Goal: Task Accomplishment & Management: Manage account settings

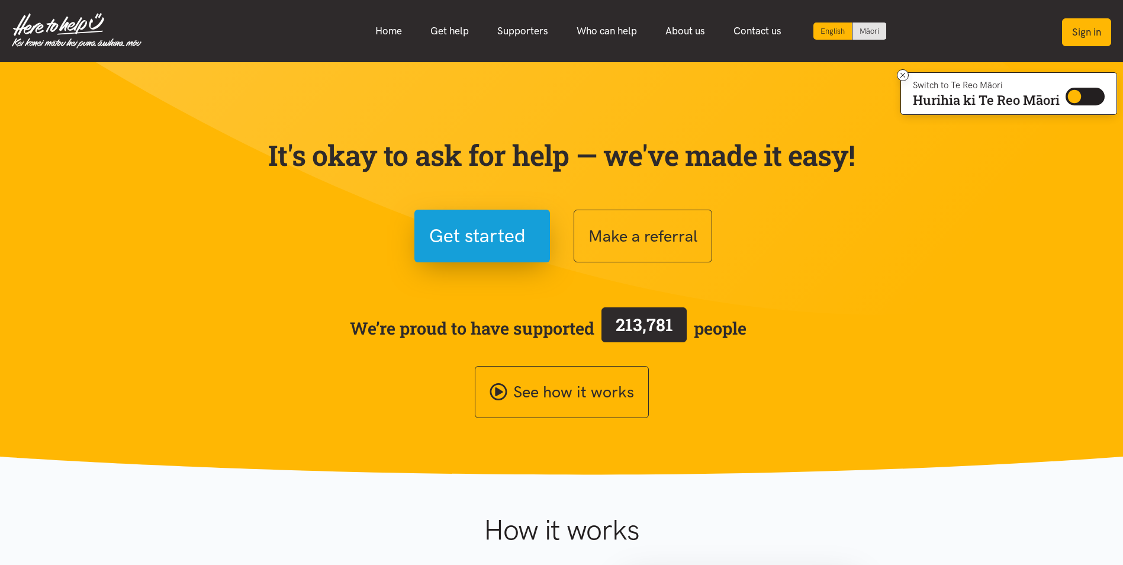
click at [1095, 26] on button "Sign in" at bounding box center [1086, 32] width 49 height 28
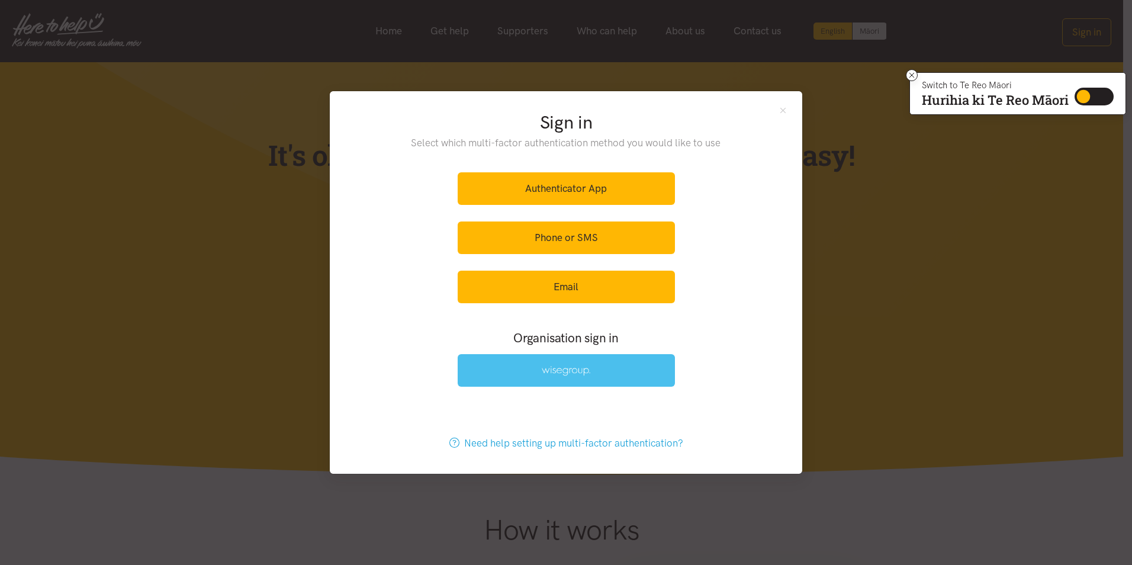
click at [608, 363] on link at bounding box center [566, 370] width 217 height 33
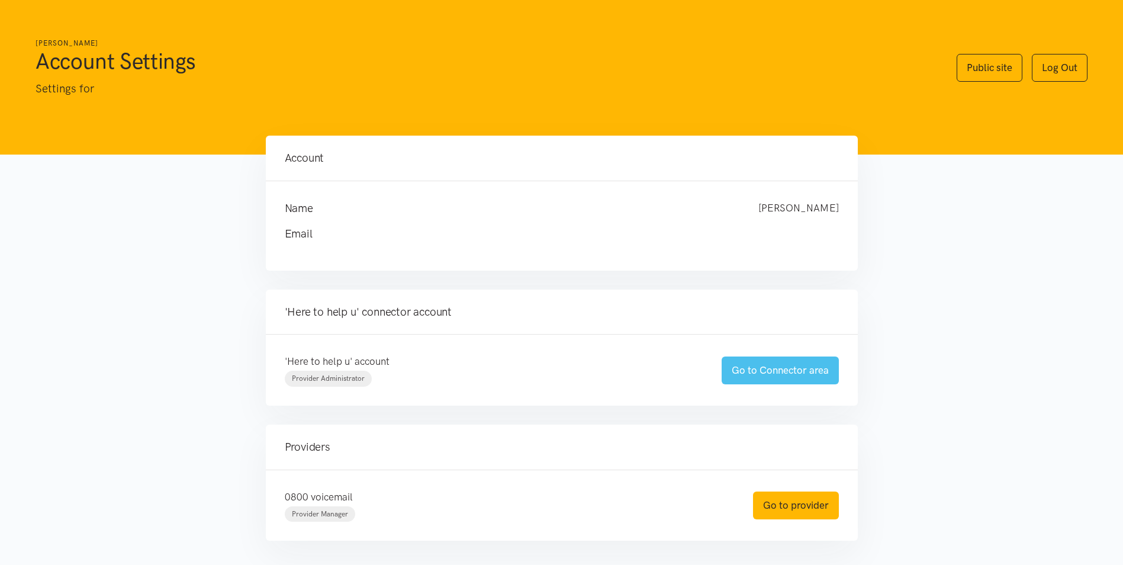
click at [808, 366] on link "Go to Connector area" at bounding box center [780, 370] width 117 height 28
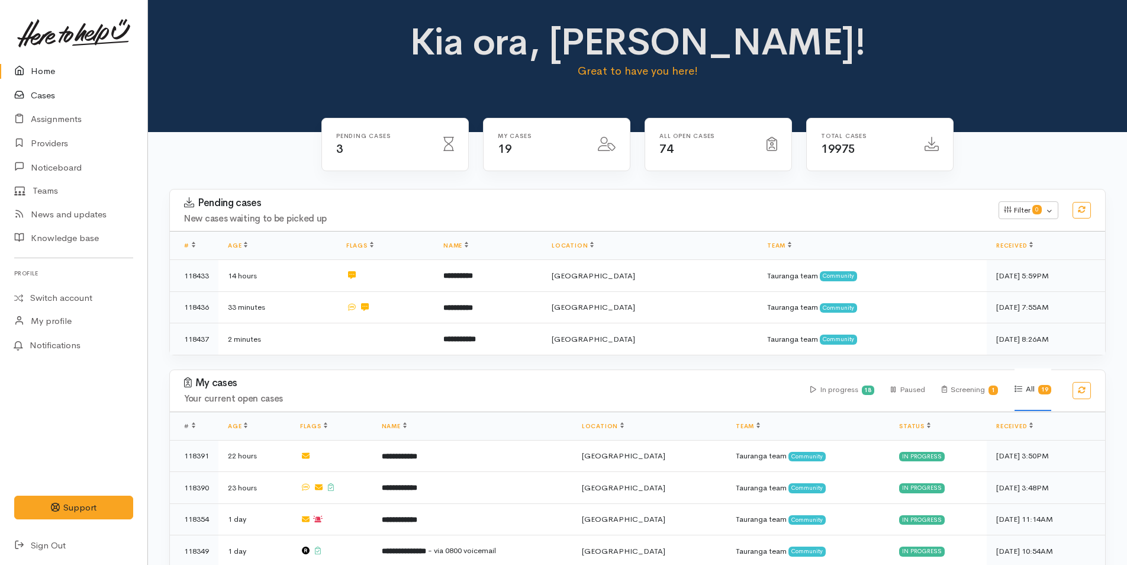
click at [44, 90] on link "Cases" at bounding box center [73, 95] width 147 height 24
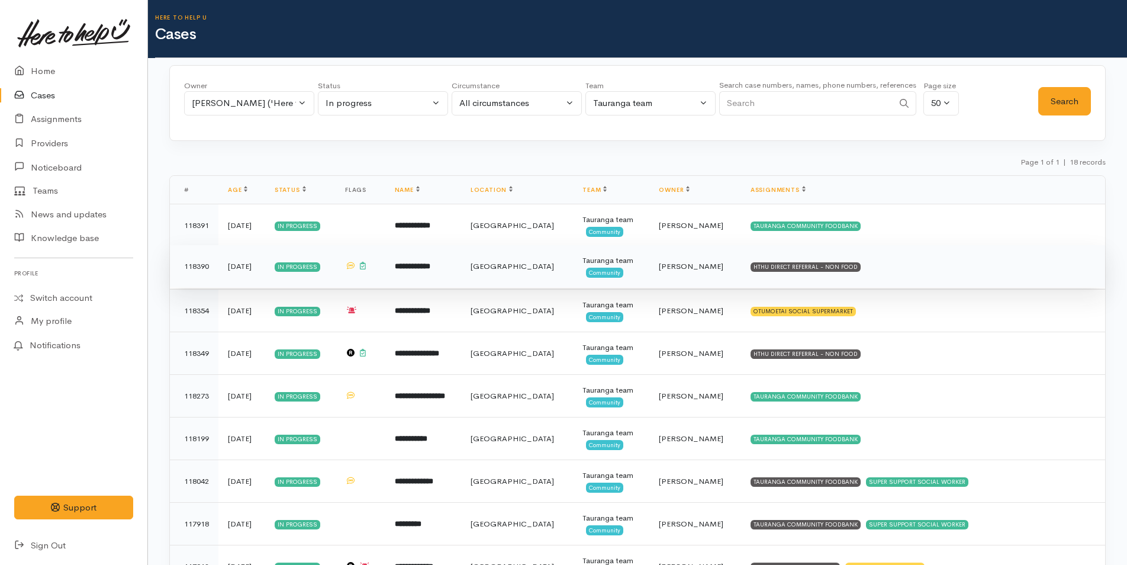
click at [843, 261] on td "HTHU DIRECT REFERRAL - NON FOOD" at bounding box center [923, 266] width 364 height 43
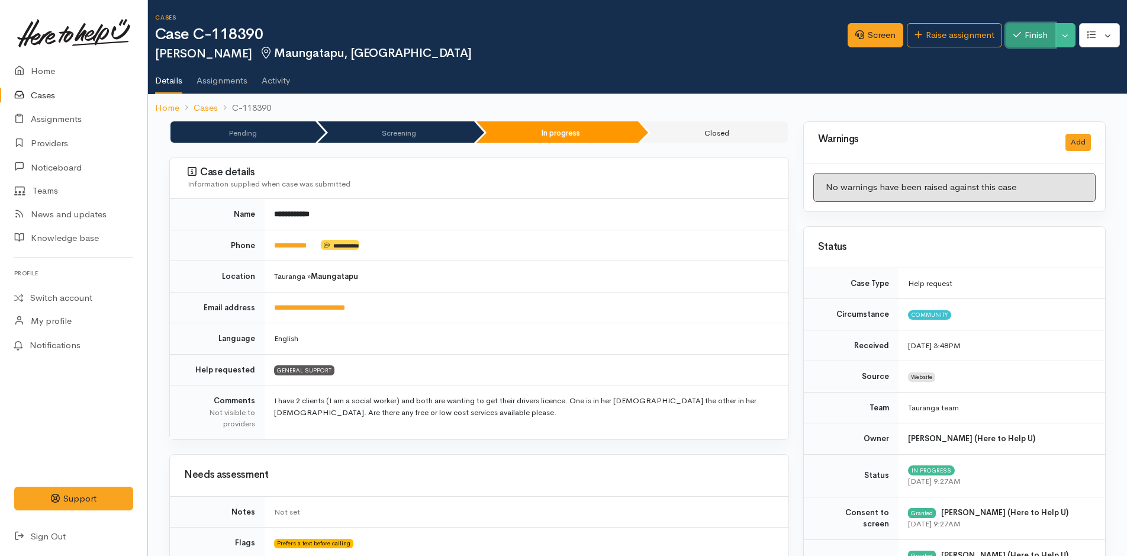
click at [1037, 36] on button "Finish" at bounding box center [1031, 35] width 50 height 24
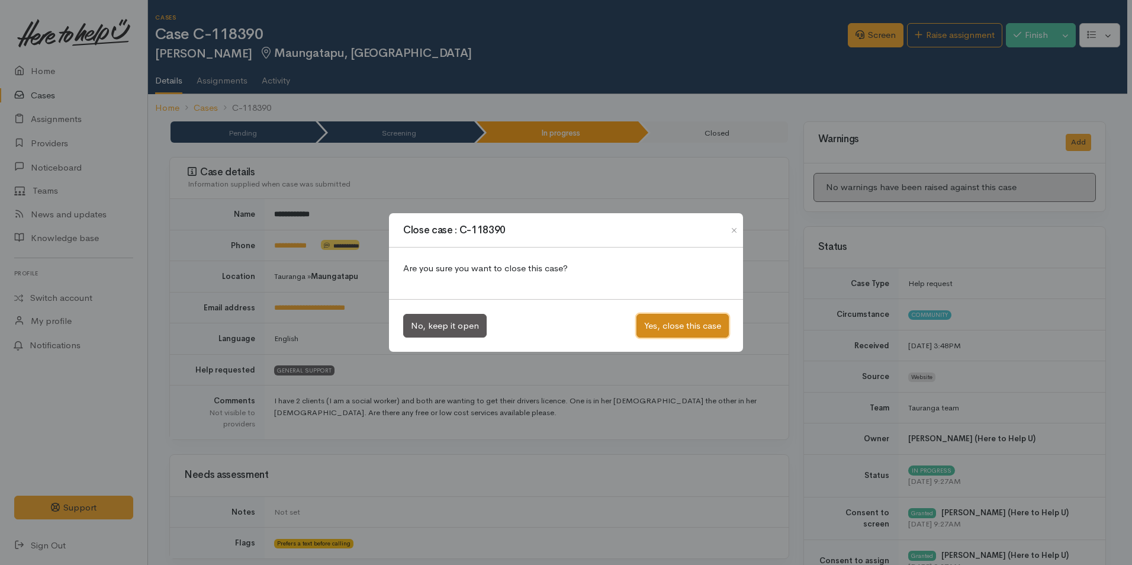
click at [703, 325] on button "Yes, close this case" at bounding box center [682, 326] width 92 height 24
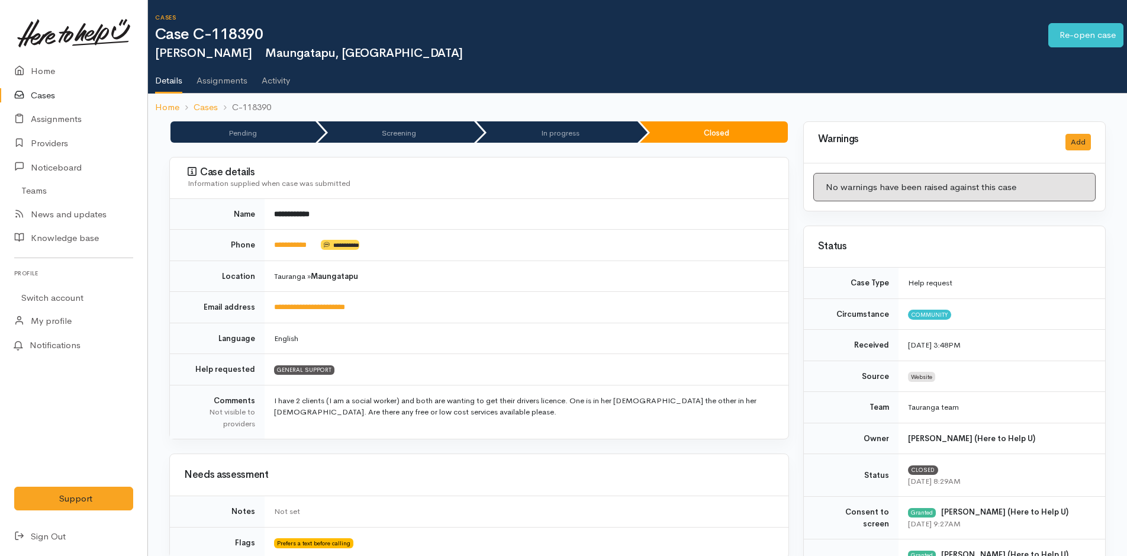
click at [31, 91] on link "Cases" at bounding box center [73, 95] width 147 height 24
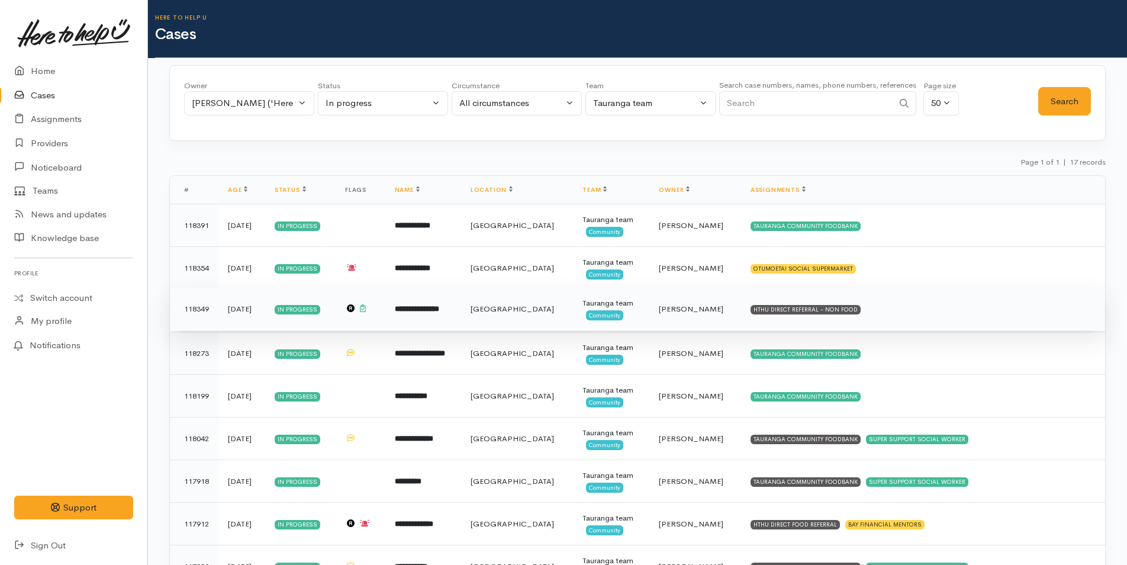
click at [799, 304] on td "HTHU DIRECT REFERRAL - NON FOOD" at bounding box center [923, 309] width 364 height 43
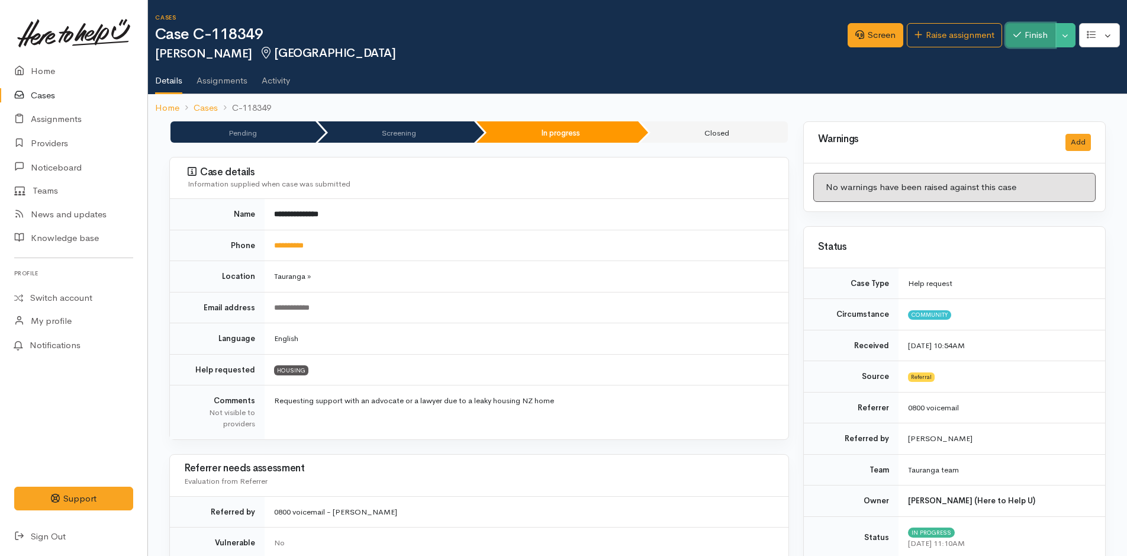
click at [1030, 35] on button "Finish" at bounding box center [1031, 35] width 50 height 24
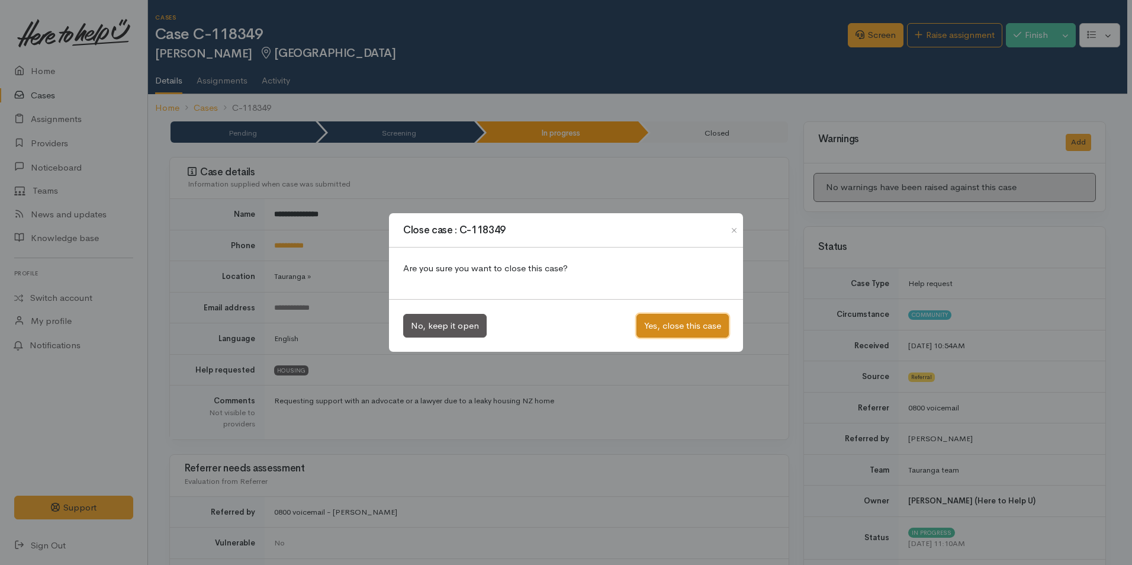
click at [685, 324] on button "Yes, close this case" at bounding box center [682, 326] width 92 height 24
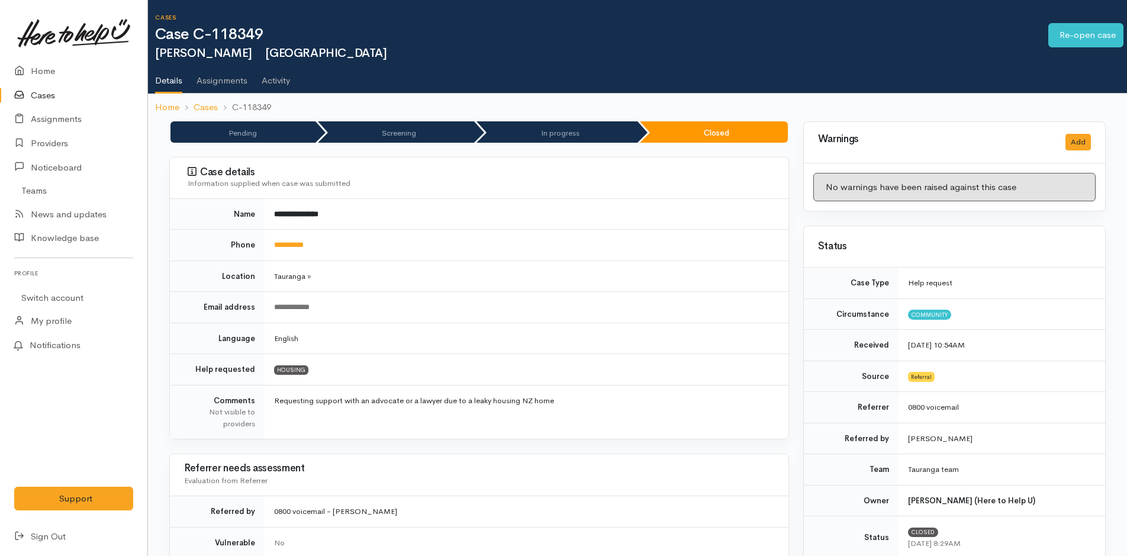
click at [46, 93] on link "Cases" at bounding box center [73, 95] width 147 height 24
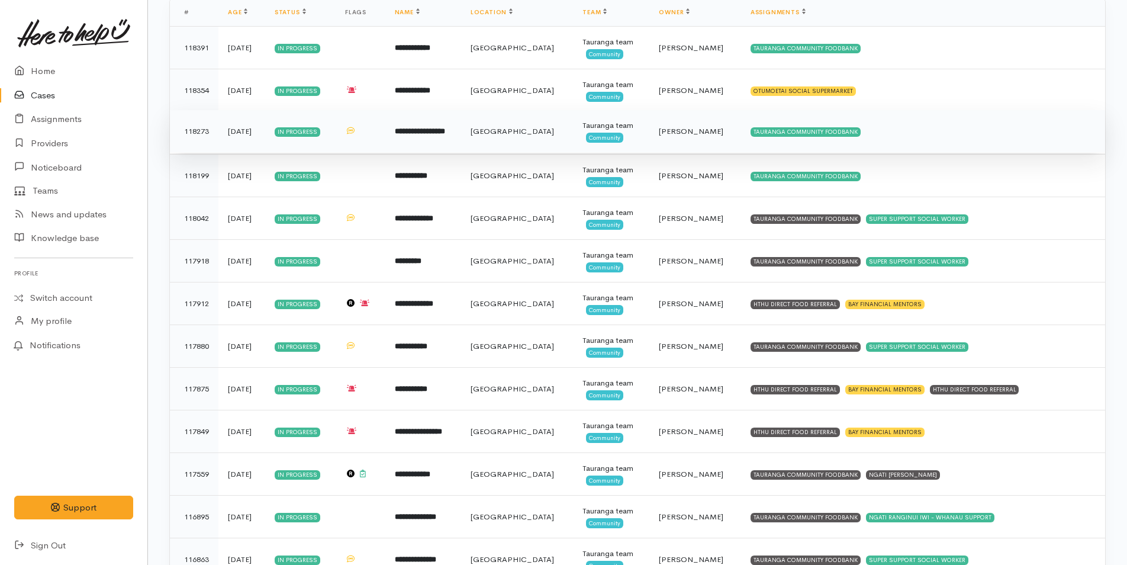
scroll to position [356, 0]
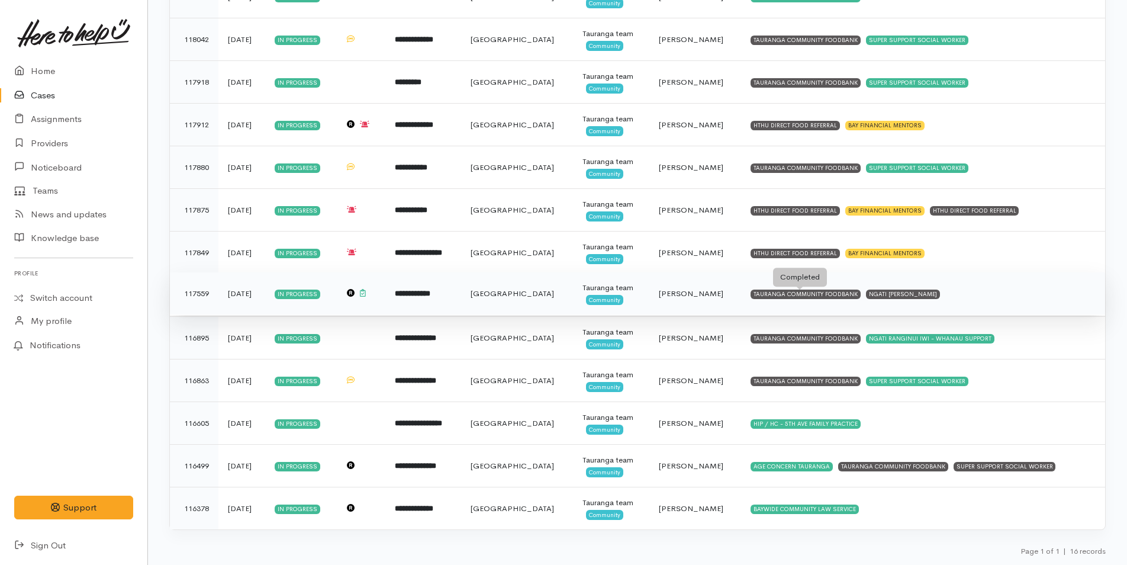
click at [805, 292] on div "TAURANGA COMMUNITY FOODBANK" at bounding box center [806, 294] width 110 height 9
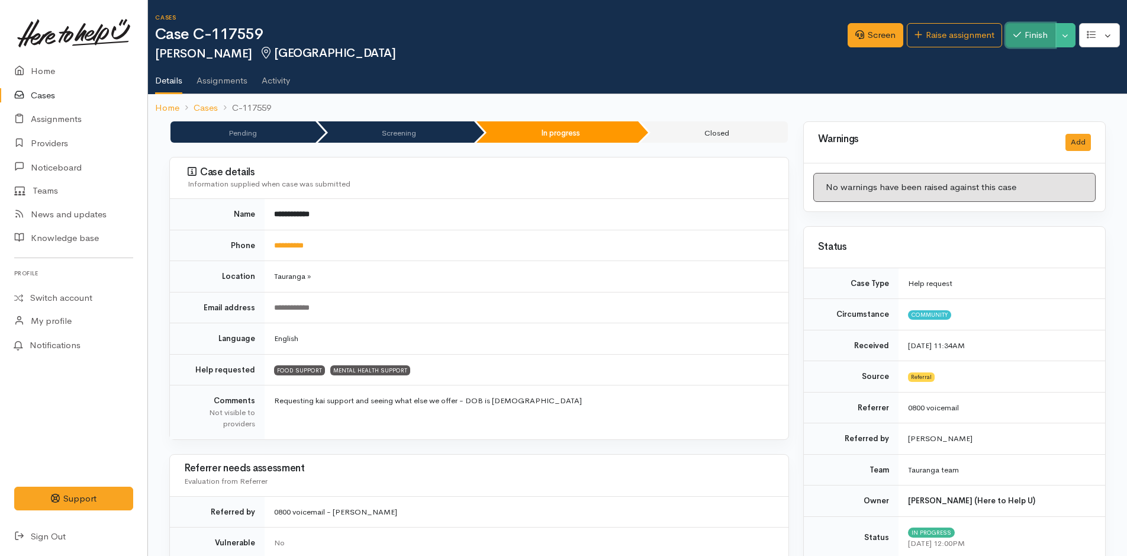
click at [1031, 34] on button "Finish" at bounding box center [1031, 35] width 50 height 24
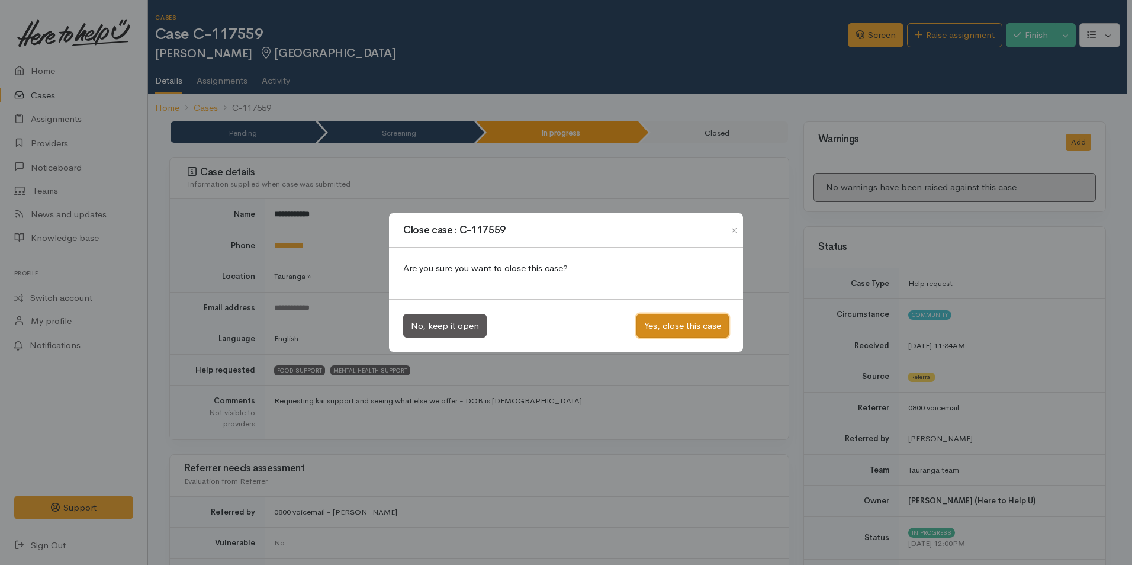
click at [708, 321] on button "Yes, close this case" at bounding box center [682, 326] width 92 height 24
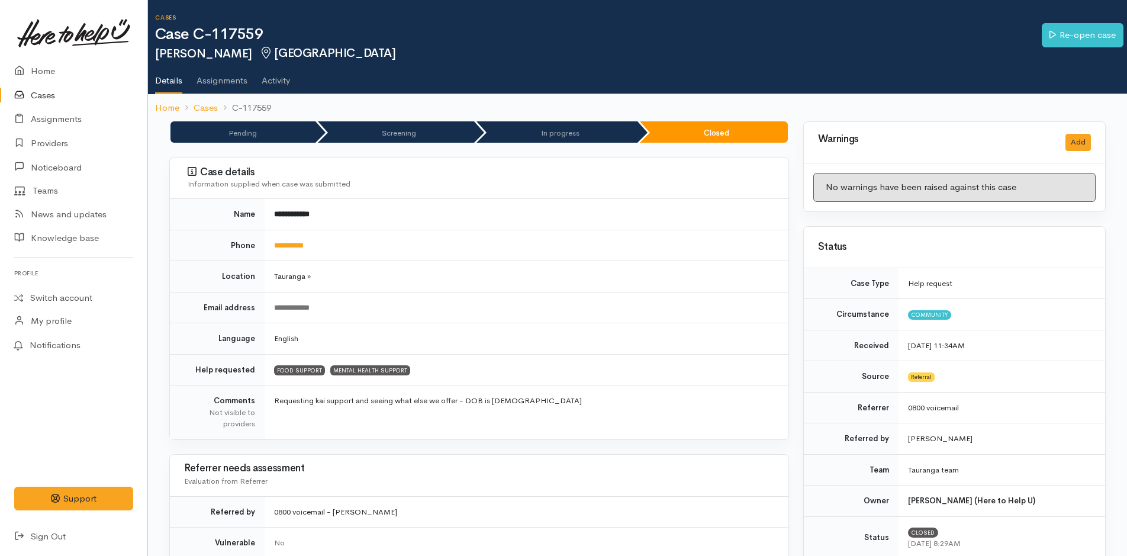
click at [49, 89] on link "Cases" at bounding box center [73, 95] width 147 height 24
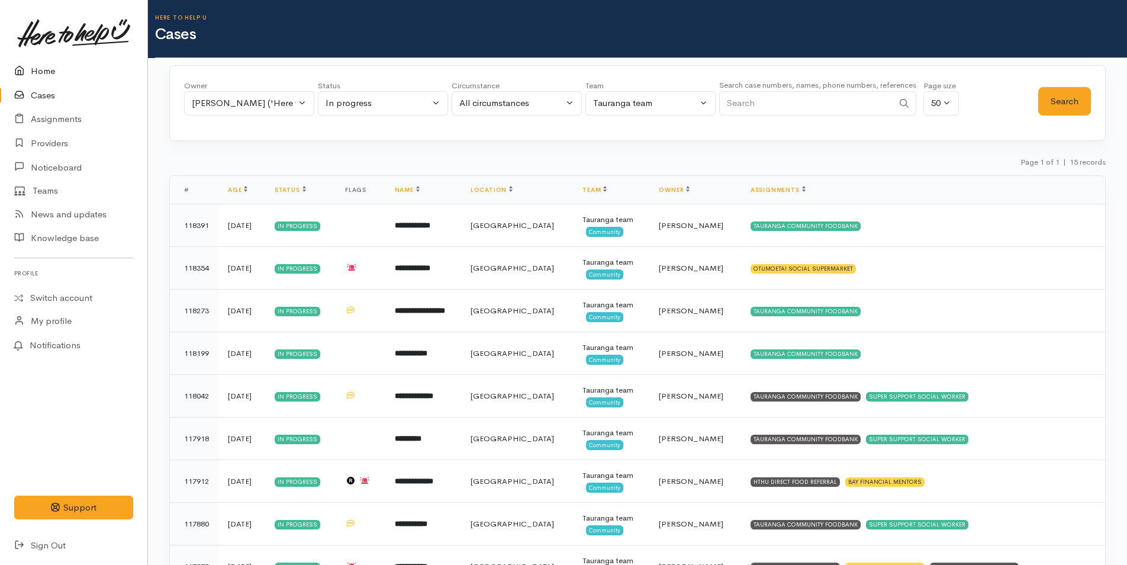
click at [46, 69] on link "Home" at bounding box center [73, 71] width 147 height 24
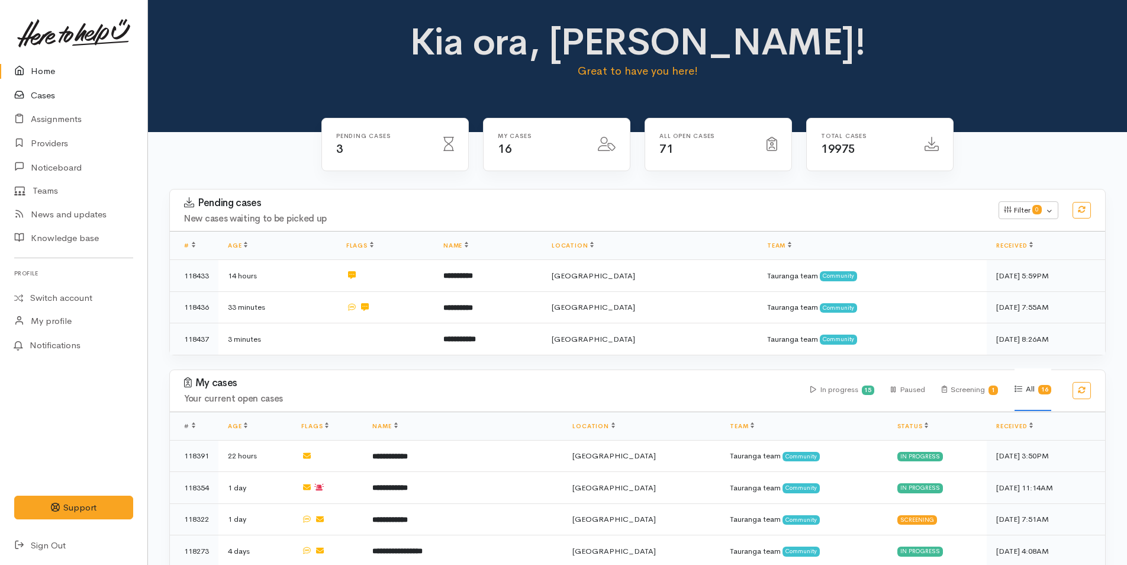
click at [54, 92] on link "Cases" at bounding box center [73, 95] width 147 height 24
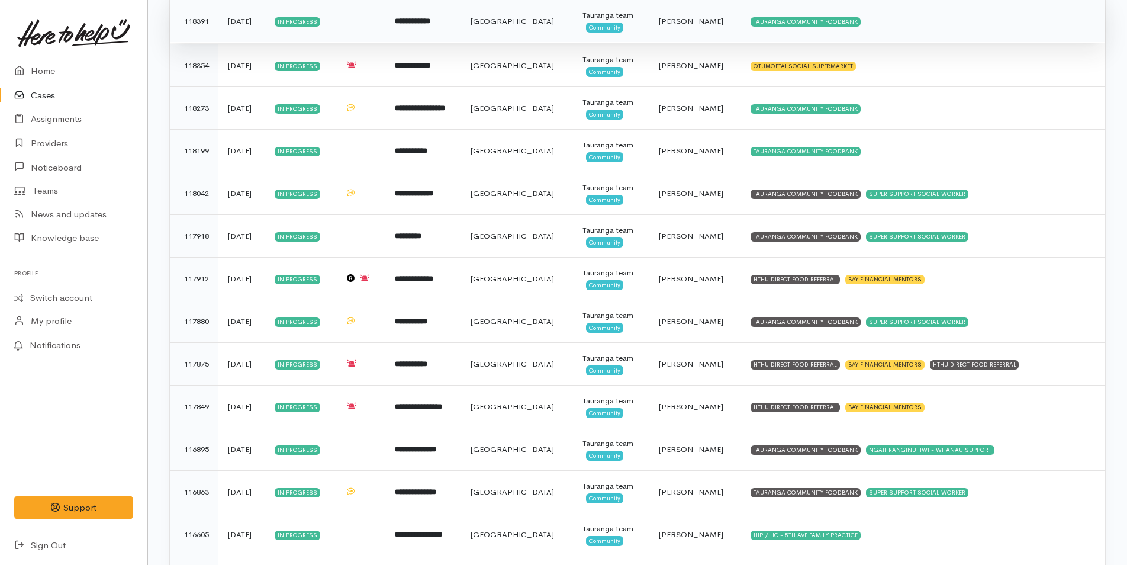
scroll to position [77, 0]
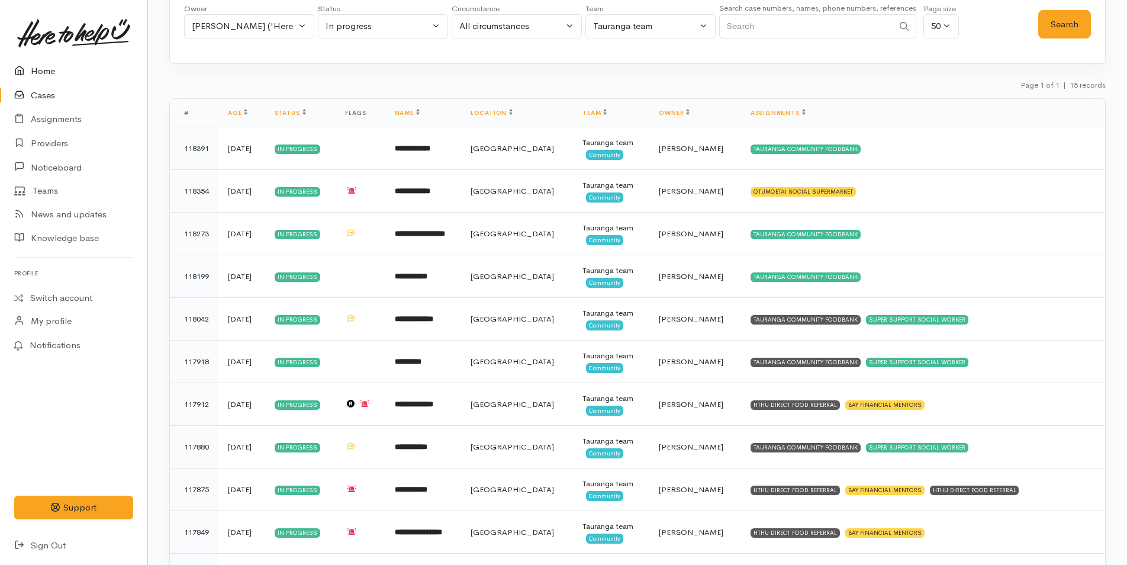
click at [39, 68] on link "Home" at bounding box center [73, 71] width 147 height 24
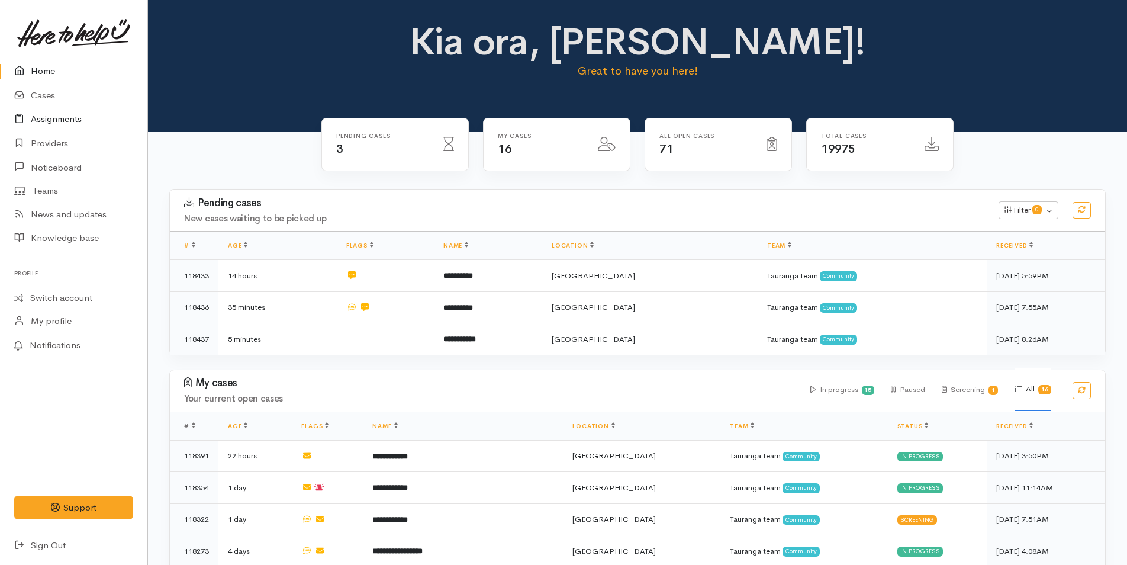
click at [57, 119] on link "Assignments" at bounding box center [73, 119] width 147 height 24
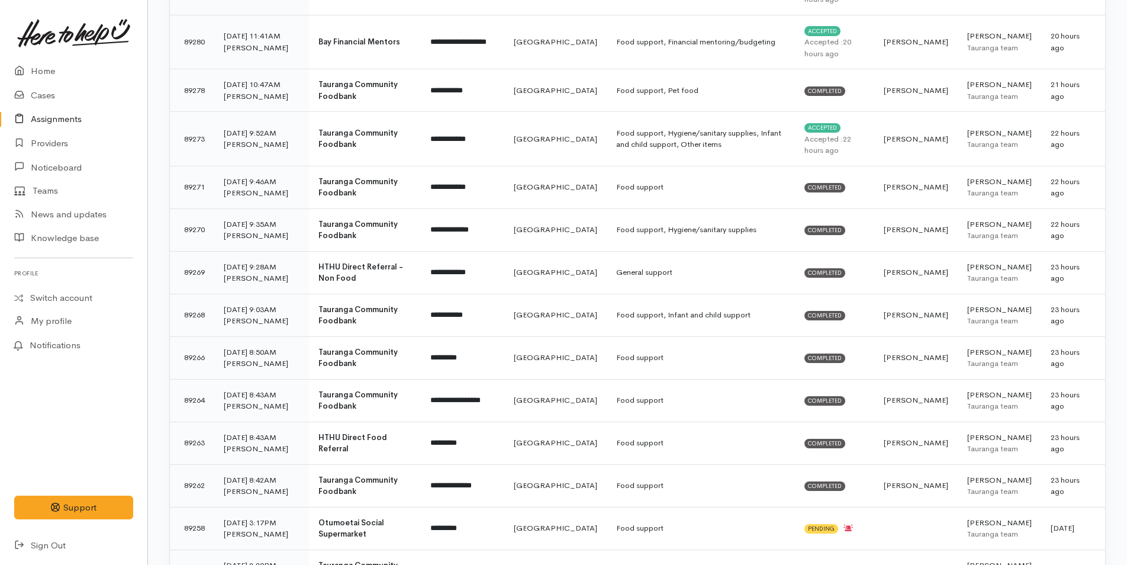
scroll to position [118, 0]
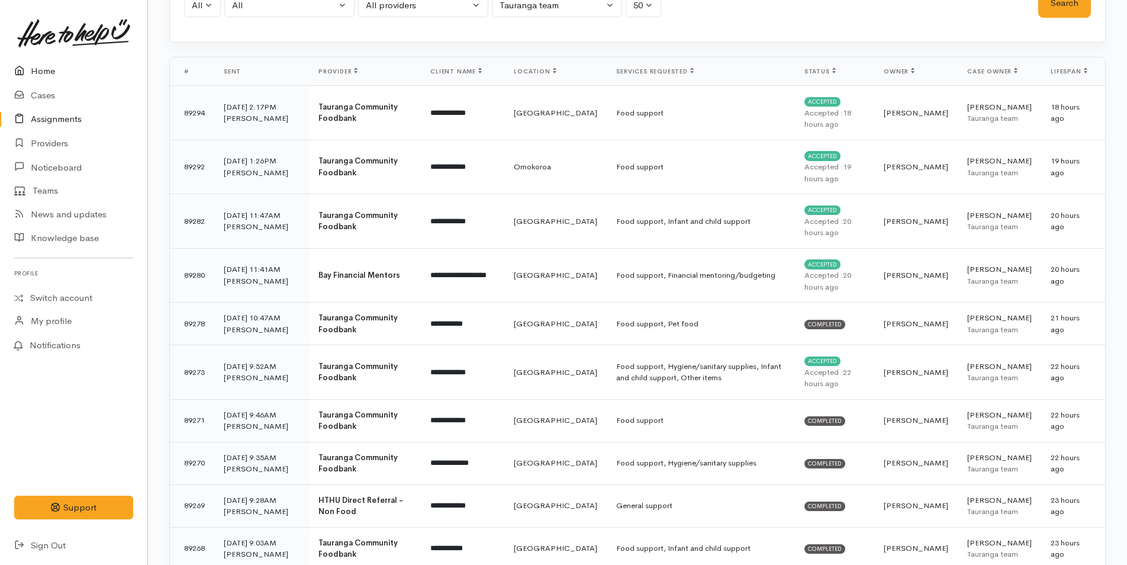
click at [45, 67] on link "Home" at bounding box center [73, 71] width 147 height 24
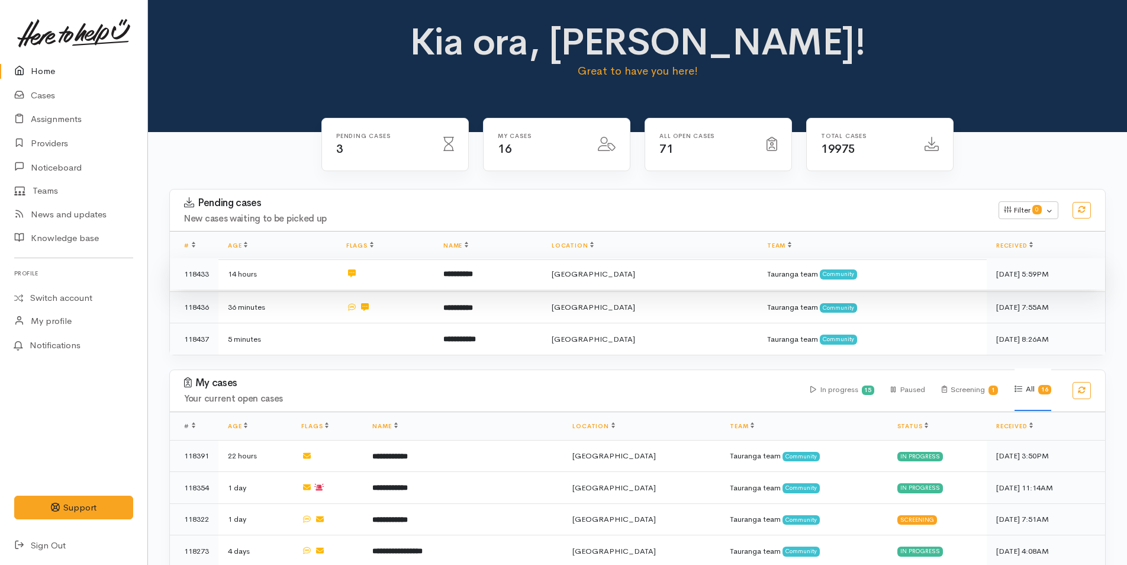
click at [473, 270] on b "**********" at bounding box center [458, 274] width 30 height 8
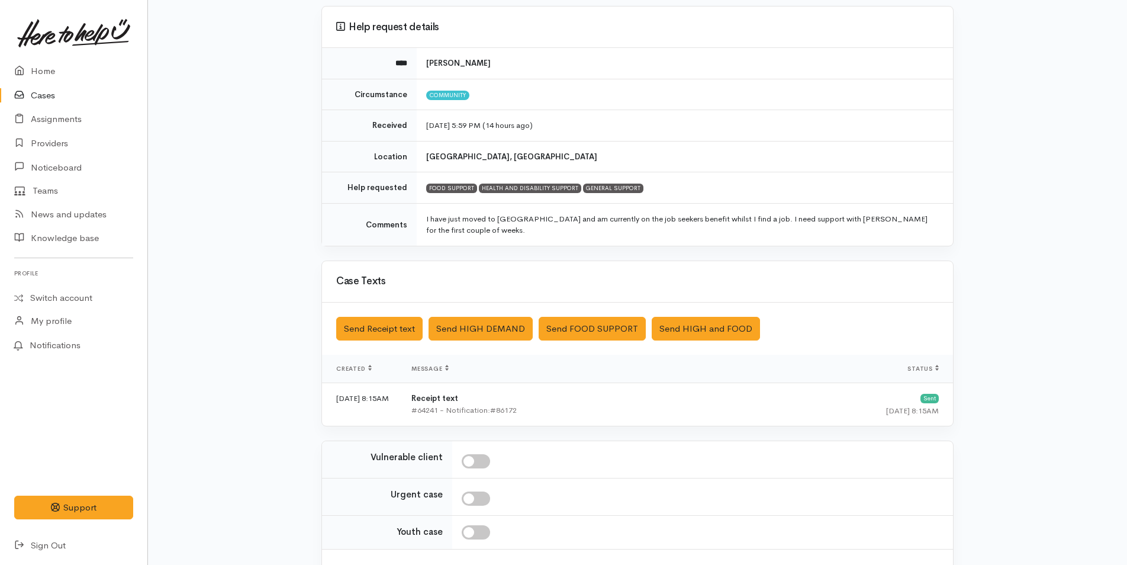
scroll to position [179, 0]
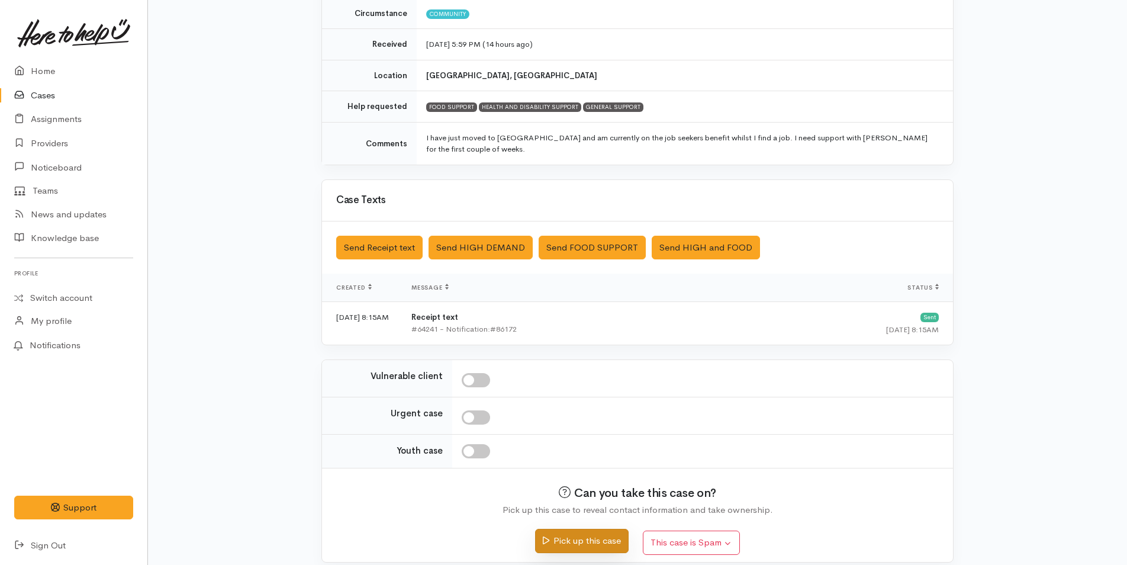
click at [605, 529] on button "Pick up this case" at bounding box center [581, 541] width 93 height 24
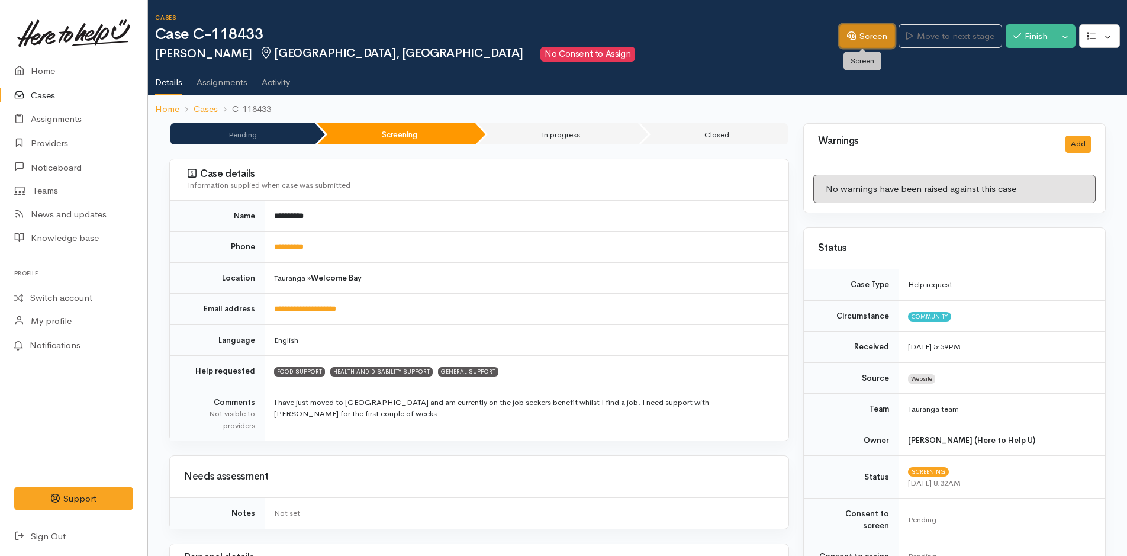
click at [876, 35] on link "Screen" at bounding box center [868, 36] width 56 height 24
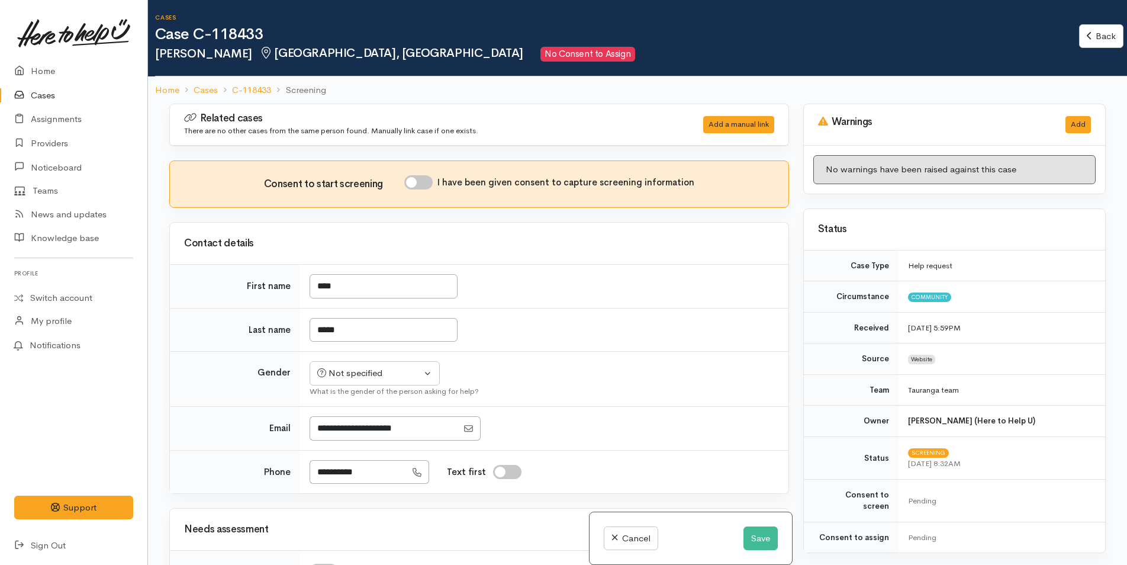
click at [431, 182] on input "I have been given consent to capture screening information" at bounding box center [418, 182] width 28 height 14
checkbox input "true"
click at [366, 288] on input "****" at bounding box center [384, 286] width 148 height 24
type input "****"
click at [401, 335] on td "*****" at bounding box center [544, 330] width 488 height 44
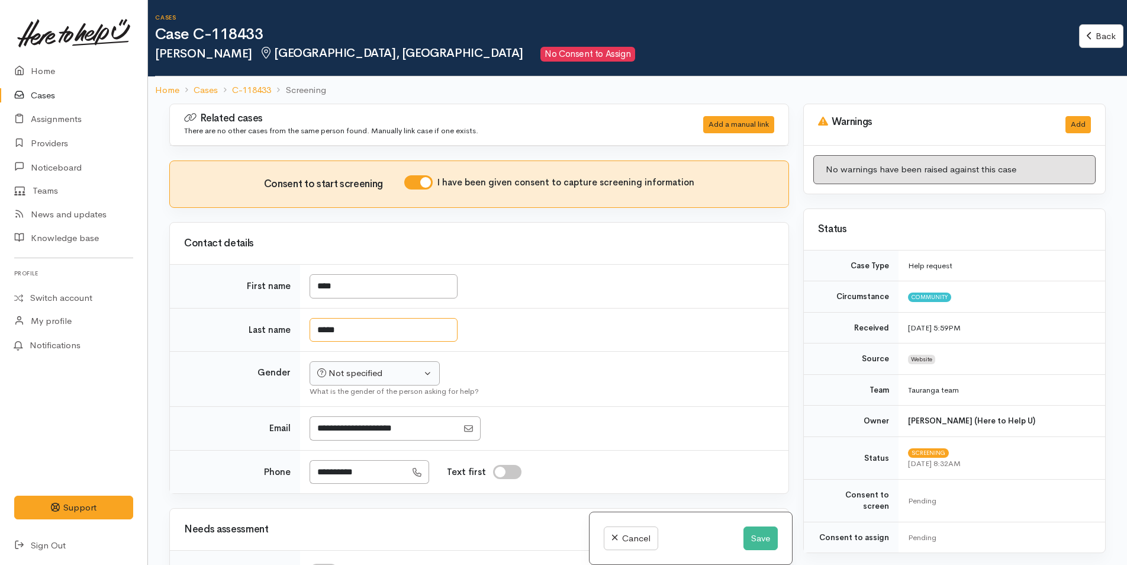
type input "*****"
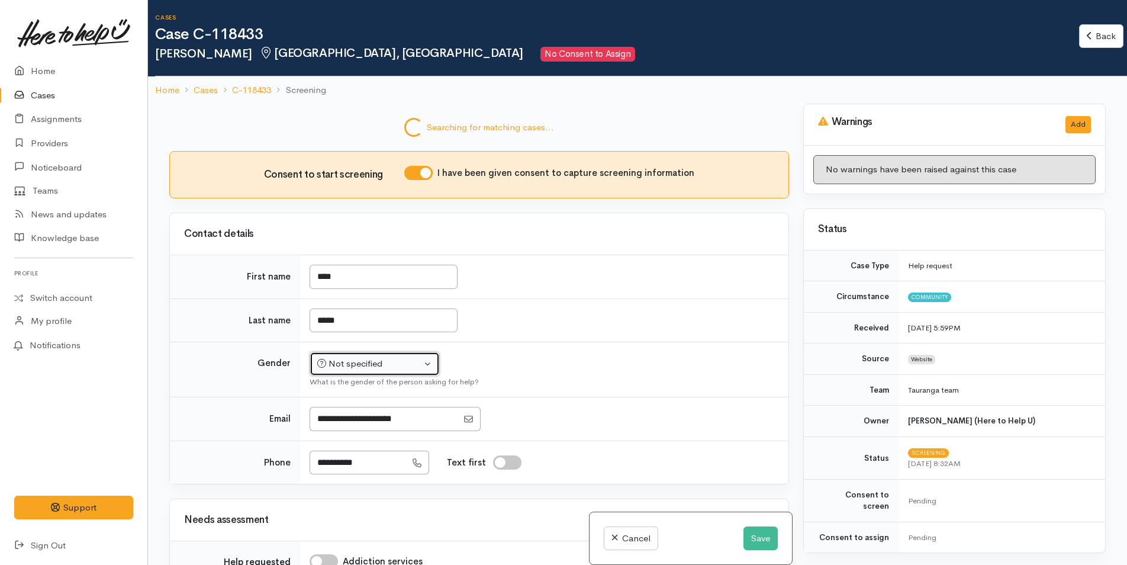
click at [376, 371] on button "Not specified" at bounding box center [375, 364] width 130 height 24
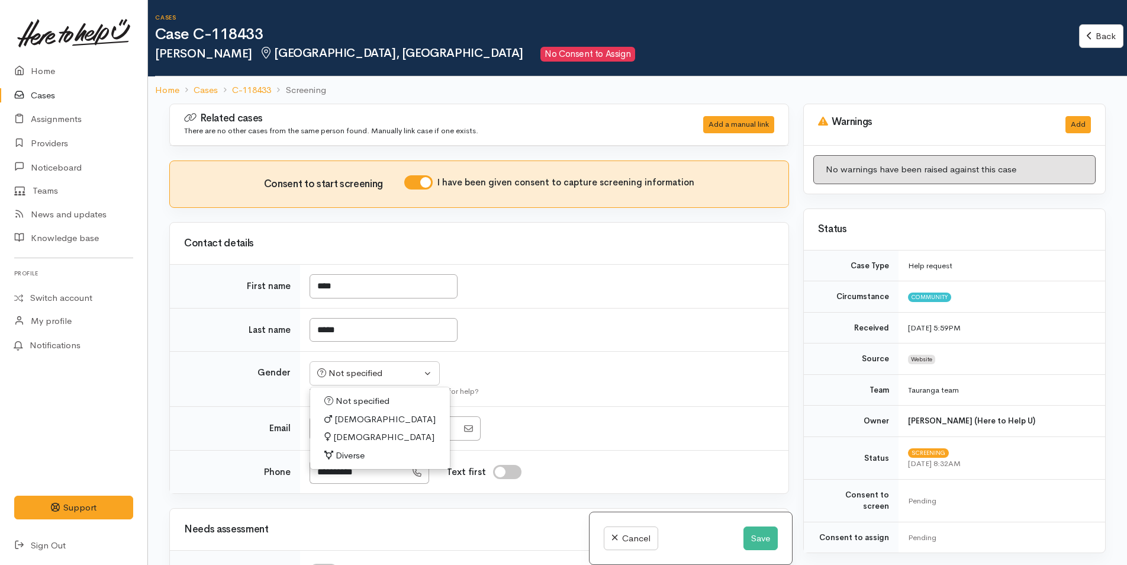
click at [353, 436] on span "[DEMOGRAPHIC_DATA]" at bounding box center [383, 437] width 101 height 14
select select "[DEMOGRAPHIC_DATA]"
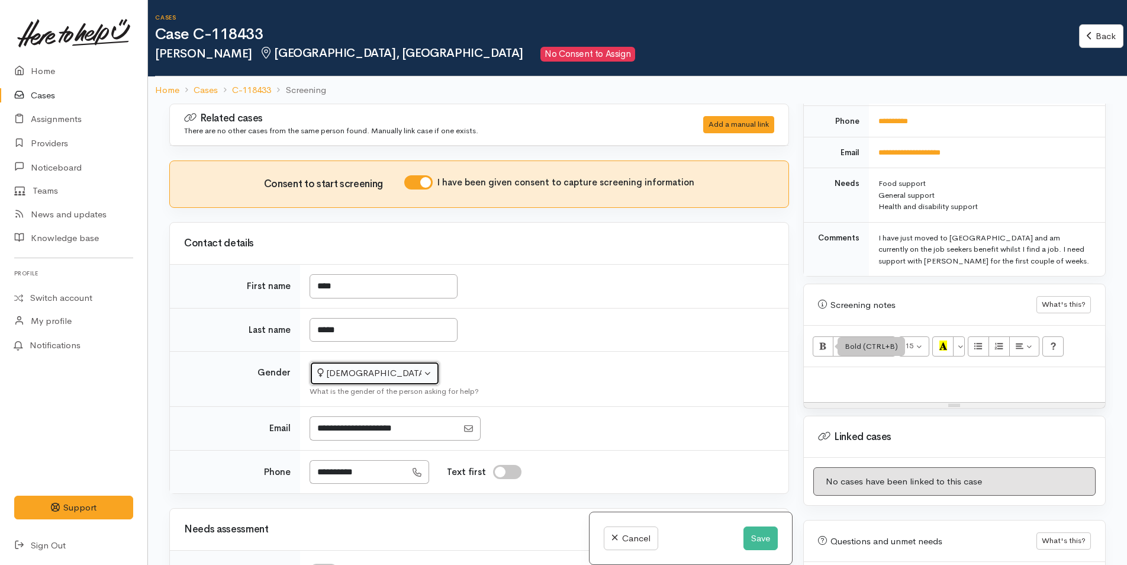
scroll to position [592, 0]
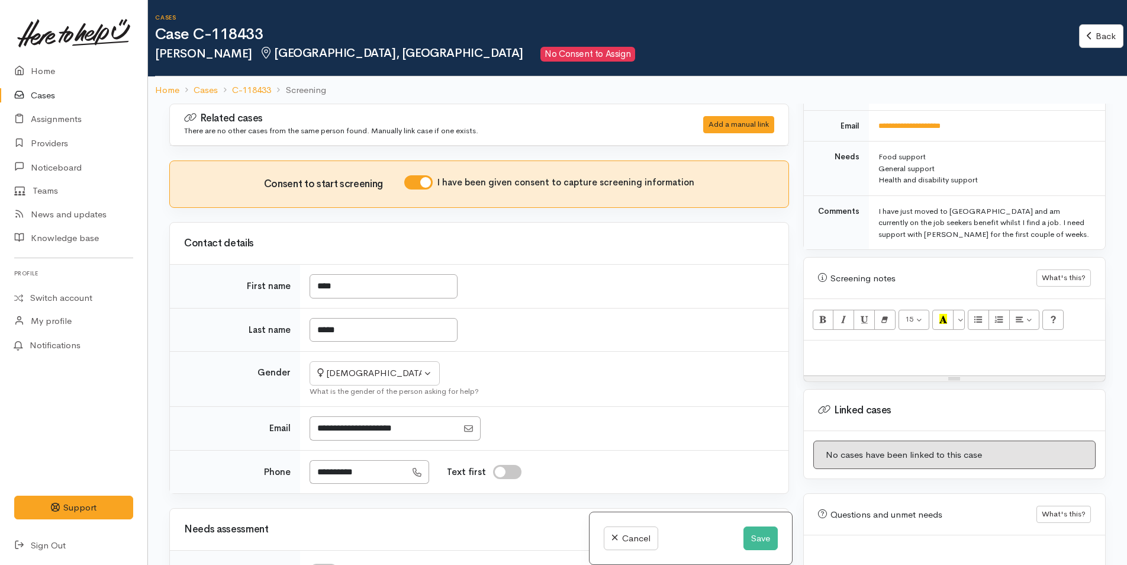
click at [837, 346] on p at bounding box center [955, 353] width 290 height 14
paste div
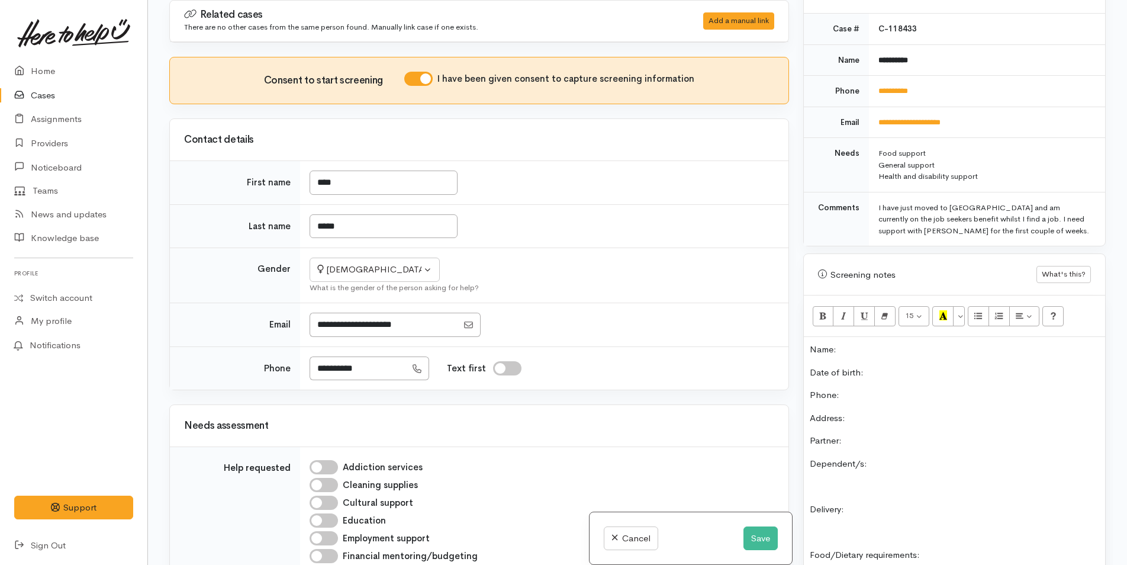
scroll to position [376, 0]
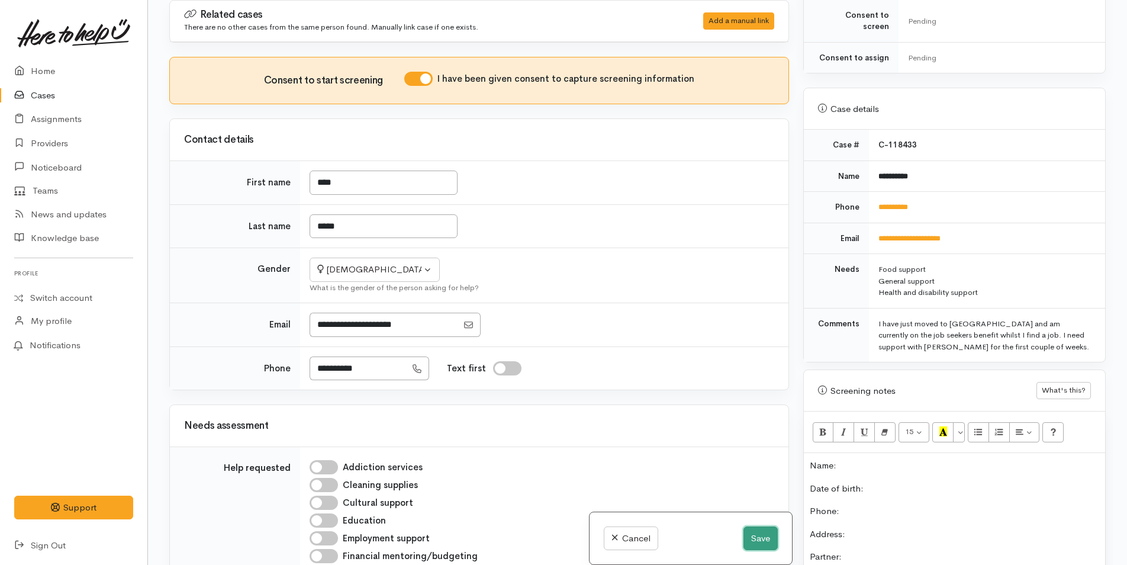
click at [754, 541] on button "Save" at bounding box center [761, 538] width 34 height 24
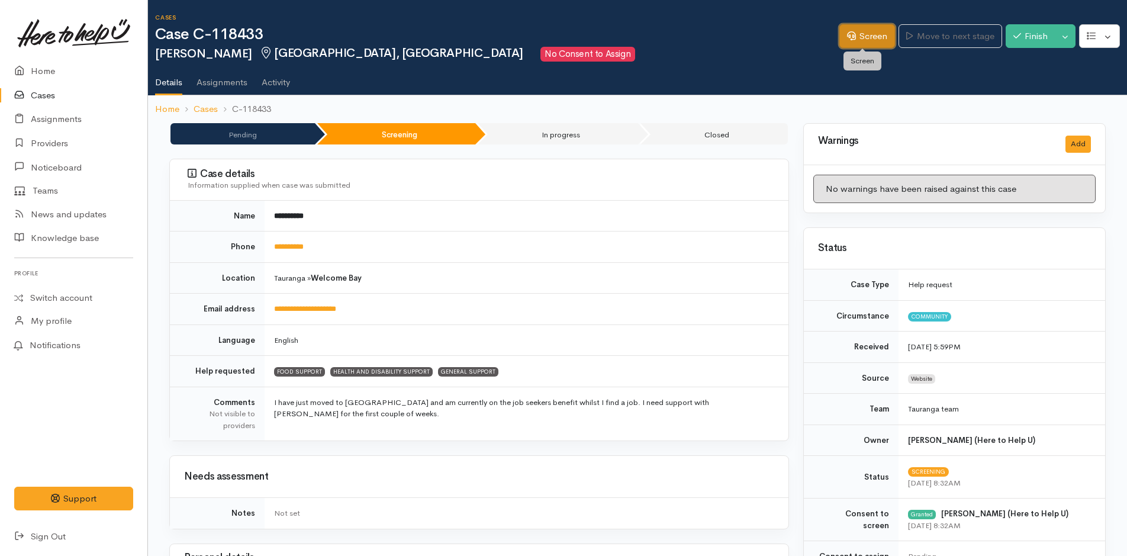
click at [885, 40] on link "Screen" at bounding box center [868, 36] width 56 height 24
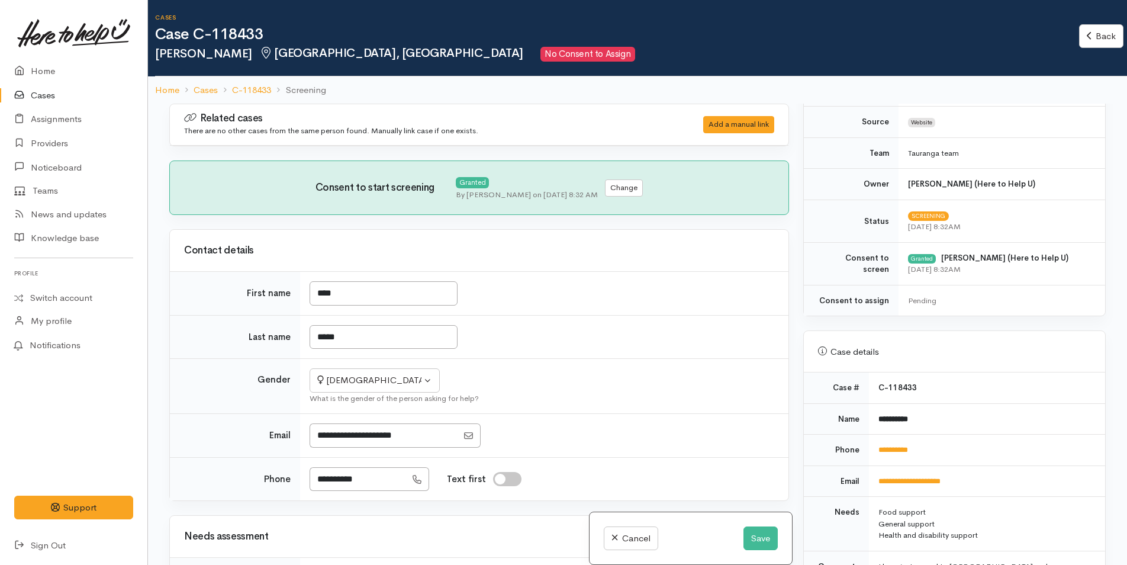
scroll to position [414, 0]
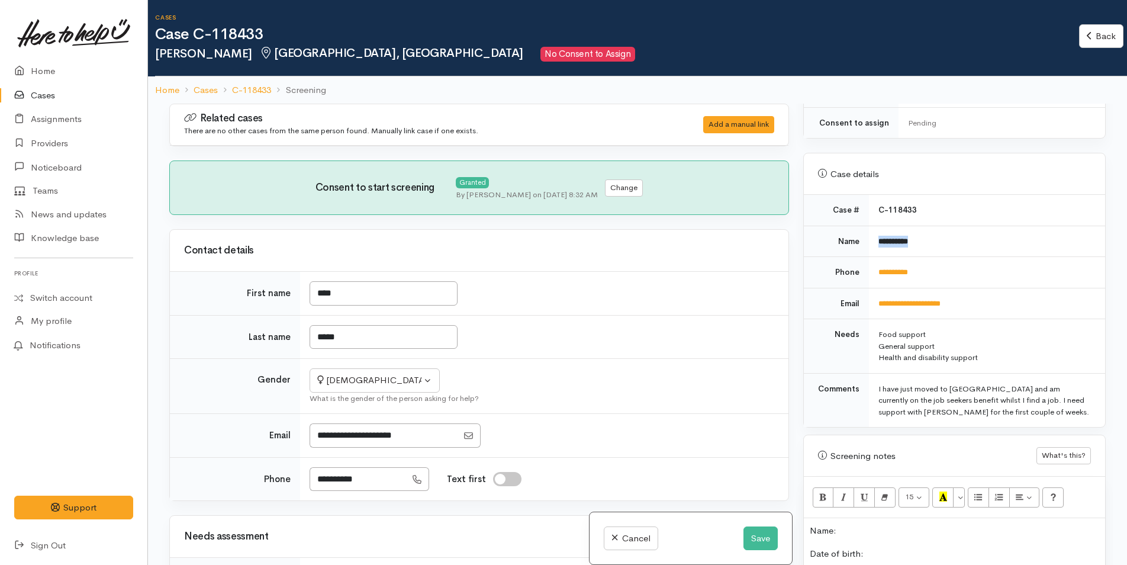
drag, startPoint x: 924, startPoint y: 238, endPoint x: 871, endPoint y: 240, distance: 53.3
click at [872, 240] on td "**********" at bounding box center [987, 241] width 236 height 31
copy b "**********"
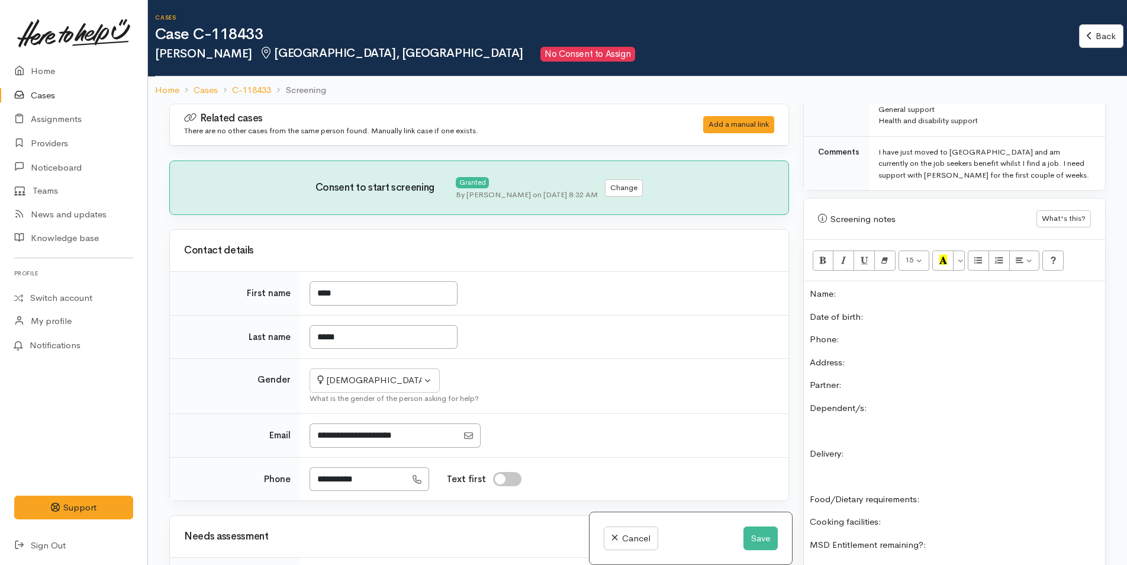
click at [866, 282] on div "Name: Date of birth: Phone:  Address:  Partner: Dependent/s: Delivery: Food/Die…" at bounding box center [954, 469] width 301 height 377
paste div
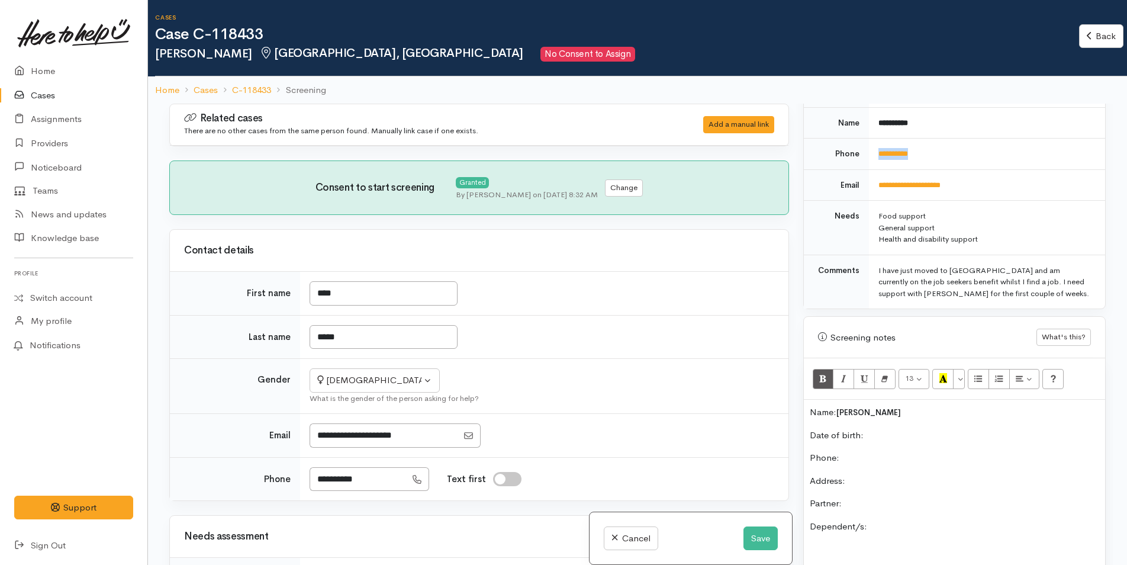
drag, startPoint x: 952, startPoint y: 155, endPoint x: 869, endPoint y: 157, distance: 82.9
click at [869, 157] on td "**********" at bounding box center [987, 154] width 236 height 31
copy link "**********"
click at [853, 454] on p "Phone:" at bounding box center [955, 458] width 290 height 14
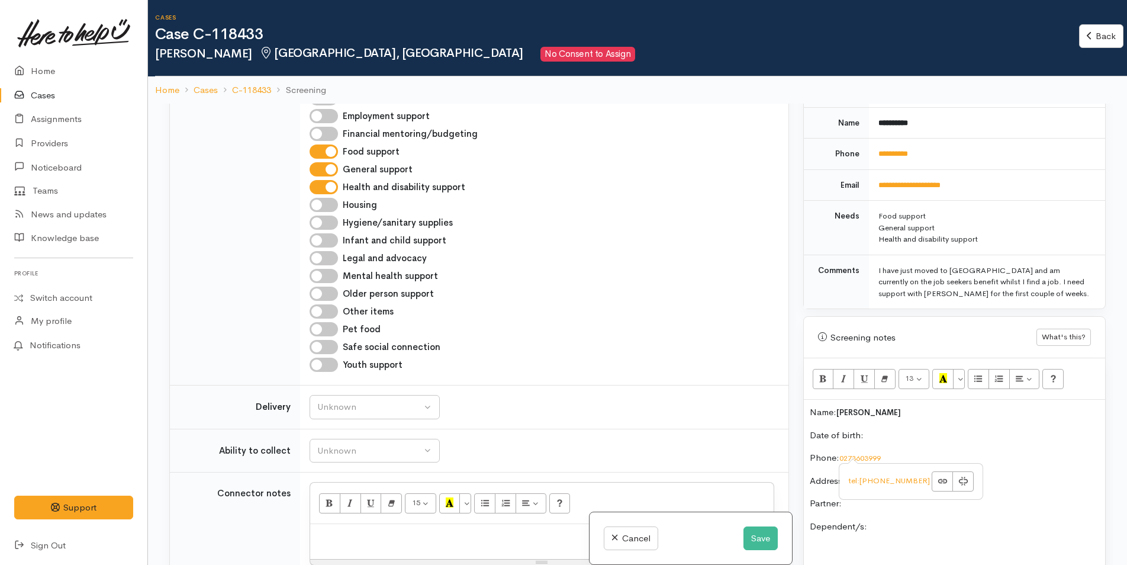
click at [327, 190] on input "Health and disability support" at bounding box center [324, 187] width 28 height 14
checkbox input "false"
click at [328, 171] on input "General support" at bounding box center [324, 169] width 28 height 14
checkbox input "false"
click at [757, 536] on button "Save" at bounding box center [761, 538] width 34 height 24
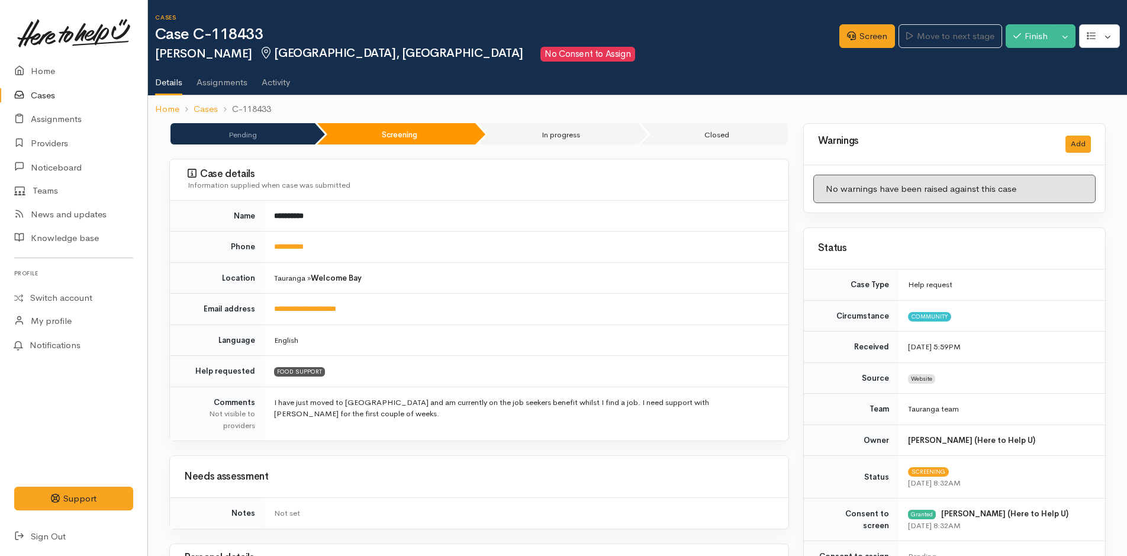
scroll to position [355, 0]
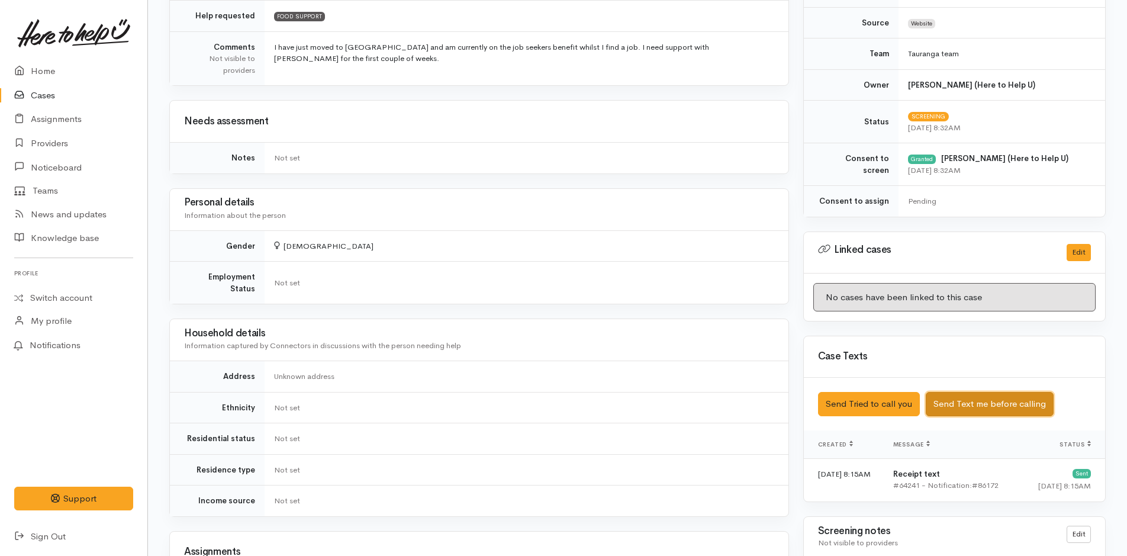
click at [968, 406] on button "Send Text me before calling" at bounding box center [990, 404] width 128 height 24
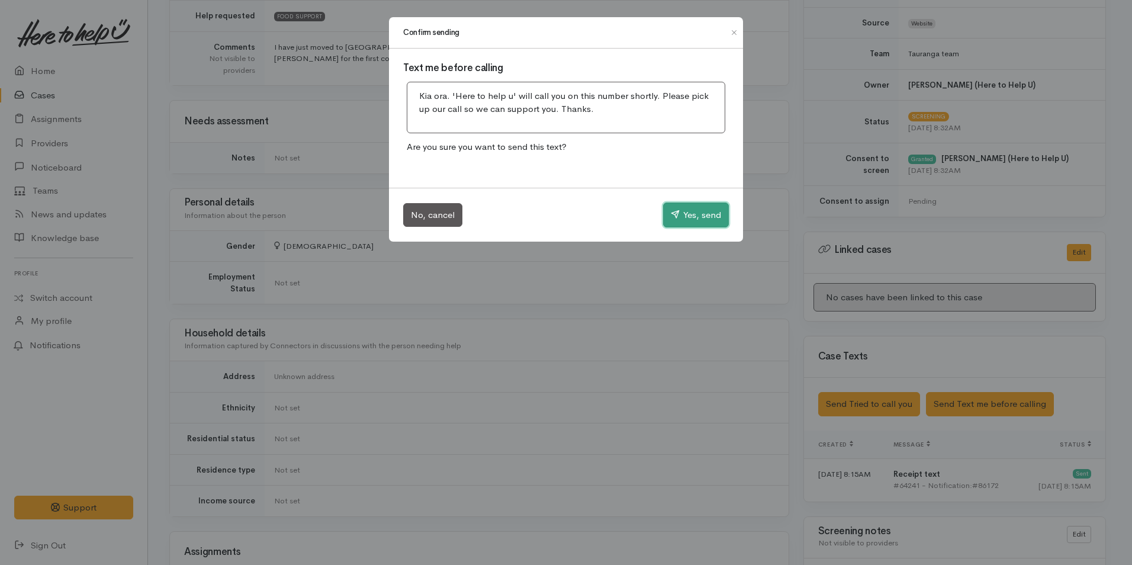
click at [712, 210] on button "Yes, send" at bounding box center [696, 214] width 66 height 25
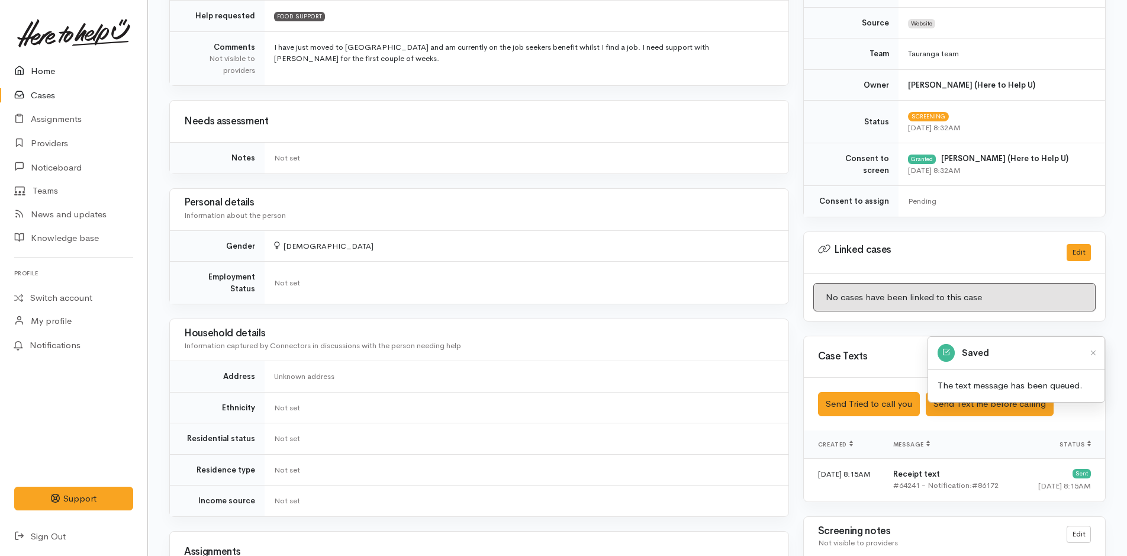
click at [45, 67] on link "Home" at bounding box center [73, 71] width 147 height 24
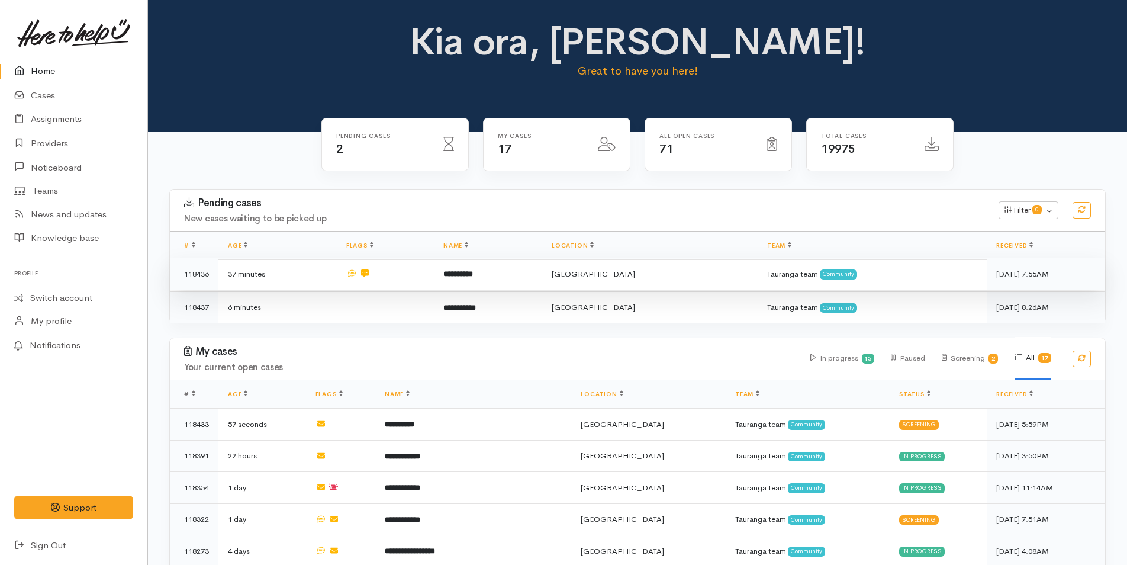
click at [473, 274] on b "**********" at bounding box center [458, 274] width 30 height 8
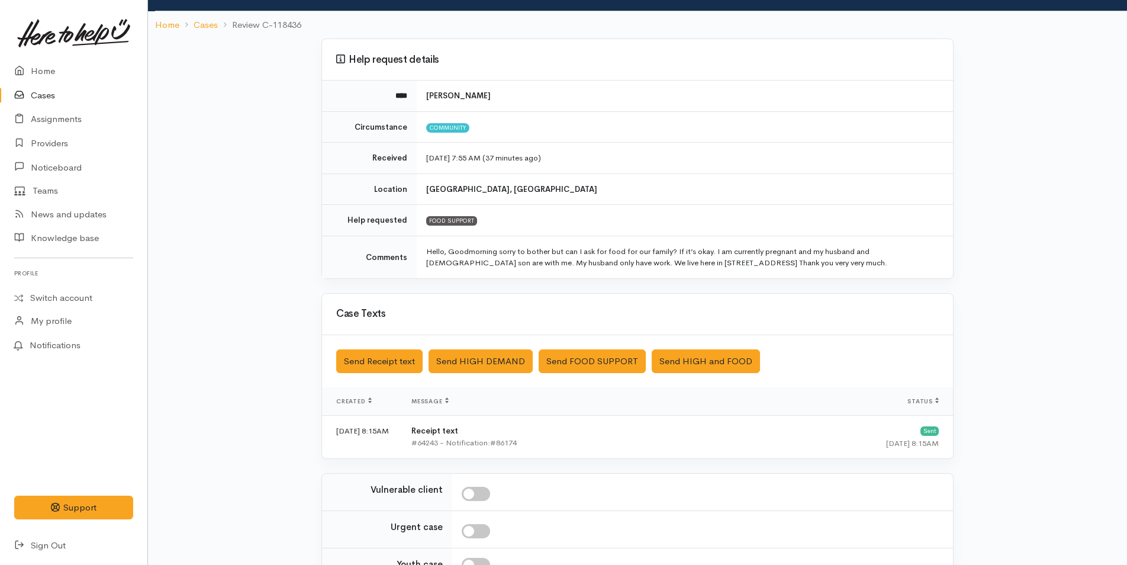
scroll to position [191, 0]
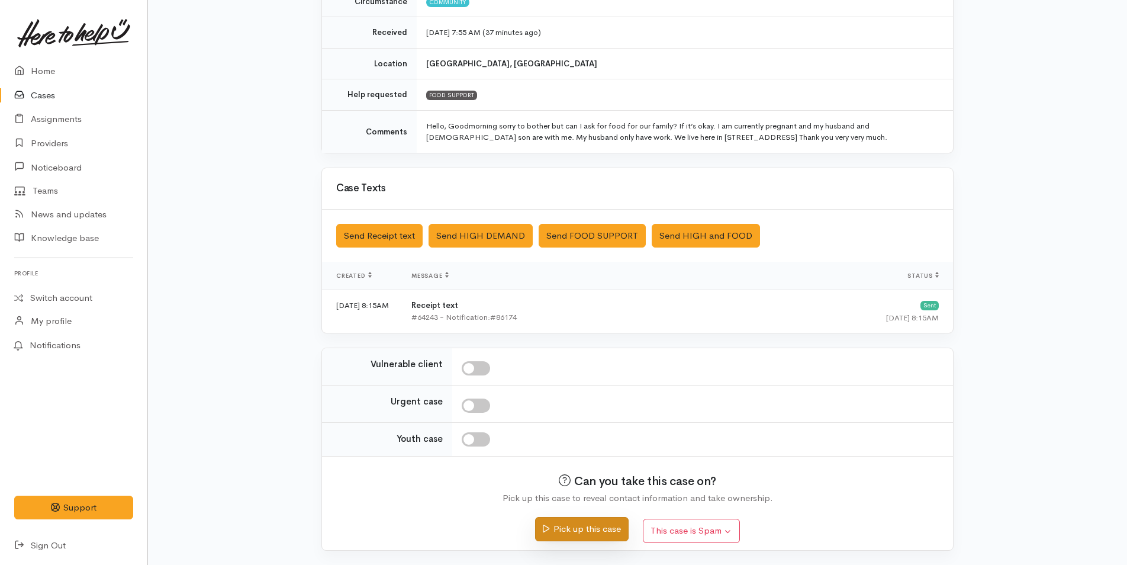
click at [561, 525] on button "Pick up this case" at bounding box center [581, 529] width 93 height 24
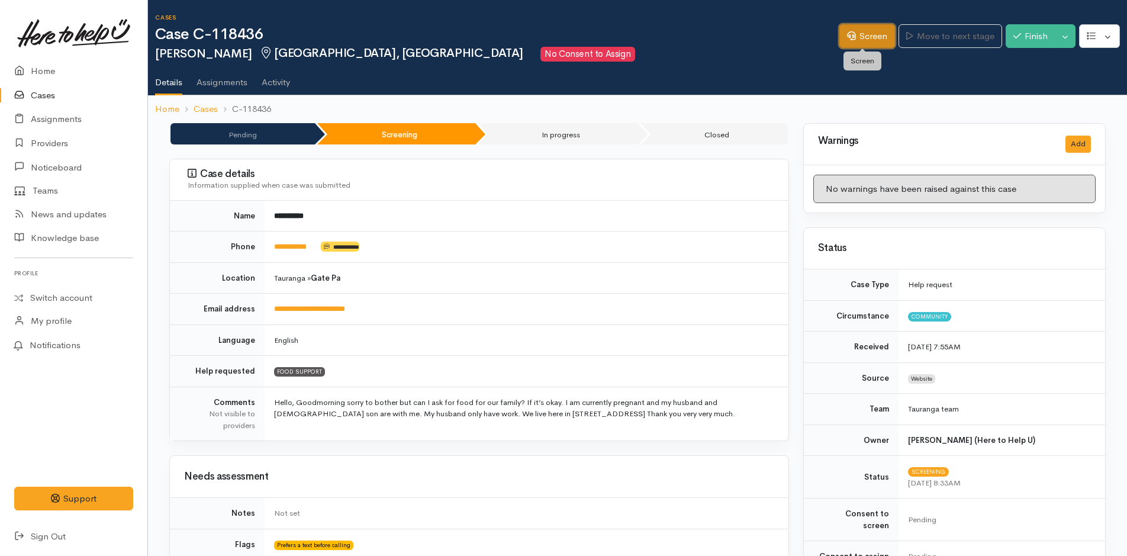
click at [867, 31] on link "Screen" at bounding box center [868, 36] width 56 height 24
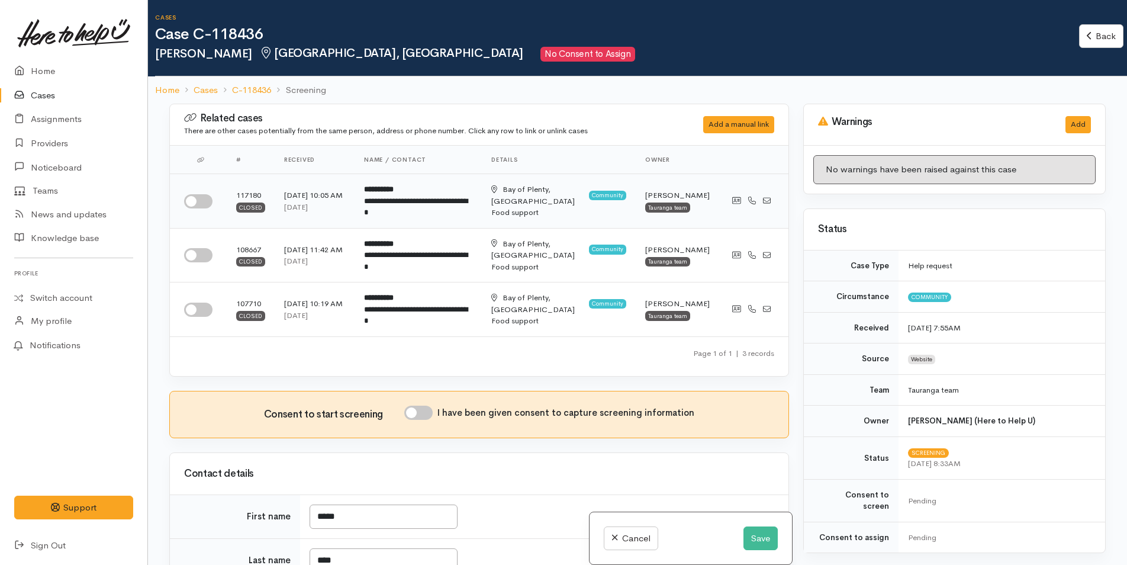
click at [201, 199] on input "checkbox" at bounding box center [198, 201] width 28 height 14
checkbox input "true"
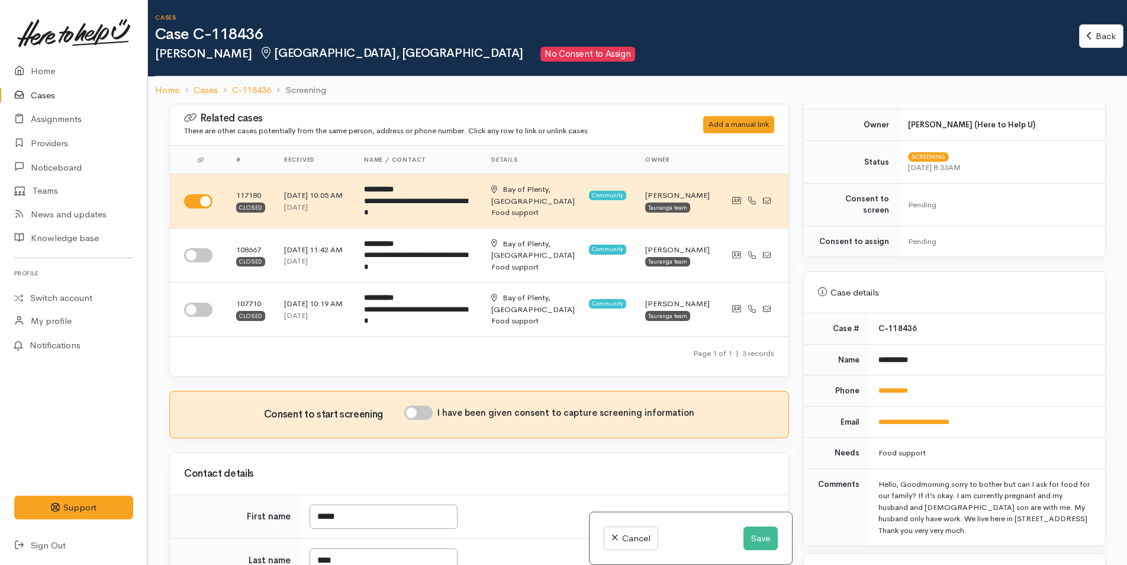
scroll to position [533, 0]
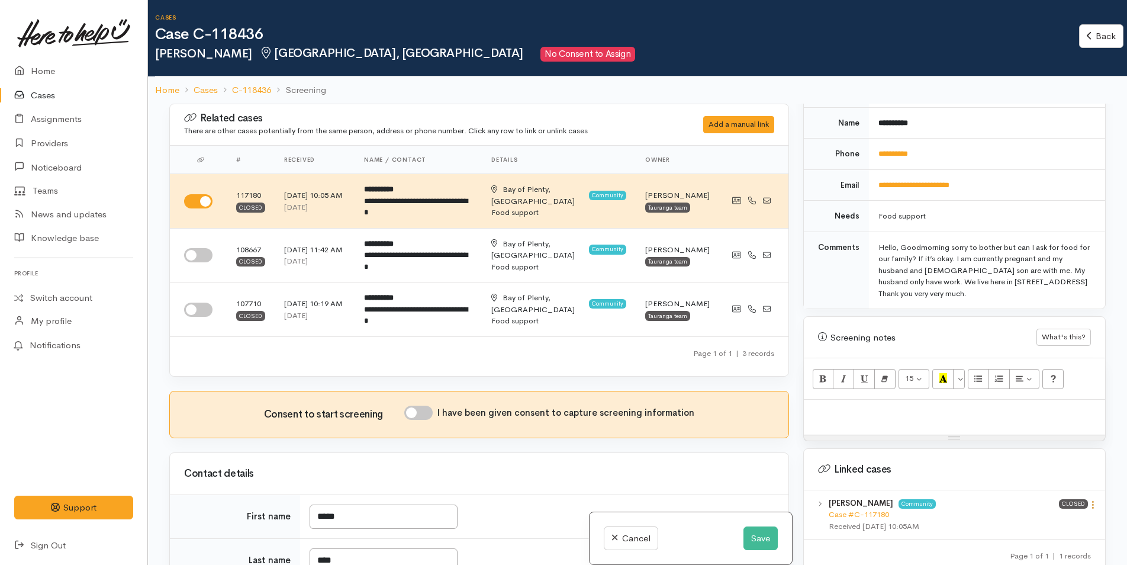
click at [1091, 500] on icon at bounding box center [1093, 505] width 10 height 10
click at [1034, 519] on link "View case" at bounding box center [1051, 528] width 94 height 18
click at [857, 406] on p at bounding box center [955, 413] width 290 height 14
paste div
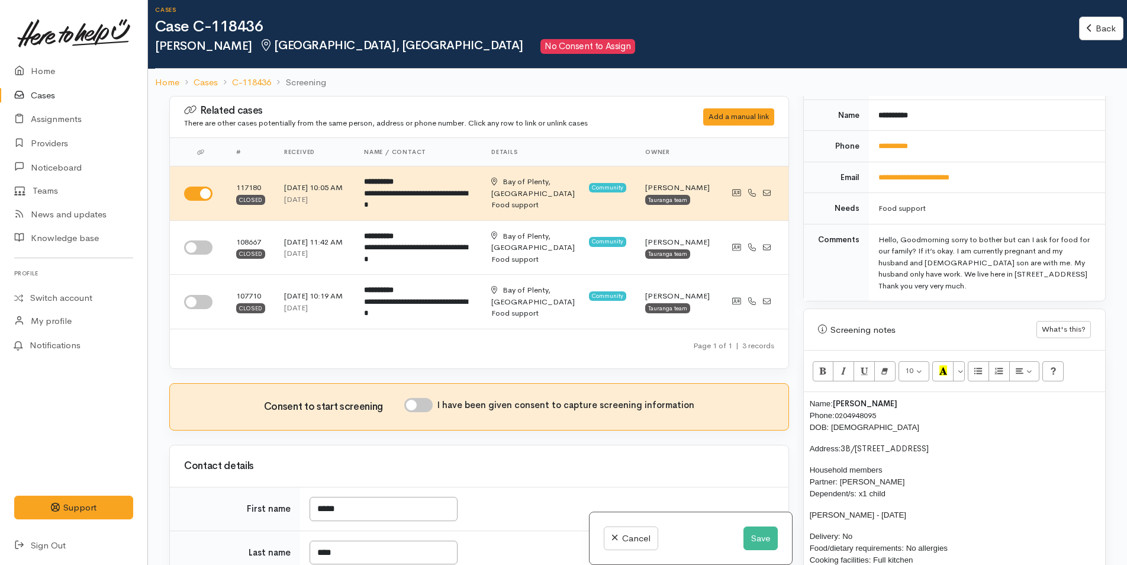
scroll to position [592, 0]
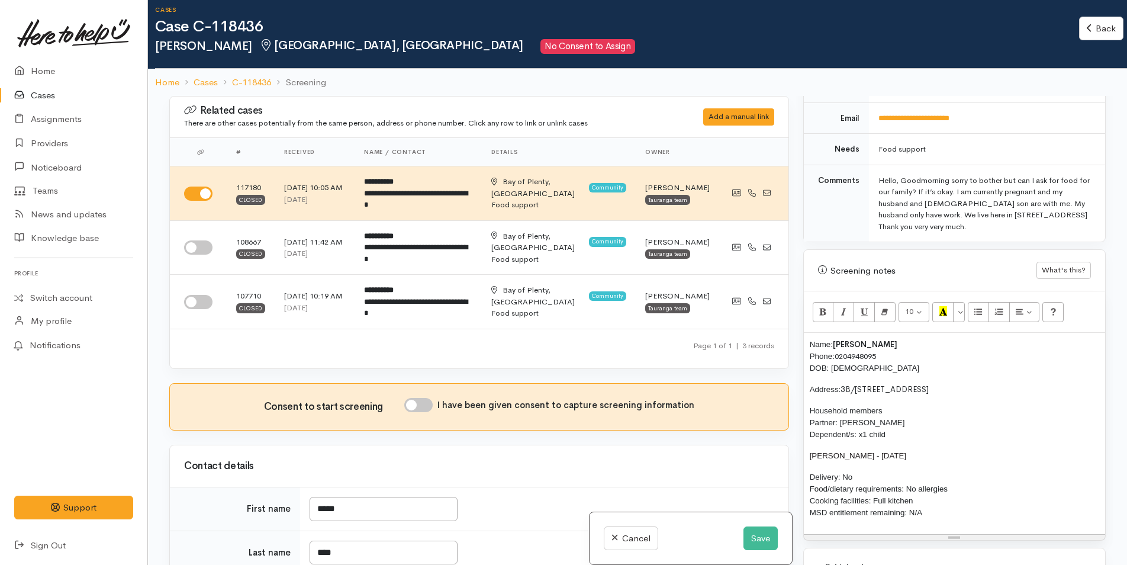
click at [428, 404] on input "I have been given consent to capture screening information" at bounding box center [418, 405] width 28 height 14
checkbox input "true"
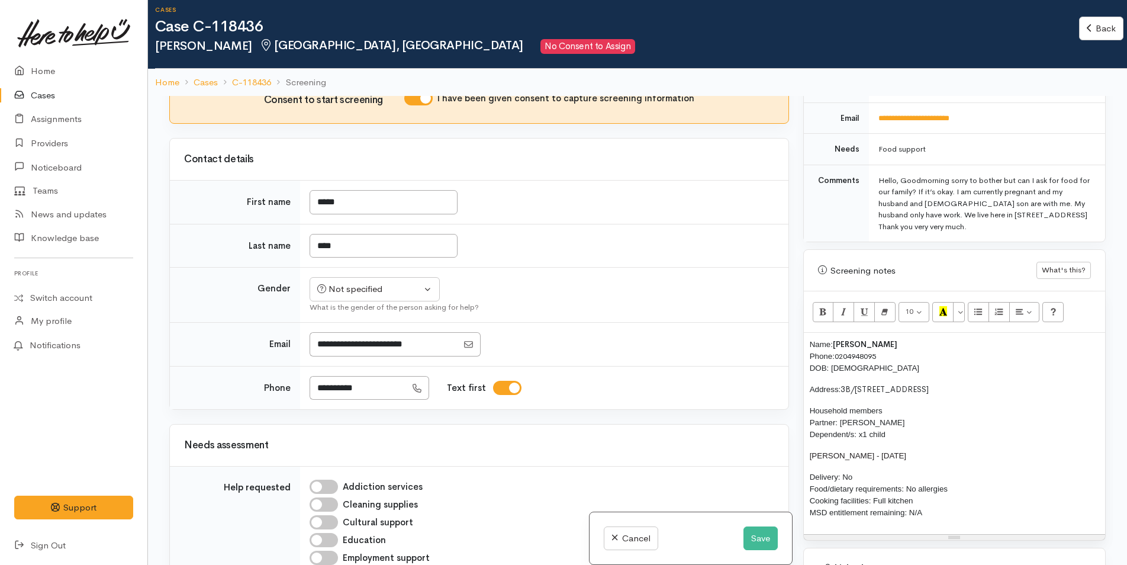
scroll to position [414, 0]
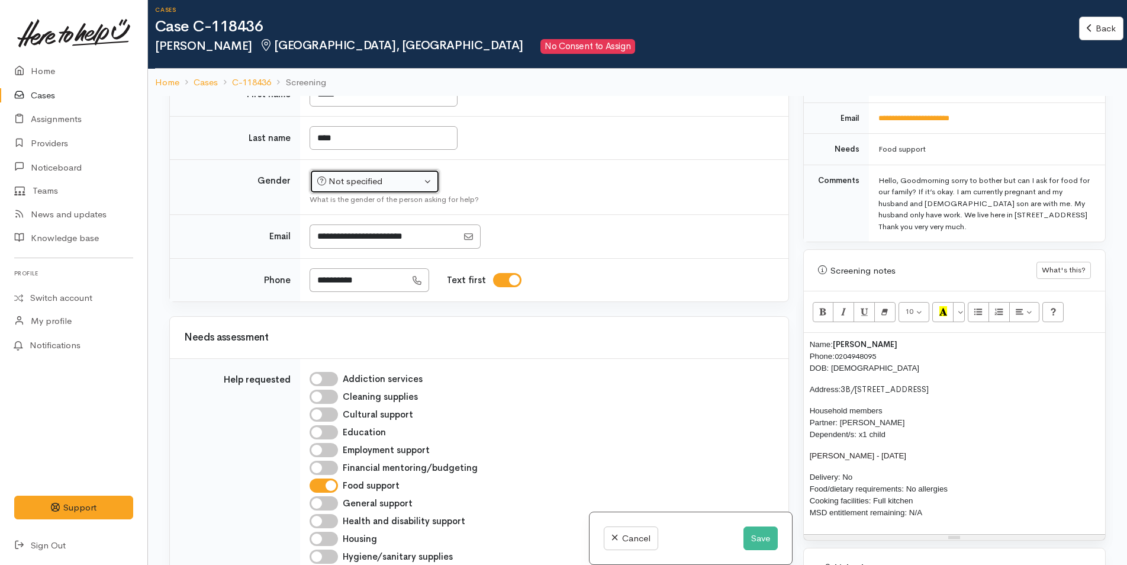
click at [360, 184] on div "Not specified" at bounding box center [369, 182] width 104 height 14
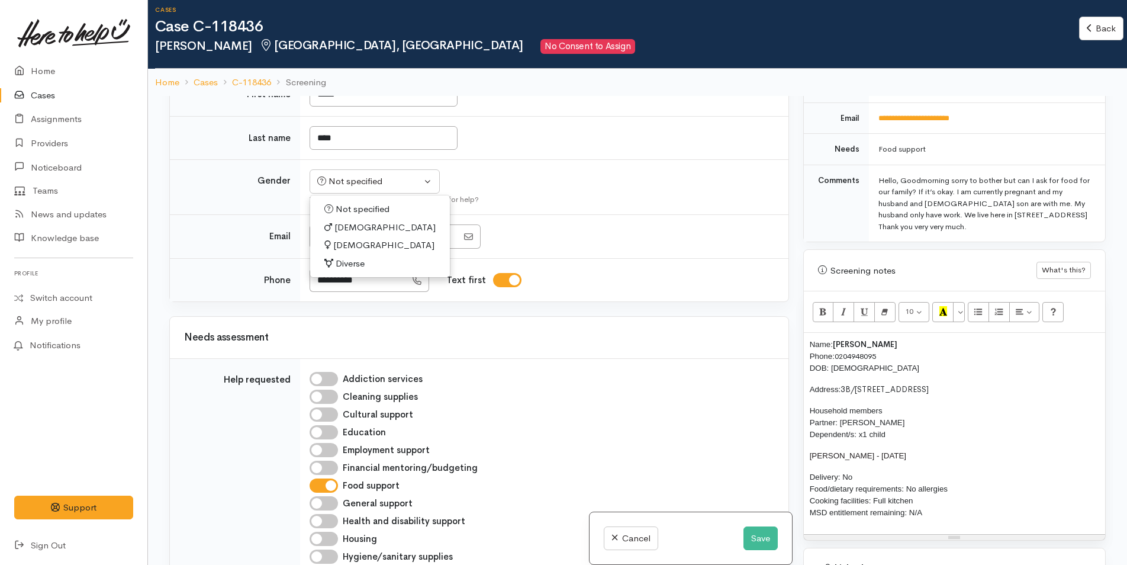
click at [358, 243] on span "Female" at bounding box center [383, 246] width 101 height 14
select select "Female"
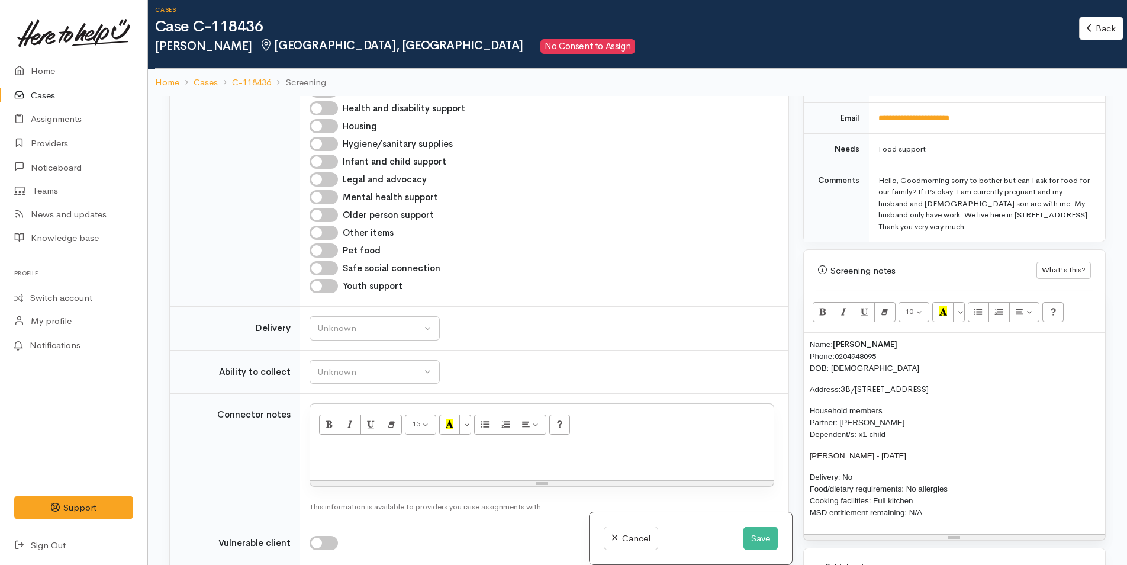
scroll to position [829, 0]
click at [366, 324] on div "Unknown" at bounding box center [369, 327] width 104 height 14
click at [324, 438] on span "No" at bounding box center [330, 437] width 12 height 14
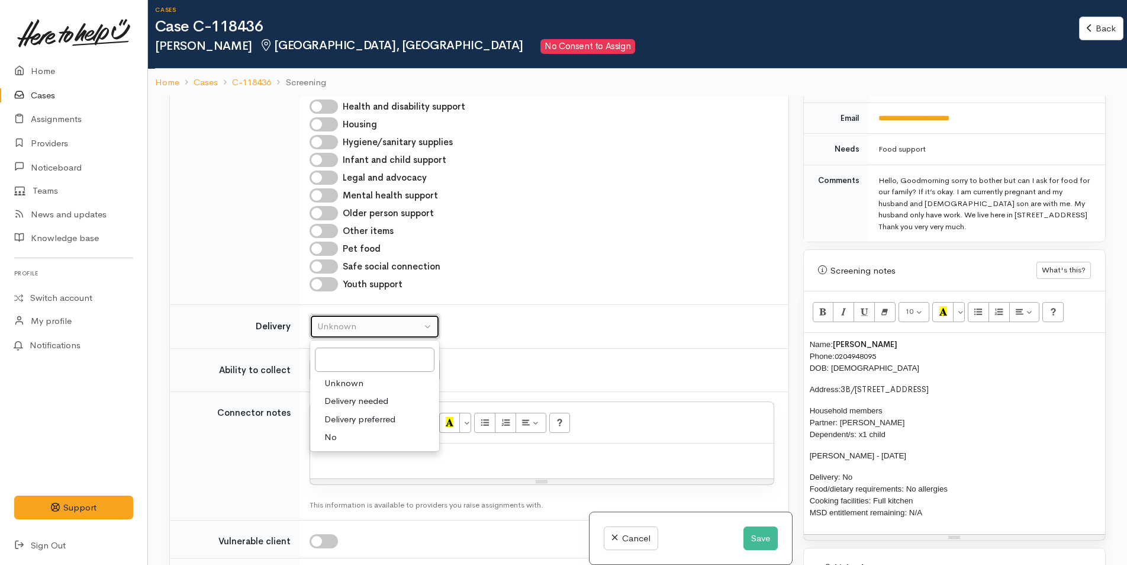
select select "1"
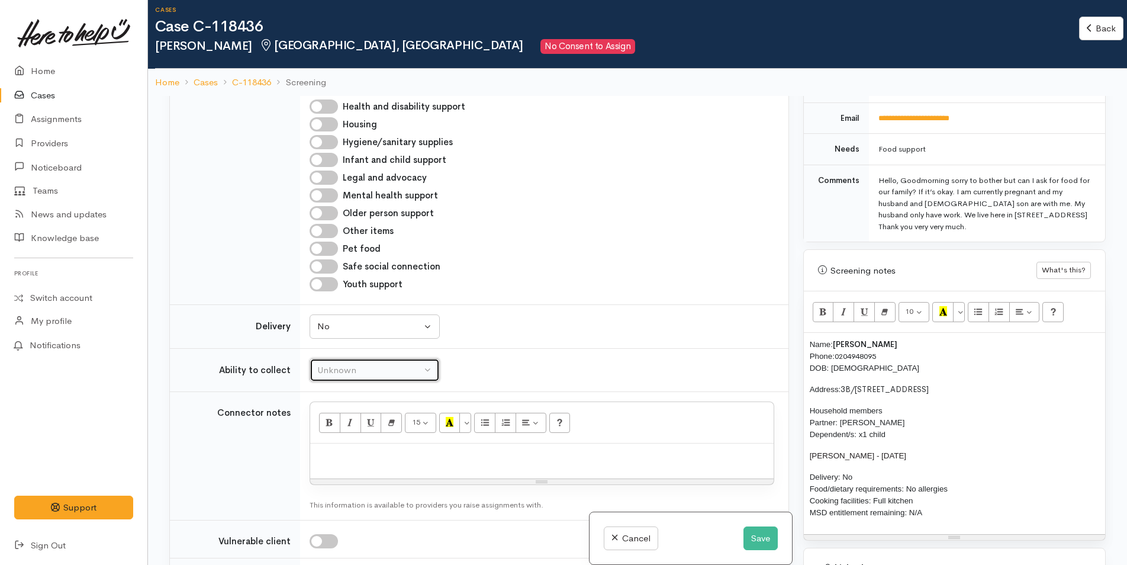
drag, startPoint x: 346, startPoint y: 369, endPoint x: 351, endPoint y: 388, distance: 19.4
click at [348, 371] on div "Unknown" at bounding box center [369, 371] width 104 height 14
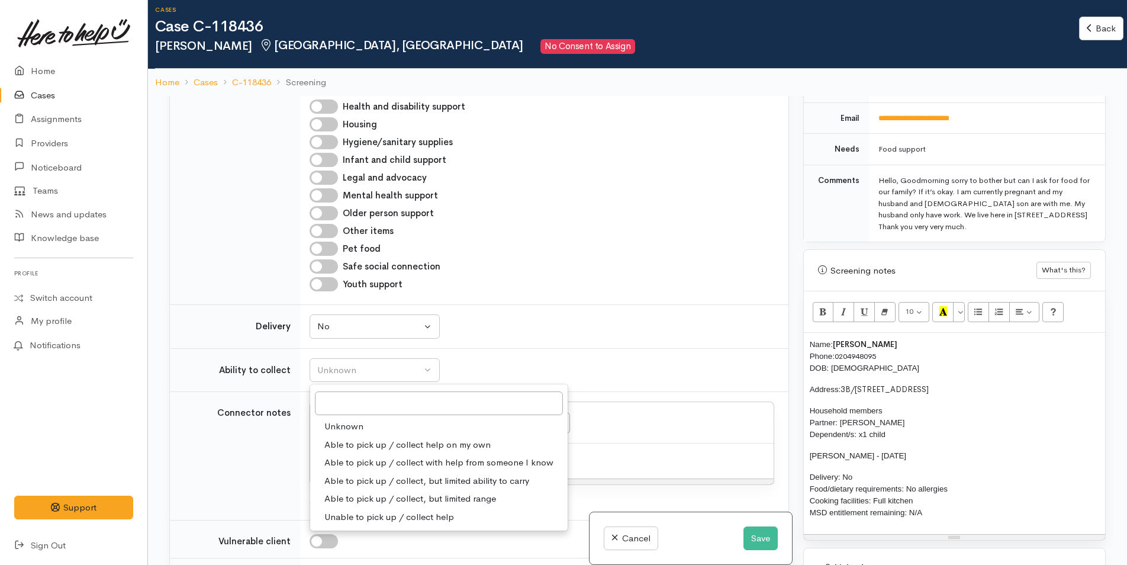
click at [362, 441] on span "Able to pick up / collect help on my own" at bounding box center [407, 445] width 166 height 14
select select "2"
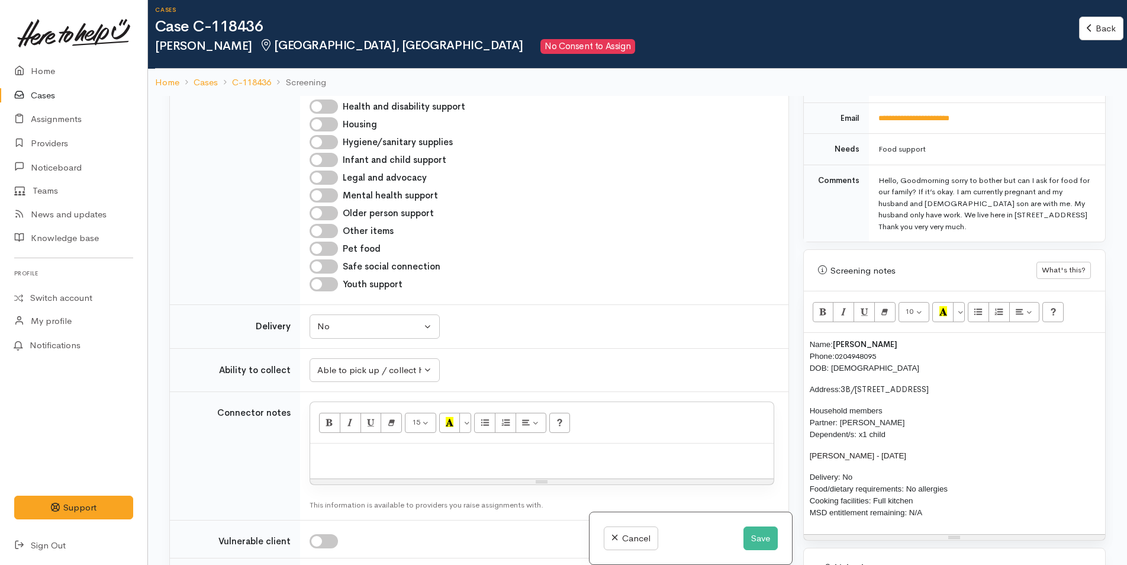
drag, startPoint x: 368, startPoint y: 461, endPoint x: 378, endPoint y: 455, distance: 12.2
click at [368, 459] on p at bounding box center [542, 456] width 452 height 14
paste div
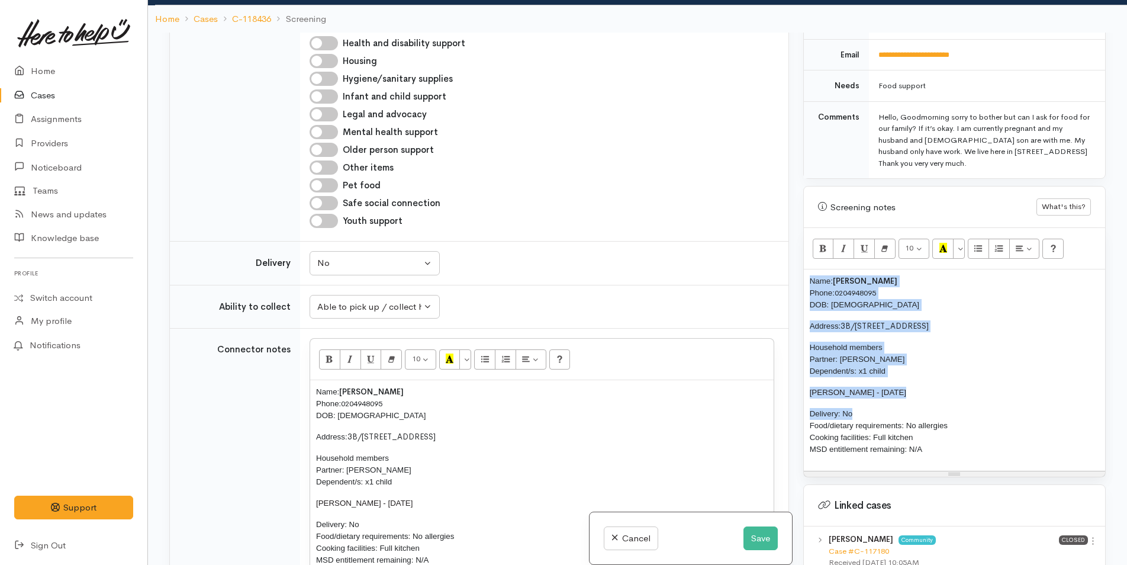
drag, startPoint x: 856, startPoint y: 401, endPoint x: 799, endPoint y: 259, distance: 153.0
click at [799, 259] on div "Warnings Add No warnings have been raised against this case Add Warning Title ●…" at bounding box center [954, 315] width 317 height 565
copy div "Name: Maria Lego Phone: 0204948095 DOB: 06/01/1984 Address: 3B/21 Twentythird A…"
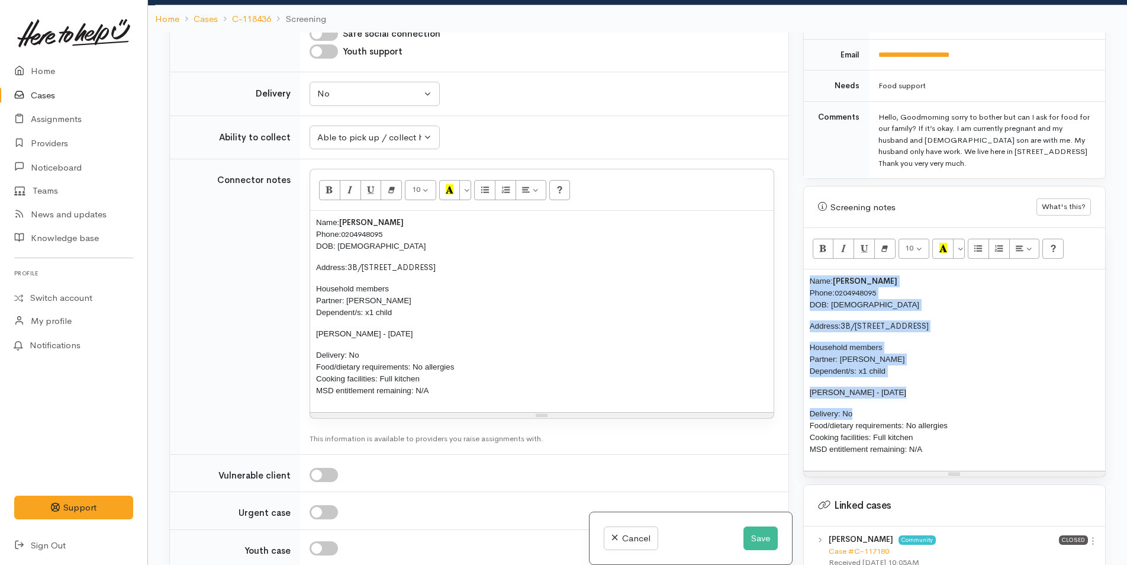
scroll to position [1125, 0]
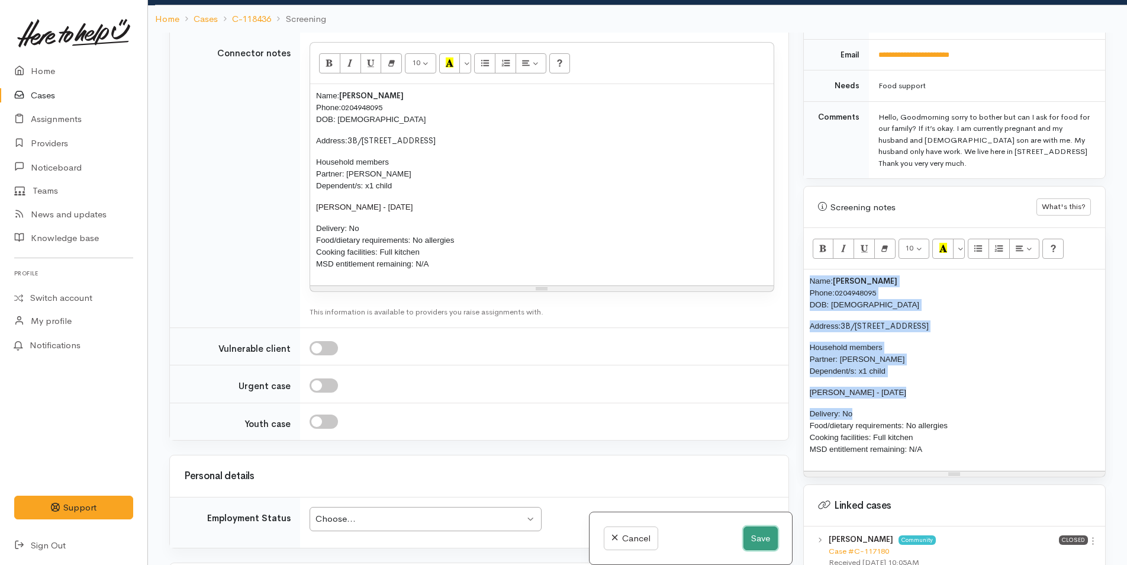
click at [757, 538] on button "Save" at bounding box center [761, 538] width 34 height 24
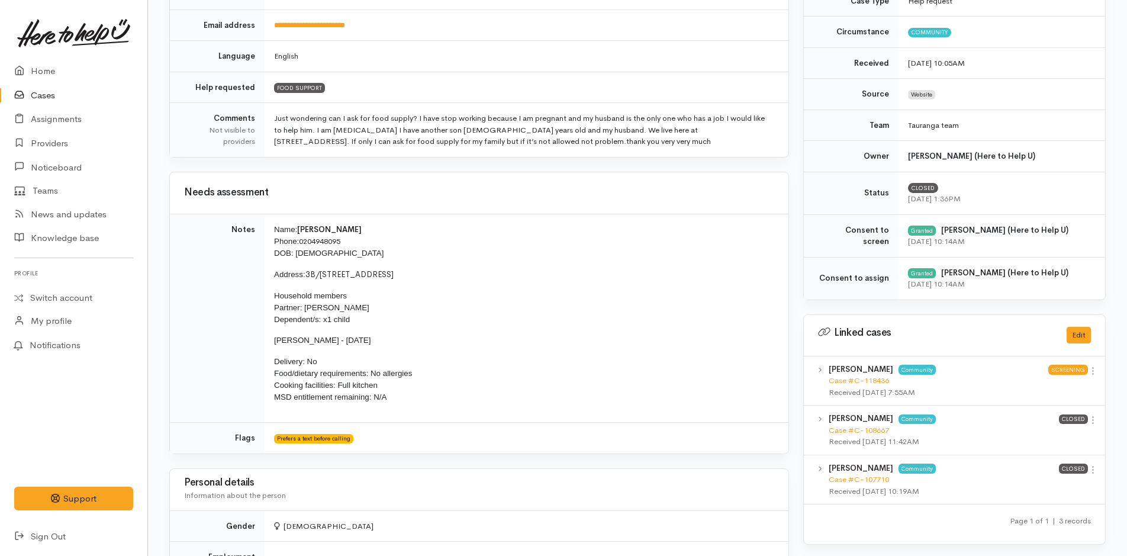
scroll to position [296, 0]
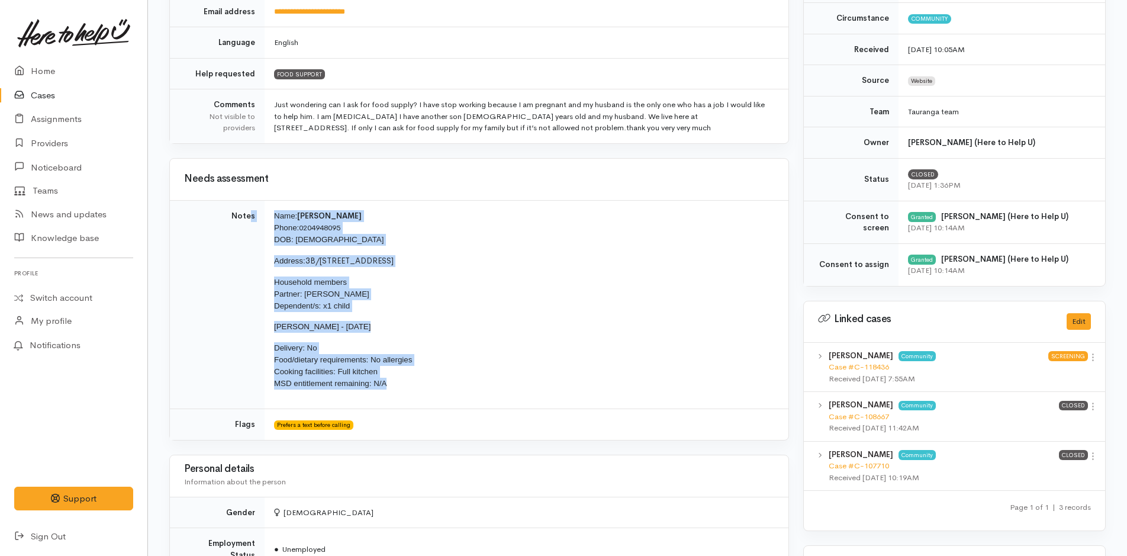
drag, startPoint x: 400, startPoint y: 391, endPoint x: 253, endPoint y: 211, distance: 232.3
click at [253, 211] on tr "Notes Name: [PERSON_NAME] Phone: [PHONE_NUMBER] DOB: [DEMOGRAPHIC_DATA] Address…" at bounding box center [479, 304] width 619 height 209
click at [480, 333] on p "[PERSON_NAME] - [DATE]" at bounding box center [524, 327] width 500 height 12
drag, startPoint x: 411, startPoint y: 385, endPoint x: 272, endPoint y: 210, distance: 224.6
click at [272, 210] on td "Name: [PERSON_NAME] Phone: [PHONE_NUMBER] DOB: [DEMOGRAPHIC_DATA] Address: [STR…" at bounding box center [527, 304] width 524 height 209
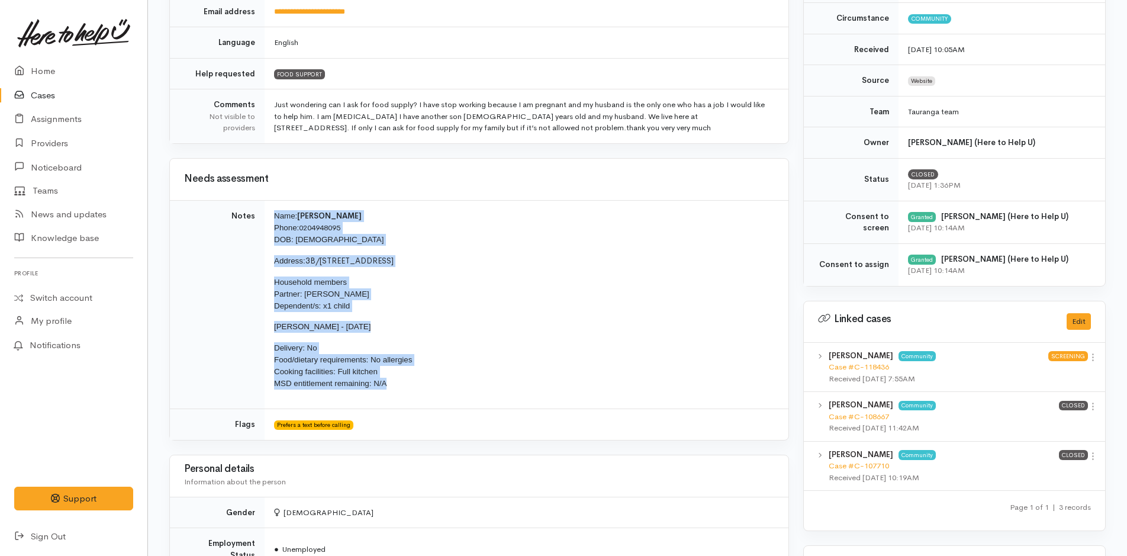
copy td "Name: [PERSON_NAME] Phone: [PHONE_NUMBER] DOB: [DEMOGRAPHIC_DATA] Address: [STR…"
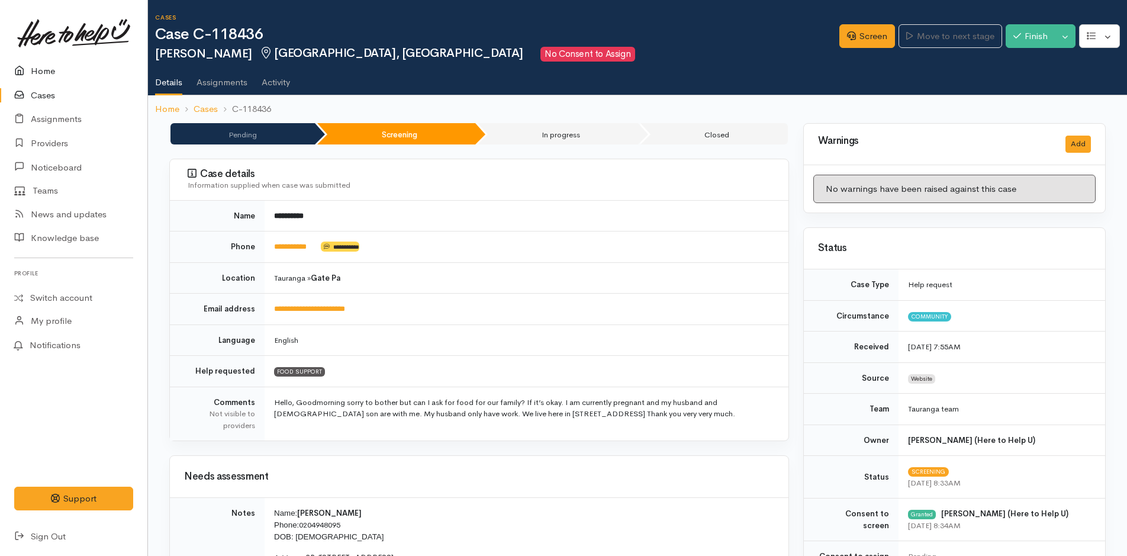
click at [39, 67] on link "Home" at bounding box center [73, 71] width 147 height 24
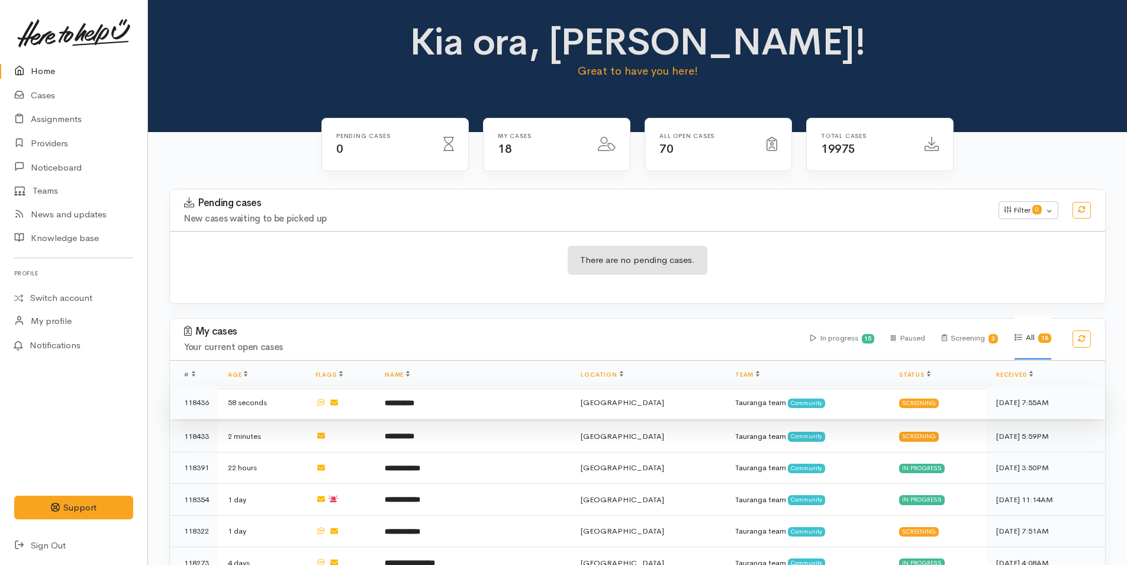
click at [414, 401] on b "**********" at bounding box center [400, 403] width 30 height 8
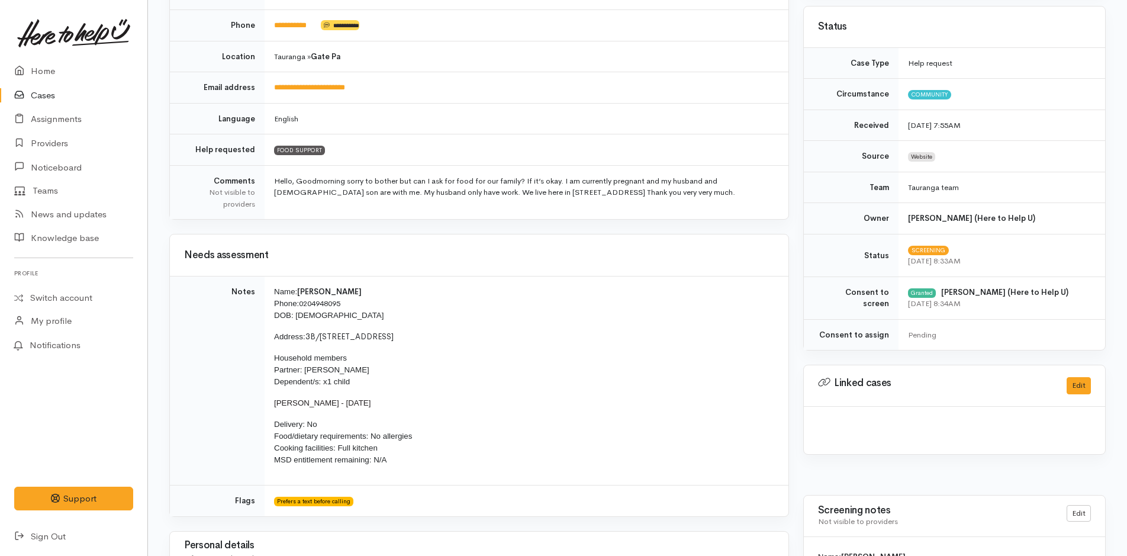
scroll to position [355, 0]
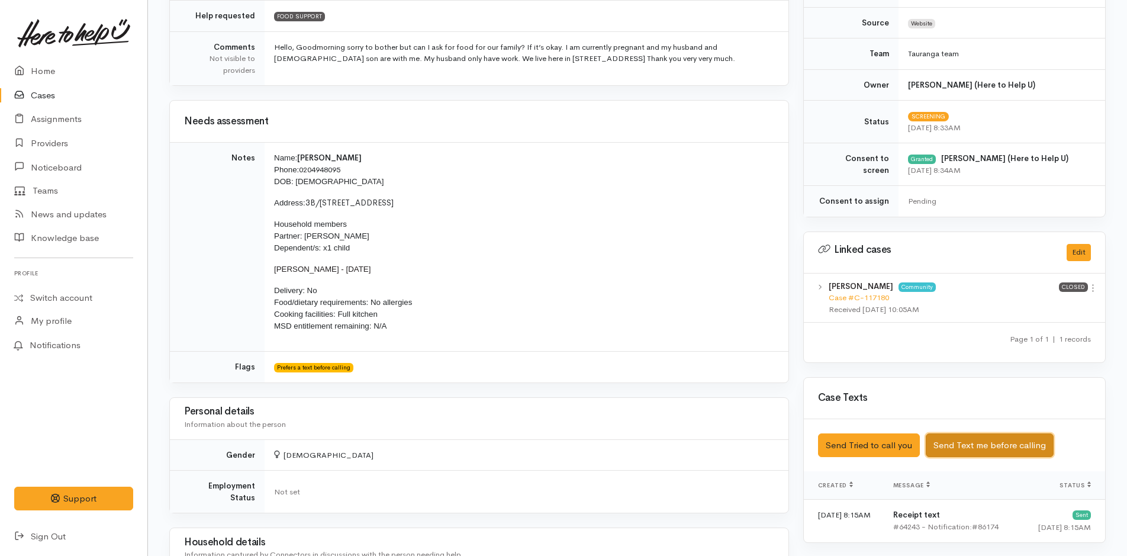
click at [1006, 445] on button "Send Text me before calling" at bounding box center [990, 445] width 128 height 24
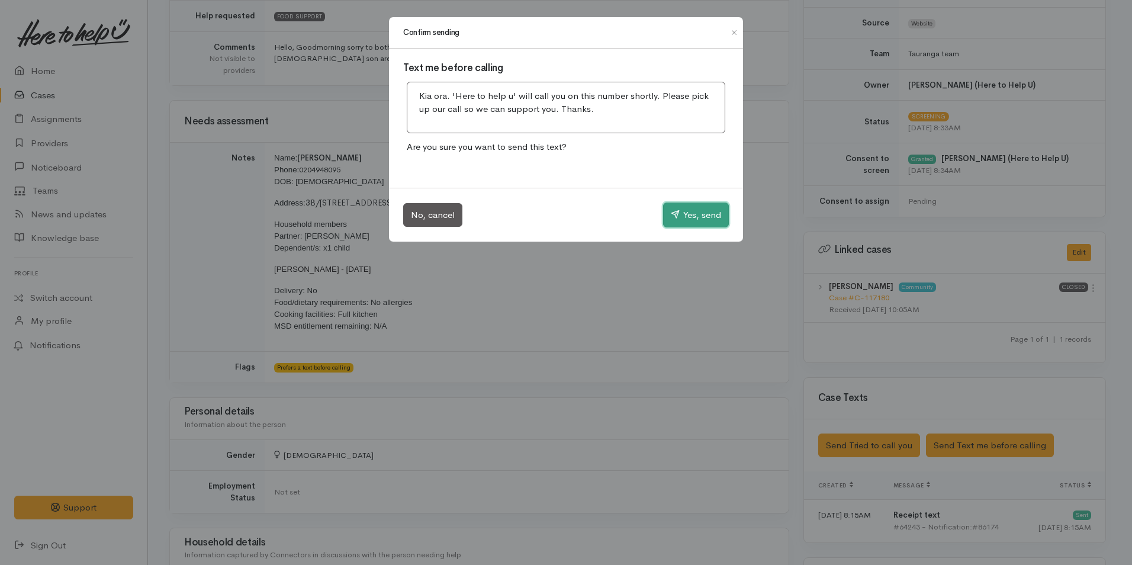
click at [715, 218] on button "Yes, send" at bounding box center [696, 214] width 66 height 25
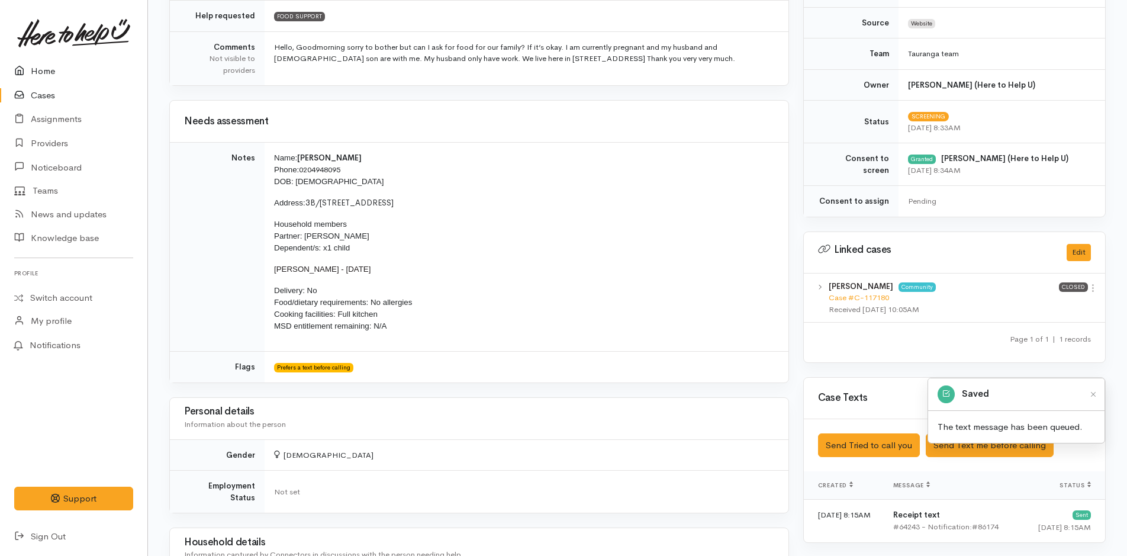
click at [50, 69] on link "Home" at bounding box center [73, 71] width 147 height 24
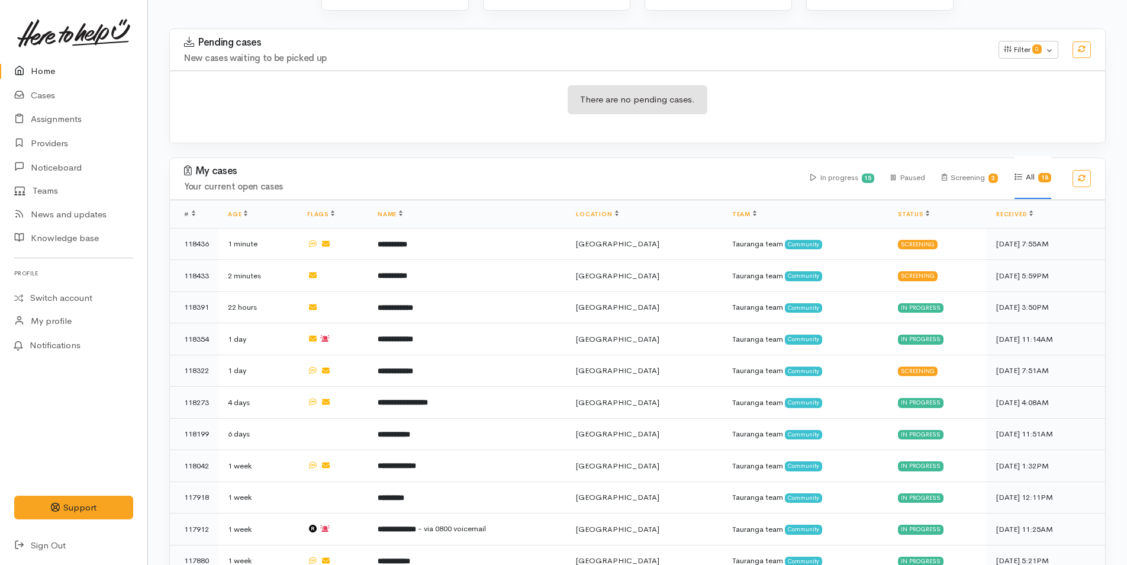
scroll to position [59, 0]
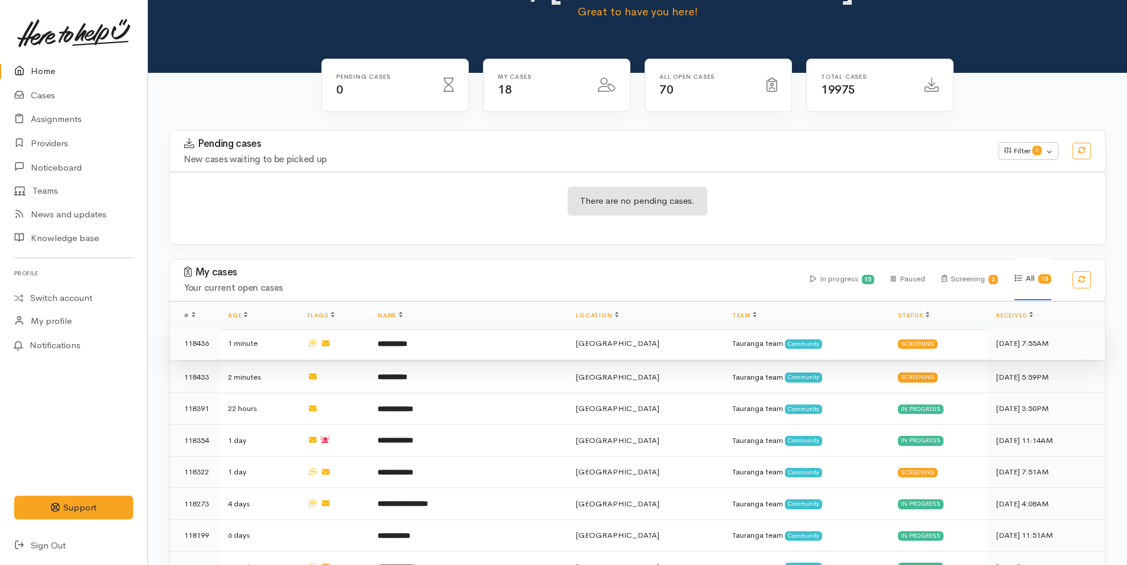
click at [419, 336] on td "**********" at bounding box center [467, 343] width 198 height 32
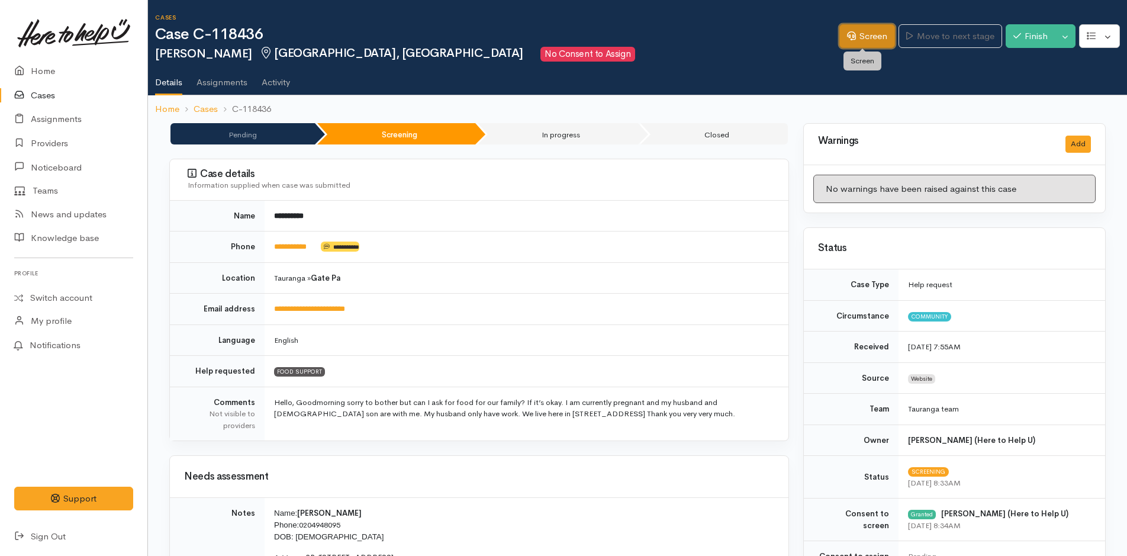
click at [864, 33] on link "Screen" at bounding box center [868, 36] width 56 height 24
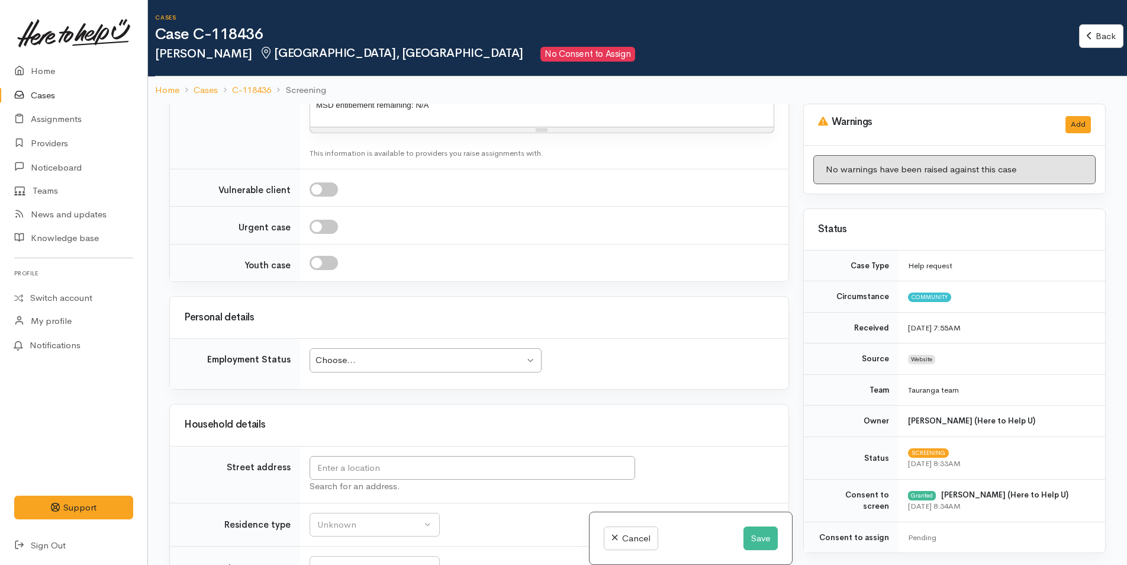
scroll to position [1480, 0]
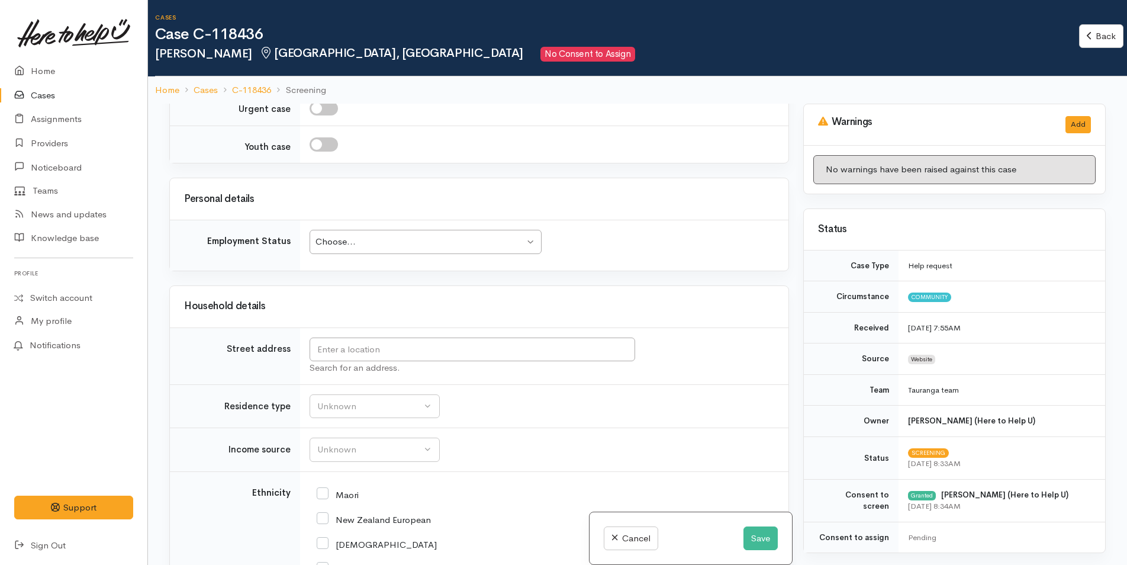
drag, startPoint x: 294, startPoint y: 240, endPoint x: 208, endPoint y: 247, distance: 86.1
click at [208, 247] on td "Employment Status" at bounding box center [235, 245] width 130 height 50
copy div "Employment Status"
click at [753, 535] on button "Save" at bounding box center [761, 538] width 34 height 24
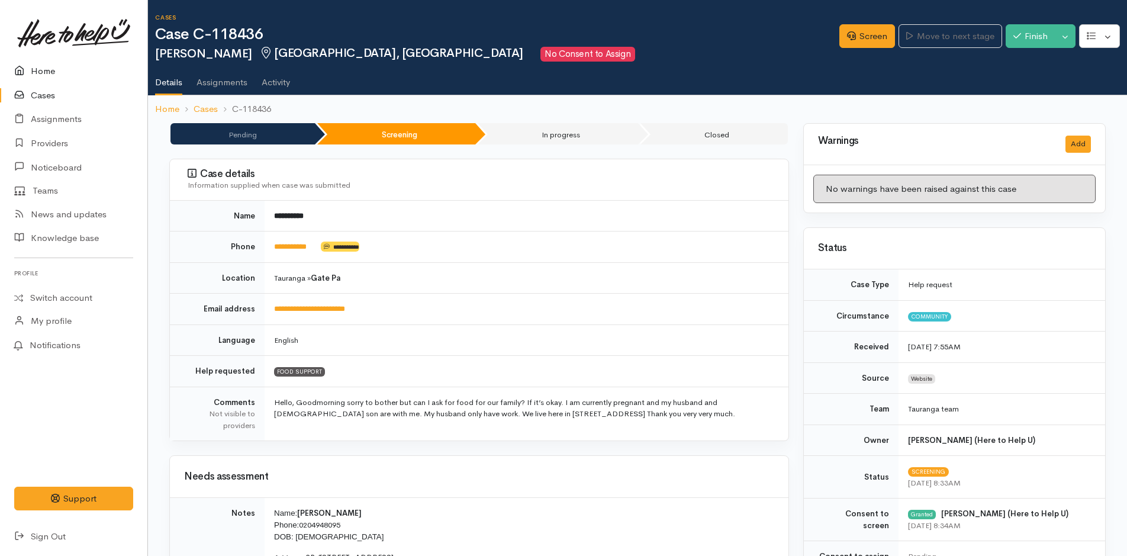
click at [44, 67] on link "Home" at bounding box center [73, 71] width 147 height 24
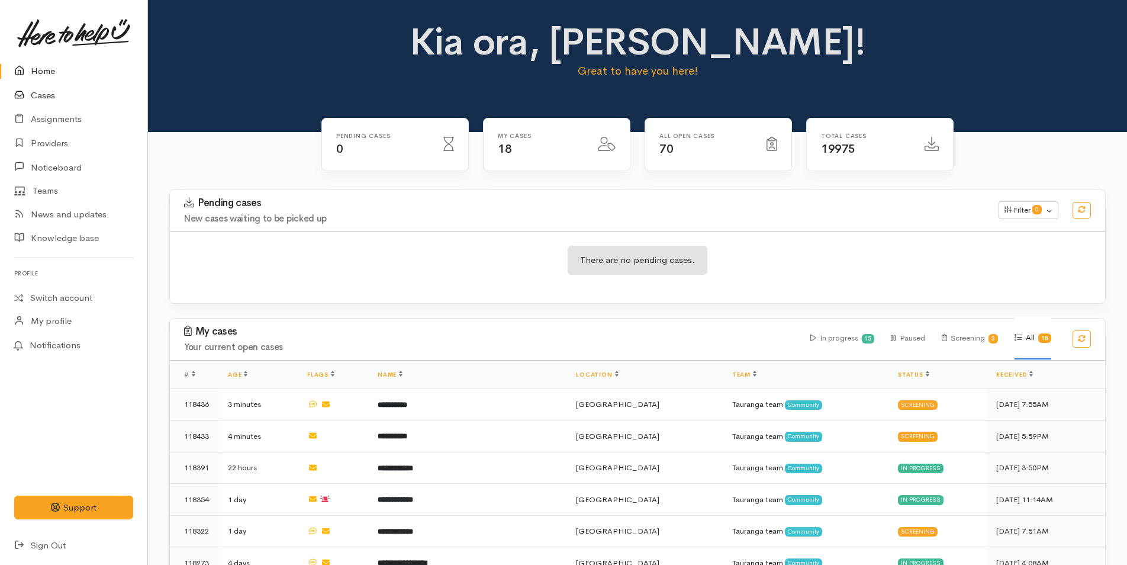
click at [48, 95] on link "Cases" at bounding box center [73, 95] width 147 height 24
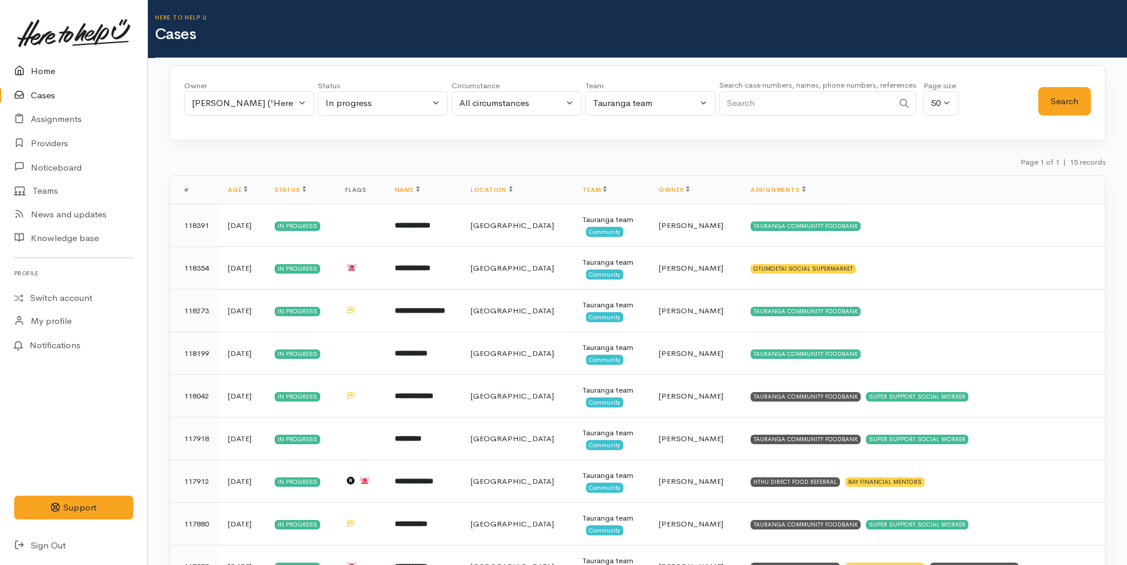
click at [47, 72] on link "Home" at bounding box center [73, 71] width 147 height 24
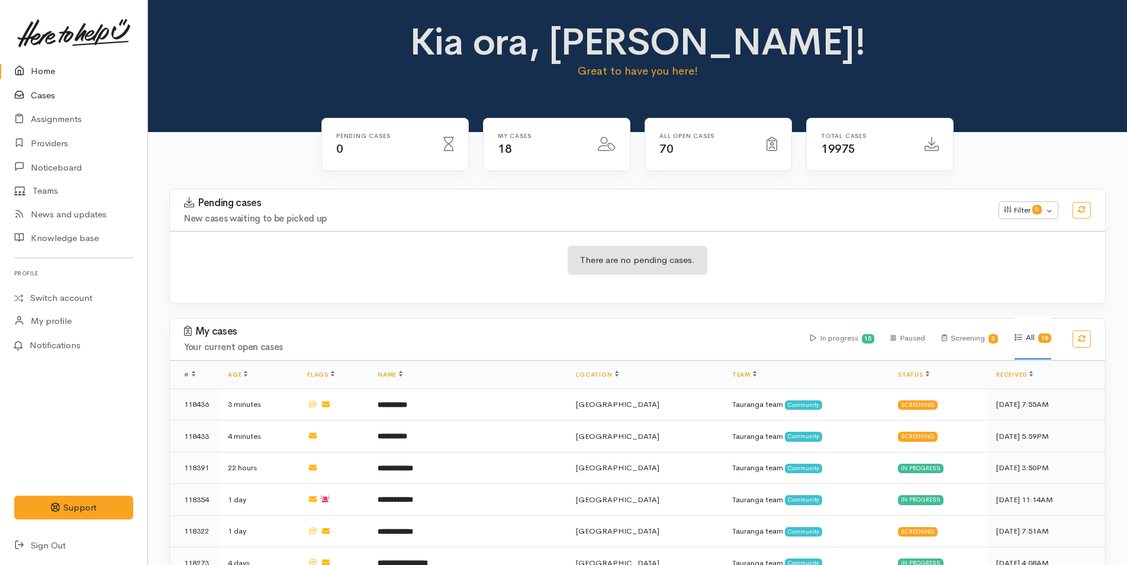
click at [45, 93] on link "Cases" at bounding box center [73, 95] width 147 height 24
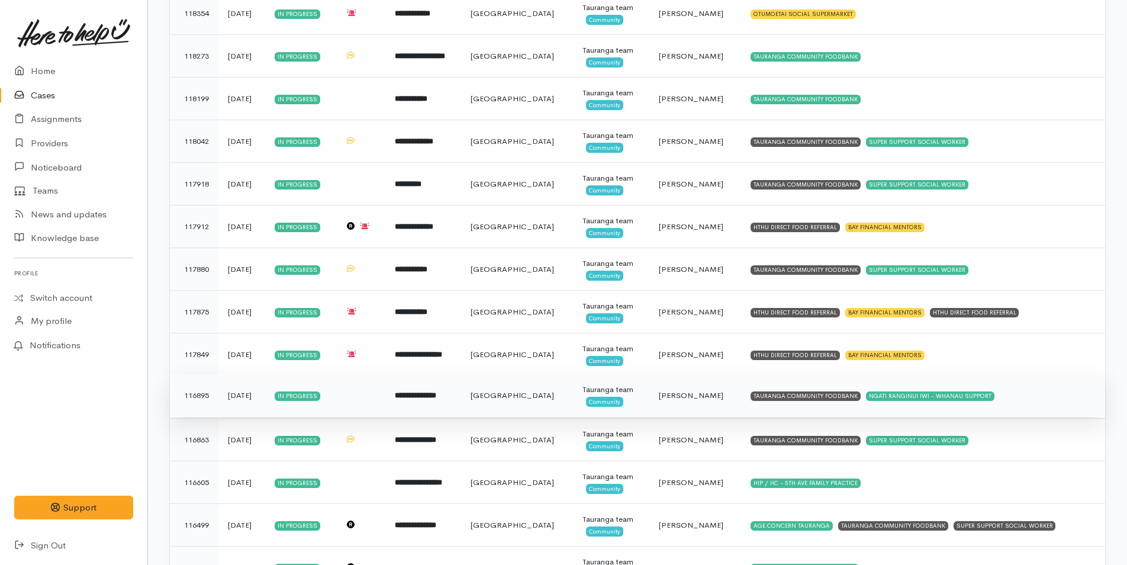
scroll to position [314, 0]
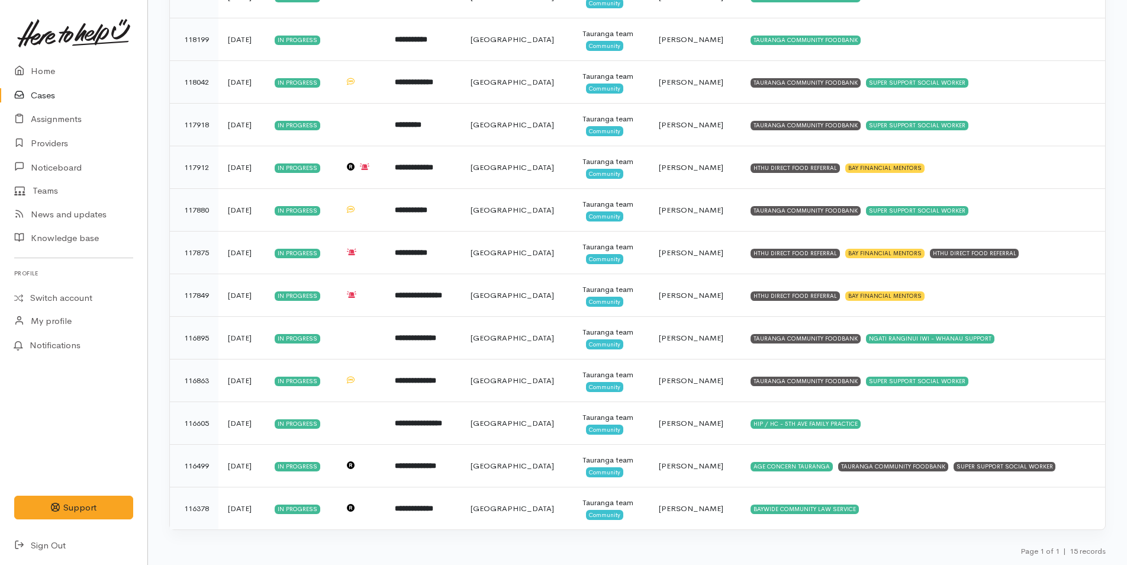
click at [48, 93] on link "Cases" at bounding box center [73, 95] width 147 height 24
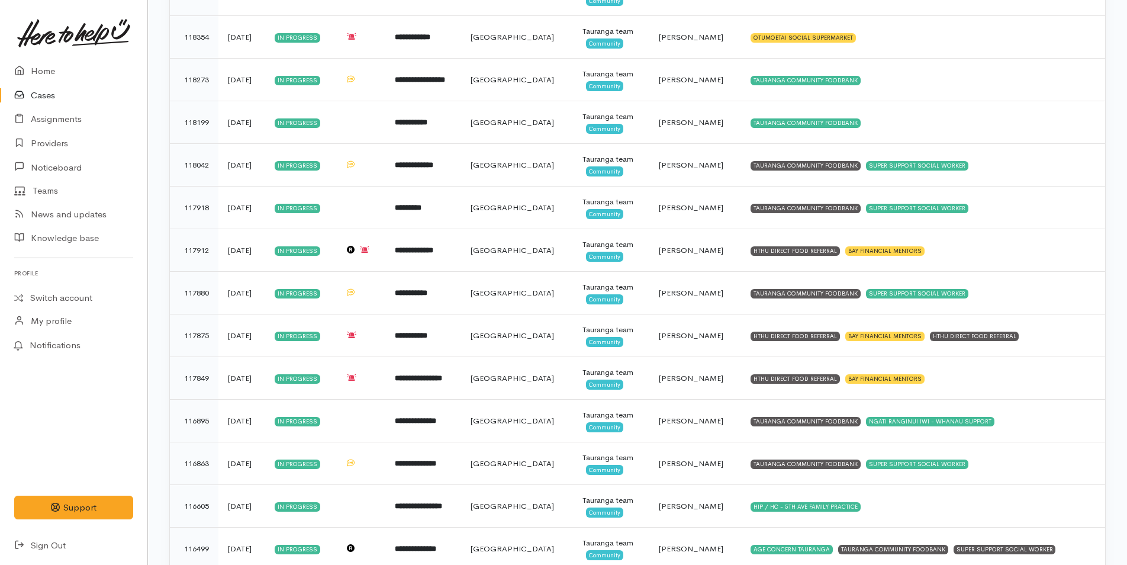
scroll to position [77, 0]
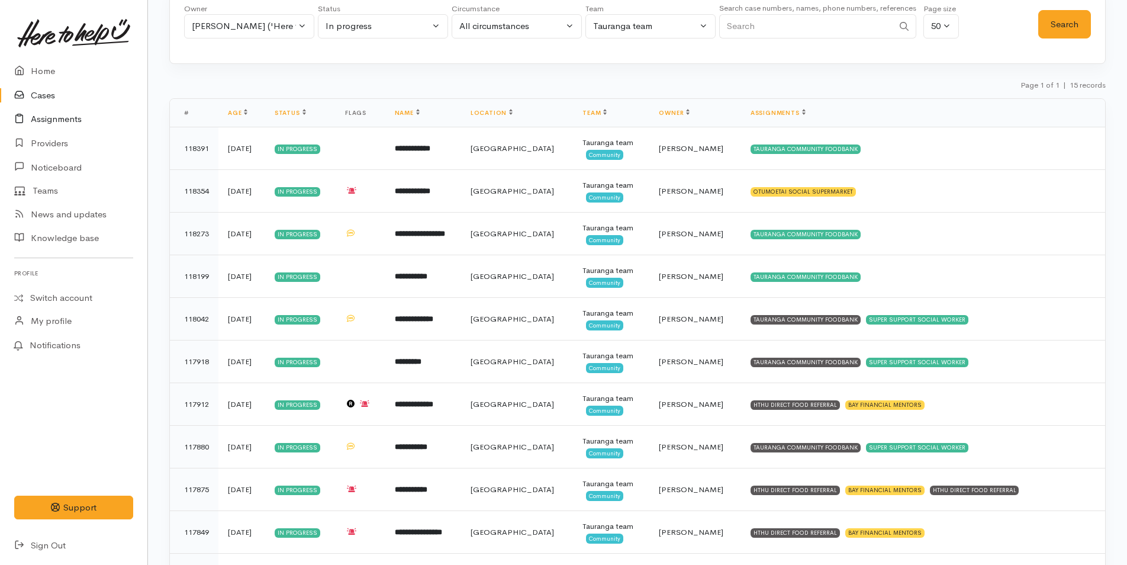
click at [54, 117] on link "Assignments" at bounding box center [73, 119] width 147 height 24
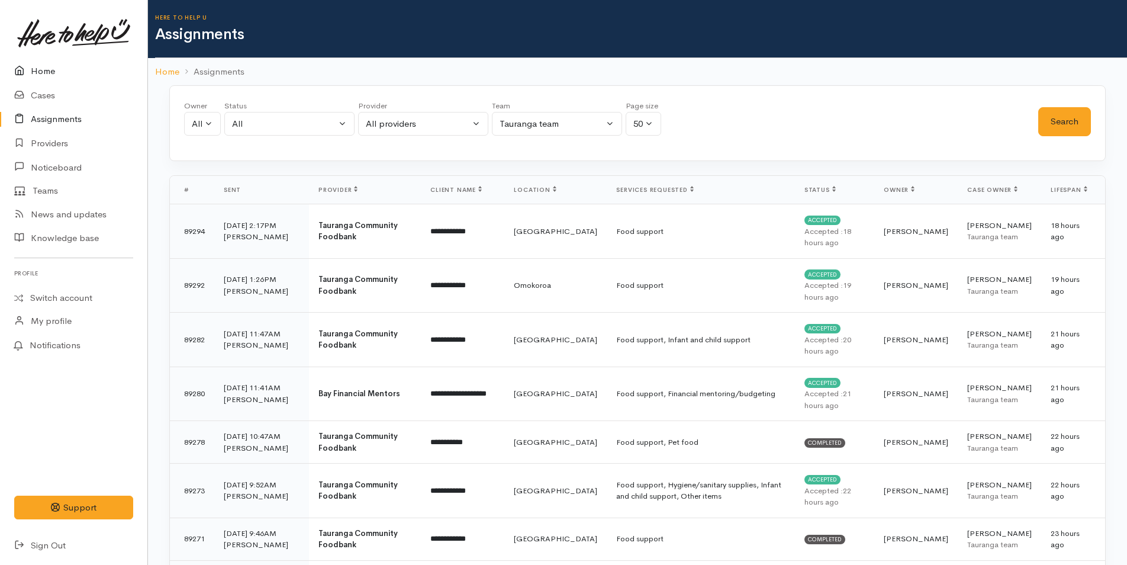
click at [37, 70] on link "Home" at bounding box center [73, 71] width 147 height 24
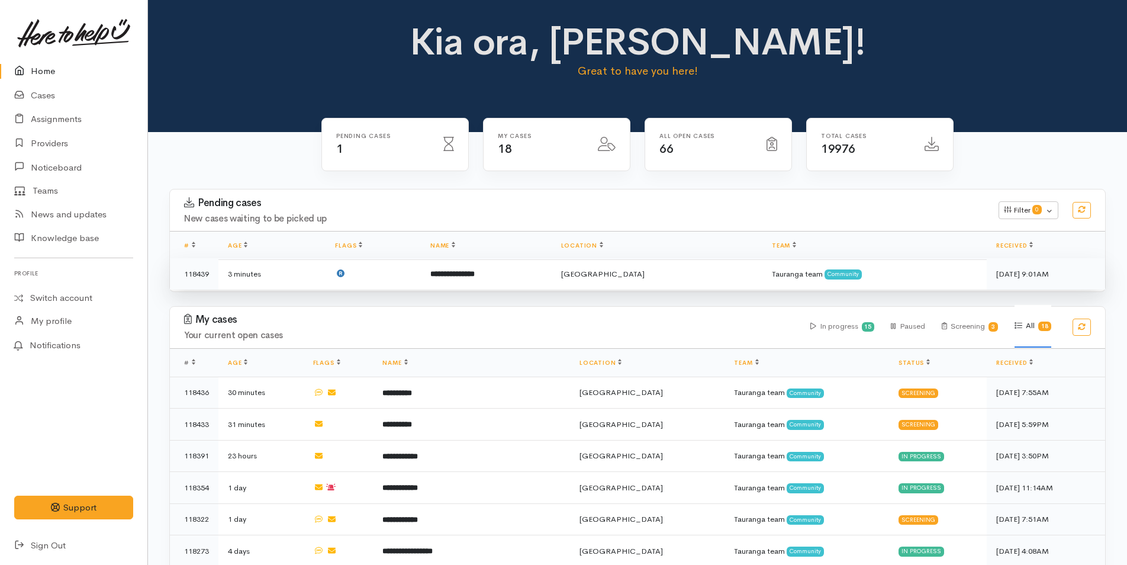
click at [475, 276] on b "**********" at bounding box center [452, 274] width 44 height 8
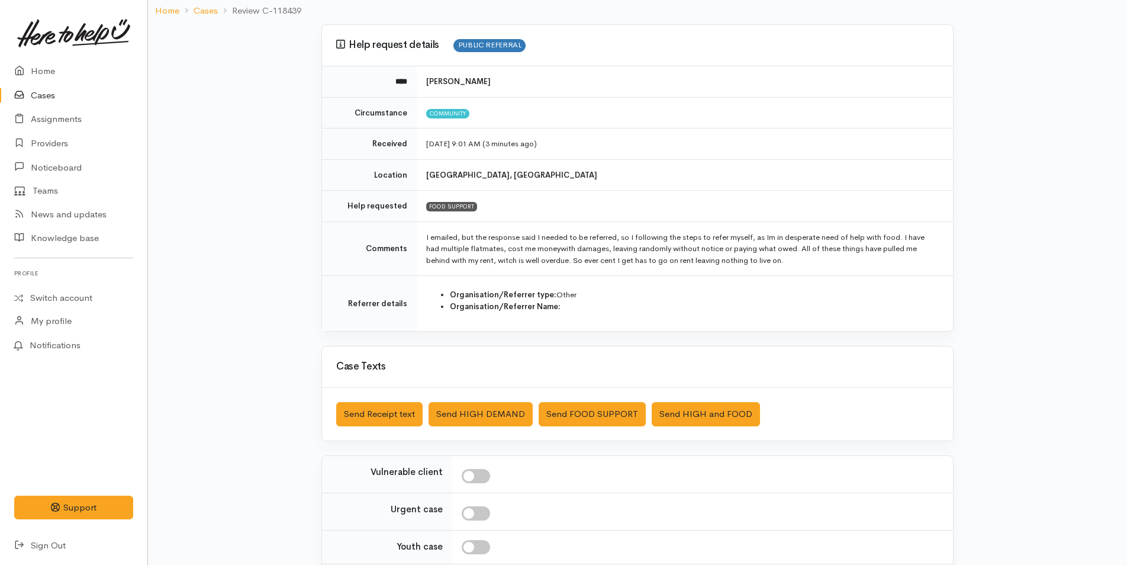
scroll to position [187, 0]
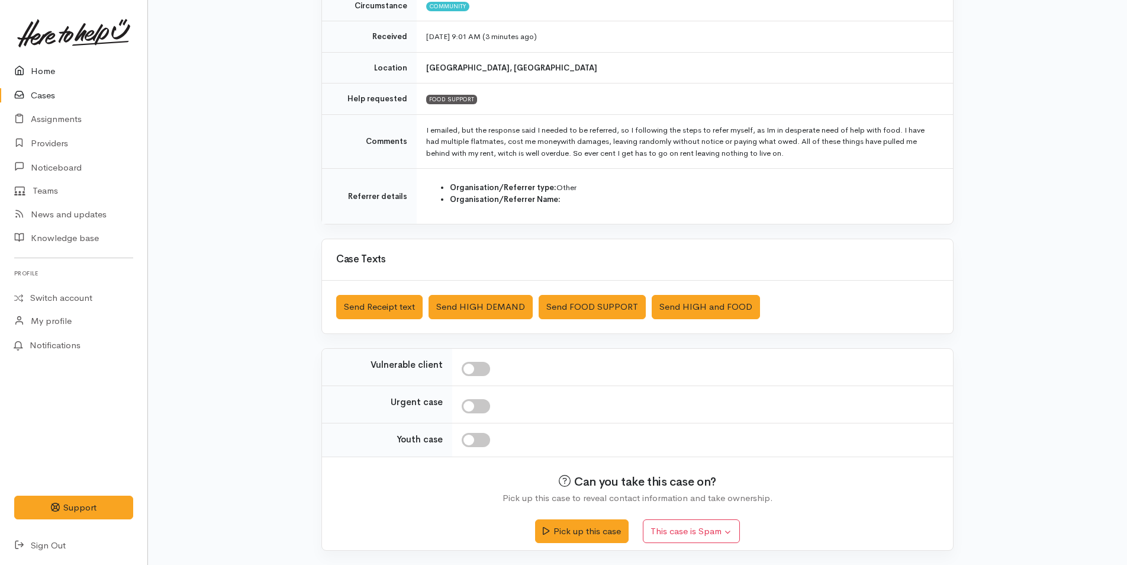
click at [46, 72] on link "Home" at bounding box center [73, 71] width 147 height 24
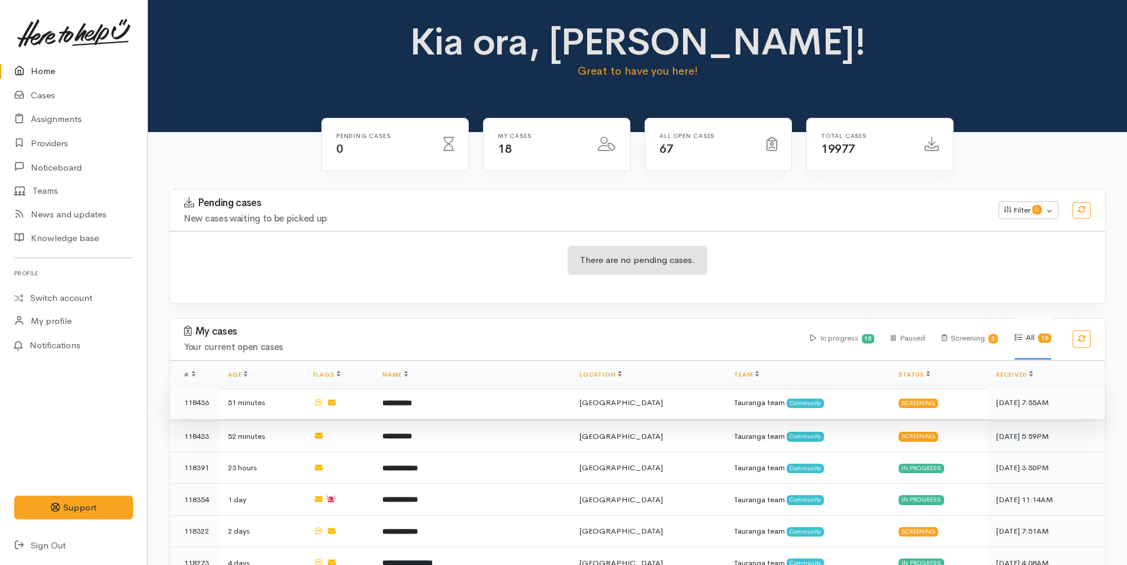
click at [456, 403] on td "**********" at bounding box center [471, 403] width 197 height 32
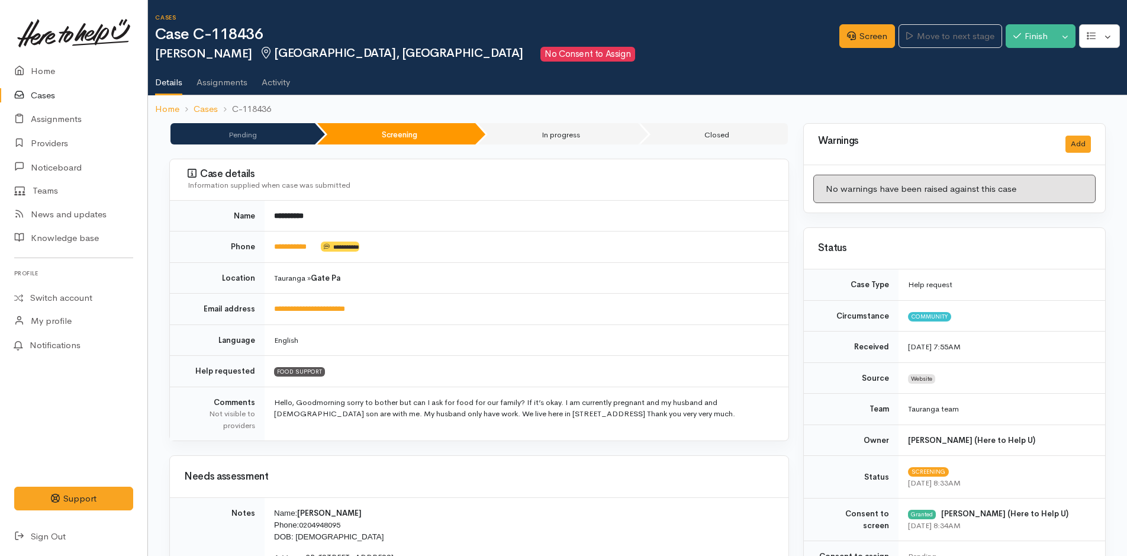
scroll to position [355, 0]
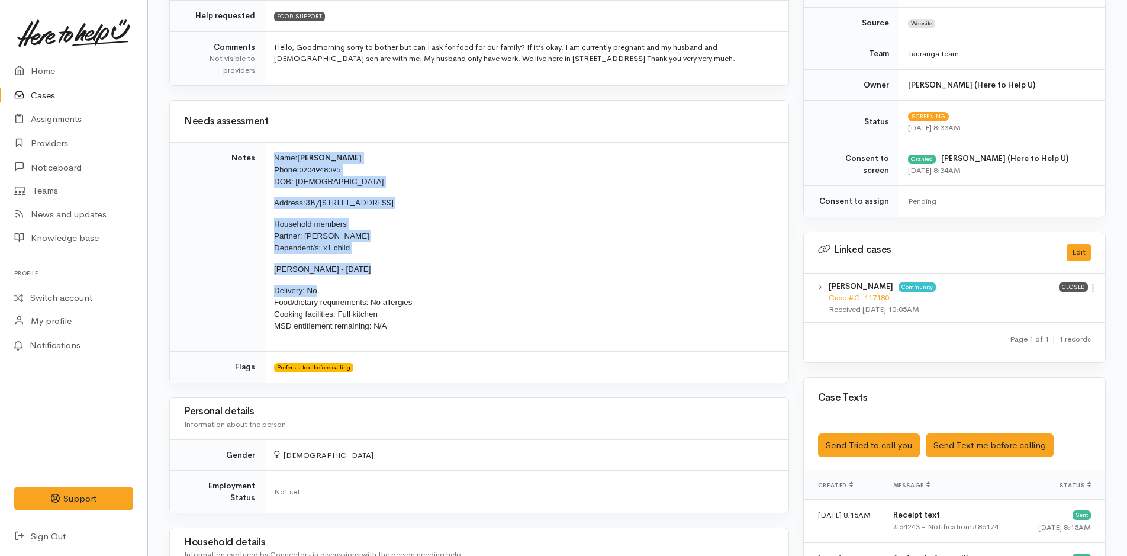
drag, startPoint x: 321, startPoint y: 289, endPoint x: 261, endPoint y: 152, distance: 149.8
click at [261, 152] on tr "Notes Name: [PERSON_NAME] Phone: [PHONE_NUMBER] DOB: [DEMOGRAPHIC_DATA] Address…" at bounding box center [479, 247] width 619 height 209
copy tr "Name: [PERSON_NAME] Phone: [PHONE_NUMBER] DOB: [DEMOGRAPHIC_DATA] Address: [STR…"
click at [46, 69] on link "Home" at bounding box center [73, 71] width 147 height 24
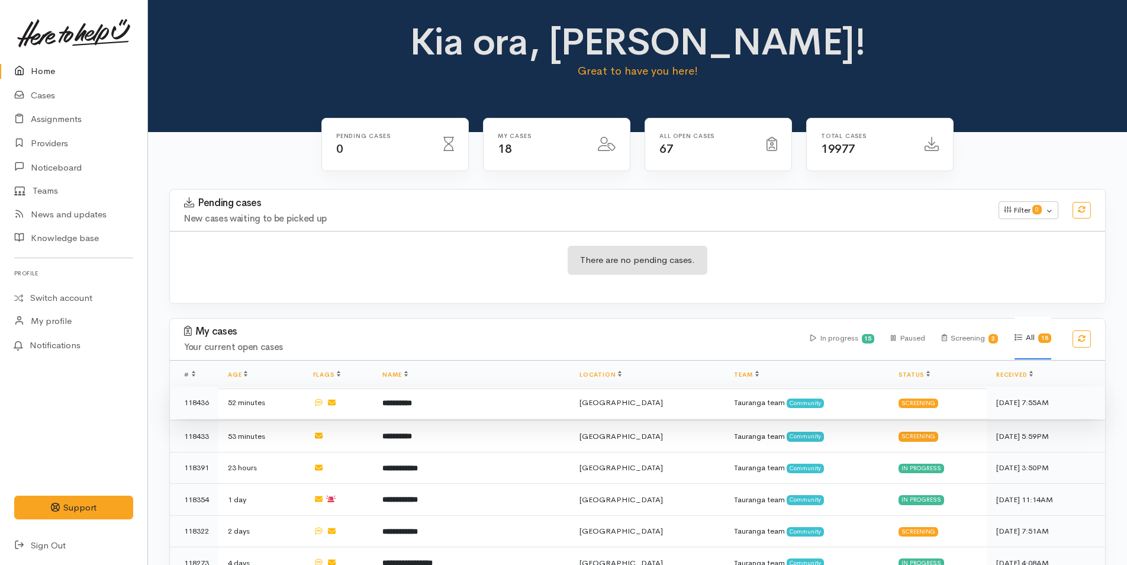
click at [438, 400] on td "**********" at bounding box center [471, 403] width 197 height 32
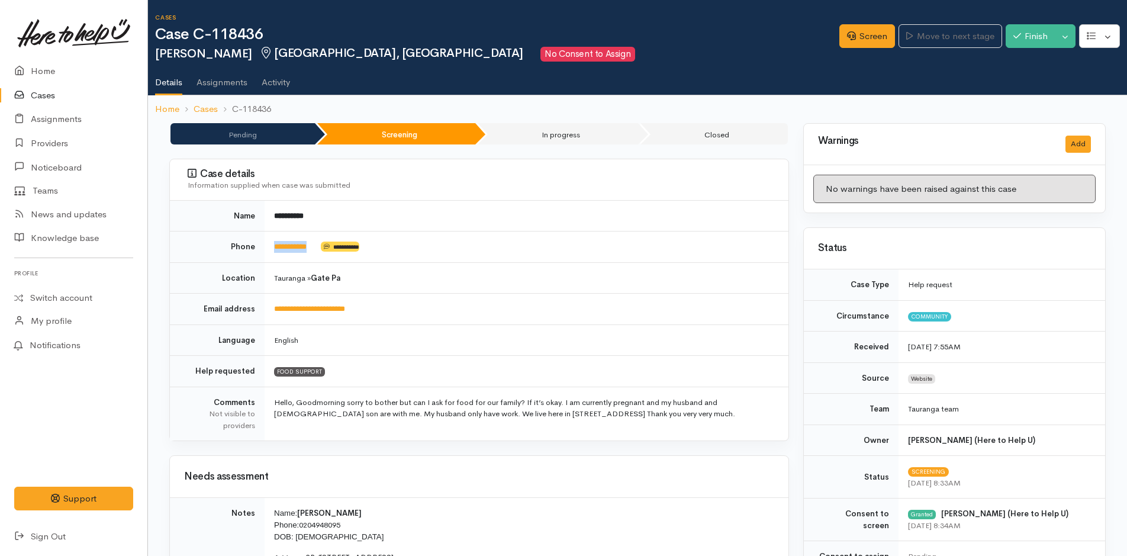
drag, startPoint x: 322, startPoint y: 246, endPoint x: 261, endPoint y: 252, distance: 61.3
click at [261, 252] on tr "**********" at bounding box center [479, 247] width 619 height 31
copy tr "**********"
click at [873, 36] on link "Screen" at bounding box center [868, 36] width 56 height 24
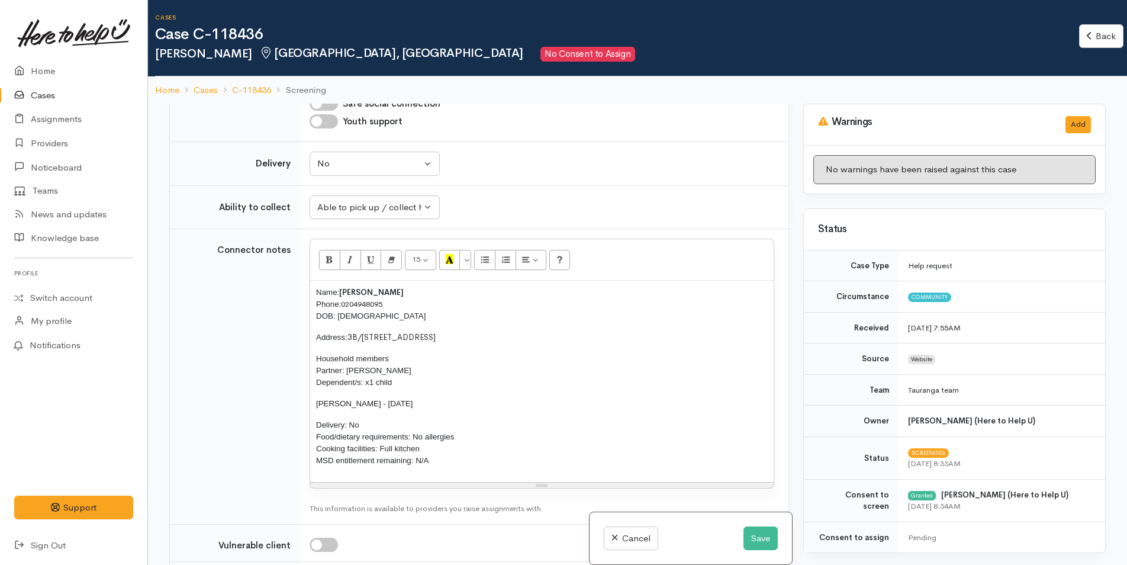
scroll to position [1303, 0]
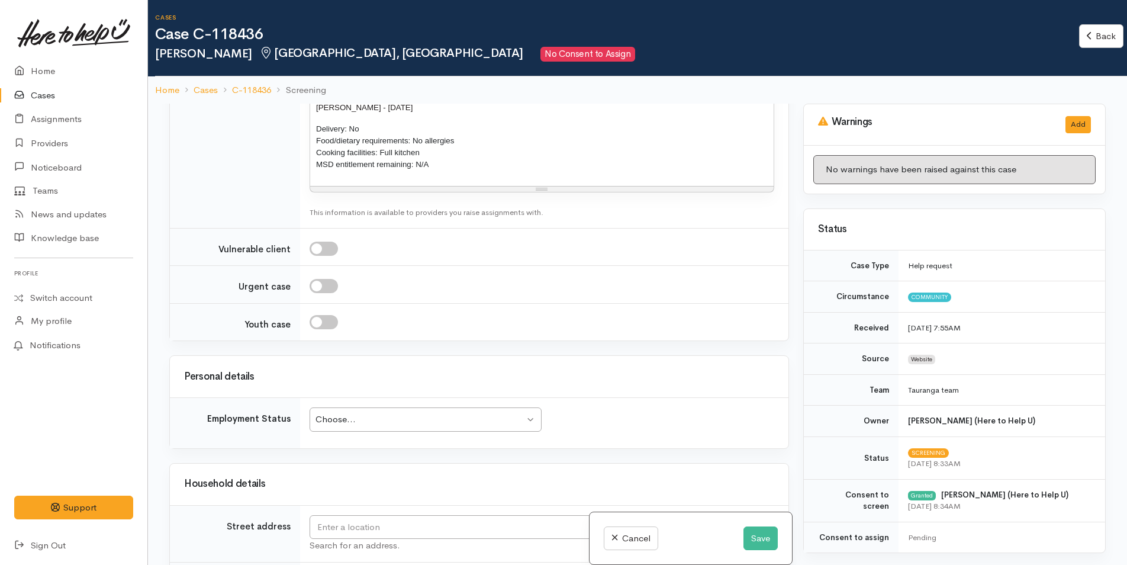
click at [420, 418] on div "Choose..." at bounding box center [420, 420] width 209 height 14
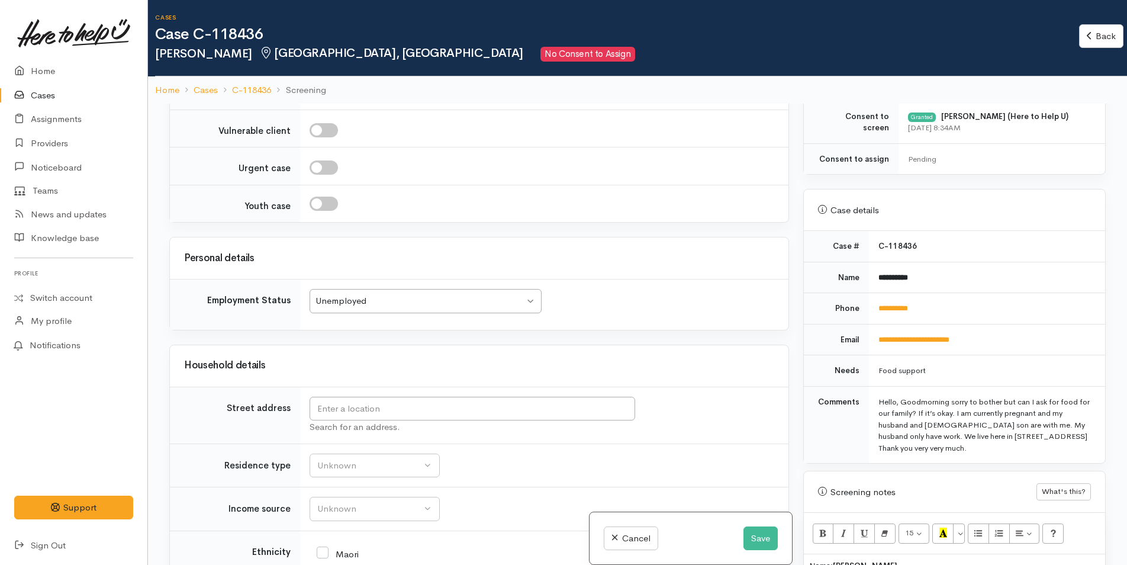
scroll to position [533, 0]
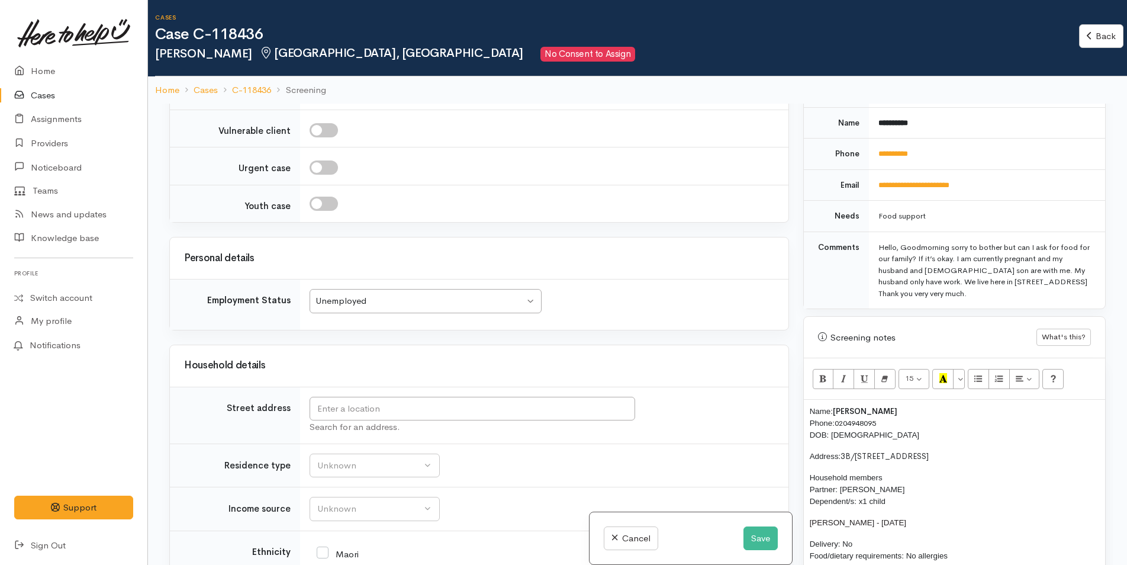
drag, startPoint x: 986, startPoint y: 446, endPoint x: 844, endPoint y: 443, distance: 141.5
click at [844, 443] on div "Name: Maria Lego Phone: 0204948095 DOB: 06/01/1984 Address: 3B/21 Twentythird A…" at bounding box center [954, 500] width 301 height 201
copy span "3B/21 Twentythird Avenue, Gate Pa"
click at [404, 410] on input "text" at bounding box center [473, 409] width 326 height 24
paste input "3B/21 Twentythird Avenue, Gate Pa"
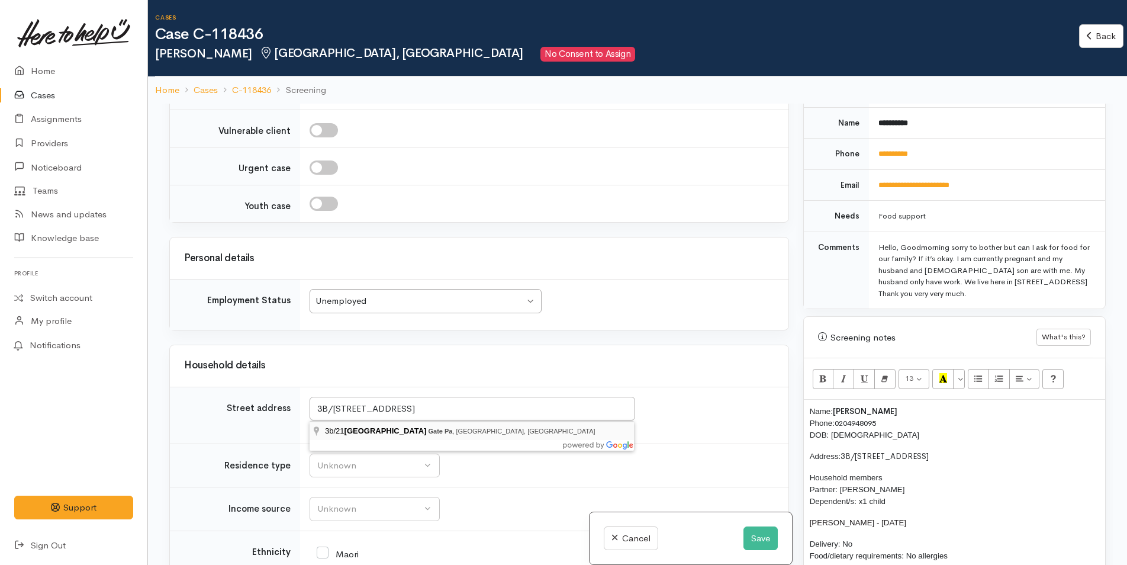
type input "3b/21 Twentythird Avenue, Gate Pa, Tauranga, New Zealand"
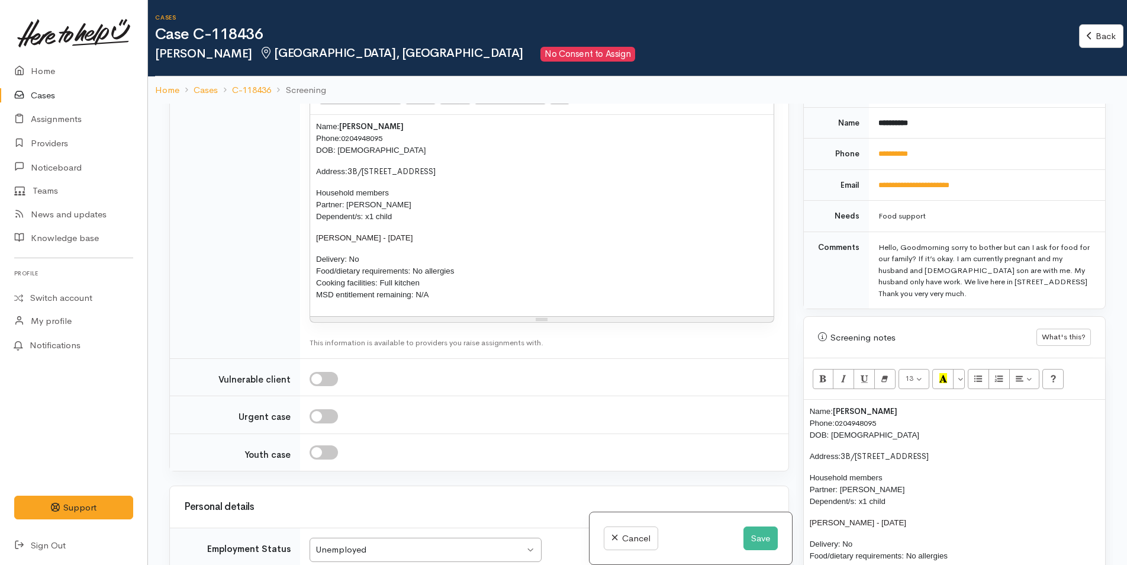
scroll to position [1421, 0]
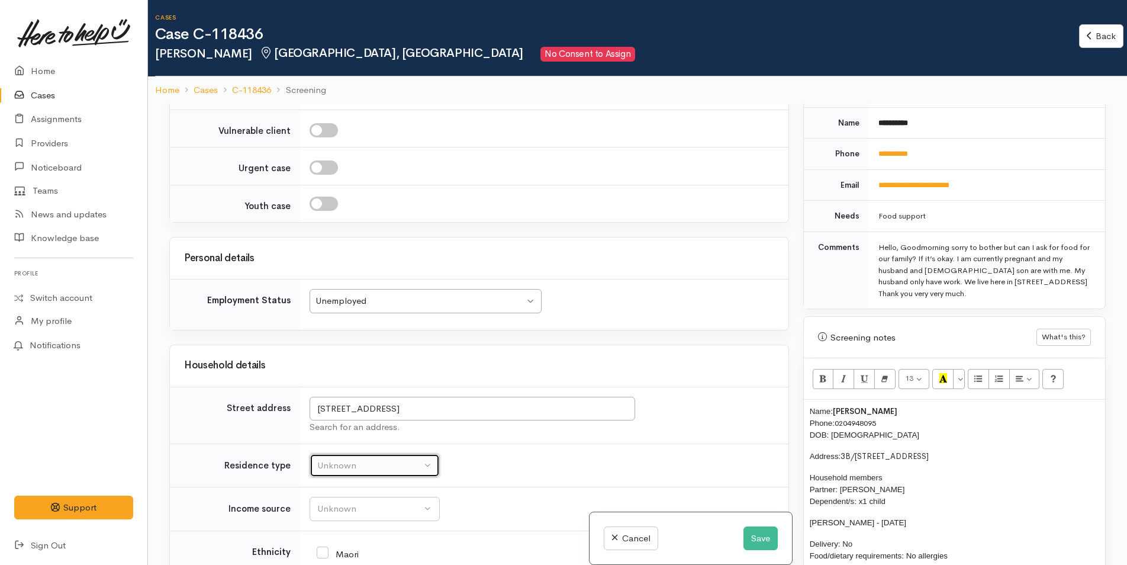
click at [366, 472] on div "Unknown" at bounding box center [369, 466] width 104 height 14
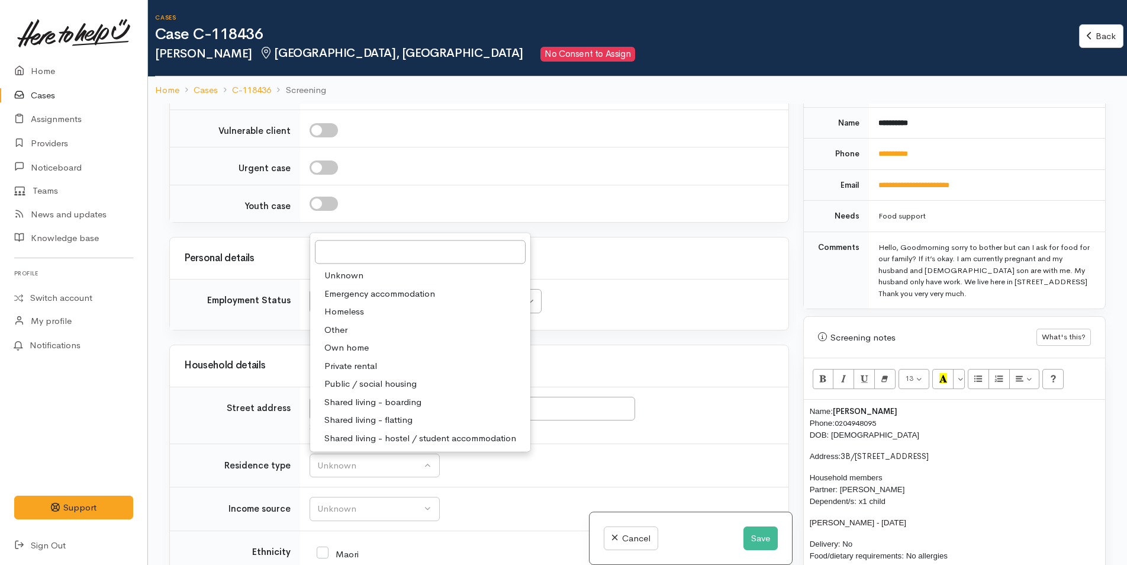
click at [372, 366] on span "Private rental" at bounding box center [350, 366] width 53 height 14
select select "2"
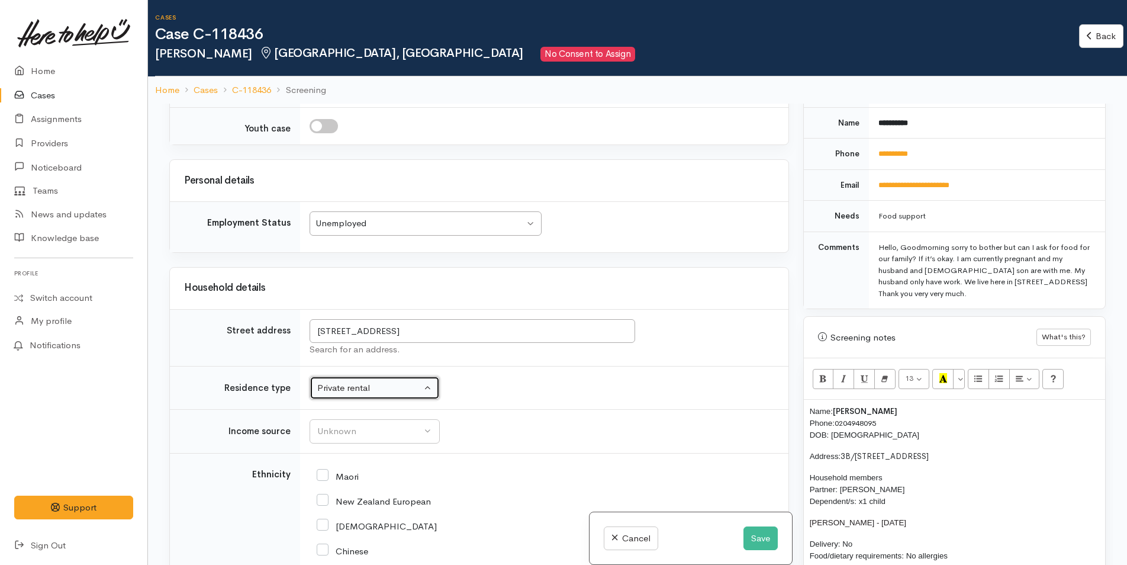
scroll to position [1658, 0]
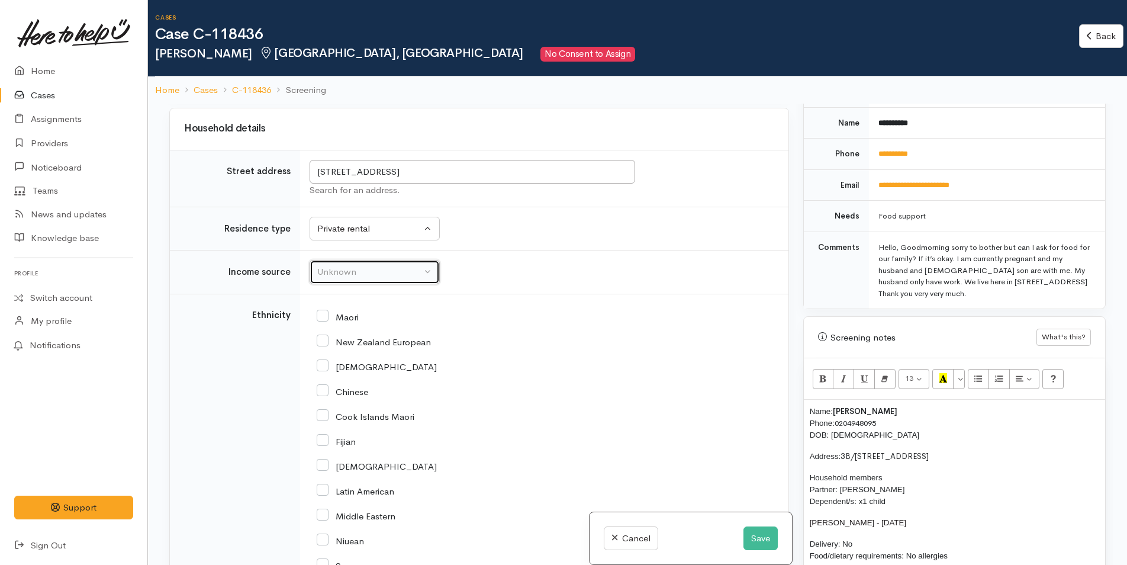
drag, startPoint x: 355, startPoint y: 275, endPoint x: 345, endPoint y: 279, distance: 11.1
click at [355, 274] on div "Unknown" at bounding box center [369, 272] width 104 height 14
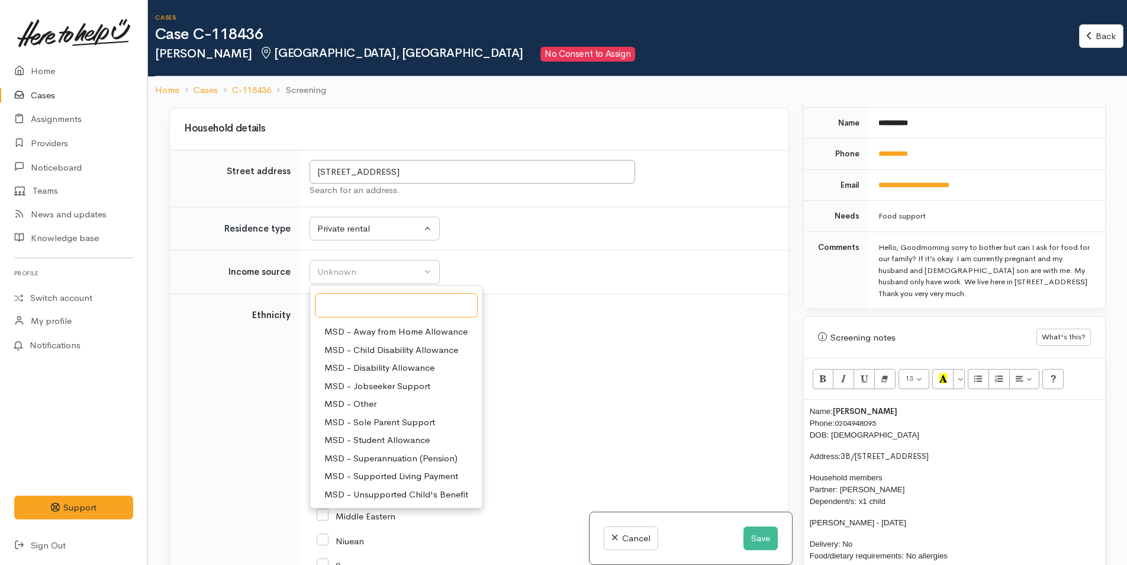
scroll to position [118, 0]
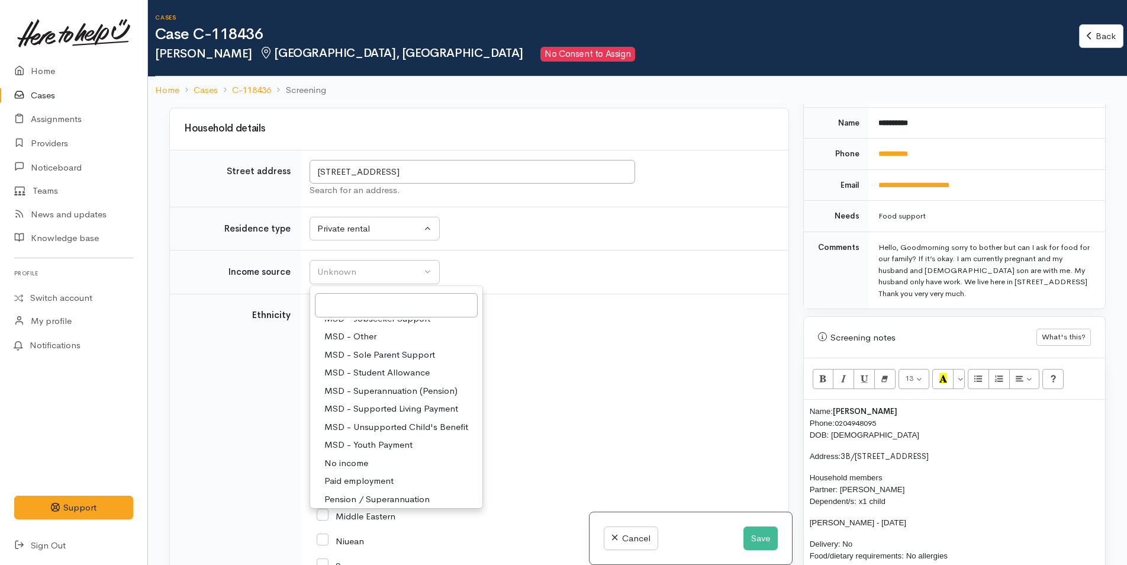
click at [372, 477] on span "Paid employment" at bounding box center [358, 481] width 69 height 14
select select "1"
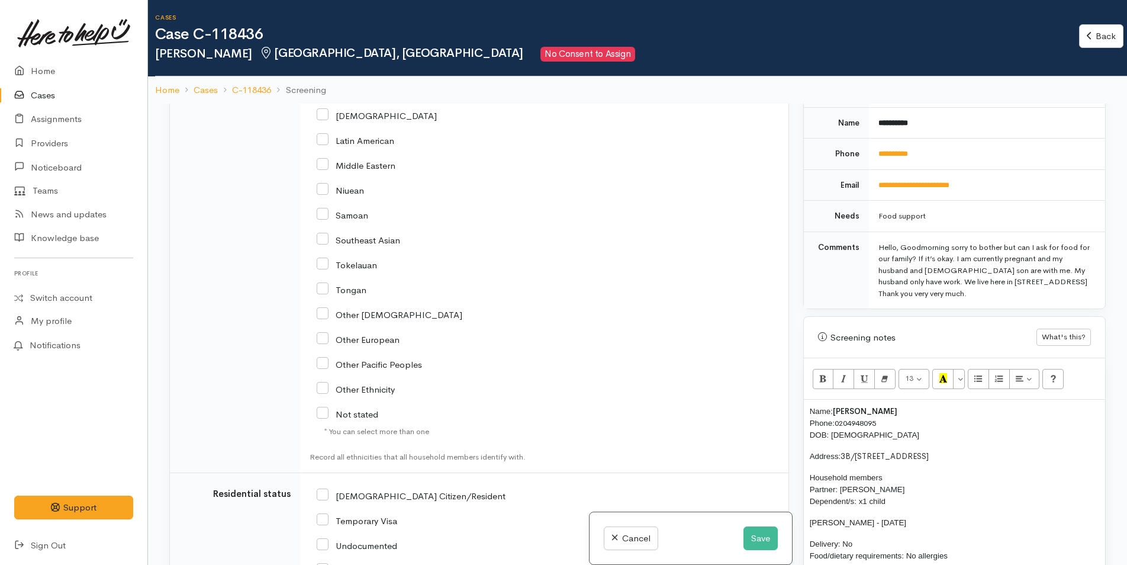
scroll to position [2013, 0]
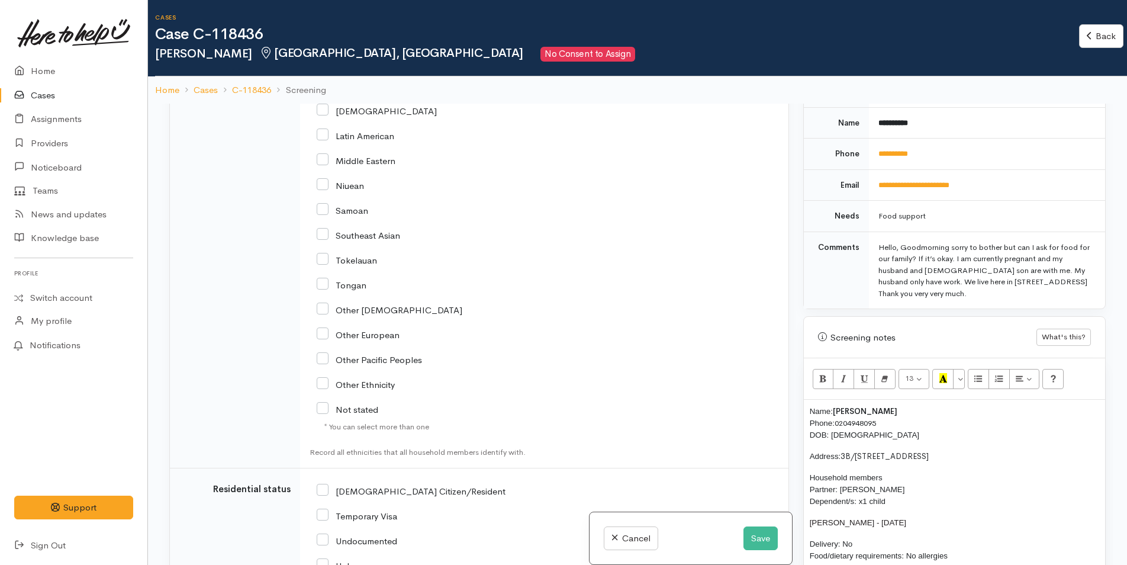
click at [323, 382] on input "Other Ethnicity" at bounding box center [356, 383] width 78 height 11
checkbox input "true"
click at [328, 488] on input "NZ Citizen/Resident" at bounding box center [411, 490] width 189 height 11
checkbox input "true"
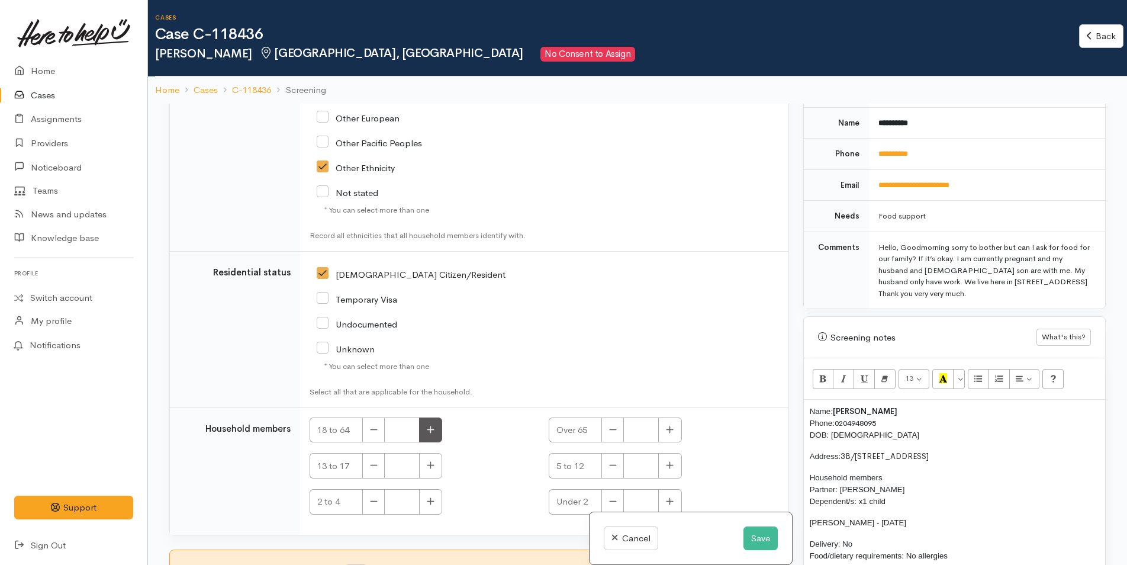
scroll to position [2232, 0]
click at [432, 426] on icon "button" at bounding box center [431, 427] width 8 height 9
type input "2"
click at [668, 466] on icon "button" at bounding box center [670, 463] width 8 height 9
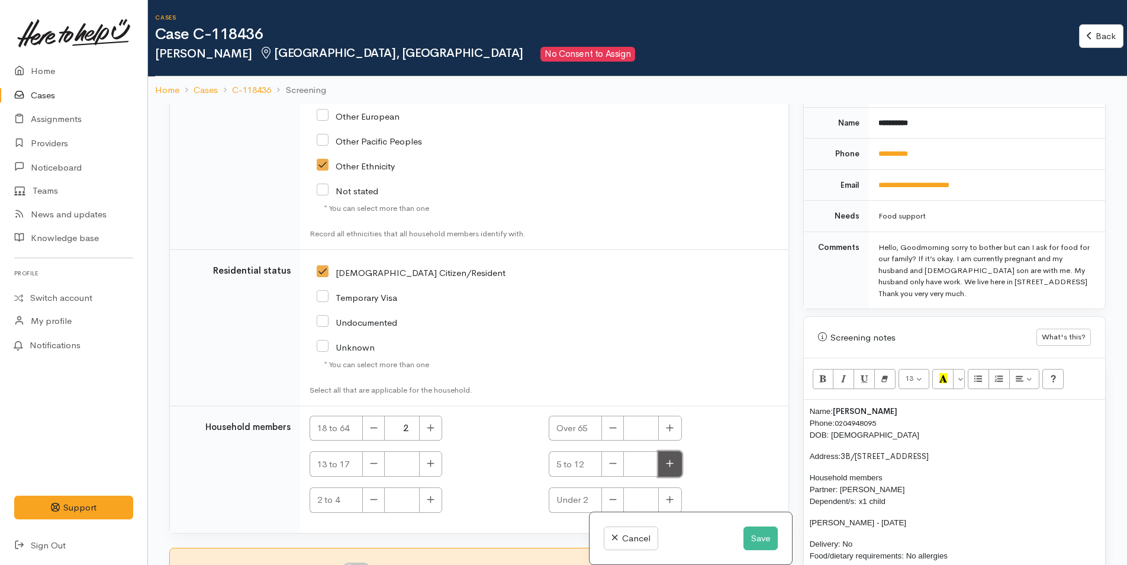
type input "1"
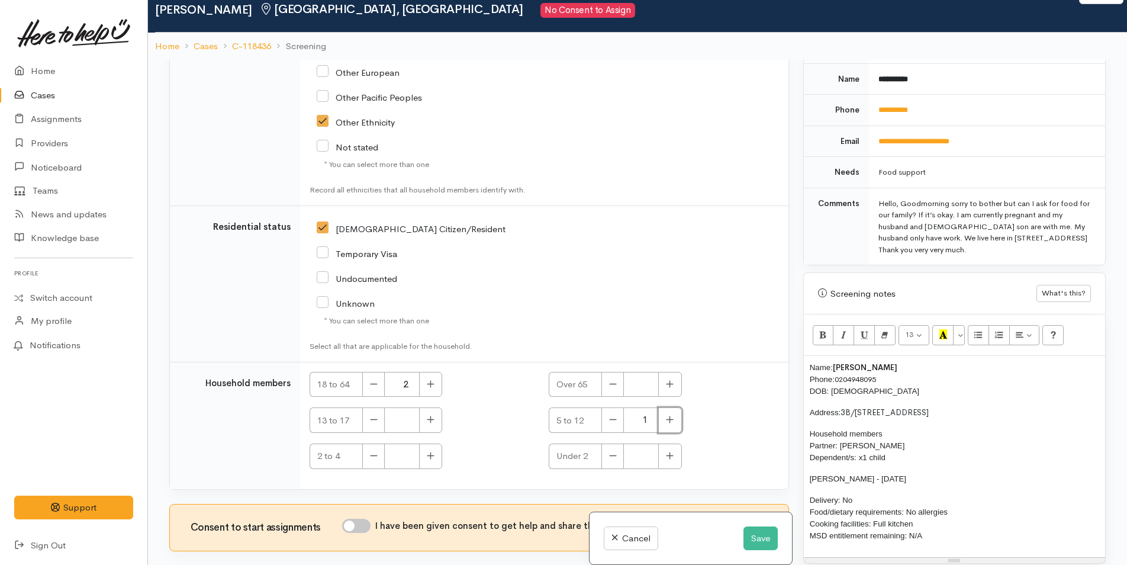
scroll to position [104, 0]
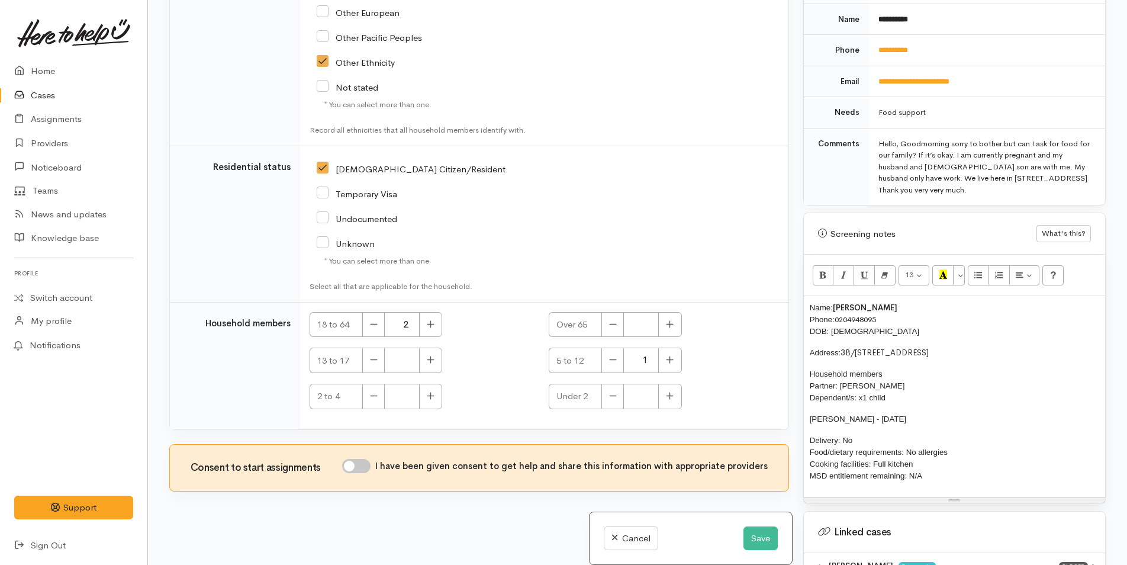
click at [369, 466] on input "I have been given consent to get help and share this information with appropria…" at bounding box center [356, 466] width 28 height 14
checkbox input "true"
click at [810, 307] on span "Name:" at bounding box center [821, 307] width 23 height 9
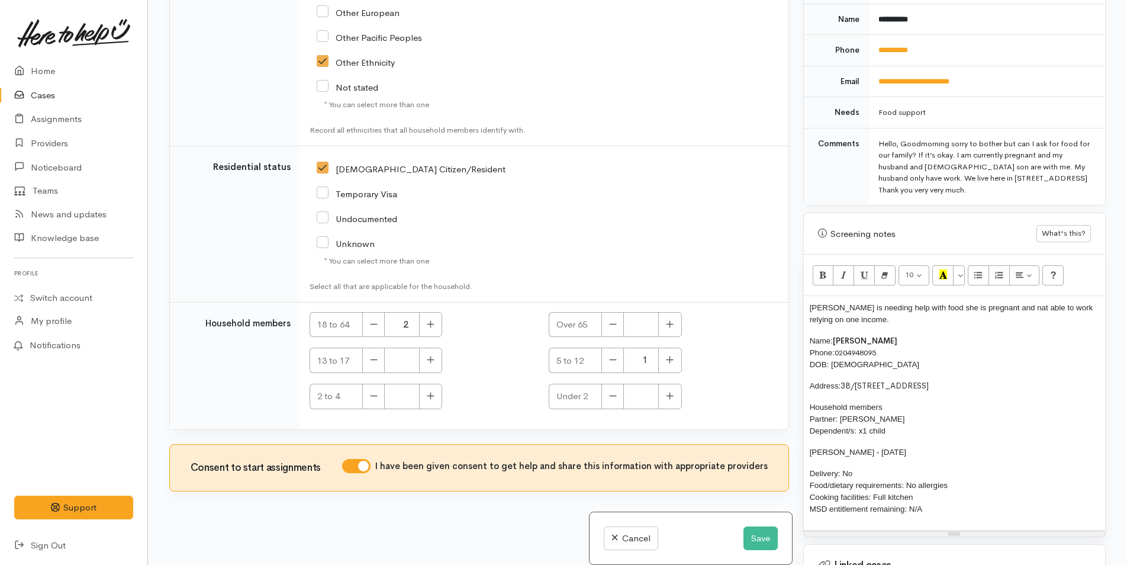
drag, startPoint x: 998, startPoint y: 310, endPoint x: 899, endPoint y: 329, distance: 100.1
click at [895, 331] on div "Maria is needing help with food she is pregnant and nat able to work relying on…" at bounding box center [954, 413] width 301 height 234
click at [999, 310] on span "Maria is needing help with food she is pregnant and nat able to work relying on…" at bounding box center [952, 313] width 284 height 21
drag, startPoint x: 876, startPoint y: 321, endPoint x: 786, endPoint y: 311, distance: 90.0
click at [786, 311] on div "Related cases There are other cases potentially from the same person, address o…" at bounding box center [637, 282] width 951 height 565
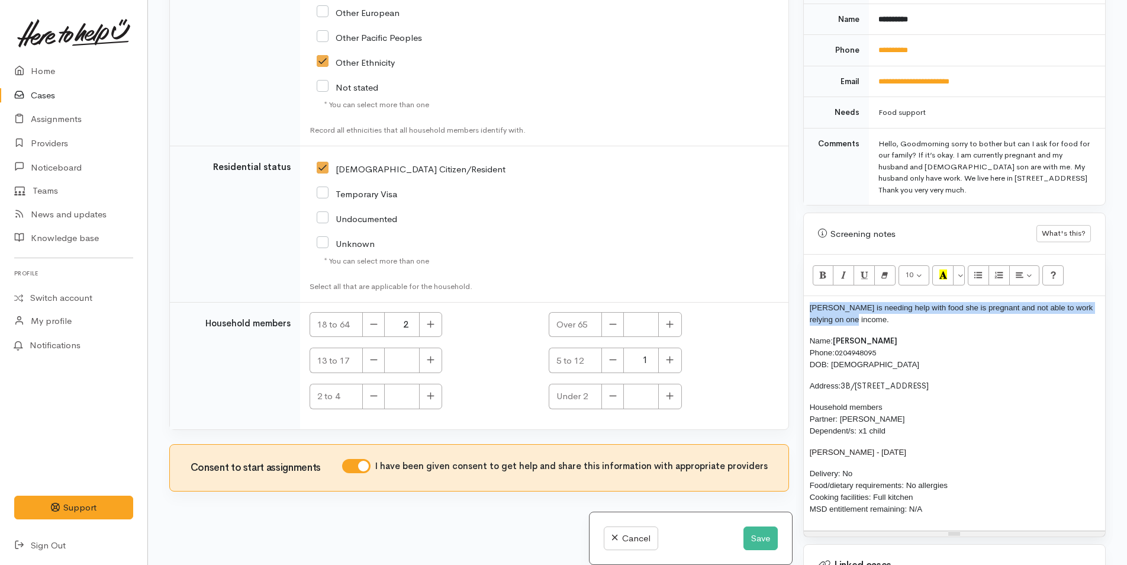
copy span "Maria is needing help with food she is pregnant and not able to work relying on…"
click at [761, 533] on button "Save" at bounding box center [761, 538] width 34 height 24
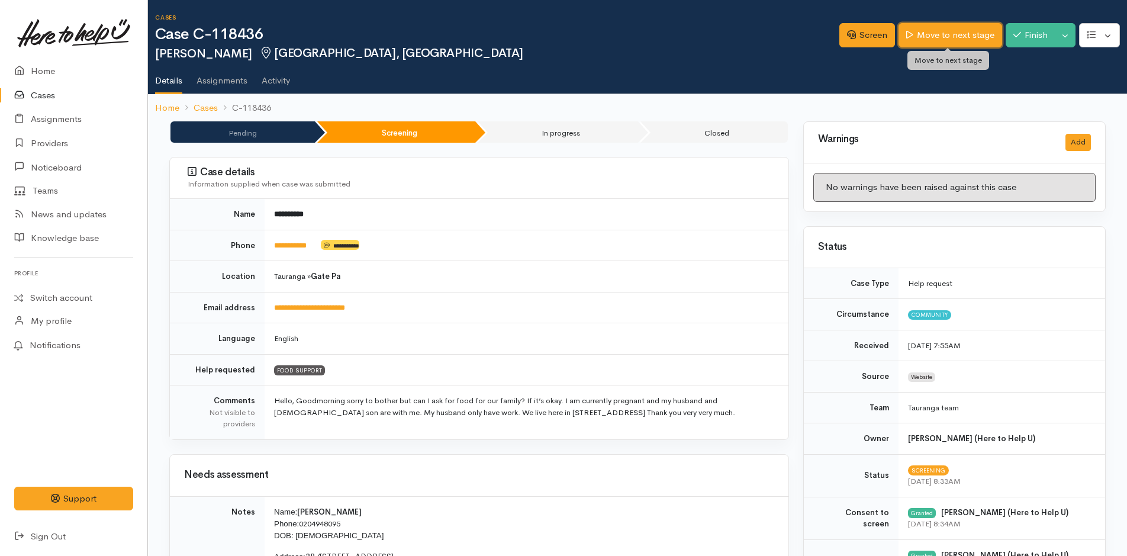
click at [972, 33] on link "Move to next stage" at bounding box center [950, 35] width 103 height 24
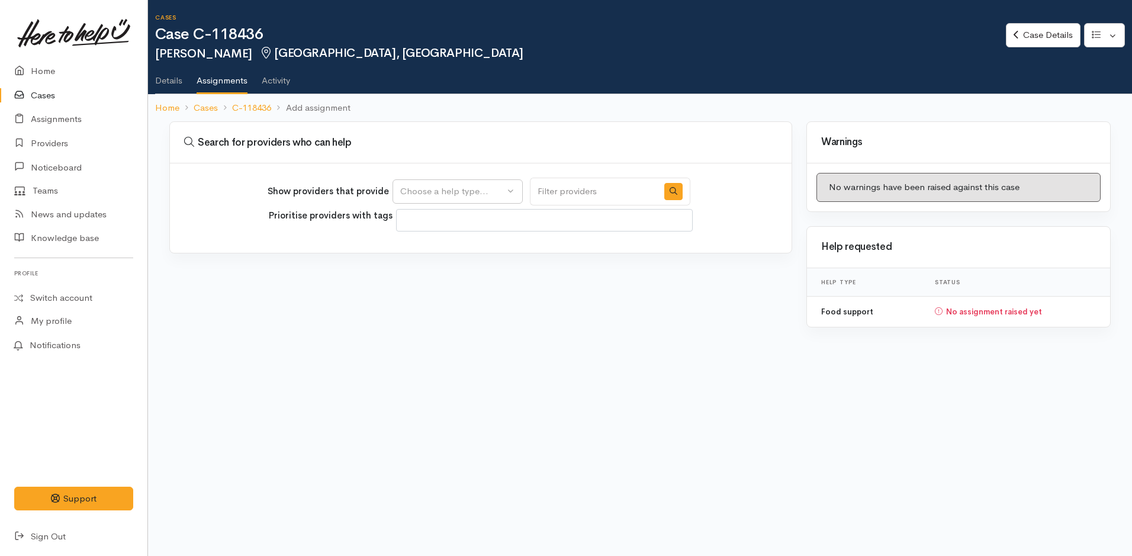
select select
click at [459, 191] on div "Choose a help type..." at bounding box center [452, 192] width 104 height 14
click at [442, 244] on span "Food support" at bounding box center [434, 249] width 55 height 14
select select "3"
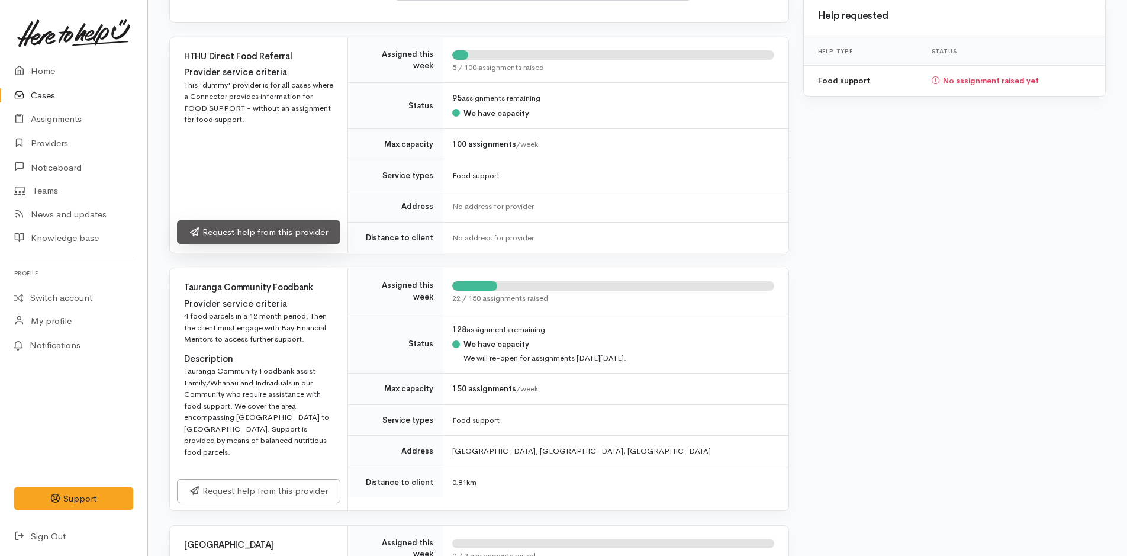
scroll to position [355, 0]
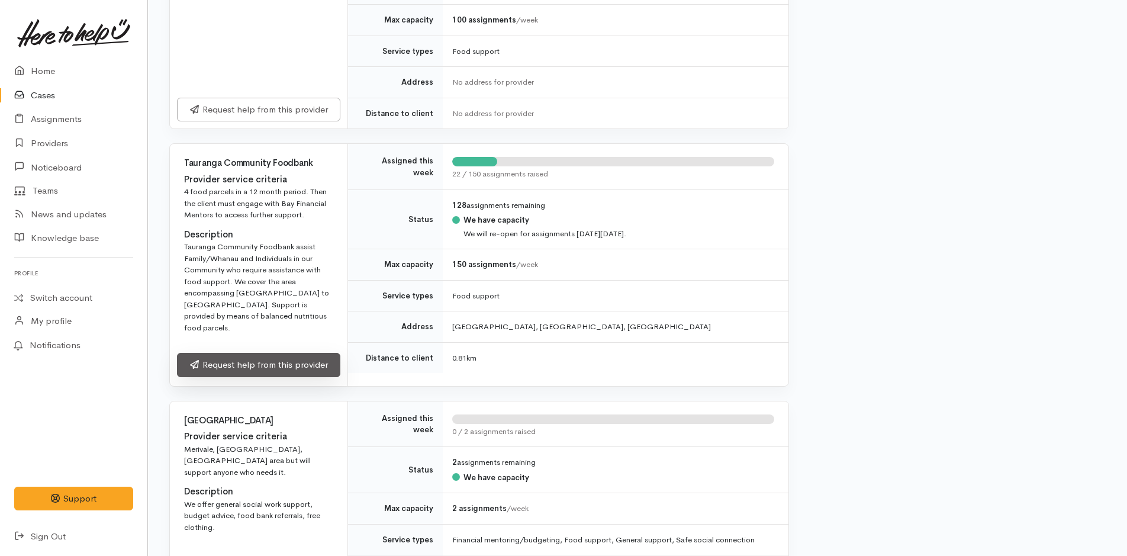
click at [304, 353] on link "Request help from this provider" at bounding box center [258, 365] width 163 height 24
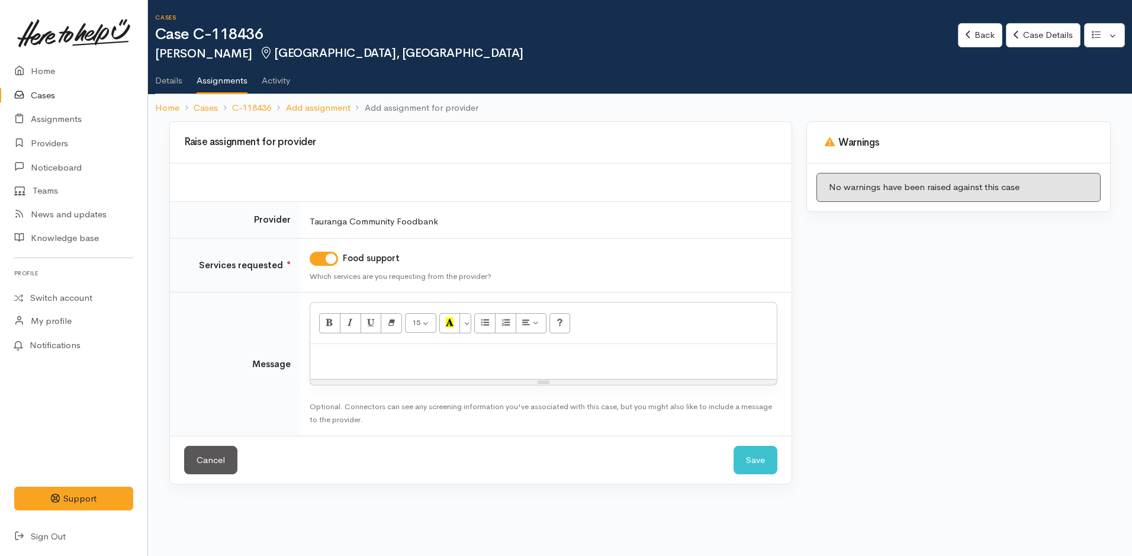
click at [390, 359] on p at bounding box center [543, 357] width 455 height 14
paste div
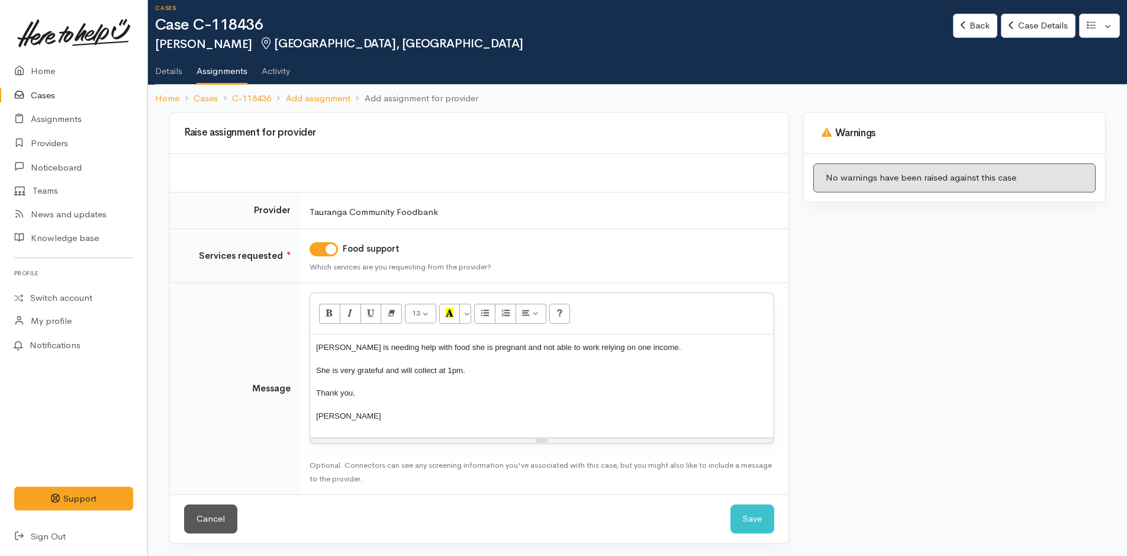
scroll to position [11, 0]
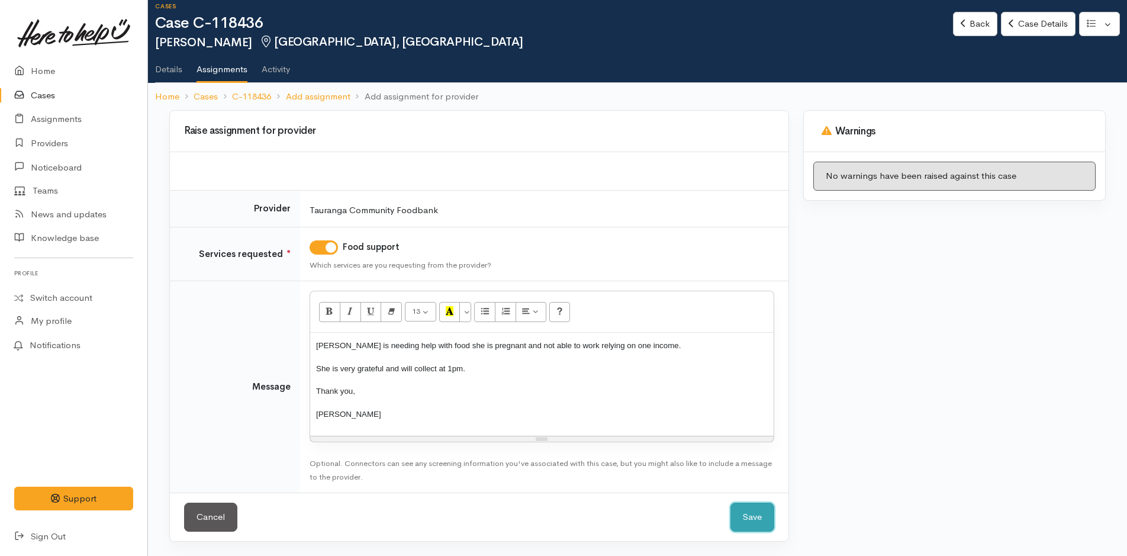
click at [758, 520] on button "Save" at bounding box center [753, 517] width 44 height 29
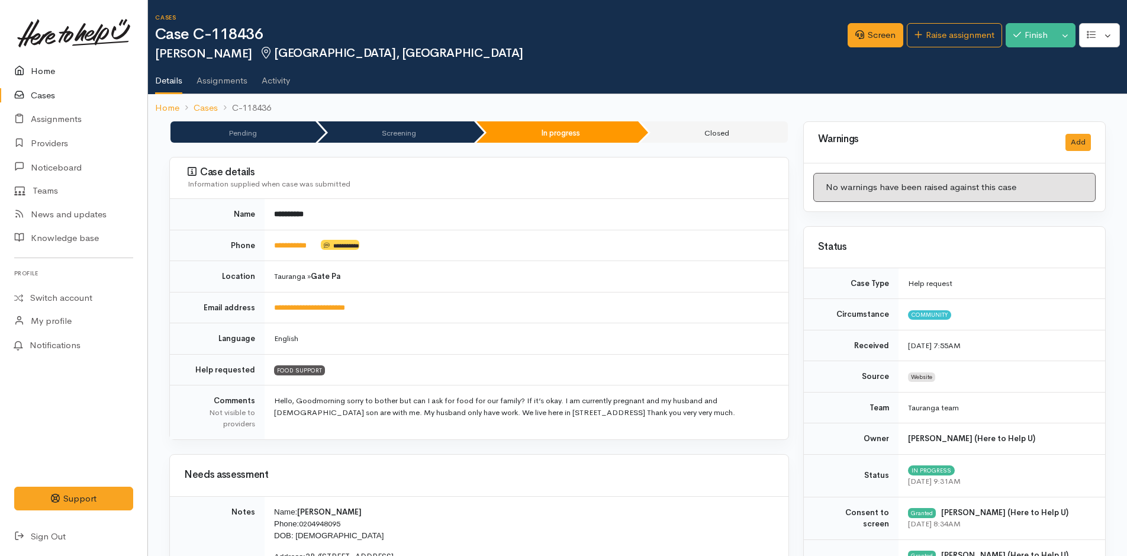
click at [49, 72] on link "Home" at bounding box center [73, 71] width 147 height 24
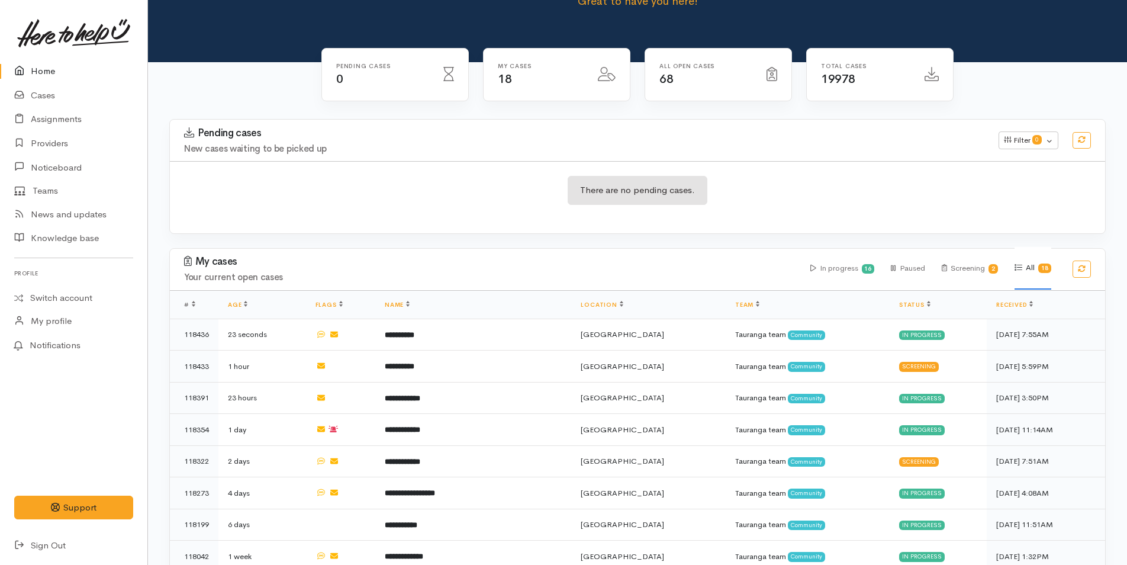
scroll to position [178, 0]
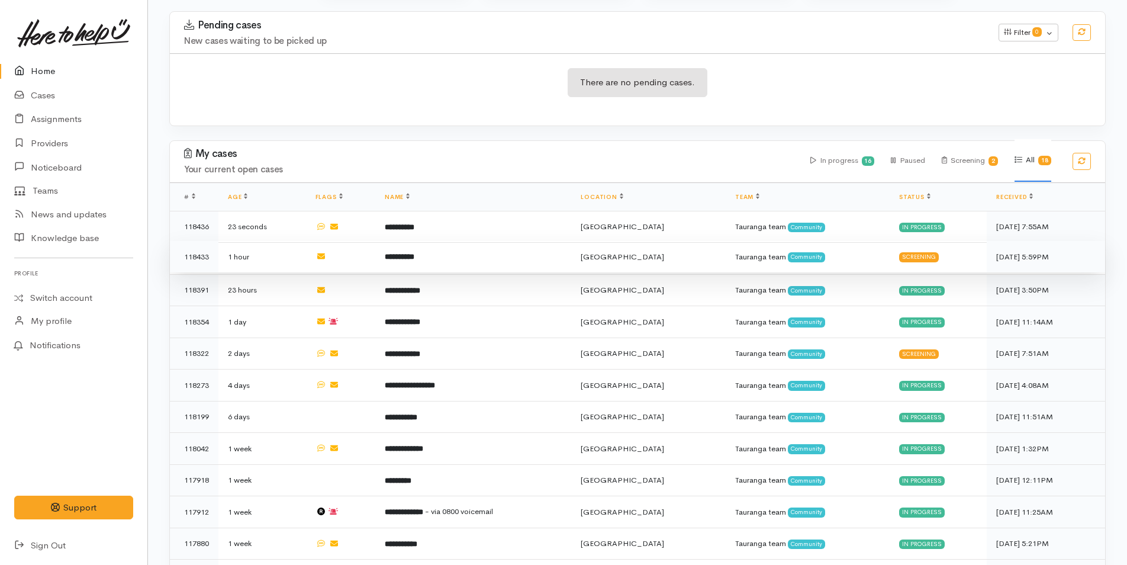
click at [414, 253] on b "**********" at bounding box center [400, 257] width 30 height 8
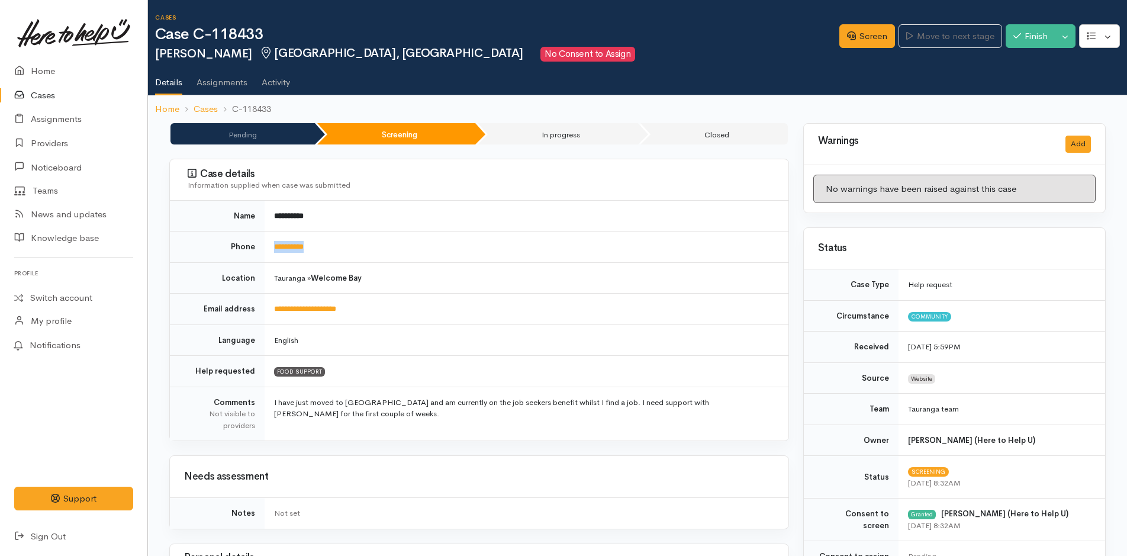
drag, startPoint x: 330, startPoint y: 240, endPoint x: 254, endPoint y: 245, distance: 75.9
click at [254, 245] on tr "**********" at bounding box center [479, 247] width 619 height 31
click at [45, 67] on link "Home" at bounding box center [73, 71] width 147 height 24
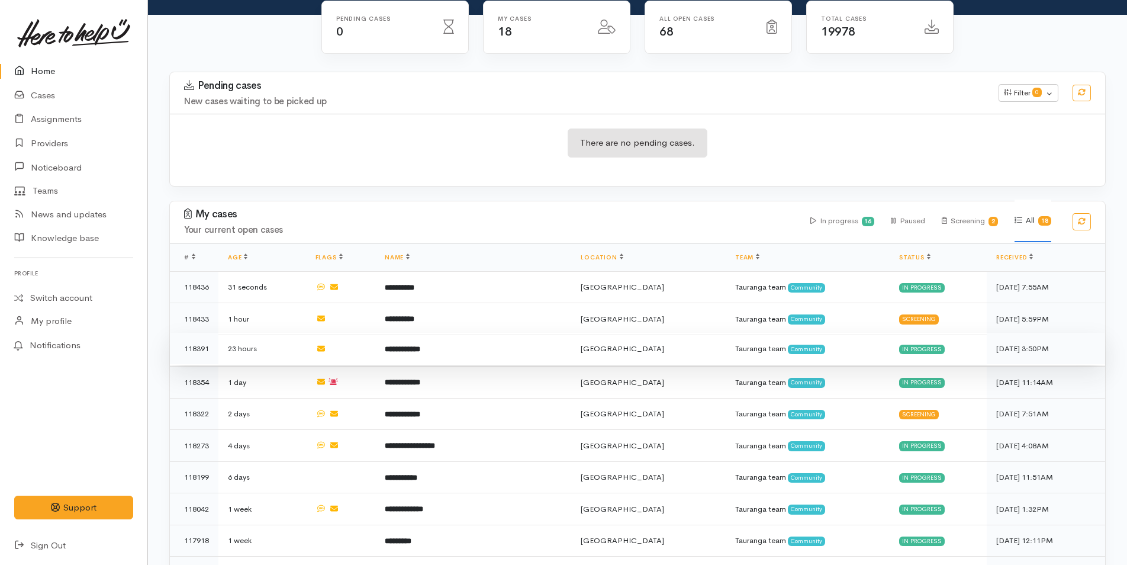
scroll to position [118, 0]
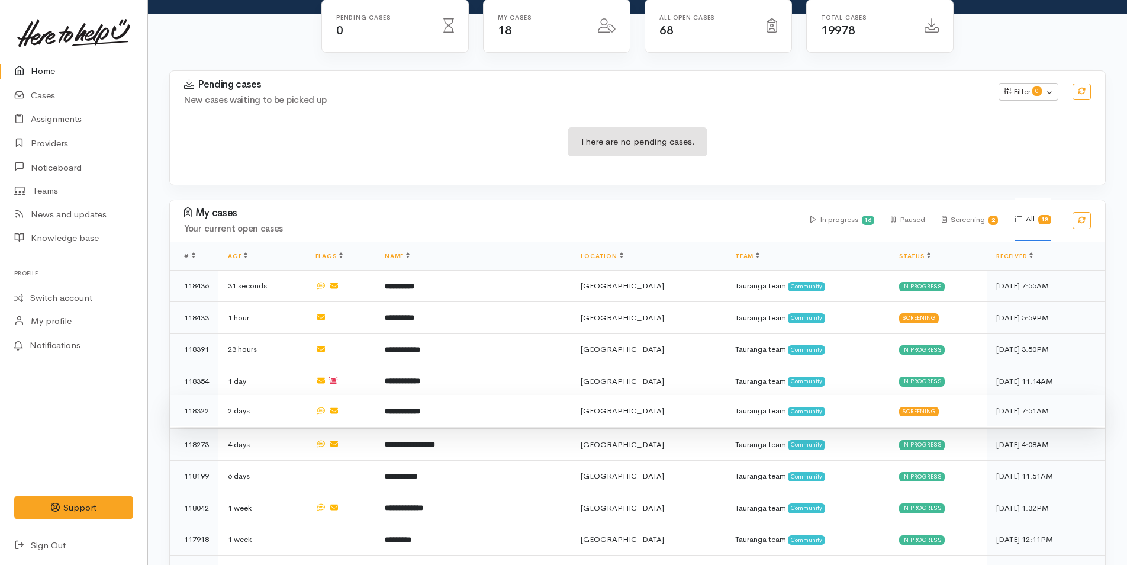
click at [420, 407] on b "**********" at bounding box center [403, 411] width 36 height 8
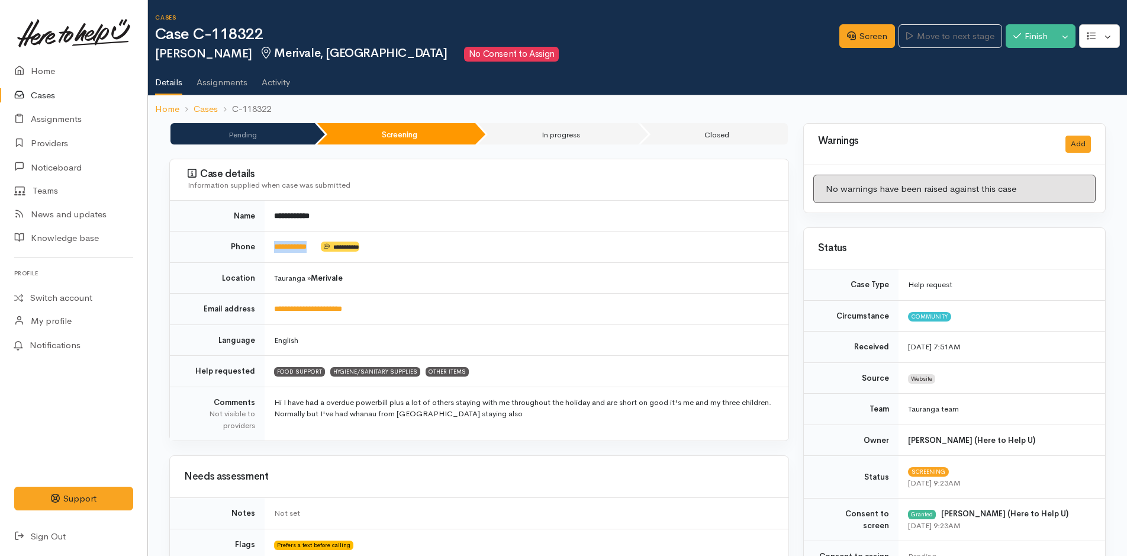
drag, startPoint x: 329, startPoint y: 247, endPoint x: 259, endPoint y: 251, distance: 69.4
click at [259, 251] on tr "**********" at bounding box center [479, 247] width 619 height 31
copy tr "**********"
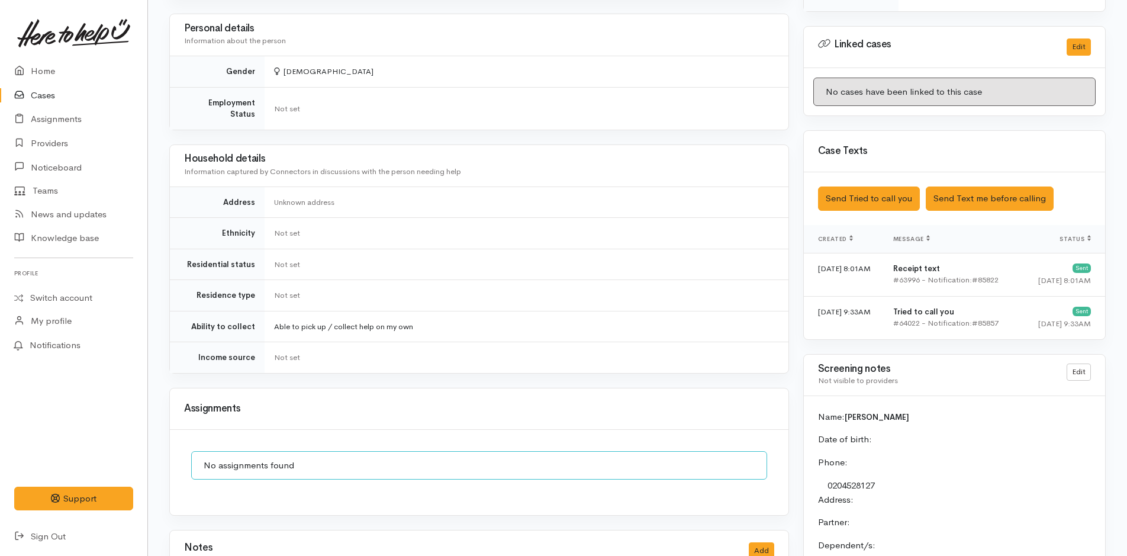
scroll to position [770, 0]
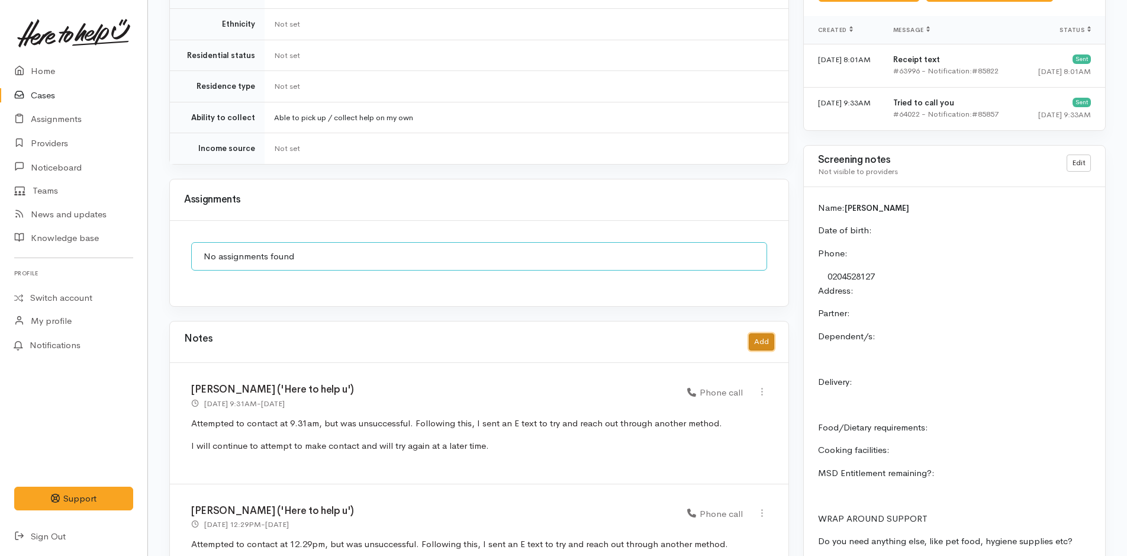
click at [770, 333] on button "Add" at bounding box center [761, 341] width 25 height 17
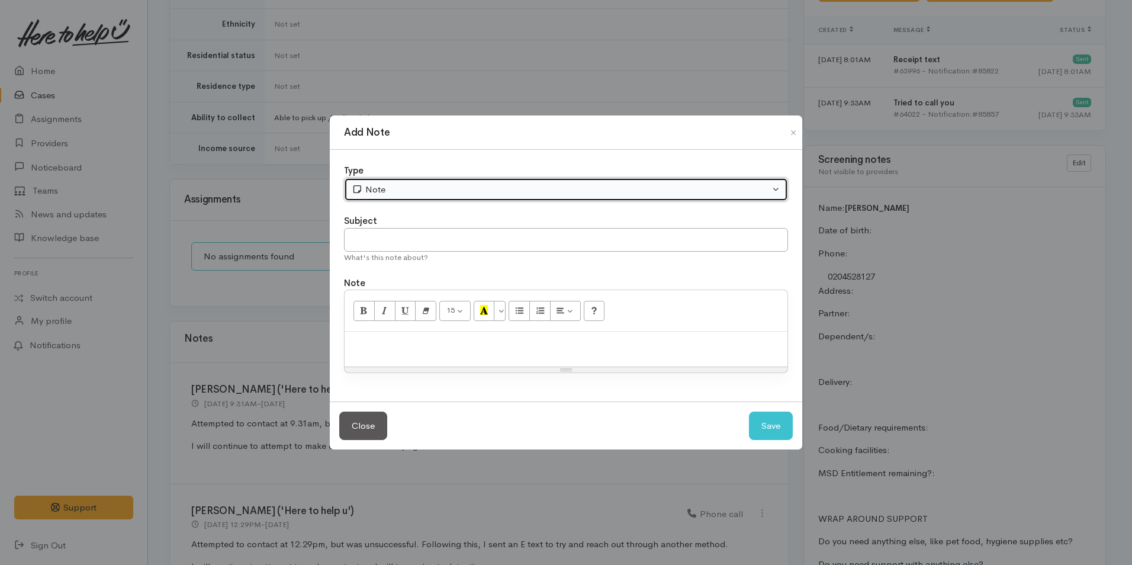
click at [459, 187] on div "Note" at bounding box center [561, 190] width 418 height 14
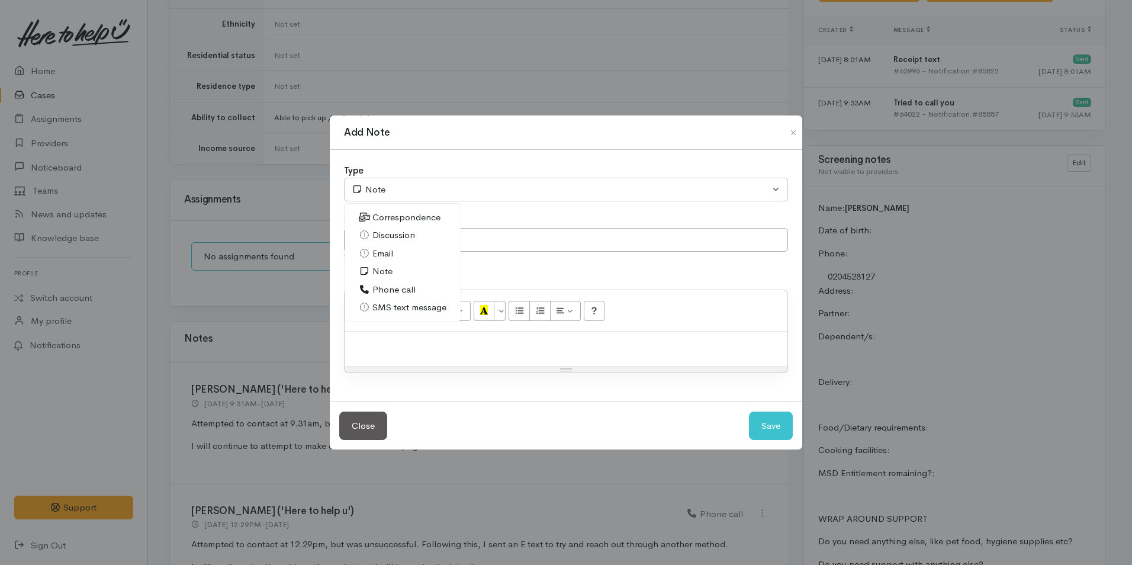
click at [398, 292] on span "Phone call" at bounding box center [393, 290] width 43 height 14
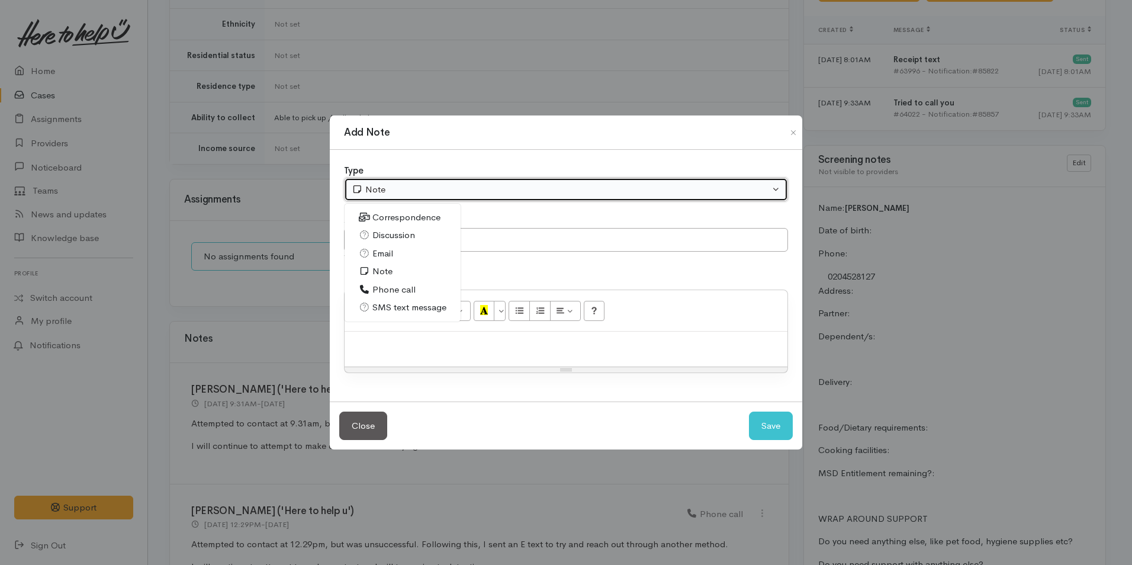
select select "3"
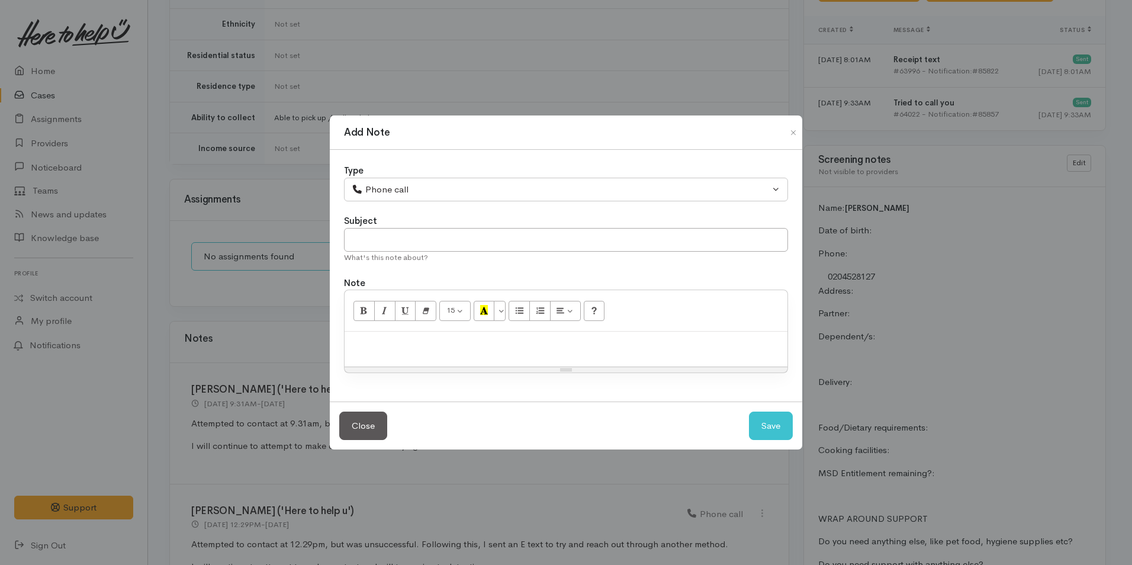
click at [404, 355] on div at bounding box center [566, 349] width 443 height 35
click at [478, 342] on p at bounding box center [566, 344] width 431 height 14
paste div
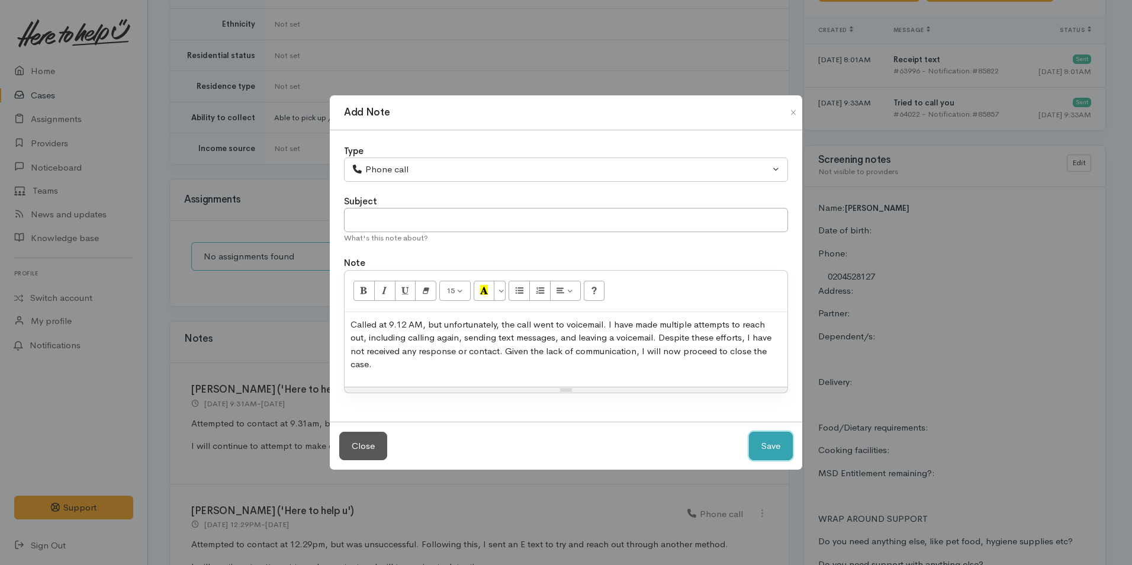
click at [774, 435] on button "Save" at bounding box center [771, 446] width 44 height 29
select select "1"
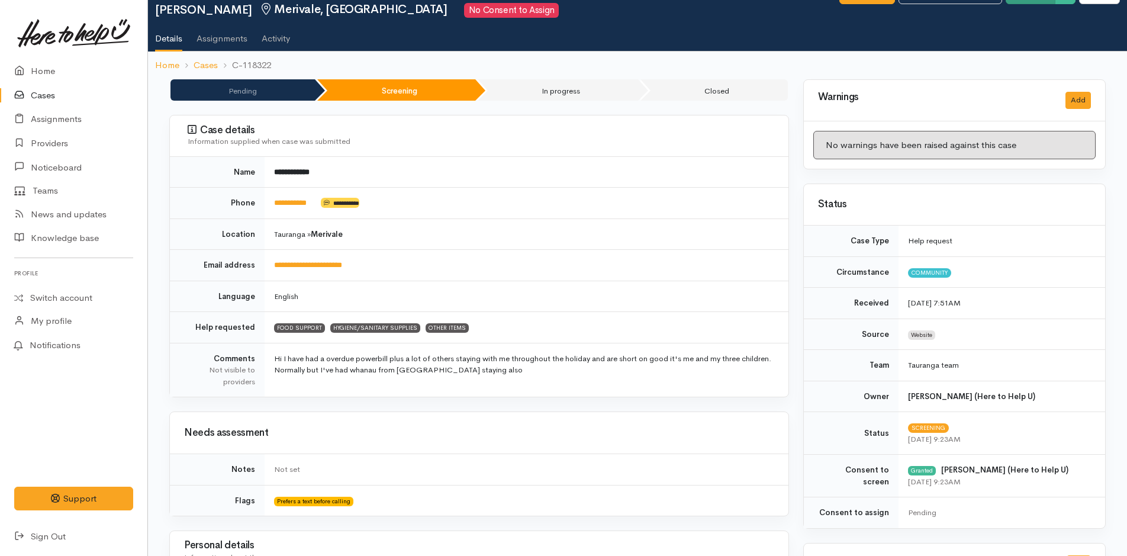
scroll to position [0, 0]
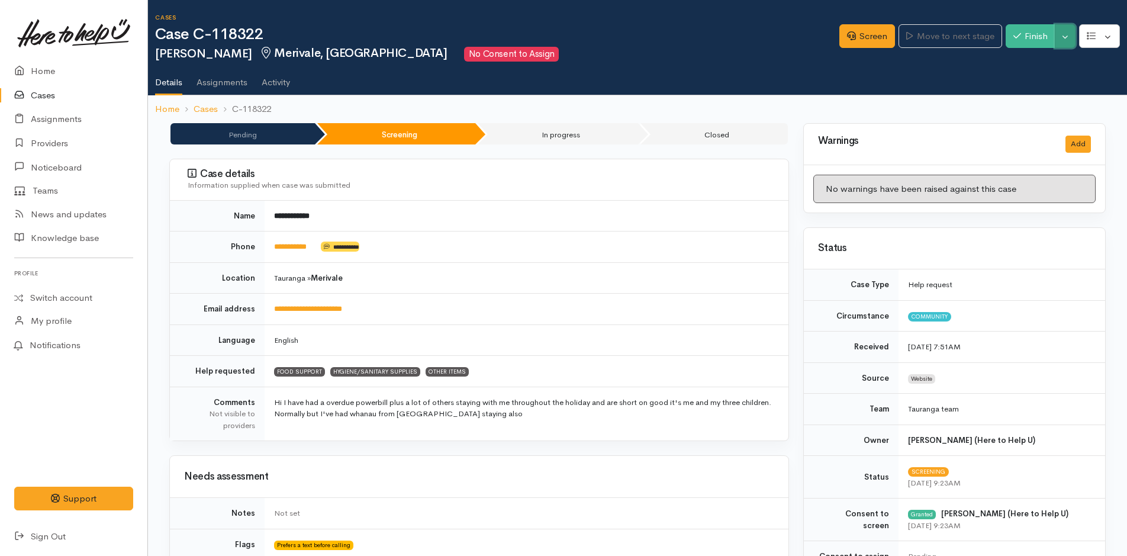
click at [1069, 34] on button "Toggle Dropdown" at bounding box center [1065, 36] width 21 height 24
click at [1020, 75] on link "Cancel" at bounding box center [1029, 82] width 94 height 18
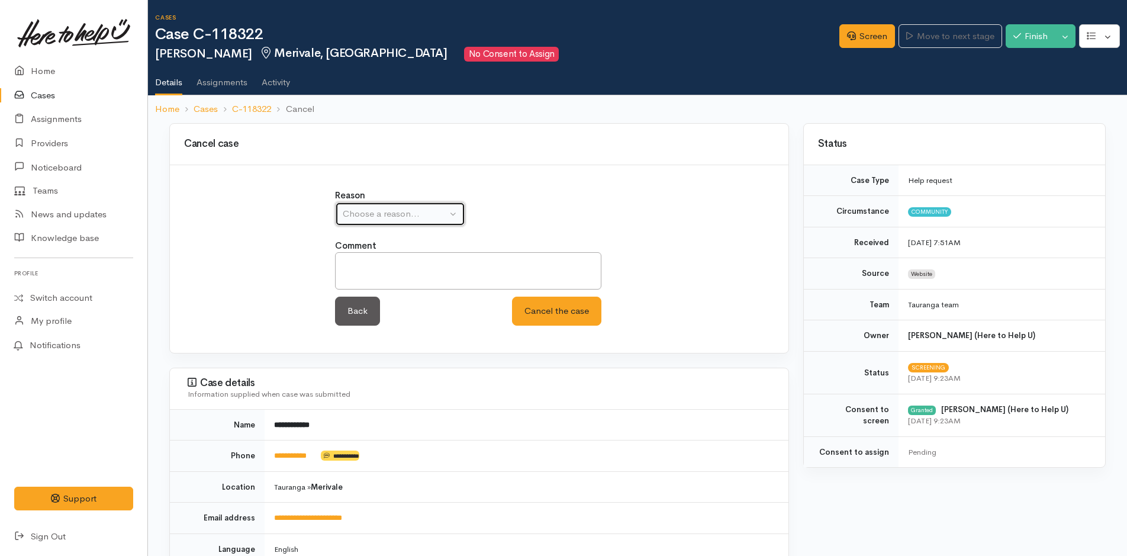
click at [406, 224] on button "Choose a reason..." at bounding box center [400, 214] width 130 height 24
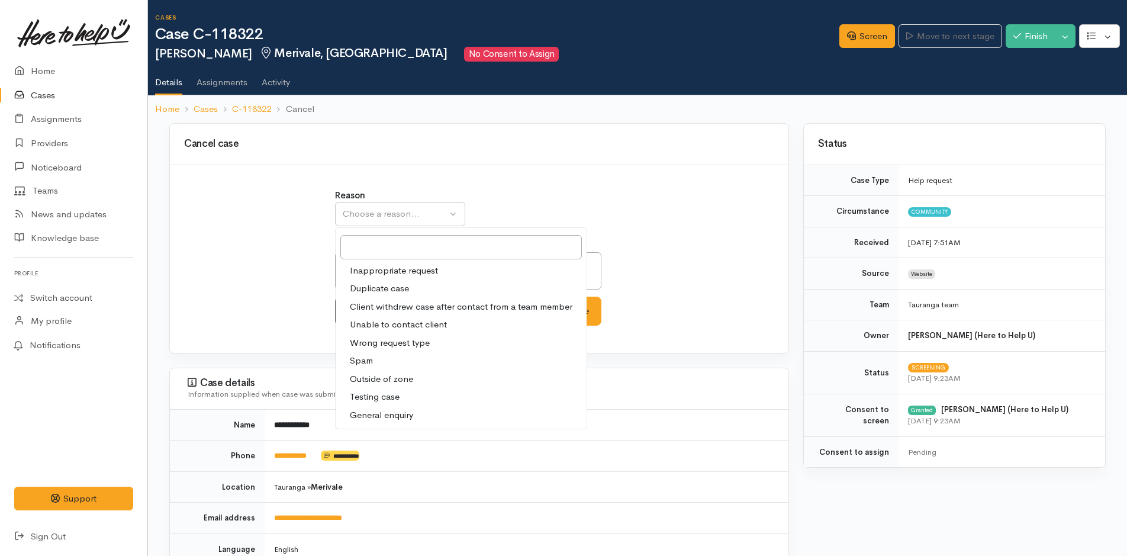
click at [409, 319] on span "Unable to contact client" at bounding box center [398, 325] width 97 height 14
select select "4"
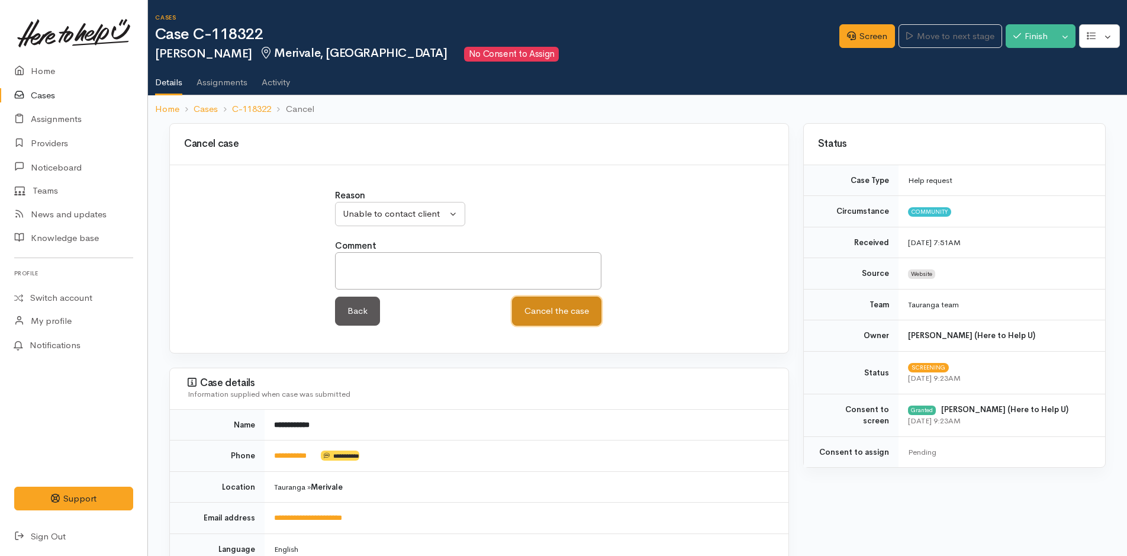
click at [585, 311] on button "Cancel the case" at bounding box center [556, 311] width 89 height 29
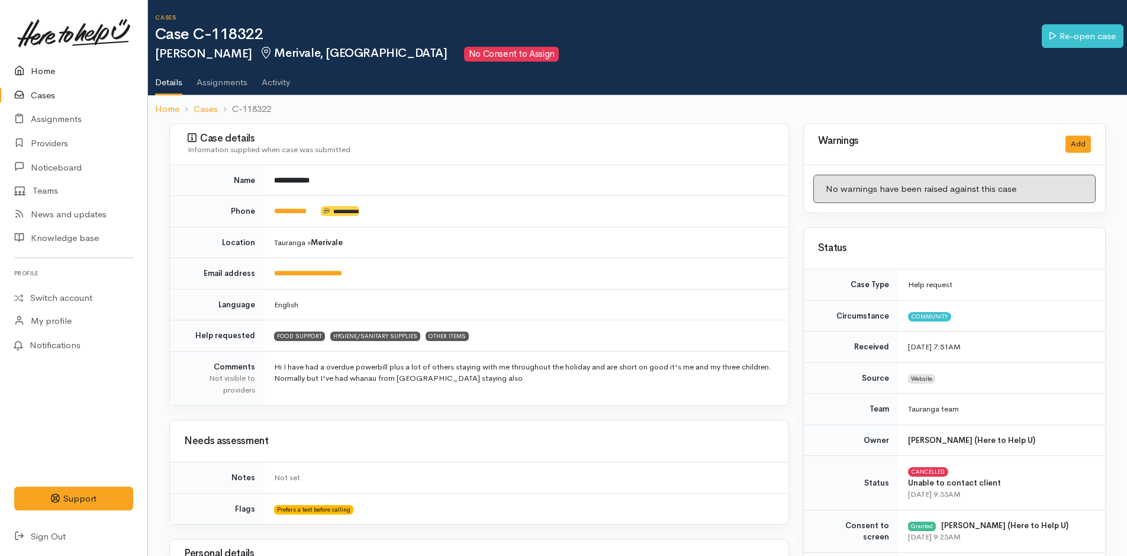
click at [41, 67] on link "Home" at bounding box center [73, 71] width 147 height 24
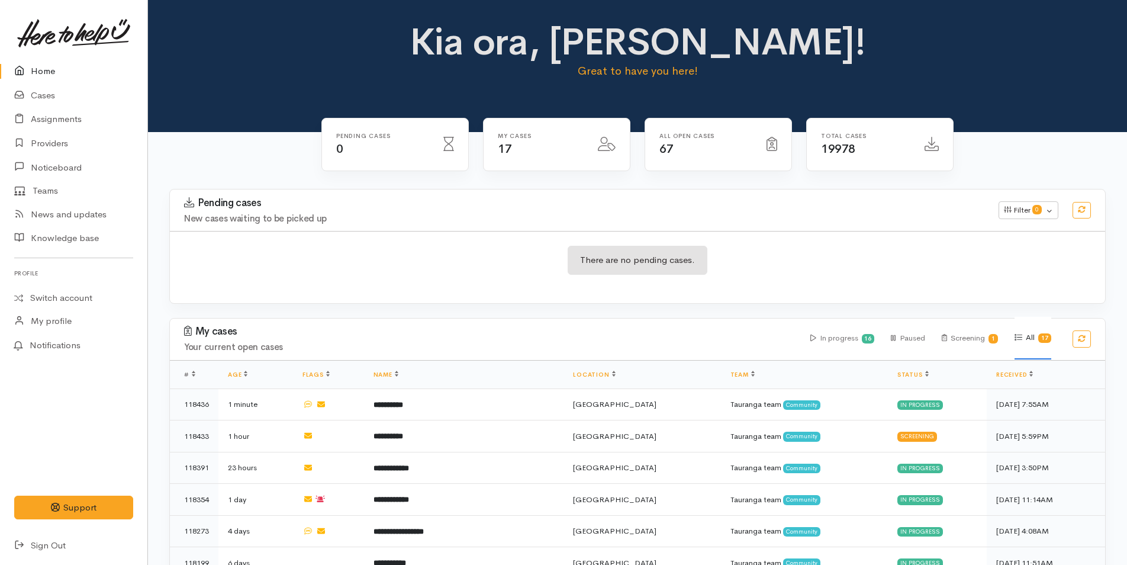
click at [43, 67] on link "Home" at bounding box center [73, 71] width 147 height 24
click at [51, 70] on link "Home" at bounding box center [73, 71] width 147 height 24
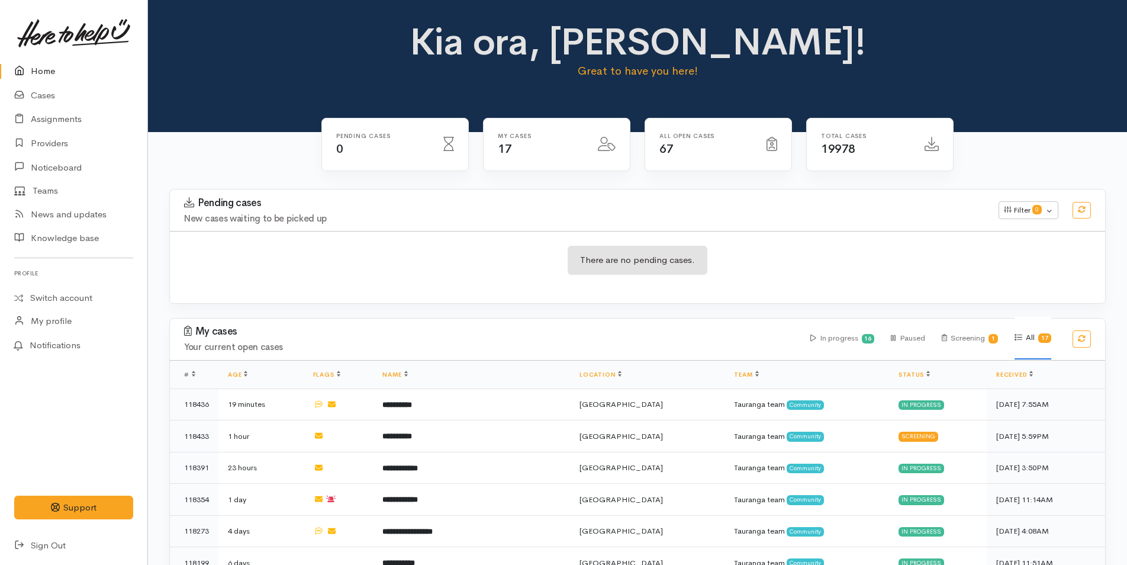
click at [45, 72] on link "Home" at bounding box center [73, 71] width 147 height 24
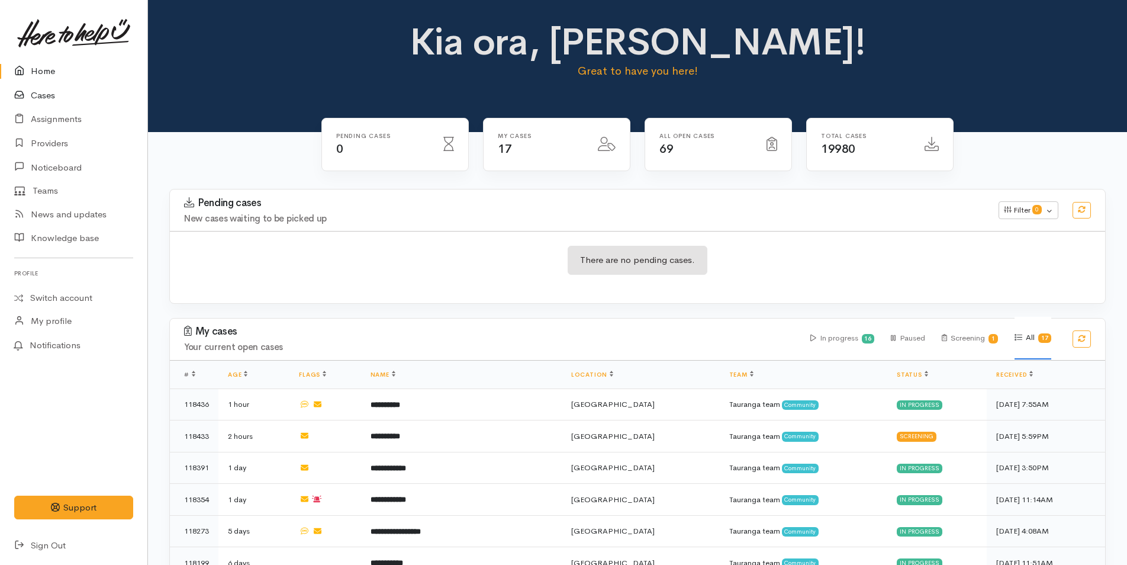
click at [44, 97] on link "Cases" at bounding box center [73, 95] width 147 height 24
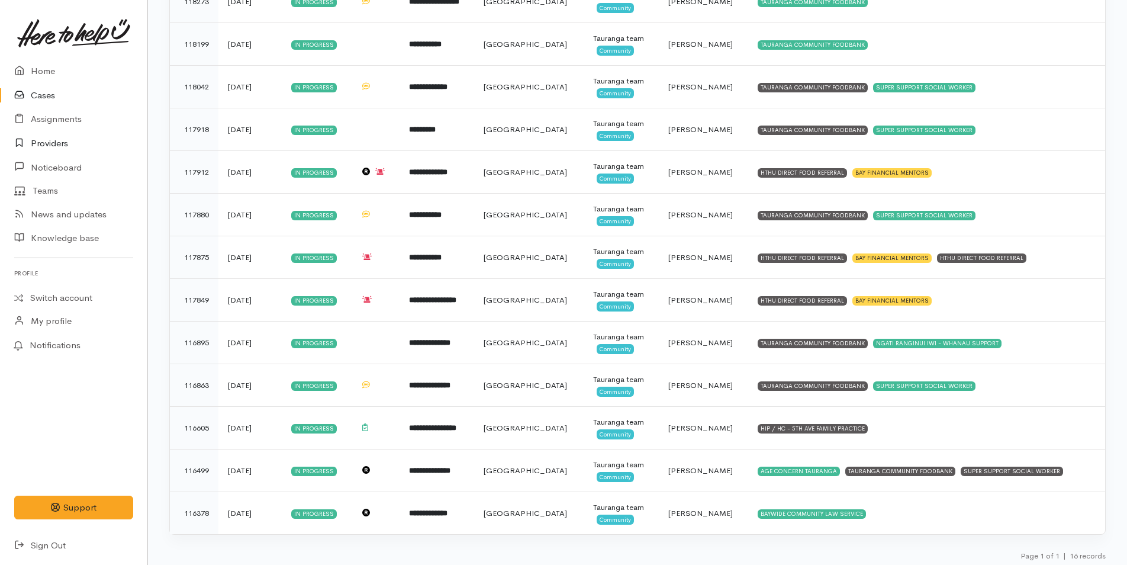
scroll to position [356, 0]
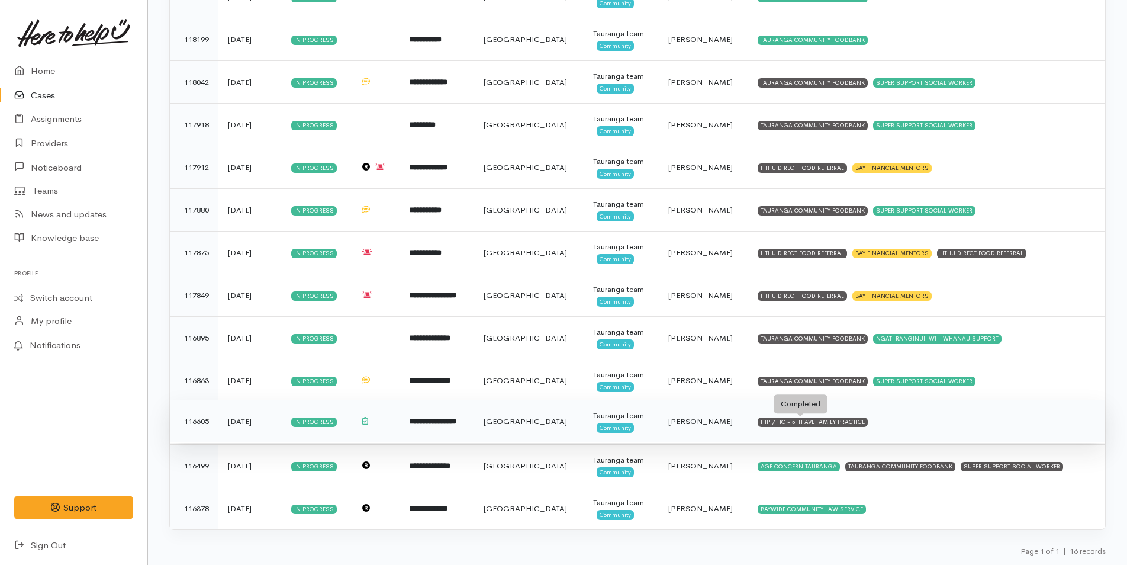
click at [813, 423] on div "HIP / HC - 5TH AVE FAMILY PRACTICE" at bounding box center [813, 421] width 110 height 9
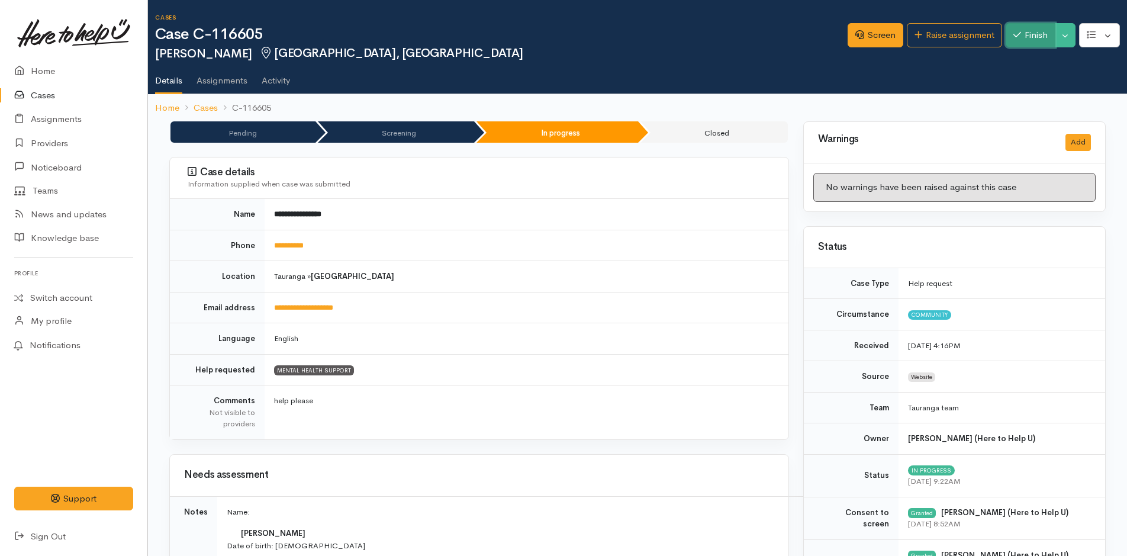
click at [1026, 32] on button "Finish" at bounding box center [1031, 35] width 50 height 24
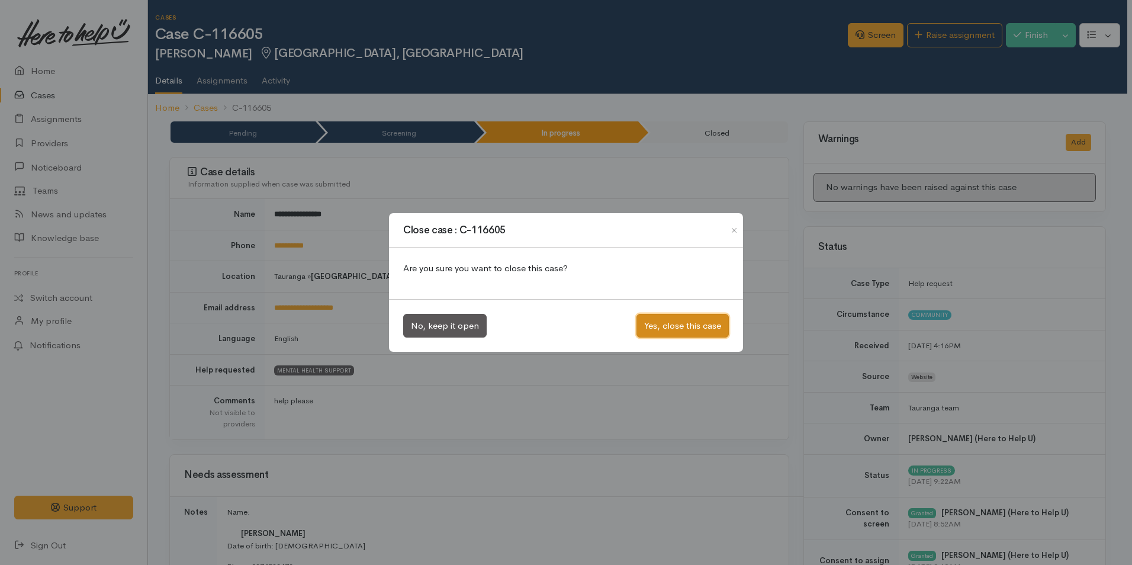
click at [681, 329] on button "Yes, close this case" at bounding box center [682, 326] width 92 height 24
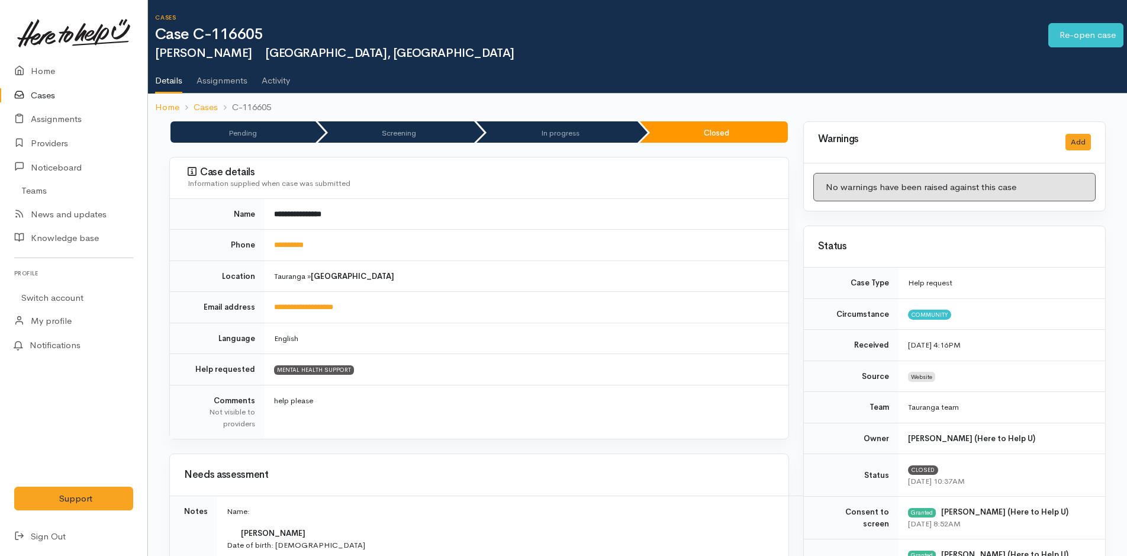
click at [46, 94] on link "Cases" at bounding box center [73, 95] width 147 height 24
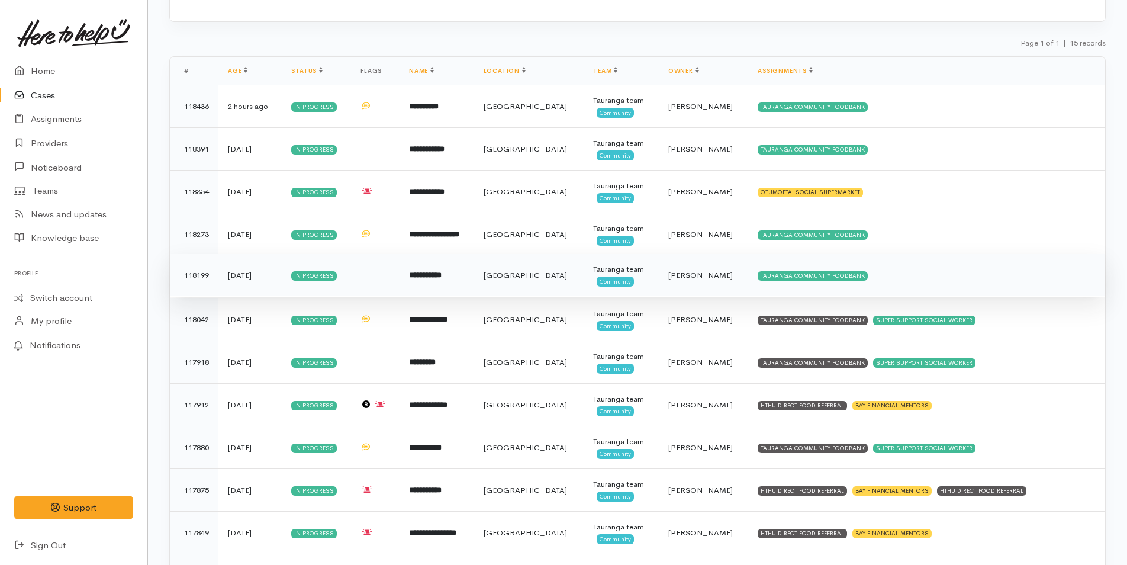
scroll to position [314, 0]
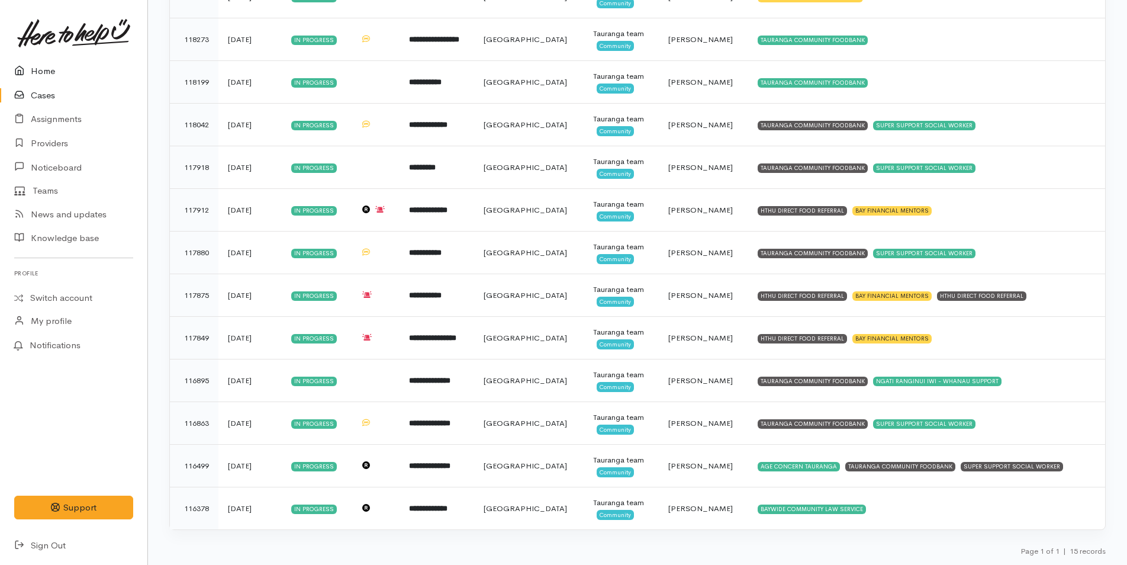
click at [40, 72] on link "Home" at bounding box center [73, 71] width 147 height 24
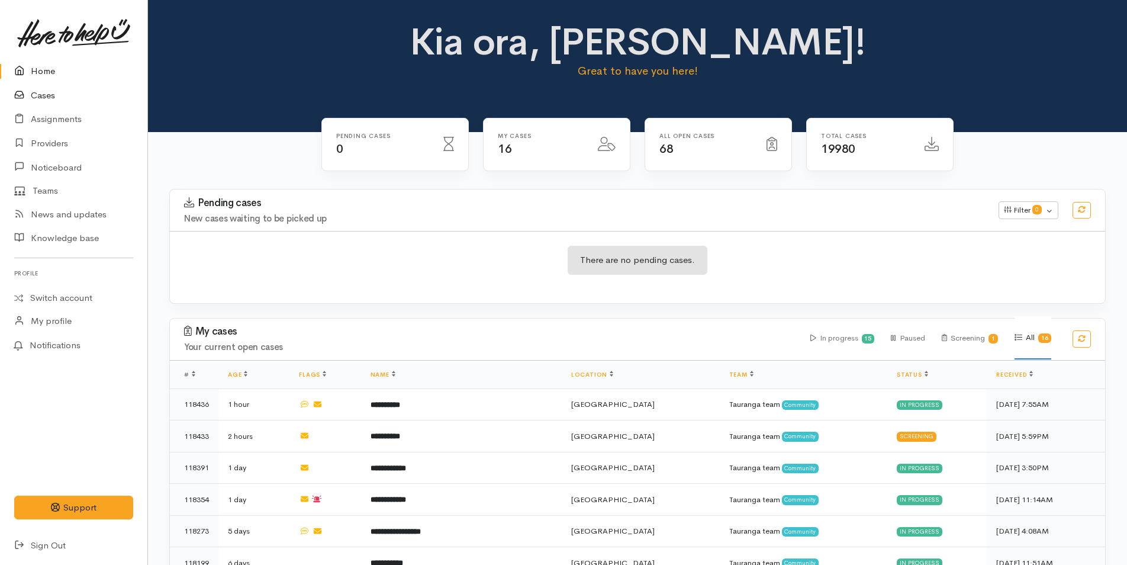
click at [46, 95] on link "Cases" at bounding box center [73, 95] width 147 height 24
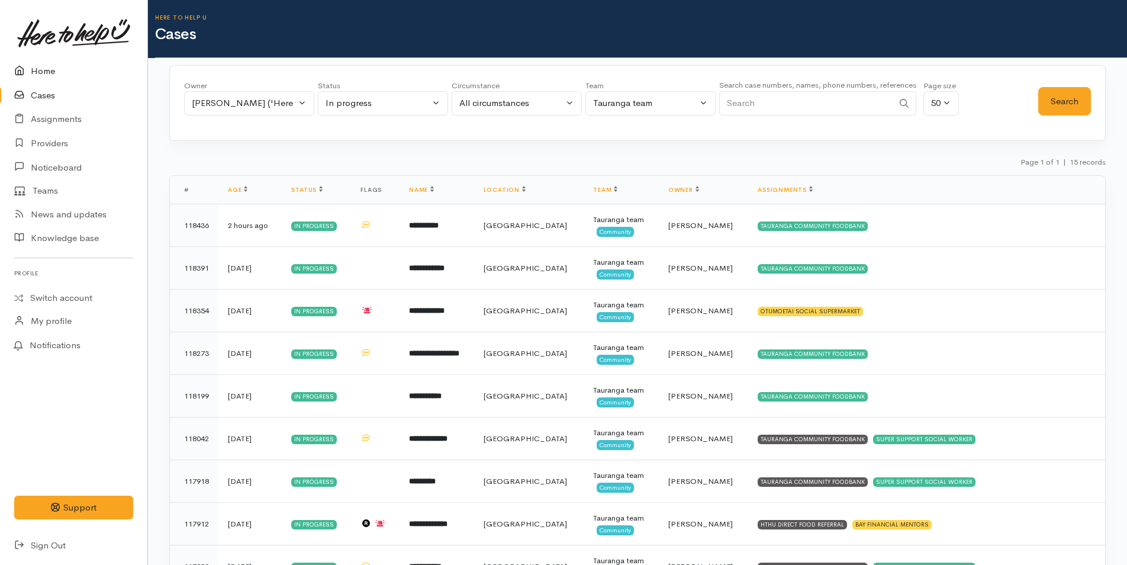
click at [50, 70] on link "Home" at bounding box center [73, 71] width 147 height 24
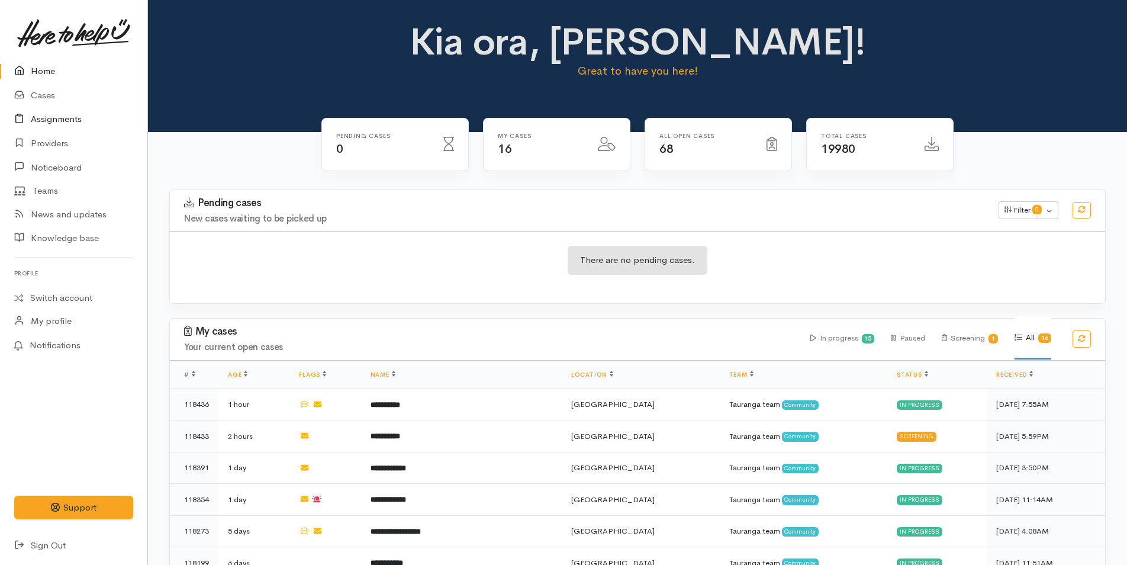
click at [56, 118] on link "Assignments" at bounding box center [73, 119] width 147 height 24
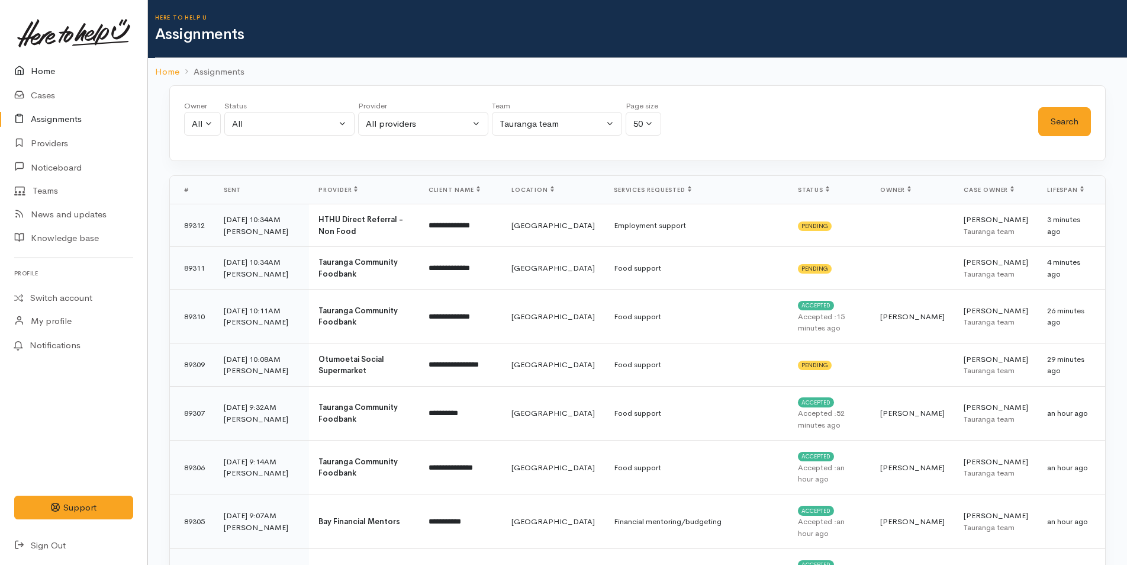
click at [46, 67] on link "Home" at bounding box center [73, 71] width 147 height 24
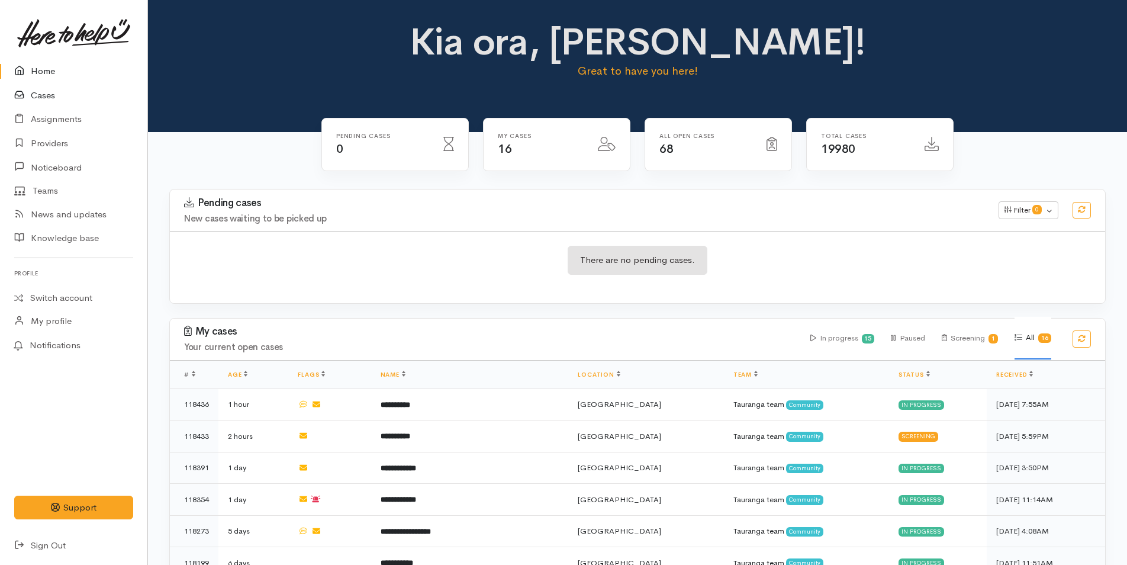
click at [41, 89] on link "Cases" at bounding box center [73, 95] width 147 height 24
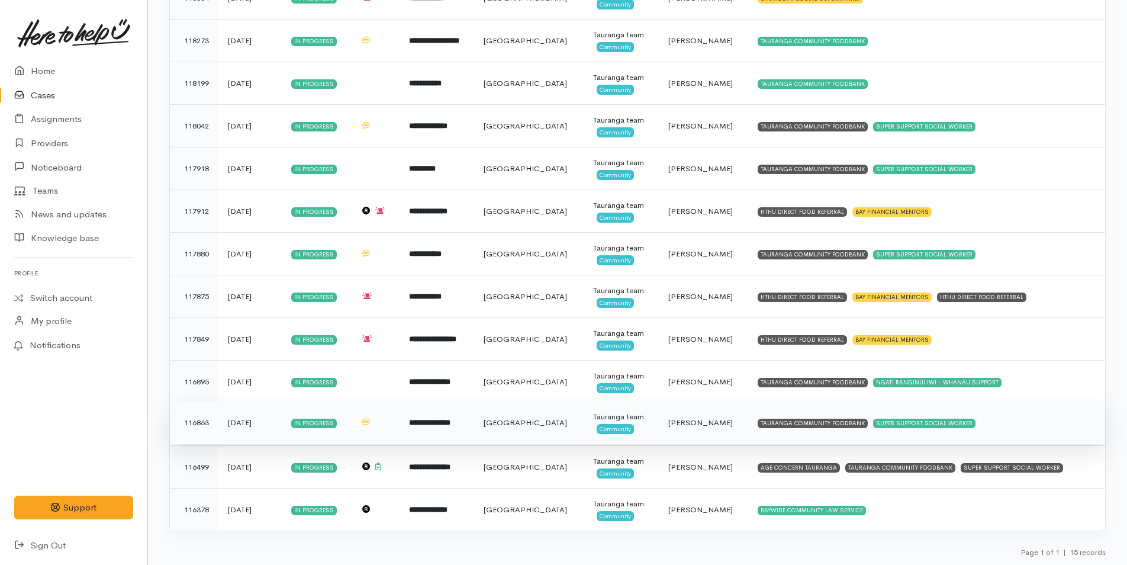
scroll to position [314, 0]
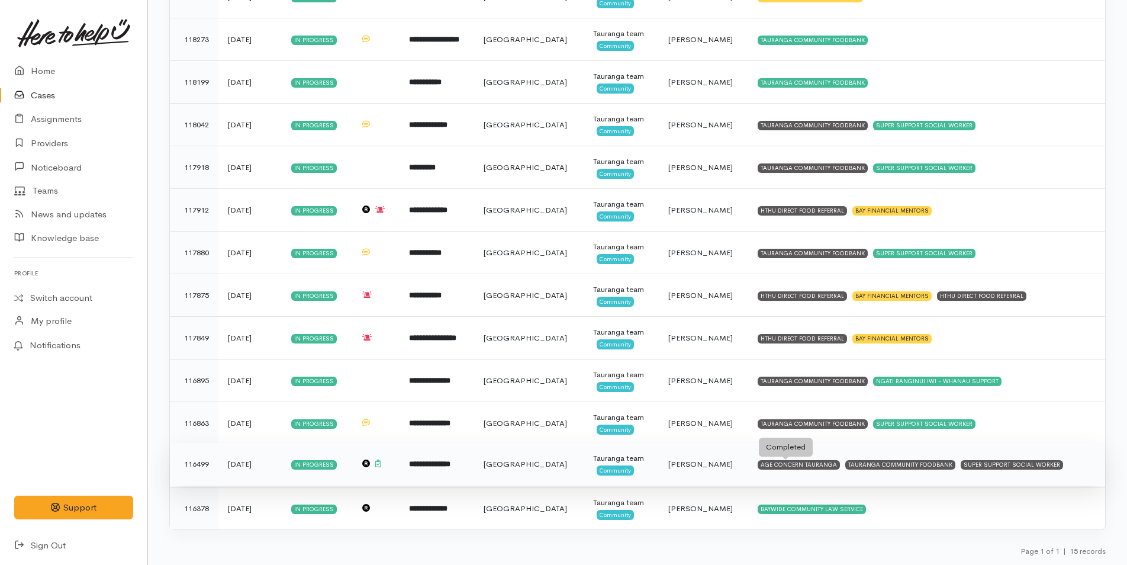
click at [796, 464] on div "AGE CONCERN TAURANGA" at bounding box center [799, 464] width 82 height 9
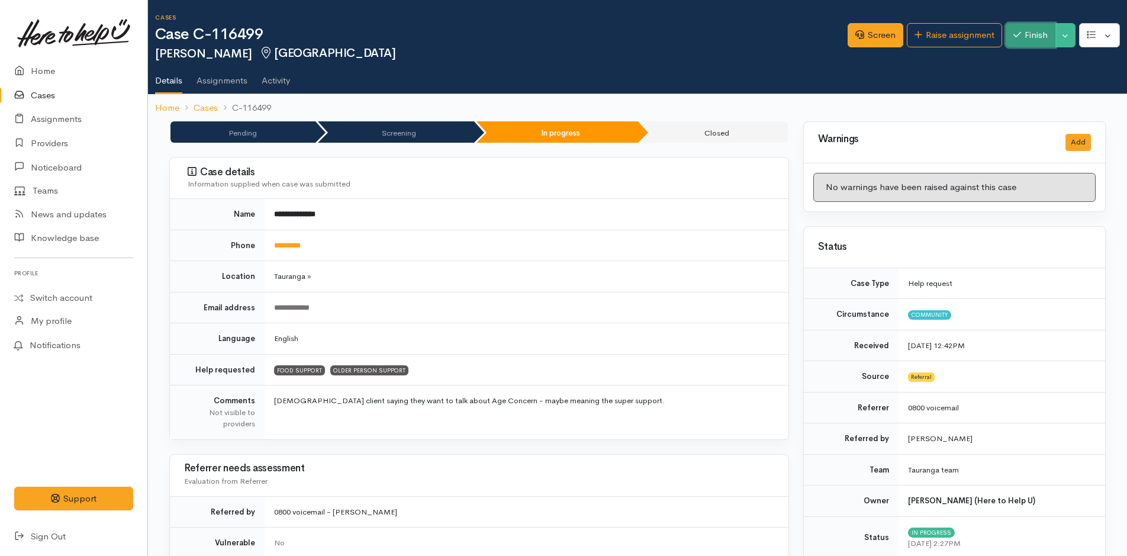
click at [1038, 41] on button "Finish" at bounding box center [1031, 35] width 50 height 24
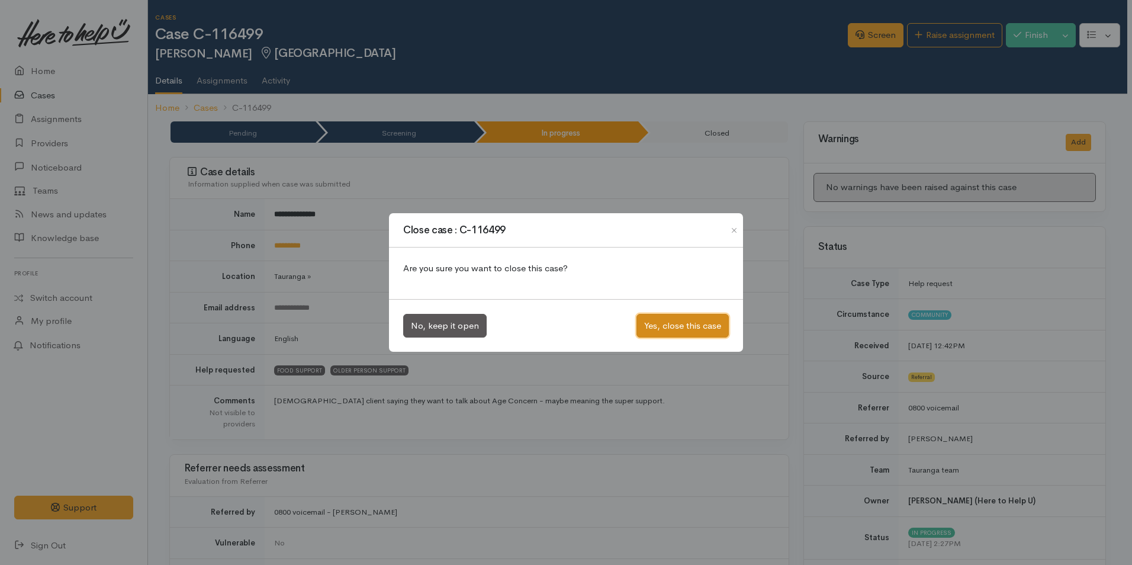
click at [716, 330] on button "Yes, close this case" at bounding box center [682, 326] width 92 height 24
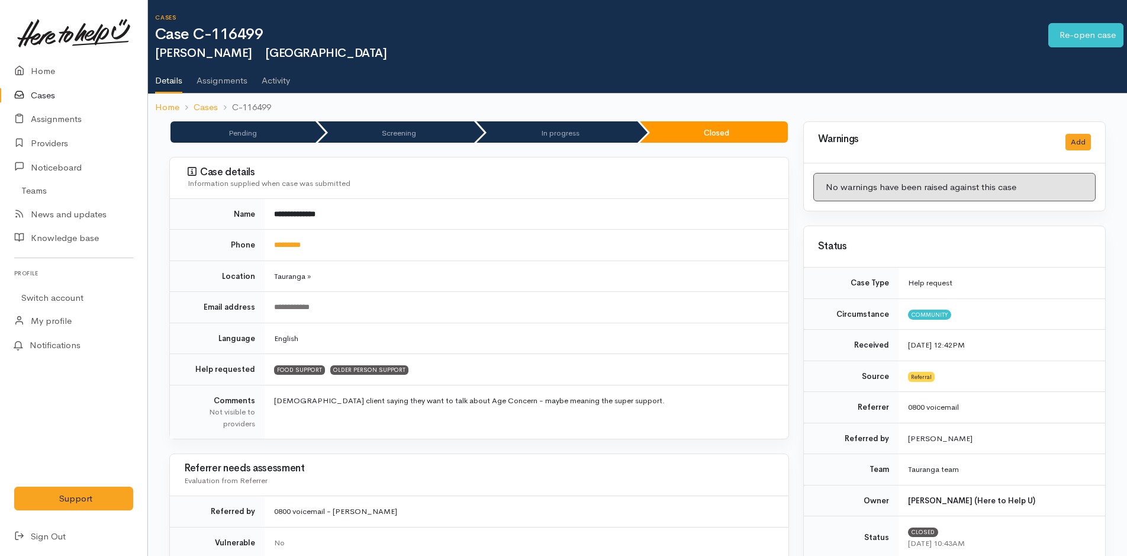
click at [41, 91] on link "Cases" at bounding box center [73, 95] width 147 height 24
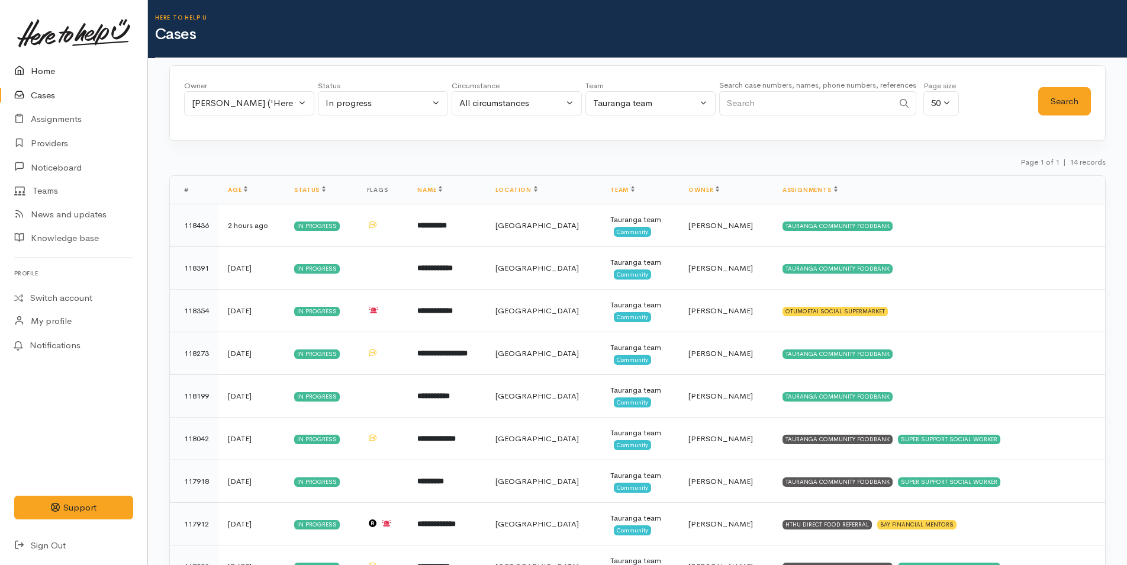
click at [38, 70] on link "Home" at bounding box center [73, 71] width 147 height 24
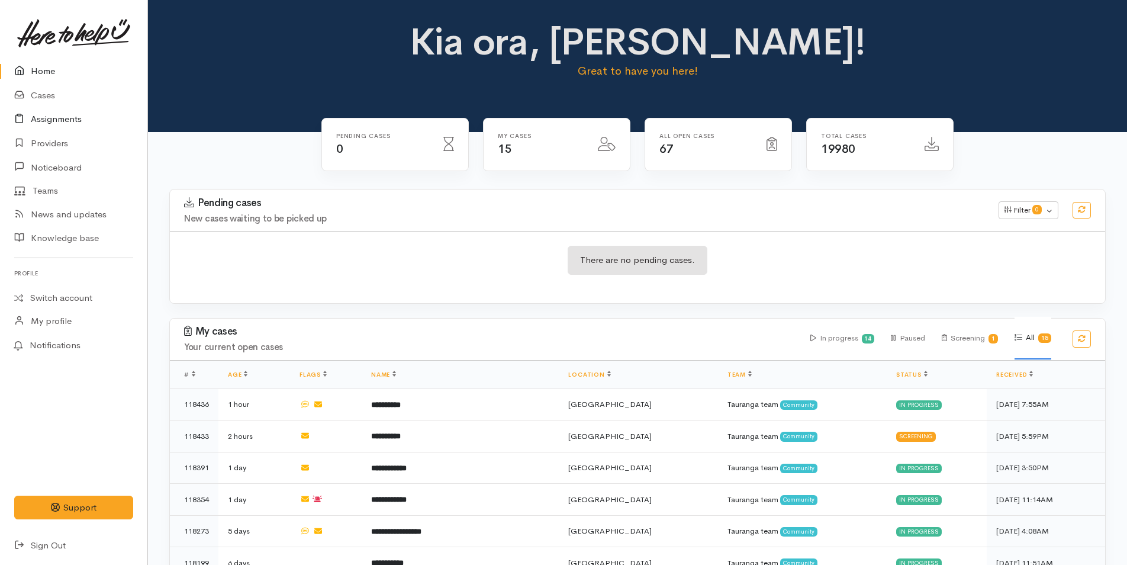
click at [61, 117] on link "Assignments" at bounding box center [73, 119] width 147 height 24
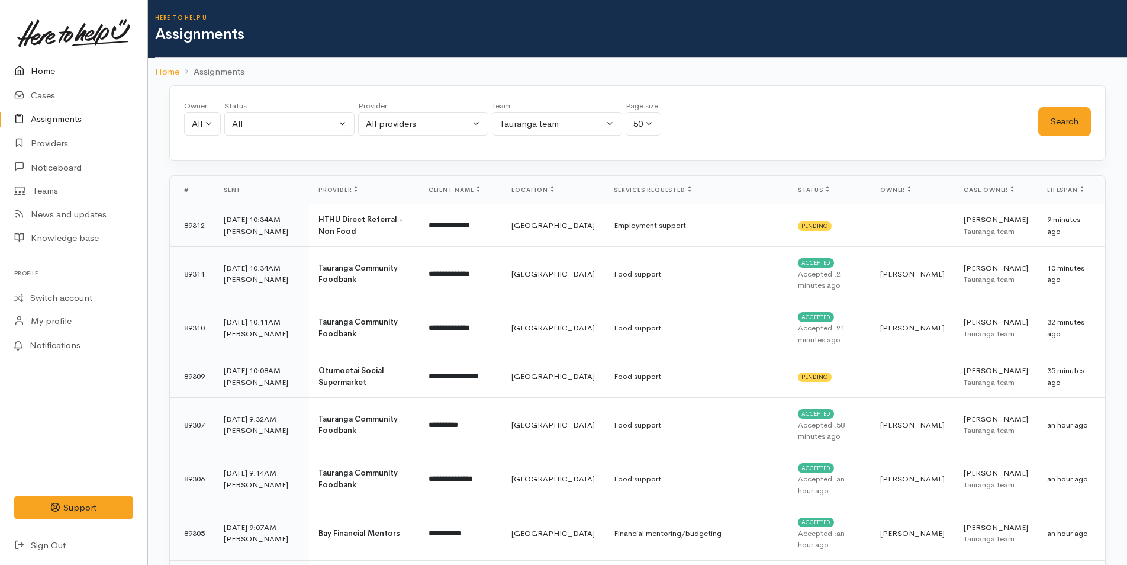
click at [42, 71] on link "Home" at bounding box center [73, 71] width 147 height 24
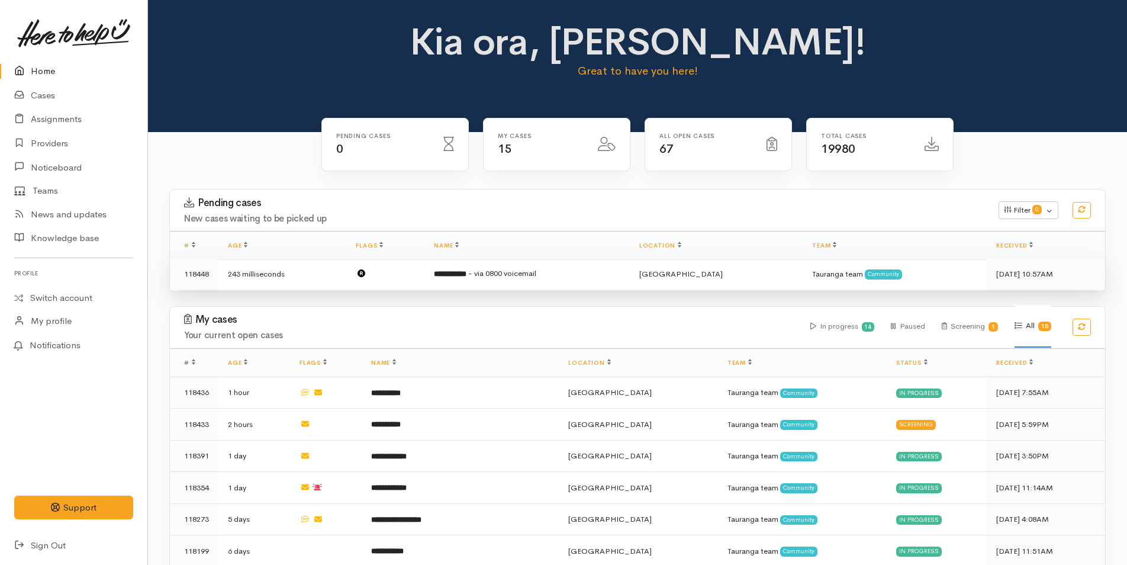
click at [508, 274] on span "- via 0800 voicemail" at bounding box center [502, 273] width 68 height 10
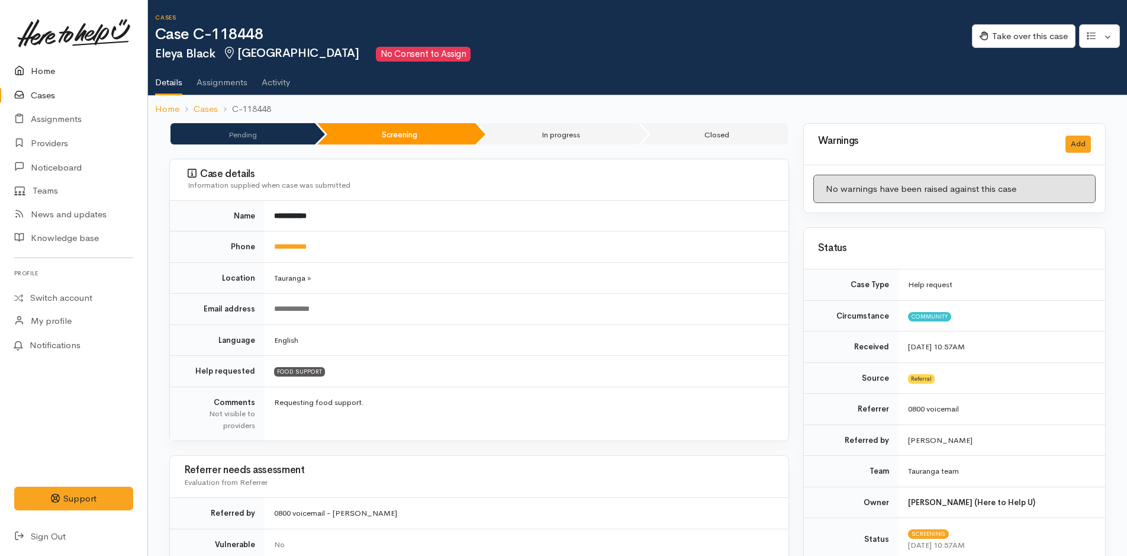
click at [43, 68] on link "Home" at bounding box center [73, 71] width 147 height 24
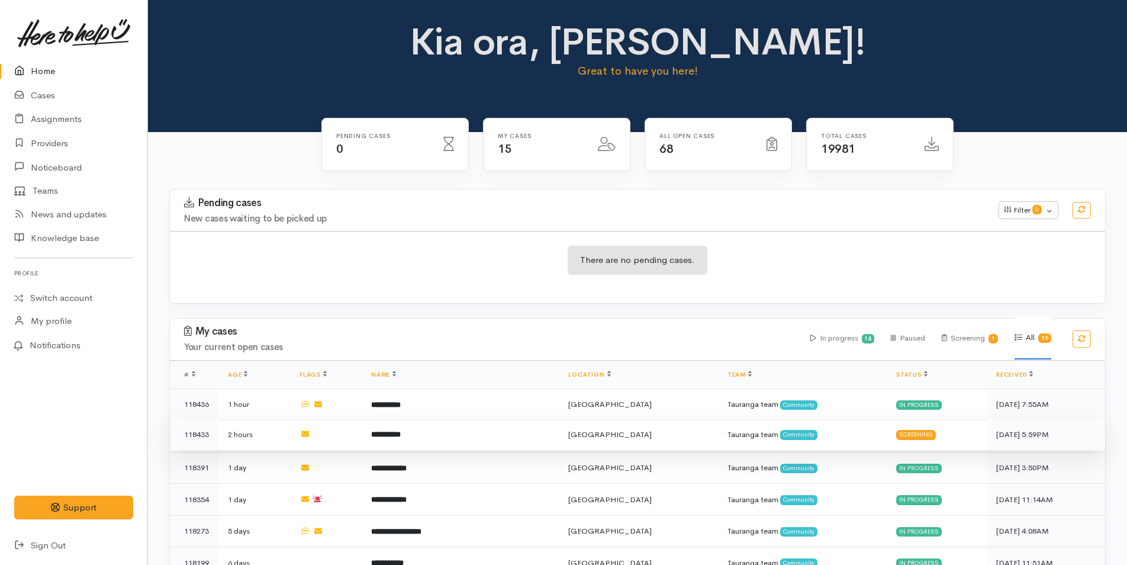
click at [413, 435] on td "**********" at bounding box center [461, 435] width 198 height 32
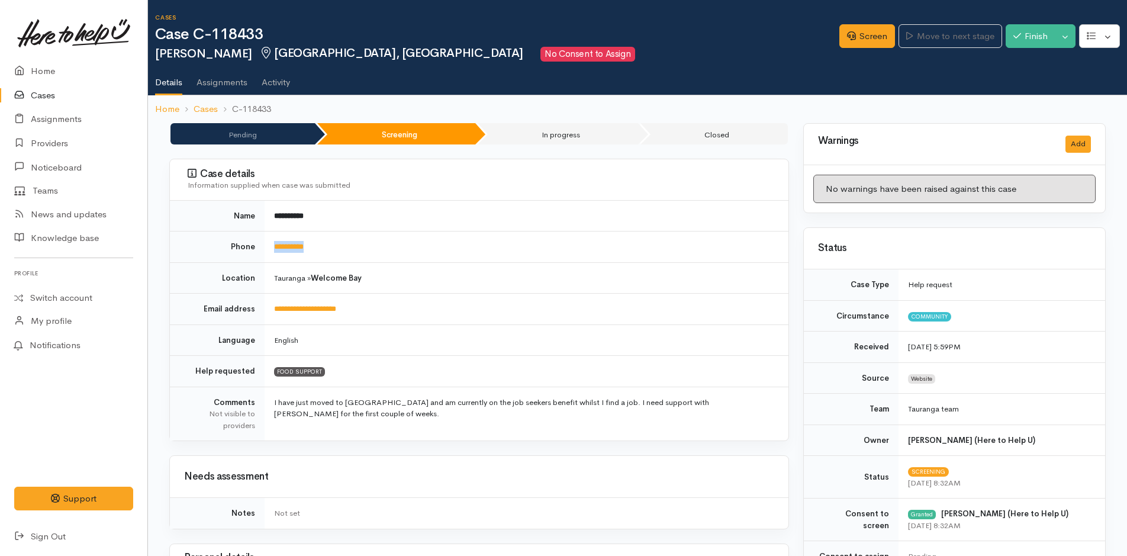
drag, startPoint x: 336, startPoint y: 245, endPoint x: 265, endPoint y: 250, distance: 71.8
click at [265, 250] on td "**********" at bounding box center [527, 247] width 524 height 31
copy link "**********"
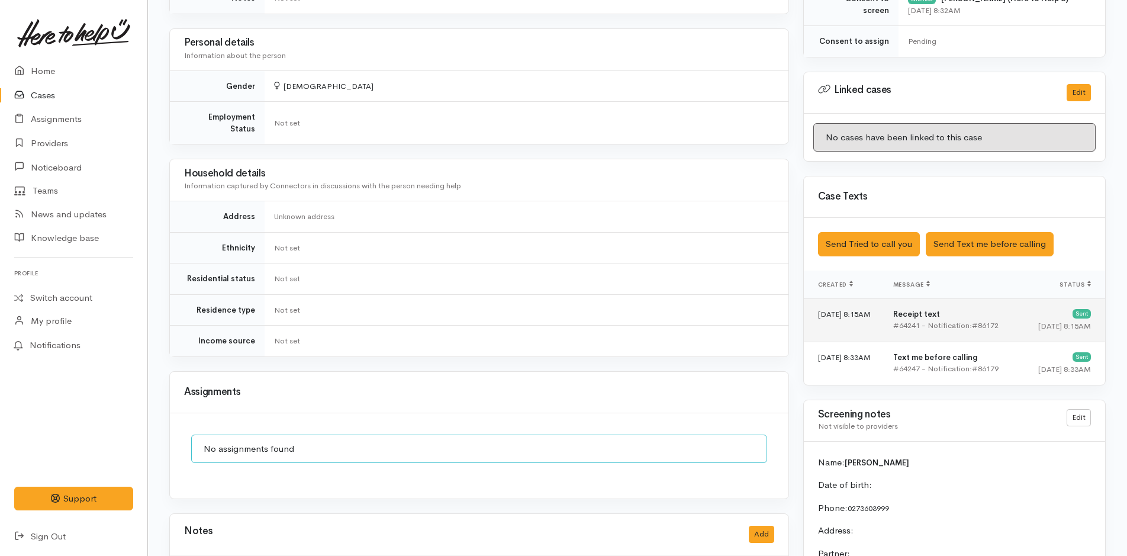
scroll to position [592, 0]
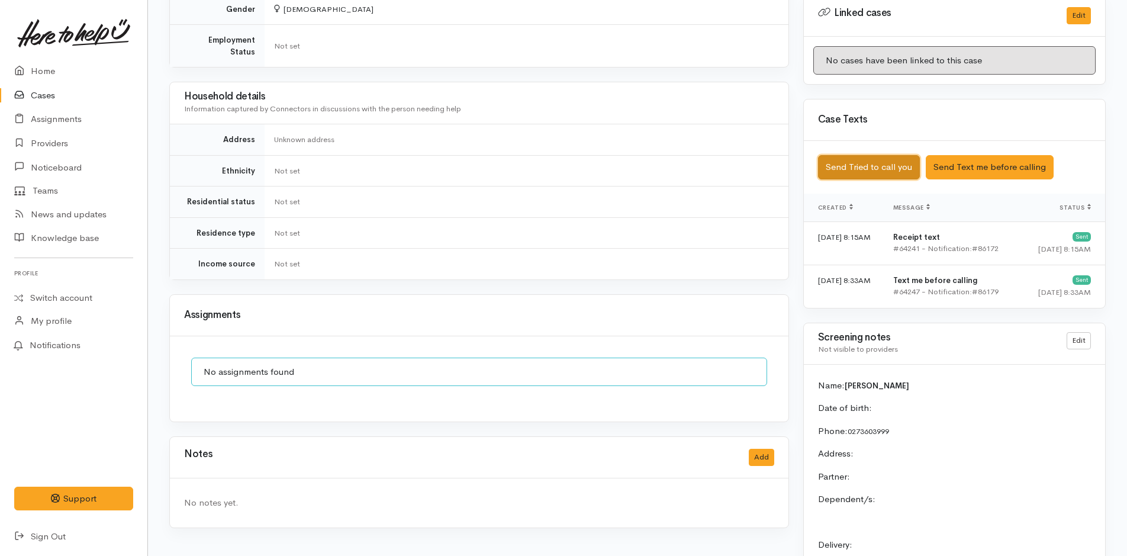
click at [867, 160] on button "Send Tried to call you" at bounding box center [869, 167] width 102 height 24
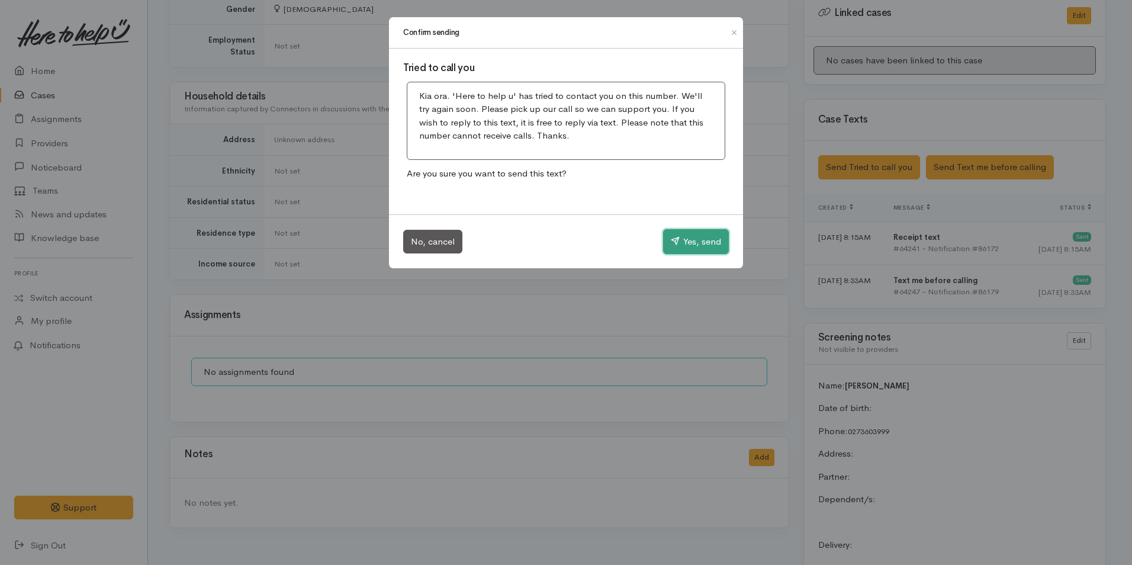
drag, startPoint x: 699, startPoint y: 234, endPoint x: 716, endPoint y: 279, distance: 48.2
click at [698, 236] on button "Yes, send" at bounding box center [696, 241] width 66 height 25
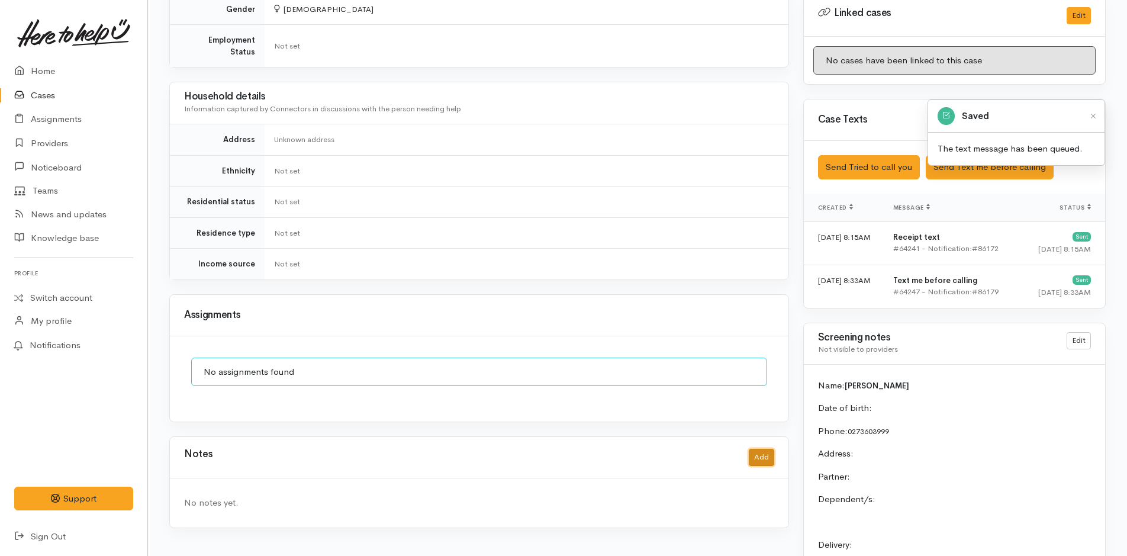
click at [767, 449] on button "Add" at bounding box center [761, 457] width 25 height 17
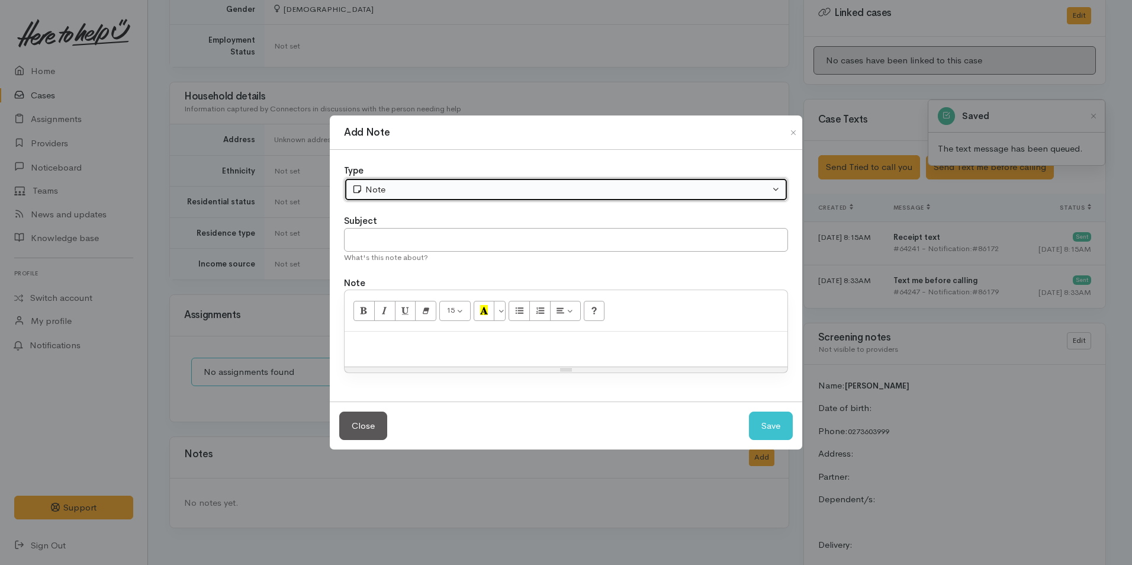
click at [407, 191] on div "Note" at bounding box center [561, 190] width 418 height 14
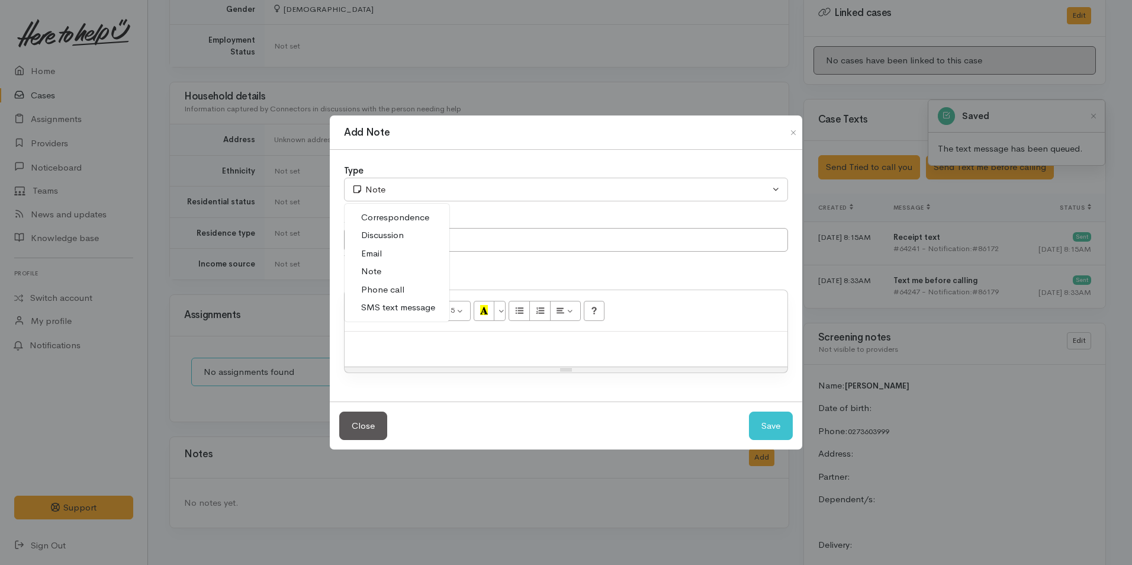
click at [393, 290] on span "Phone call" at bounding box center [382, 290] width 43 height 14
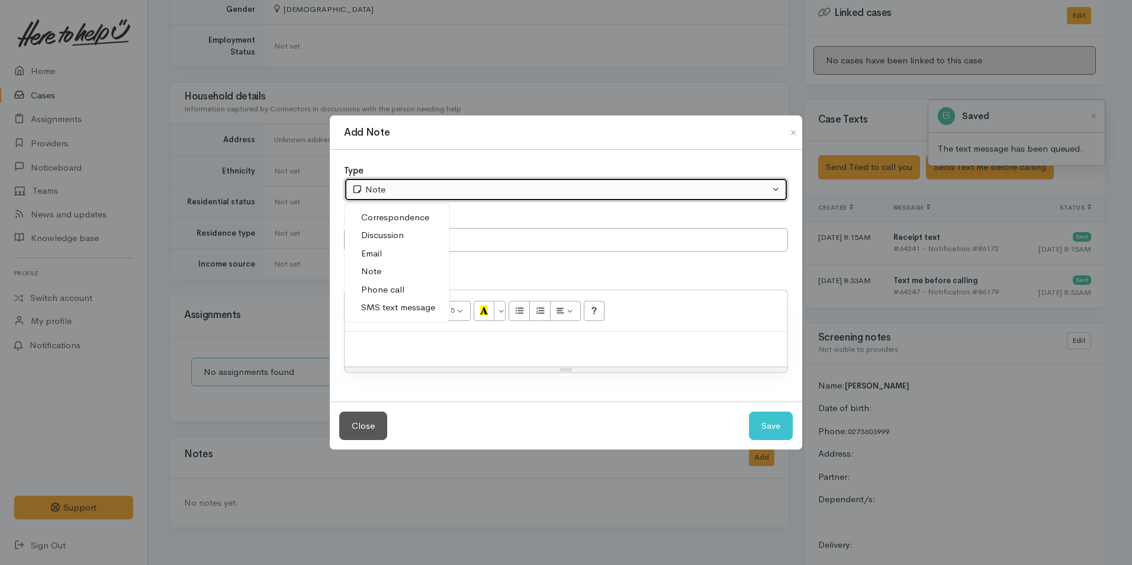
select select "3"
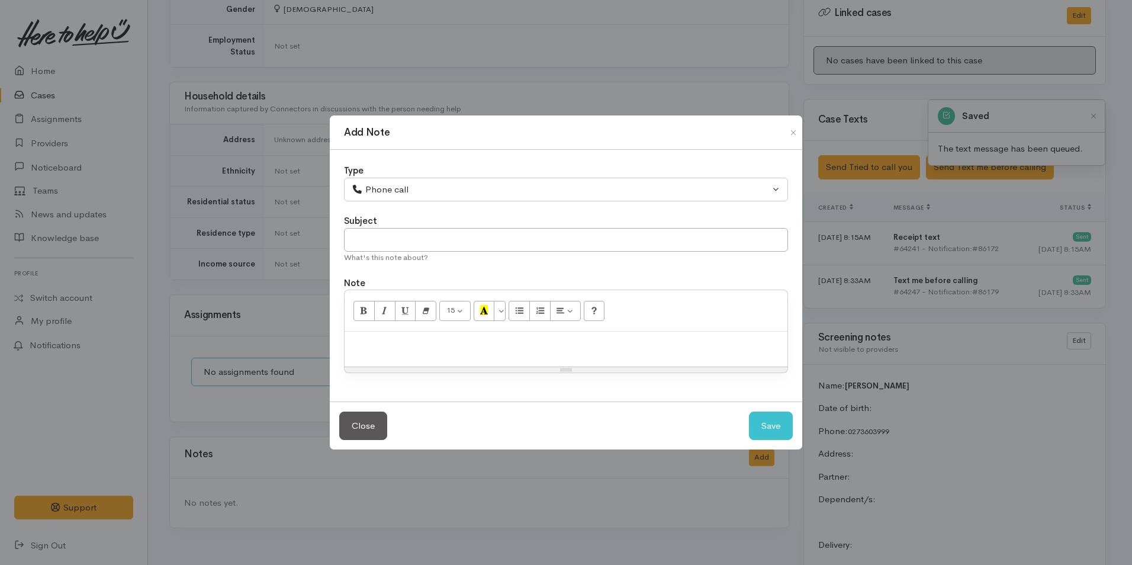
click at [417, 351] on div at bounding box center [566, 349] width 443 height 35
click at [404, 348] on p at bounding box center [566, 344] width 431 height 14
paste div
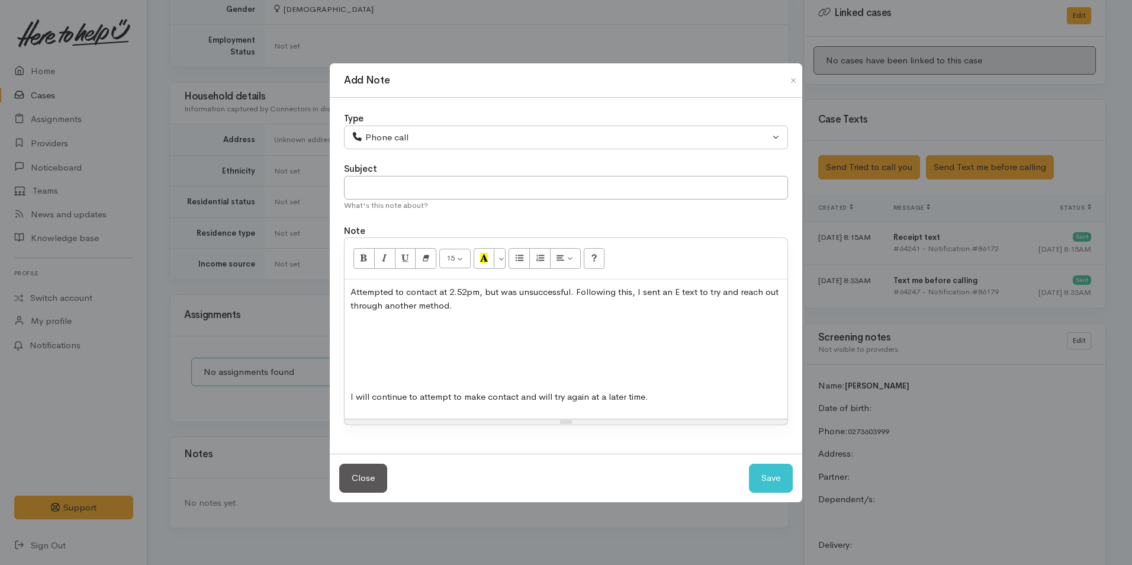
click at [401, 374] on p at bounding box center [566, 374] width 431 height 14
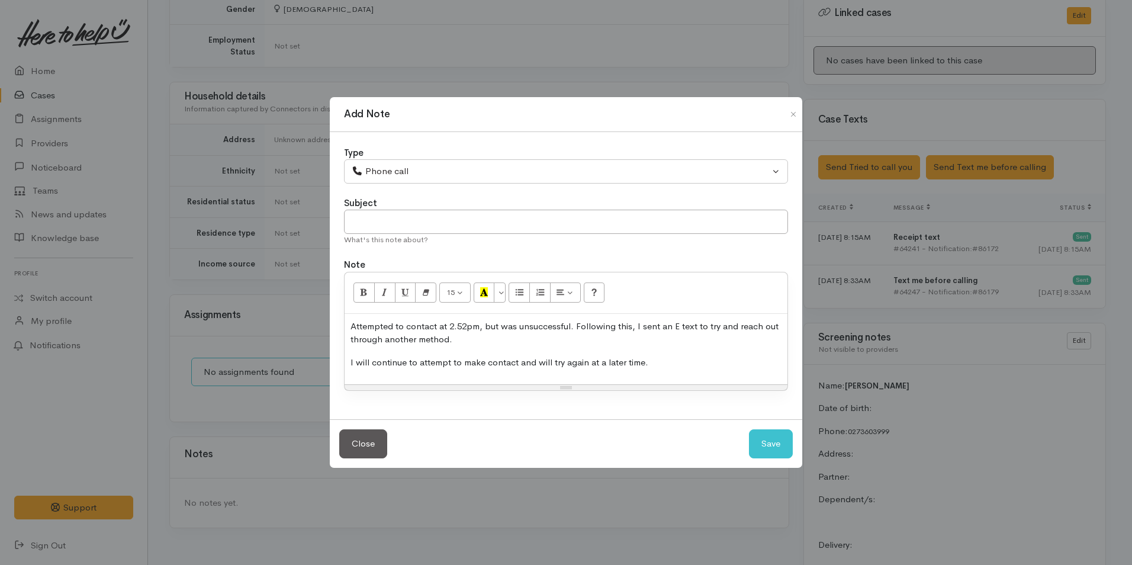
click at [471, 329] on p "Attempted to contact at 2.52pm, but was unsuccessful. Following this, I sent an…" at bounding box center [566, 333] width 431 height 27
click at [763, 445] on button "Save" at bounding box center [771, 443] width 44 height 29
select select "1"
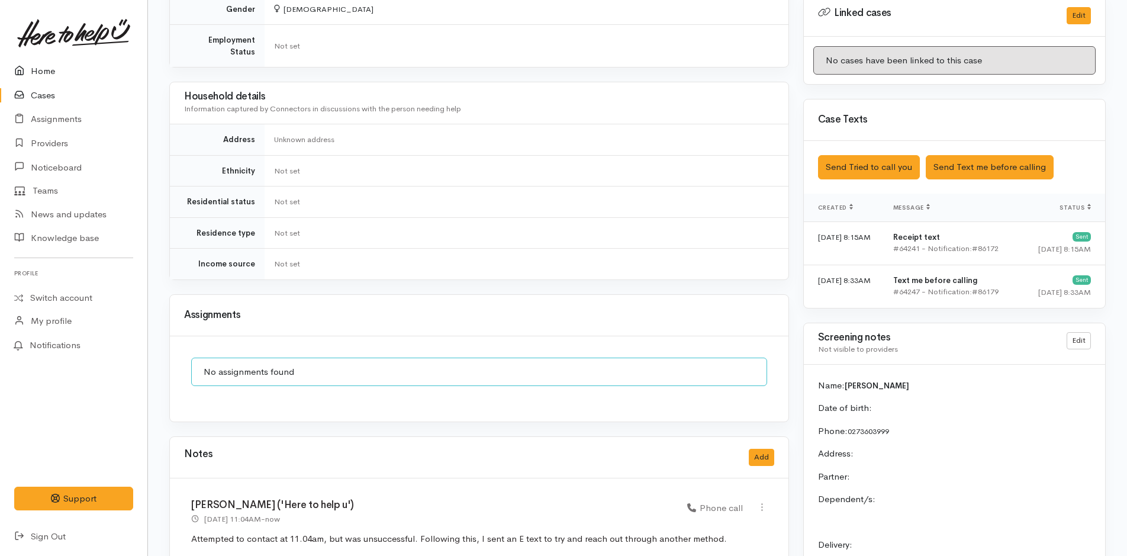
click at [41, 79] on link "Home" at bounding box center [73, 71] width 147 height 24
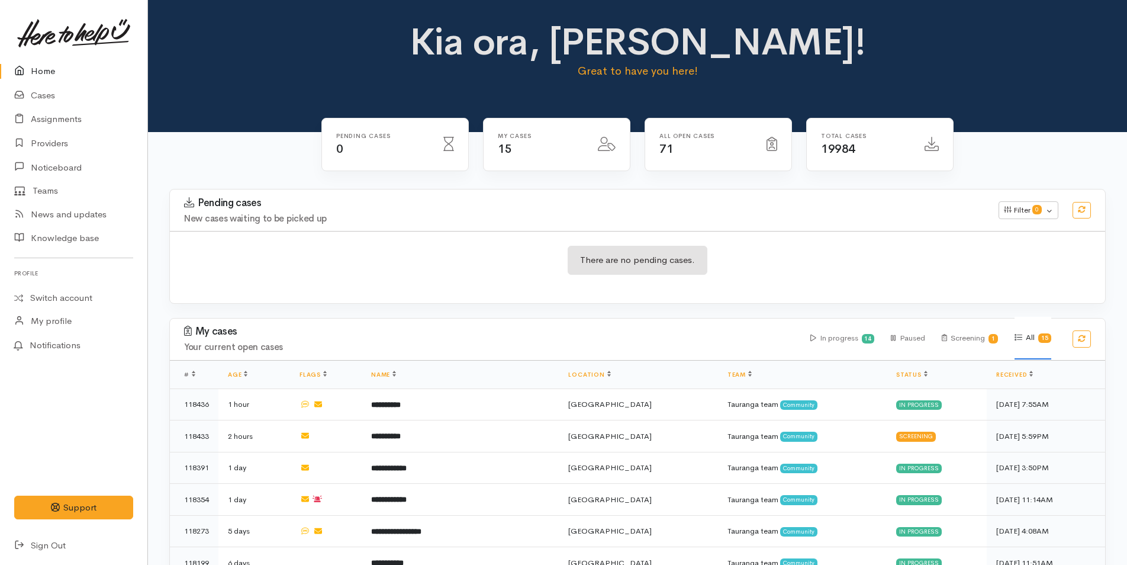
click at [43, 65] on link "Home" at bounding box center [73, 71] width 147 height 24
click at [47, 96] on link "Cases" at bounding box center [73, 95] width 147 height 24
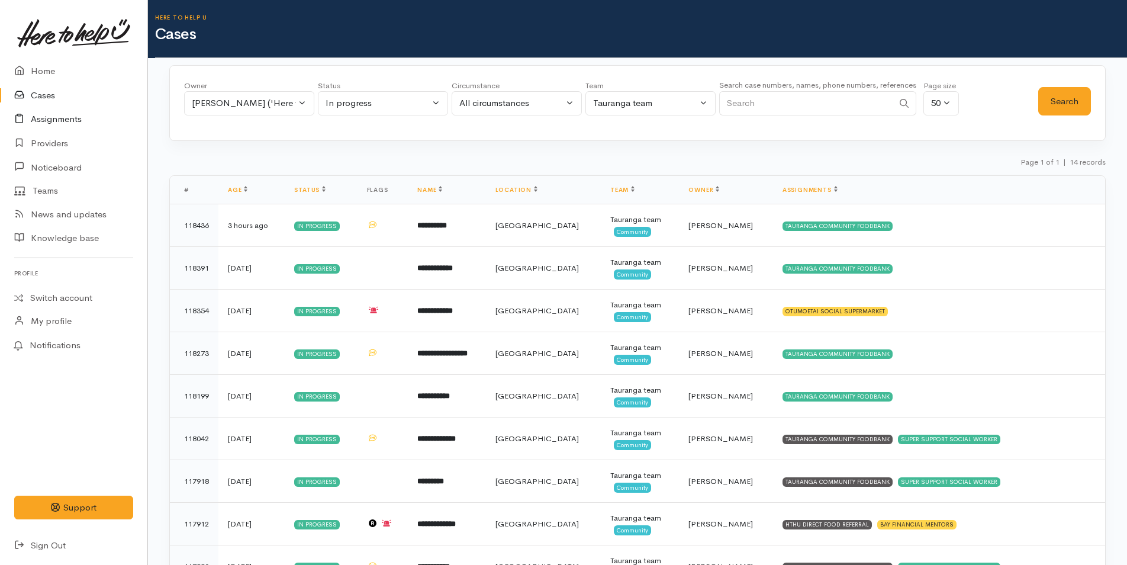
click at [42, 117] on link "Assignments" at bounding box center [73, 119] width 147 height 24
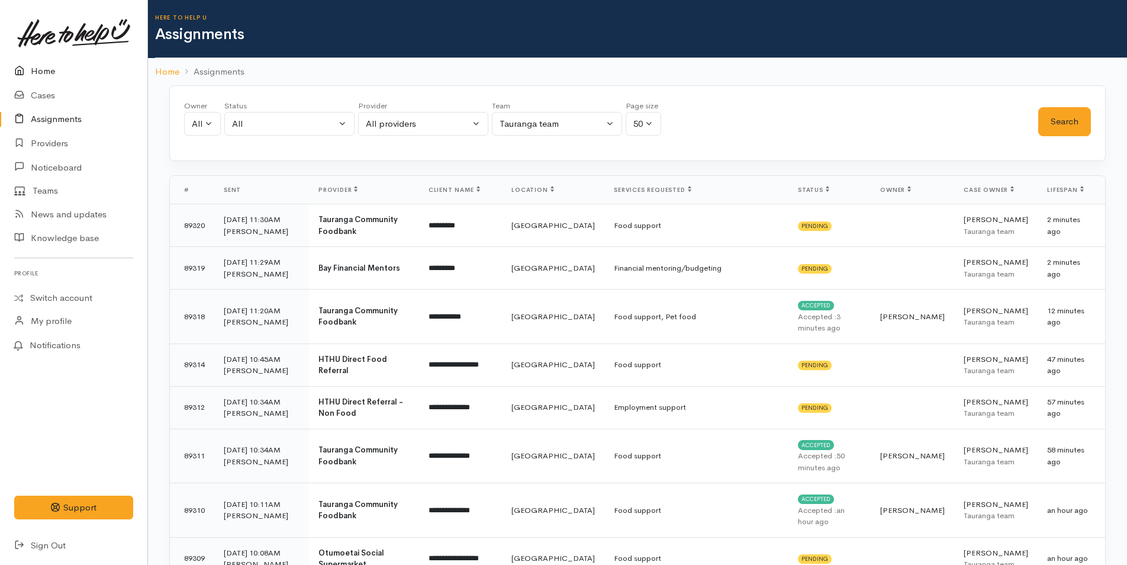
click at [41, 66] on link "Home" at bounding box center [73, 71] width 147 height 24
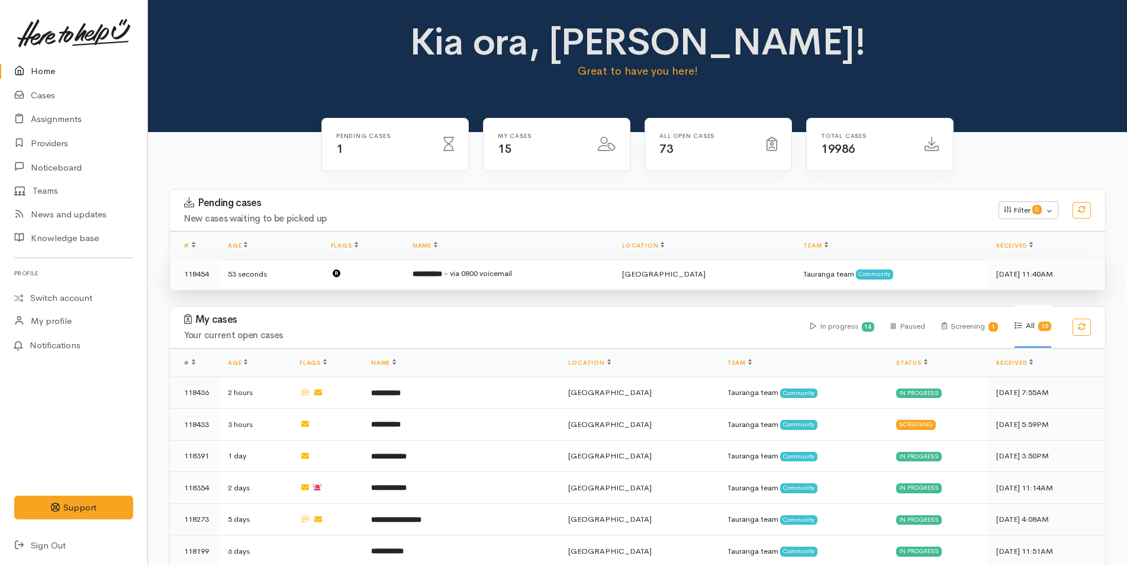
click at [507, 275] on span "- via 0800 voicemail" at bounding box center [478, 273] width 68 height 10
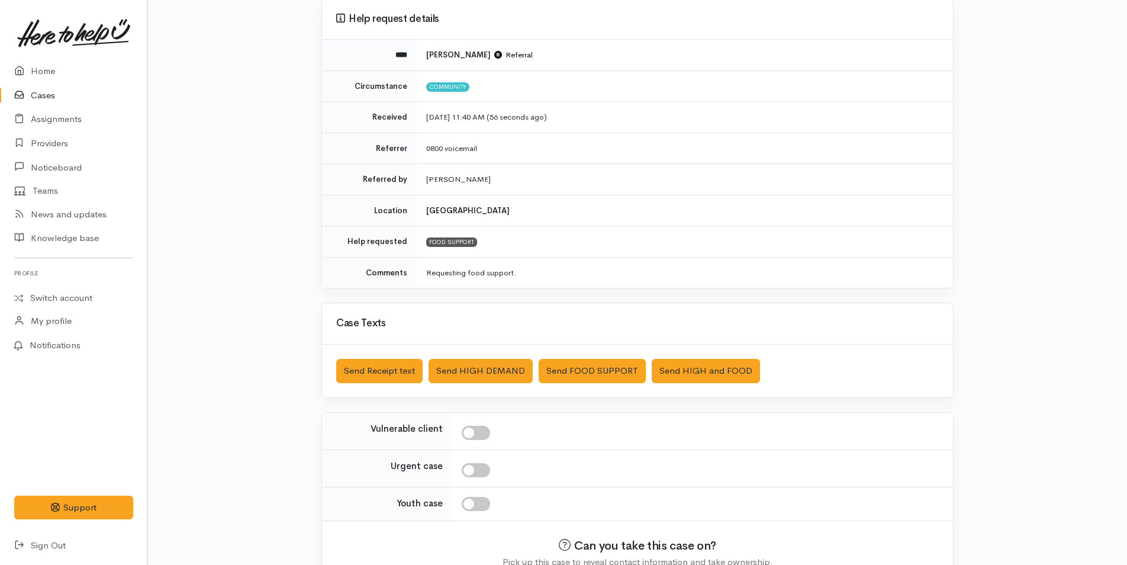
scroll to position [170, 0]
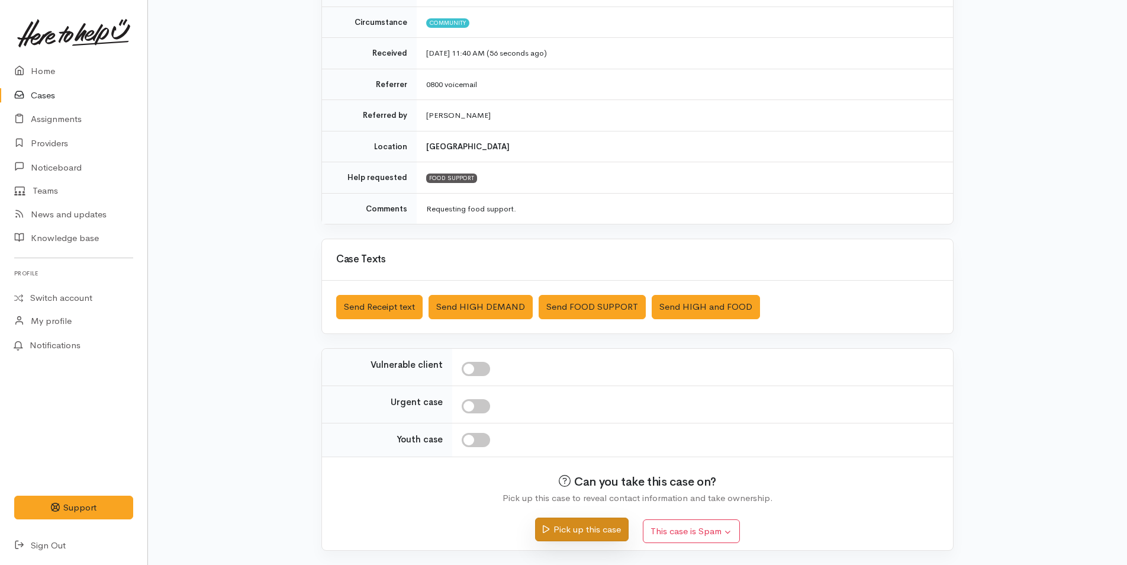
click at [612, 533] on button "Pick up this case" at bounding box center [581, 529] width 93 height 24
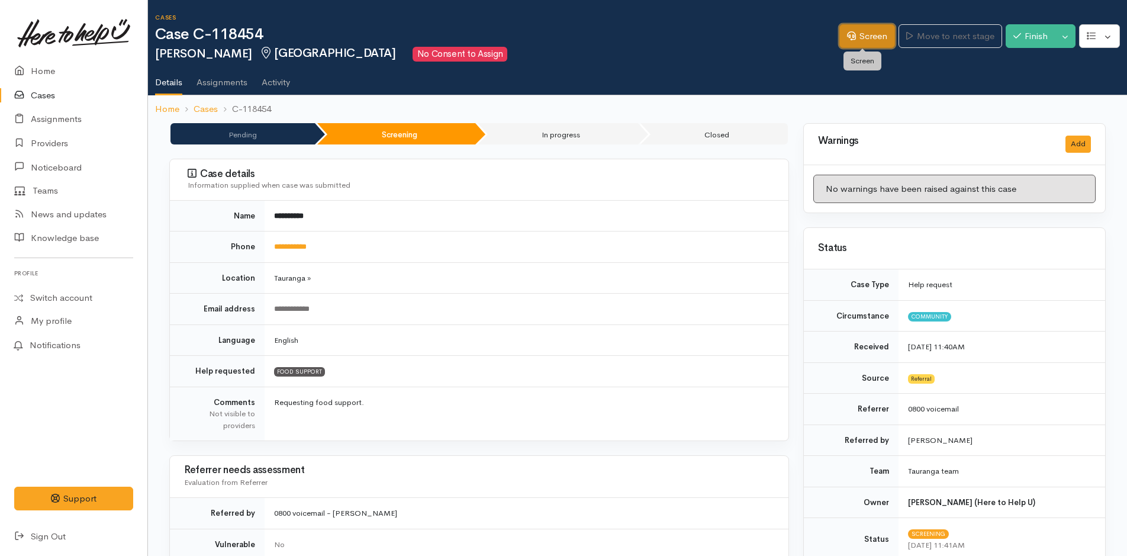
click at [874, 38] on link "Screen" at bounding box center [868, 36] width 56 height 24
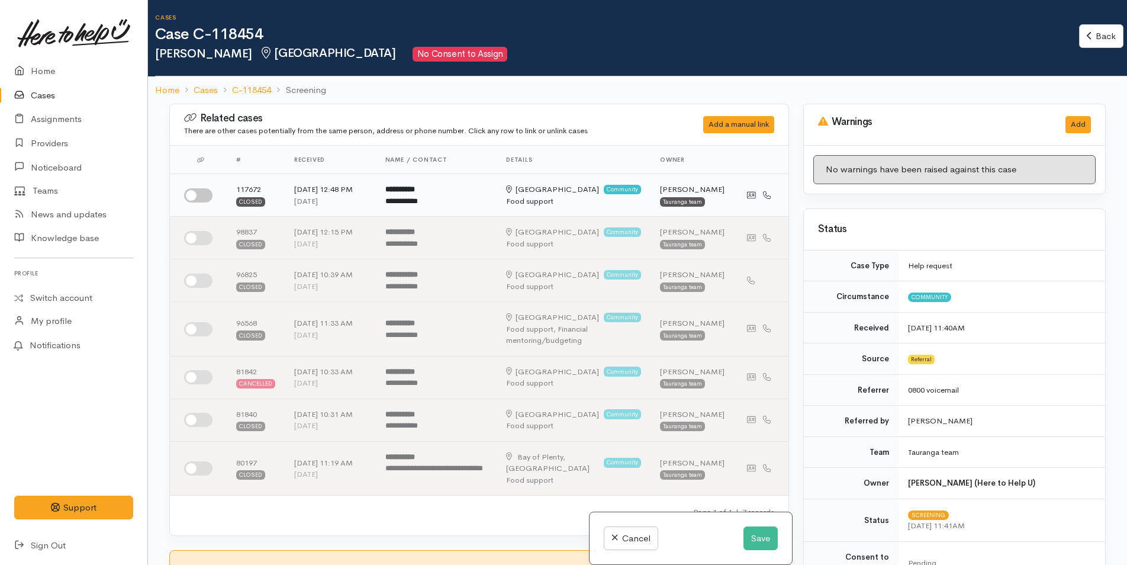
click at [204, 202] on input "checkbox" at bounding box center [198, 195] width 28 height 14
checkbox input "true"
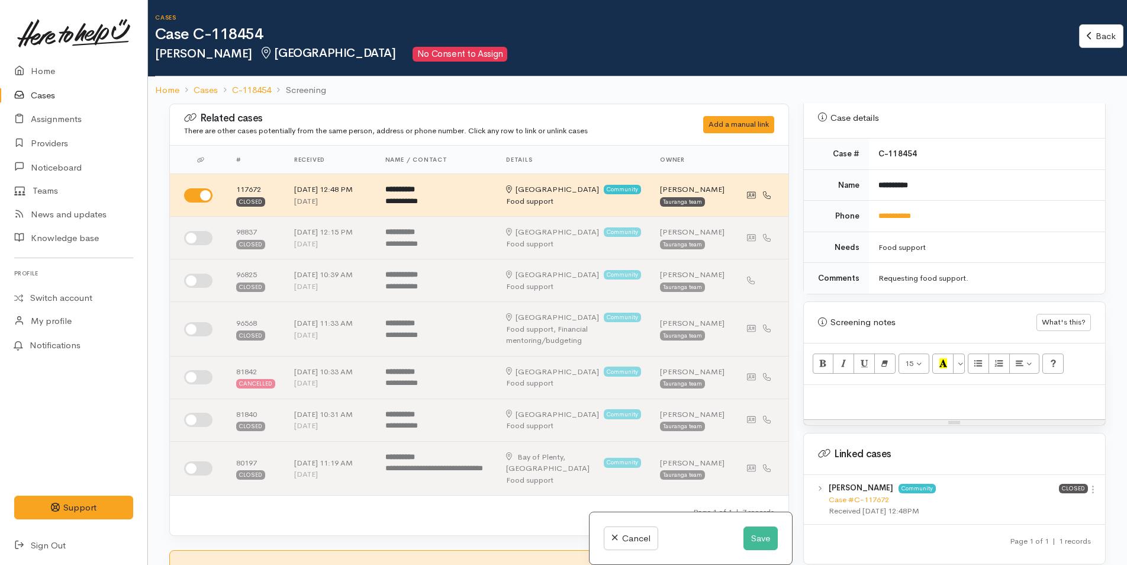
scroll to position [651, 0]
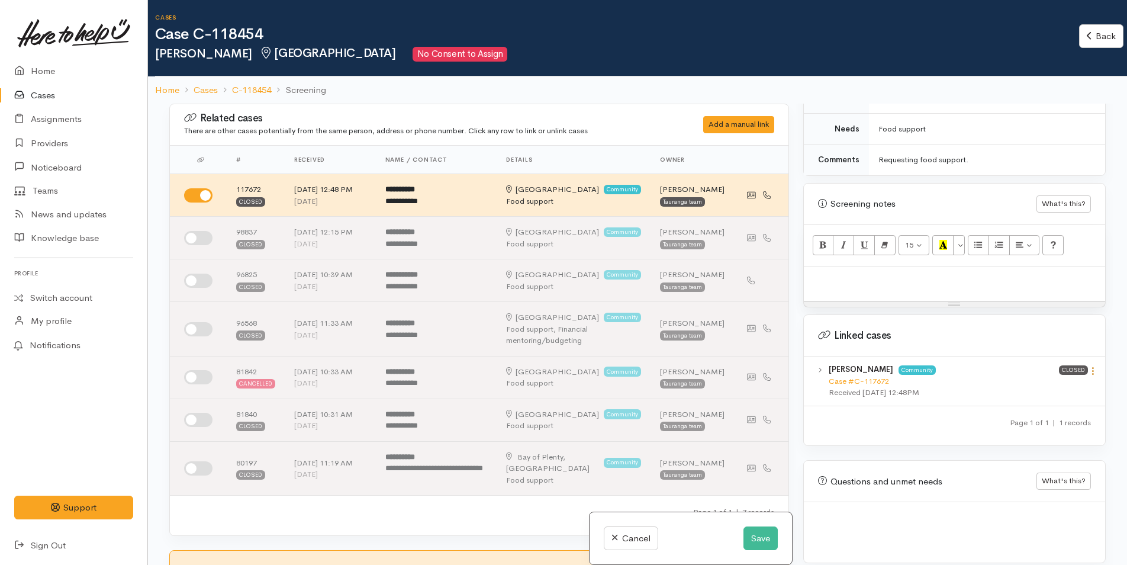
click at [1088, 366] on icon at bounding box center [1093, 371] width 10 height 10
click at [1030, 385] on link "View case" at bounding box center [1051, 394] width 94 height 18
click at [836, 272] on p at bounding box center [955, 279] width 290 height 14
paste div
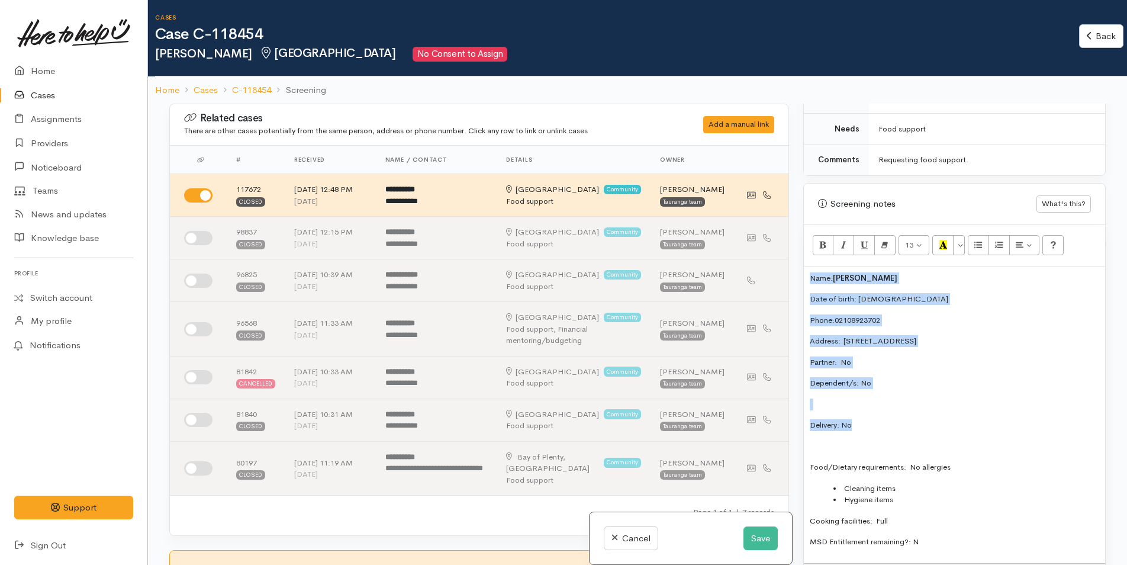
drag, startPoint x: 870, startPoint y: 417, endPoint x: 797, endPoint y: 261, distance: 171.9
click at [797, 261] on div "Warnings Add No warnings have been raised against this case Add Warning Title ●…" at bounding box center [954, 386] width 317 height 565
copy div "Name: Greg Davis Date of birth: 2/12/1963 Phone:  02108923702 Address:  232 Val…"
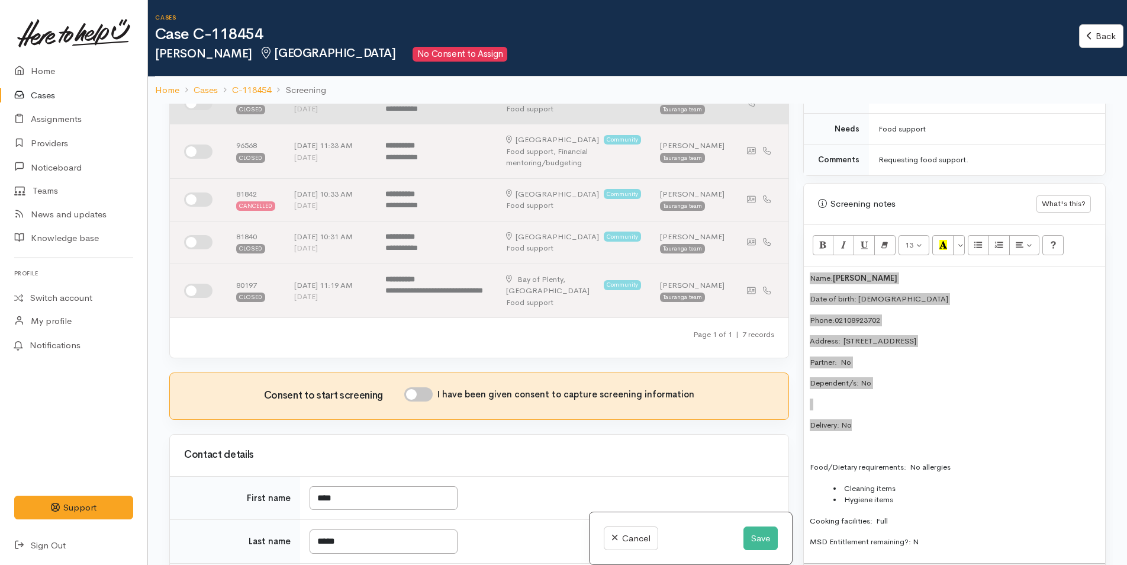
scroll to position [296, 0]
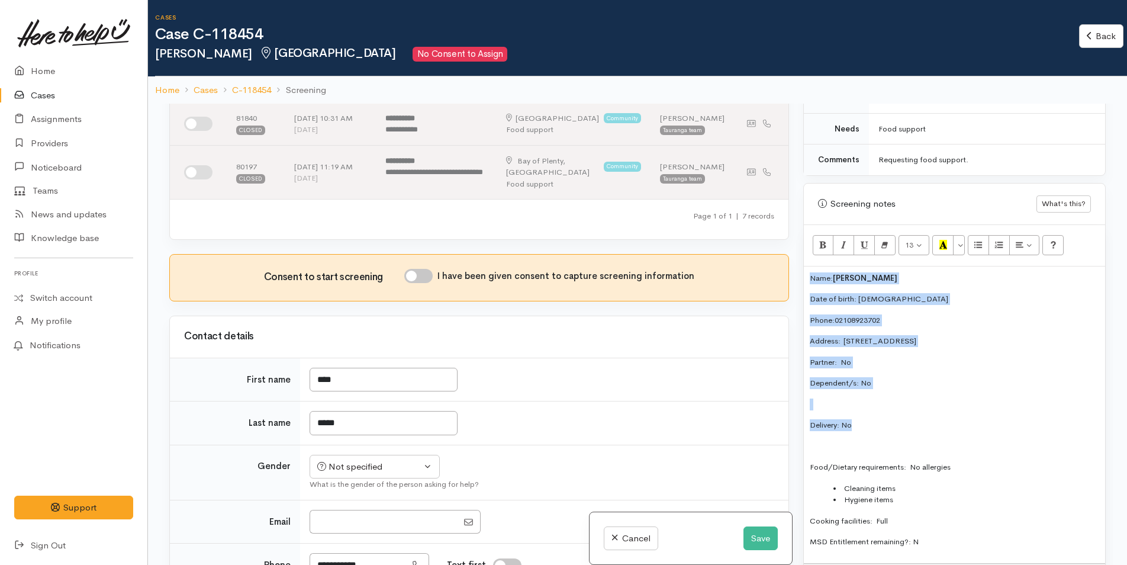
click at [431, 283] on input "I have been given consent to capture screening information" at bounding box center [418, 276] width 28 height 14
checkbox input "true"
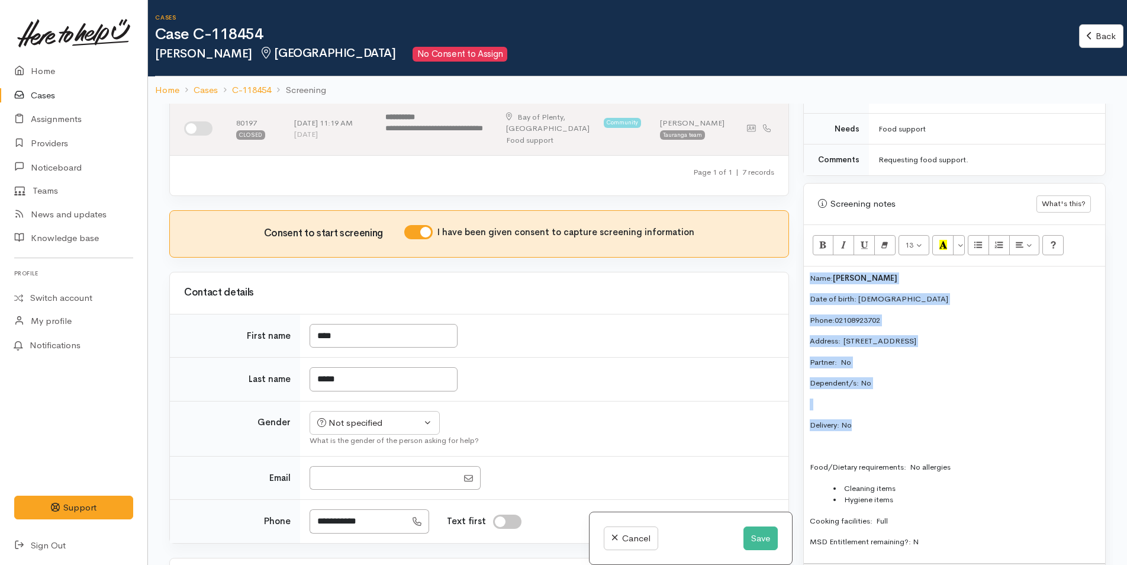
scroll to position [474, 0]
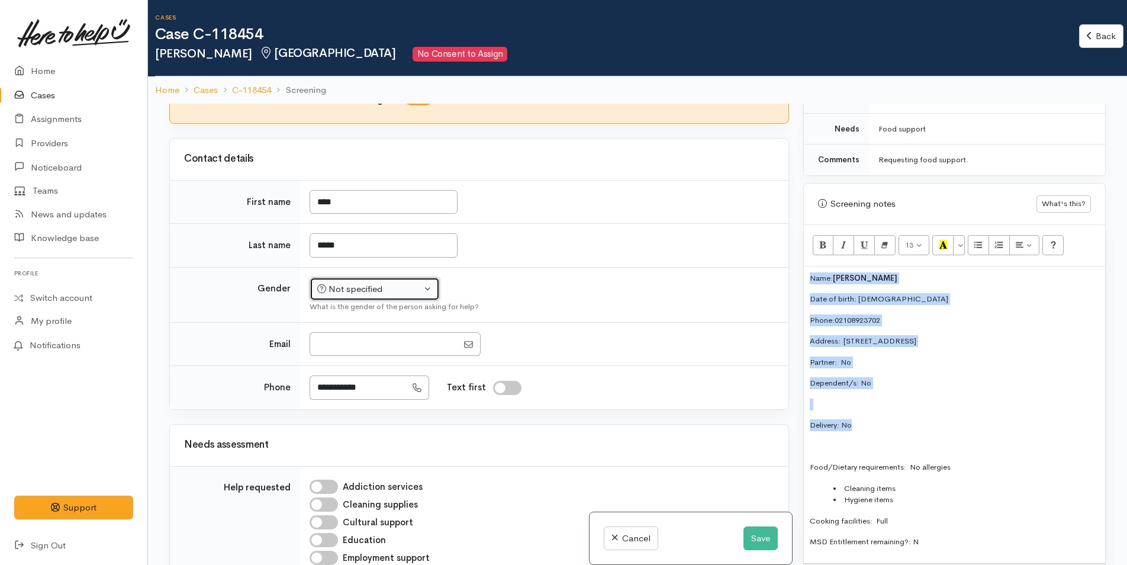
click at [372, 296] on div "Not specified" at bounding box center [369, 289] width 104 height 14
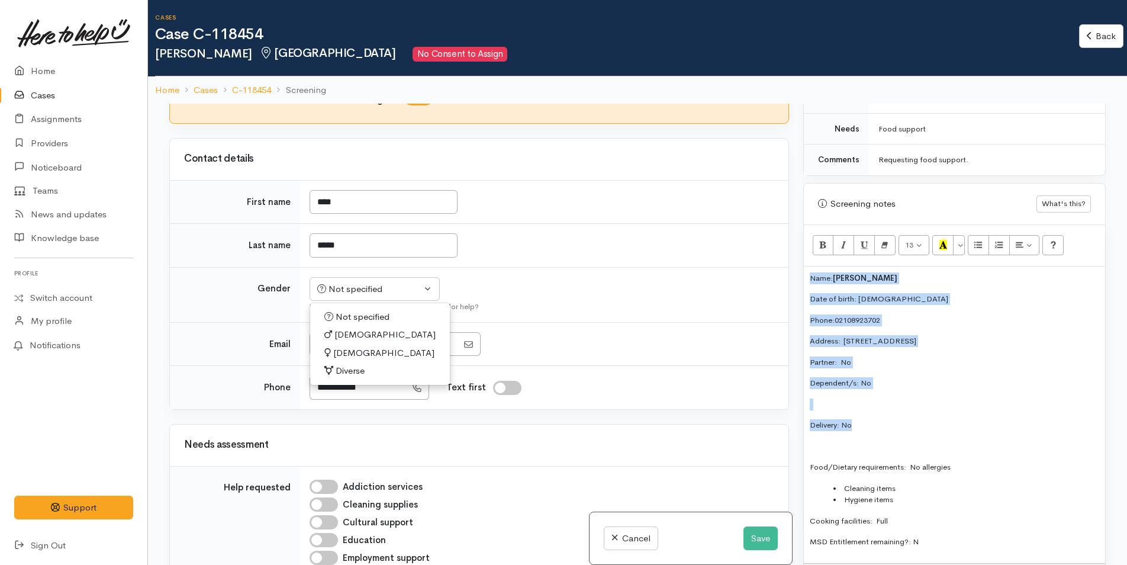
click at [345, 342] on span "[DEMOGRAPHIC_DATA]" at bounding box center [385, 335] width 101 height 14
select select "[DEMOGRAPHIC_DATA]"
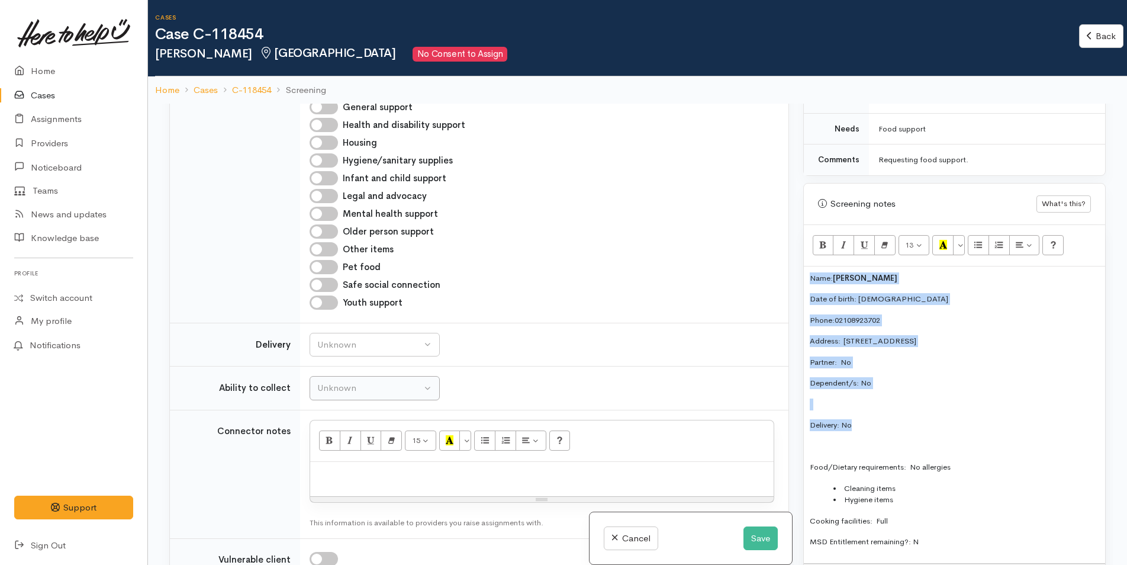
scroll to position [1066, 0]
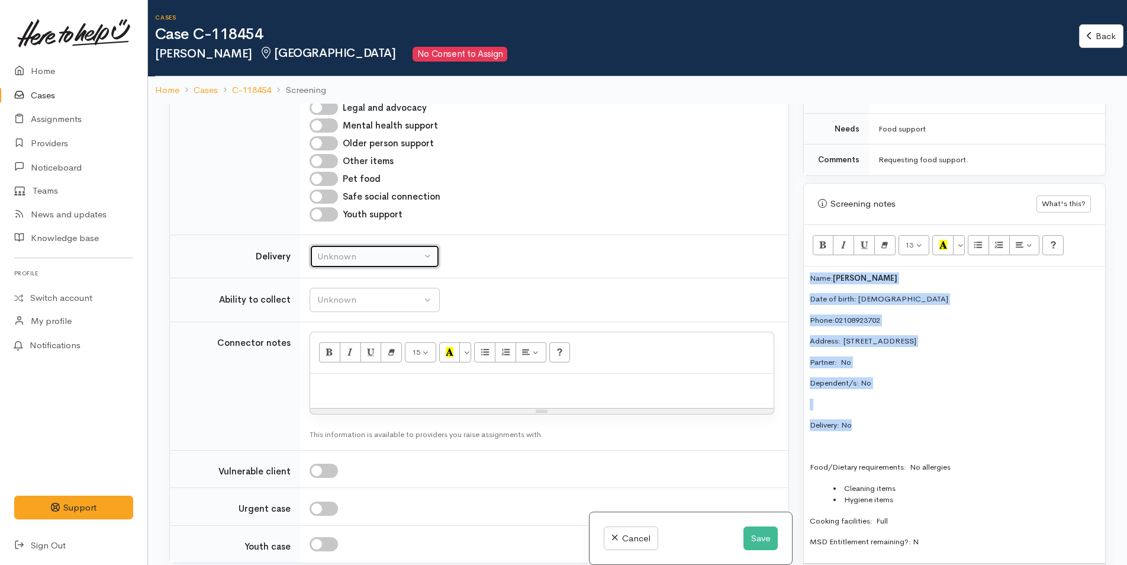
click at [350, 263] on div "Unknown" at bounding box center [369, 257] width 104 height 14
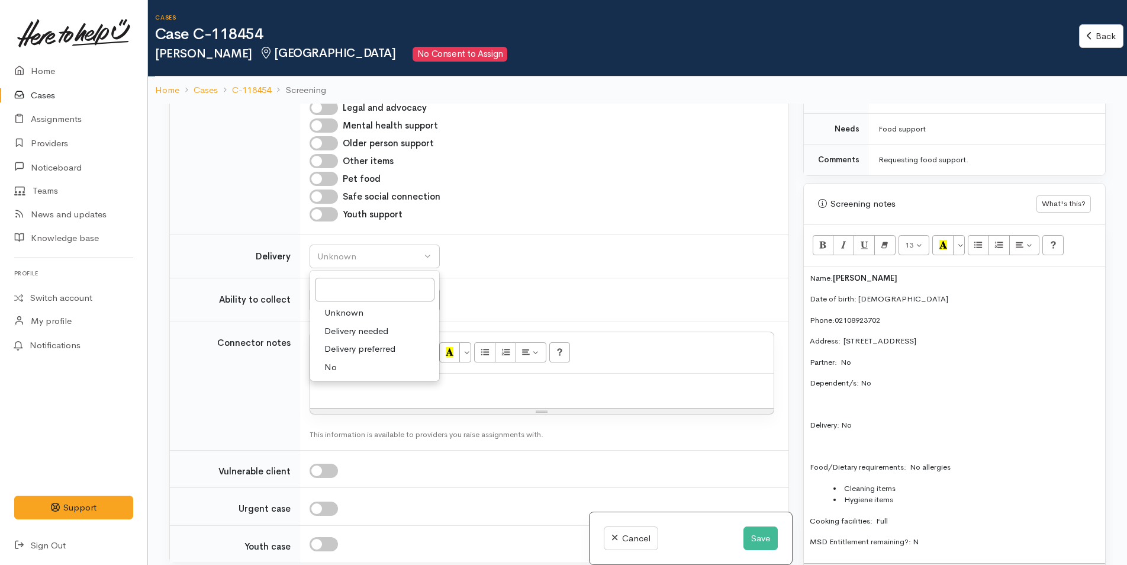
click at [335, 374] on span "No" at bounding box center [330, 368] width 12 height 14
select select "1"
click at [355, 307] on div "Unknown" at bounding box center [369, 300] width 104 height 14
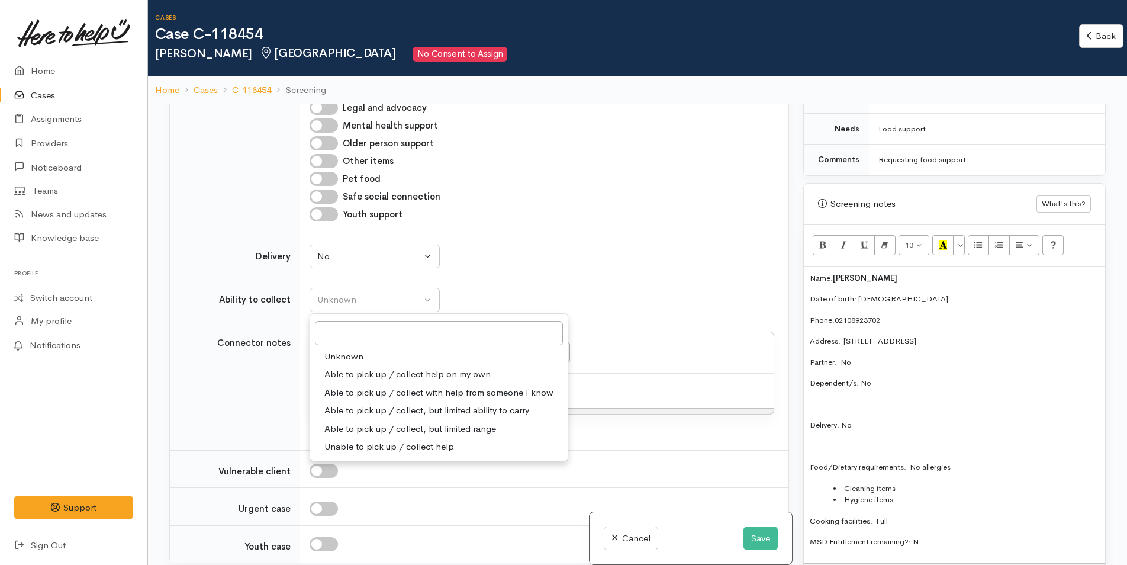
drag, startPoint x: 368, startPoint y: 394, endPoint x: 361, endPoint y: 394, distance: 7.1
click at [368, 381] on span "Able to pick up / collect help on my own" at bounding box center [407, 375] width 166 height 14
select select "2"
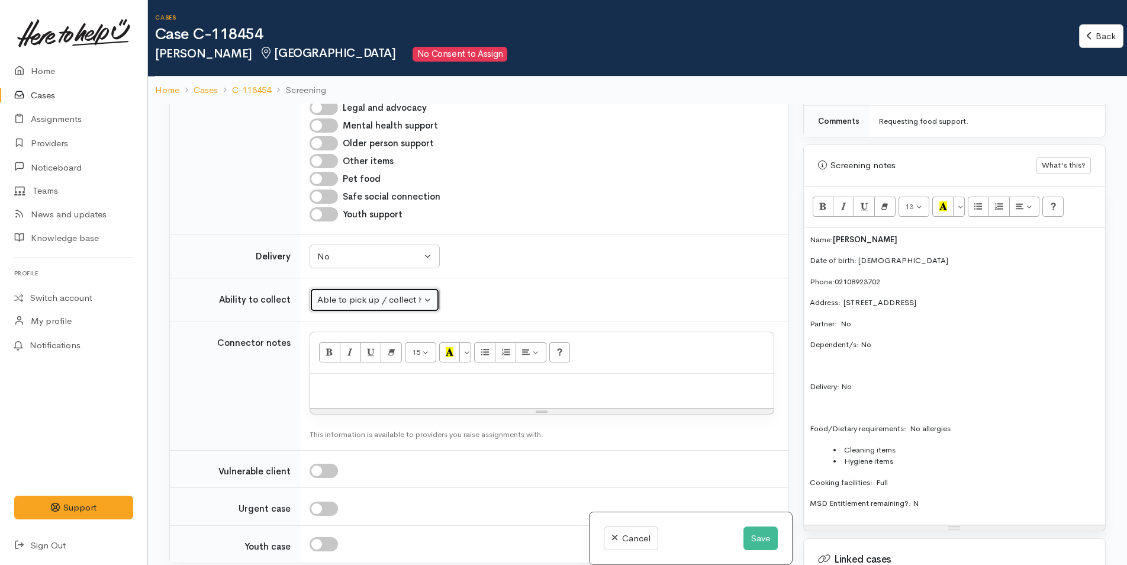
scroll to position [710, 0]
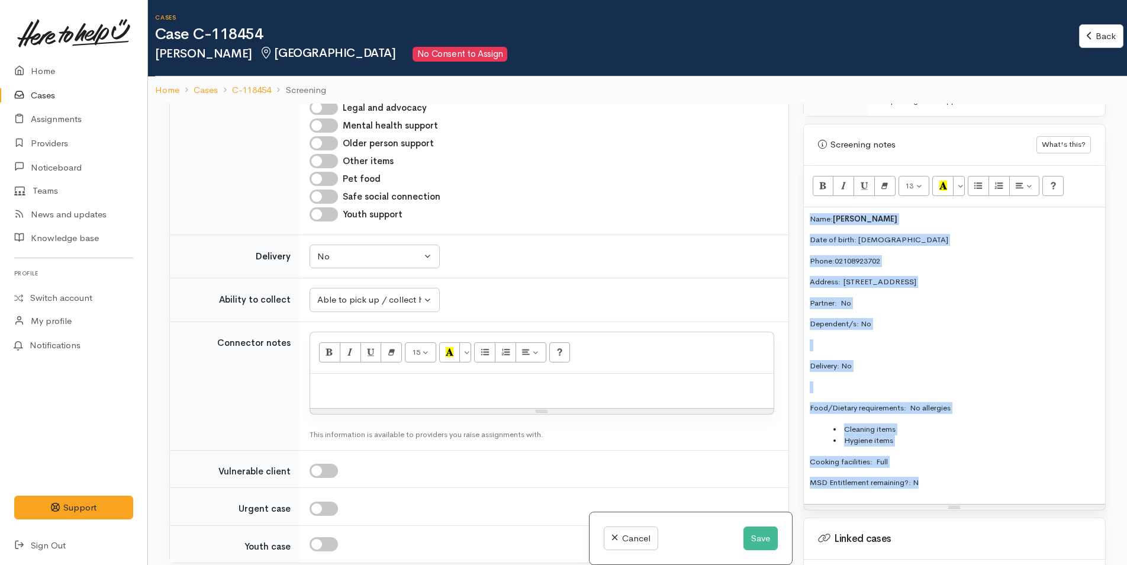
drag, startPoint x: 932, startPoint y: 475, endPoint x: 784, endPoint y: 202, distance: 310.5
click at [784, 202] on div "Related cases There are other cases potentially from the same person, address o…" at bounding box center [637, 386] width 951 height 565
copy div "Name: Greg Davis Date of birth: 2/12/1963 Phone:  02108923702 Address:  232 Val…"
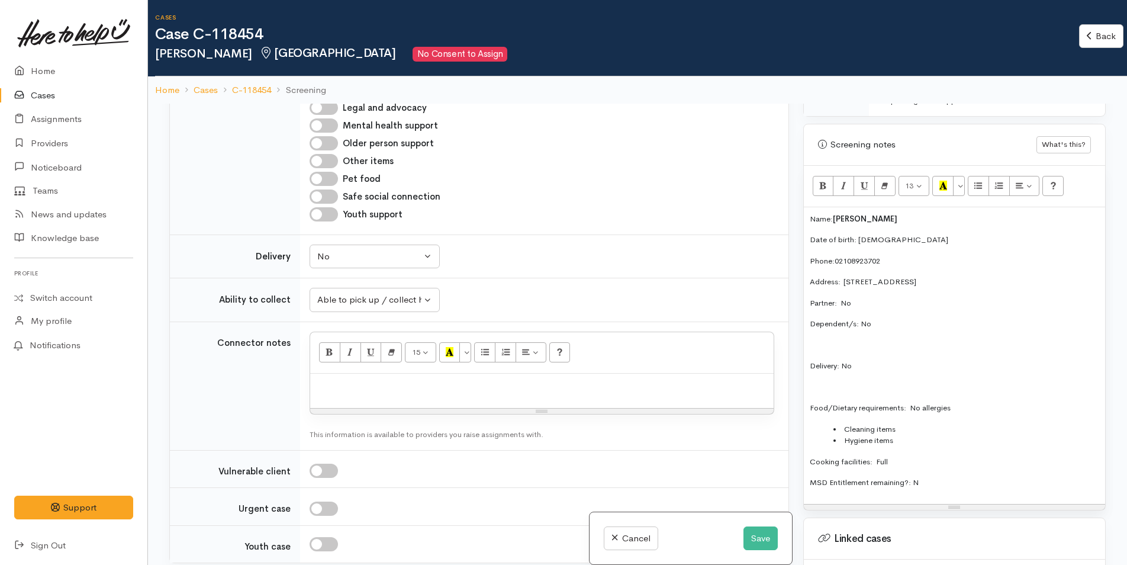
click at [699, 393] on p at bounding box center [542, 387] width 452 height 14
paste div
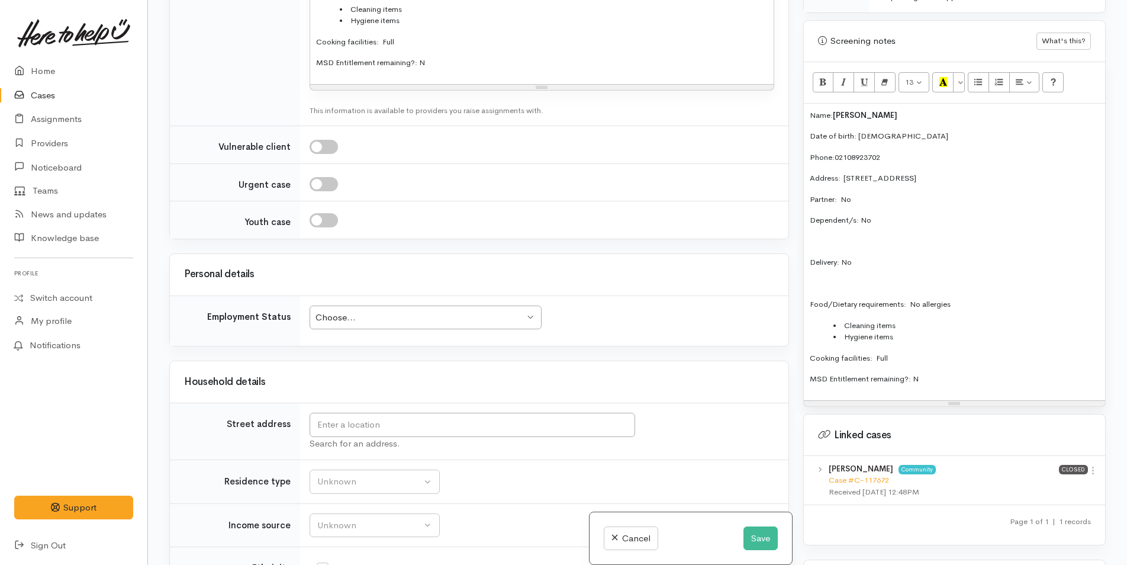
scroll to position [1667, 0]
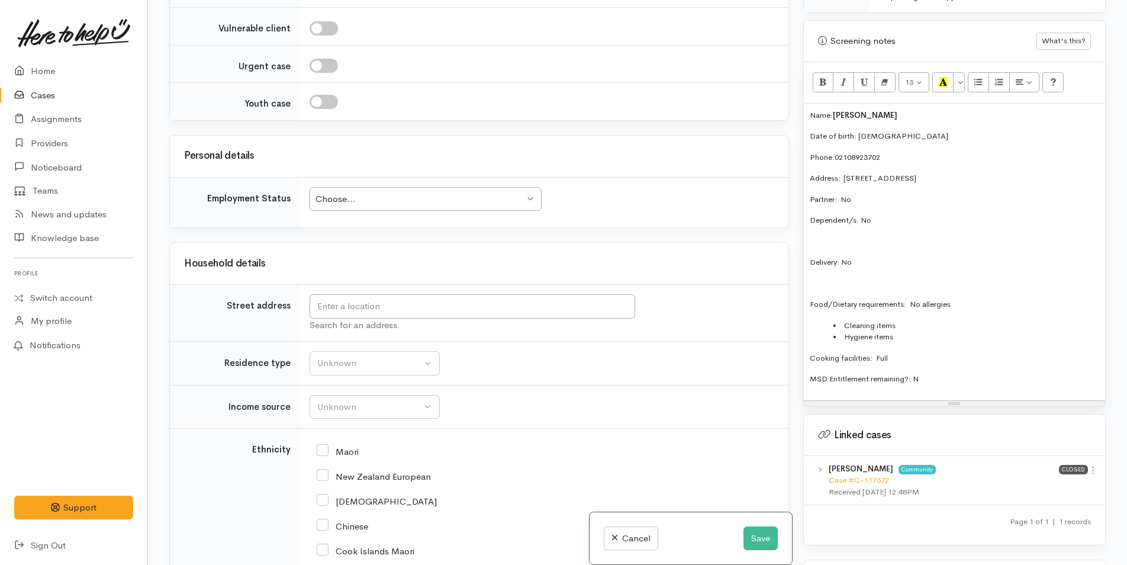
click at [384, 206] on div "Choose..." at bounding box center [420, 199] width 209 height 14
drag, startPoint x: 1023, startPoint y: 157, endPoint x: 845, endPoint y: 161, distance: 177.7
click at [845, 161] on div "Name: Greg Davis Date of birth: 2/12/1963 Phone:  02108923702 Address:  232 Val…" at bounding box center [954, 252] width 301 height 297
copy p "232 Valley Road, Mount Maunganui, New Zealand"
click at [577, 319] on input "text" at bounding box center [473, 306] width 326 height 24
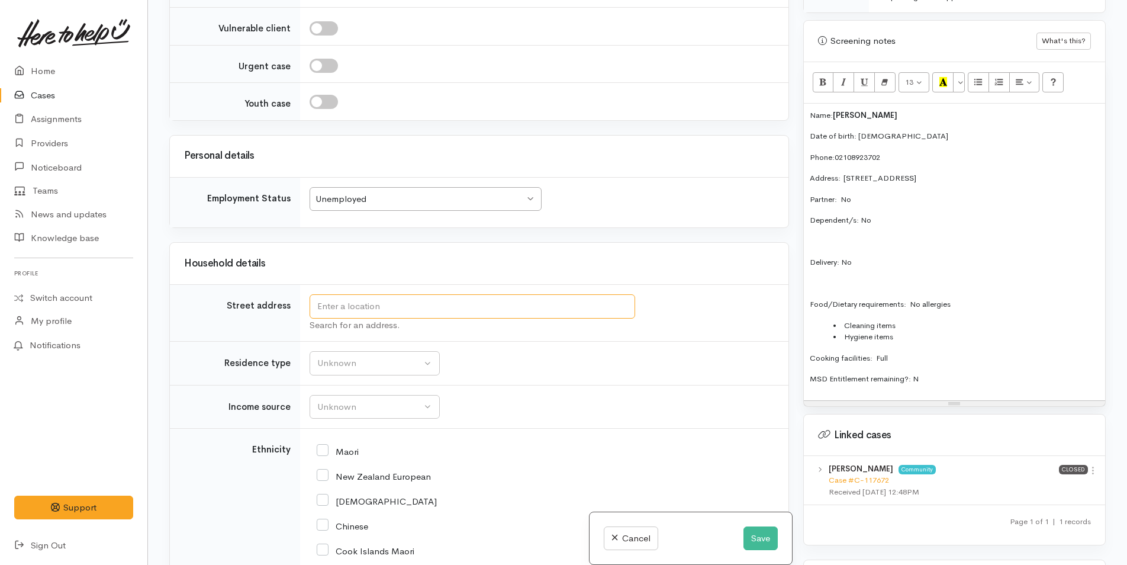
paste input "232 Valley Road, Mount Maunganui, New Zealand"
type input "232 Valley Road, Mount Maunganui, New Zealand"
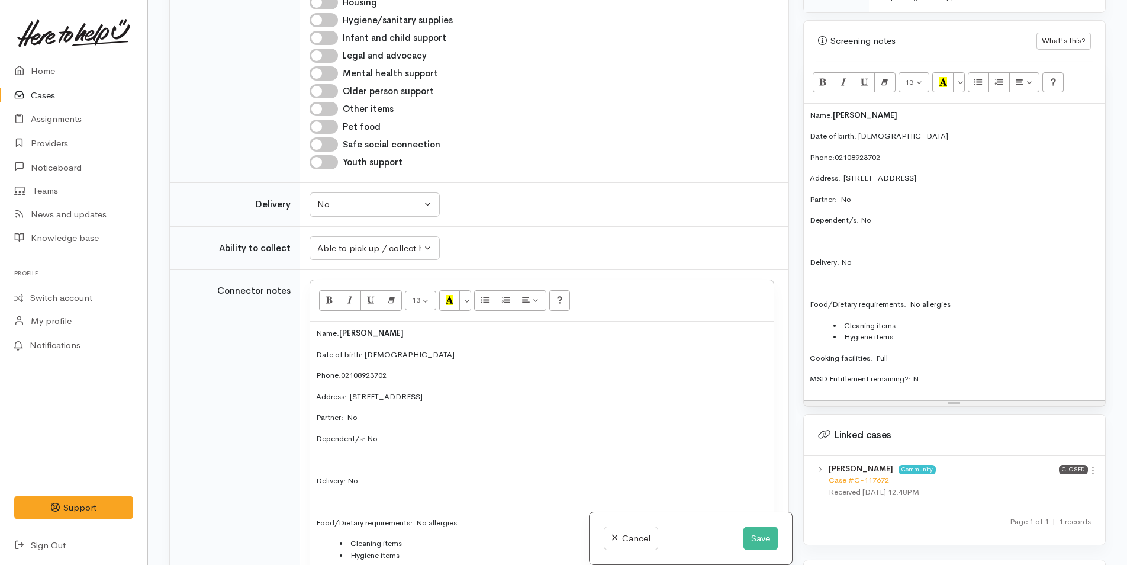
scroll to position [1990, 0]
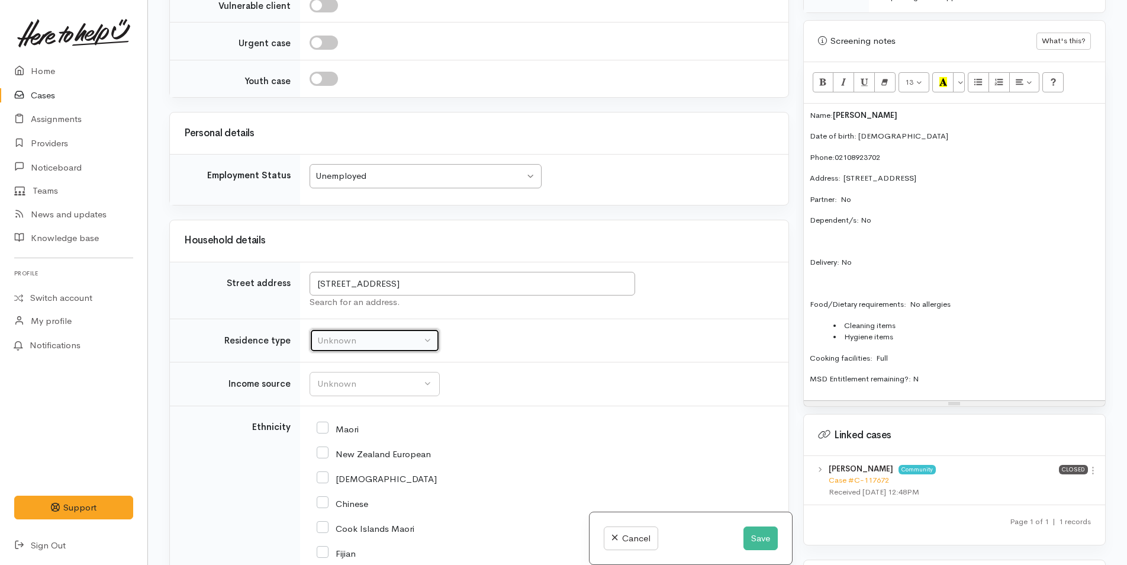
click at [375, 348] on div "Unknown" at bounding box center [369, 341] width 104 height 14
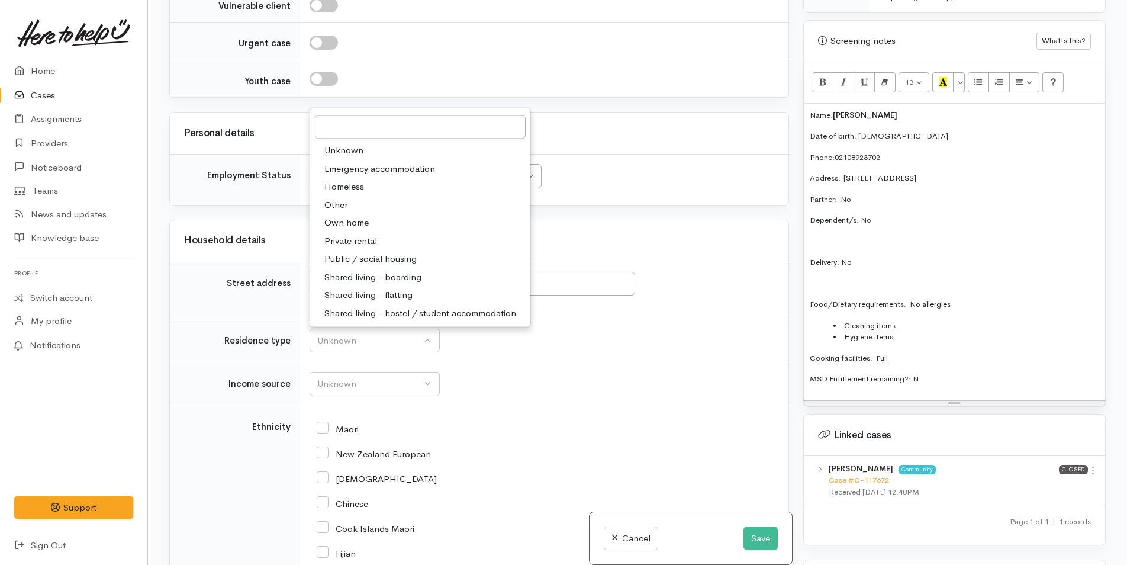
click at [355, 247] on span "Private rental" at bounding box center [350, 241] width 53 height 14
select select "2"
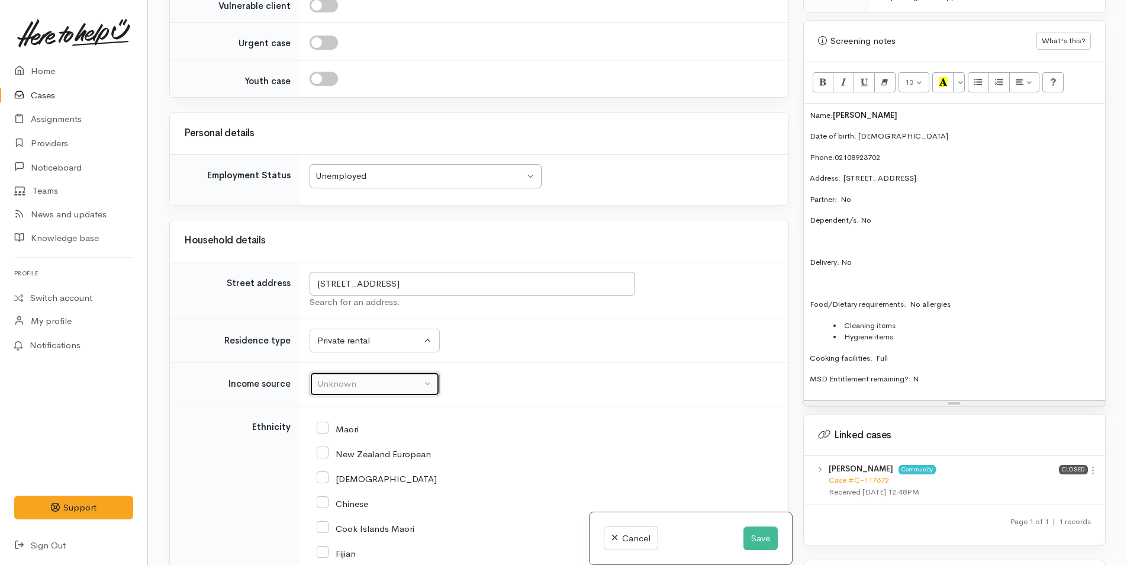
click at [350, 391] on div "Unknown" at bounding box center [369, 384] width 104 height 14
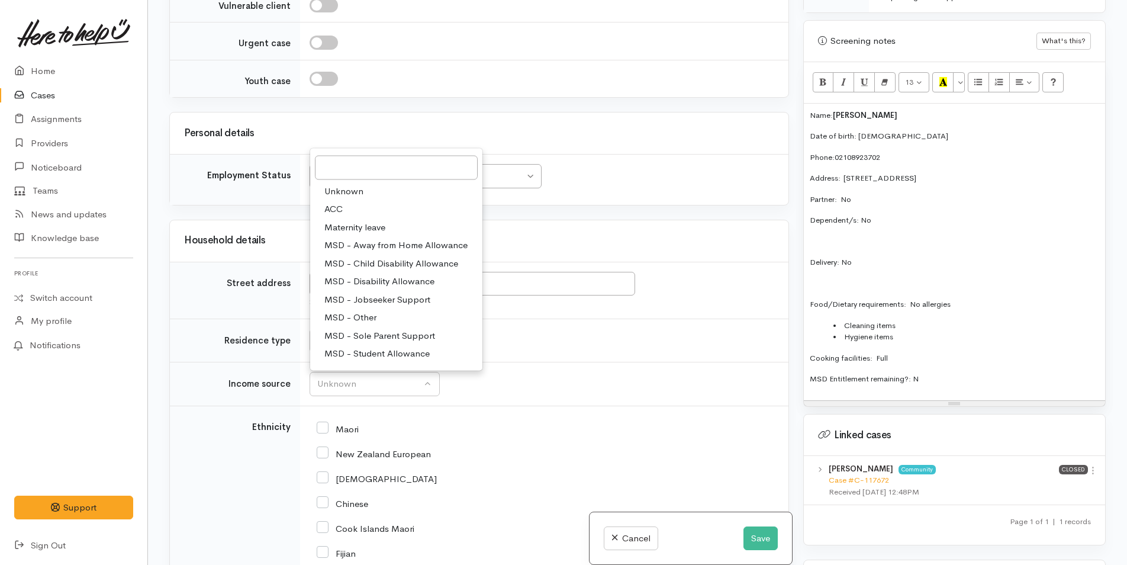
click at [369, 306] on span "MSD - Jobseeker Support" at bounding box center [377, 299] width 106 height 14
select select "4"
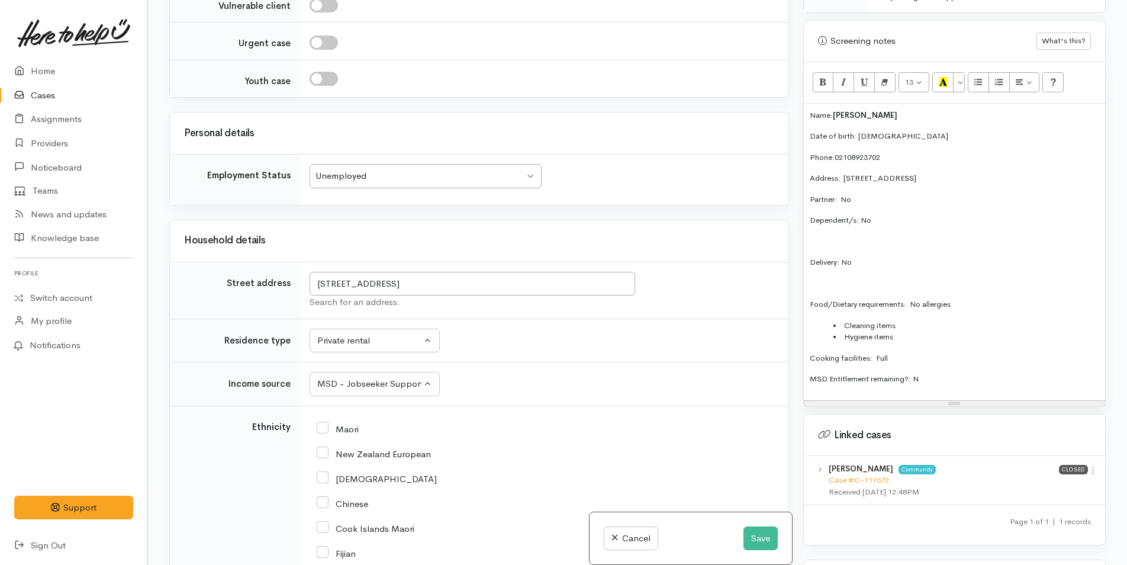
click at [323, 458] on input "New Zealand European" at bounding box center [374, 453] width 114 height 11
checkbox input "true"
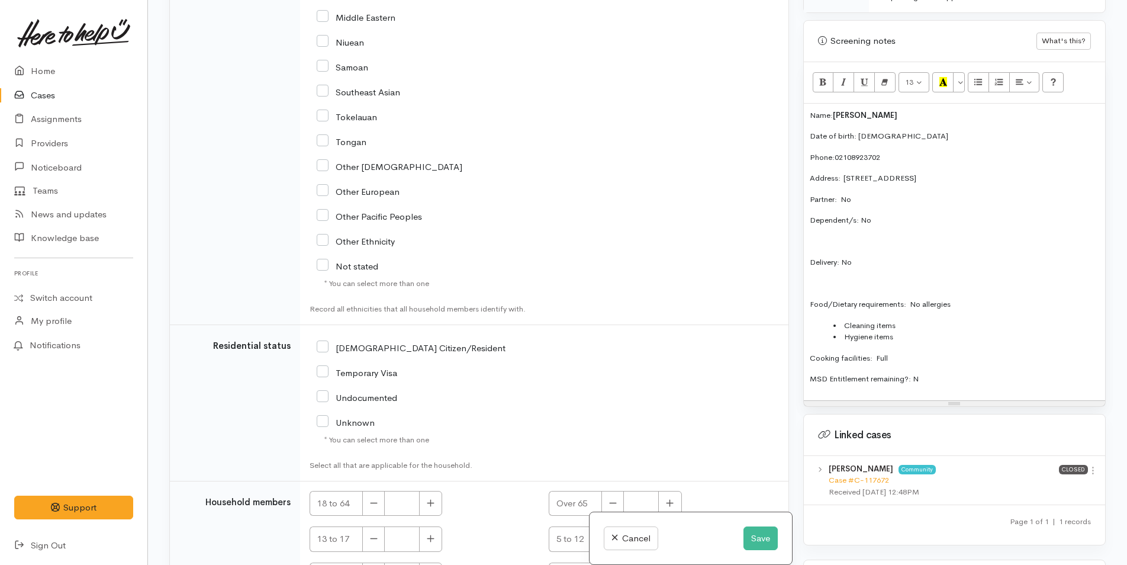
scroll to position [2700, 0]
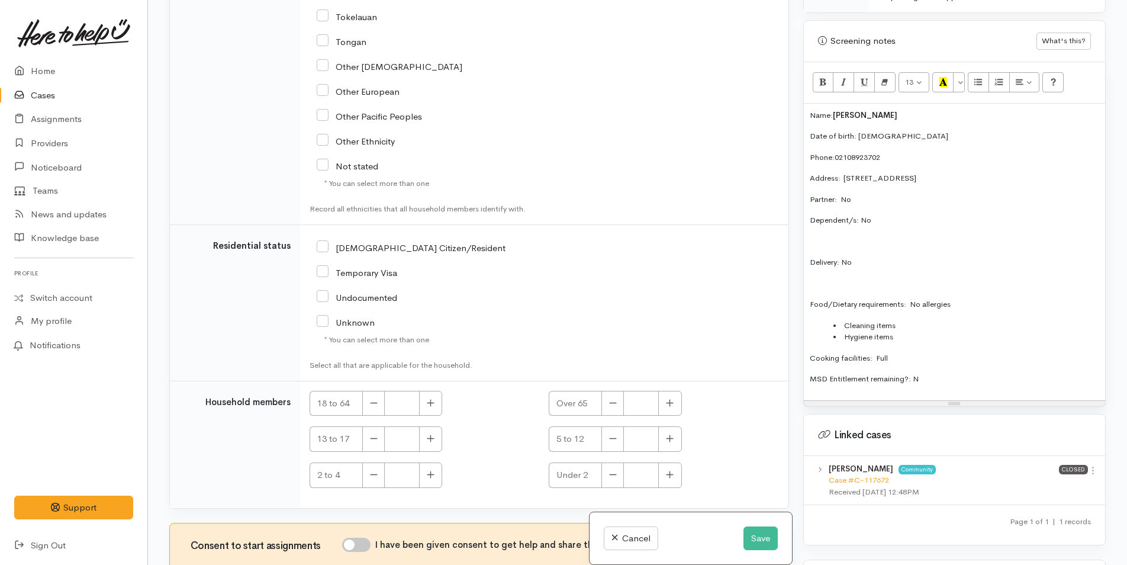
click at [321, 252] on input "[DEMOGRAPHIC_DATA] Citizen/Resident" at bounding box center [411, 247] width 189 height 11
checkbox input "true"
click at [436, 416] on button "button" at bounding box center [430, 403] width 23 height 25
type input "1"
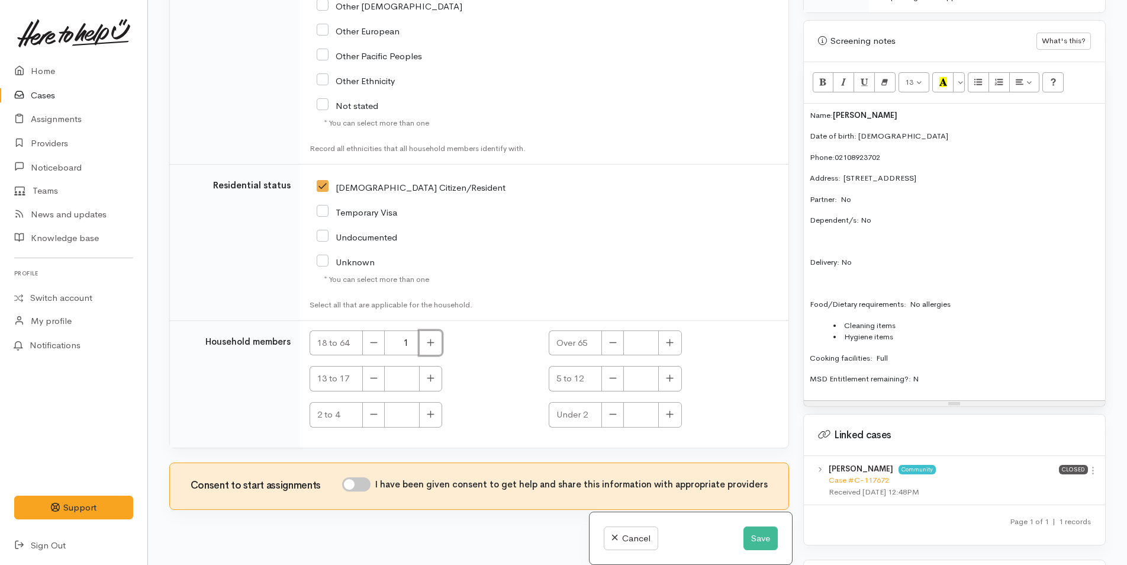
scroll to position [2825, 0]
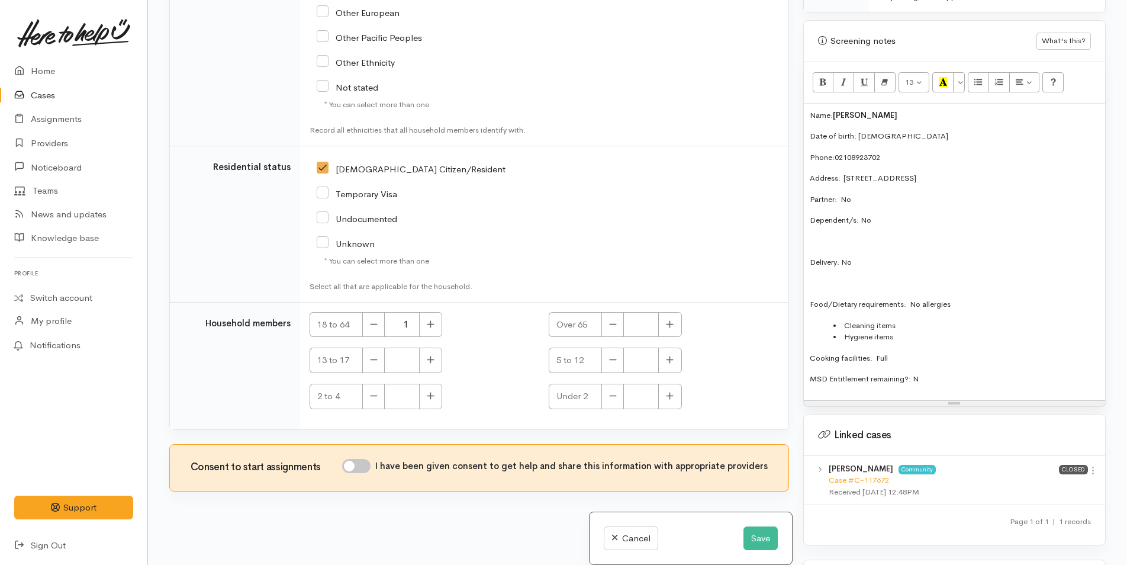
click at [362, 467] on input "I have been given consent to get help and share this information with appropria…" at bounding box center [356, 466] width 28 height 14
checkbox input "true"
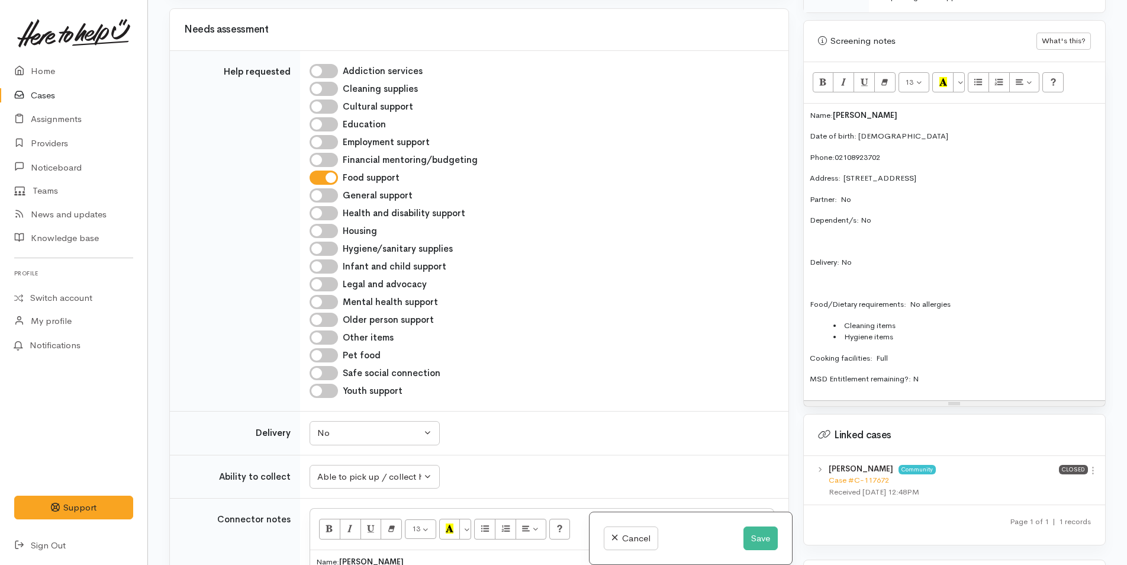
scroll to position [1227, 0]
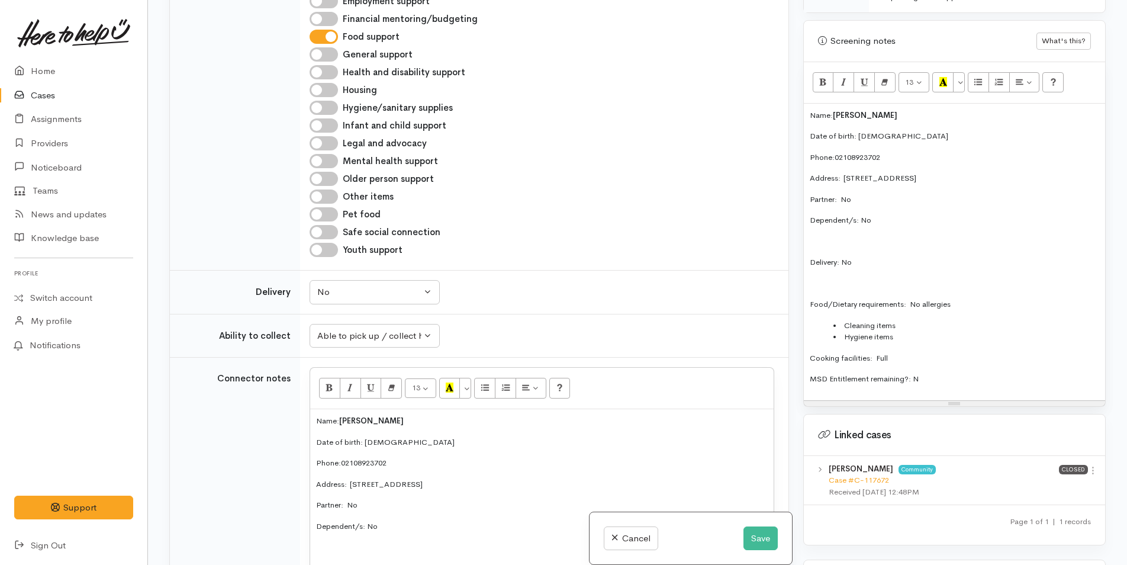
click at [330, 115] on input "Hygiene/sanitary supplies" at bounding box center [324, 108] width 28 height 14
checkbox input "true"
click at [326, 204] on input "Other items" at bounding box center [324, 196] width 28 height 14
checkbox input "true"
click at [754, 530] on button "Save" at bounding box center [761, 538] width 34 height 24
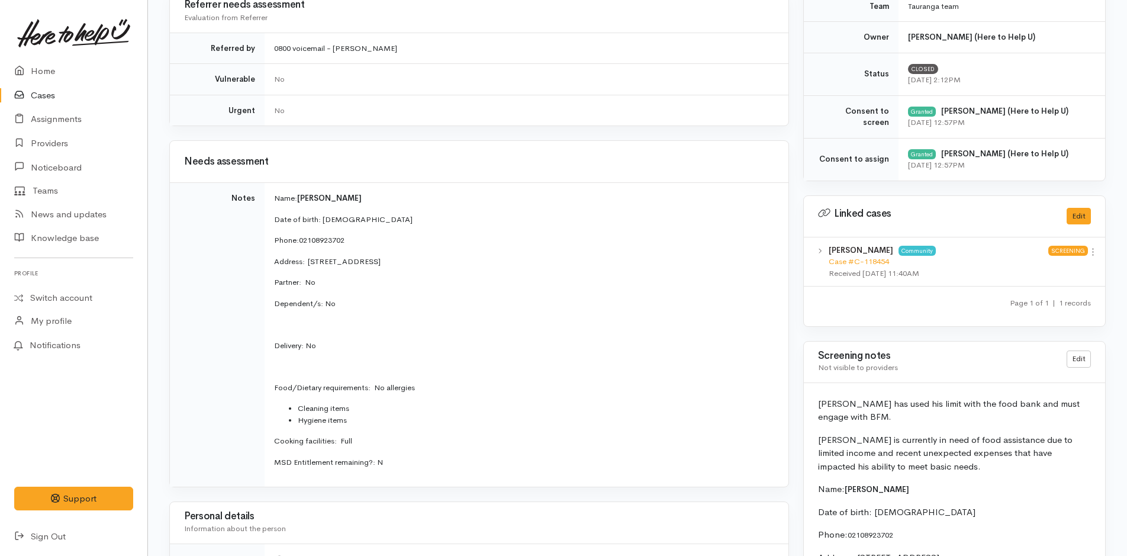
scroll to position [474, 0]
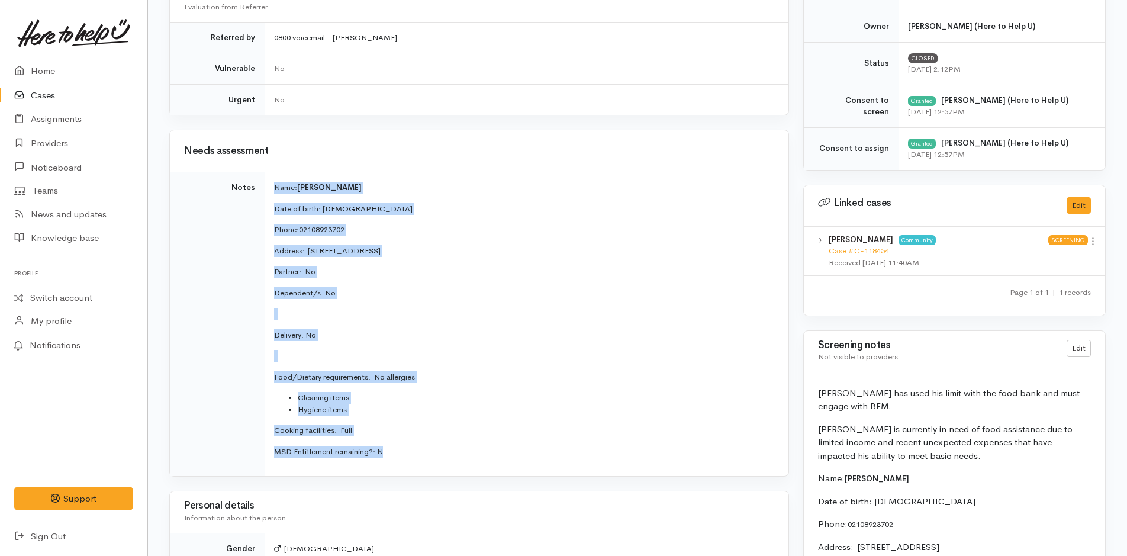
drag, startPoint x: 410, startPoint y: 455, endPoint x: 270, endPoint y: 184, distance: 304.8
click at [270, 184] on td "Name: [PERSON_NAME] Date of birth: [DEMOGRAPHIC_DATA] Phone:  02108923702 Addre…" at bounding box center [527, 324] width 524 height 304
copy td "Name: [PERSON_NAME] Date of birth: [DEMOGRAPHIC_DATA] Phone:  02108923702 Addre…"
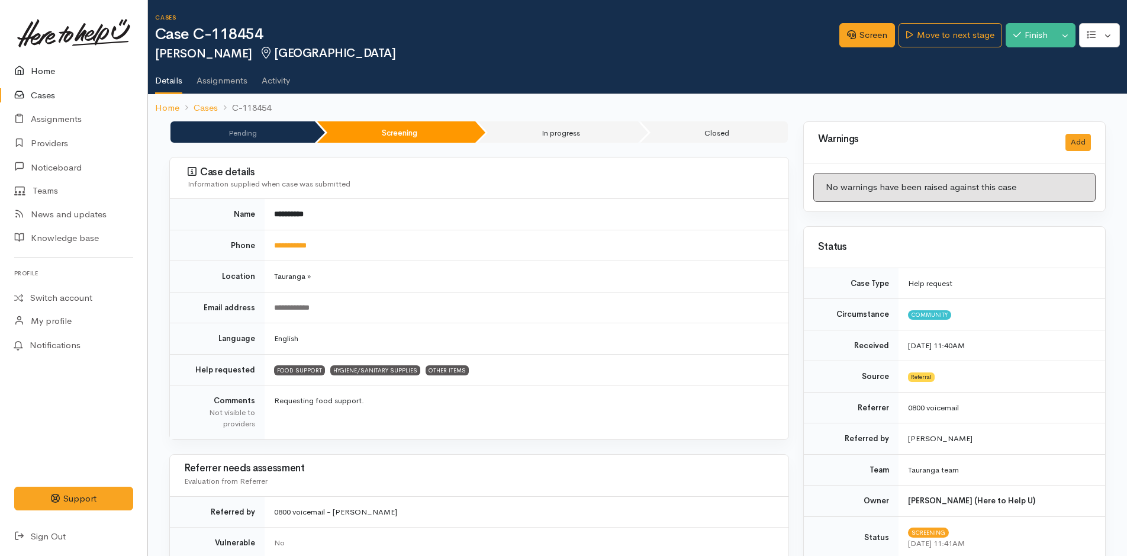
click at [37, 69] on link "Home" at bounding box center [73, 71] width 147 height 24
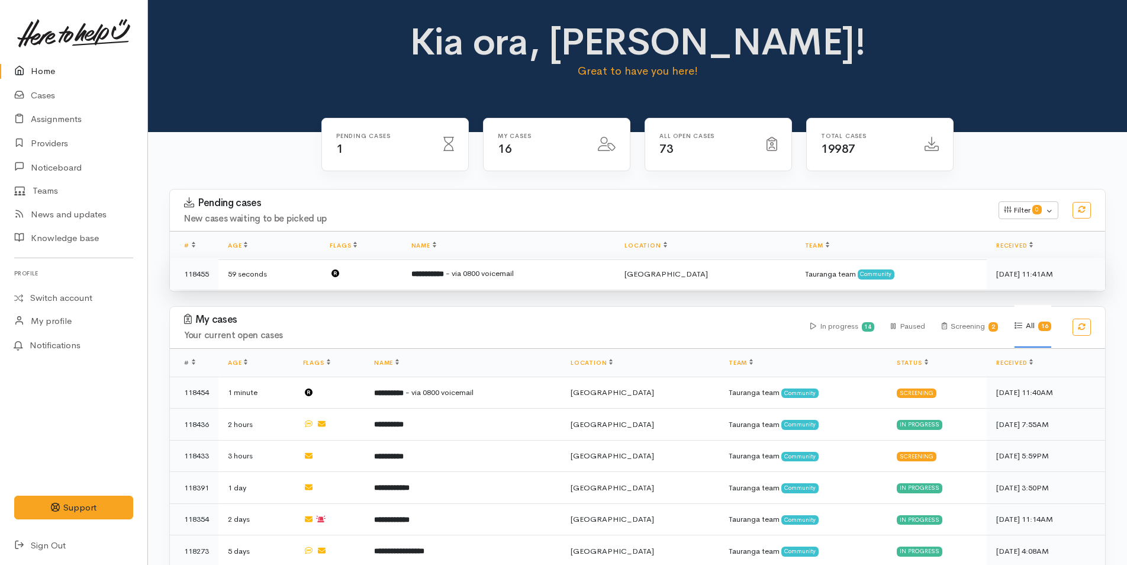
click at [514, 271] on span "- via 0800 voicemail" at bounding box center [480, 273] width 68 height 10
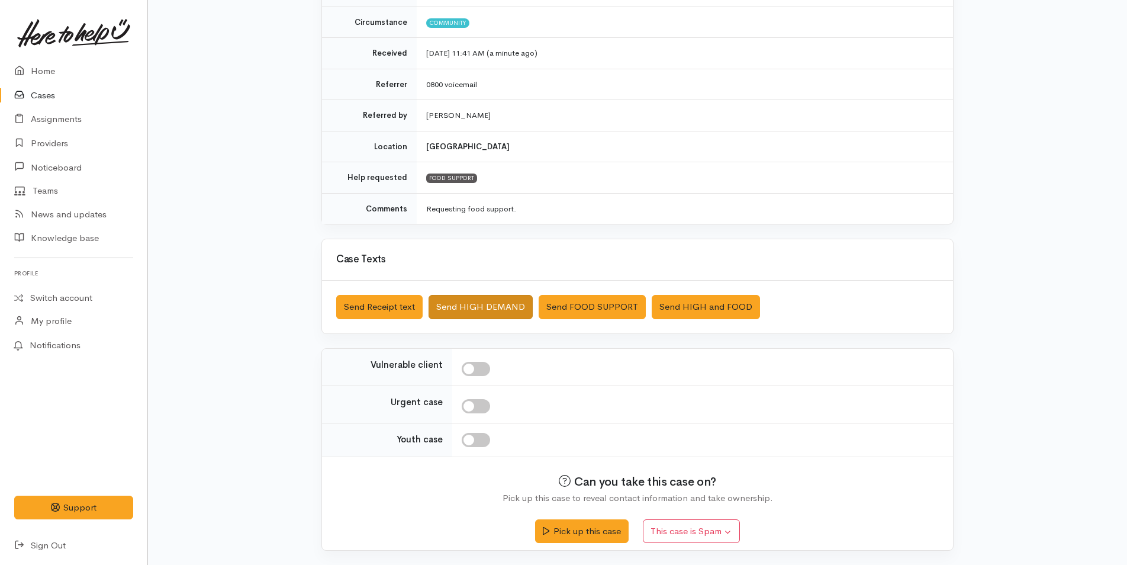
scroll to position [170, 0]
click at [582, 529] on button "Pick up this case" at bounding box center [581, 529] width 93 height 24
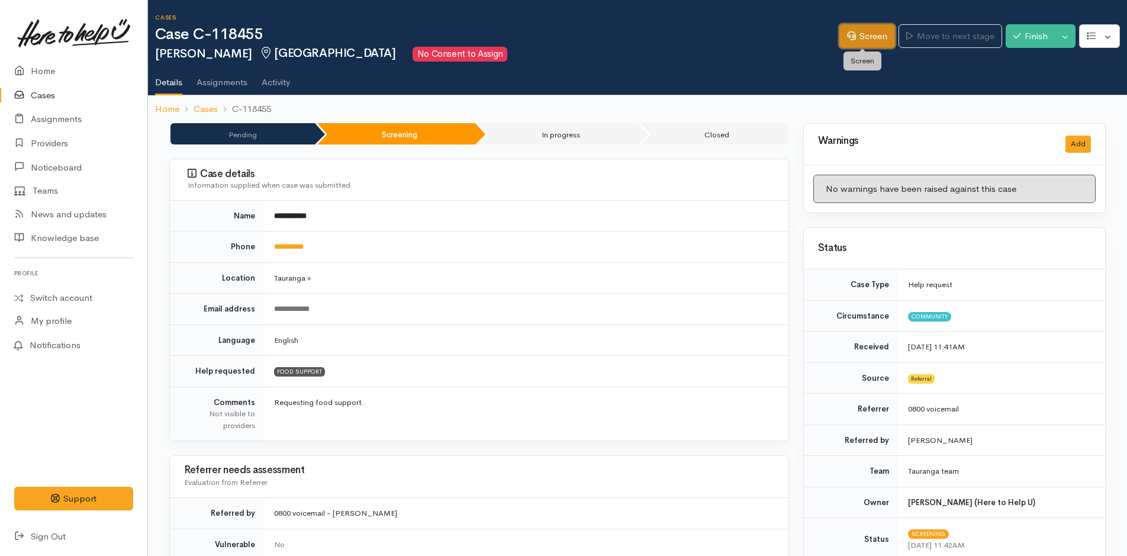
click at [851, 32] on link "Screen" at bounding box center [868, 36] width 56 height 24
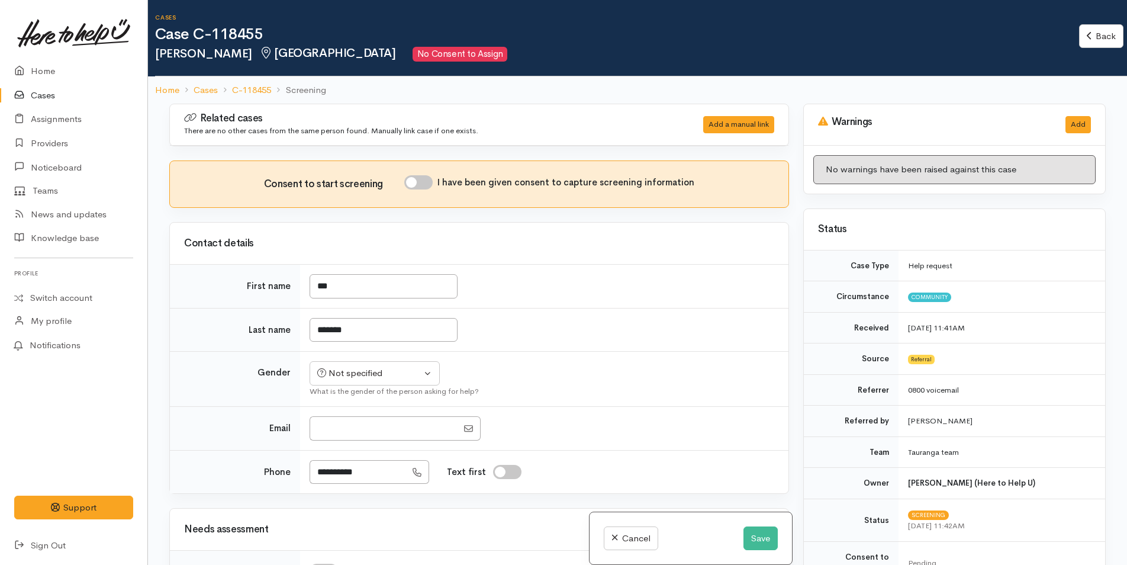
click at [425, 184] on input "I have been given consent to capture screening information" at bounding box center [418, 182] width 28 height 14
checkbox input "true"
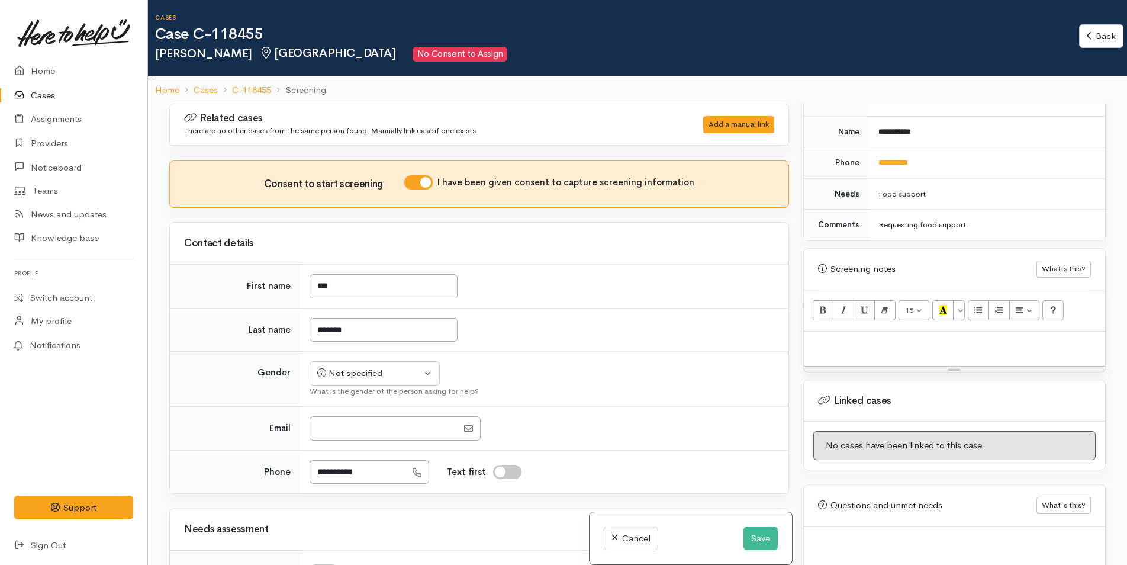
scroll to position [592, 0]
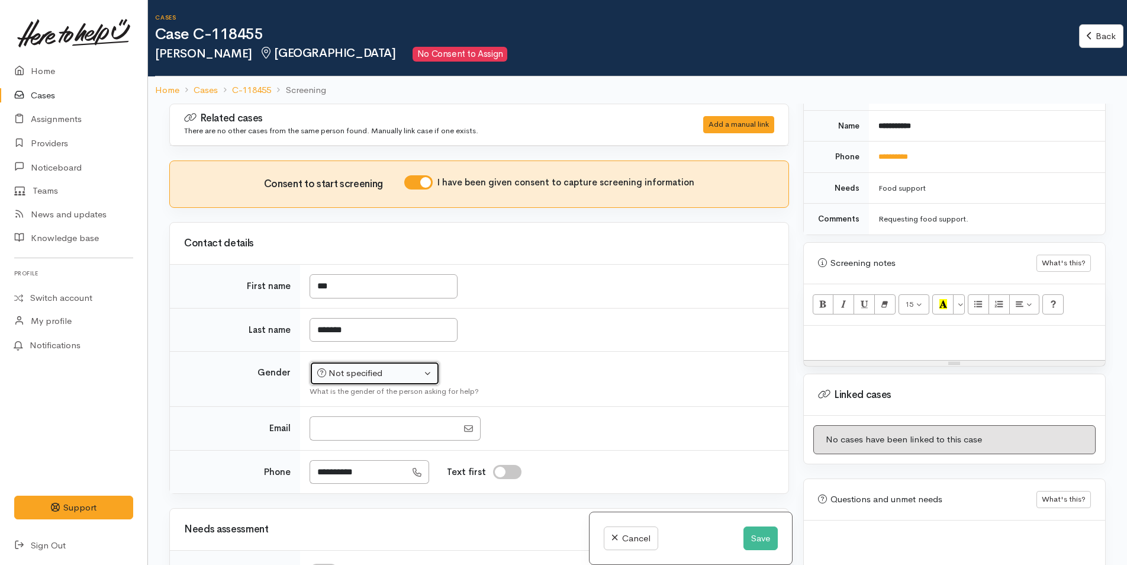
click at [350, 377] on div "Not specified" at bounding box center [369, 373] width 104 height 14
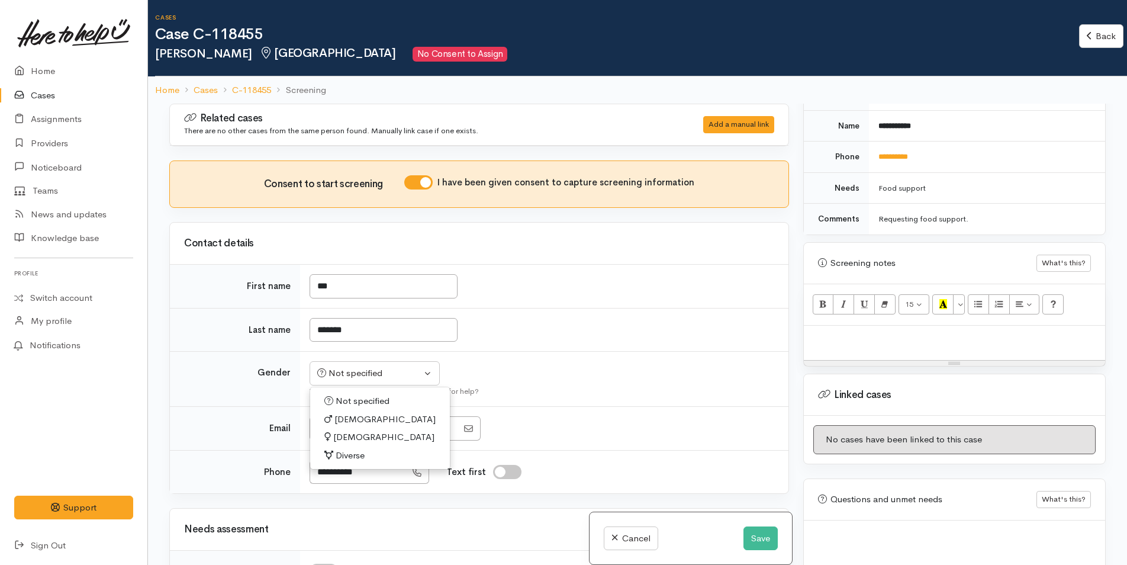
drag, startPoint x: 352, startPoint y: 416, endPoint x: 364, endPoint y: 413, distance: 12.4
click at [352, 416] on span "[DEMOGRAPHIC_DATA]" at bounding box center [385, 420] width 101 height 14
select select "[DEMOGRAPHIC_DATA]"
click at [876, 336] on div at bounding box center [954, 343] width 301 height 35
paste div
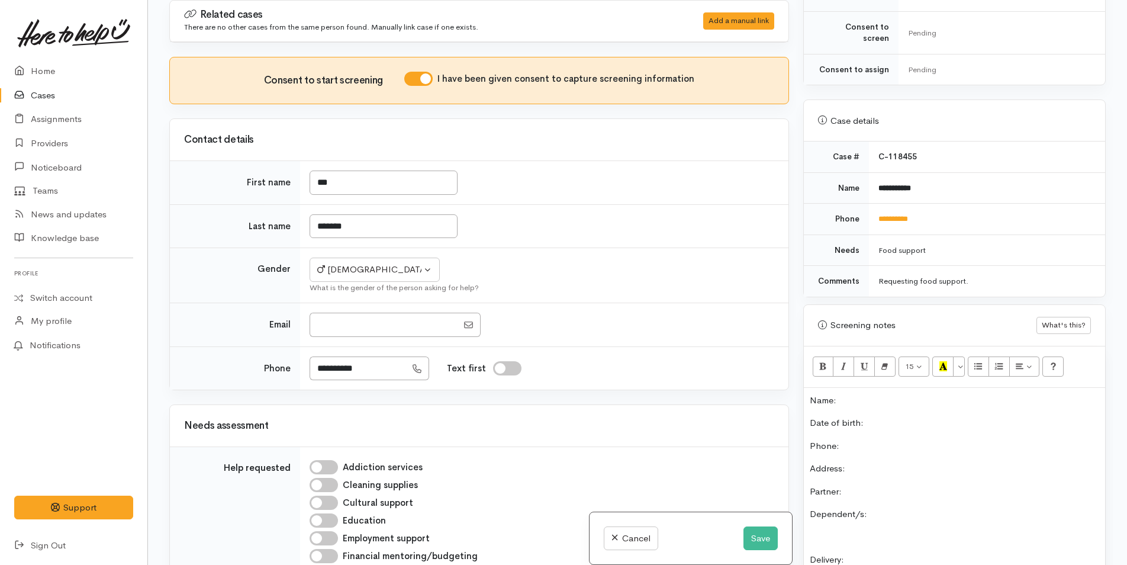
scroll to position [420, 0]
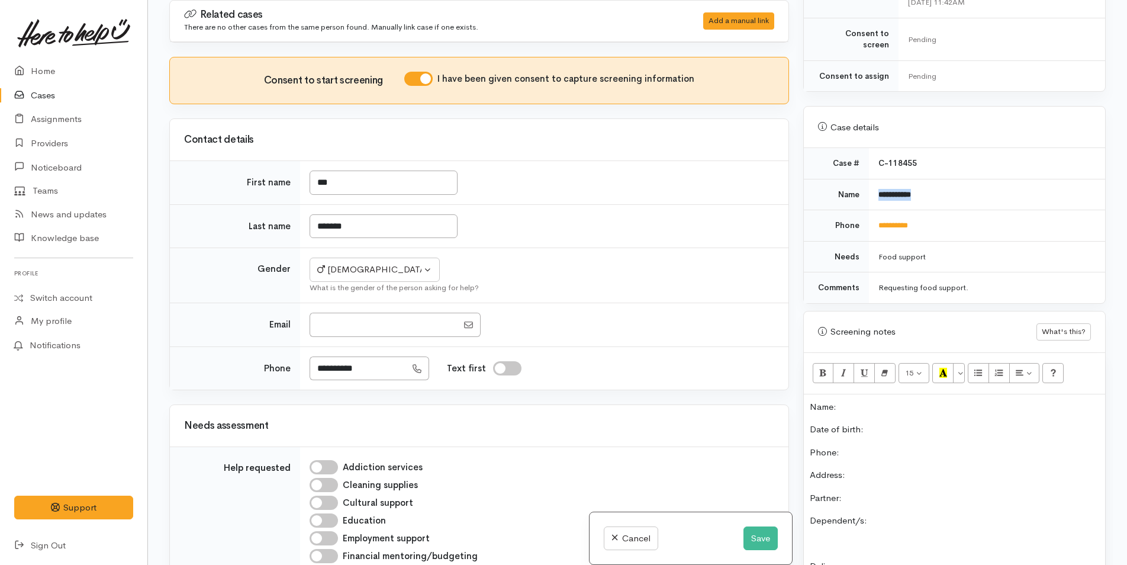
drag, startPoint x: 921, startPoint y: 178, endPoint x: 861, endPoint y: 176, distance: 59.8
click at [861, 179] on tr "**********" at bounding box center [954, 194] width 301 height 31
copy tr "**********"
click at [886, 400] on p "Name:" at bounding box center [955, 407] width 290 height 14
drag, startPoint x: 930, startPoint y: 217, endPoint x: 872, endPoint y: 218, distance: 58.6
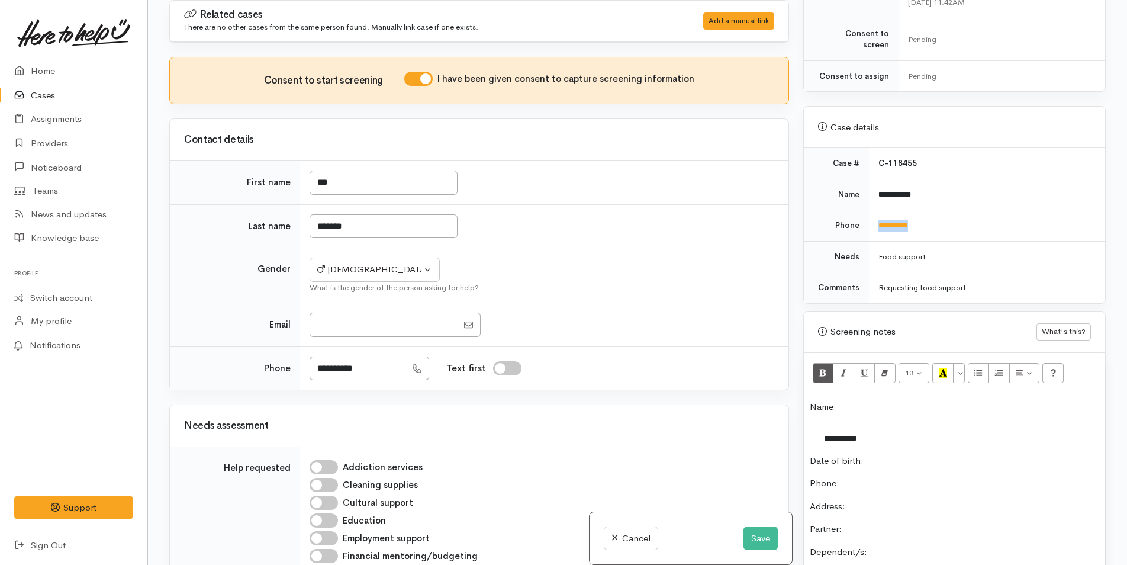
click at [872, 218] on td "**********" at bounding box center [987, 225] width 236 height 31
copy link "**********"
click at [869, 477] on p "Phone:" at bounding box center [955, 484] width 290 height 14
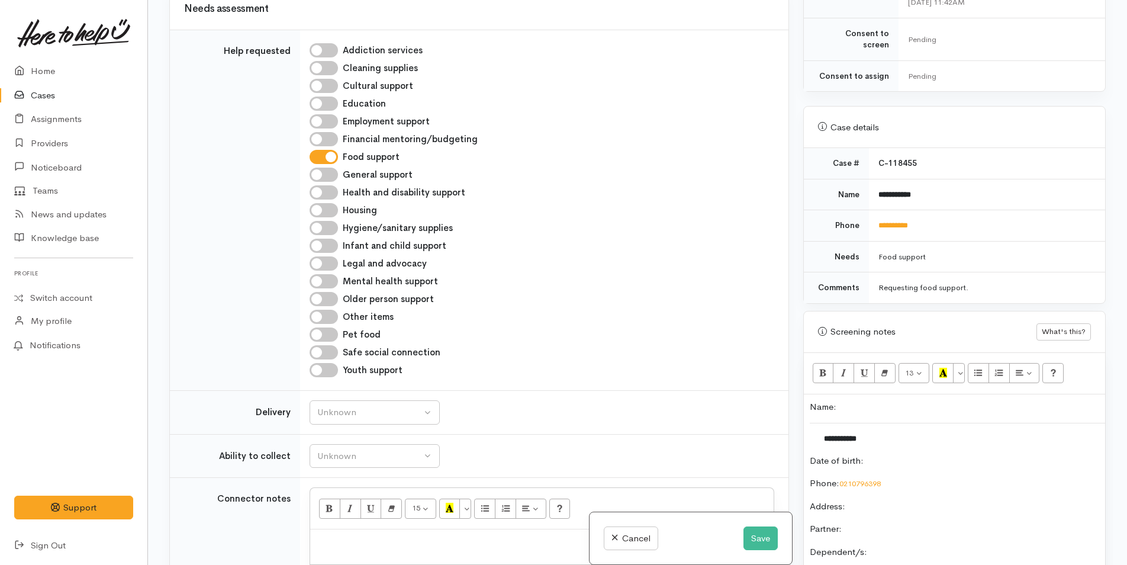
scroll to position [533, 0]
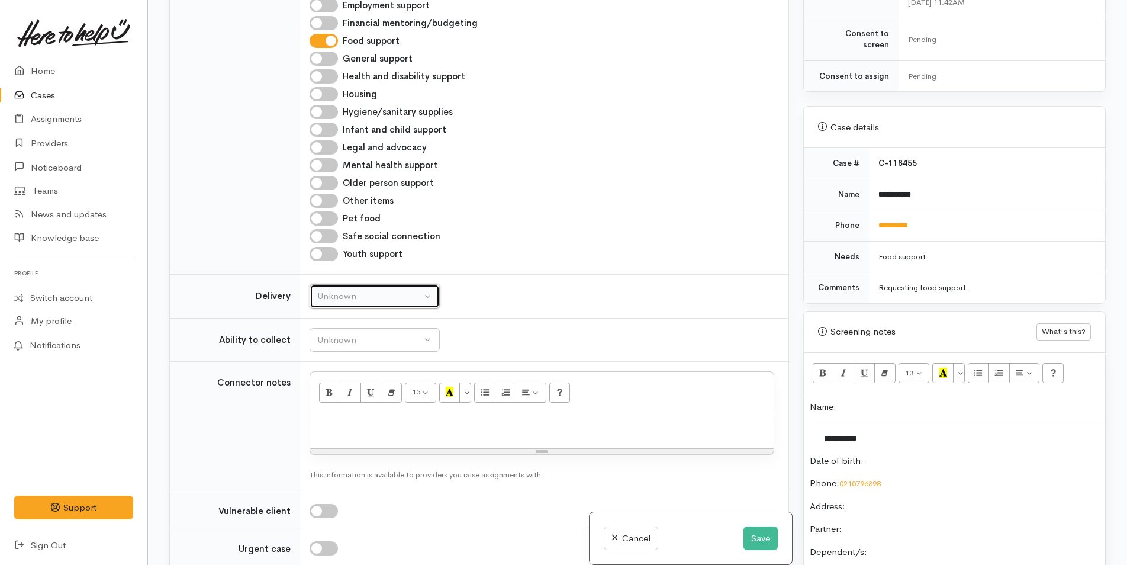
click at [376, 300] on div "Unknown" at bounding box center [369, 297] width 104 height 14
drag, startPoint x: 330, startPoint y: 407, endPoint x: 343, endPoint y: 391, distance: 20.3
click at [331, 407] on span "No" at bounding box center [330, 407] width 12 height 14
select select "1"
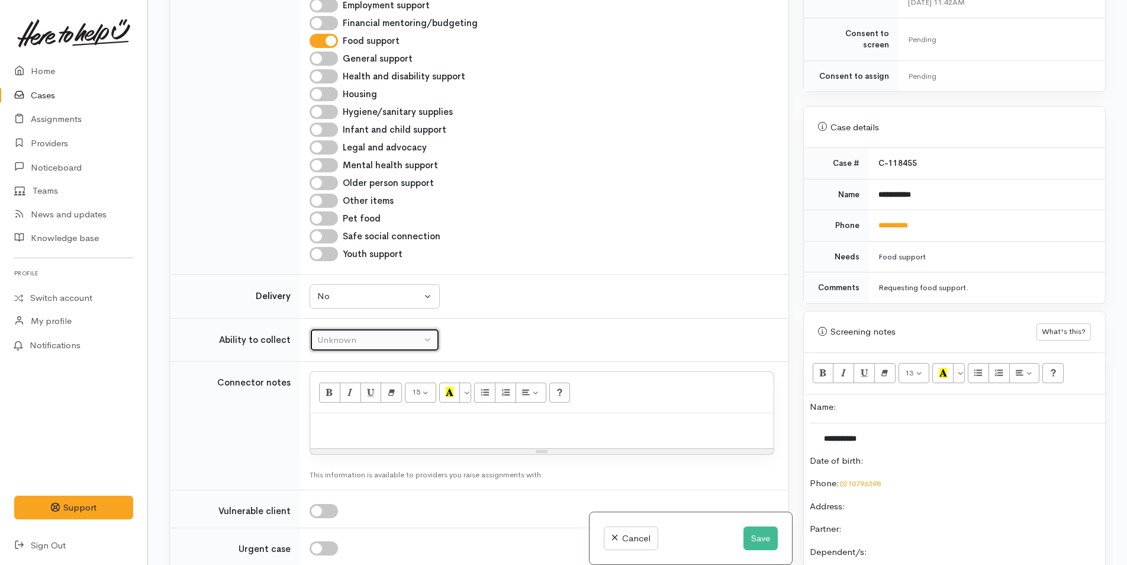
click at [353, 336] on div "Unknown" at bounding box center [369, 340] width 104 height 14
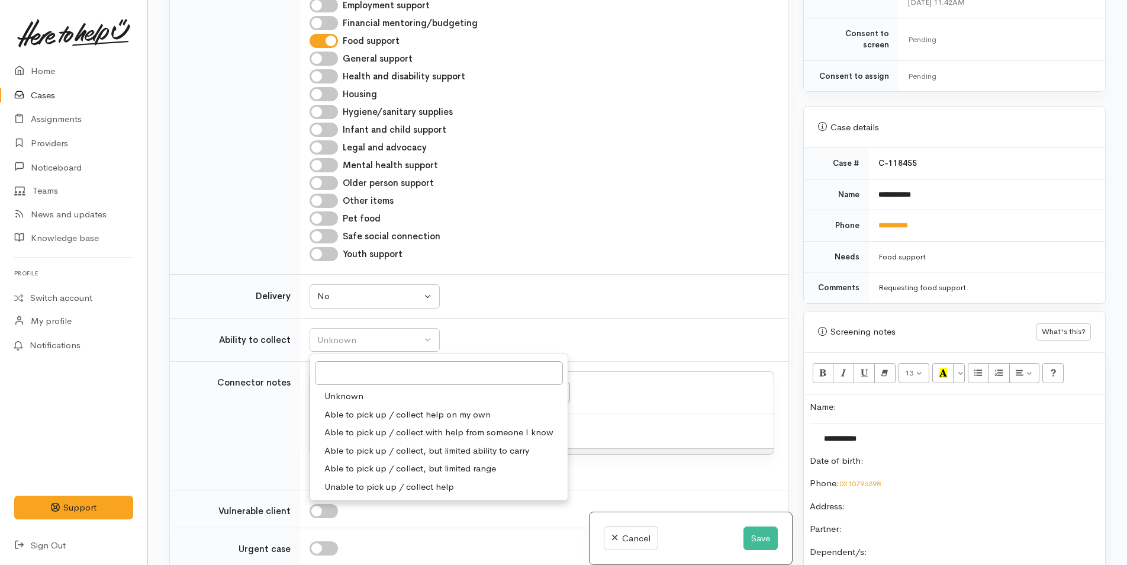
click at [365, 411] on span "Able to pick up / collect help on my own" at bounding box center [407, 415] width 166 height 14
select select "2"
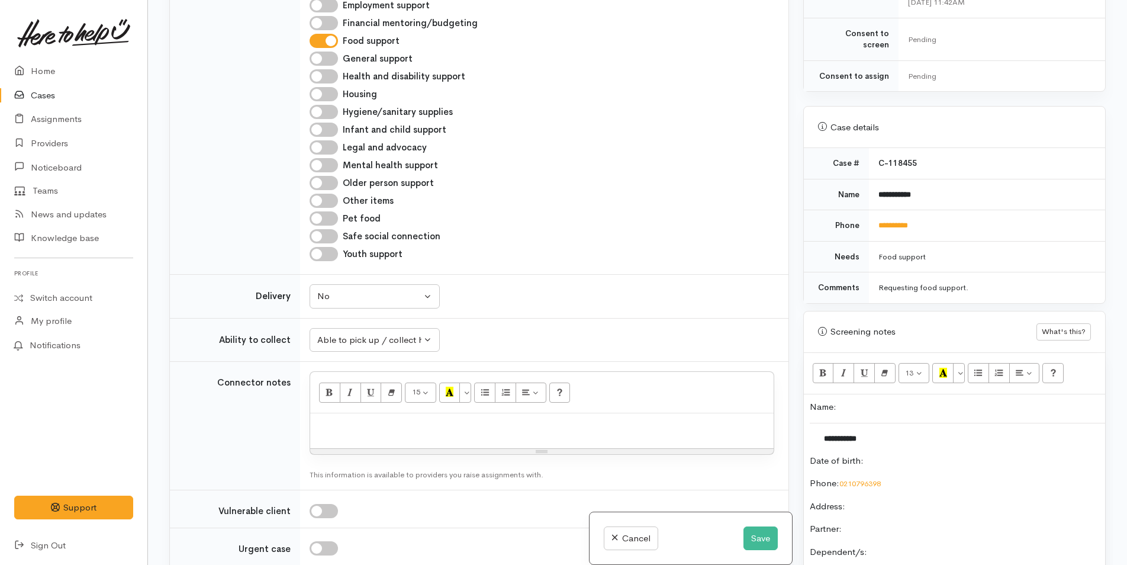
click at [899, 454] on p "Date of birth:" at bounding box center [955, 461] width 290 height 14
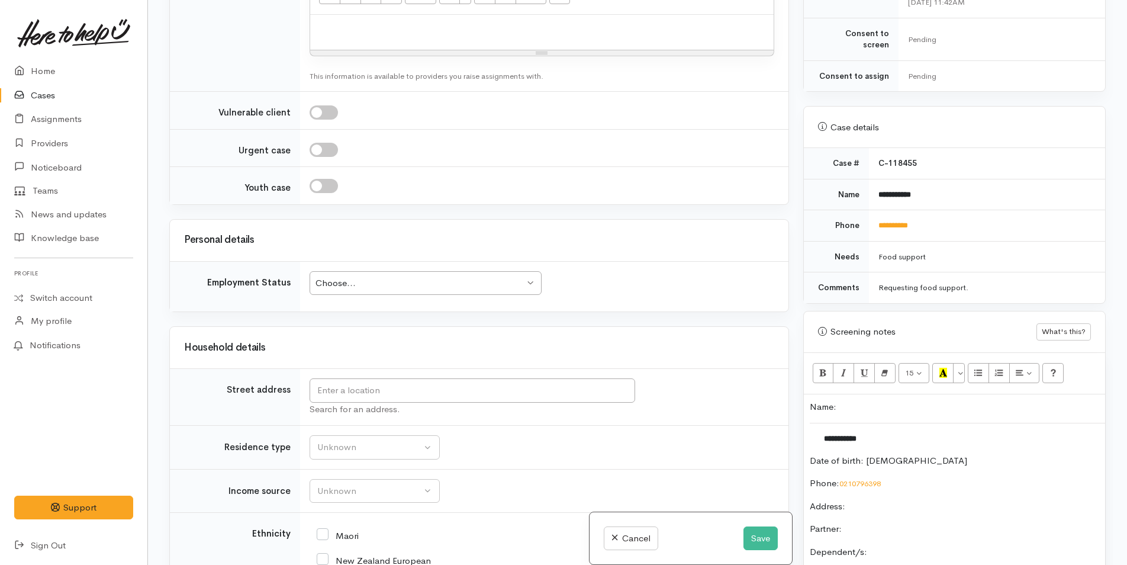
scroll to position [1007, 0]
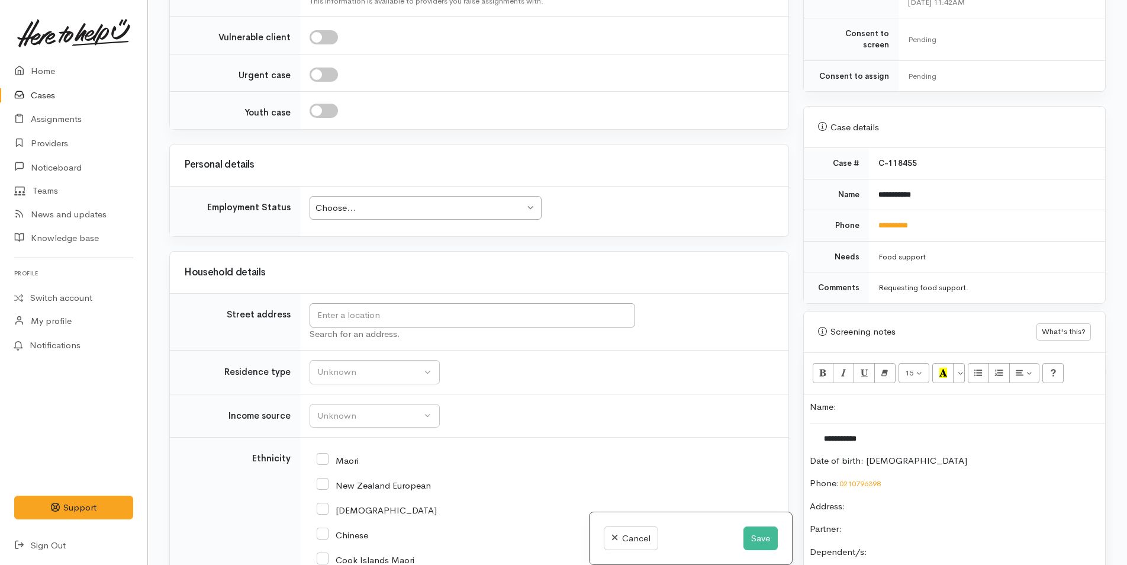
click at [385, 207] on div "Choose..." at bounding box center [420, 208] width 209 height 14
click at [369, 314] on input "text" at bounding box center [473, 315] width 326 height 24
type input "81 Waimapu Pa Rd, Hairini, Tauranga, New Zealand"
click at [382, 369] on div "Unknown" at bounding box center [369, 372] width 104 height 14
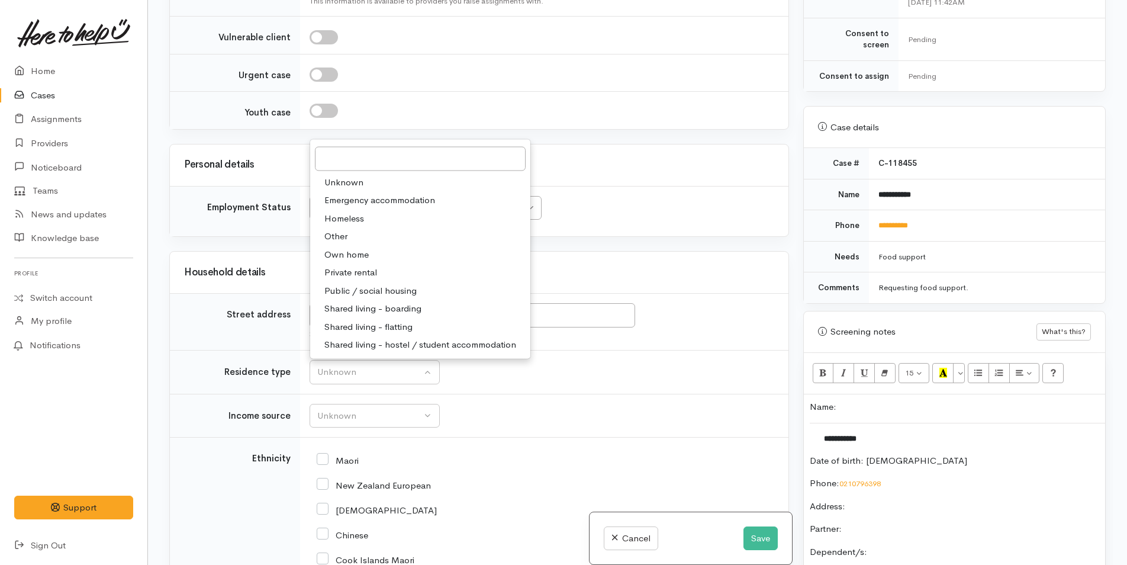
click at [368, 269] on span "Private rental" at bounding box center [350, 273] width 53 height 14
select select "2"
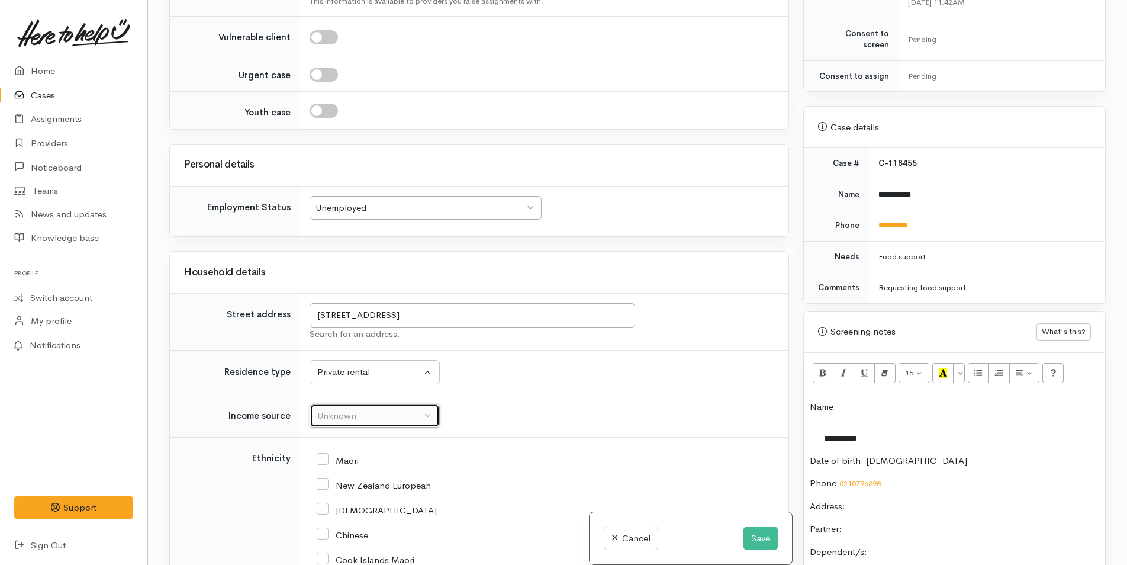
click at [358, 416] on div "Unknown" at bounding box center [369, 416] width 104 height 14
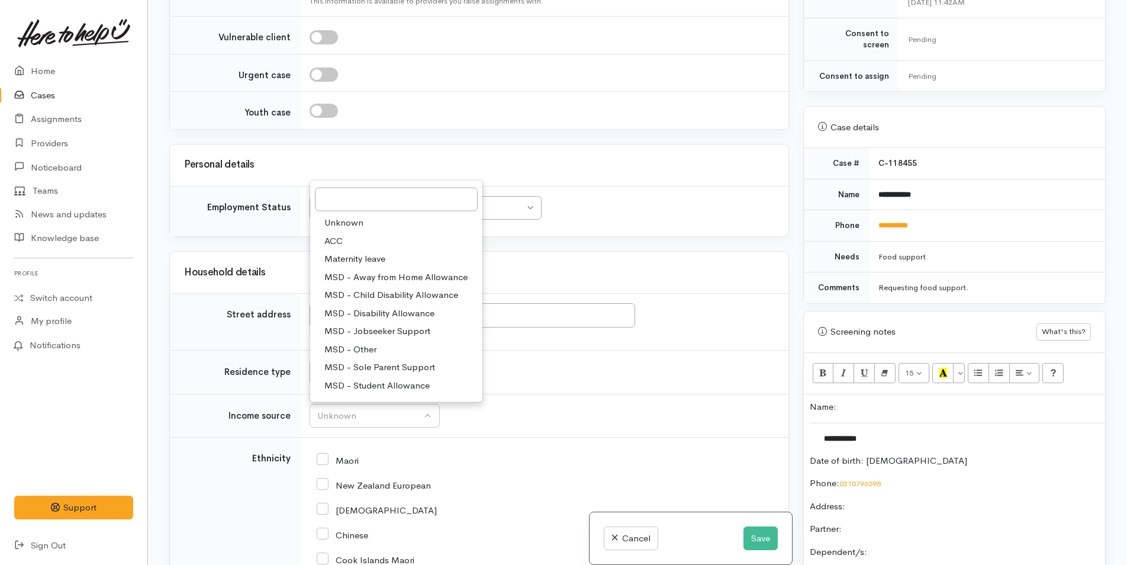
click at [374, 327] on span "MSD - Jobseeker Support" at bounding box center [377, 331] width 106 height 14
select select "4"
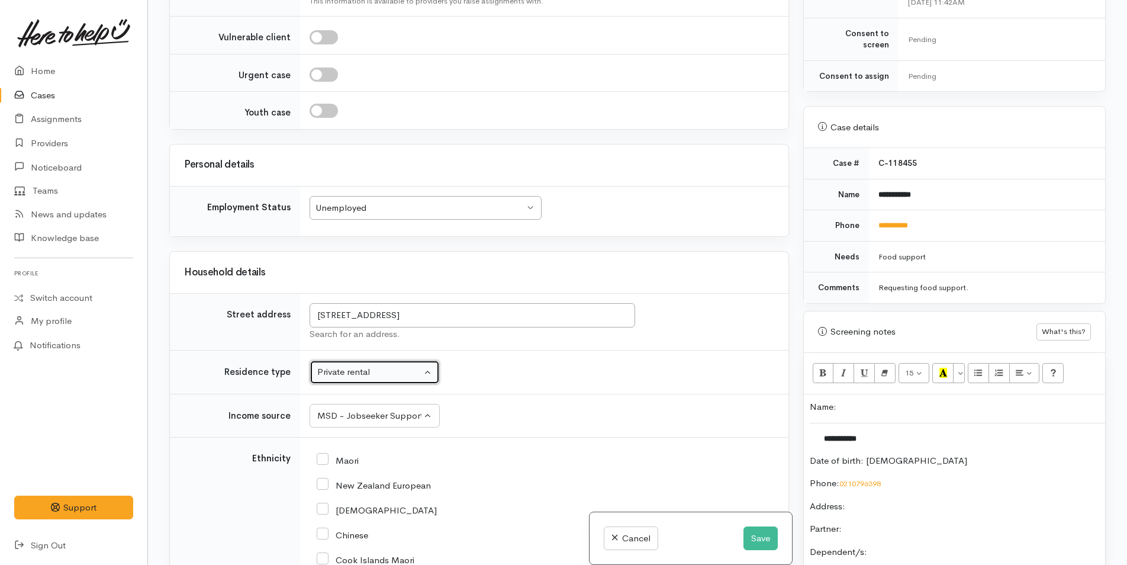
click at [373, 373] on div "Private rental" at bounding box center [369, 372] width 104 height 14
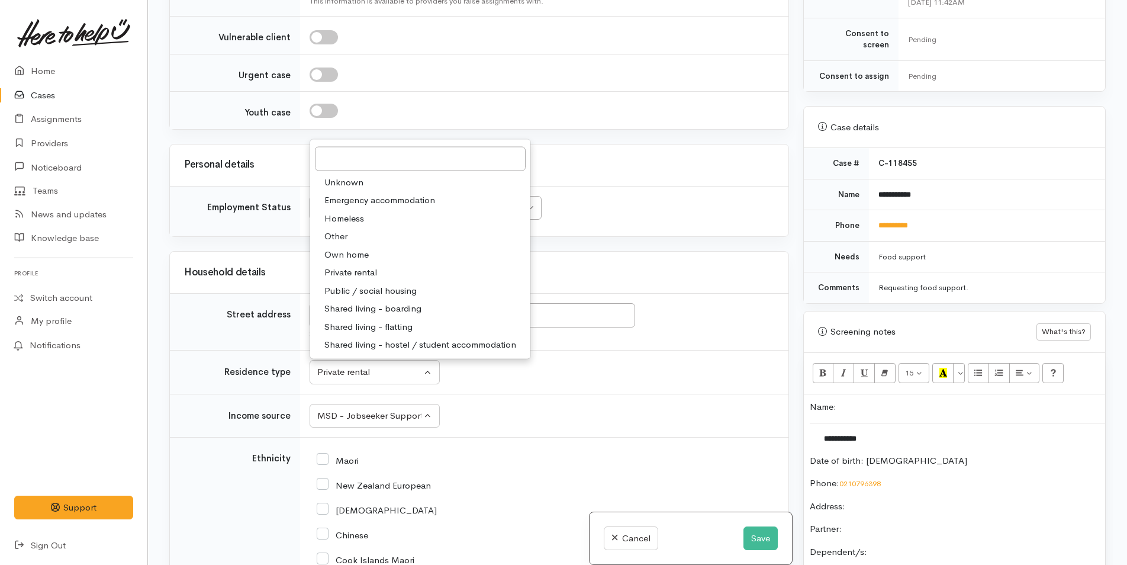
click at [391, 308] on span "Shared living - boarding" at bounding box center [372, 309] width 97 height 14
select select "4"
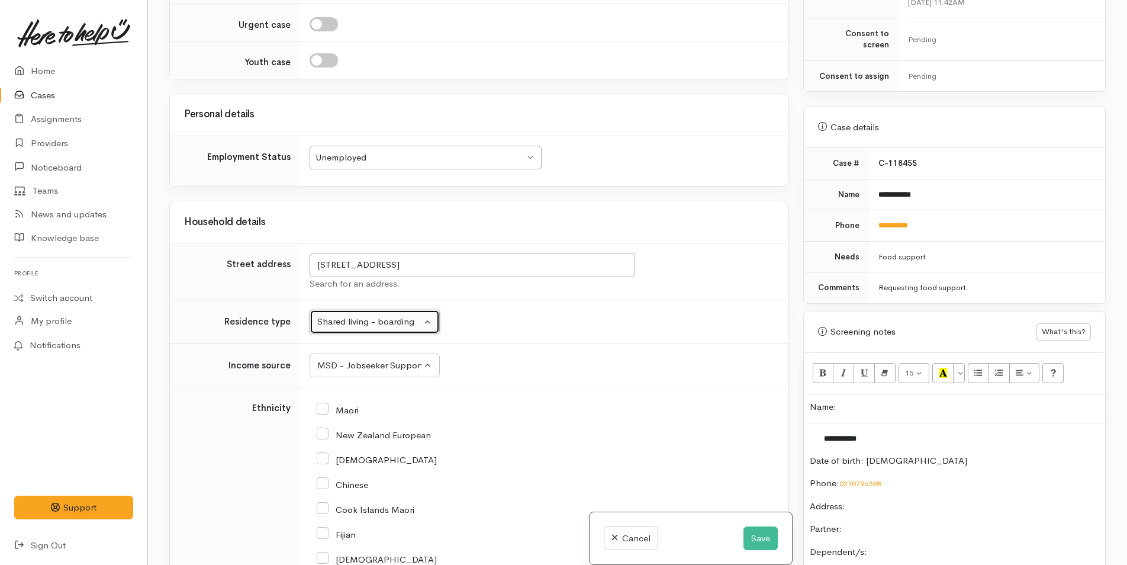
scroll to position [1125, 0]
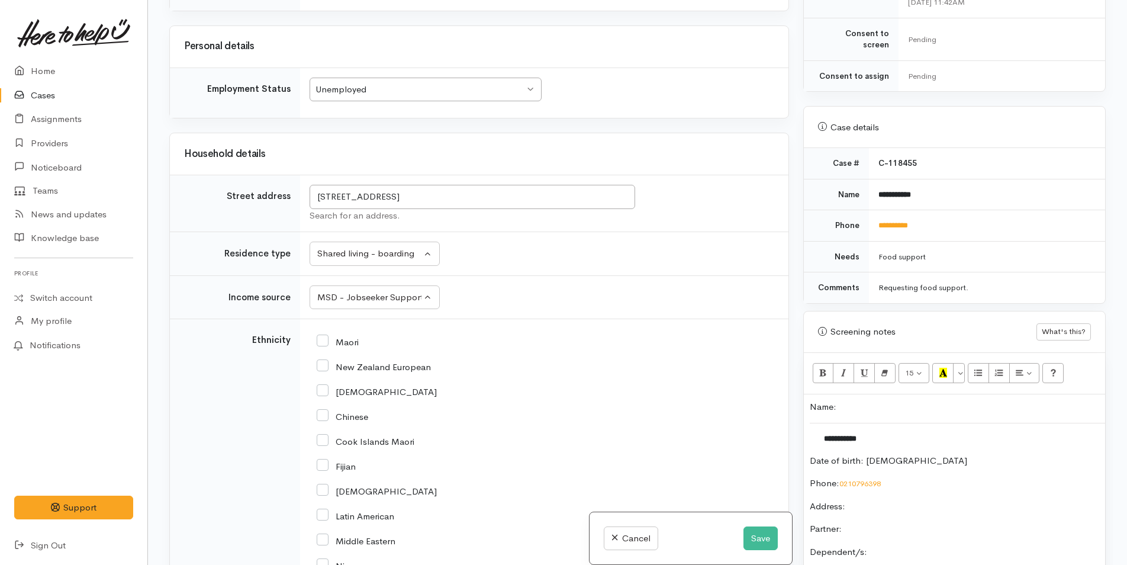
click at [323, 339] on input "Maori" at bounding box center [338, 341] width 42 height 11
checkbox input "true"
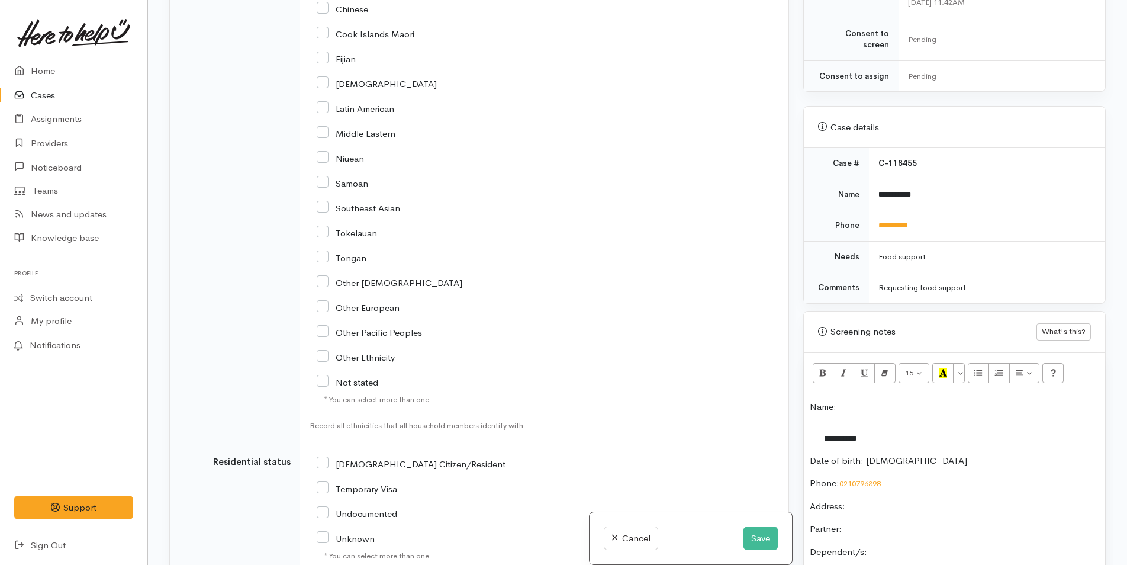
scroll to position [1658, 0]
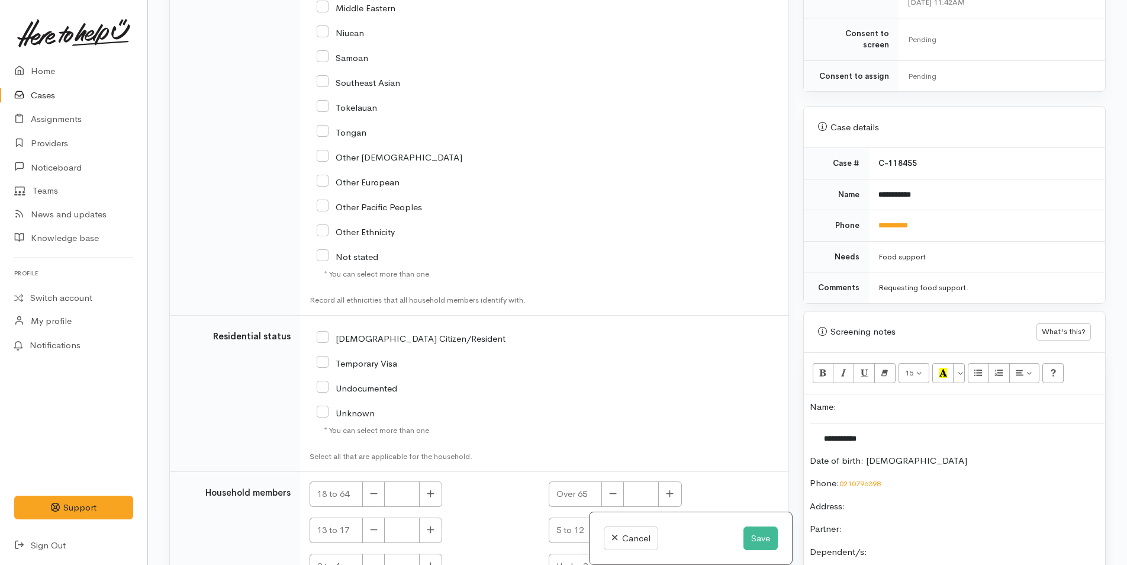
click at [324, 342] on input "[DEMOGRAPHIC_DATA] Citizen/Resident" at bounding box center [411, 337] width 189 height 11
checkbox input "true"
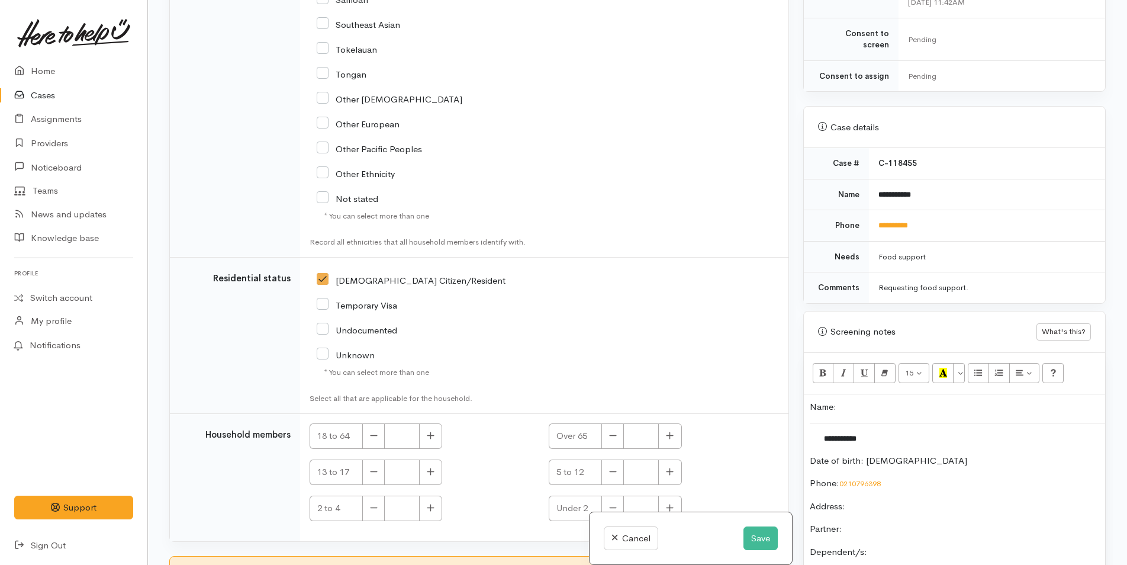
scroll to position [1827, 0]
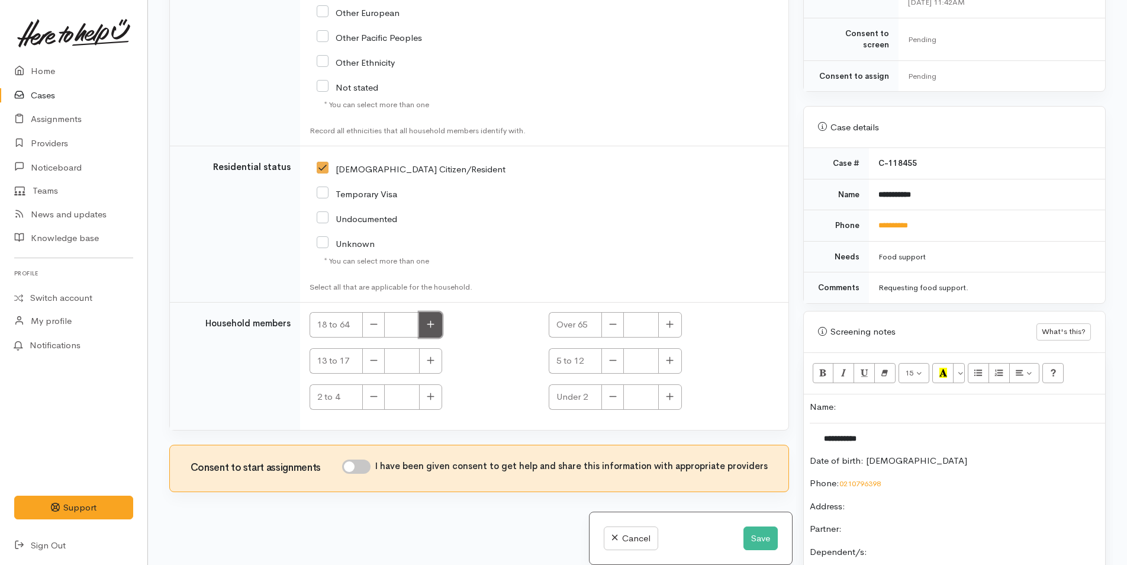
click at [432, 327] on icon "button" at bounding box center [431, 324] width 8 height 9
type input "1"
click at [366, 465] on input "I have been given consent to get help and share this information with appropria…" at bounding box center [356, 466] width 28 height 14
checkbox input "true"
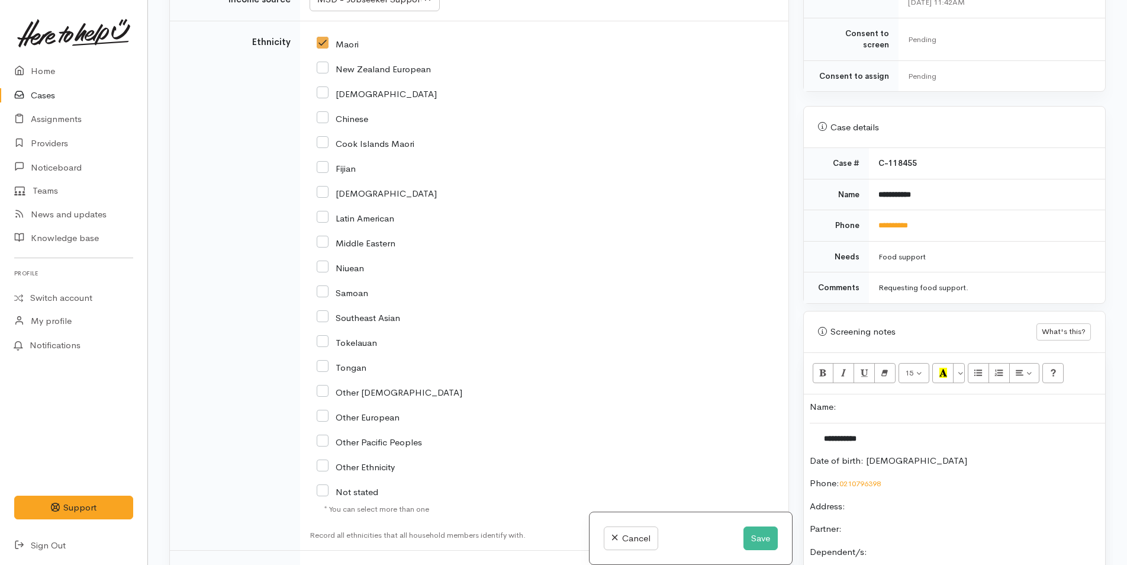
scroll to position [1294, 0]
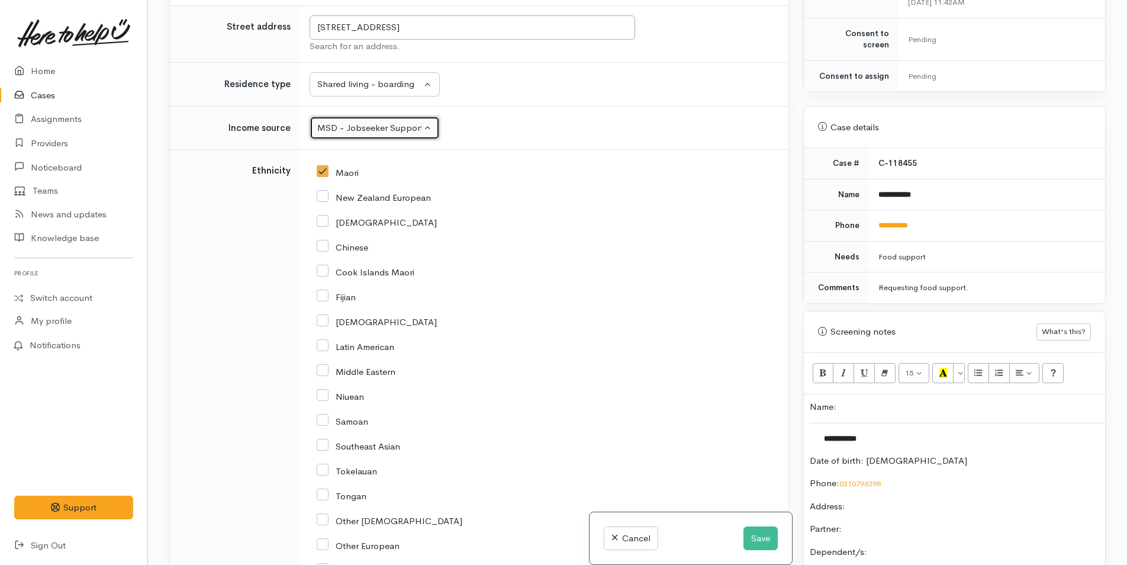
click at [355, 127] on div "MSD - Jobseeker Support" at bounding box center [369, 128] width 104 height 14
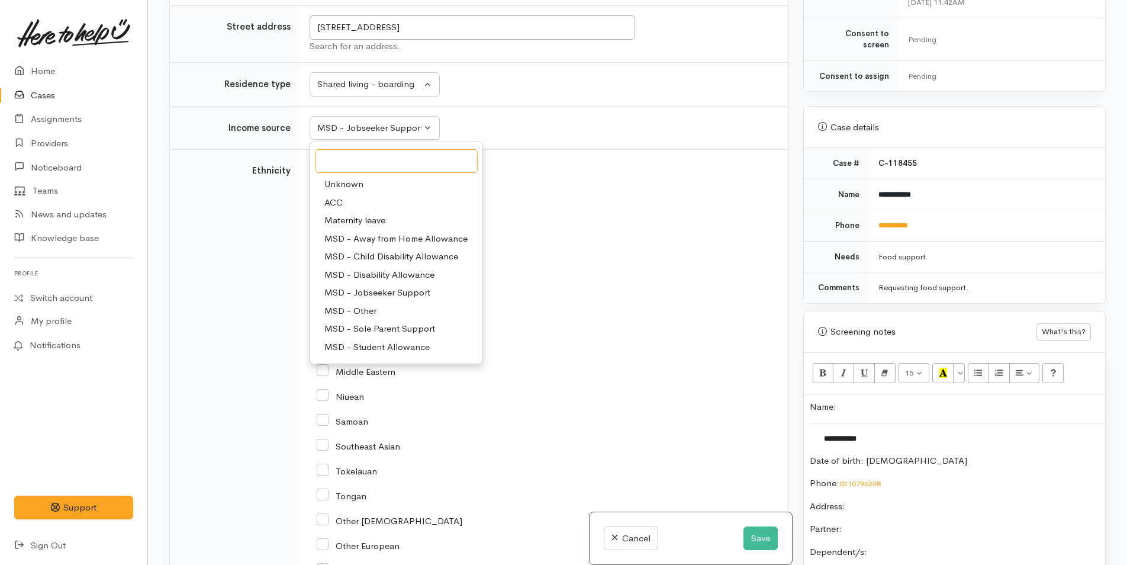
scroll to position [118, 0]
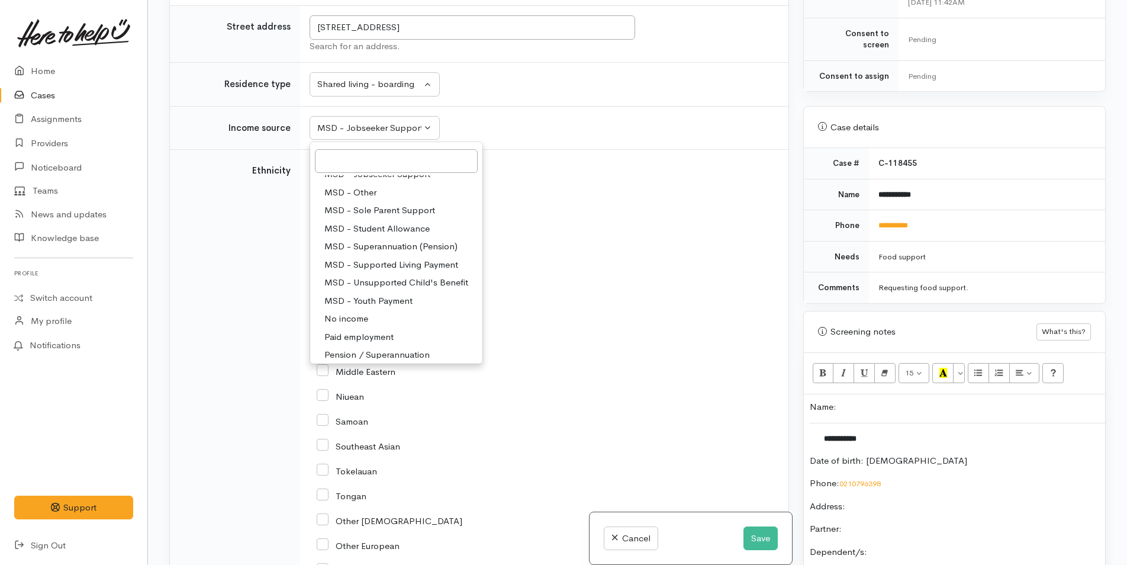
click at [390, 355] on span "Pension / Superannuation" at bounding box center [376, 355] width 105 height 14
select select "19"
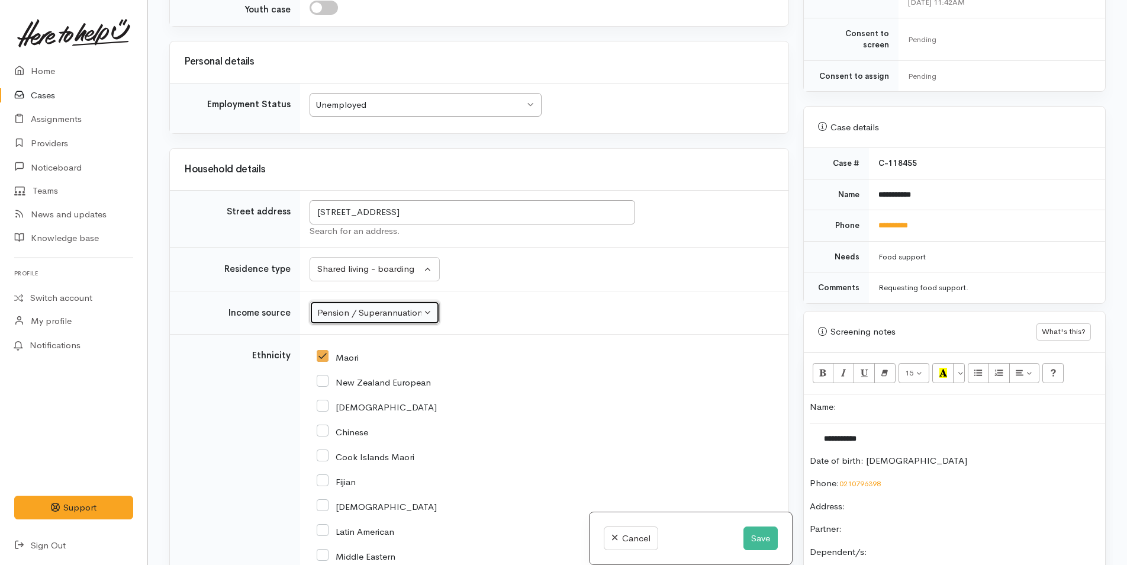
scroll to position [998, 0]
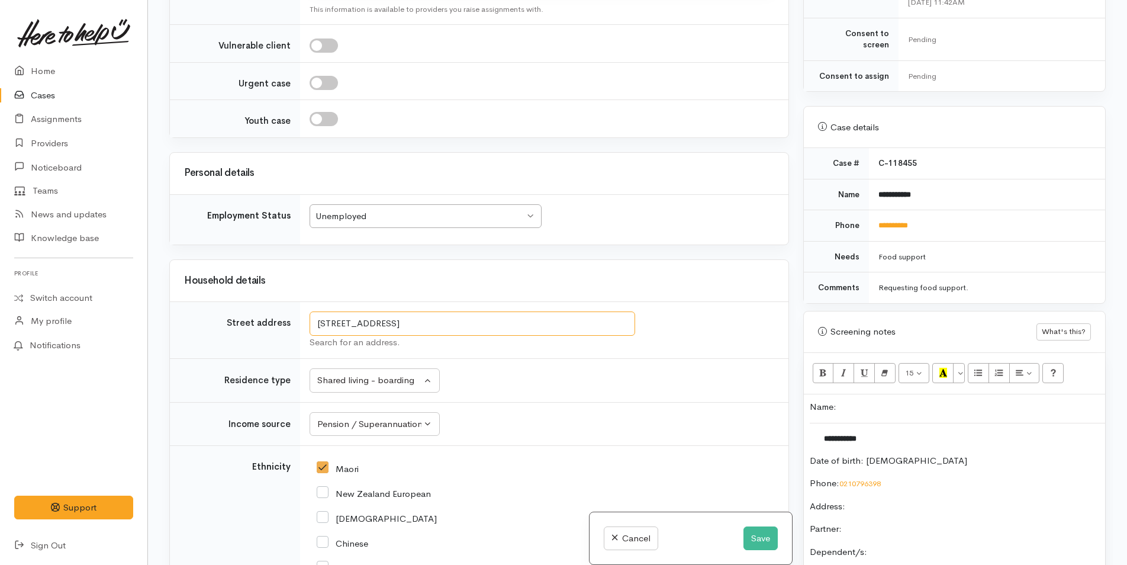
drag, startPoint x: 546, startPoint y: 317, endPoint x: 281, endPoint y: 297, distance: 266.0
click at [957, 500] on p "Address:" at bounding box center [955, 507] width 290 height 14
click at [905, 522] on p "Partner:" at bounding box center [955, 529] width 290 height 14
click at [933, 545] on p "Dependent/s:" at bounding box center [955, 552] width 290 height 14
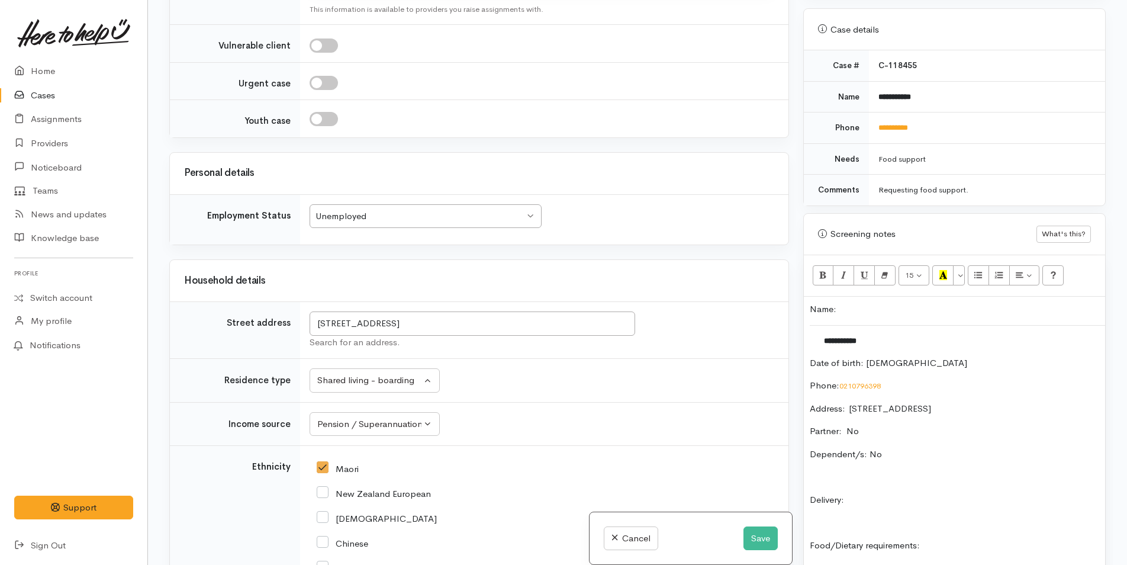
scroll to position [597, 0]
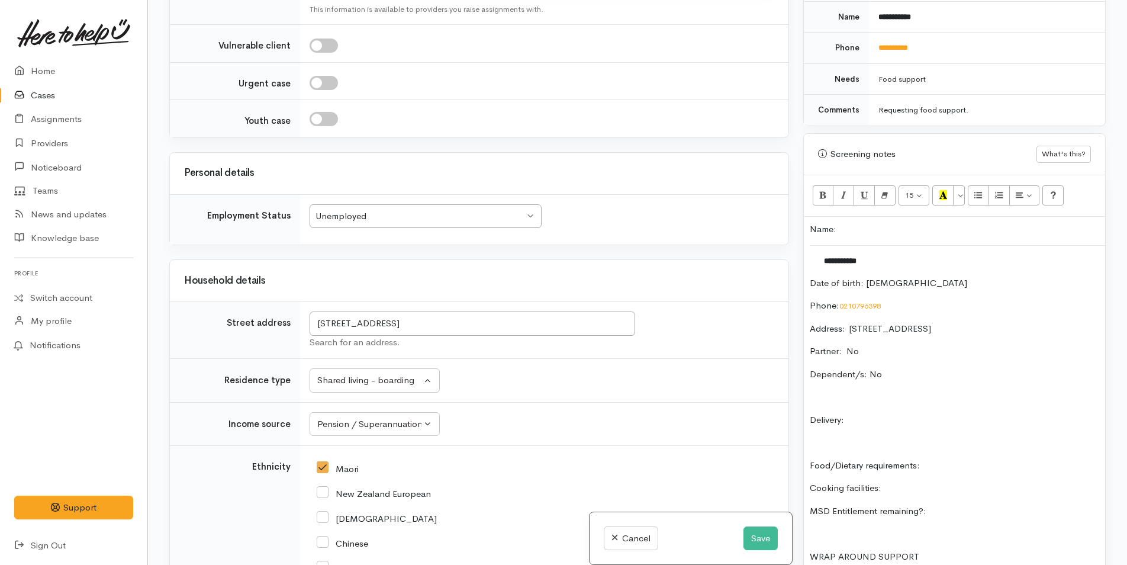
click at [883, 413] on p "Delivery:" at bounding box center [955, 420] width 290 height 14
click at [1014, 464] on div "**********" at bounding box center [954, 421] width 301 height 408
click at [1012, 459] on p "Food/Dietary requirements:" at bounding box center [955, 466] width 290 height 14
click at [933, 481] on p "Cooking facilities:" at bounding box center [955, 488] width 290 height 14
click at [1024, 487] on div "**********" at bounding box center [954, 421] width 301 height 408
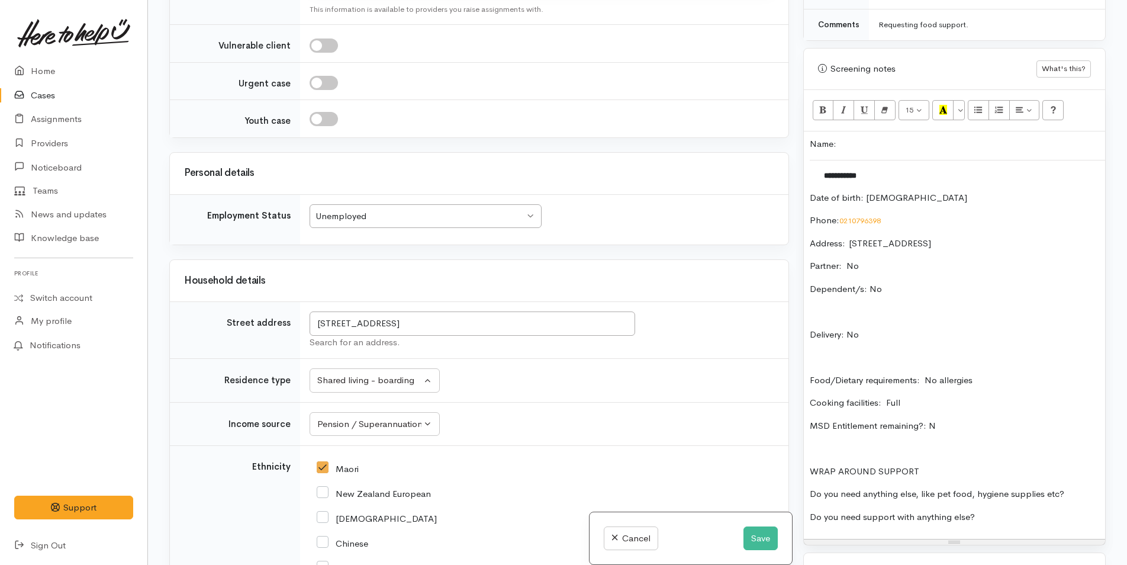
scroll to position [775, 0]
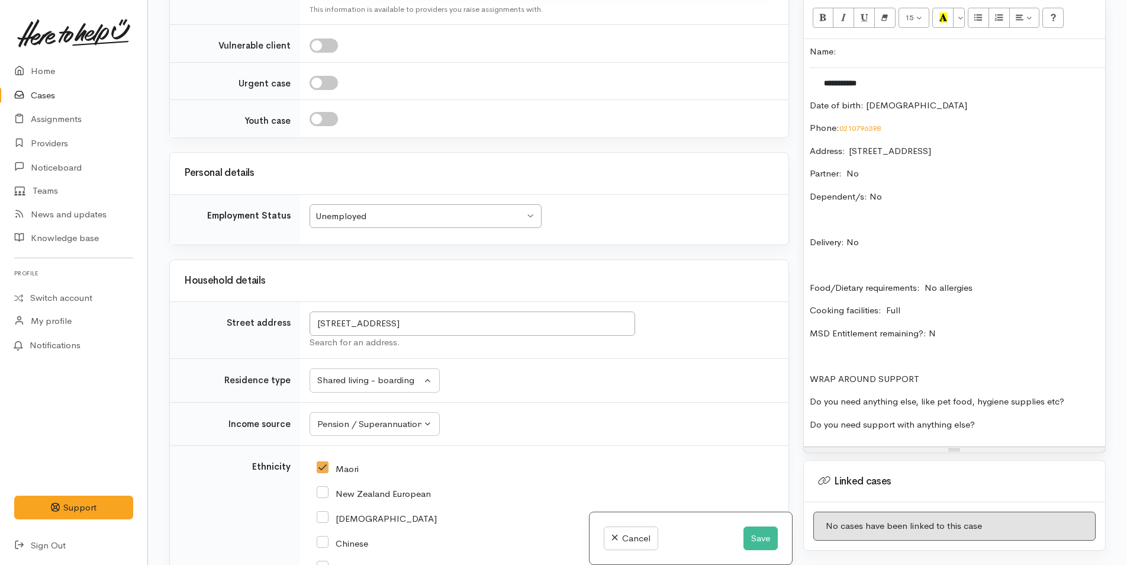
click at [1083, 381] on div "**********" at bounding box center [954, 243] width 301 height 408
click at [1022, 418] on p "Do you need support with anything else?" at bounding box center [955, 425] width 290 height 14
click at [810, 45] on p "Name:" at bounding box center [955, 52] width 290 height 14
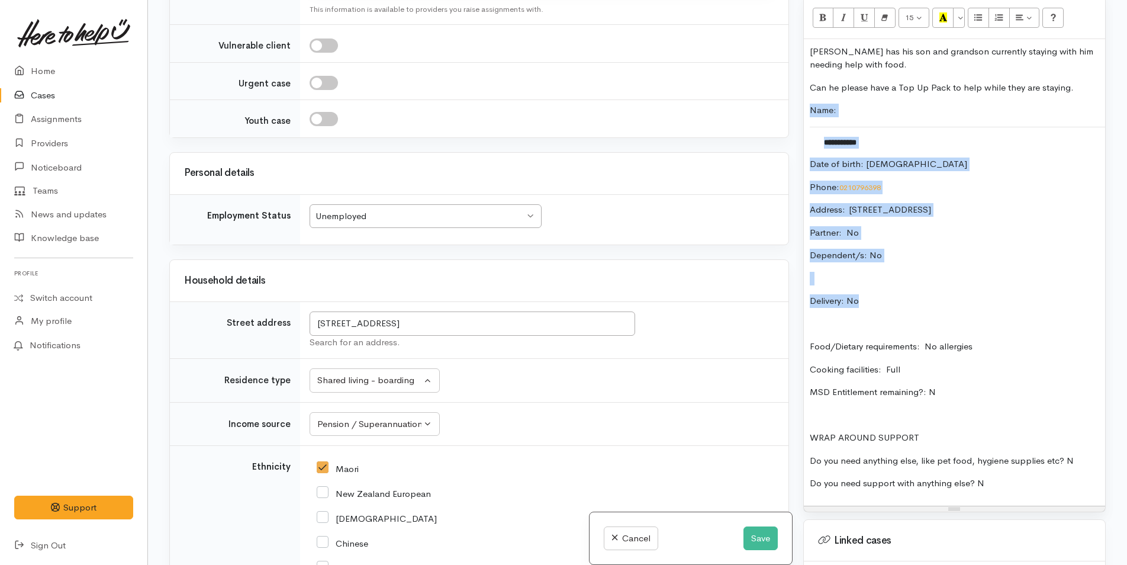
drag, startPoint x: 874, startPoint y: 291, endPoint x: 786, endPoint y: 95, distance: 214.4
click at [786, 95] on div "Related cases There are no other cases from the same person found. Manually lin…" at bounding box center [637, 282] width 951 height 565
copy div "**********"
click at [764, 541] on button "Save" at bounding box center [761, 538] width 34 height 24
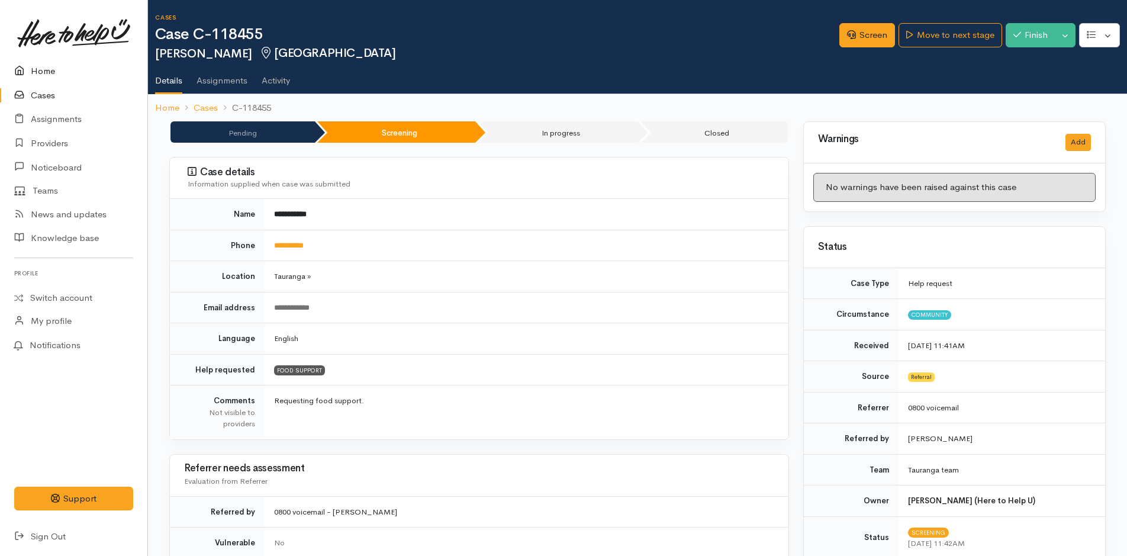
click at [49, 68] on link "Home" at bounding box center [73, 71] width 147 height 24
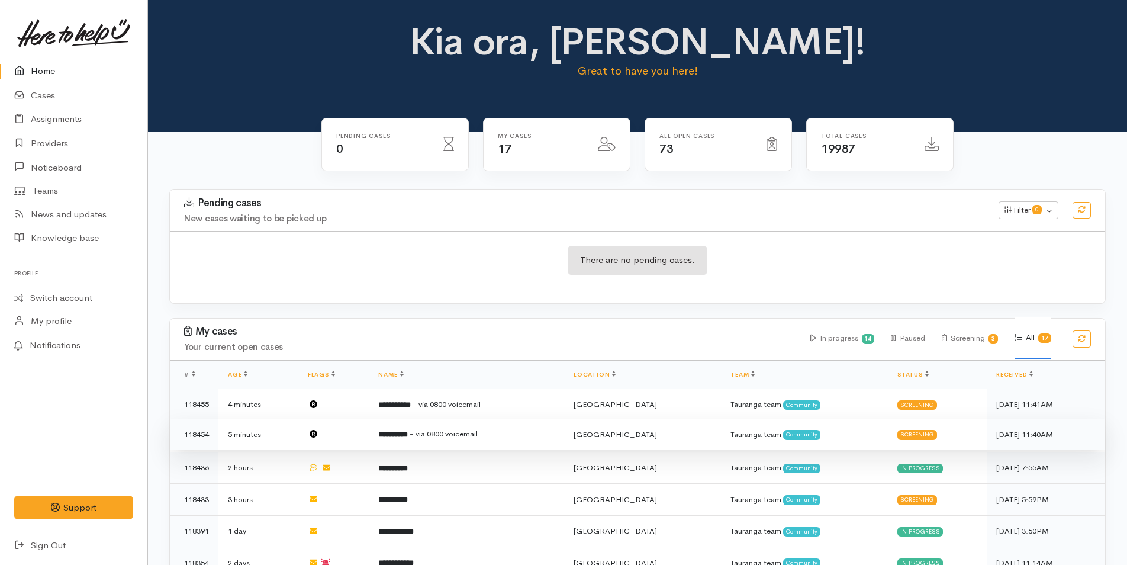
click at [408, 436] on b "**********" at bounding box center [393, 434] width 30 height 8
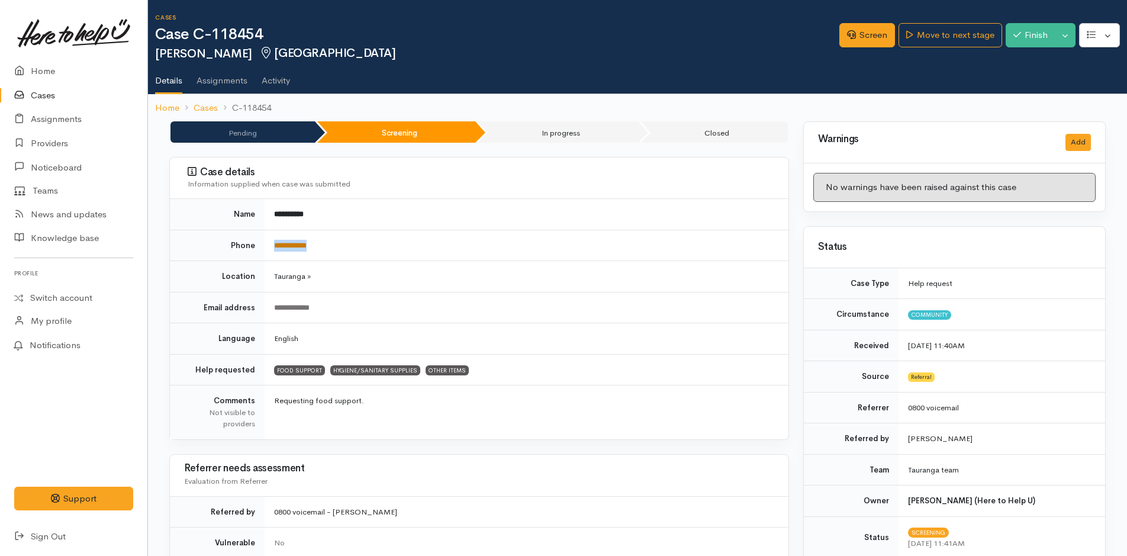
drag, startPoint x: 353, startPoint y: 242, endPoint x: 274, endPoint y: 250, distance: 79.1
click at [274, 250] on td "**********" at bounding box center [527, 245] width 524 height 31
copy link "**********"
click at [857, 30] on link "Screen" at bounding box center [868, 35] width 56 height 24
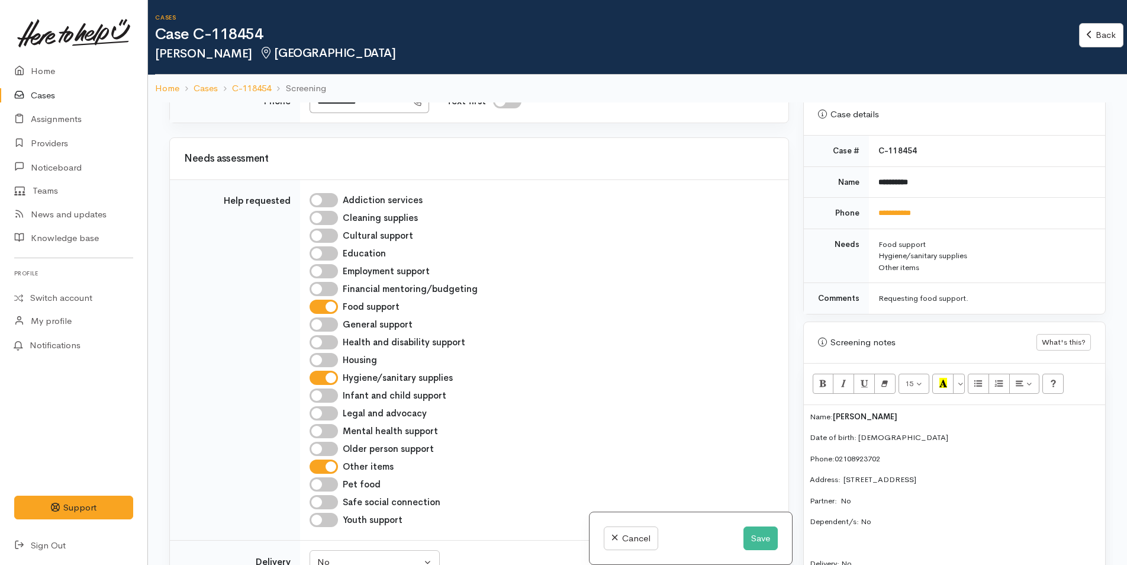
scroll to position [651, 0]
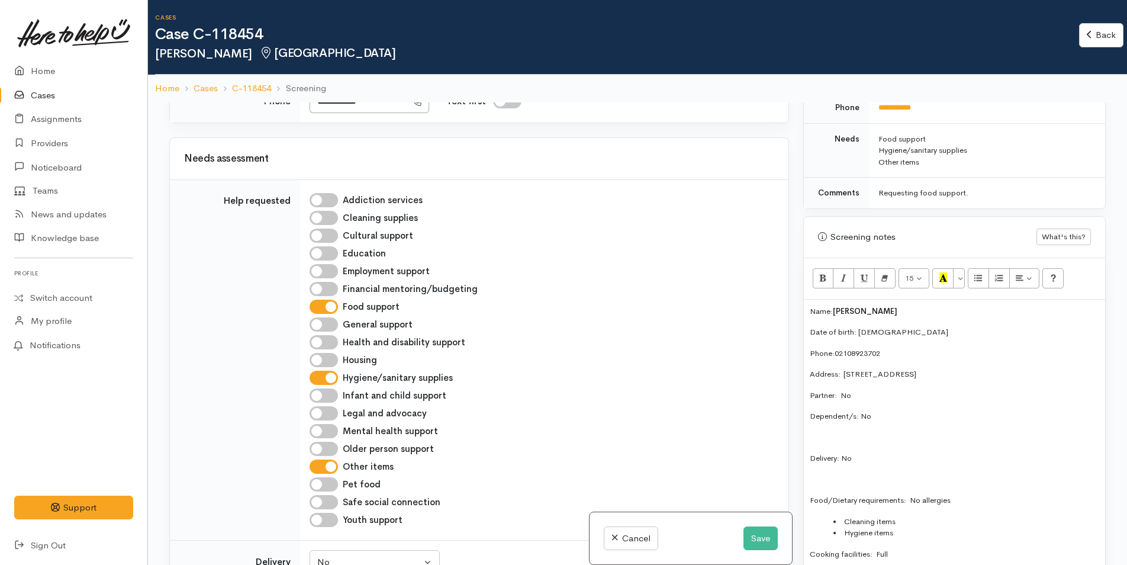
click at [806, 307] on div "Name: [PERSON_NAME] Date of birth: [DEMOGRAPHIC_DATA] Phone:  02108923702 Addre…" at bounding box center [954, 448] width 301 height 297
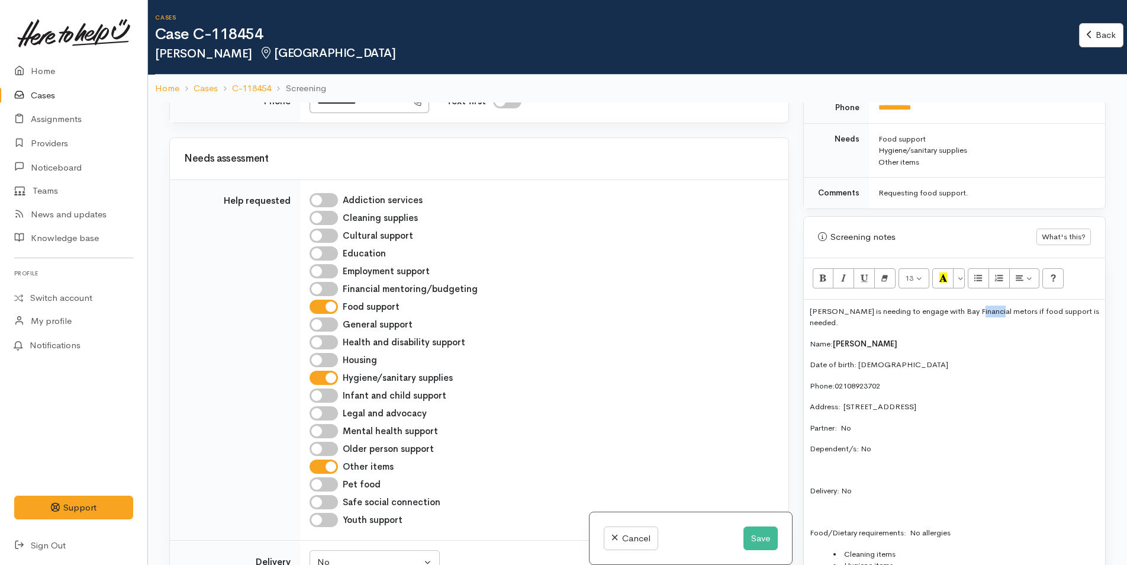
drag, startPoint x: 975, startPoint y: 316, endPoint x: 978, endPoint y: 309, distance: 7.4
click at [978, 309] on p "Greg is needing to engage with Bay Financial metors if food support is needed." at bounding box center [955, 317] width 290 height 23
drag, startPoint x: 1094, startPoint y: 306, endPoint x: 776, endPoint y: 313, distance: 318.0
click at [776, 313] on div "Related cases There are other cases potentially from the same person, address o…" at bounding box center [637, 384] width 951 height 565
copy p "[PERSON_NAME] is needing to engage with Bay Financial mentors if food support i…"
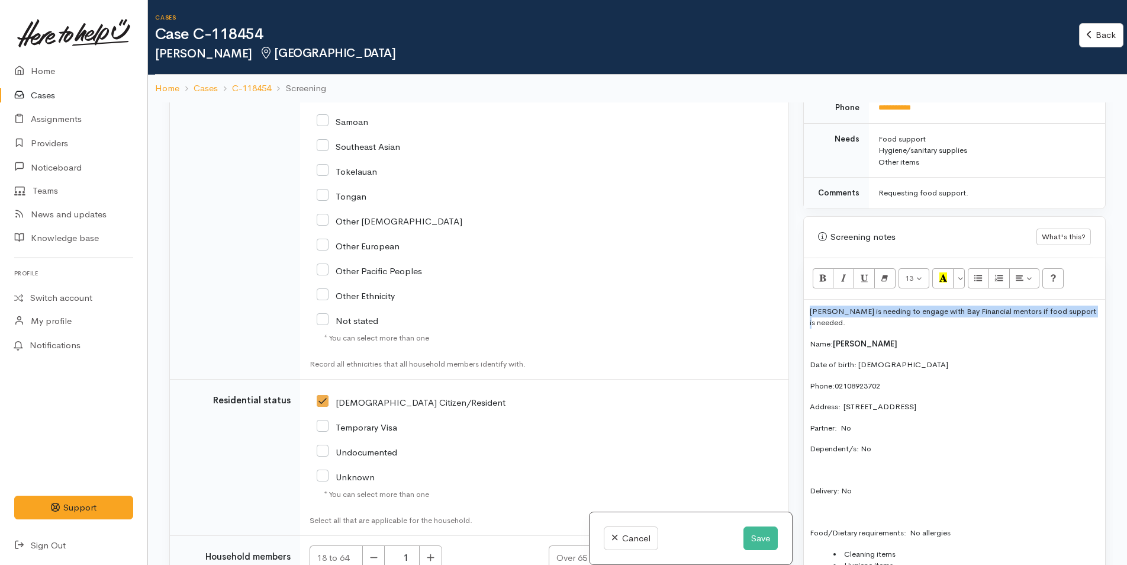
scroll to position [2866, 0]
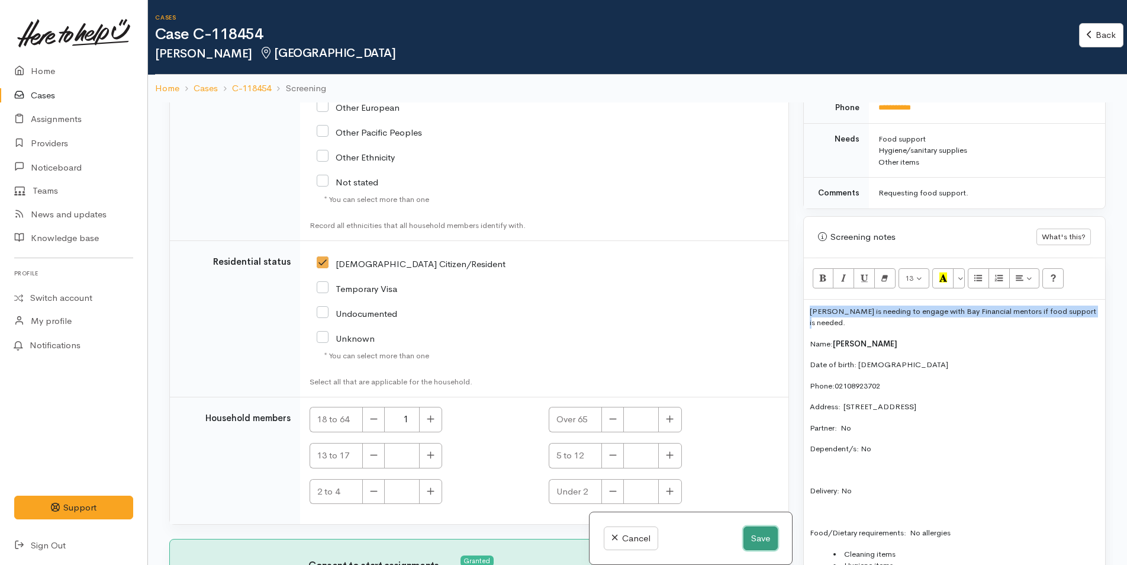
click at [752, 533] on button "Save" at bounding box center [761, 538] width 34 height 24
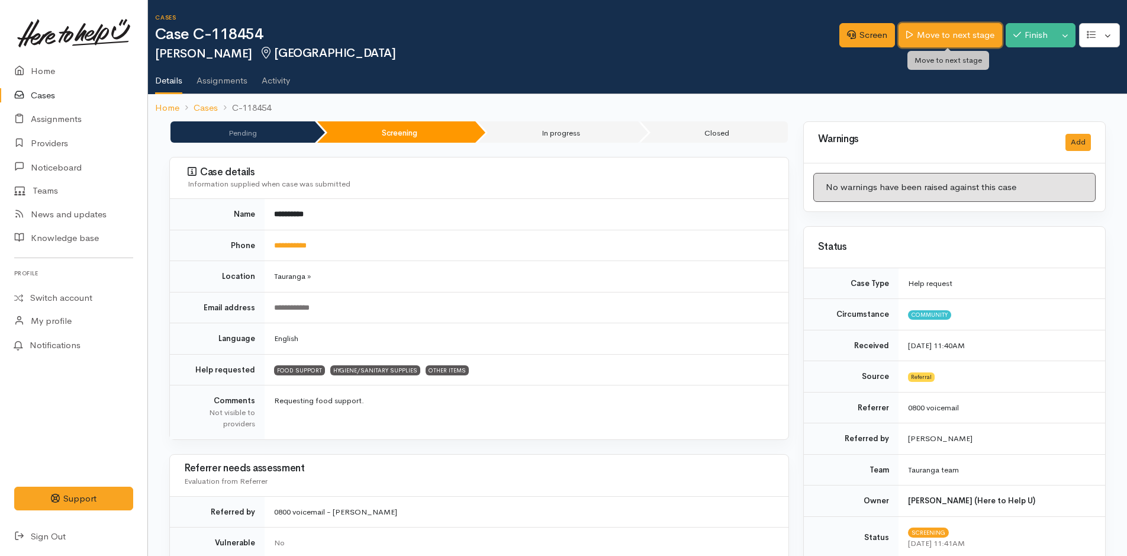
click at [933, 33] on link "Move to next stage" at bounding box center [950, 35] width 103 height 24
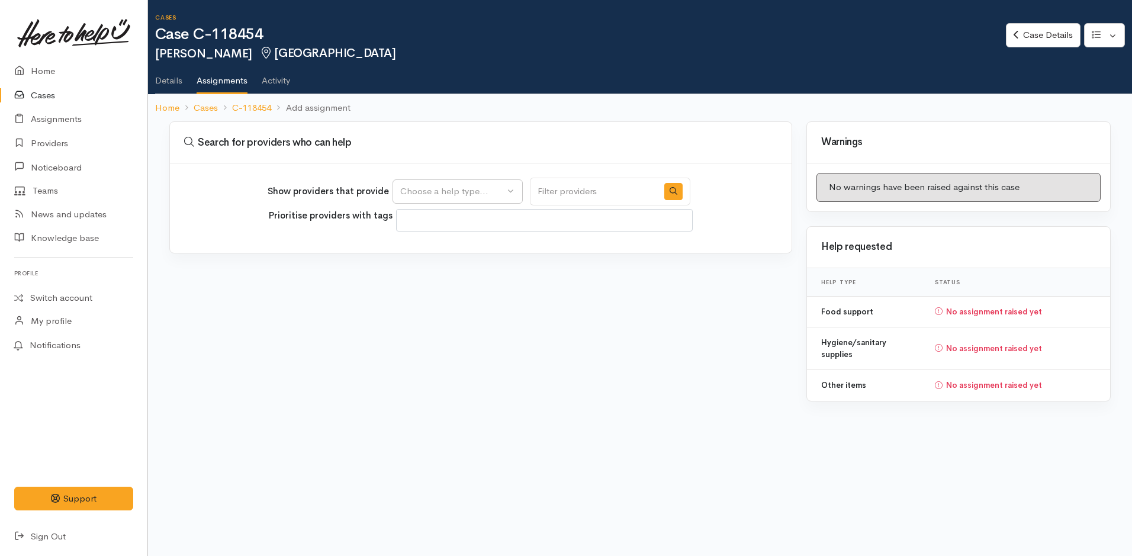
select select
click at [463, 196] on div "Choose a help type..." at bounding box center [452, 192] width 104 height 14
click at [446, 244] on span "Food support" at bounding box center [434, 249] width 55 height 14
select select "3"
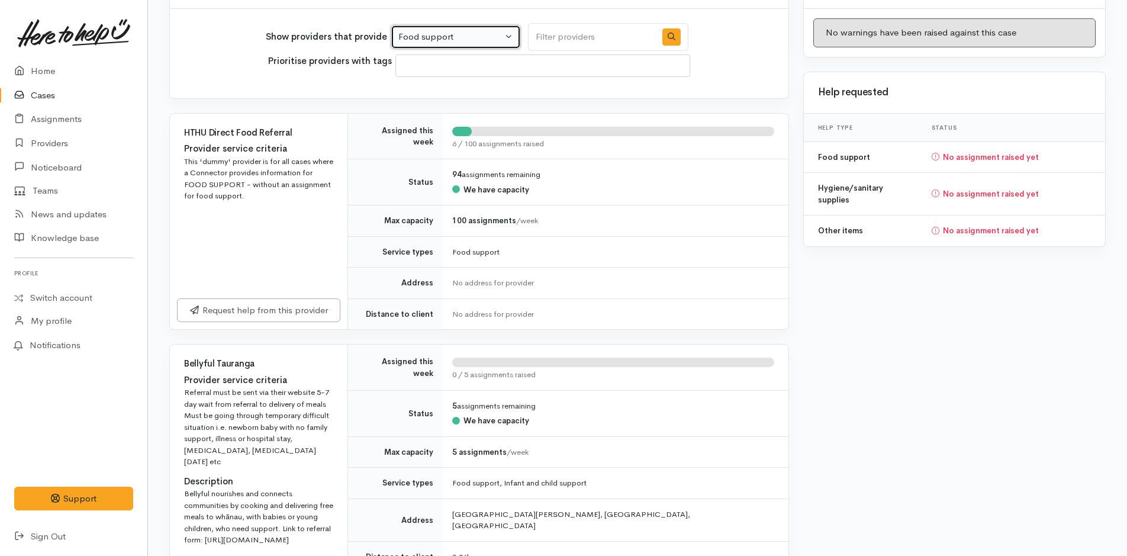
scroll to position [296, 0]
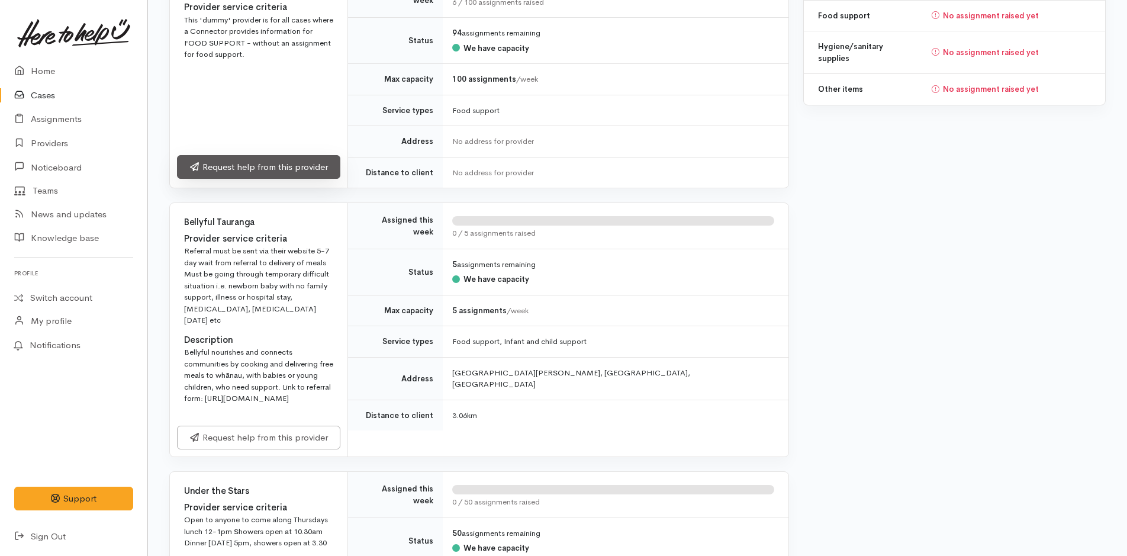
click at [323, 165] on link "Request help from this provider" at bounding box center [258, 167] width 163 height 24
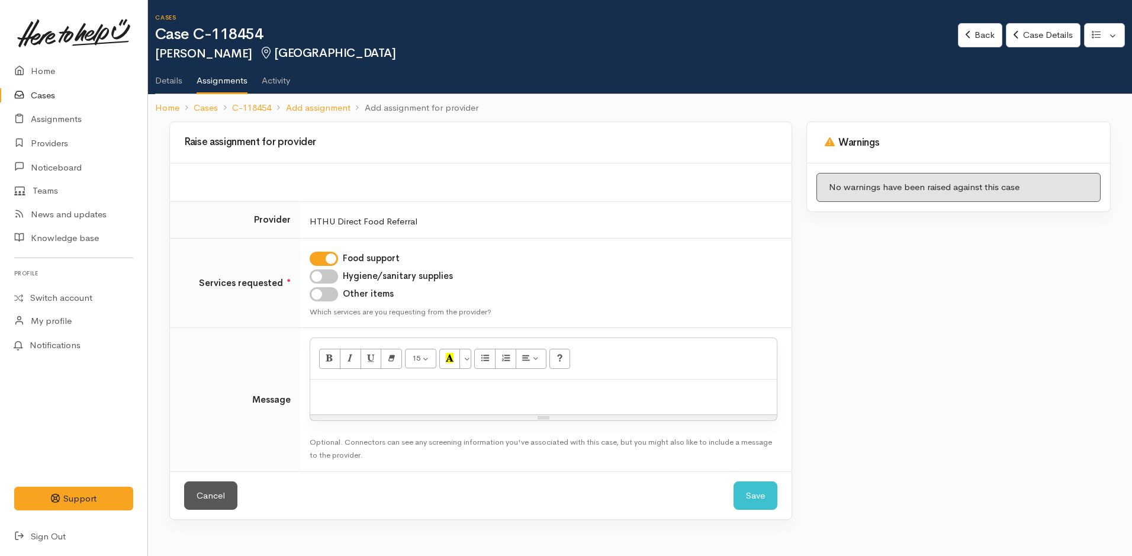
click at [328, 275] on input "Hygiene/sanitary supplies" at bounding box center [324, 276] width 28 height 14
checkbox input "true"
click at [329, 293] on input "Other items" at bounding box center [324, 294] width 28 height 14
checkbox input "true"
click at [389, 389] on p at bounding box center [543, 392] width 455 height 14
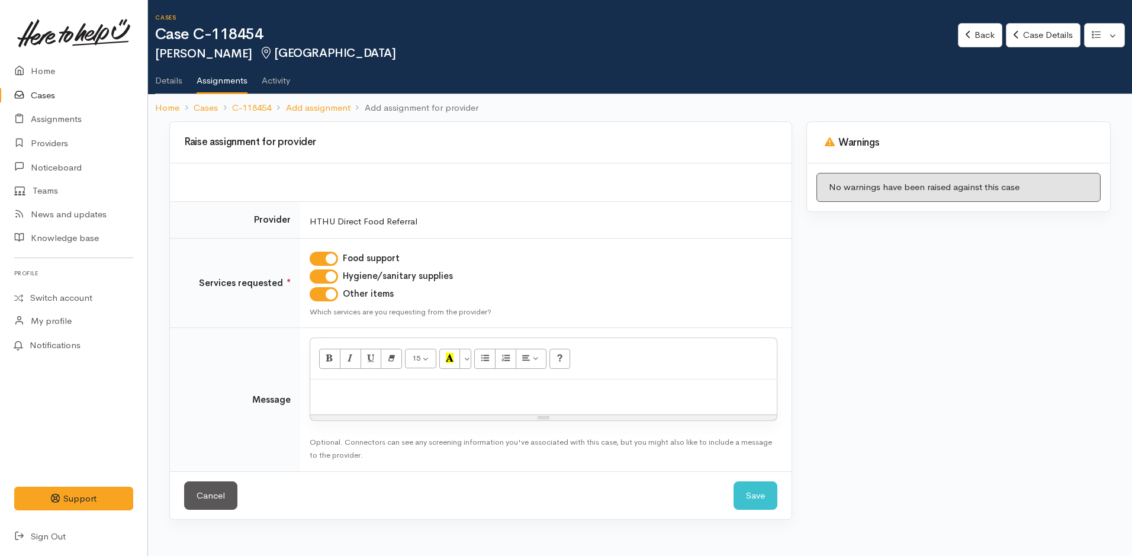
paste div
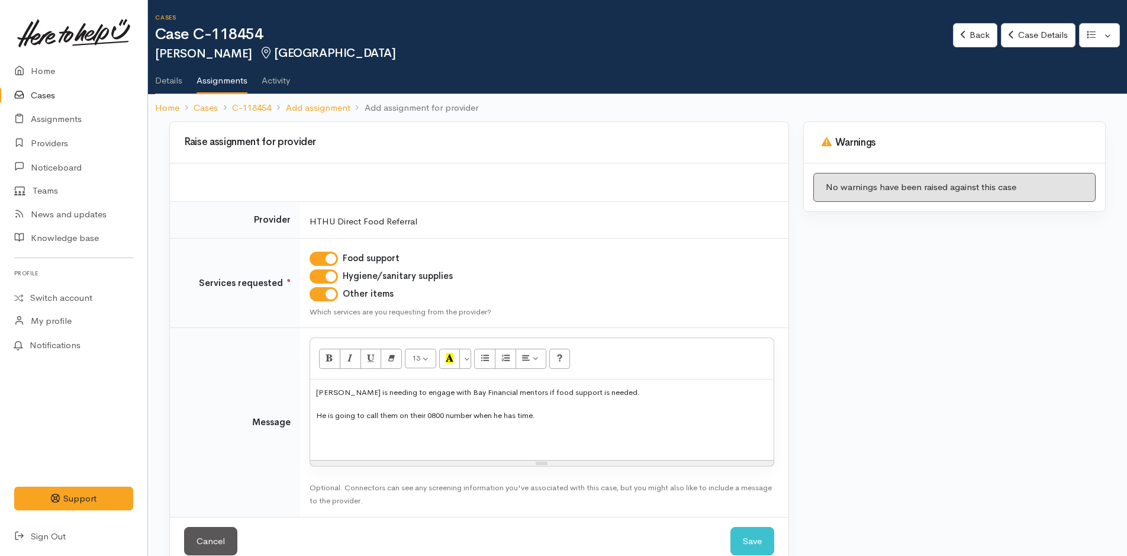
click at [546, 413] on p "He is going to call them on their 0800 number when he has time." at bounding box center [542, 416] width 452 height 14
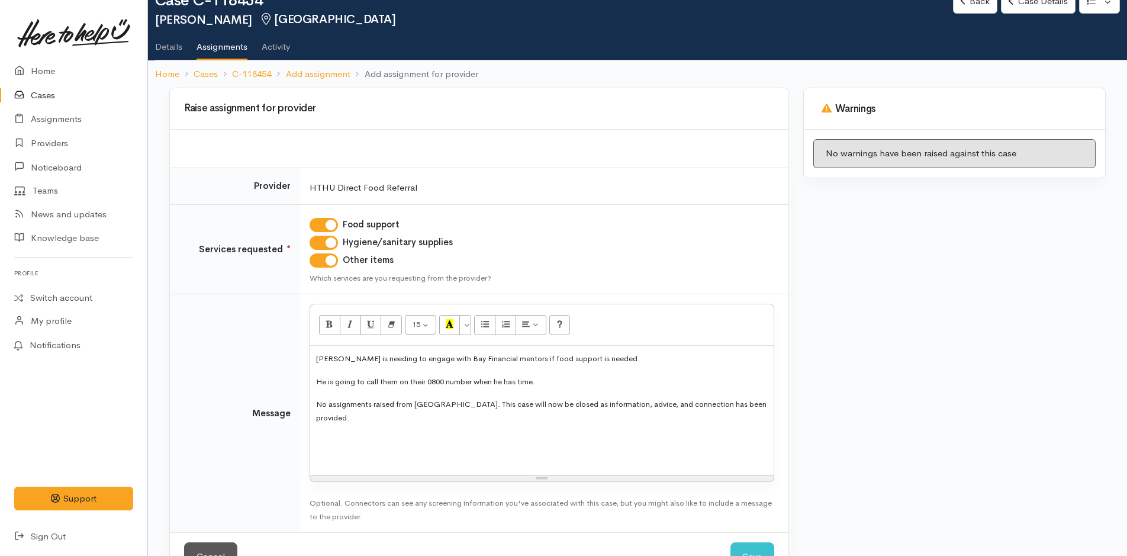
scroll to position [60, 0]
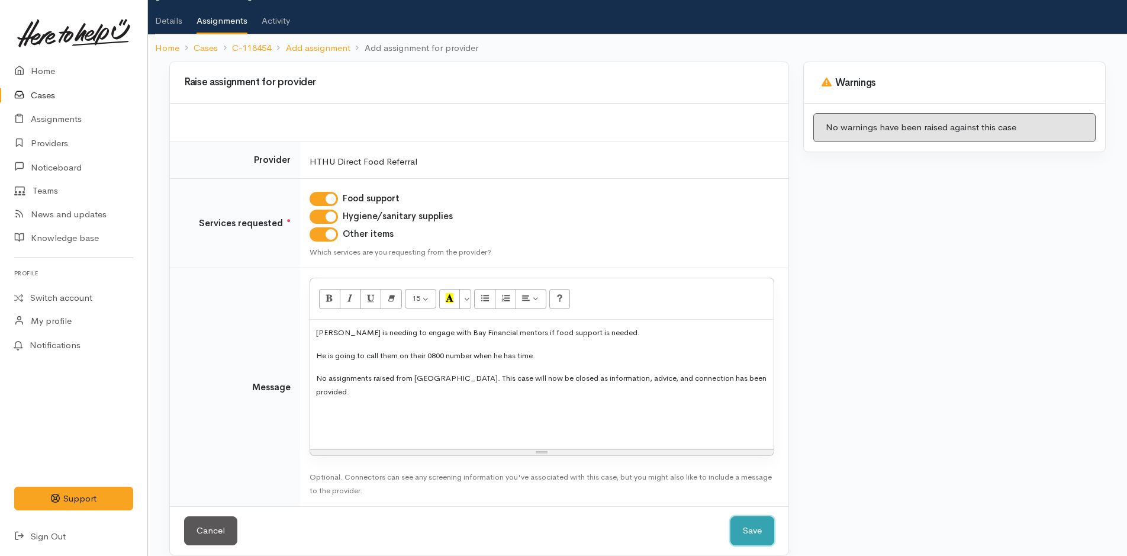
click at [751, 516] on button "Save" at bounding box center [753, 530] width 44 height 29
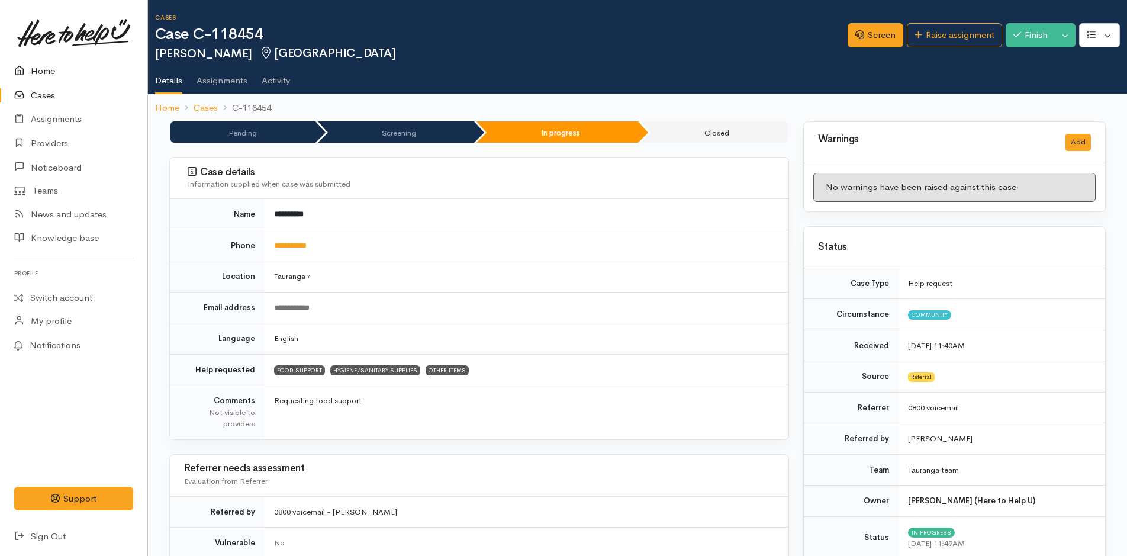
click at [47, 67] on link "Home" at bounding box center [73, 71] width 147 height 24
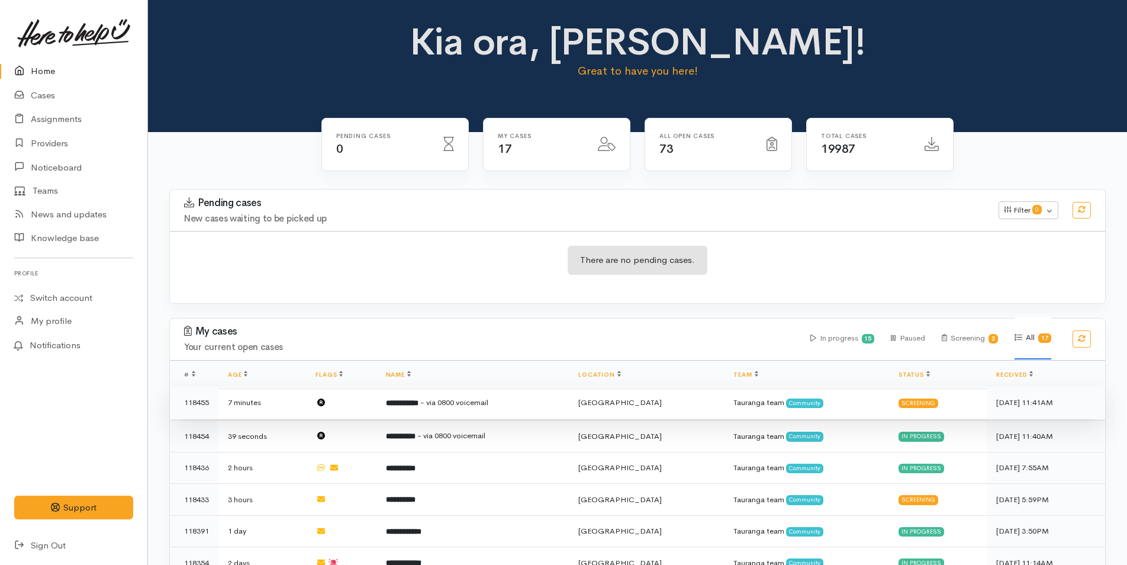
click at [416, 400] on b "**********" at bounding box center [402, 403] width 33 height 8
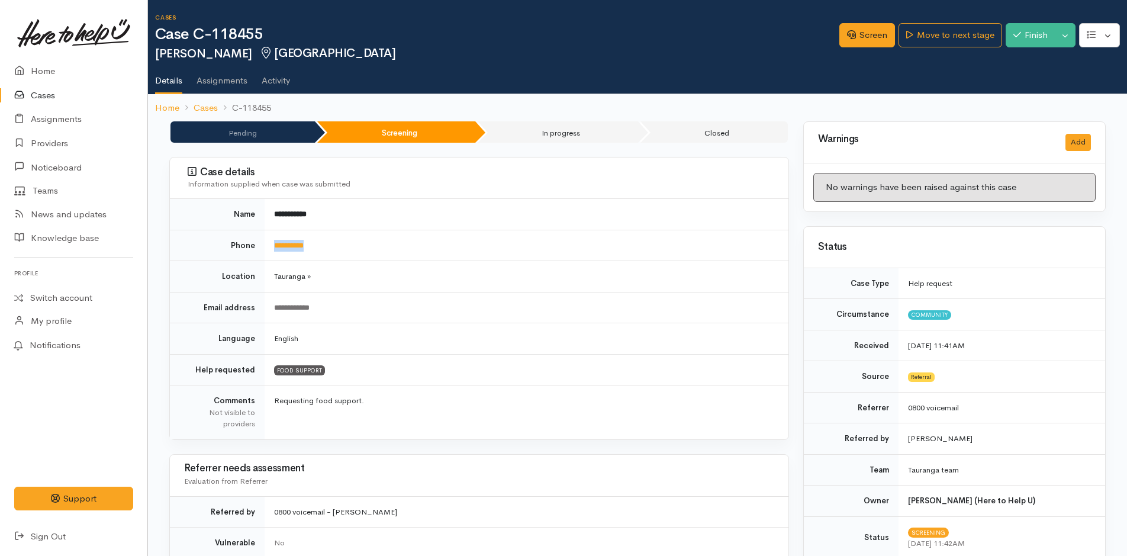
drag, startPoint x: 344, startPoint y: 239, endPoint x: 272, endPoint y: 239, distance: 71.6
click at [272, 239] on td "**********" at bounding box center [527, 245] width 524 height 31
copy link "**********"
click at [851, 31] on link "Screen" at bounding box center [868, 35] width 56 height 24
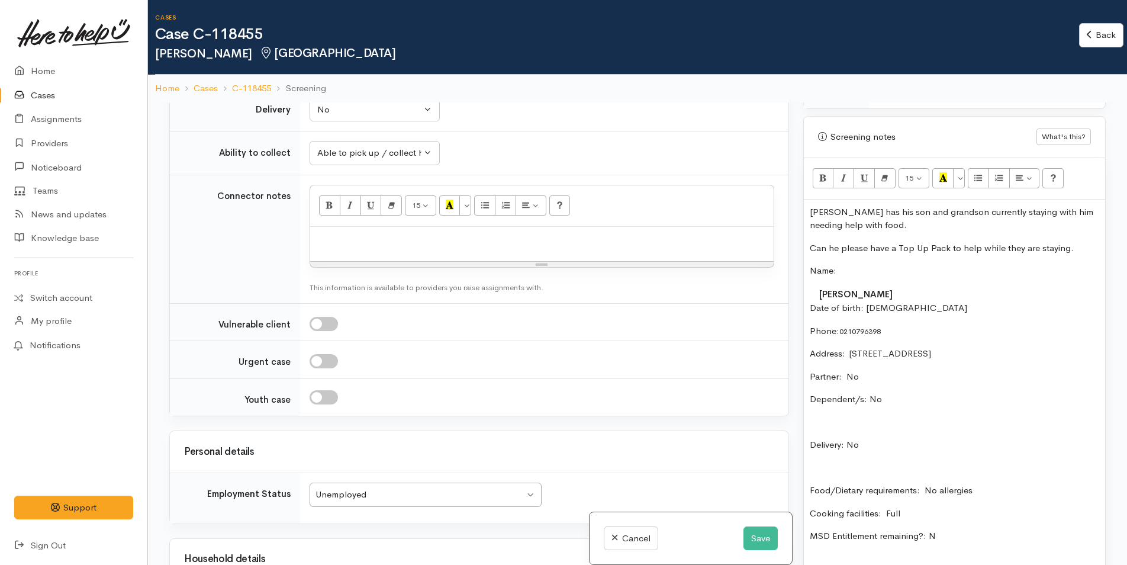
scroll to position [829, 0]
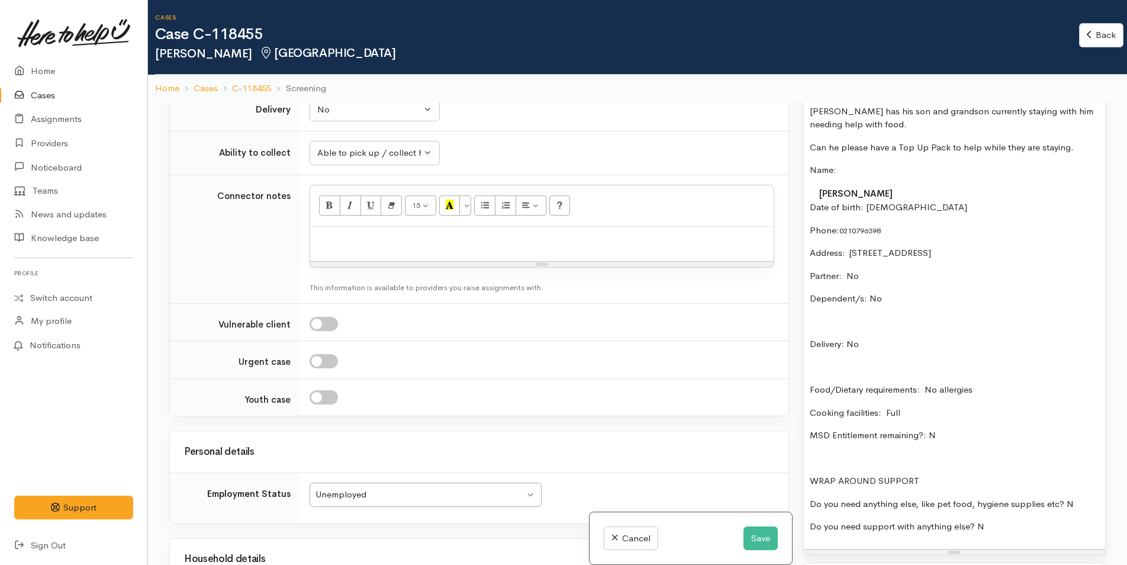
click at [1017, 385] on p "Food/Dietary requirements: No allergies" at bounding box center [955, 390] width 290 height 14
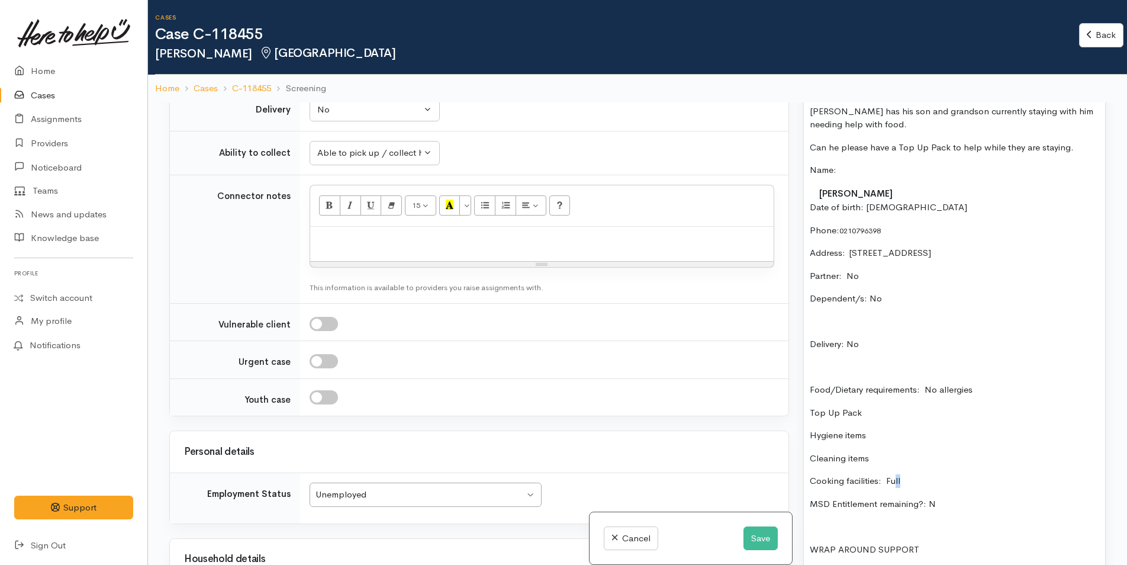
drag, startPoint x: 907, startPoint y: 478, endPoint x: 895, endPoint y: 468, distance: 15.5
click at [895, 468] on div "Tom has his son and grandson currently staying with him needing help with food.…" at bounding box center [954, 358] width 301 height 519
drag, startPoint x: 876, startPoint y: 454, endPoint x: 805, endPoint y: 407, distance: 85.4
click at [805, 407] on div "Tom has his son and grandson currently staying with him needing help with food.…" at bounding box center [954, 358] width 301 height 519
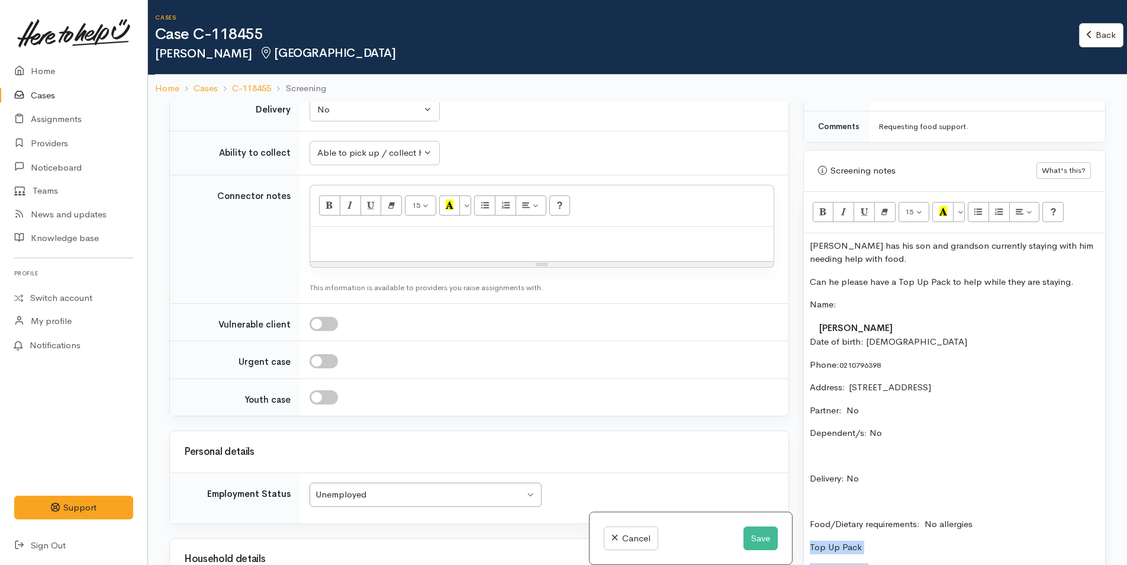
scroll to position [592, 0]
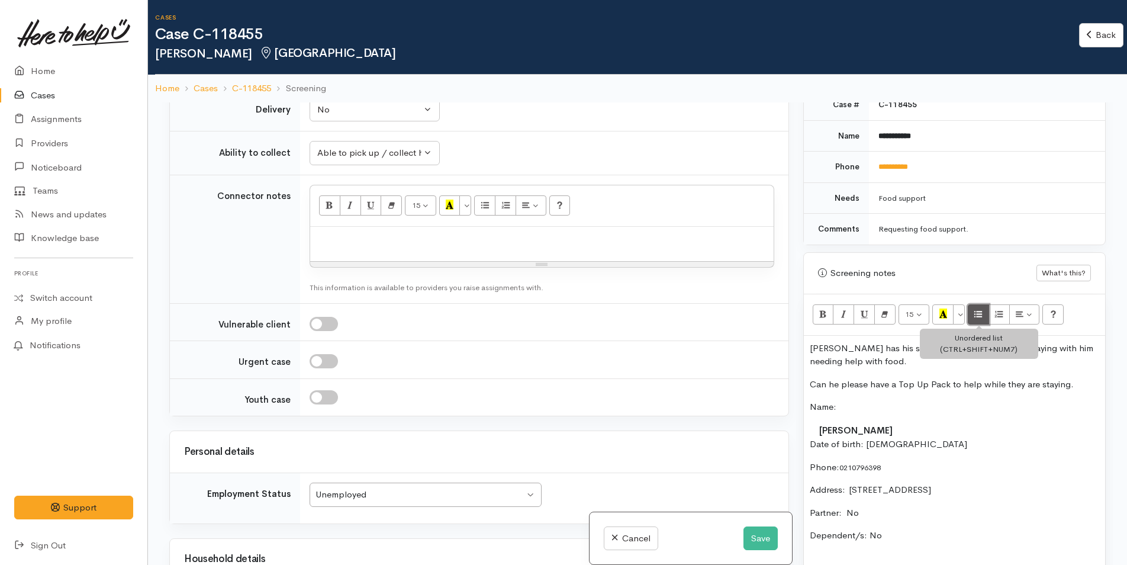
click at [983, 313] on button "Unordered list (CTRL+SHIFT+NUM7)" at bounding box center [978, 314] width 21 height 20
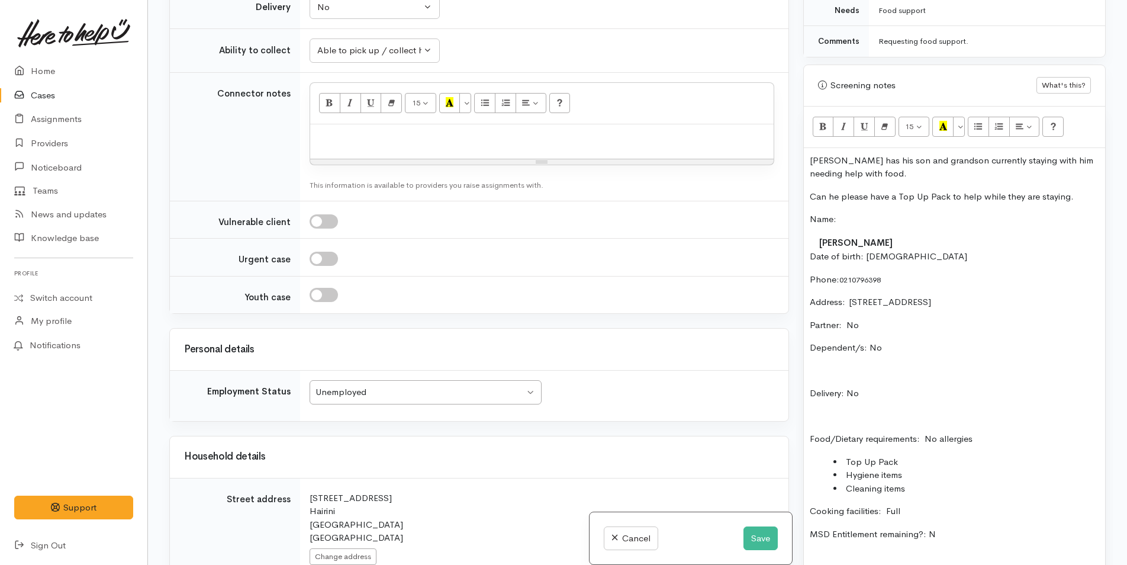
scroll to position [770, 0]
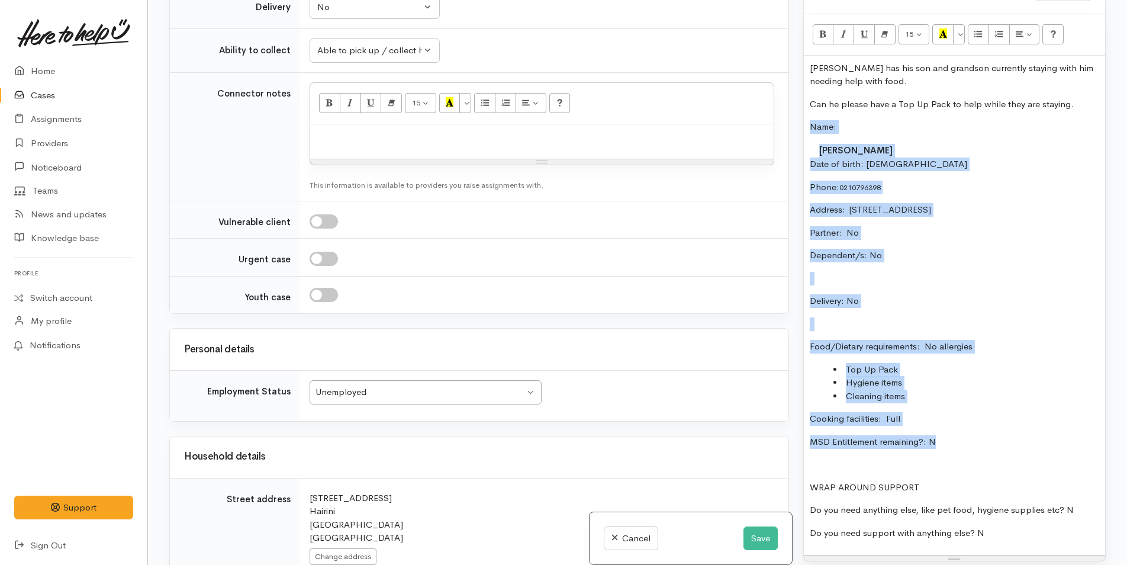
drag, startPoint x: 955, startPoint y: 442, endPoint x: 780, endPoint y: 127, distance: 360.5
click at [780, 127] on div "Related cases There are no other cases from the same person found. Manually lin…" at bounding box center [637, 282] width 951 height 565
copy div "Name: Tom Teriini Date of birth: 24/7/1958 Phone:  0210796398 Address:  81 Waim…"
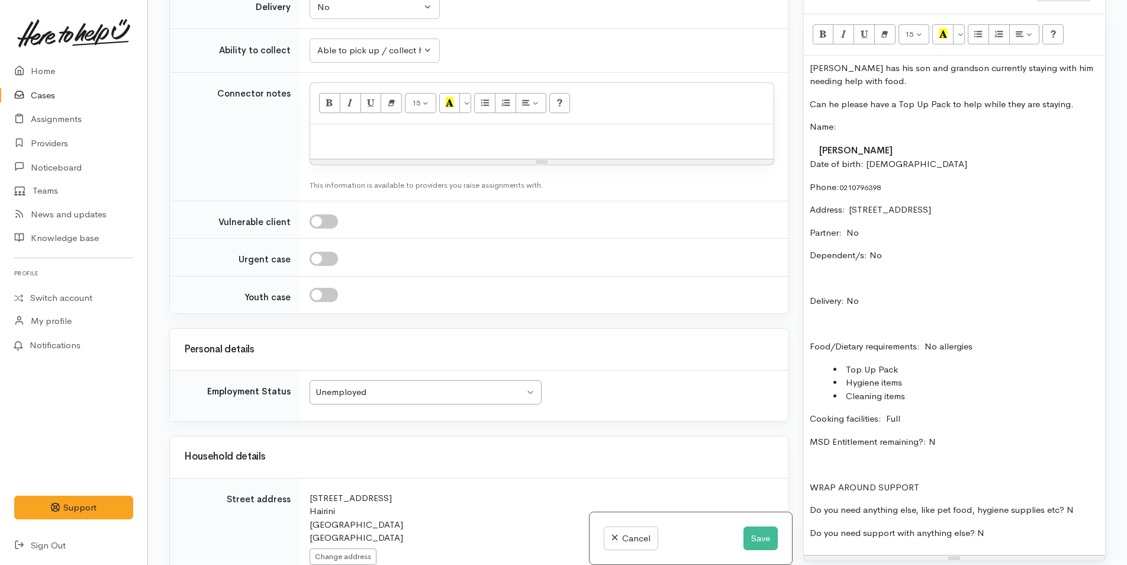
click at [373, 134] on p at bounding box center [542, 137] width 452 height 14
paste div
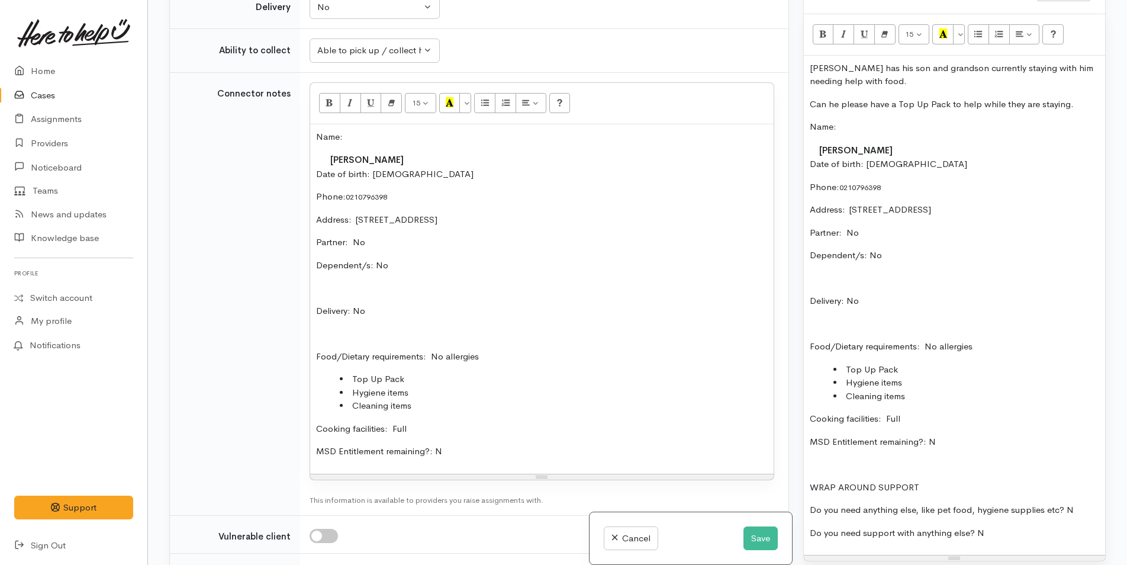
drag, startPoint x: 827, startPoint y: 68, endPoint x: 930, endPoint y: 132, distance: 121.3
click at [832, 68] on p "Tom has his son and grandson currently staying with him needing help with food." at bounding box center [955, 75] width 290 height 27
click at [869, 82] on p "Tom has his son and grandson currently staying with him needing help with food." at bounding box center [955, 75] width 290 height 27
drag, startPoint x: 830, startPoint y: 69, endPoint x: 849, endPoint y: 82, distance: 22.7
click at [831, 69] on p "Tom has his son and grandson currently staying with him needing help with food." at bounding box center [955, 75] width 290 height 27
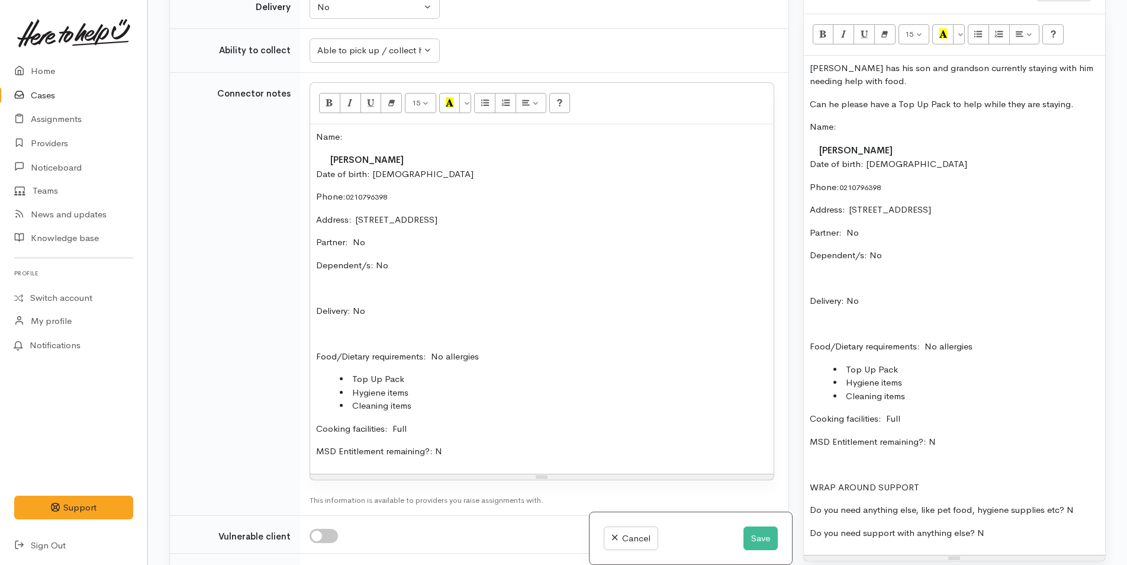
click at [876, 83] on p "Tom has his son and grandson currently staying with him needing help with food." at bounding box center [955, 75] width 290 height 27
click at [829, 67] on p "Tom has his son and grandson currently staying with him needing help with food." at bounding box center [955, 75] width 290 height 27
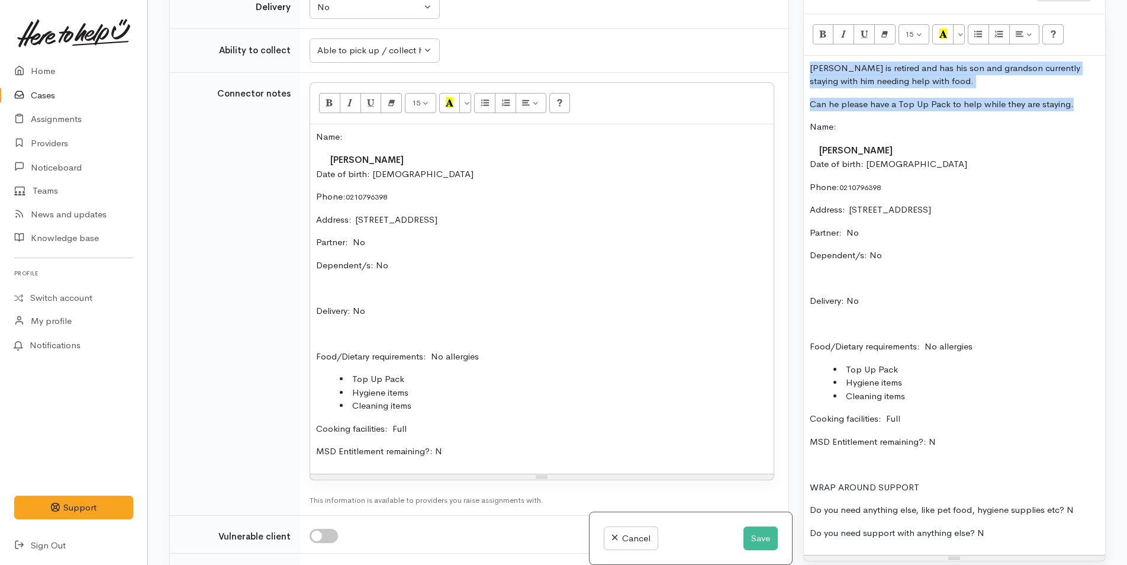
drag, startPoint x: 1072, startPoint y: 105, endPoint x: 805, endPoint y: 57, distance: 272.0
click at [805, 57] on div "Tom is retired and has his son and grandson currently staying with him needing …" at bounding box center [954, 306] width 301 height 500
copy div "Tom is retired and has his son and grandson currently staying with him needing …"
click at [752, 539] on button "Save" at bounding box center [761, 538] width 34 height 24
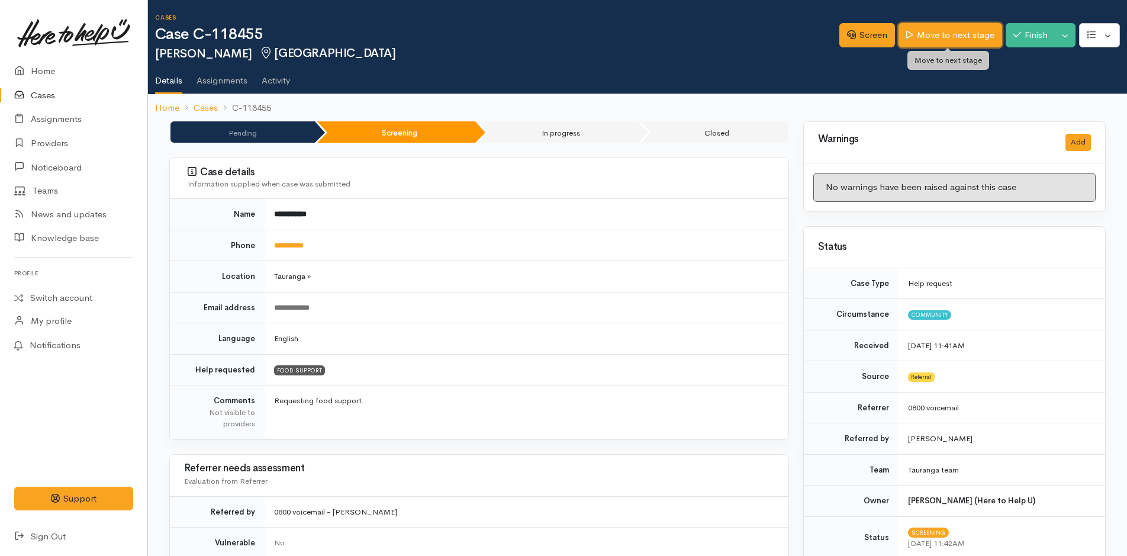
click at [978, 37] on link "Move to next stage" at bounding box center [950, 35] width 103 height 24
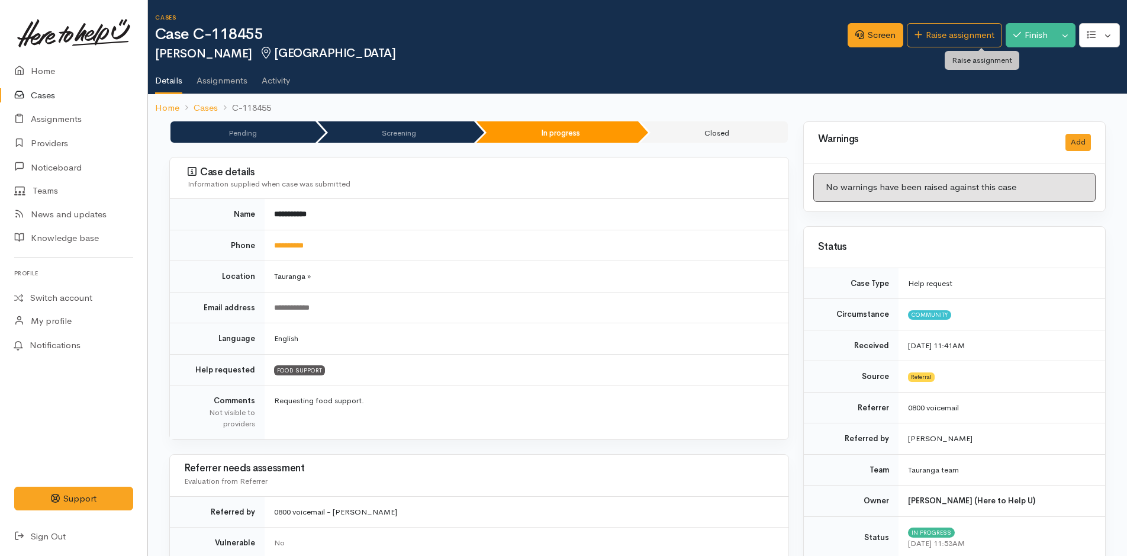
click at [978, 37] on link "Raise assignment" at bounding box center [954, 35] width 95 height 24
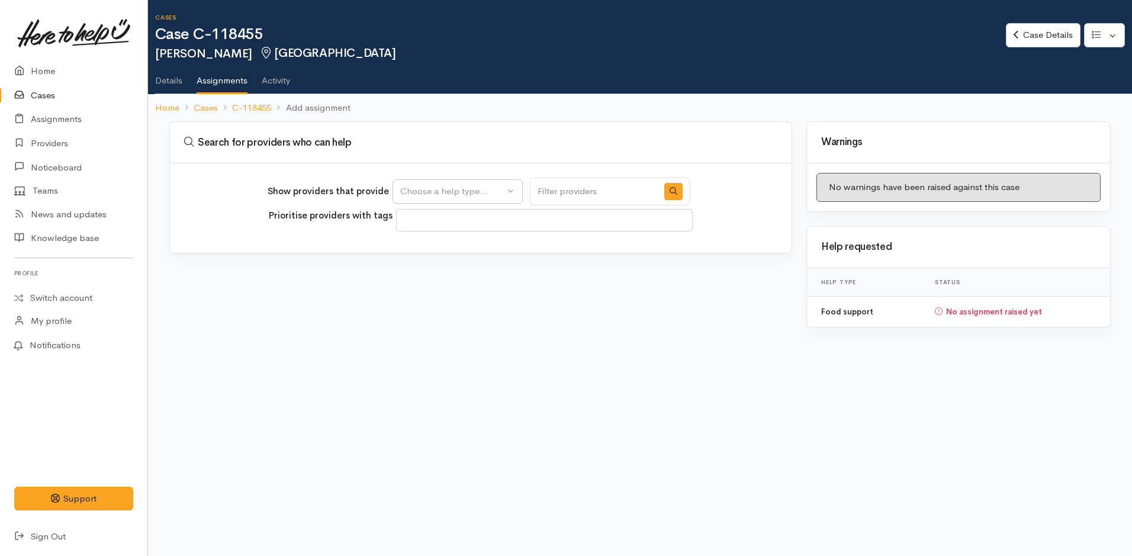
select select
click at [444, 201] on button "Choose a help type..." at bounding box center [458, 191] width 130 height 24
click at [450, 245] on span "Food support" at bounding box center [434, 249] width 55 height 14
select select "3"
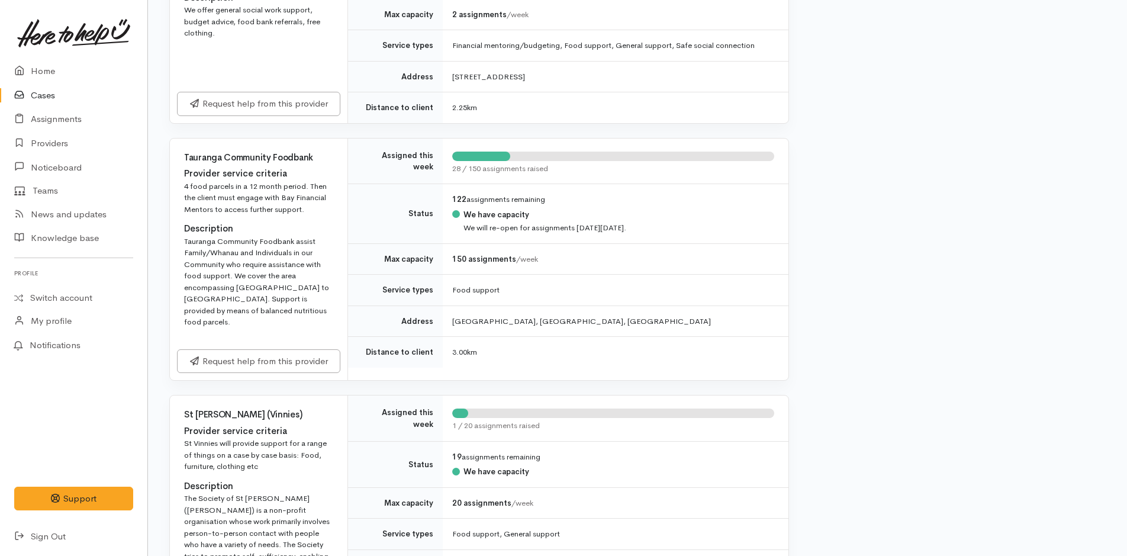
scroll to position [651, 0]
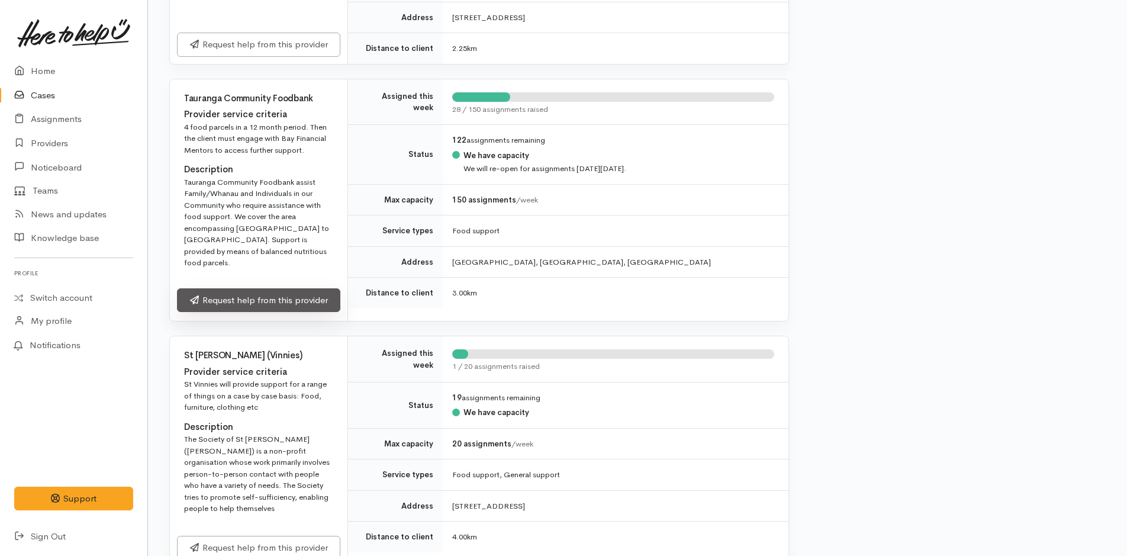
click at [301, 288] on link "Request help from this provider" at bounding box center [258, 300] width 163 height 24
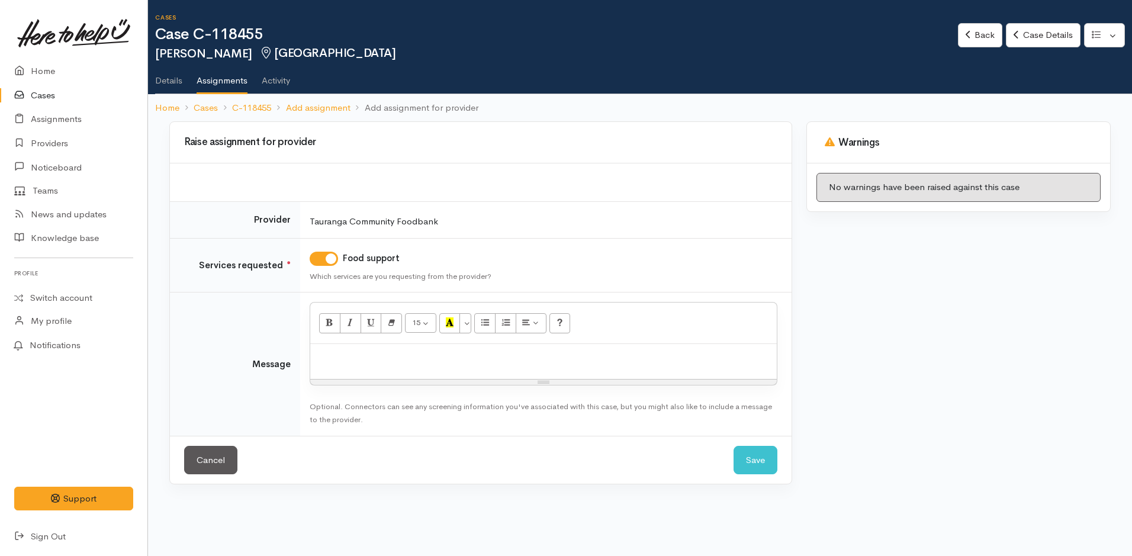
click at [368, 370] on div at bounding box center [543, 361] width 467 height 35
click at [975, 35] on link "Back" at bounding box center [980, 35] width 44 height 24
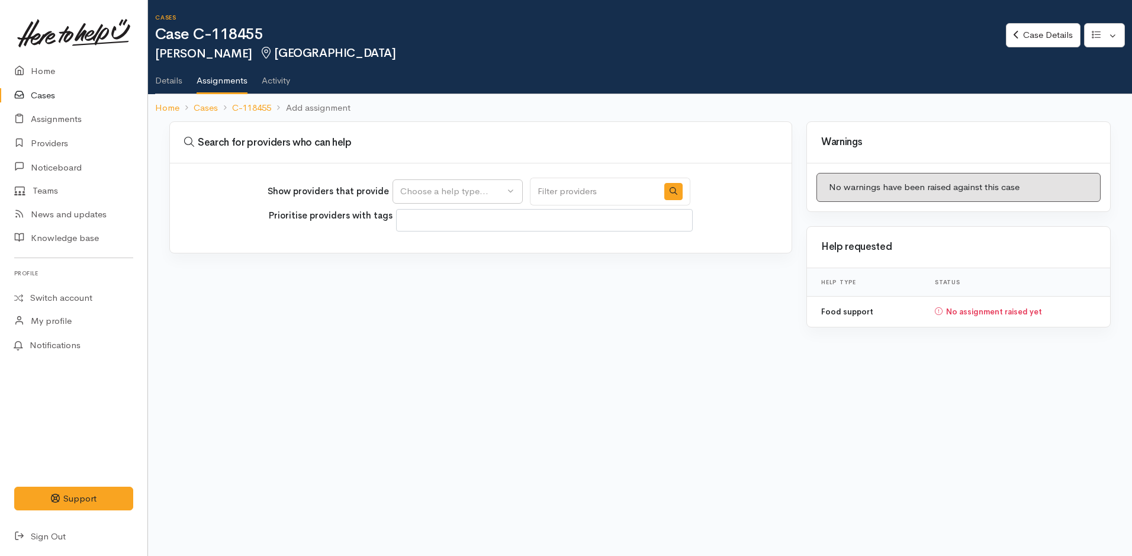
select select
click at [1023, 35] on link "Case Details" at bounding box center [1043, 35] width 74 height 24
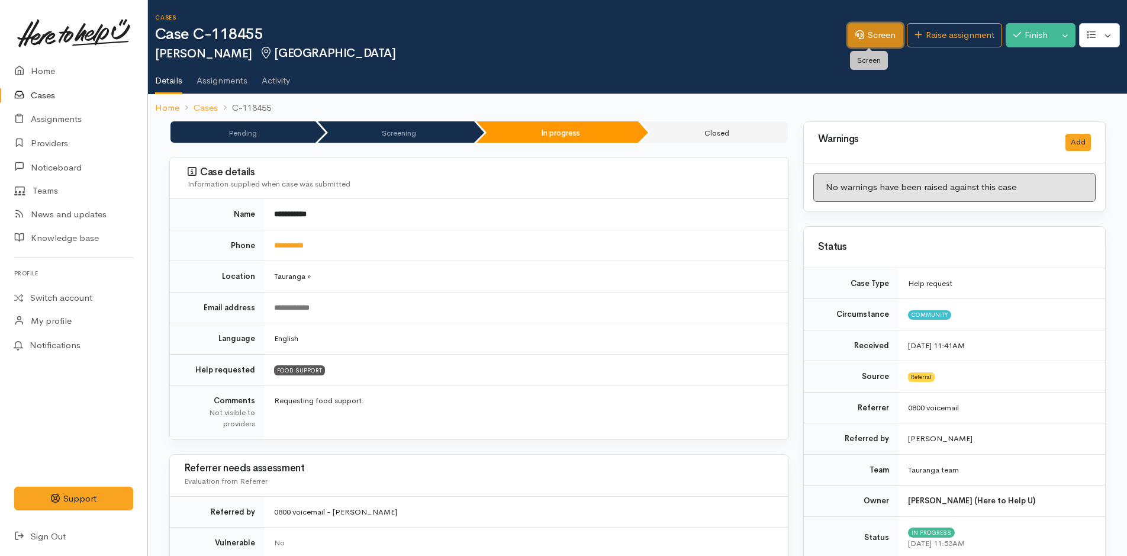
click at [883, 34] on link "Screen" at bounding box center [876, 35] width 56 height 24
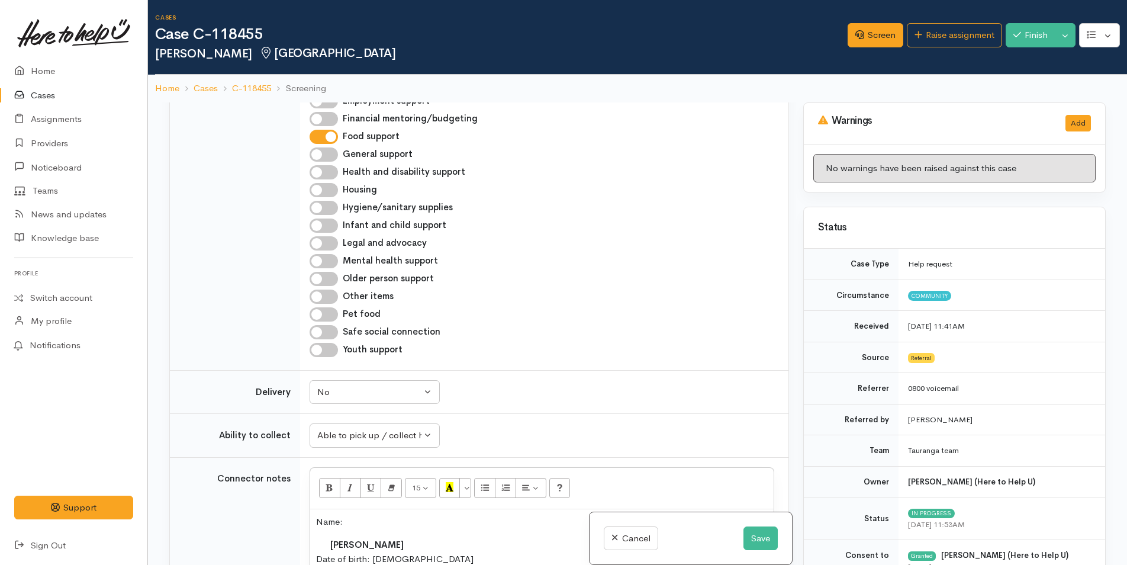
scroll to position [474, 0]
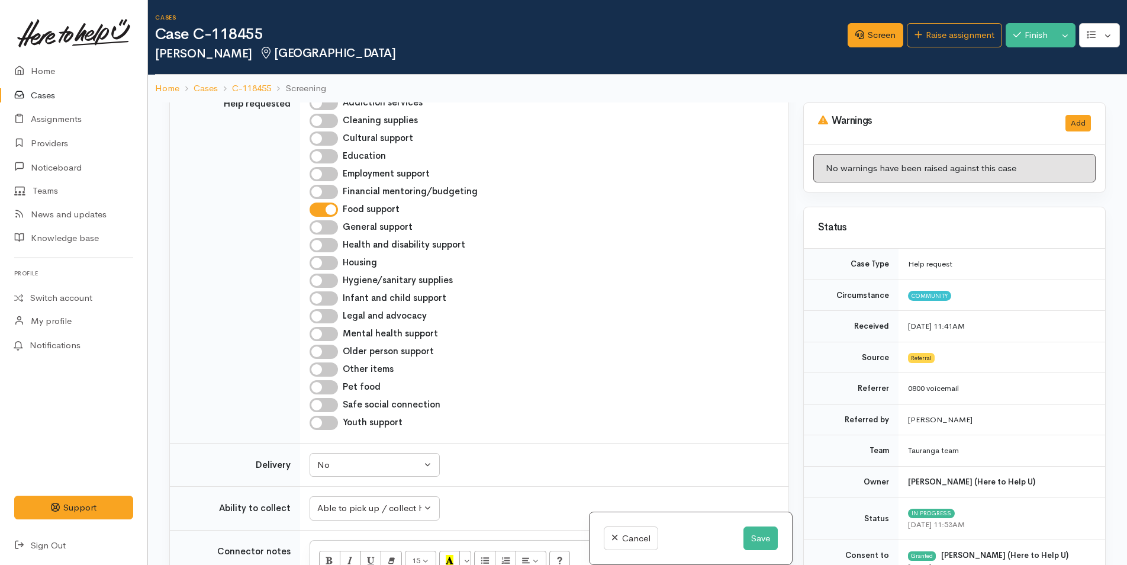
click at [330, 370] on input "Other items" at bounding box center [324, 369] width 28 height 14
checkbox input "true"
drag, startPoint x: 333, startPoint y: 281, endPoint x: 441, endPoint y: 345, distance: 125.8
click at [333, 280] on input "Hygiene/sanitary supplies" at bounding box center [324, 281] width 28 height 14
checkbox input "true"
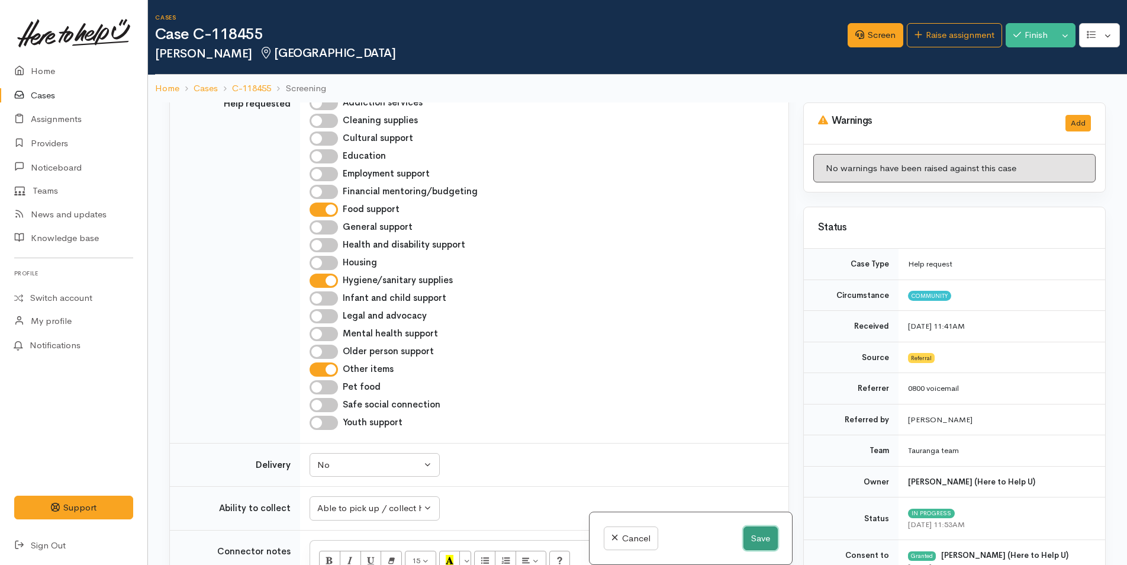
click at [754, 538] on button "Save" at bounding box center [761, 538] width 34 height 24
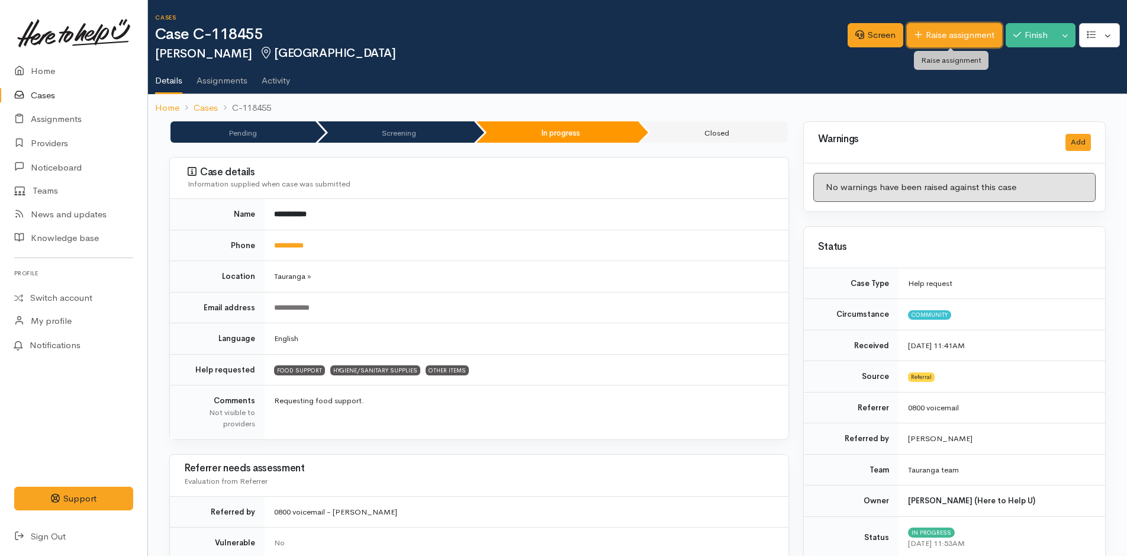
click at [966, 29] on link "Raise assignment" at bounding box center [954, 35] width 95 height 24
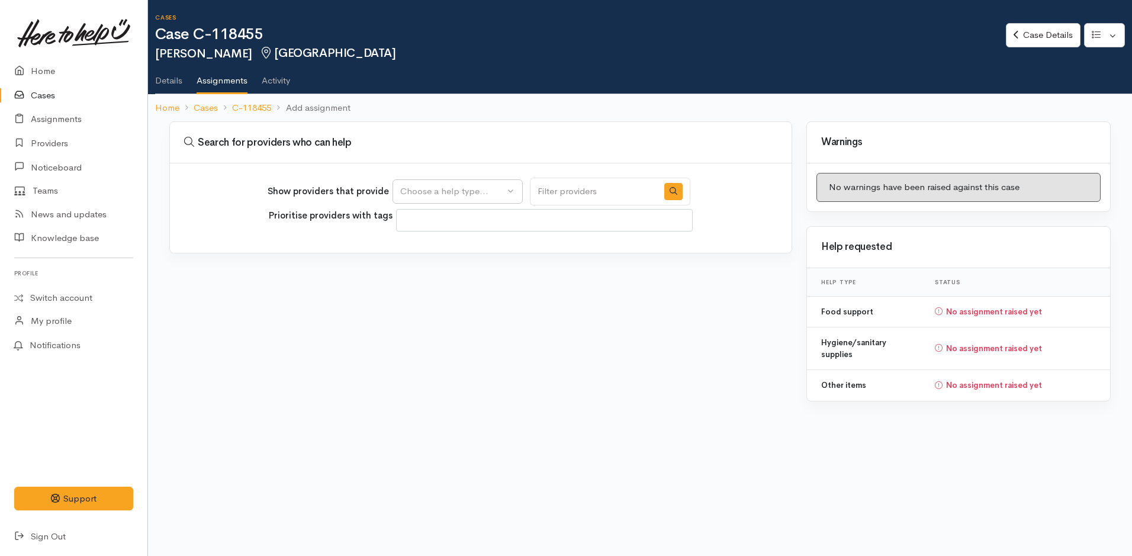
select select
click at [498, 191] on div "Choose a help type..." at bounding box center [452, 192] width 104 height 14
click at [458, 249] on span "Food support" at bounding box center [434, 249] width 55 height 14
select select "3"
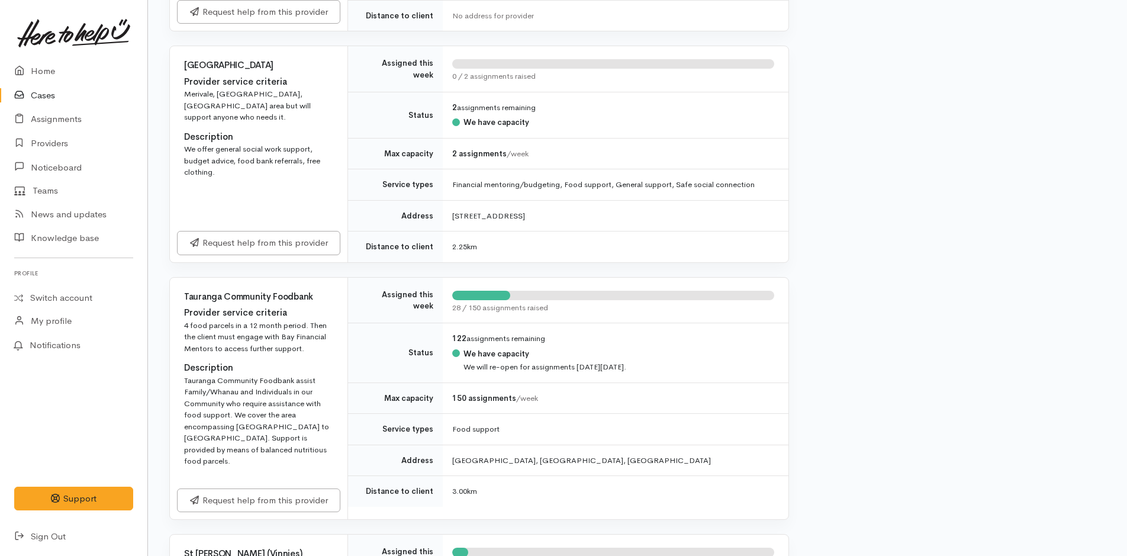
scroll to position [592, 0]
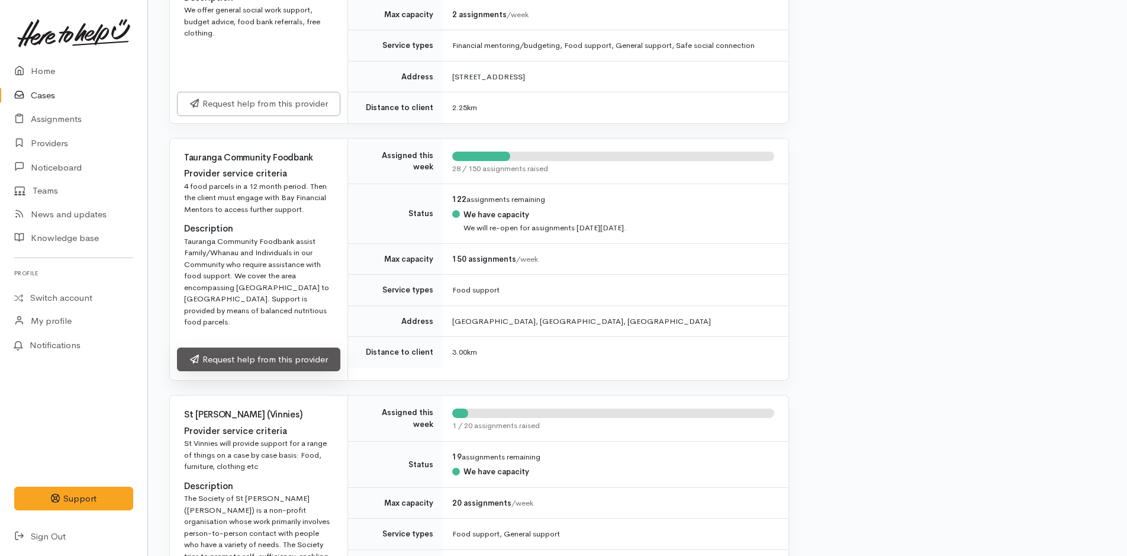
click at [291, 348] on link "Request help from this provider" at bounding box center [258, 360] width 163 height 24
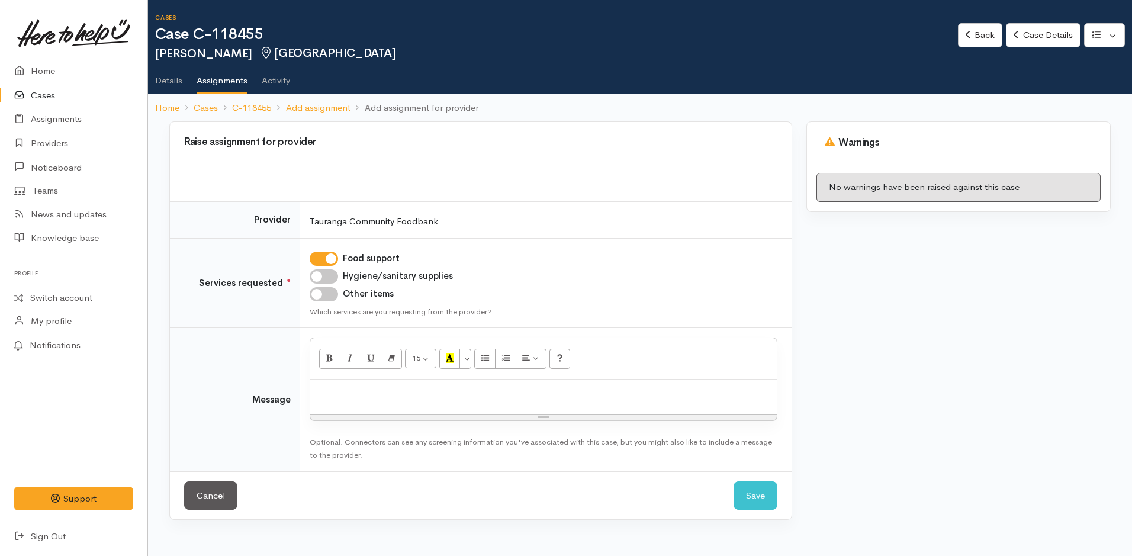
drag, startPoint x: 330, startPoint y: 278, endPoint x: 330, endPoint y: 287, distance: 8.9
click at [330, 278] on input "Hygiene/sanitary supplies" at bounding box center [324, 276] width 28 height 14
checkbox input "true"
click at [330, 295] on input "Other items" at bounding box center [324, 294] width 28 height 14
checkbox input "true"
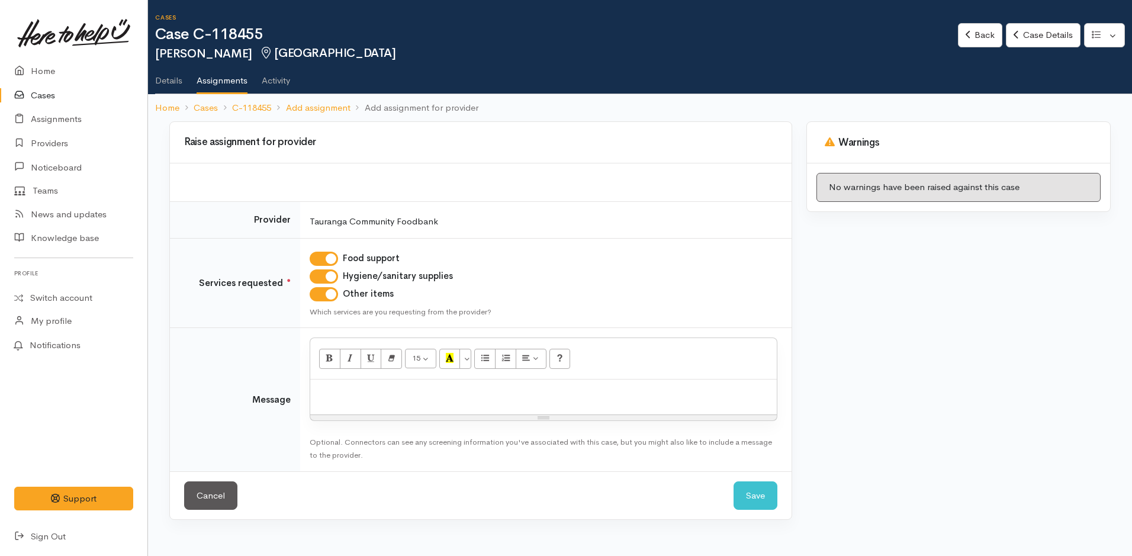
click at [349, 400] on div at bounding box center [543, 397] width 467 height 35
paste div
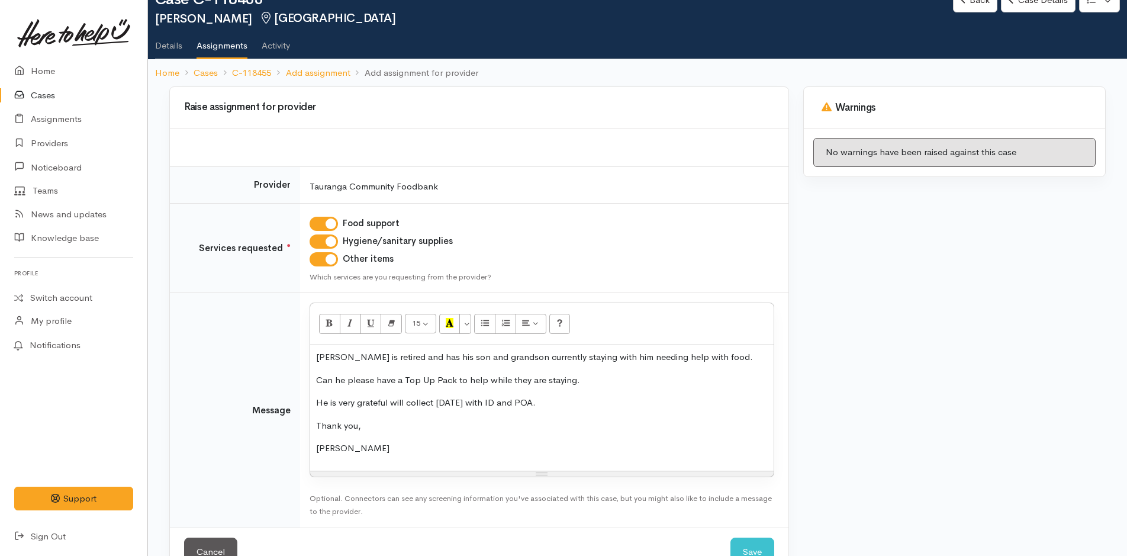
scroll to position [69, 0]
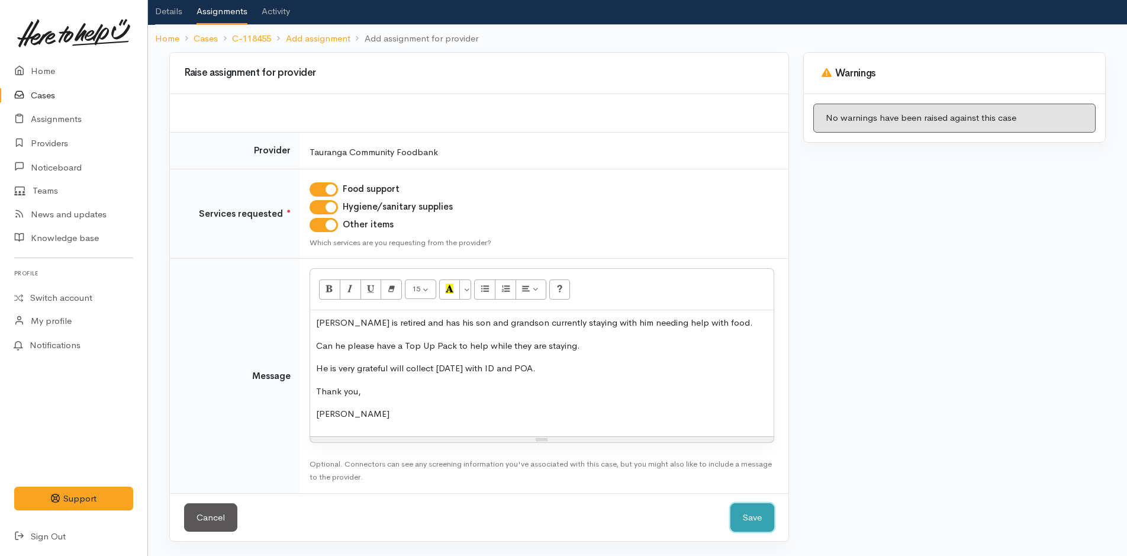
click at [761, 515] on button "Save" at bounding box center [753, 517] width 44 height 29
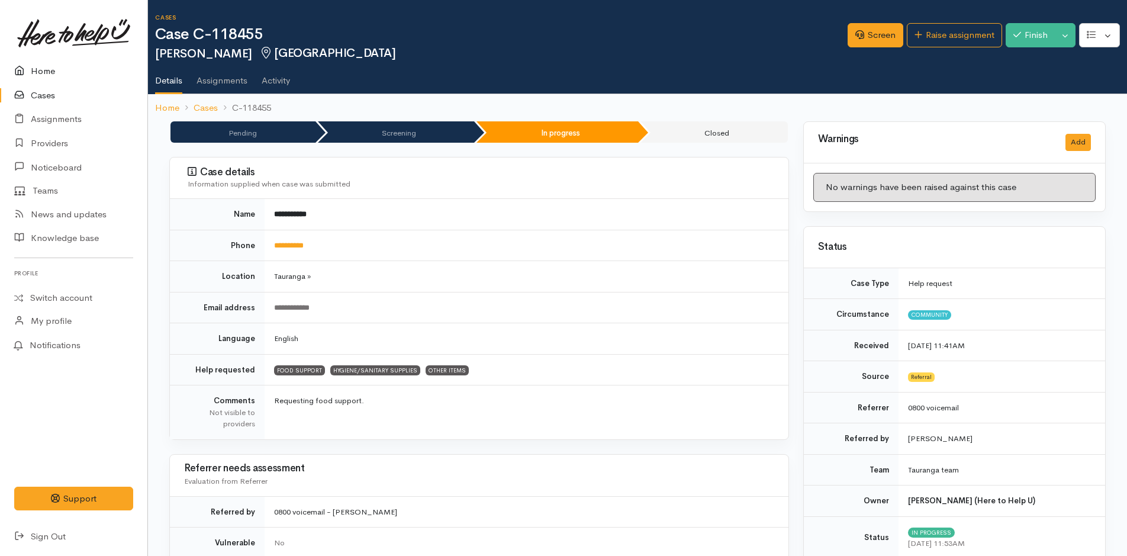
click at [41, 72] on link "Home" at bounding box center [73, 71] width 147 height 24
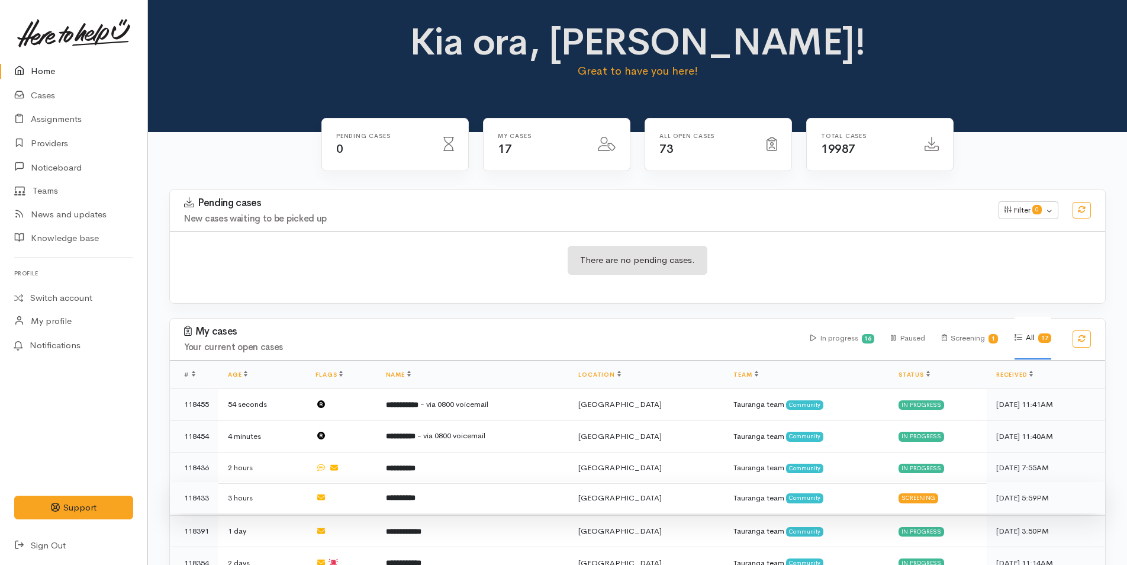
click at [414, 494] on b "**********" at bounding box center [401, 498] width 30 height 8
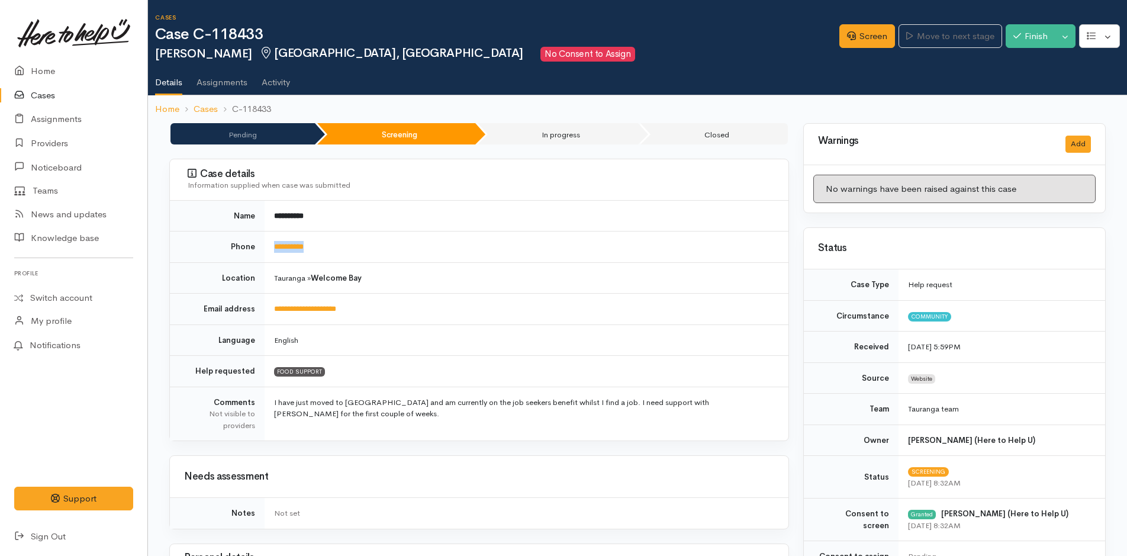
drag, startPoint x: 332, startPoint y: 245, endPoint x: 270, endPoint y: 255, distance: 62.9
click at [270, 255] on td "**********" at bounding box center [527, 247] width 524 height 31
copy link "**********"
click at [53, 70] on link "Home" at bounding box center [73, 71] width 147 height 24
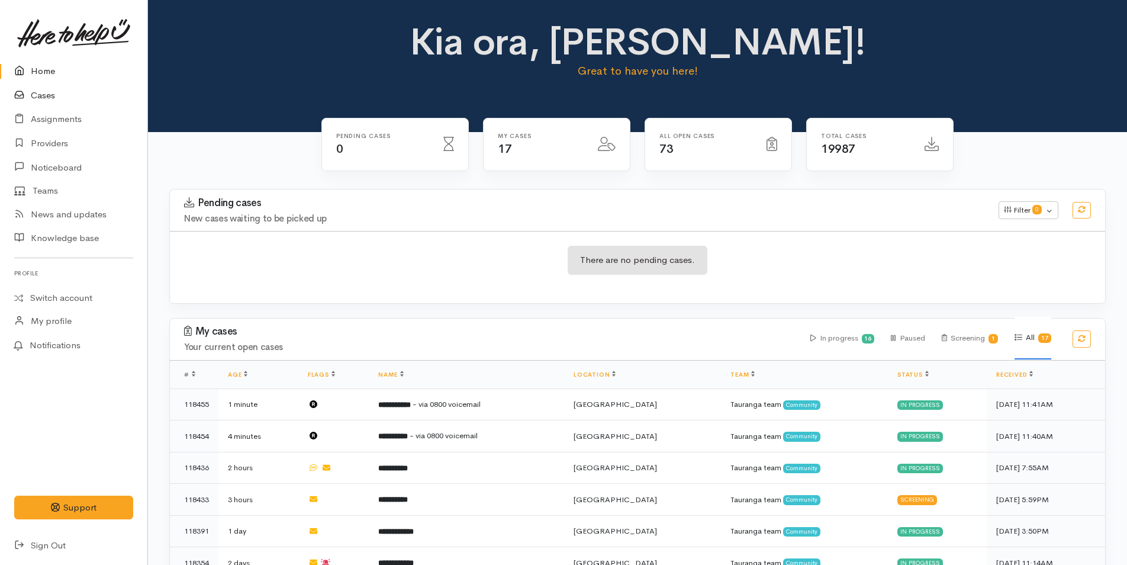
click at [50, 92] on link "Cases" at bounding box center [73, 95] width 147 height 24
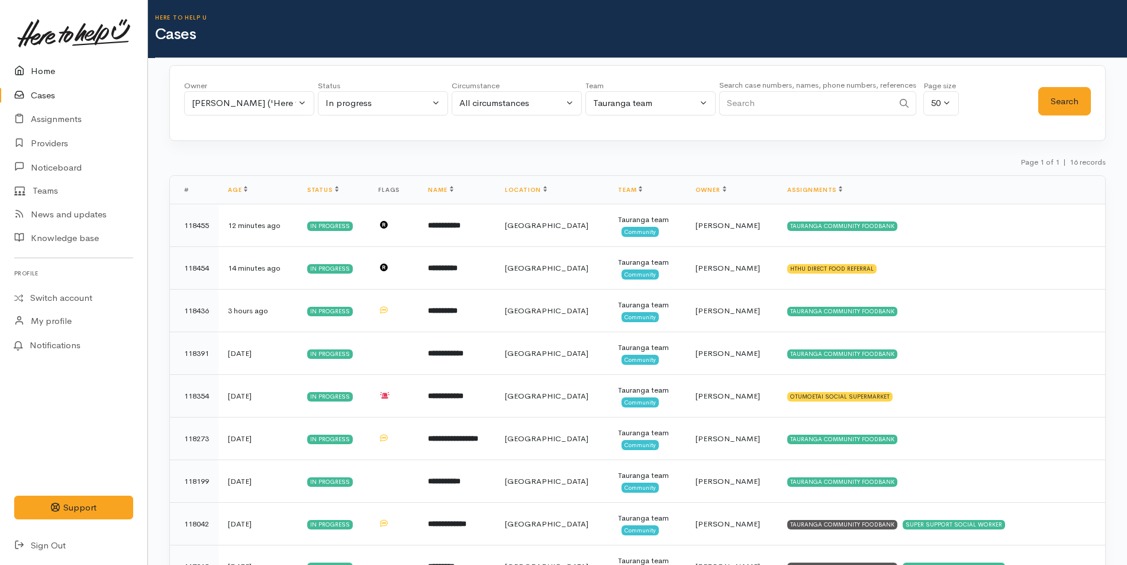
click at [40, 69] on link "Home" at bounding box center [73, 71] width 147 height 24
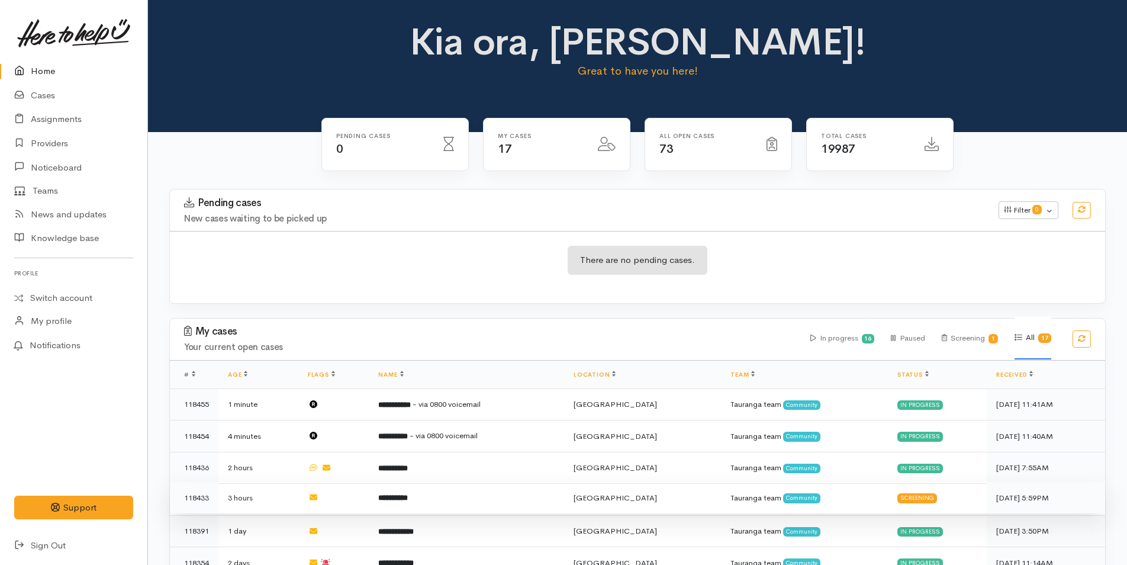
click at [476, 499] on td "**********" at bounding box center [466, 498] width 195 height 32
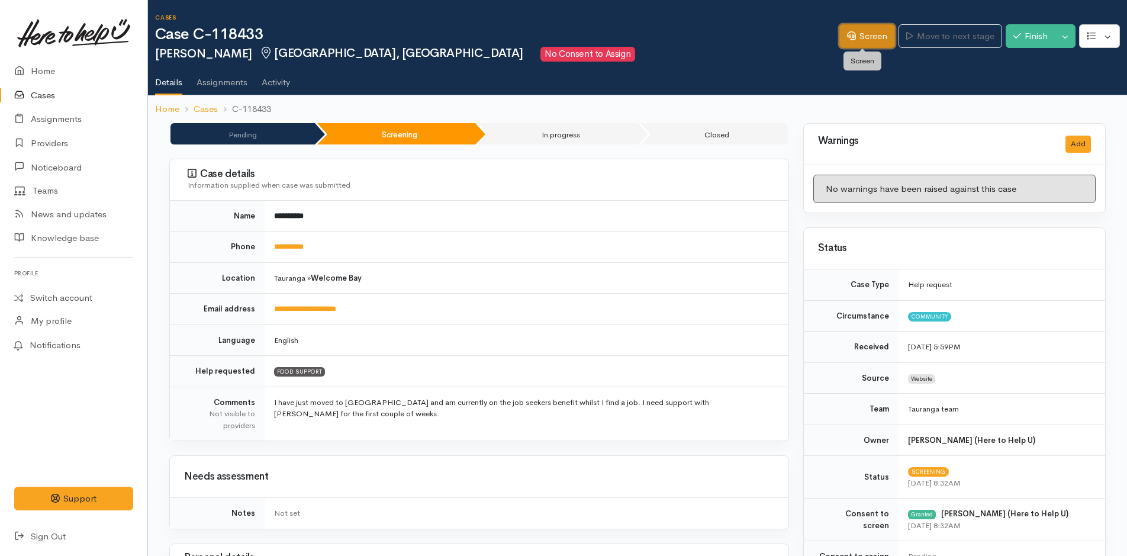
click at [869, 38] on link "Screen" at bounding box center [868, 36] width 56 height 24
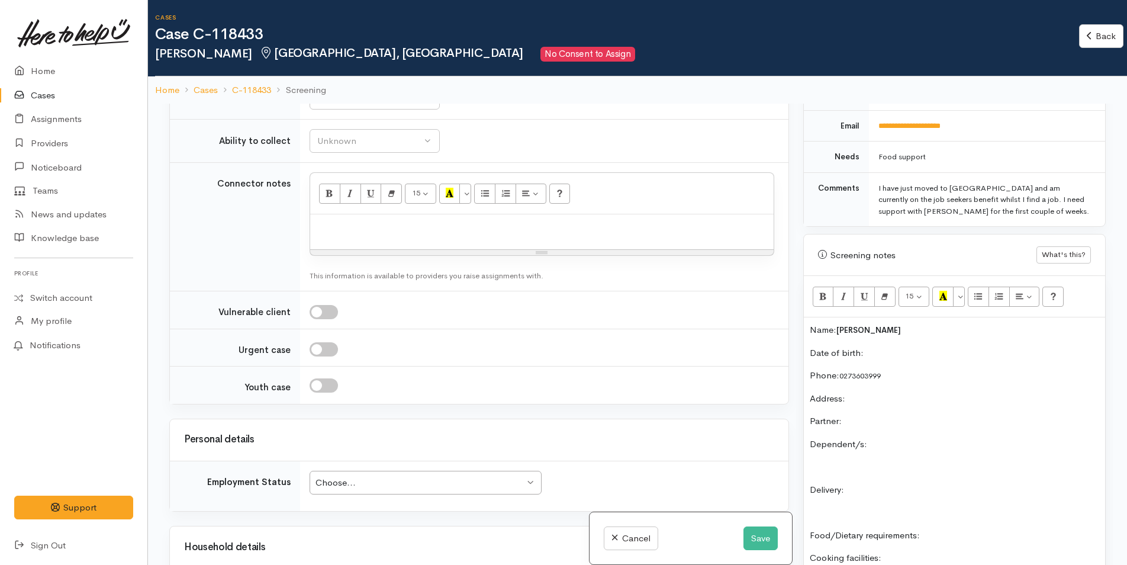
scroll to position [947, 0]
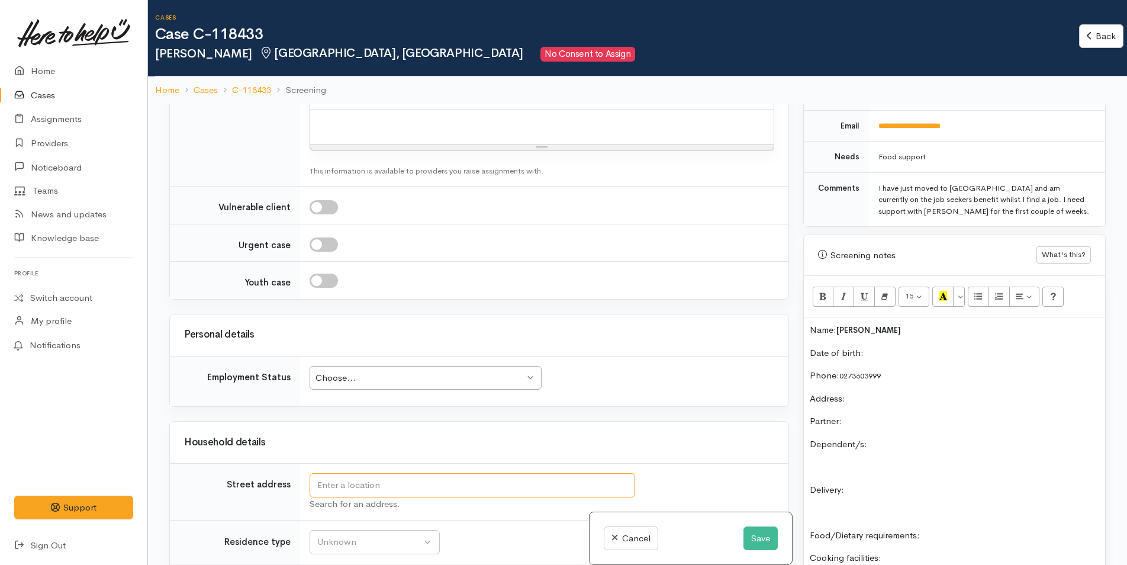
click at [510, 485] on input "text" at bounding box center [473, 485] width 326 height 24
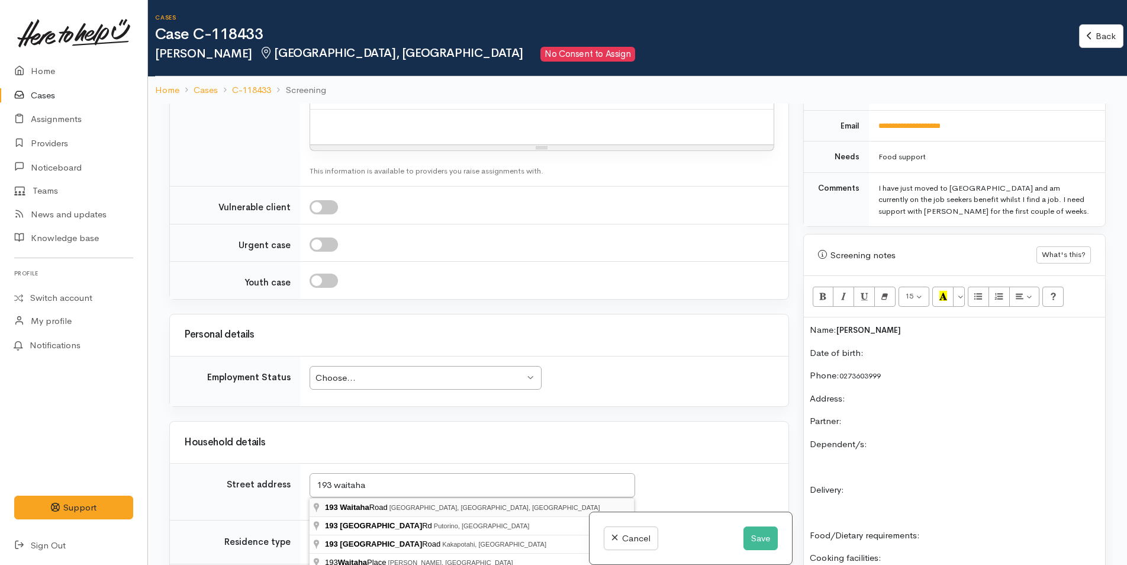
type input "193 Waitaha Road, Welcome Bay, Tauranga, New Zealand"
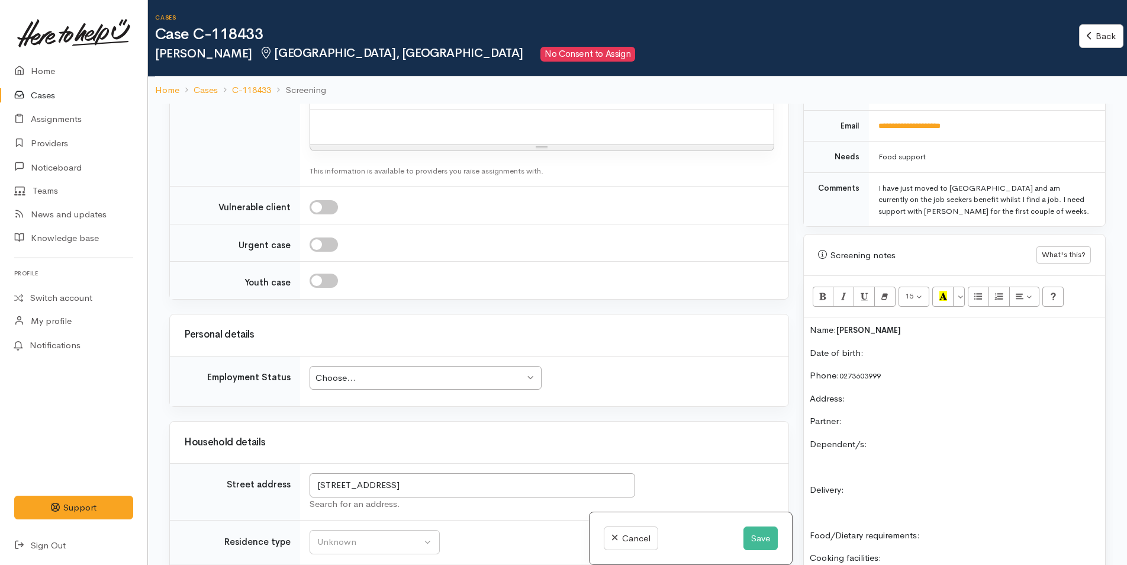
click at [904, 345] on div "Name: Ella Frank Date of birth: Phone:  0273603999 Address:  Partner: Dependent…" at bounding box center [954, 505] width 301 height 377
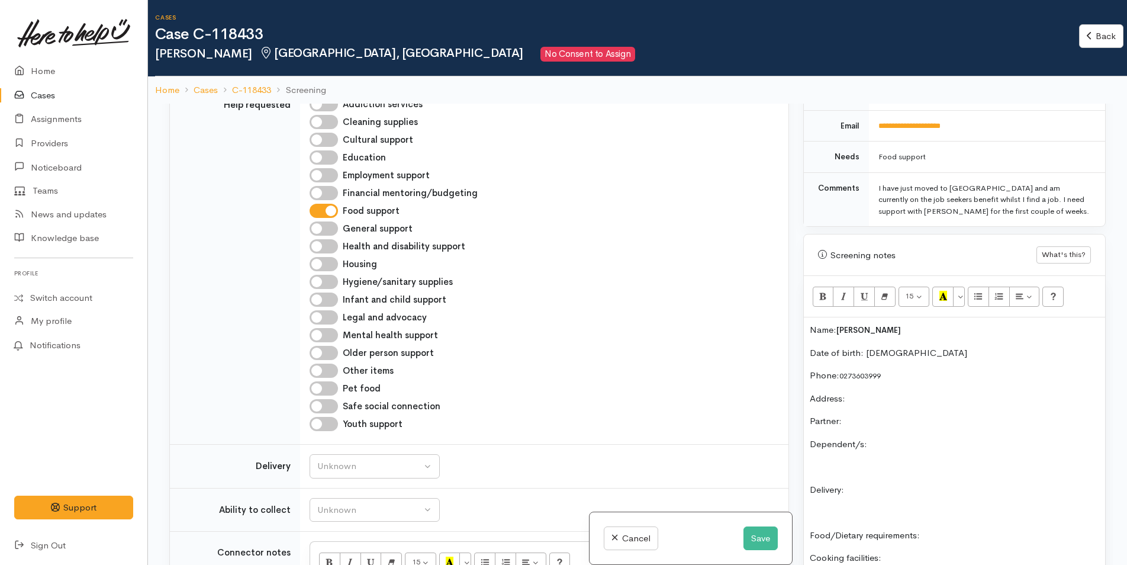
scroll to position [651, 0]
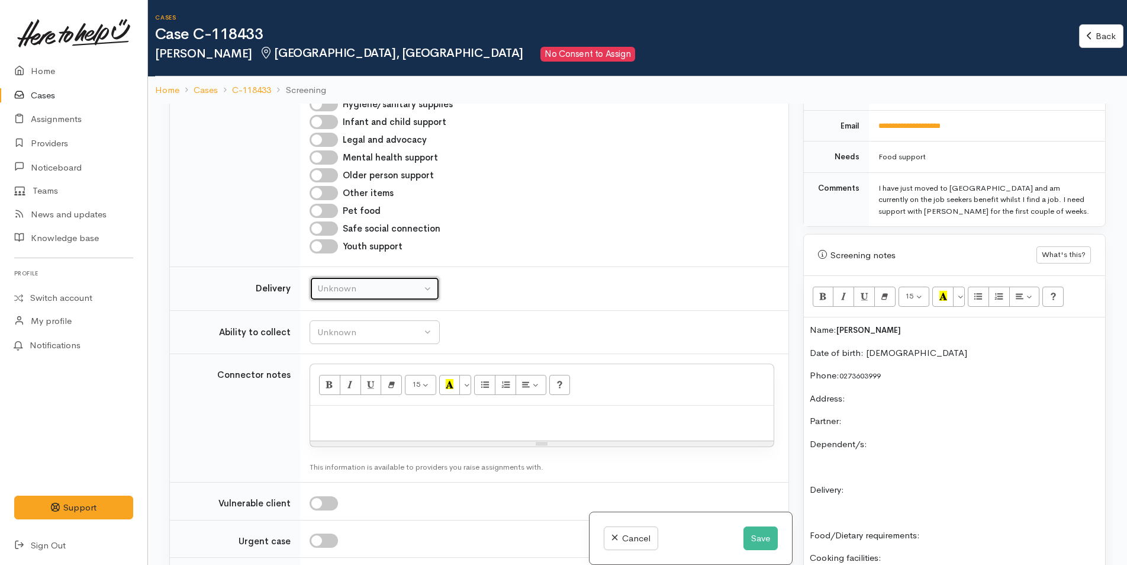
click at [373, 295] on button "Unknown" at bounding box center [375, 288] width 130 height 24
click at [336, 402] on span "No" at bounding box center [330, 400] width 12 height 14
select select "1"
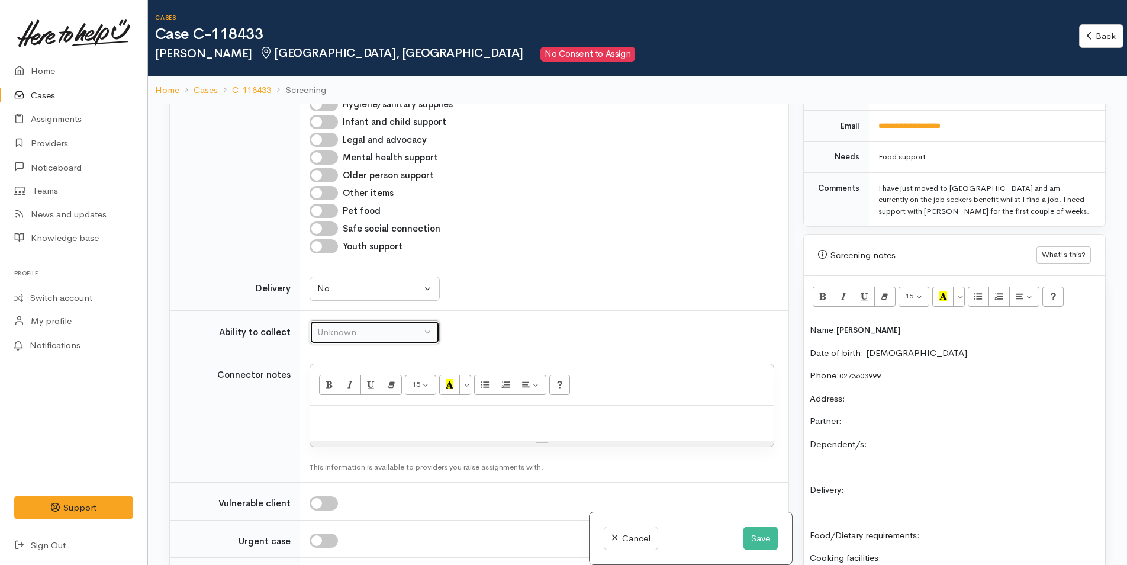
drag, startPoint x: 373, startPoint y: 324, endPoint x: 381, endPoint y: 346, distance: 23.8
click at [373, 324] on button "Unknown" at bounding box center [375, 332] width 130 height 24
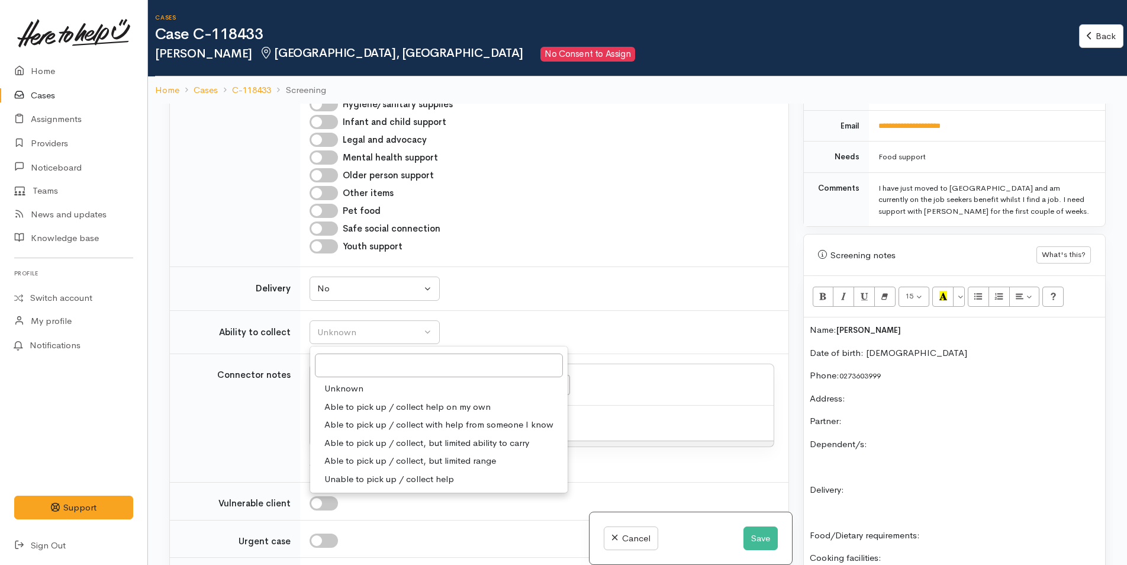
drag, startPoint x: 377, startPoint y: 407, endPoint x: 396, endPoint y: 342, distance: 67.8
click at [377, 406] on span "Able to pick up / collect help on my own" at bounding box center [407, 407] width 166 height 14
select select "2"
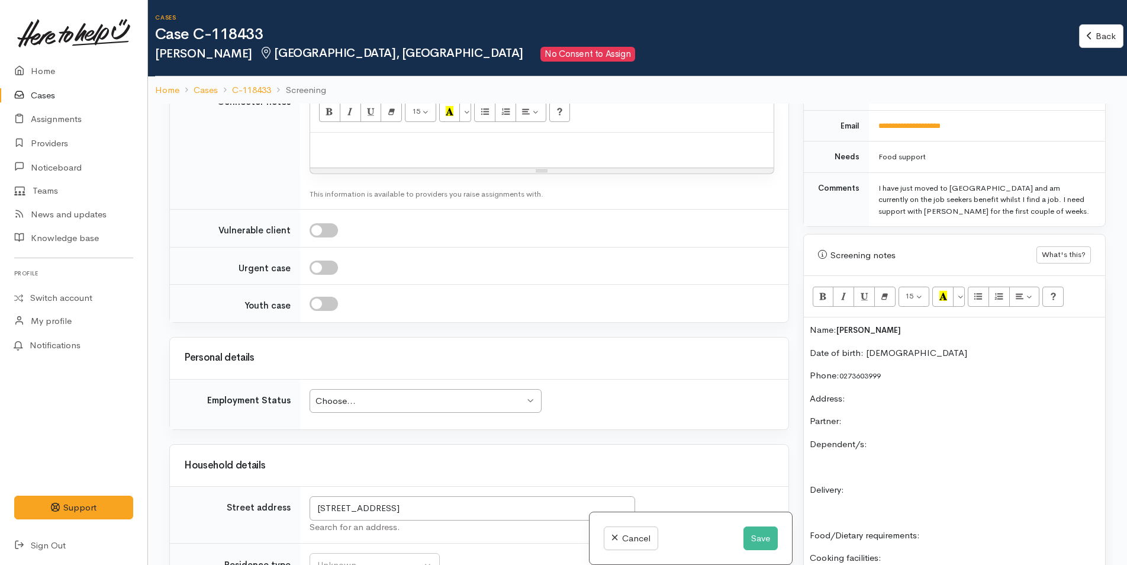
scroll to position [1007, 0]
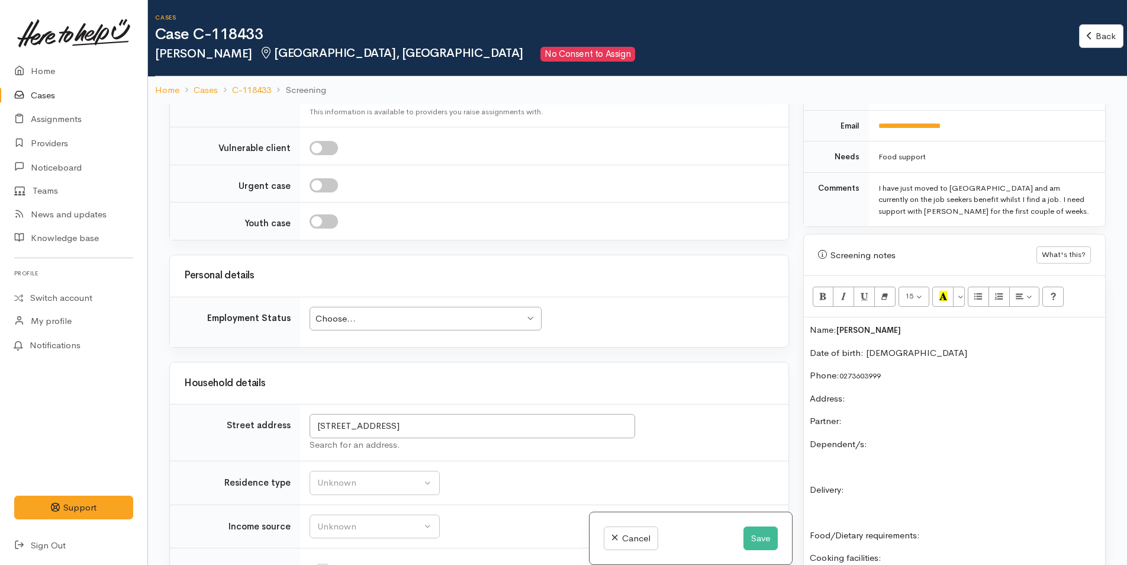
click at [404, 320] on div "Choose..." at bounding box center [420, 319] width 209 height 14
drag, startPoint x: 354, startPoint y: 465, endPoint x: 391, endPoint y: 445, distance: 42.4
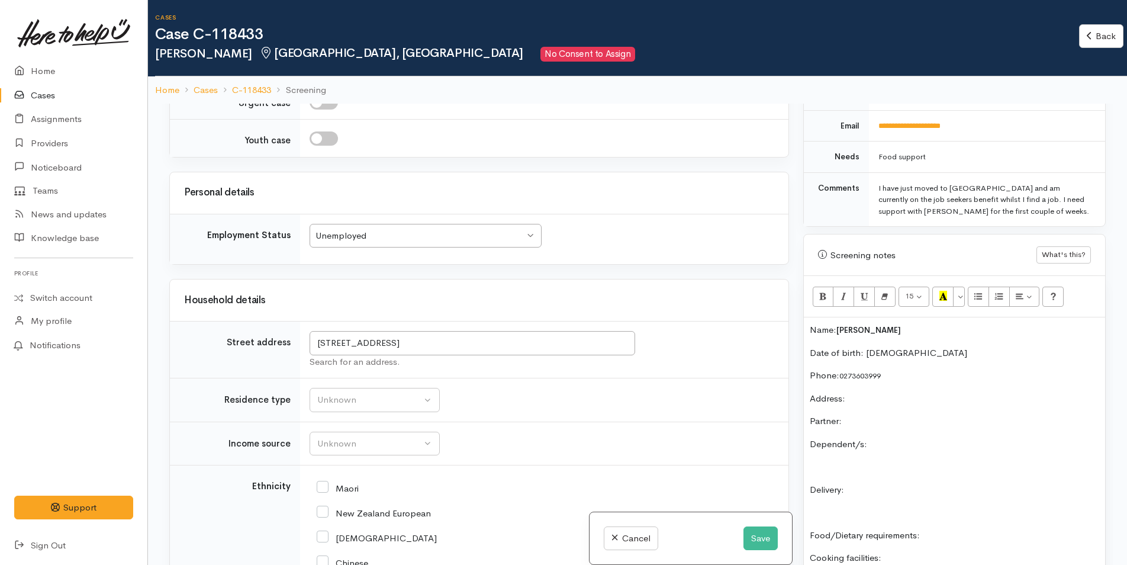
scroll to position [1243, 0]
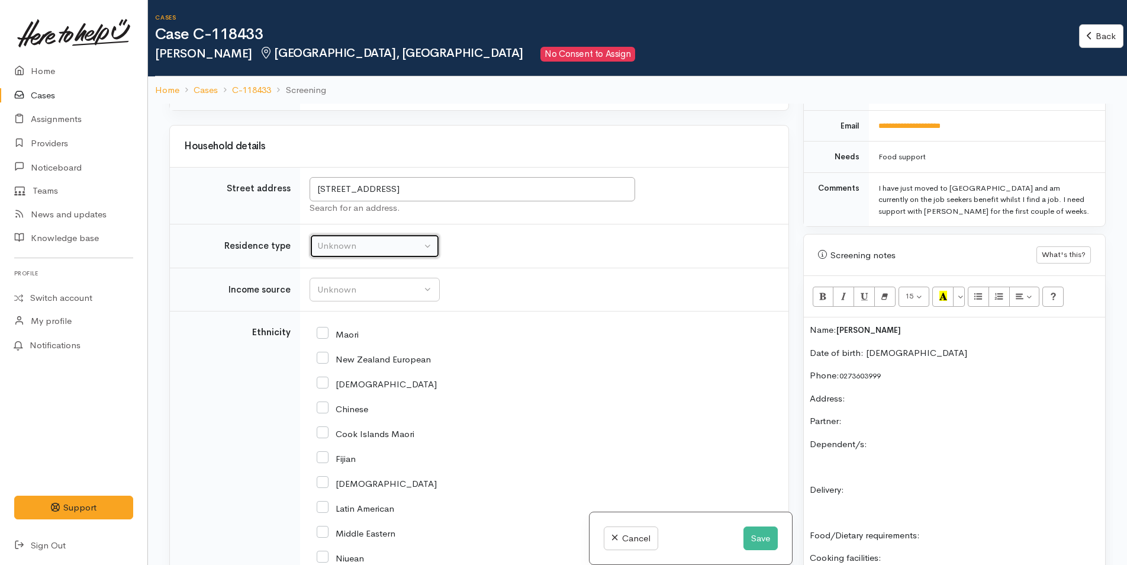
click at [366, 254] on button "Unknown" at bounding box center [375, 246] width 130 height 24
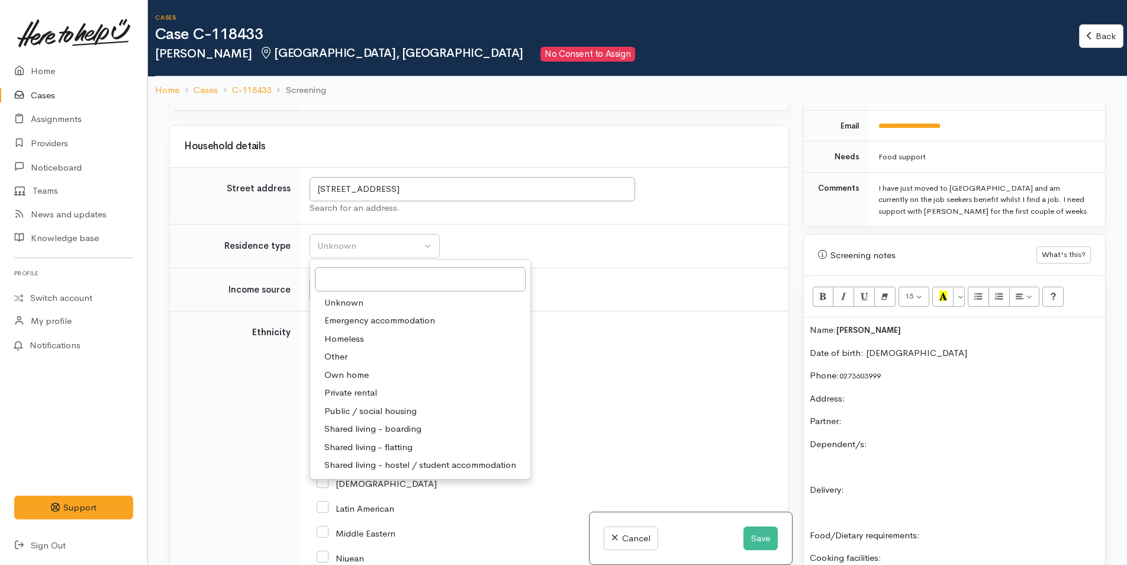
click at [364, 390] on span "Private rental" at bounding box center [350, 393] width 53 height 14
select select "2"
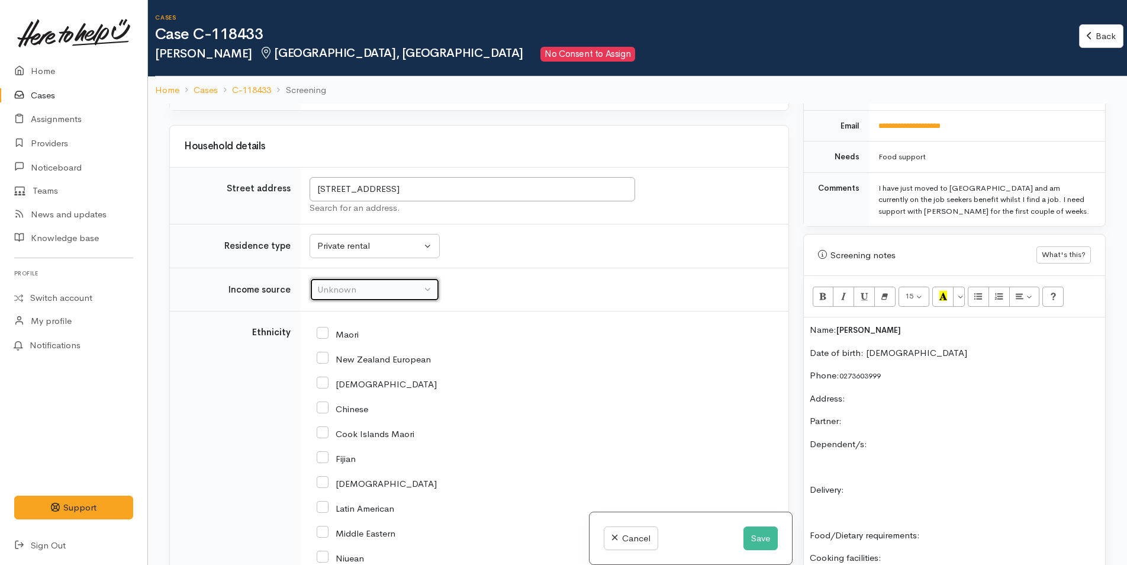
click at [387, 288] on div "Unknown" at bounding box center [369, 290] width 104 height 14
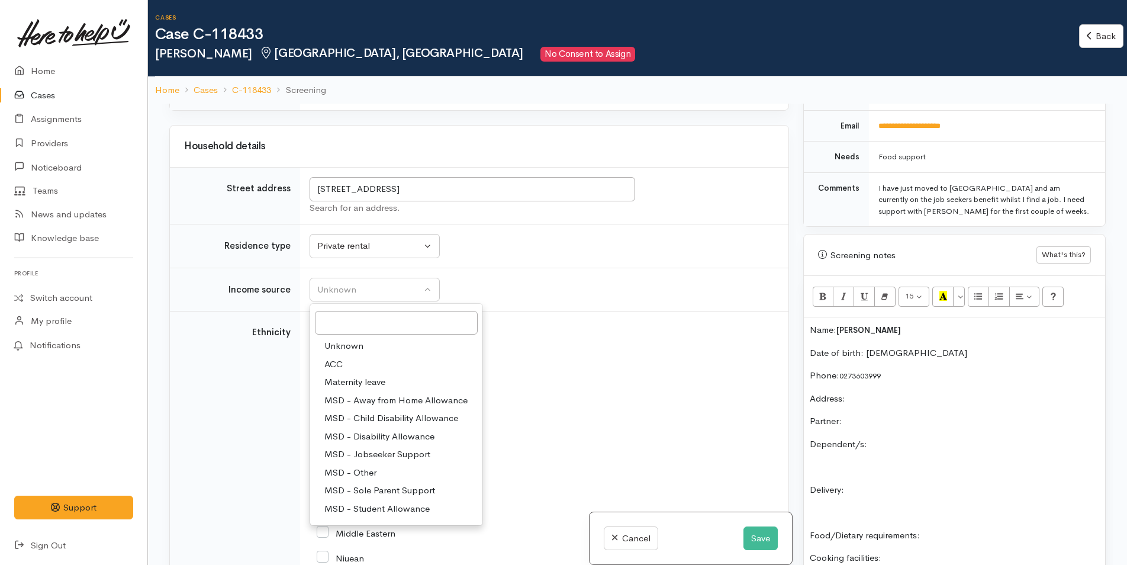
click at [377, 445] on link "MSD - Jobseeker Support" at bounding box center [396, 454] width 172 height 18
select select "4"
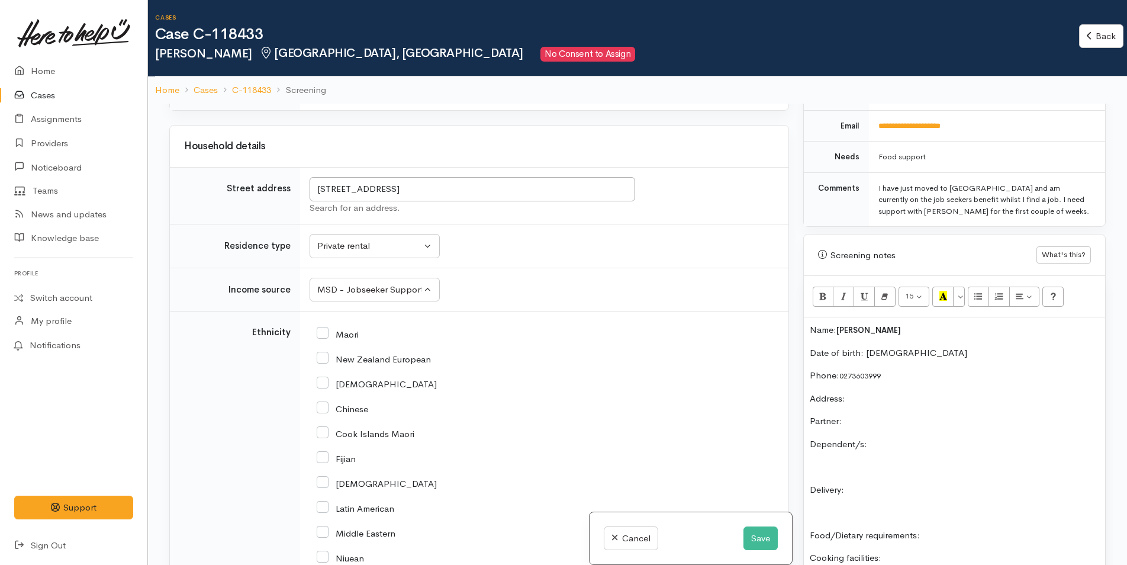
drag, startPoint x: 324, startPoint y: 359, endPoint x: 392, endPoint y: 365, distance: 68.4
click at [324, 358] on input "New Zealand European" at bounding box center [374, 358] width 114 height 11
checkbox input "true"
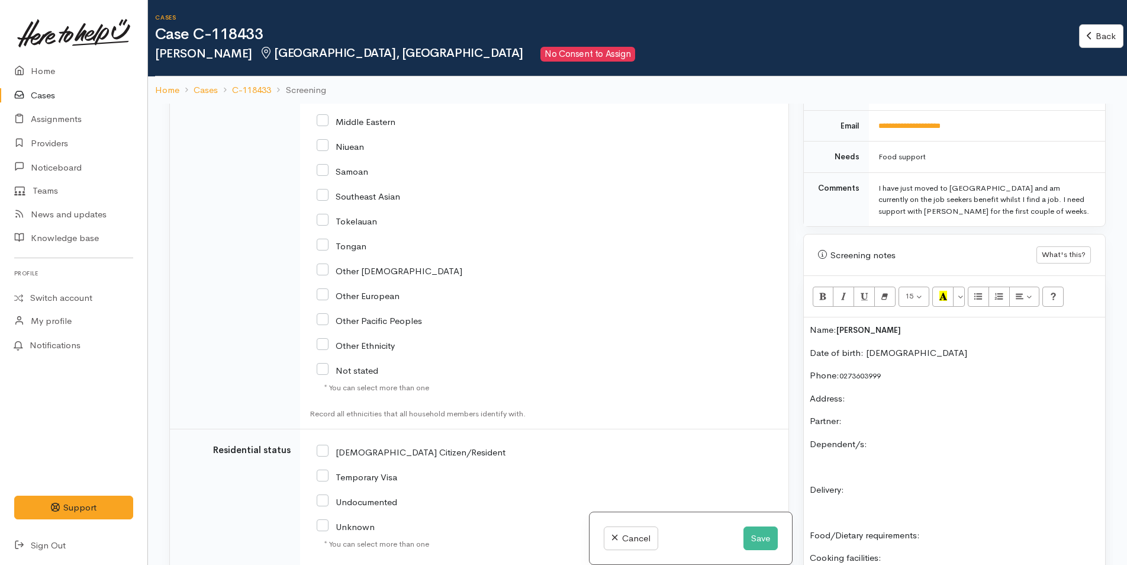
scroll to position [1776, 0]
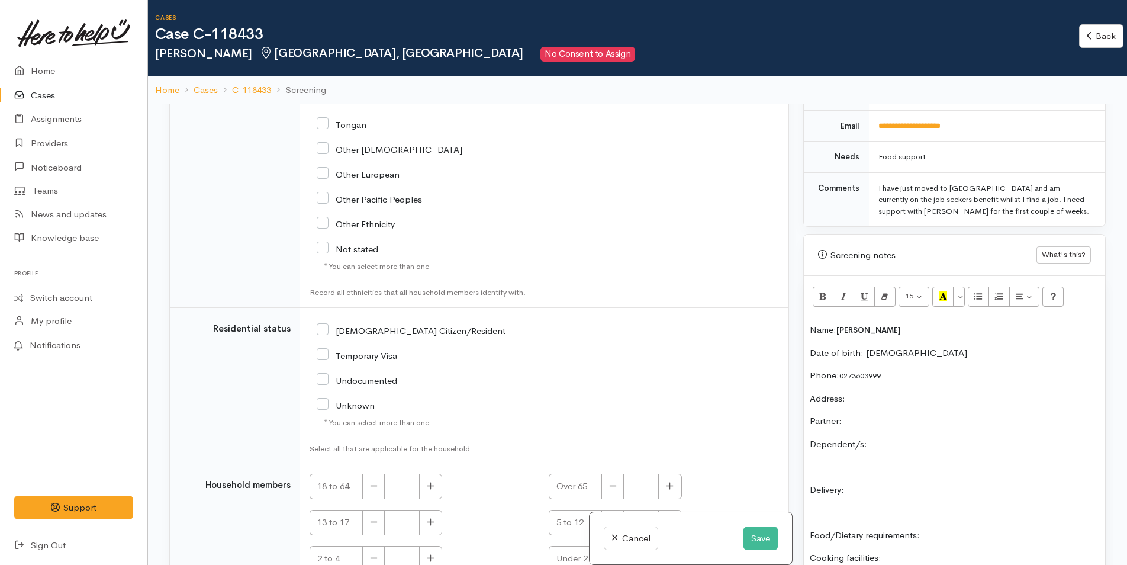
click at [323, 333] on input "[DEMOGRAPHIC_DATA] Citizen/Resident" at bounding box center [411, 329] width 189 height 11
checkbox input "true"
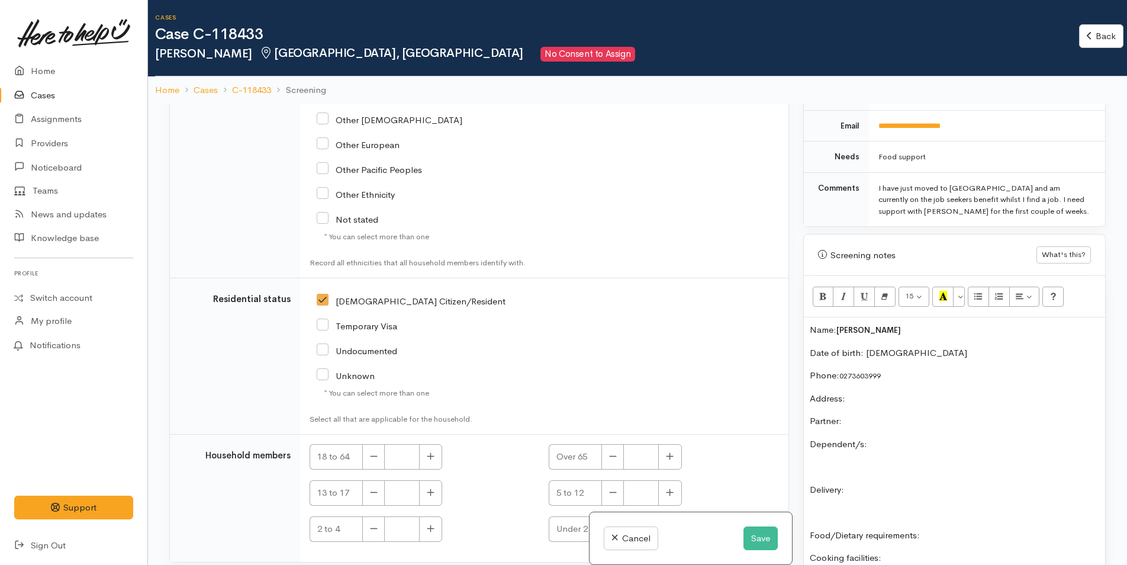
scroll to position [1834, 0]
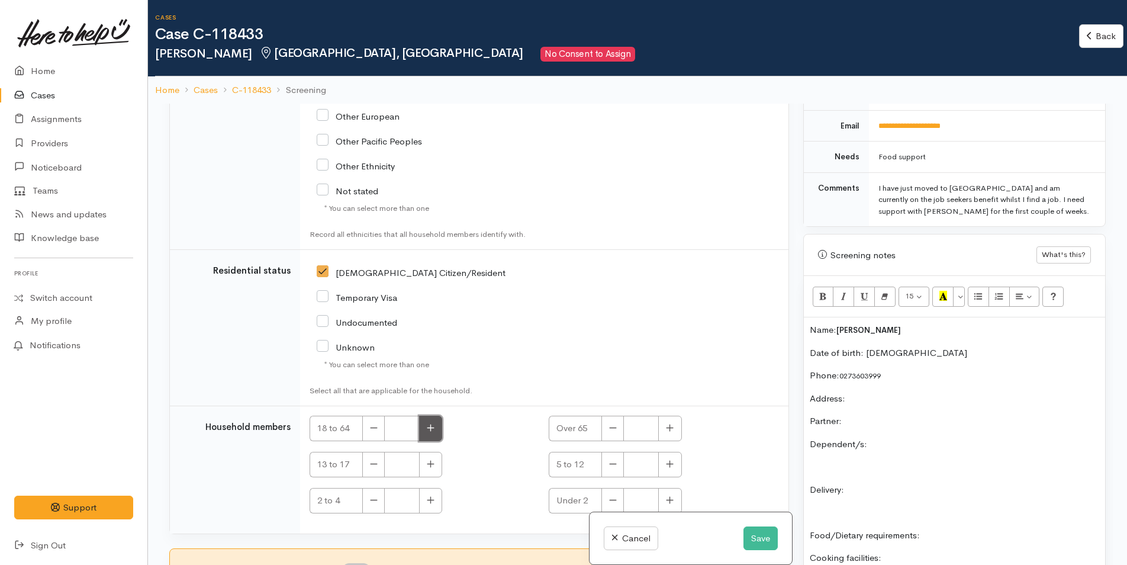
click at [433, 422] on button "button" at bounding box center [430, 428] width 23 height 25
type input "1"
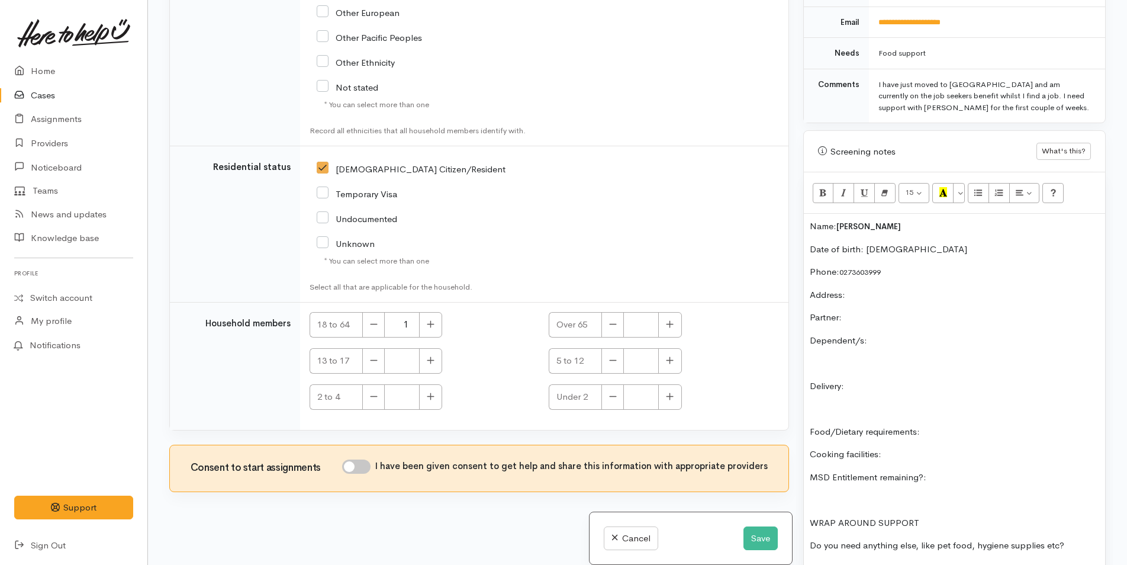
click at [368, 465] on input "I have been given consent to get help and share this information with appropria…" at bounding box center [356, 466] width 28 height 14
checkbox input "true"
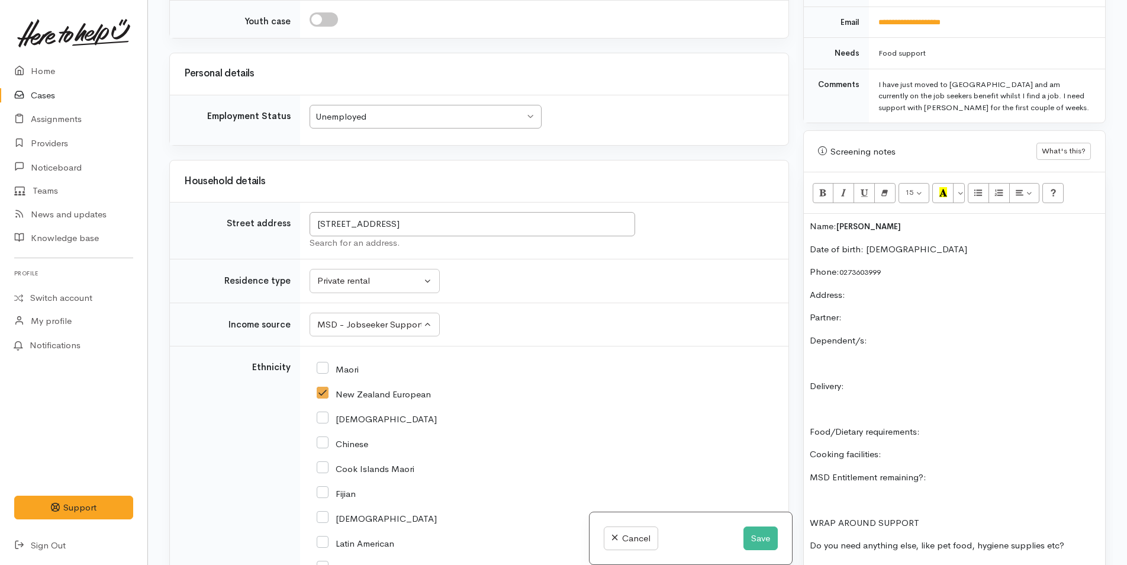
scroll to position [1005, 0]
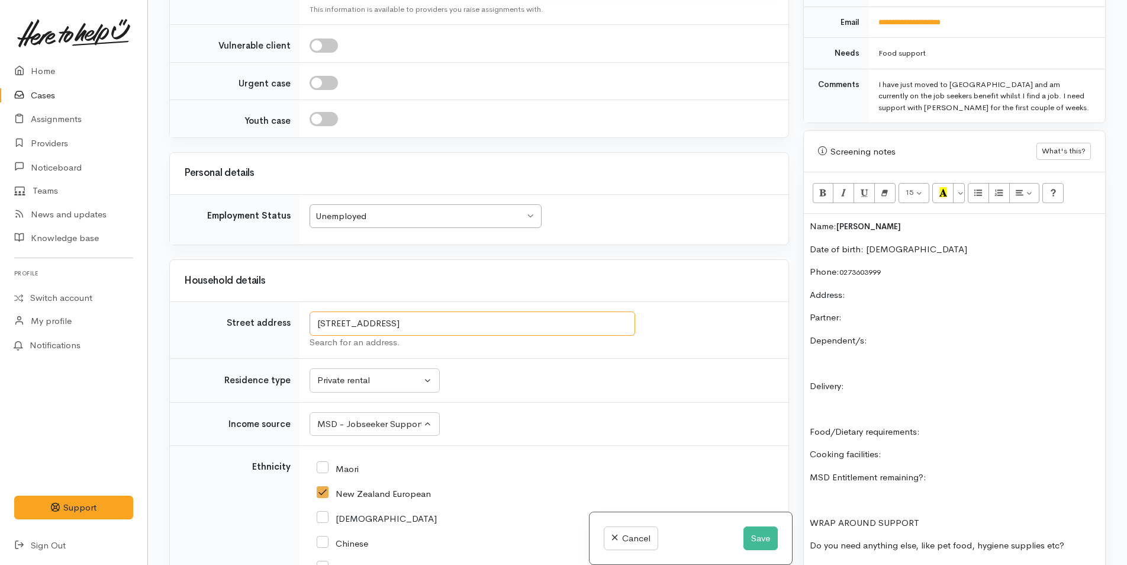
drag, startPoint x: 591, startPoint y: 326, endPoint x: 274, endPoint y: 341, distance: 317.1
click at [274, 341] on tr "Street address 193 Waitaha Road, Welcome Bay, Tauranga, New Zealand Search for …" at bounding box center [479, 330] width 619 height 57
click at [909, 292] on p "Address:" at bounding box center [955, 295] width 290 height 14
drag, startPoint x: 866, startPoint y: 318, endPoint x: 889, endPoint y: 301, distance: 27.9
click at [876, 313] on p "Partner:" at bounding box center [955, 318] width 290 height 14
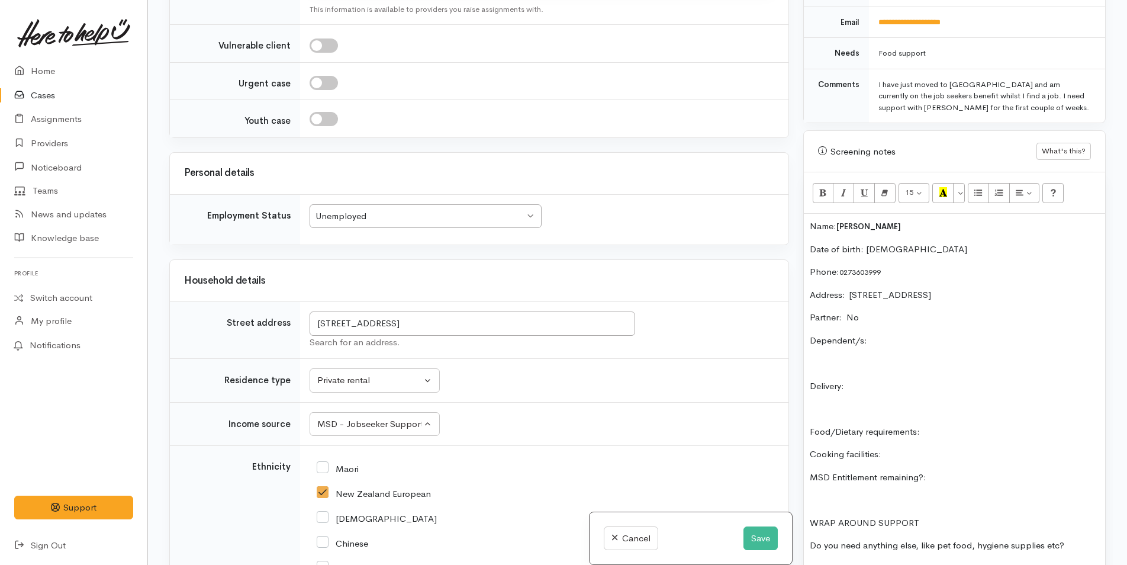
click at [936, 343] on p "Dependent/s:" at bounding box center [955, 341] width 290 height 14
click at [898, 383] on p "Delivery:" at bounding box center [955, 387] width 290 height 14
click at [1007, 427] on p "Food/Dietary requirements:" at bounding box center [955, 432] width 290 height 14
click at [992, 440] on div "Name: Ella Frank Date of birth: 10/3/2007 Phone:  0273603999 Address:  193 Wait…" at bounding box center [954, 402] width 301 height 377
click at [1005, 479] on p "MSD Entitlement remaining?:" at bounding box center [955, 478] width 290 height 14
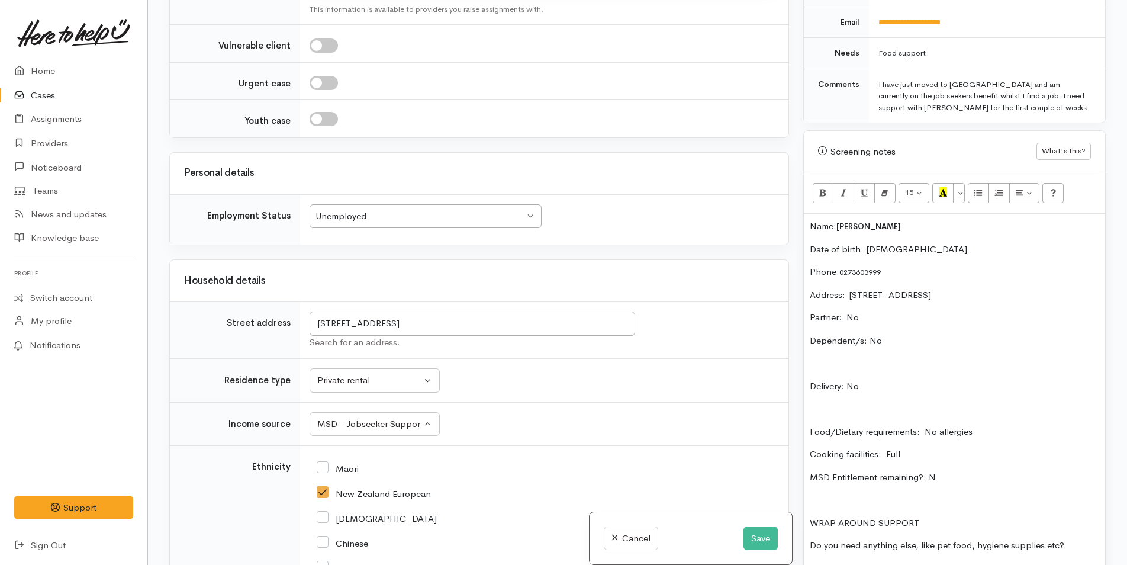
click at [1096, 543] on div "Name: Ella Frank Date of birth: 10/3/2007 Phone:  0273603999 Address:  193 Wait…" at bounding box center [954, 402] width 301 height 377
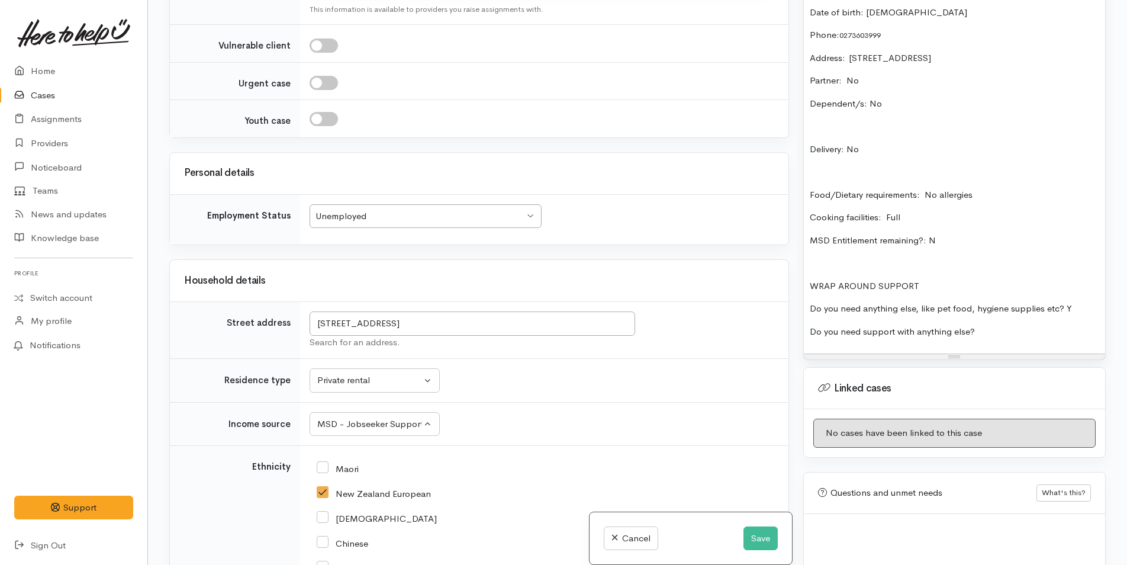
click at [1018, 323] on div "Name: Ella Frank Date of birth: 10/3/2007 Phone:  0273603999 Address:  193 Wait…" at bounding box center [954, 165] width 301 height 377
click at [991, 194] on p "Food/Dietary requirements: No allergies" at bounding box center [955, 195] width 290 height 14
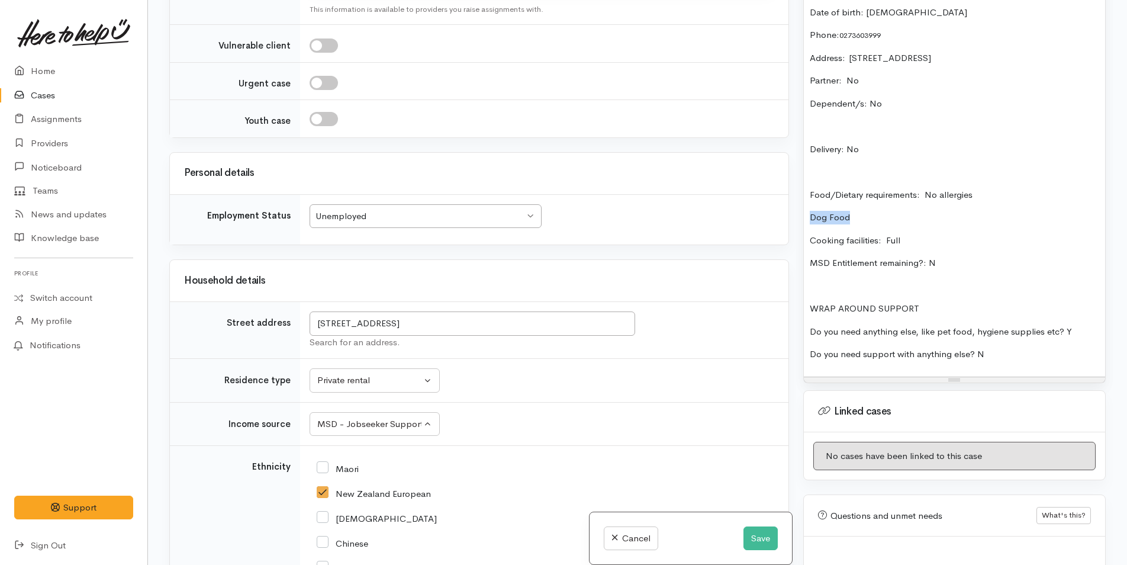
drag, startPoint x: 866, startPoint y: 217, endPoint x: 799, endPoint y: 220, distance: 66.9
click at [799, 220] on div "Warnings Add No warnings have been raised against this case Add Warning Title ●…" at bounding box center [954, 282] width 317 height 565
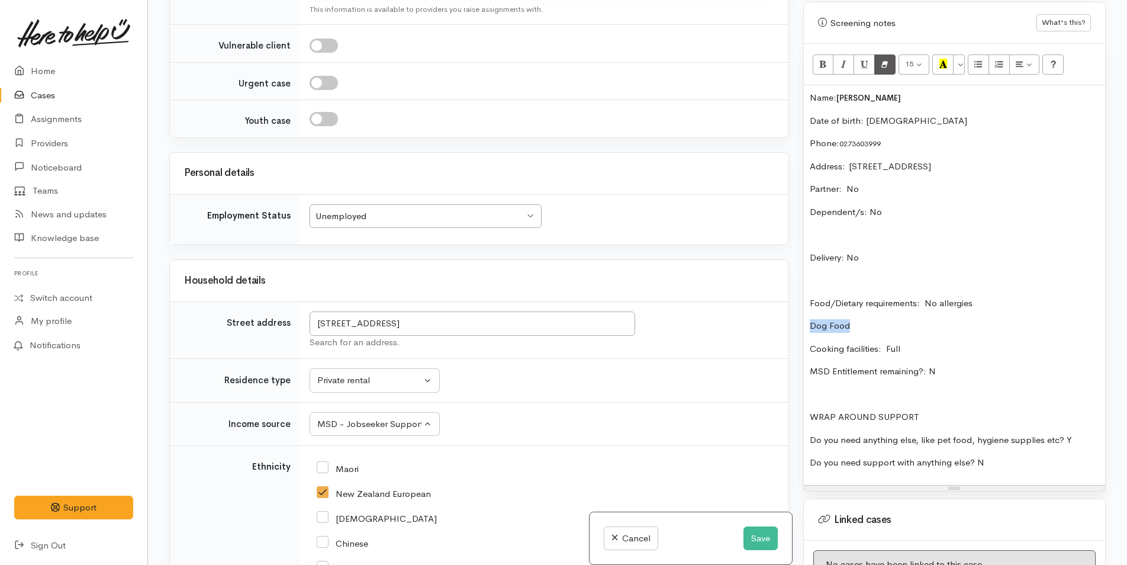
scroll to position [592, 0]
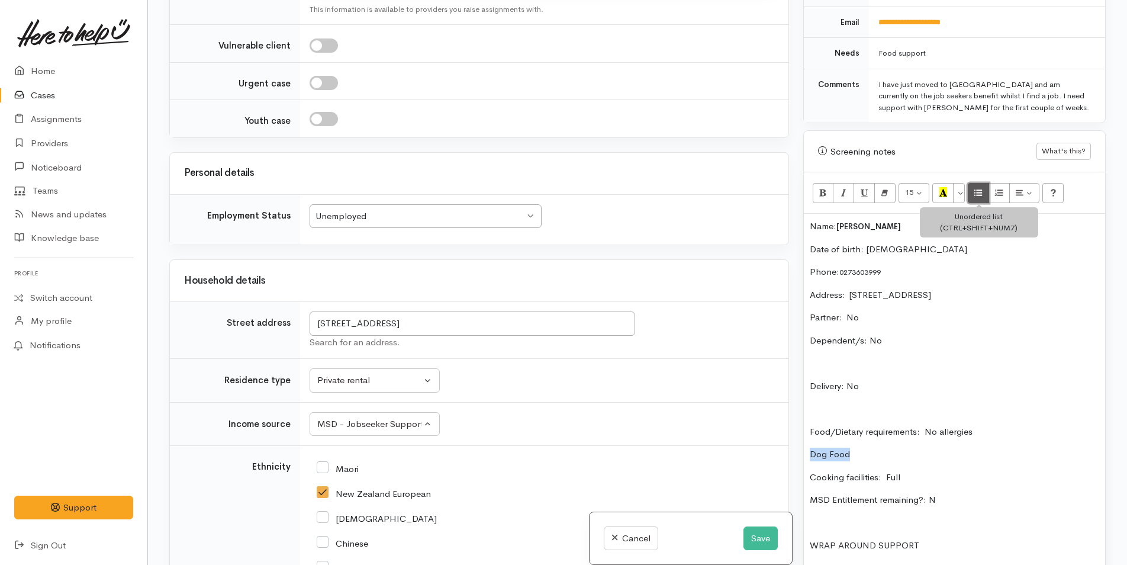
click at [979, 192] on icon "Unordered list (CTRL+SHIFT+NUM7)" at bounding box center [979, 192] width 8 height 10
click at [902, 453] on li "Dog Food" at bounding box center [967, 455] width 266 height 14
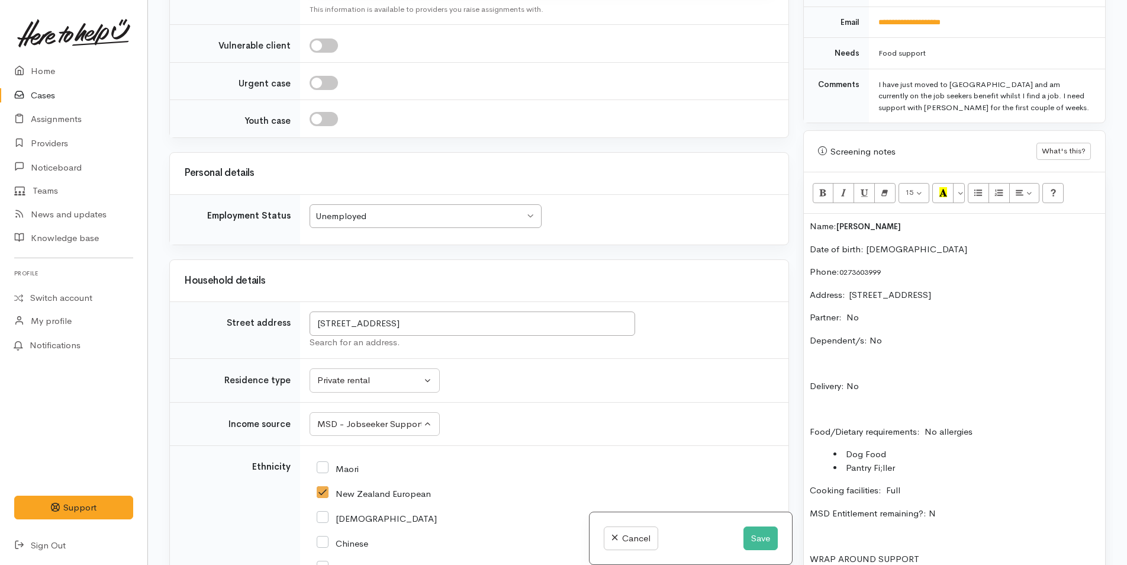
click at [883, 468] on li "Pantry Fi;ller" at bounding box center [967, 468] width 266 height 14
click at [933, 468] on li "Pantry Filler" at bounding box center [967, 468] width 266 height 14
click at [809, 224] on div "Name: Ella Frank Date of birth: 10/3/2007 Phone:  0273603999 Address:  193 Wait…" at bounding box center [954, 420] width 301 height 413
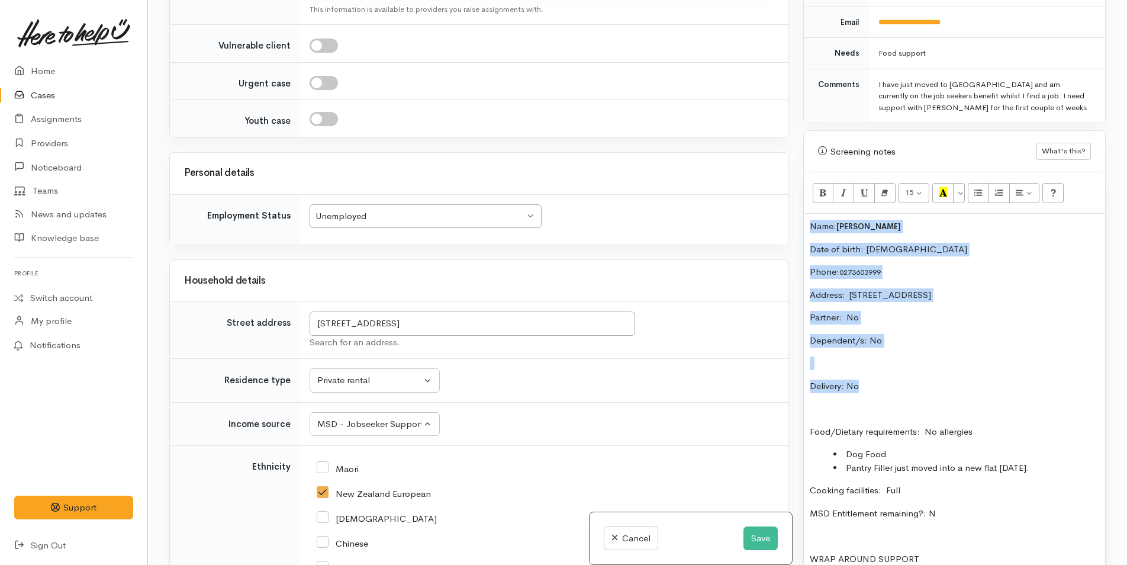
drag, startPoint x: 873, startPoint y: 384, endPoint x: 789, endPoint y: 224, distance: 180.6
click at [789, 224] on div "Related cases There are no other cases from the same person found. Manually lin…" at bounding box center [637, 282] width 951 height 565
copy div "Name: Ella Frank Date of birth: 10/3/2007 Phone:  0273603999 Address:  193 Wait…"
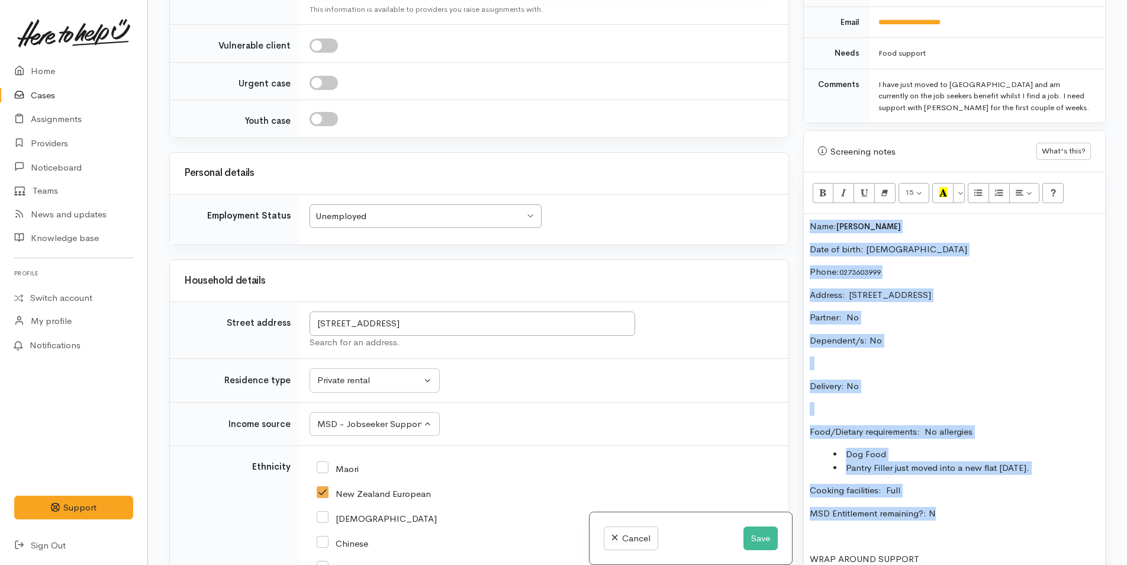
drag, startPoint x: 957, startPoint y: 519, endPoint x: 787, endPoint y: 211, distance: 351.7
click at [787, 211] on div "Related cases There are no other cases from the same person found. Manually lin…" at bounding box center [637, 282] width 951 height 565
copy div "Name: Ella Frank Date of birth: 10/3/2007 Phone:  0273603999 Address:  193 Wait…"
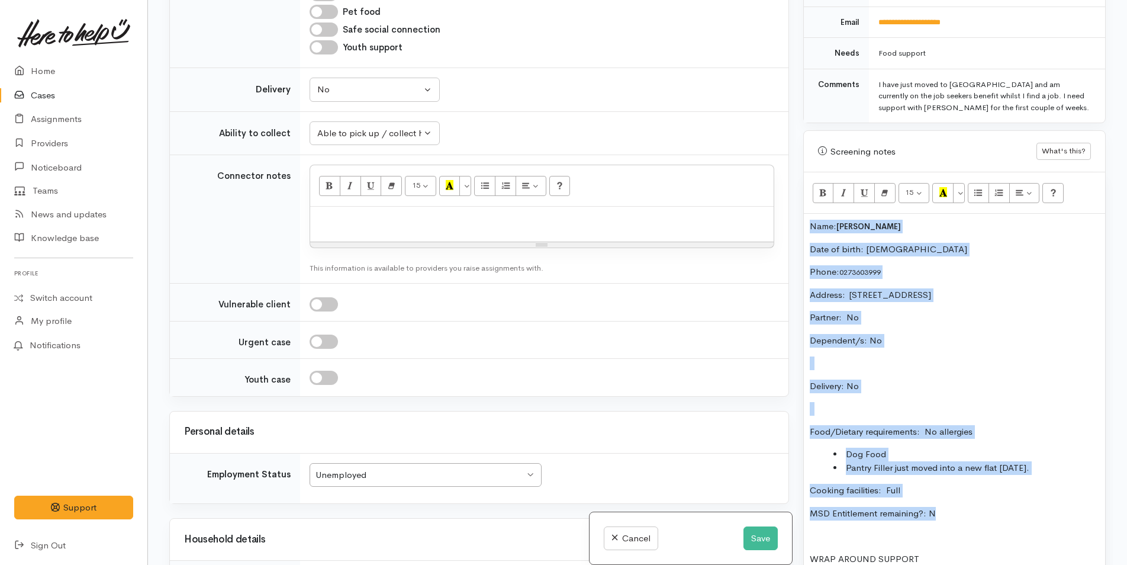
scroll to position [591, 0]
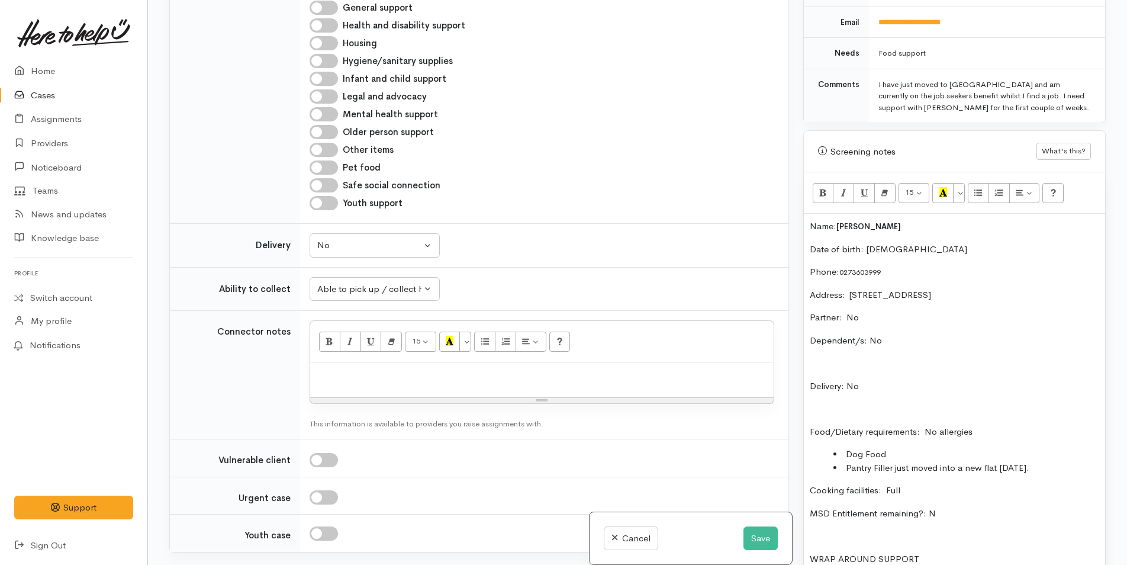
click at [429, 377] on p at bounding box center [542, 375] width 452 height 14
paste div
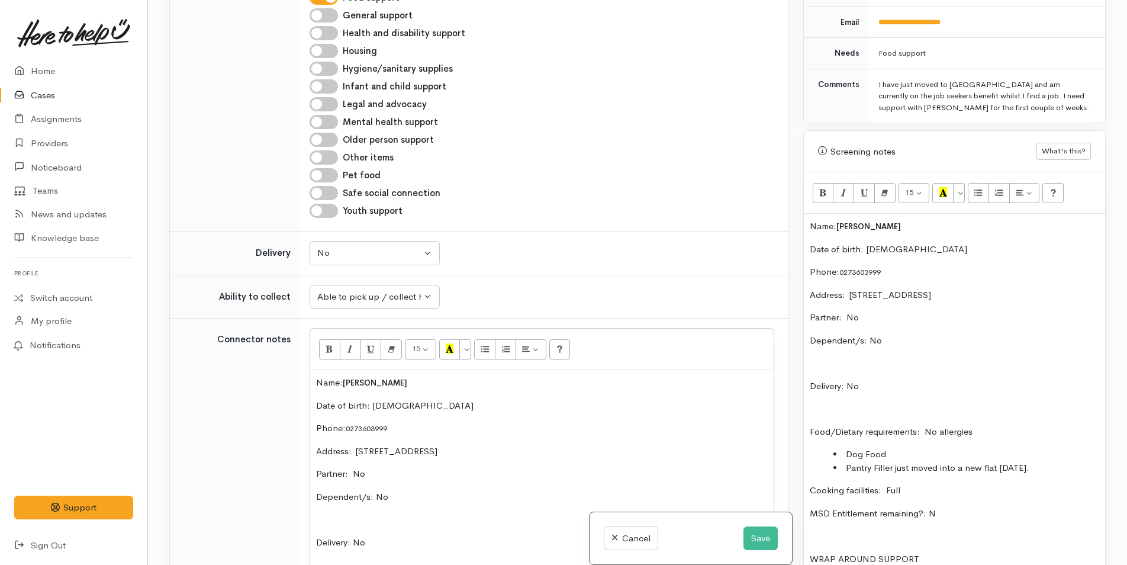
scroll to position [397, 0]
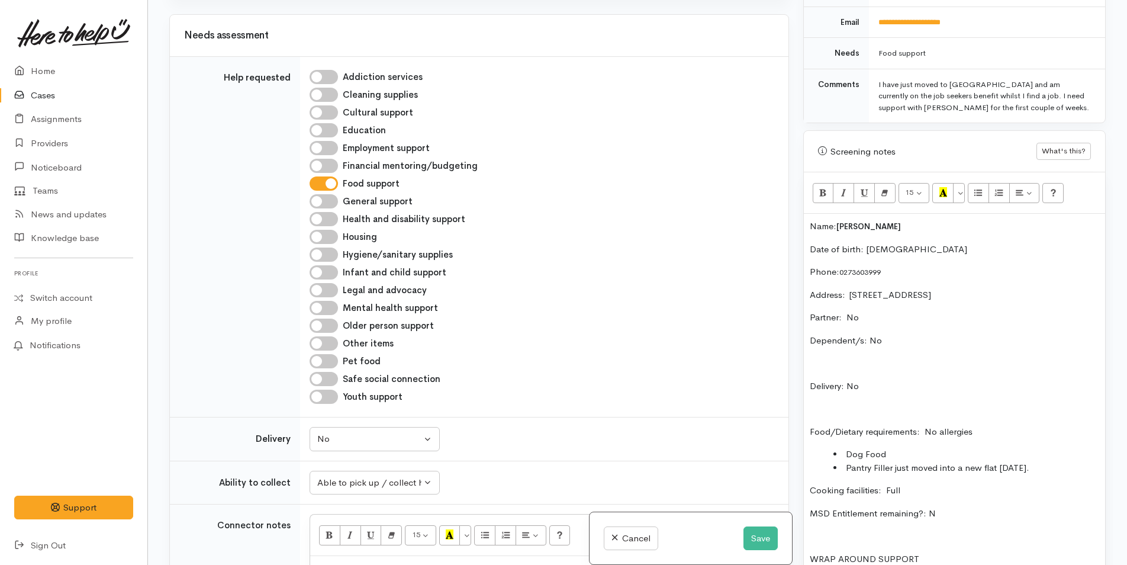
click at [329, 359] on input "Pet food" at bounding box center [324, 361] width 28 height 14
checkbox input "true"
click at [804, 219] on div "Name: Ella Frank Date of birth: 10/3/2007 Phone:  0273603999 Address:  193 Wait…" at bounding box center [954, 420] width 301 height 413
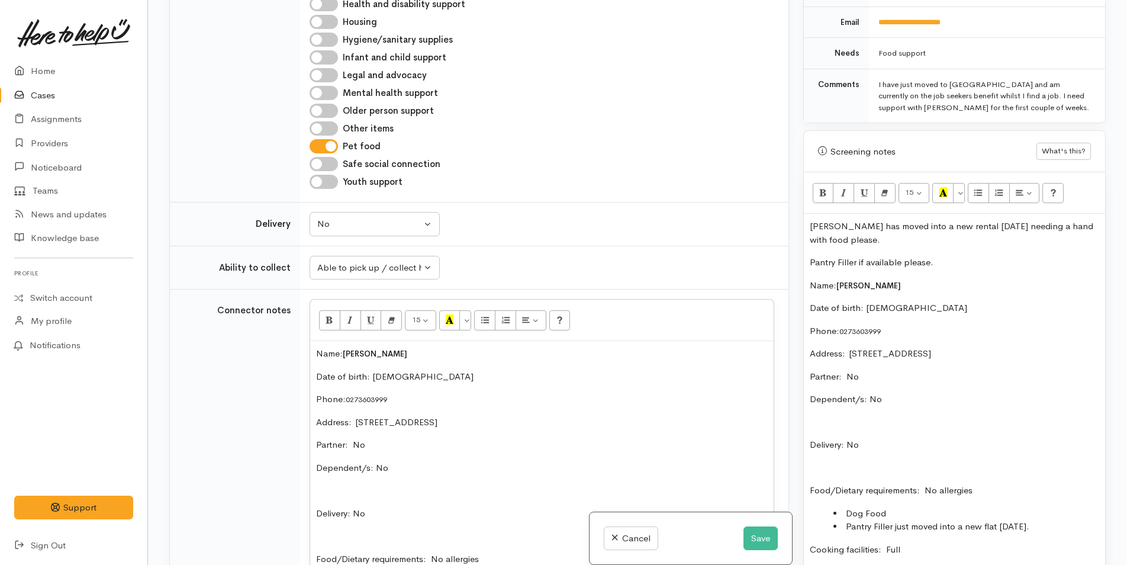
scroll to position [753, 0]
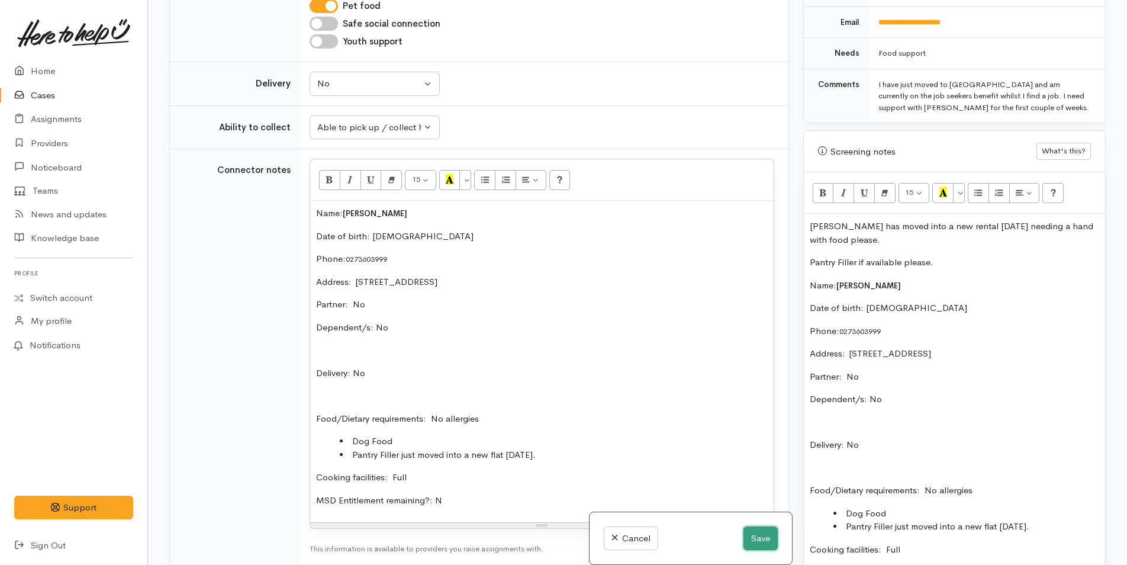
click at [757, 536] on button "Save" at bounding box center [761, 538] width 34 height 24
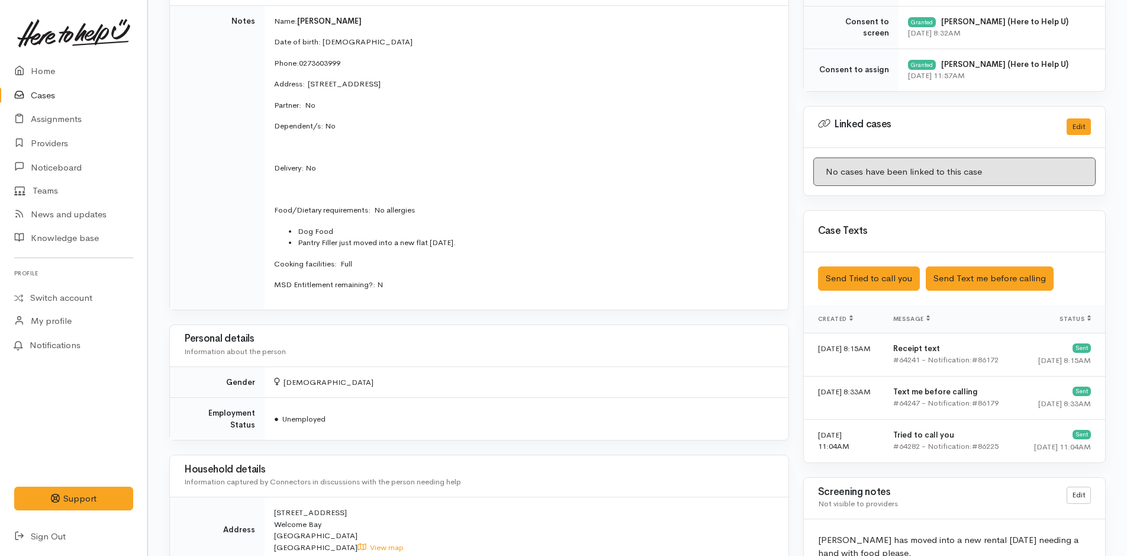
scroll to position [592, 0]
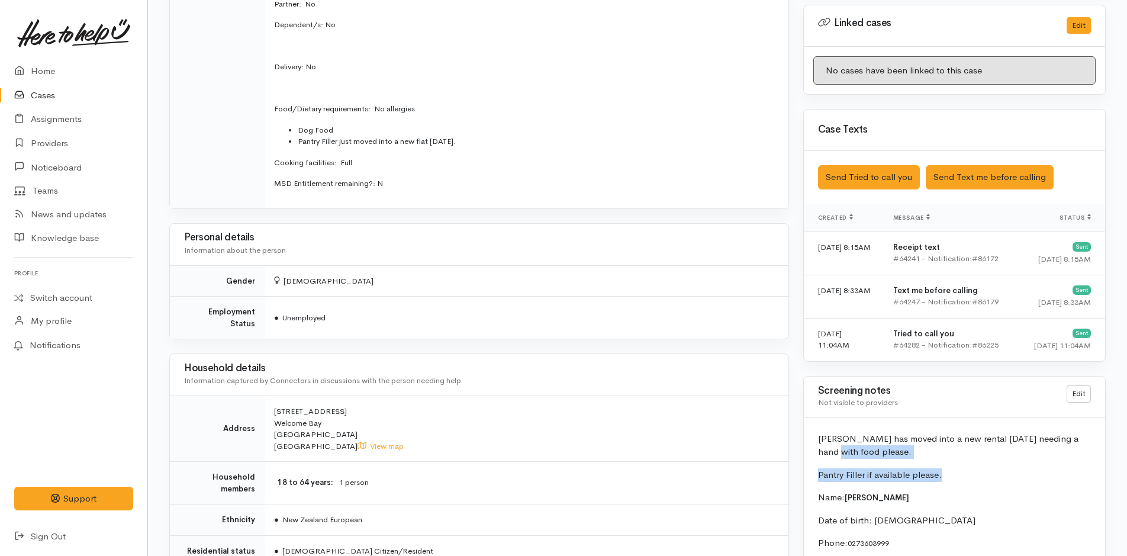
drag, startPoint x: 956, startPoint y: 474, endPoint x: 806, endPoint y: 458, distance: 150.6
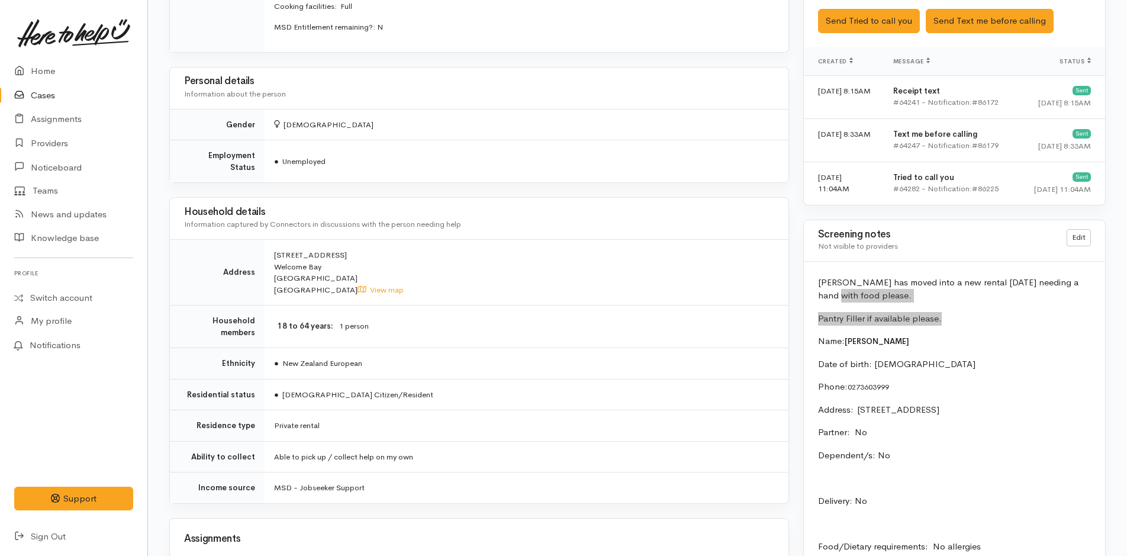
scroll to position [829, 0]
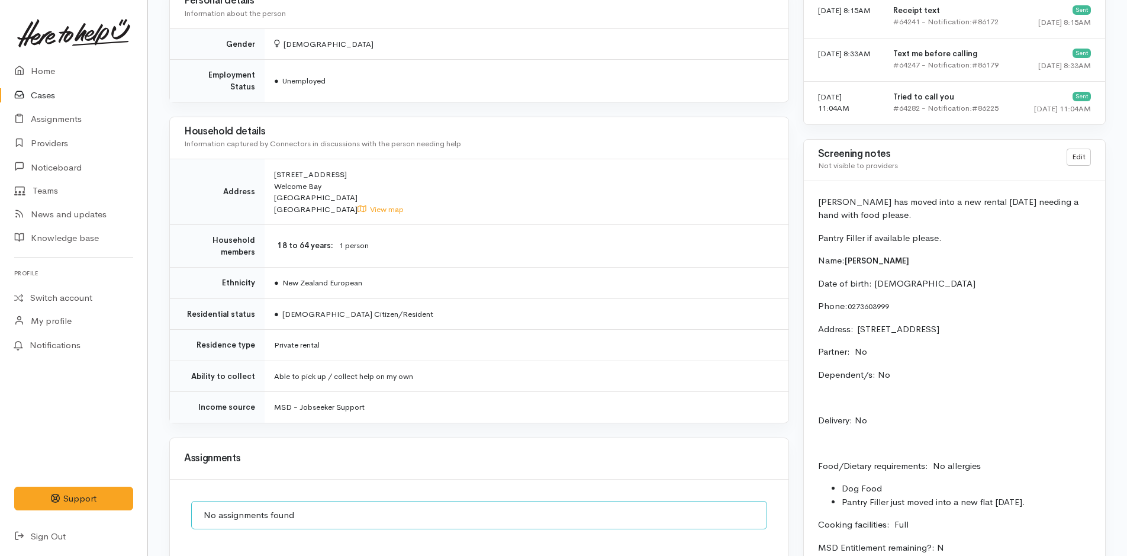
click at [976, 253] on div "Ella has moved into a new rental today needing a hand with food please. Pantry …" at bounding box center [954, 425] width 301 height 488
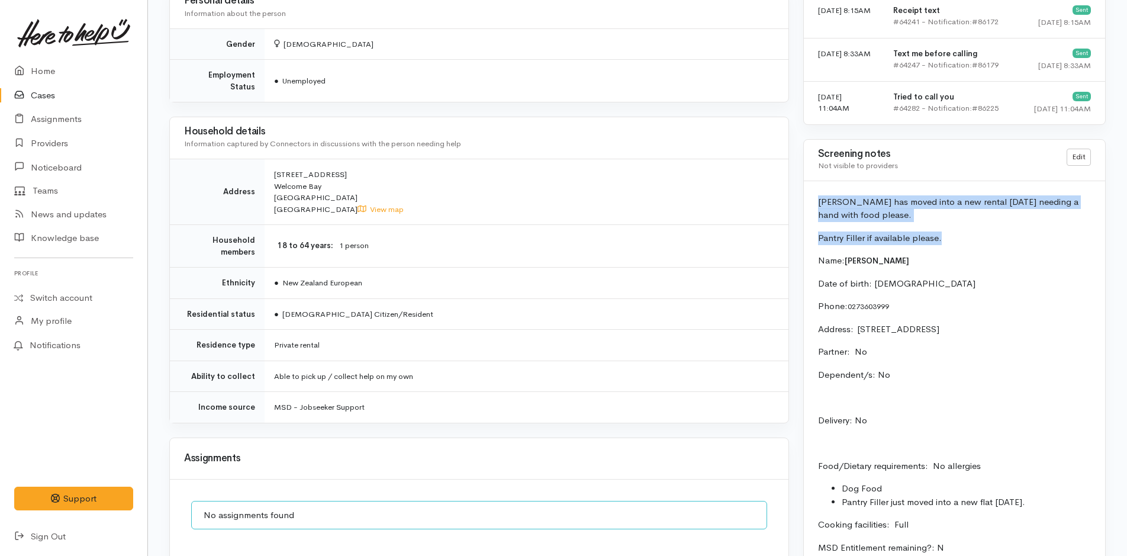
drag, startPoint x: 953, startPoint y: 240, endPoint x: 809, endPoint y: 205, distance: 147.3
click at [809, 205] on div "Ella has moved into a new rental today needing a hand with food please. Pantry …" at bounding box center [954, 425] width 301 height 488
copy div "Ella has moved into a new rental today needing a hand with food please. Pantry …"
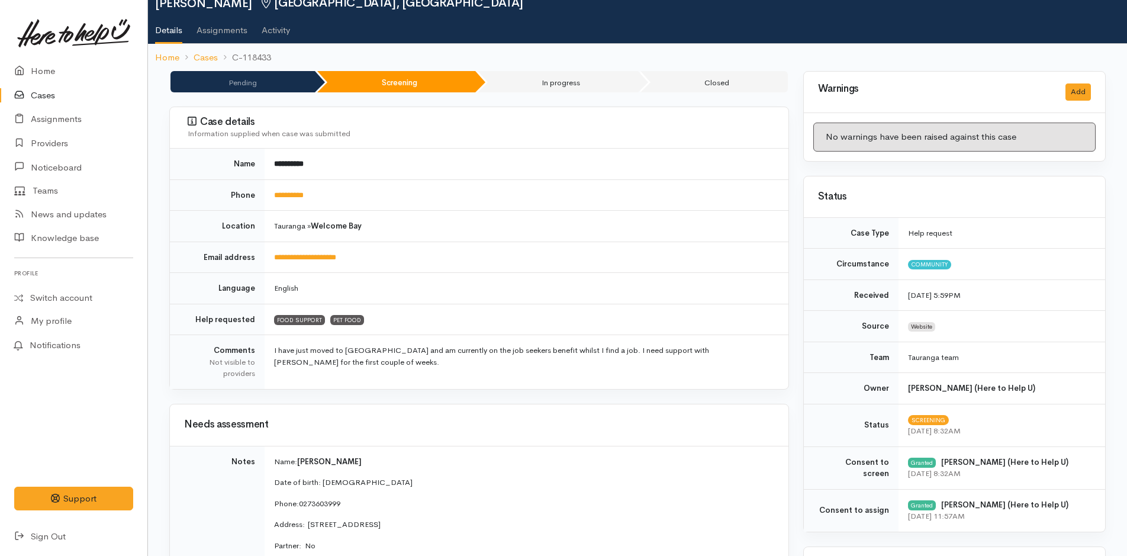
scroll to position [0, 0]
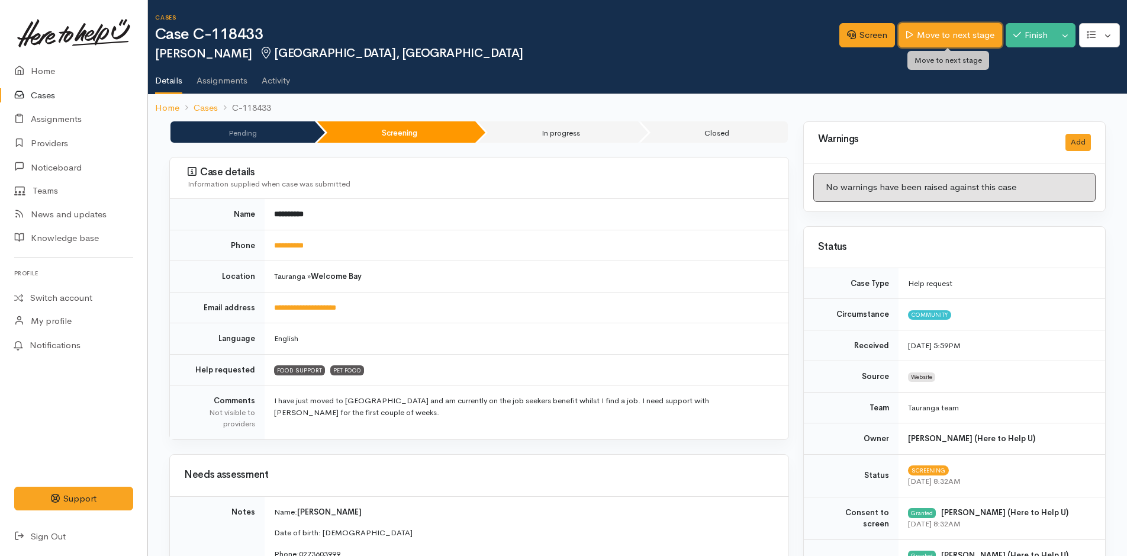
click at [972, 31] on link "Move to next stage" at bounding box center [950, 35] width 103 height 24
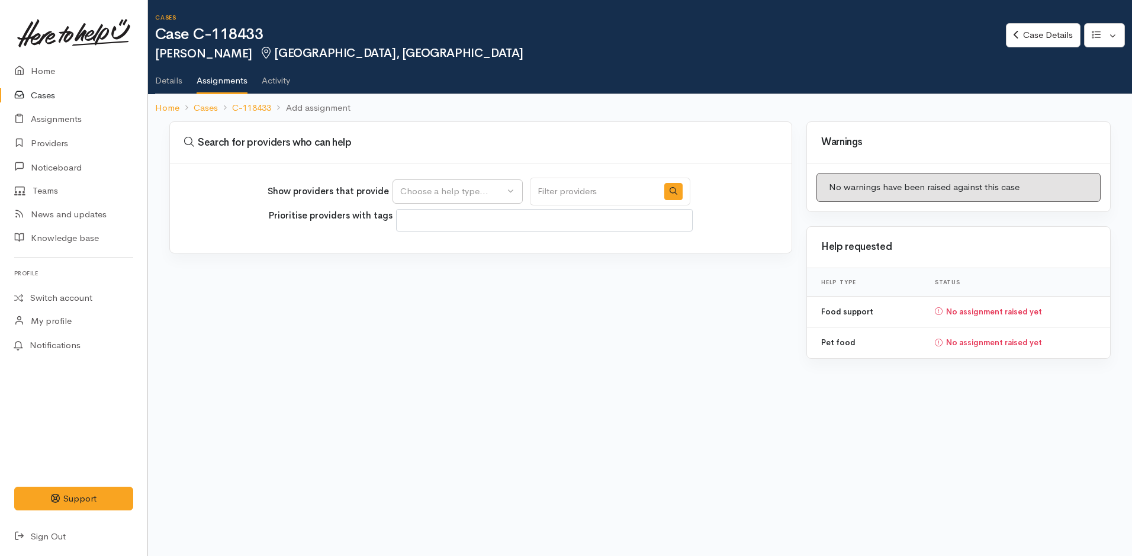
select select
click at [482, 195] on div "Choose a help type..." at bounding box center [452, 192] width 104 height 14
click at [449, 245] on span "Food support" at bounding box center [434, 249] width 55 height 14
select select "3"
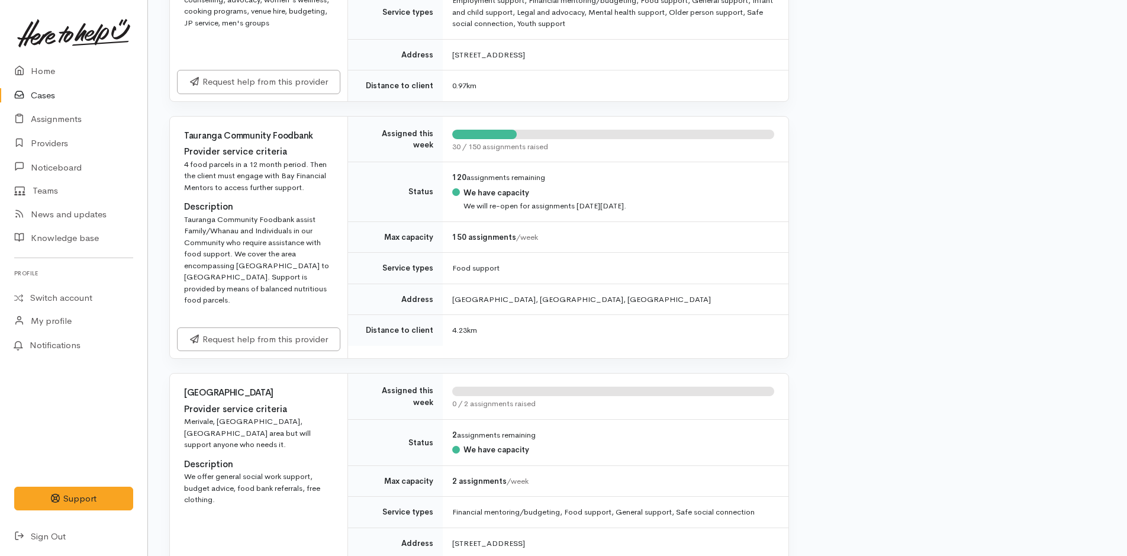
scroll to position [770, 0]
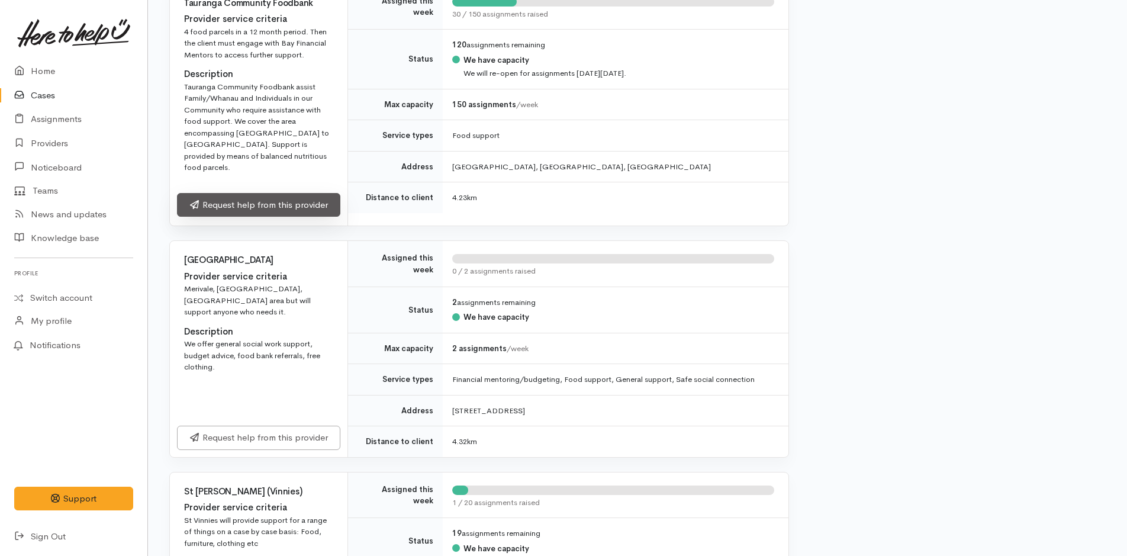
click at [309, 200] on link "Request help from this provider" at bounding box center [258, 205] width 163 height 24
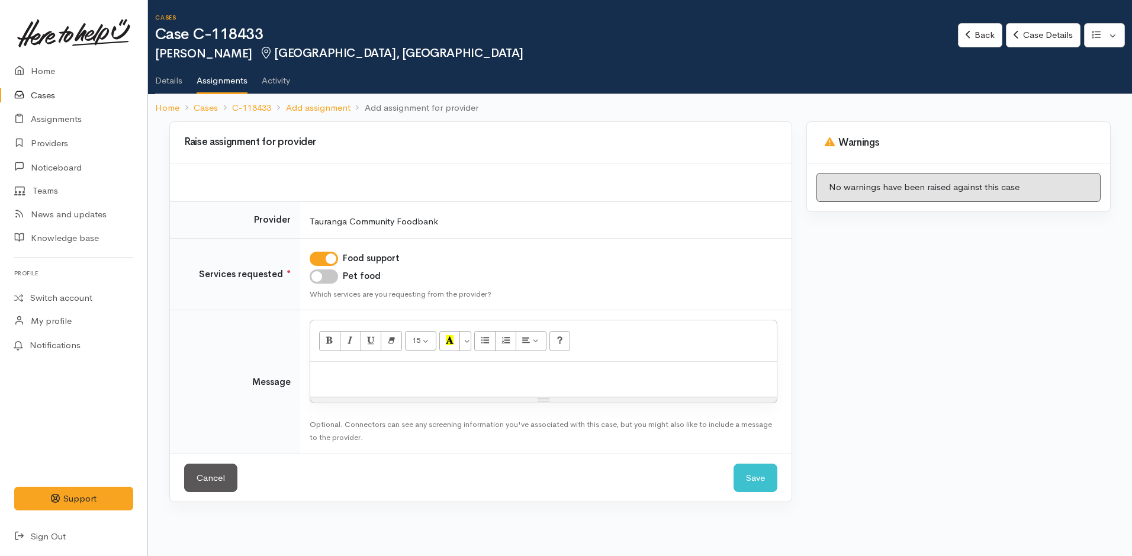
click at [326, 274] on input "Pet food" at bounding box center [324, 276] width 28 height 14
checkbox input "true"
click at [369, 368] on p at bounding box center [543, 375] width 455 height 14
paste div
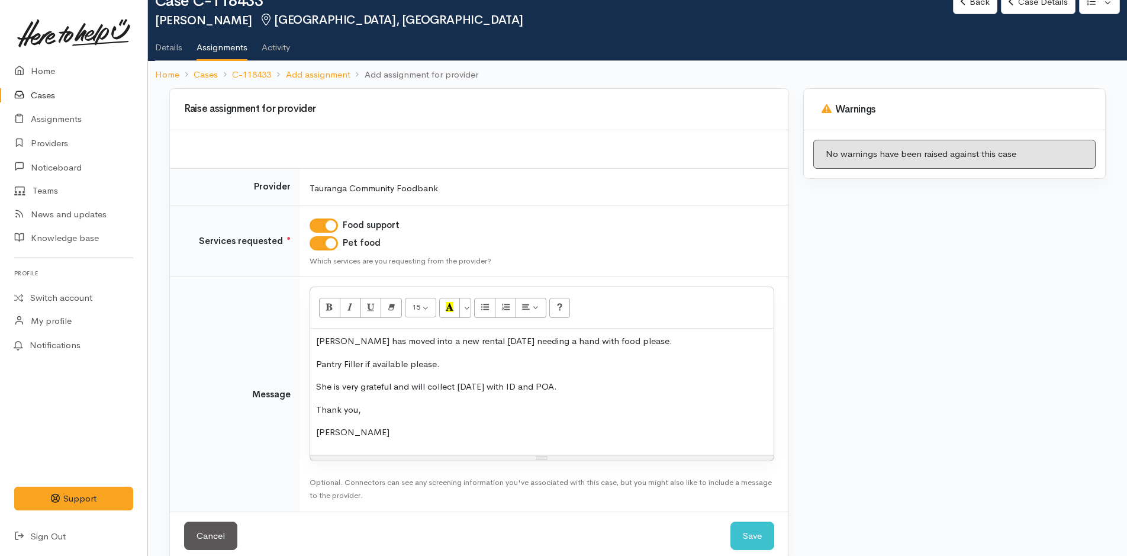
scroll to position [52, 0]
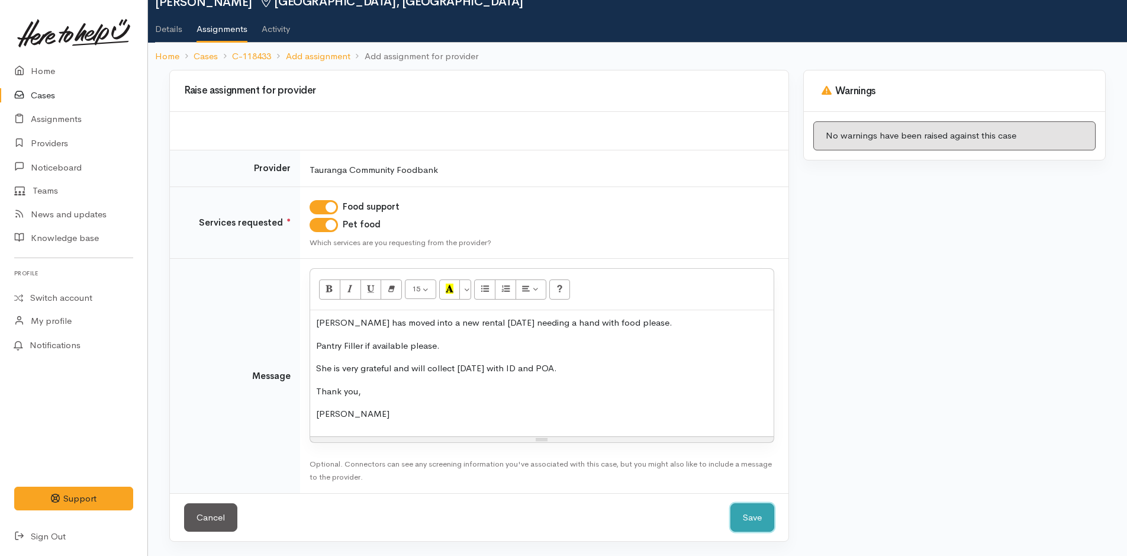
click at [757, 520] on button "Save" at bounding box center [753, 517] width 44 height 29
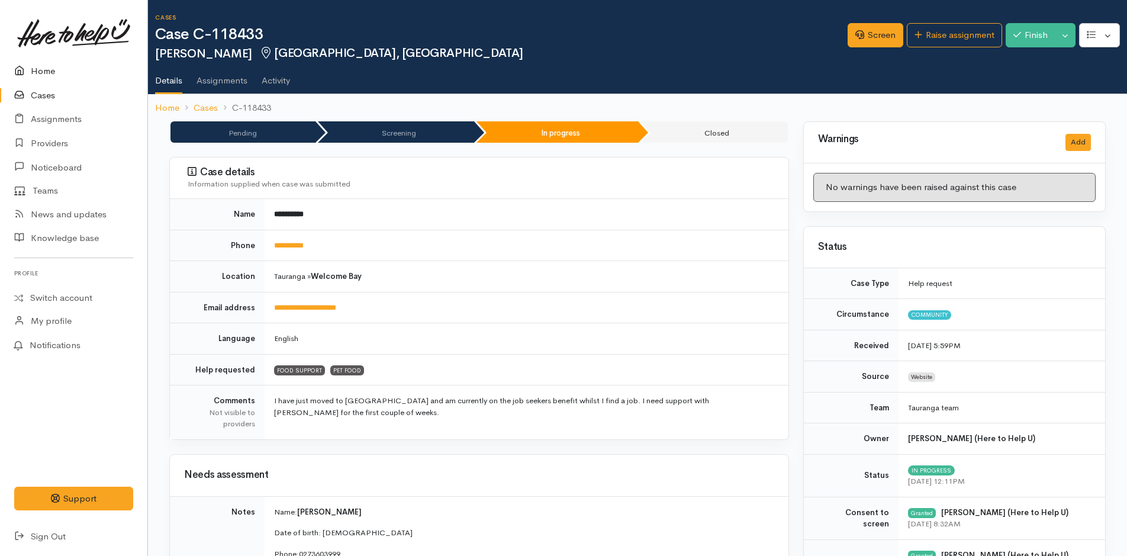
click at [44, 70] on link "Home" at bounding box center [73, 71] width 147 height 24
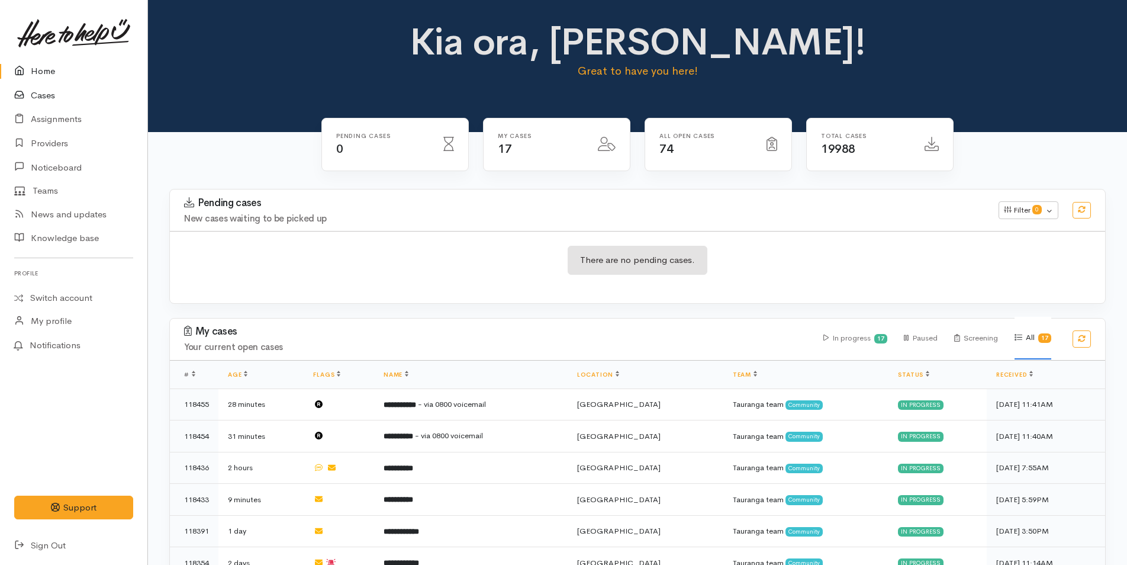
click at [39, 94] on link "Cases" at bounding box center [73, 95] width 147 height 24
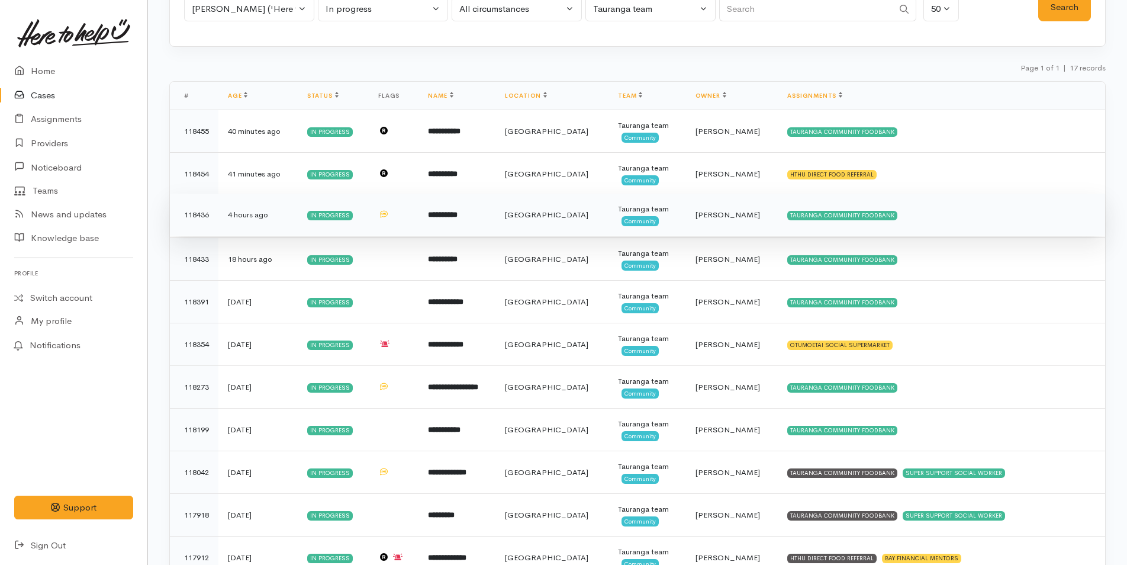
scroll to position [399, 0]
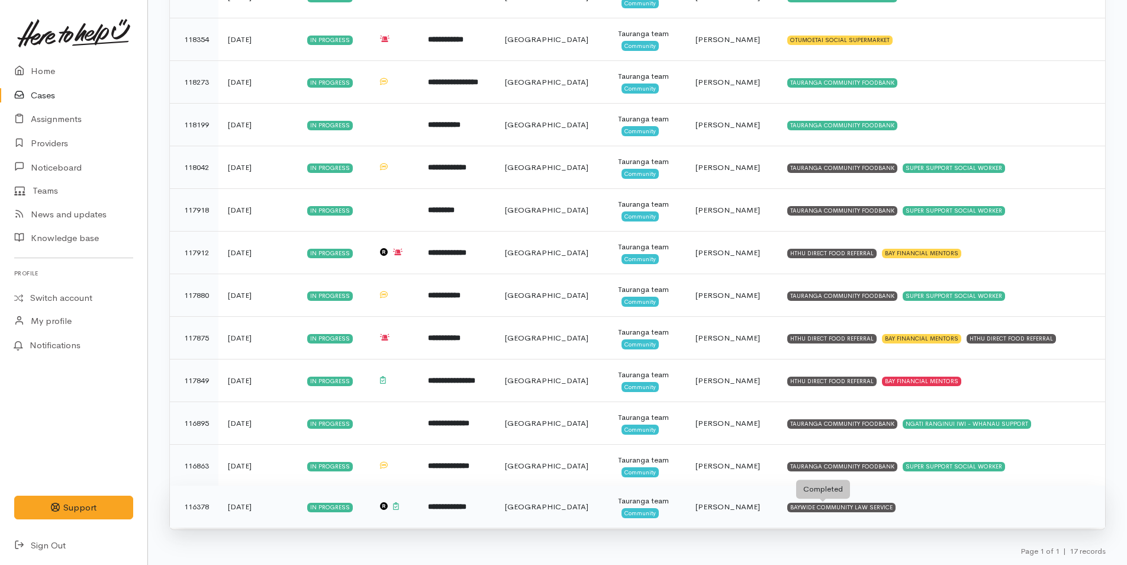
click at [850, 506] on div "BAYWIDE COMMUNITY LAW SERVICE" at bounding box center [841, 507] width 108 height 9
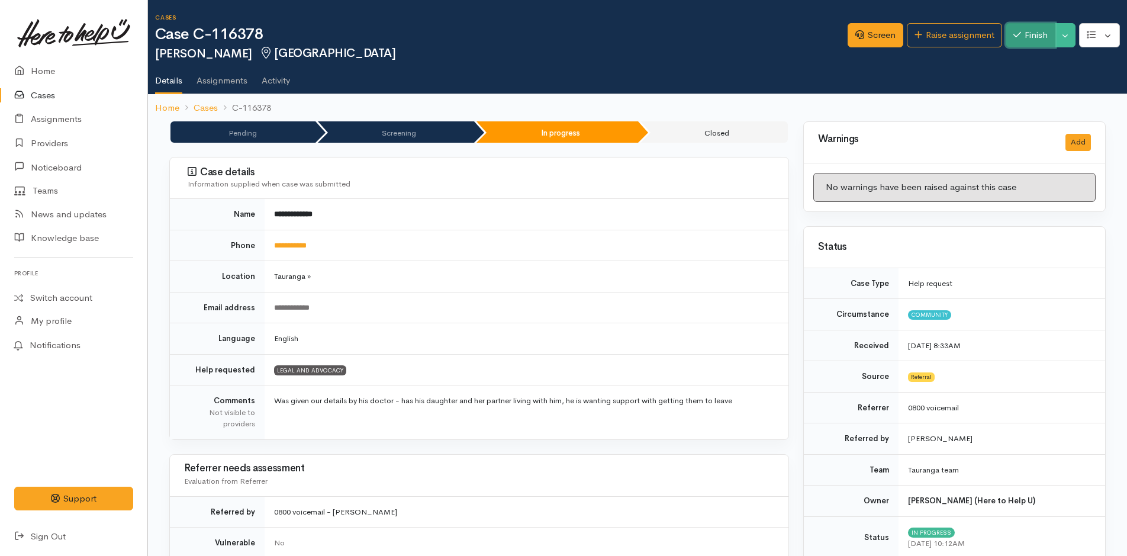
click at [1029, 30] on button "Finish" at bounding box center [1031, 35] width 50 height 24
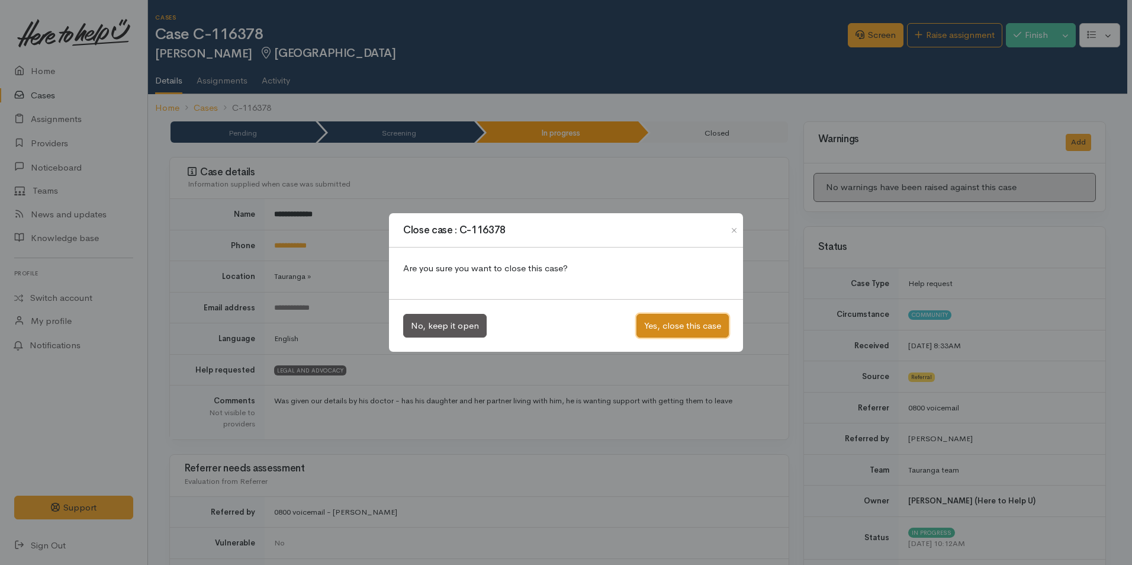
click at [698, 324] on button "Yes, close this case" at bounding box center [682, 326] width 92 height 24
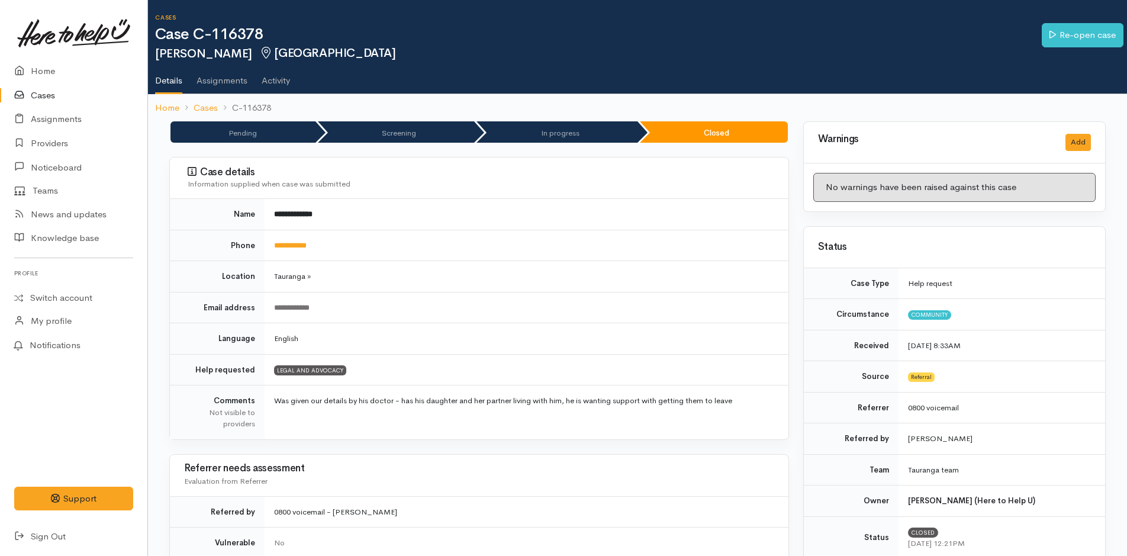
click at [40, 95] on link "Cases" at bounding box center [73, 95] width 147 height 24
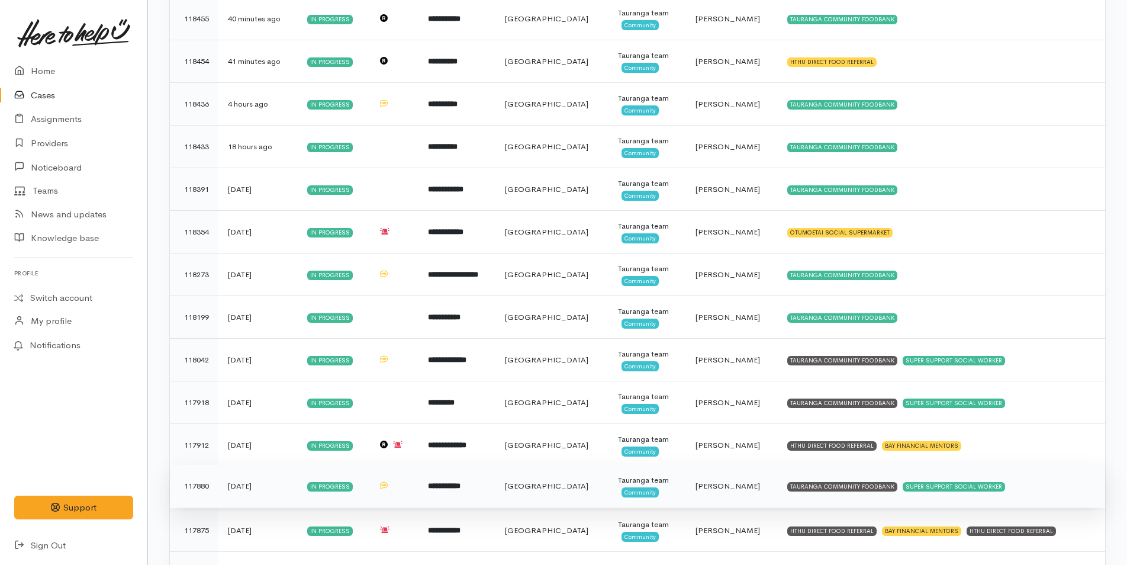
scroll to position [356, 0]
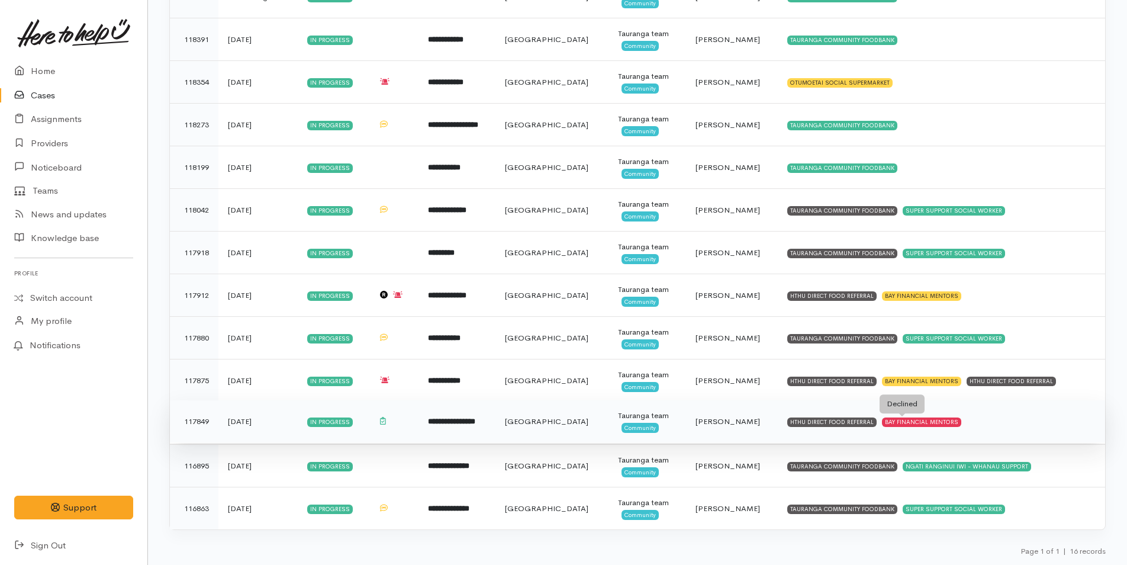
click at [898, 421] on div "BAY FINANCIAL MENTORS" at bounding box center [921, 421] width 79 height 9
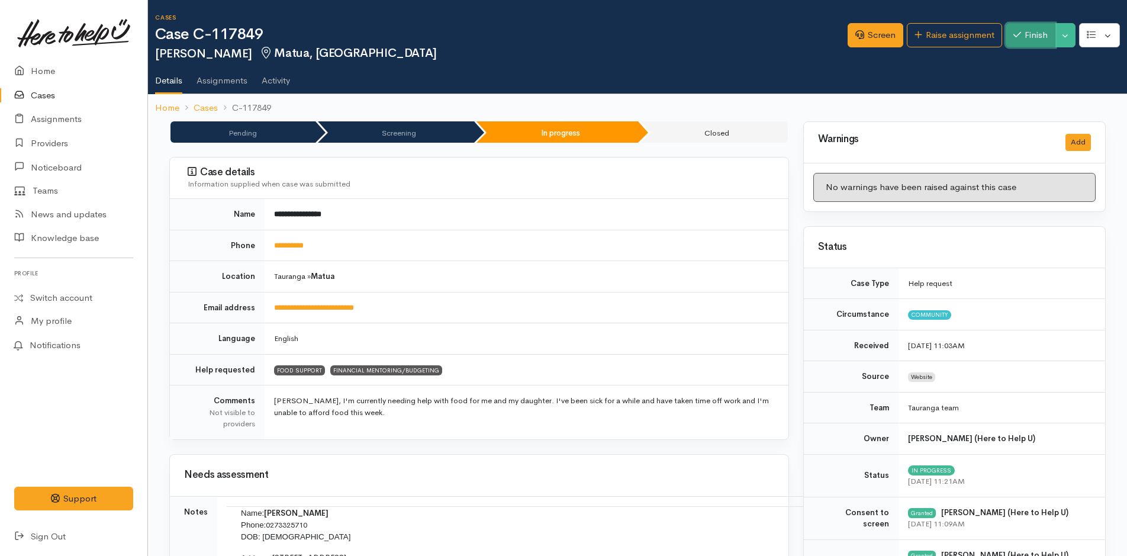
click at [1037, 36] on button "Finish" at bounding box center [1031, 35] width 50 height 24
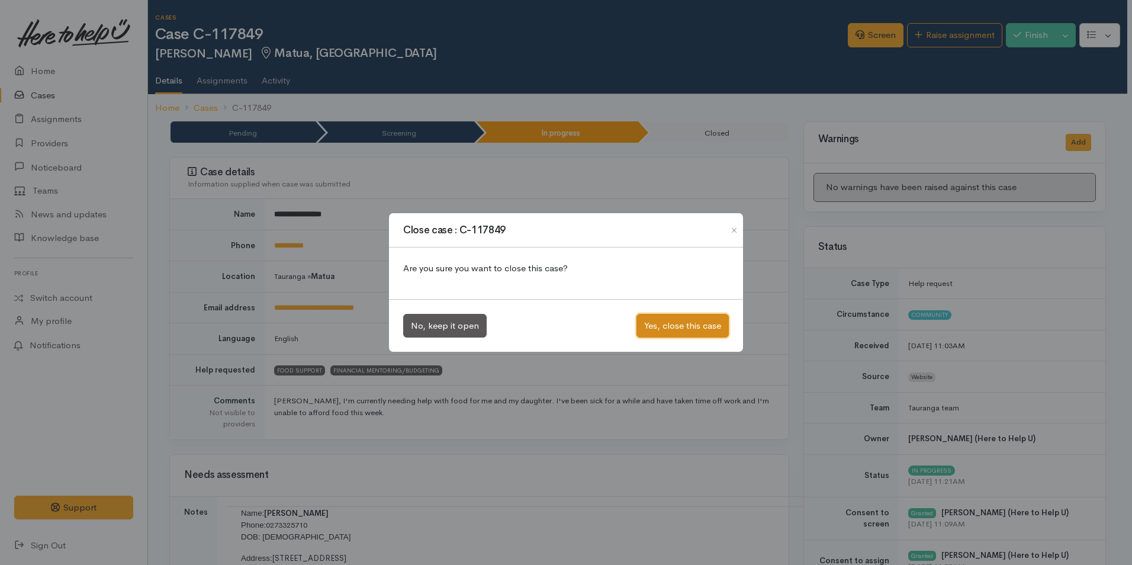
click at [684, 325] on button "Yes, close this case" at bounding box center [682, 326] width 92 height 24
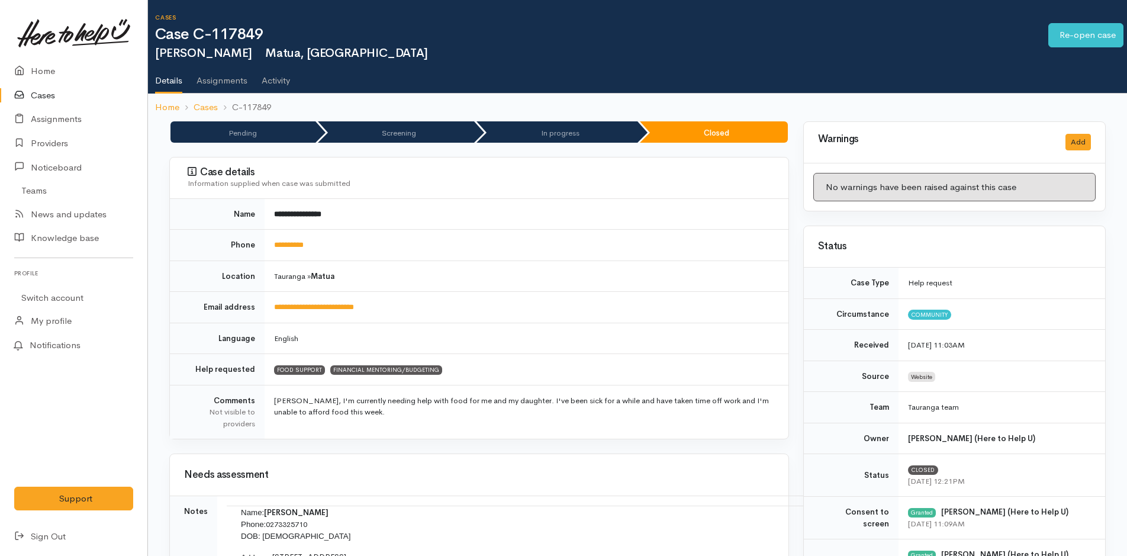
click at [49, 94] on link "Cases" at bounding box center [73, 95] width 147 height 24
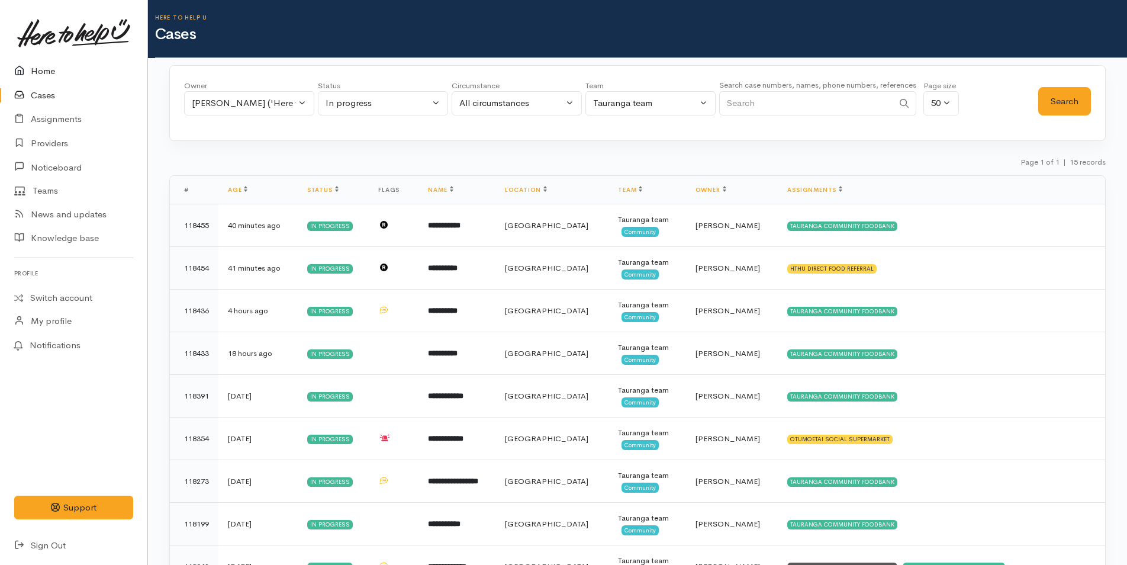
click at [43, 72] on link "Home" at bounding box center [73, 71] width 147 height 24
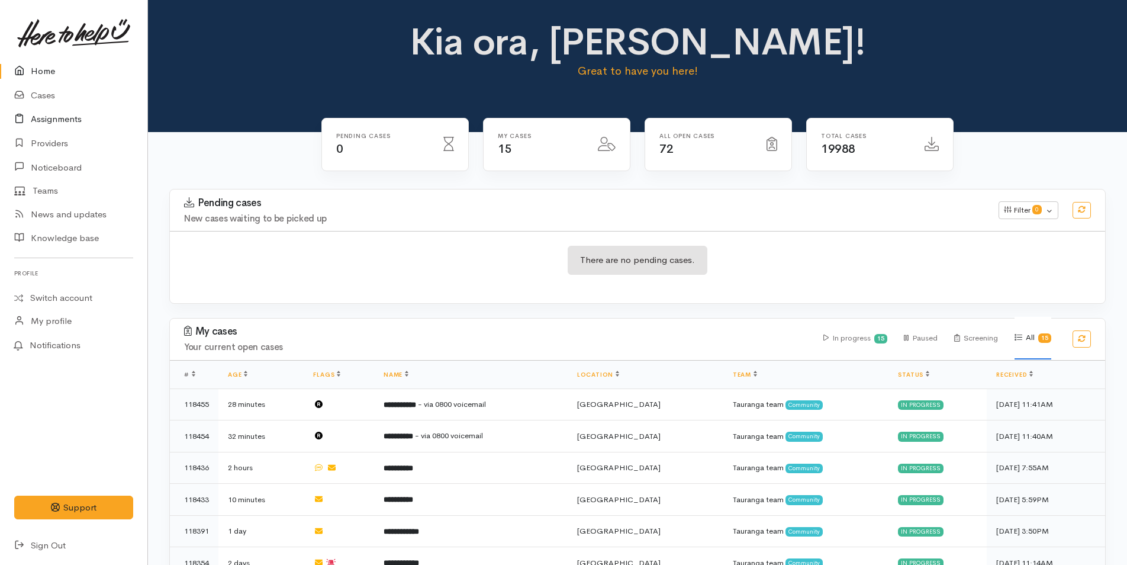
click at [62, 122] on link "Assignments" at bounding box center [73, 119] width 147 height 24
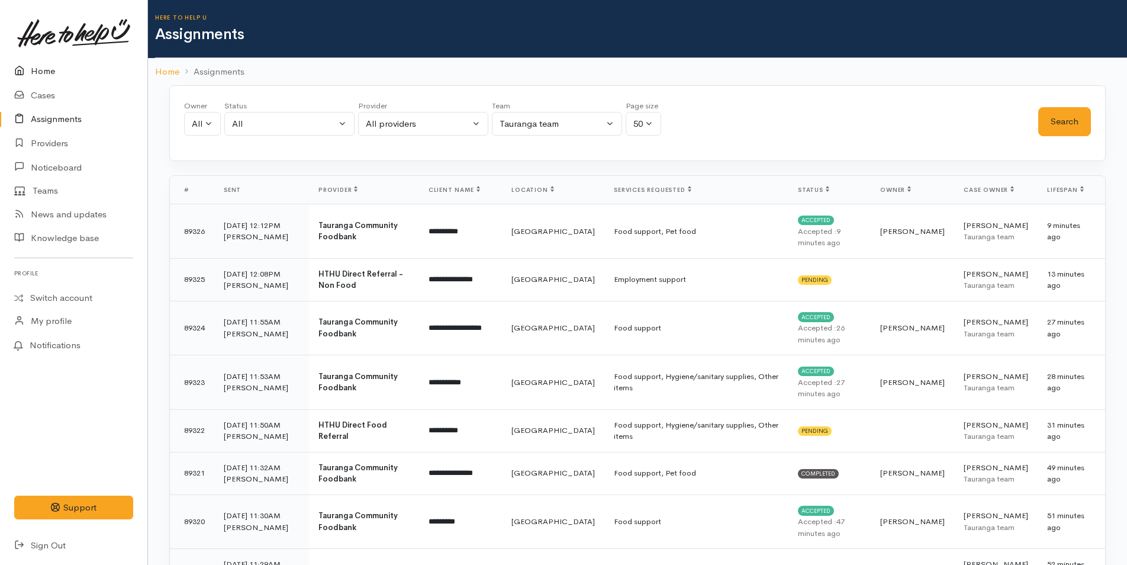
click at [39, 72] on link "Home" at bounding box center [73, 71] width 147 height 24
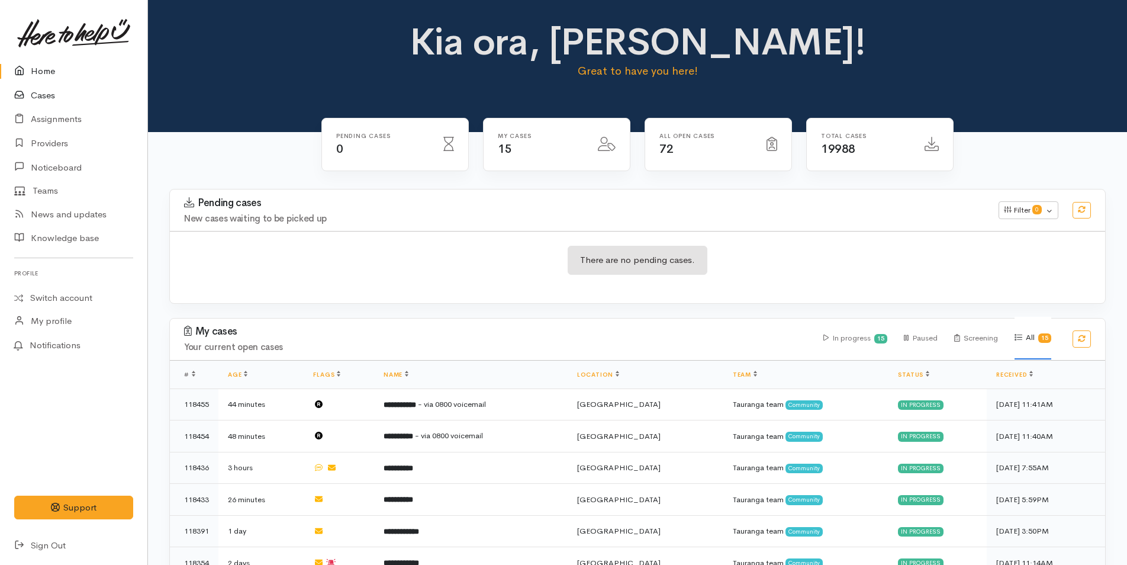
click at [51, 97] on link "Cases" at bounding box center [73, 95] width 147 height 24
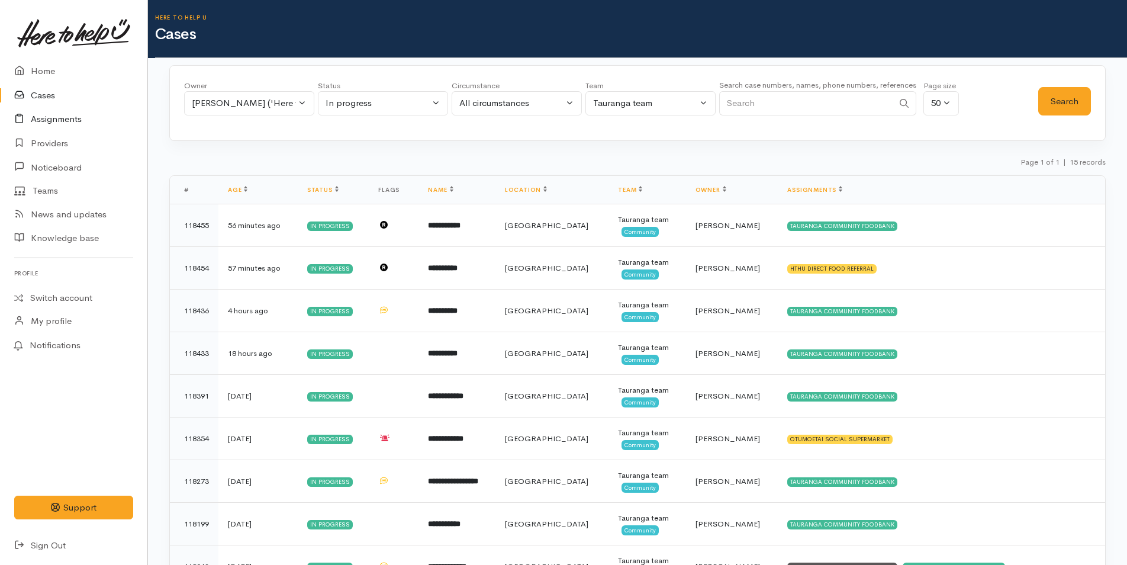
click at [75, 117] on link "Assignments" at bounding box center [73, 119] width 147 height 24
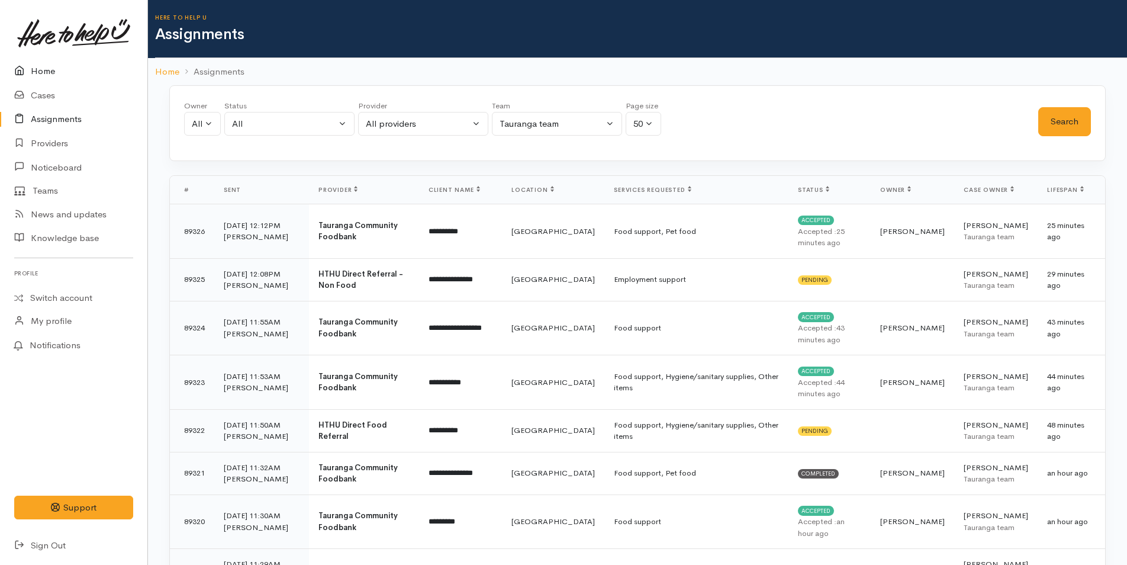
click at [50, 66] on link "Home" at bounding box center [73, 71] width 147 height 24
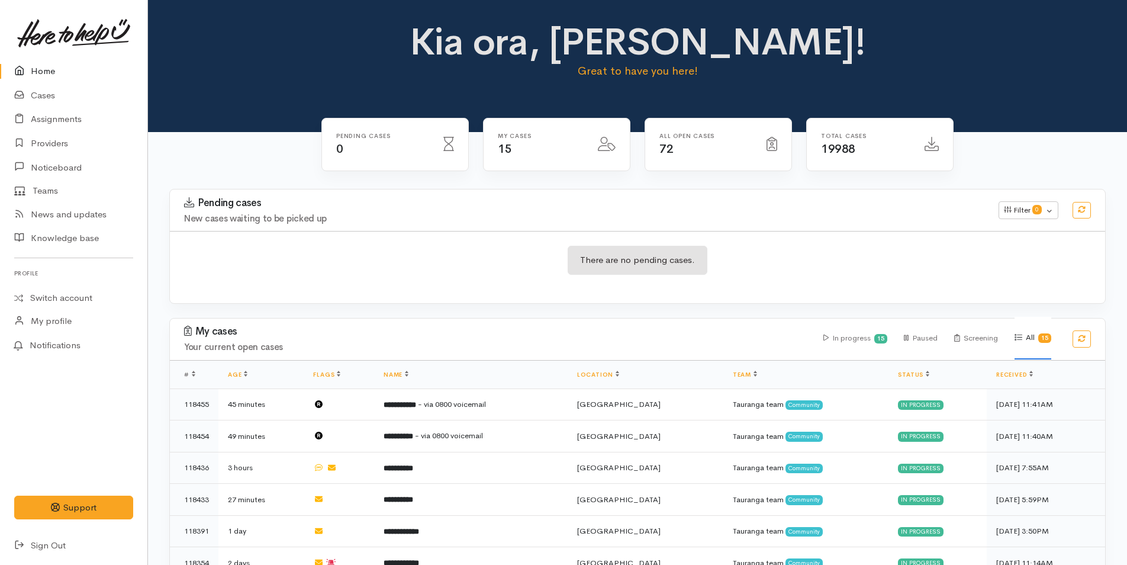
click at [49, 71] on link "Home" at bounding box center [73, 71] width 147 height 24
click at [46, 92] on link "Cases" at bounding box center [73, 95] width 147 height 24
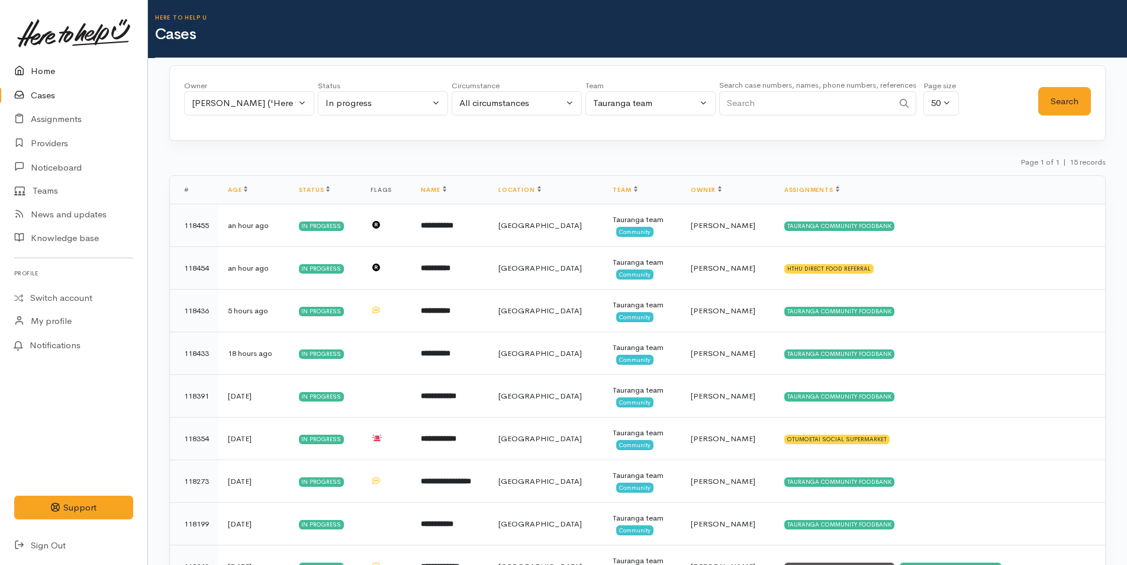
click at [42, 67] on link "Home" at bounding box center [73, 71] width 147 height 24
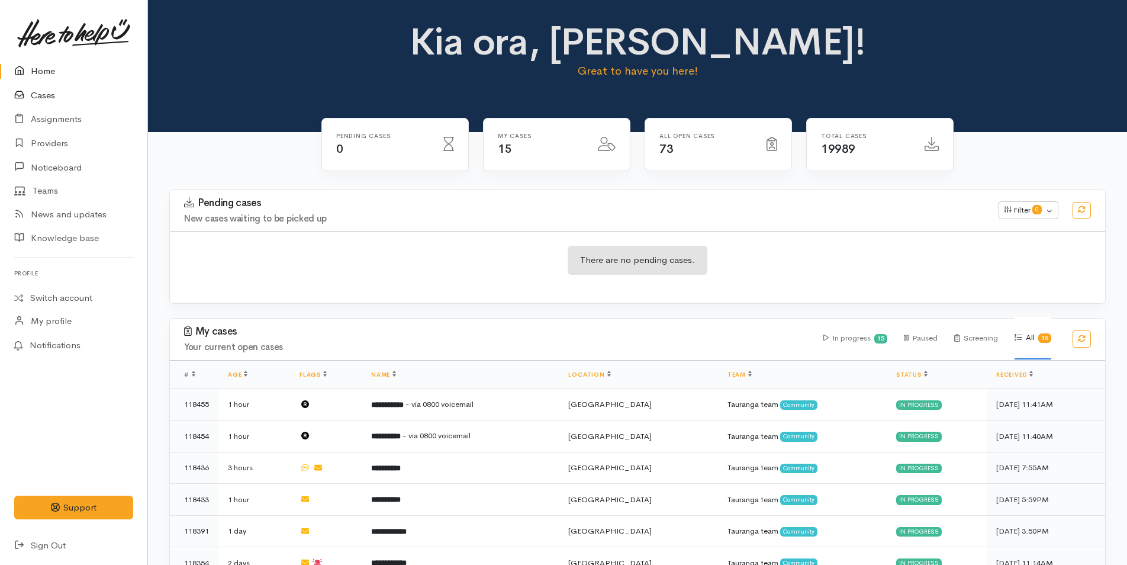
click at [52, 94] on link "Cases" at bounding box center [73, 95] width 147 height 24
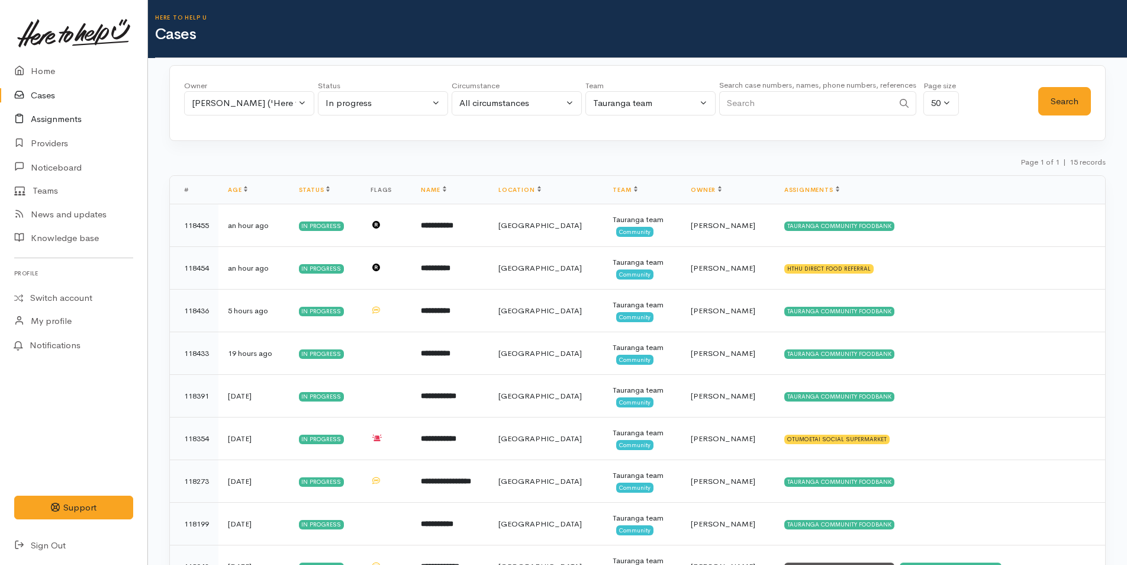
click at [71, 121] on link "Assignments" at bounding box center [73, 119] width 147 height 24
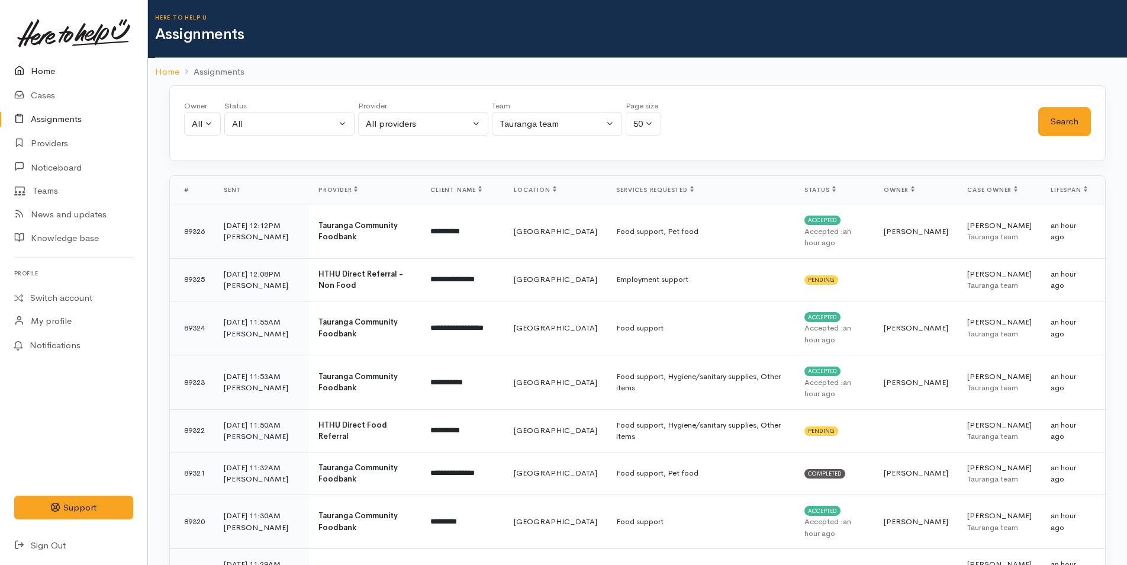
click at [49, 72] on link "Home" at bounding box center [73, 71] width 147 height 24
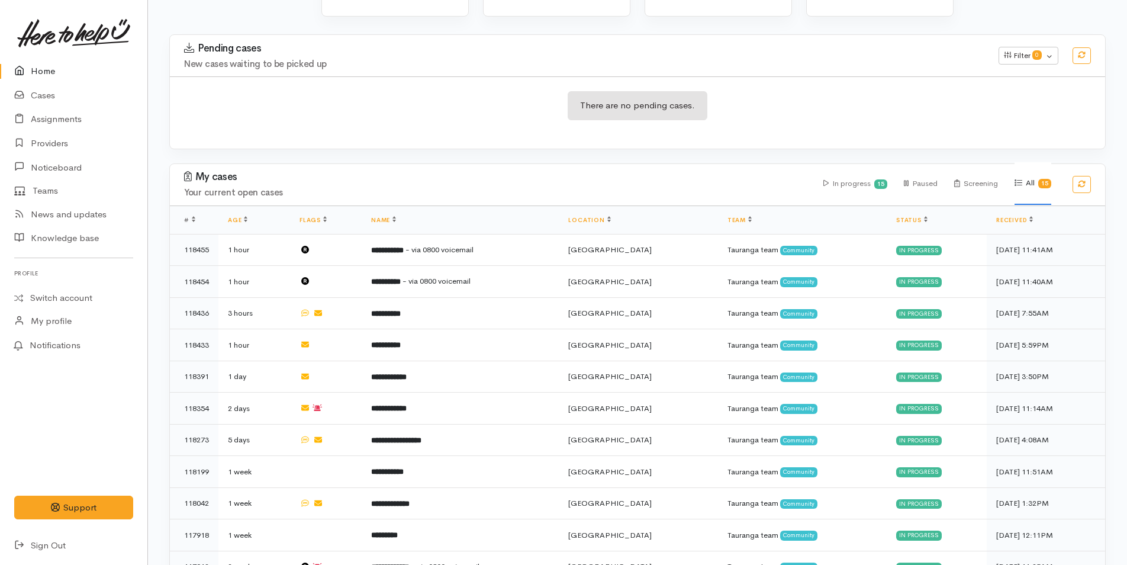
scroll to position [335, 0]
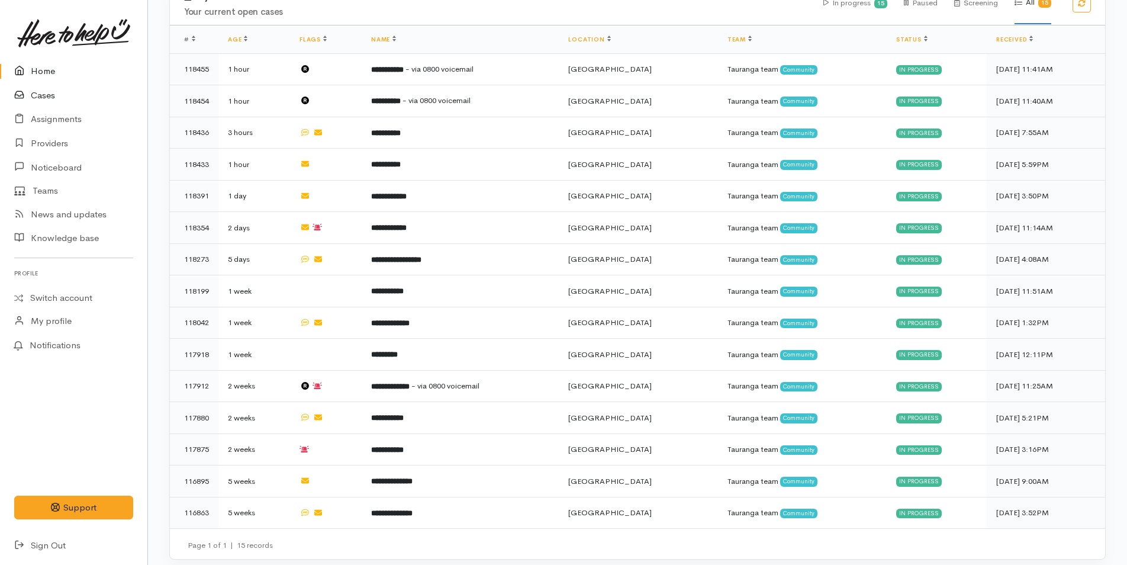
click at [48, 95] on link "Cases" at bounding box center [73, 95] width 147 height 24
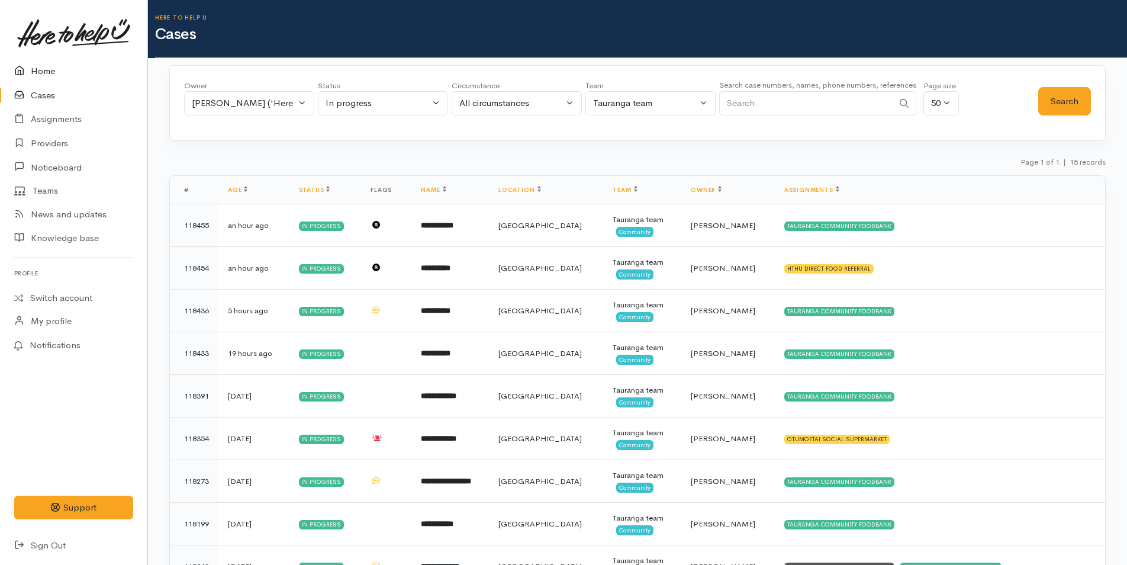
click at [38, 70] on link "Home" at bounding box center [73, 71] width 147 height 24
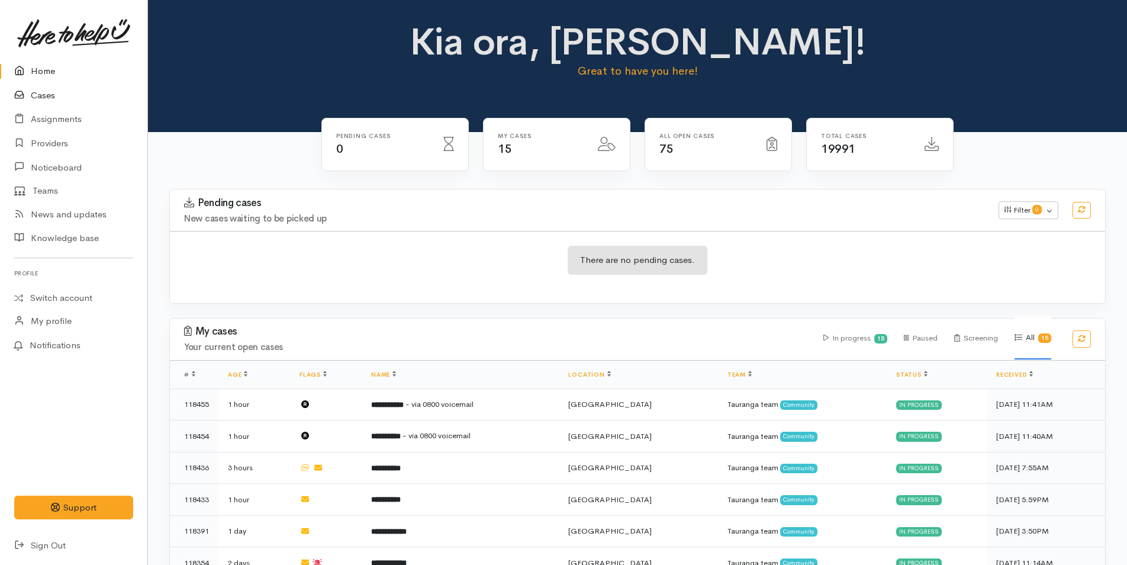
click at [39, 94] on link "Cases" at bounding box center [73, 95] width 147 height 24
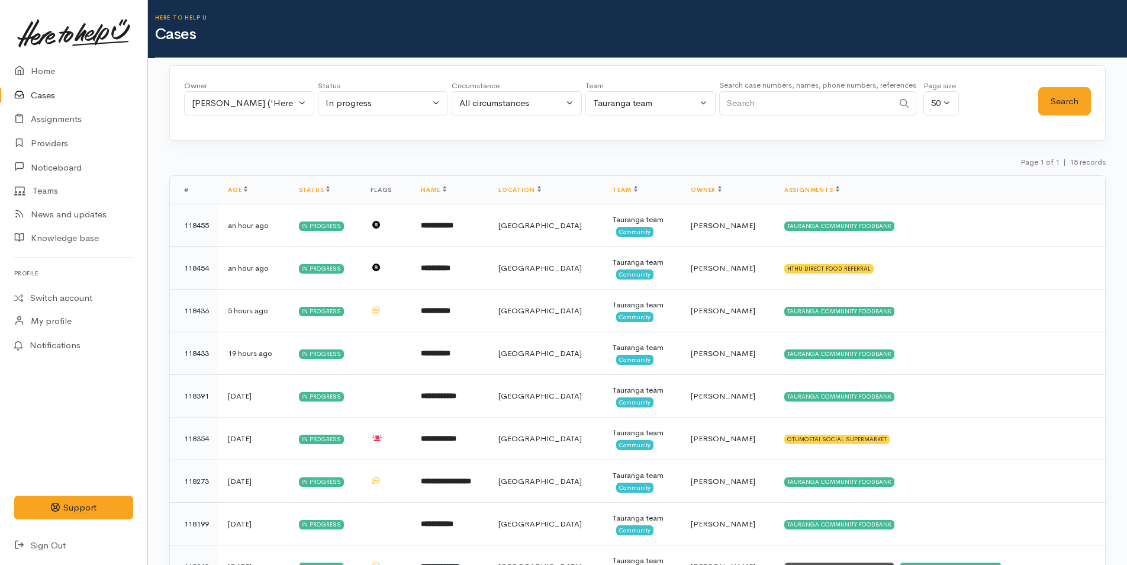
click at [46, 91] on link "Cases" at bounding box center [73, 95] width 147 height 24
click at [65, 120] on link "Assignments" at bounding box center [73, 119] width 147 height 24
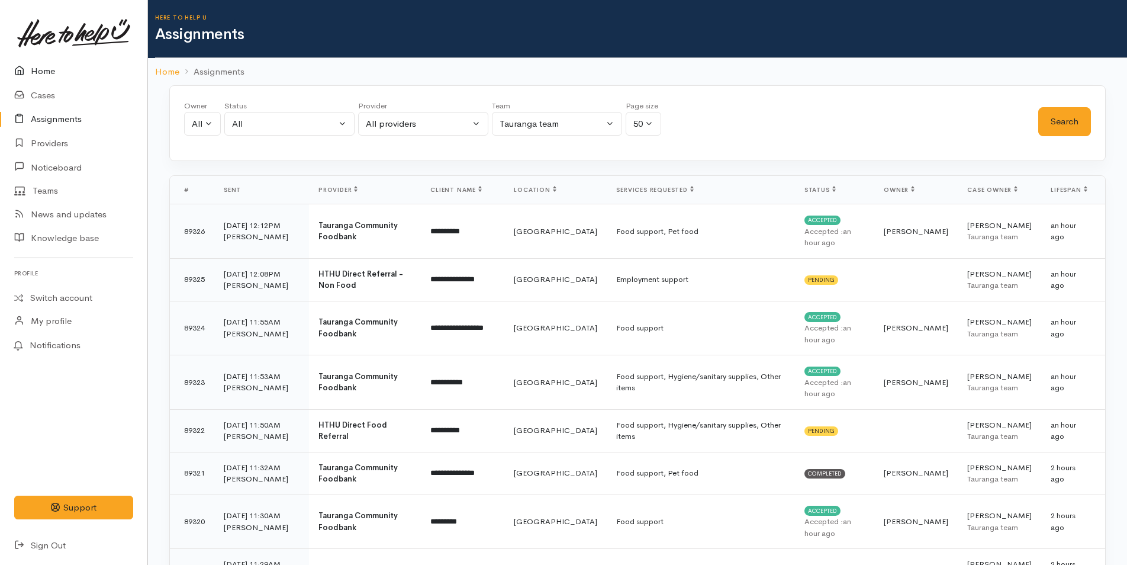
click at [41, 66] on link "Home" at bounding box center [73, 71] width 147 height 24
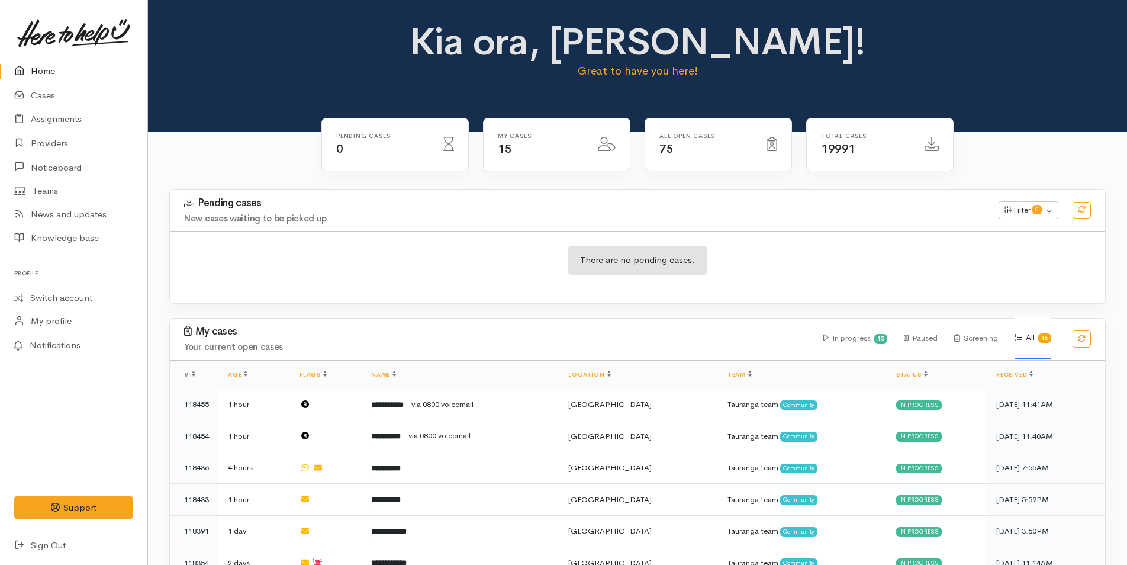
click at [52, 71] on link "Home" at bounding box center [73, 71] width 147 height 24
click at [53, 93] on link "Cases" at bounding box center [73, 95] width 147 height 24
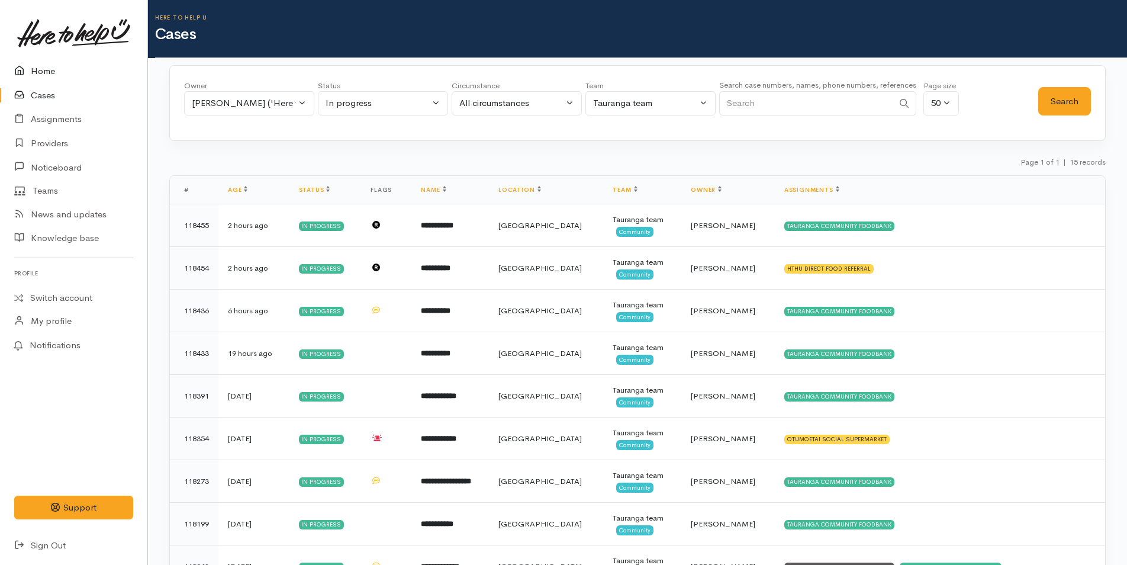
click at [47, 65] on link "Home" at bounding box center [73, 71] width 147 height 24
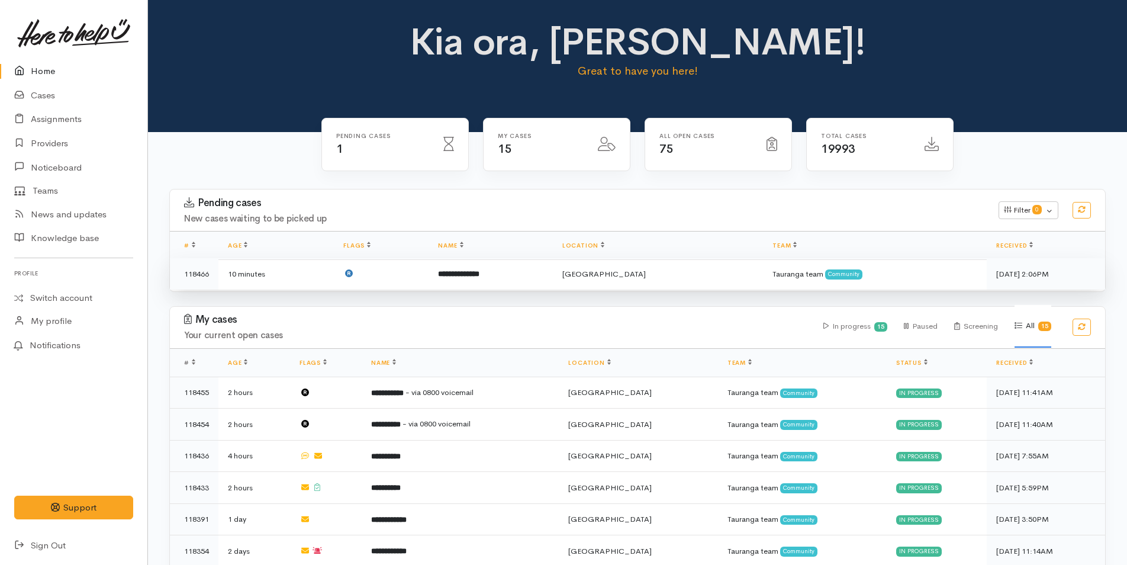
click at [480, 273] on b "**********" at bounding box center [458, 274] width 41 height 8
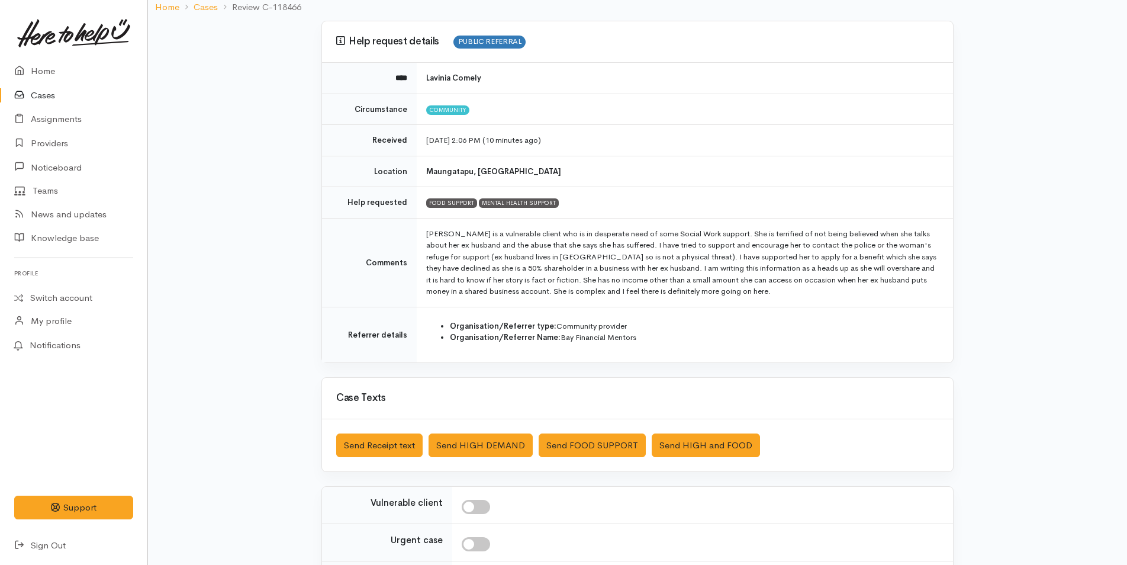
scroll to position [221, 0]
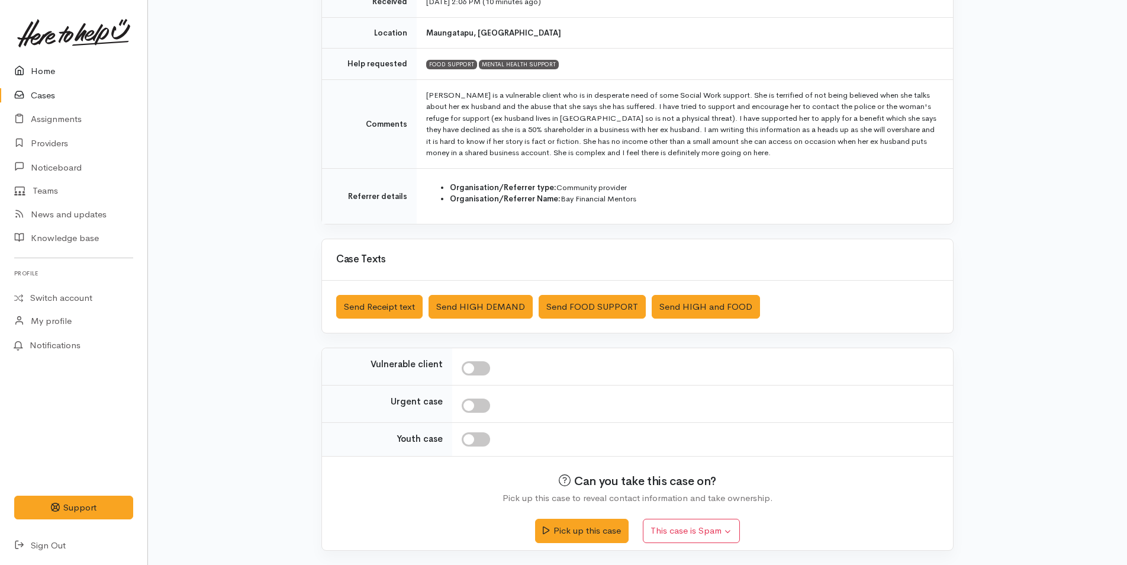
click at [41, 63] on link "Home" at bounding box center [73, 71] width 147 height 24
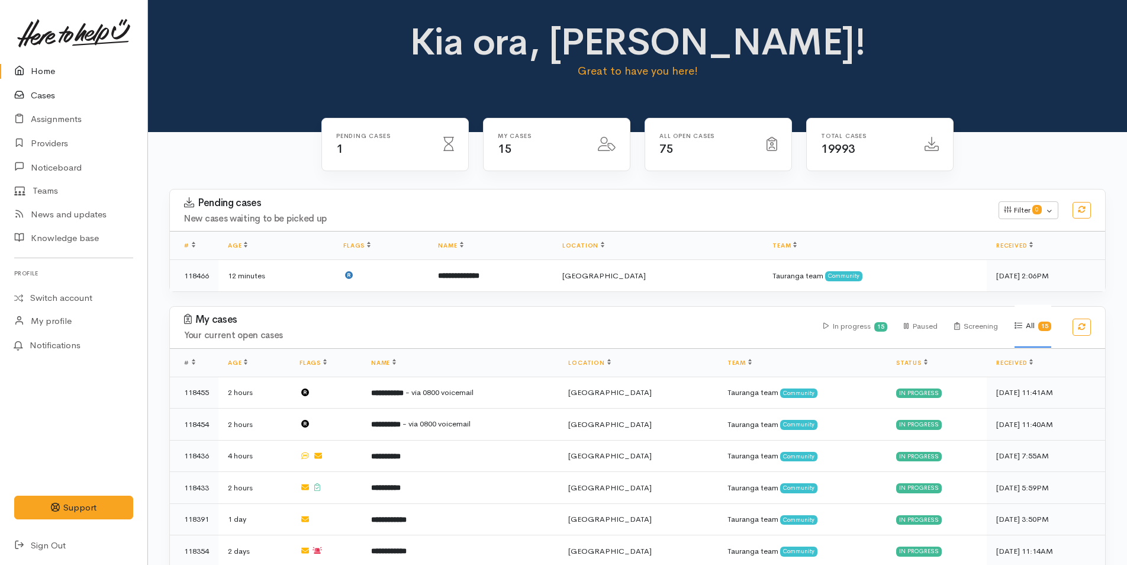
click at [43, 92] on link "Cases" at bounding box center [73, 95] width 147 height 24
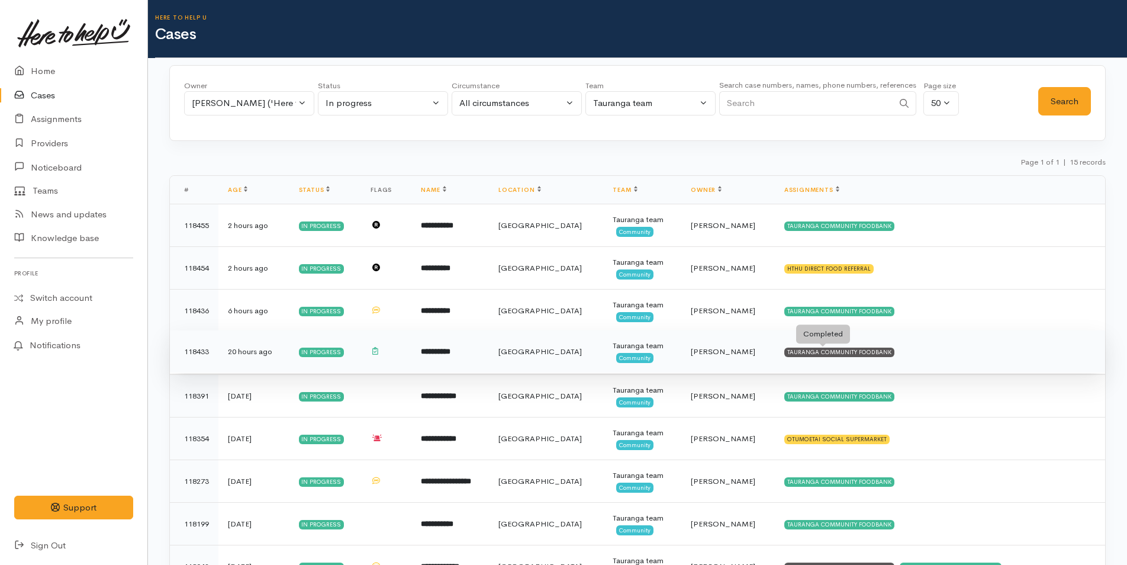
click at [851, 351] on div "TAURANGA COMMUNITY FOODBANK" at bounding box center [839, 352] width 110 height 9
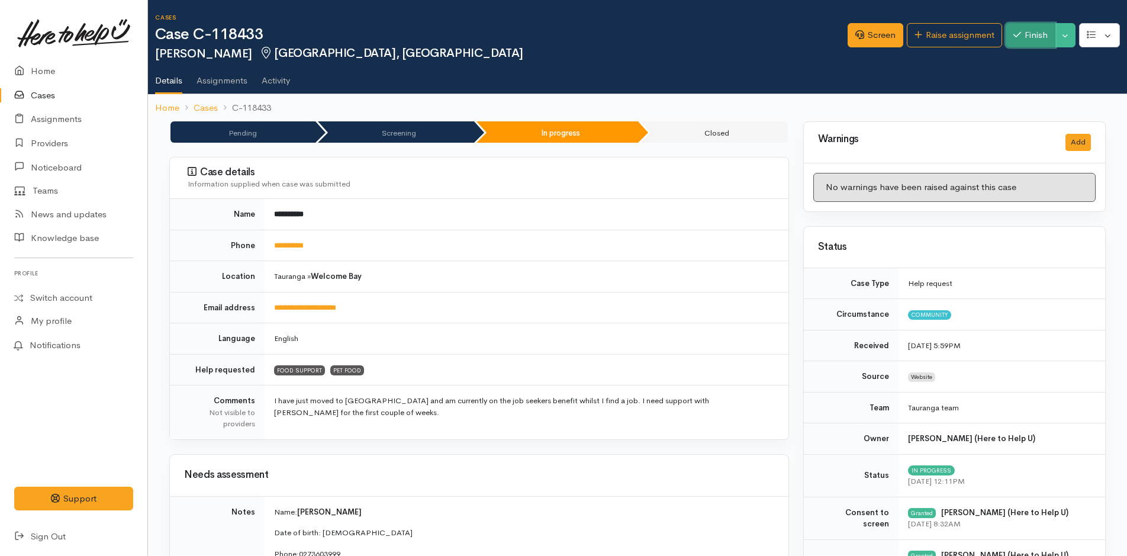
click at [1032, 31] on button "Finish" at bounding box center [1031, 35] width 50 height 24
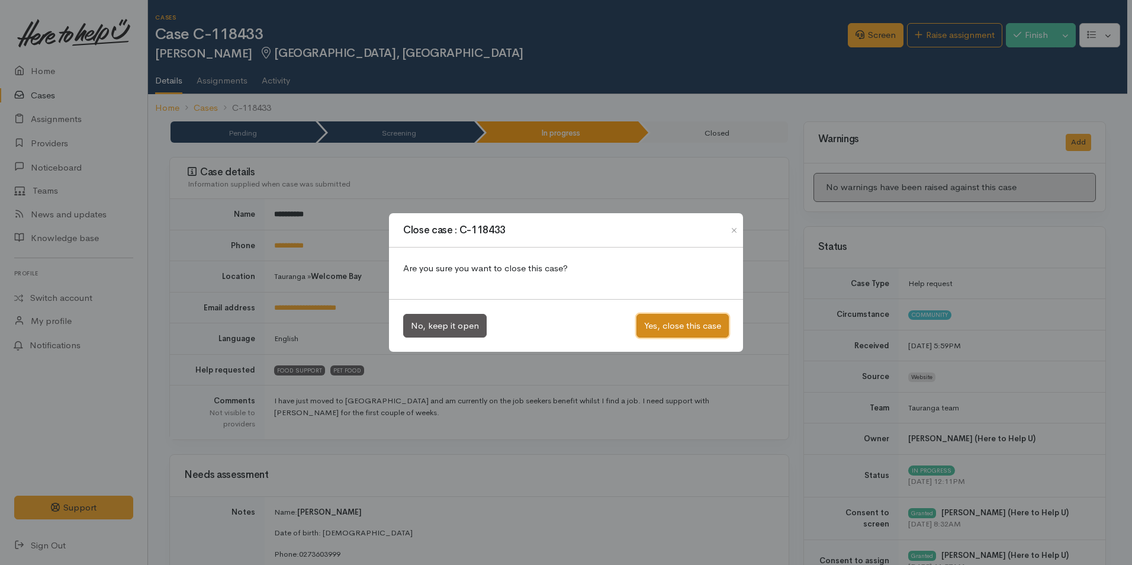
click at [695, 326] on button "Yes, close this case" at bounding box center [682, 326] width 92 height 24
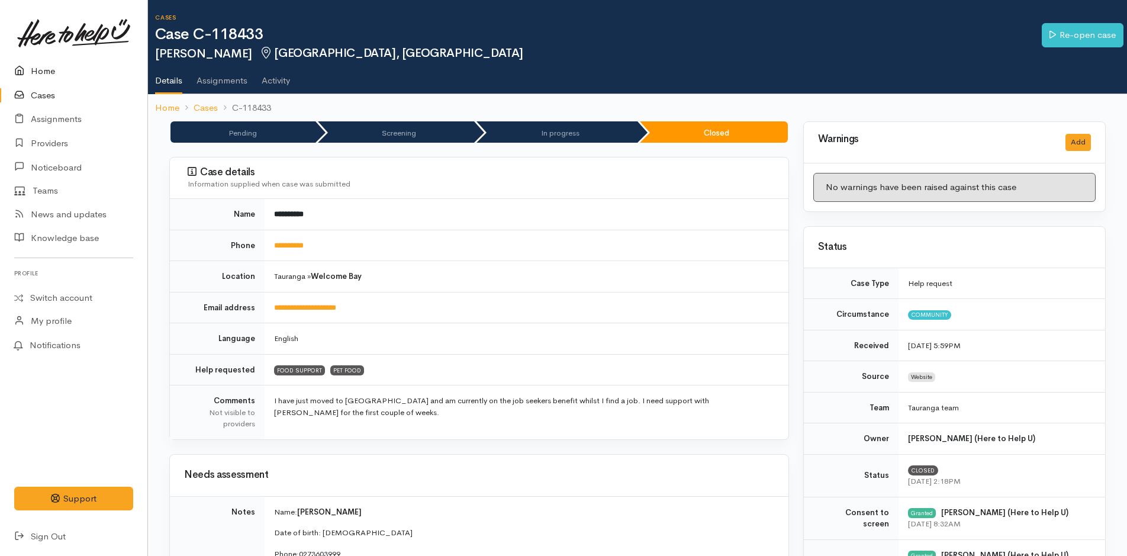
click at [45, 69] on link "Home" at bounding box center [73, 71] width 147 height 24
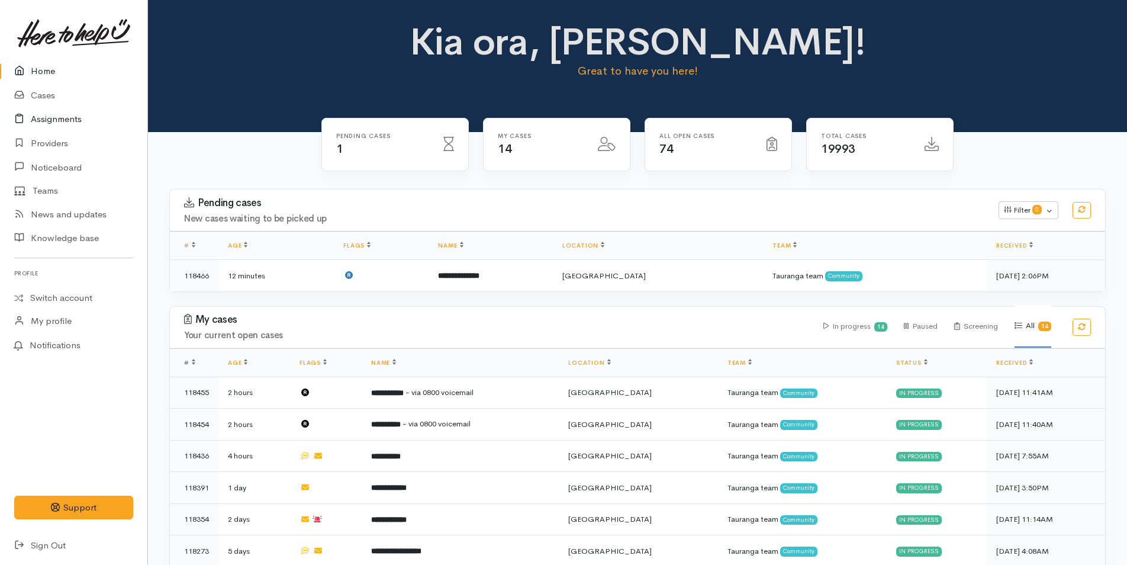
click at [53, 120] on link "Assignments" at bounding box center [73, 119] width 147 height 24
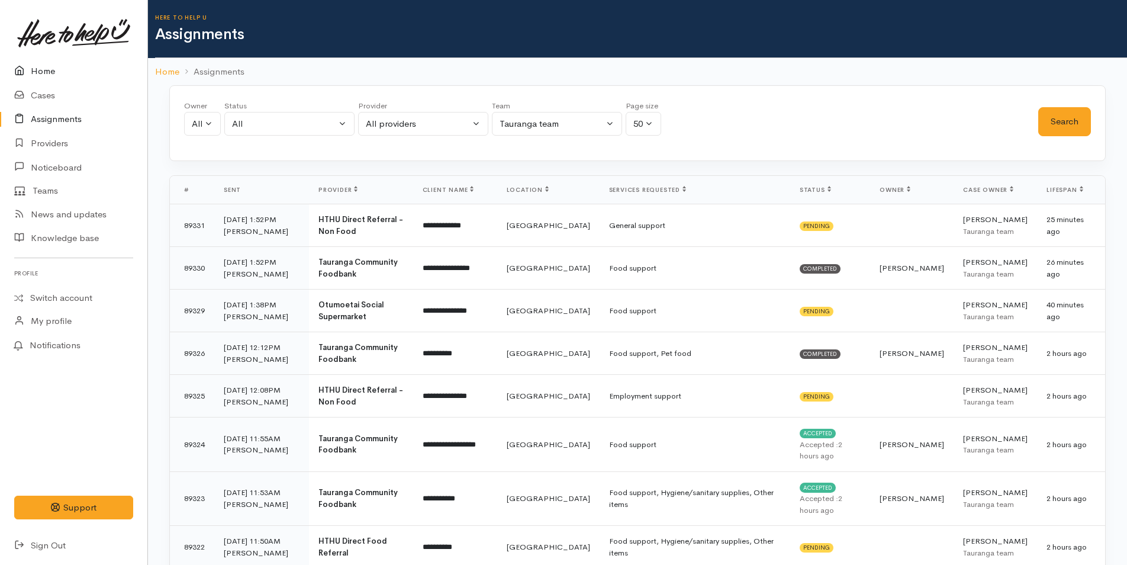
click at [46, 67] on link "Home" at bounding box center [73, 71] width 147 height 24
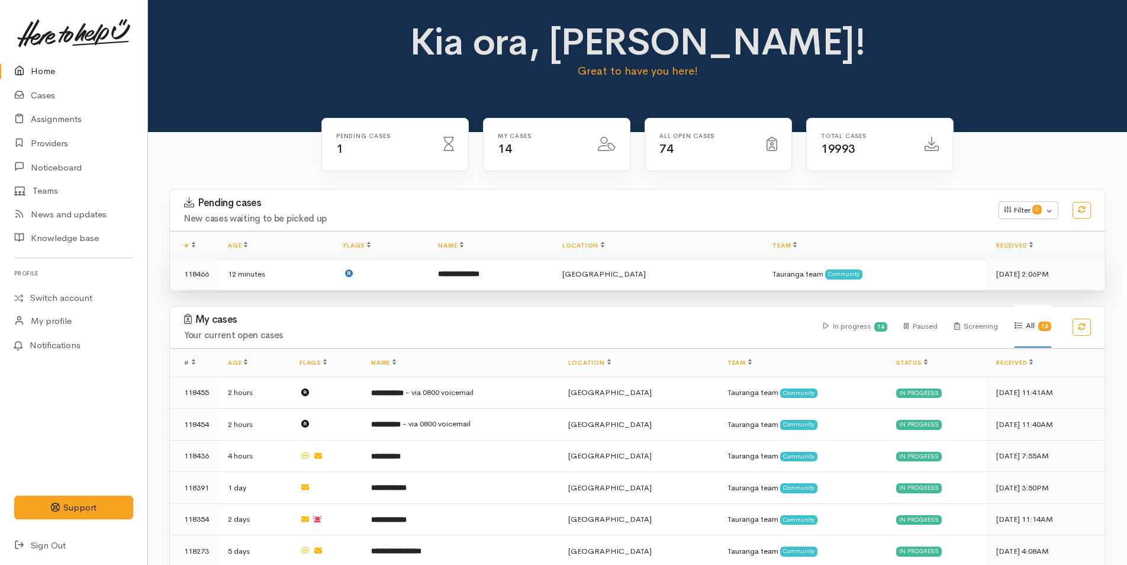
click at [504, 267] on td "**********" at bounding box center [491, 273] width 124 height 31
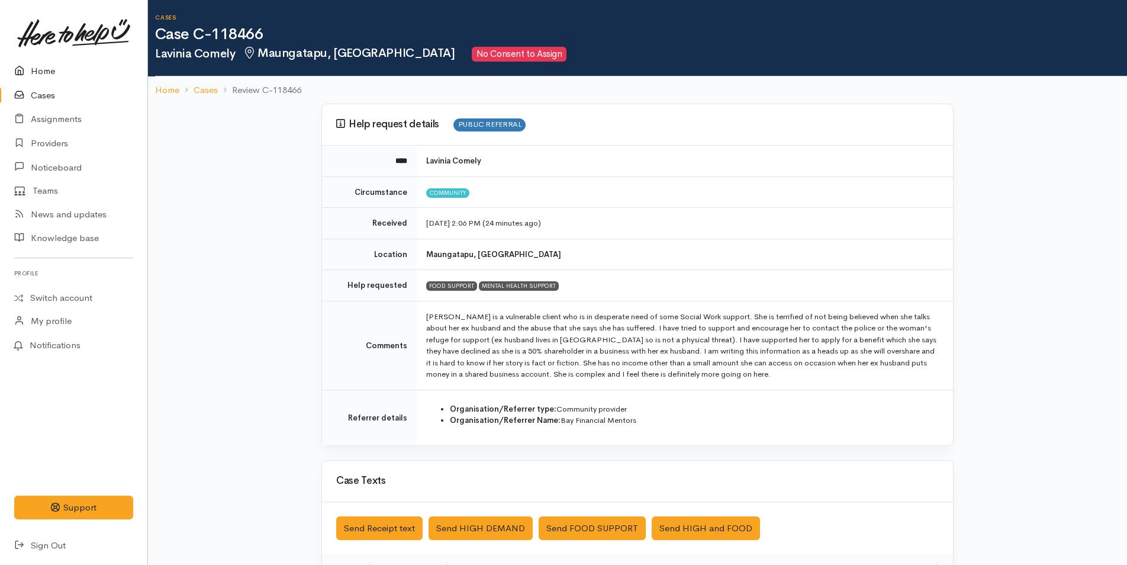
click at [40, 71] on link "Home" at bounding box center [73, 71] width 147 height 24
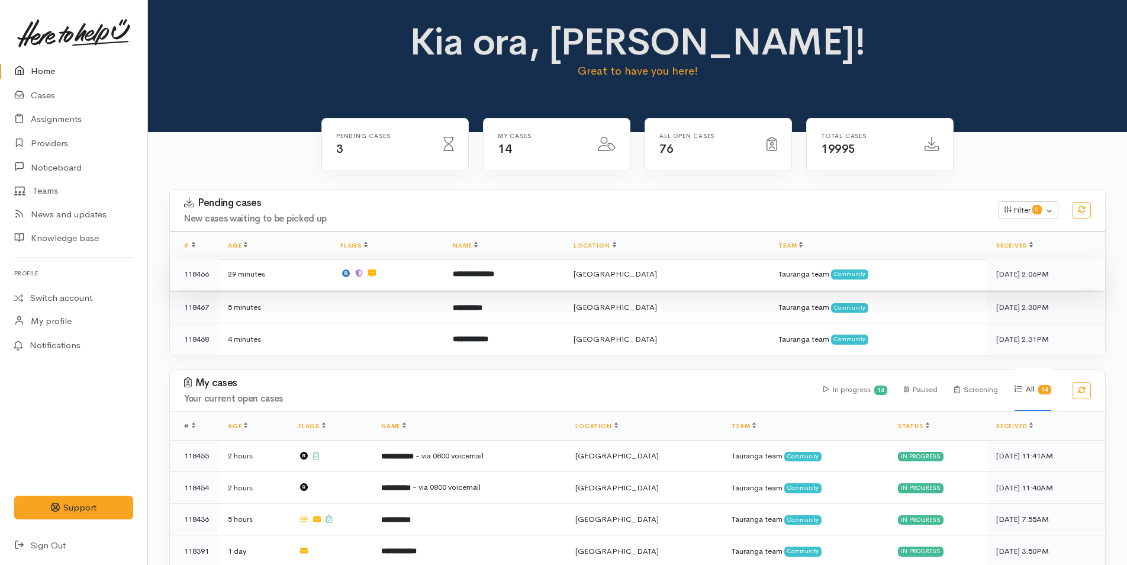
click at [494, 270] on b "**********" at bounding box center [473, 274] width 41 height 8
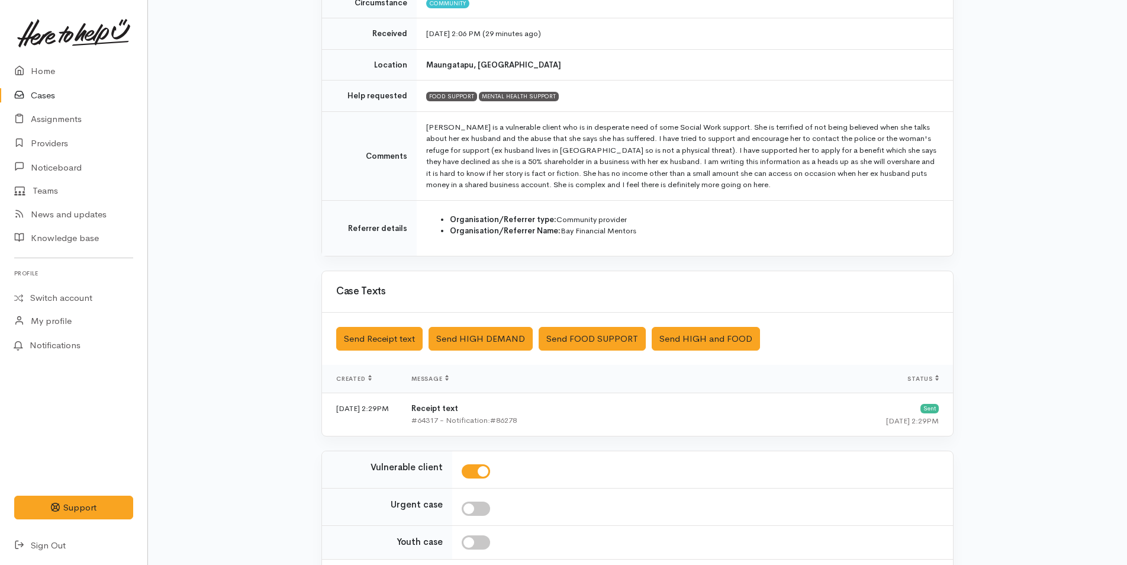
scroll to position [292, 0]
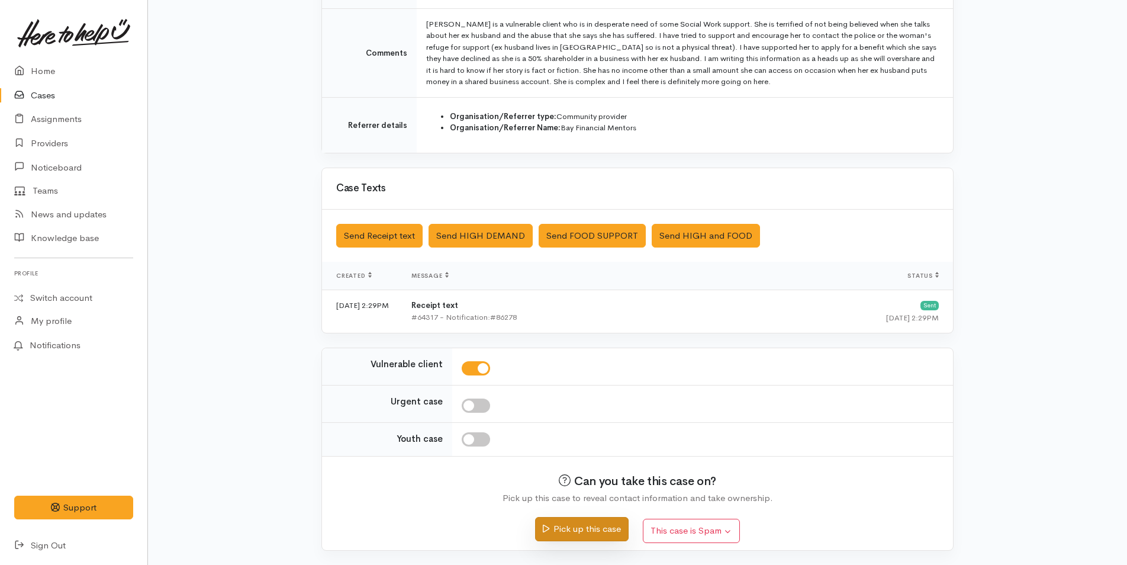
click at [607, 529] on button "Pick up this case" at bounding box center [581, 529] width 93 height 24
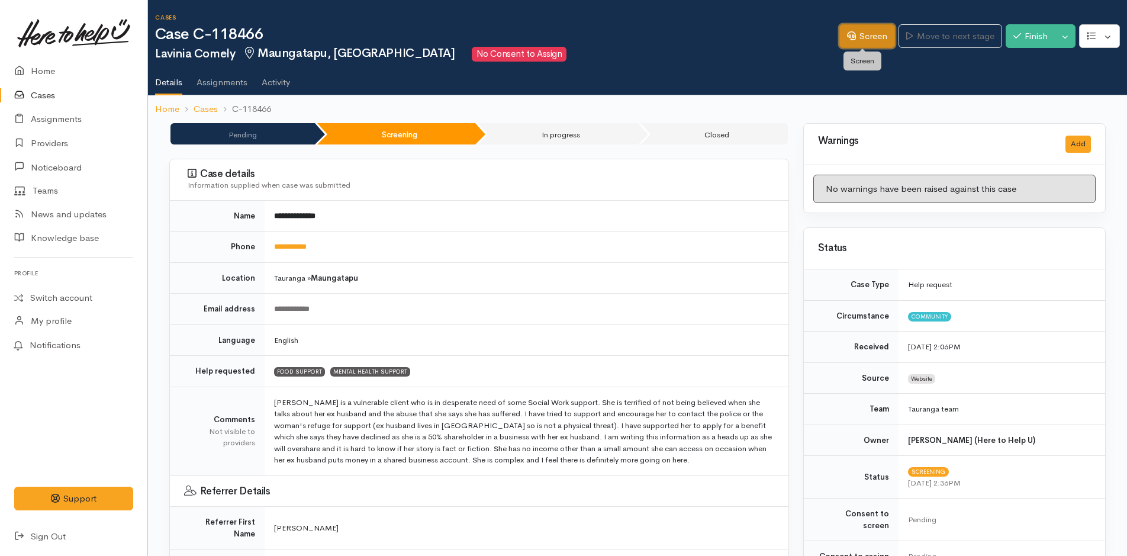
click at [868, 37] on link "Screen" at bounding box center [868, 36] width 56 height 24
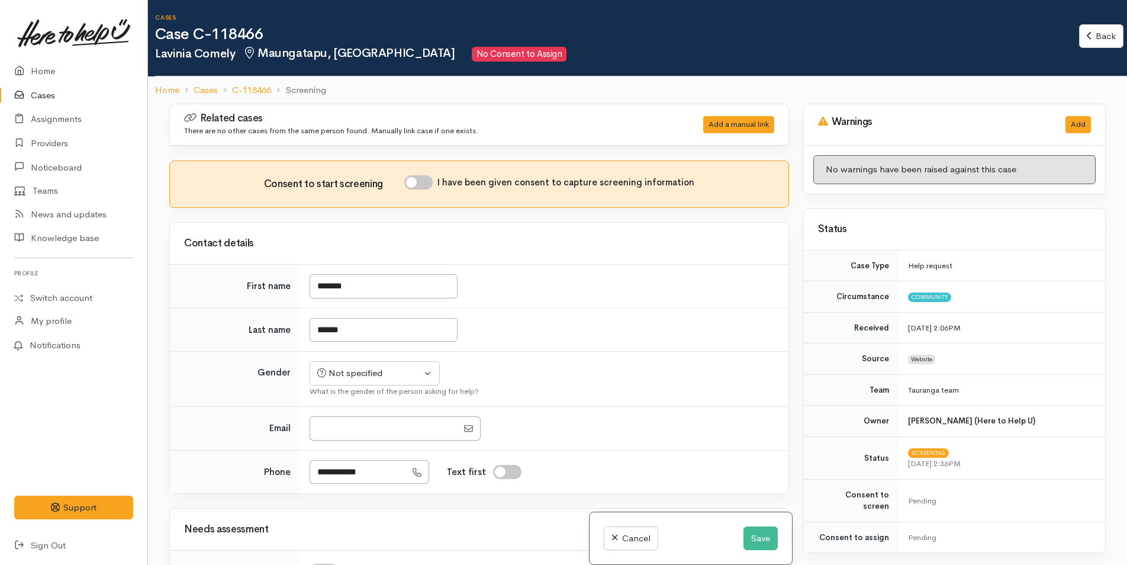
click at [426, 185] on input "I have been given consent to capture screening information" at bounding box center [418, 182] width 28 height 14
checkbox input "true"
click at [753, 532] on button "Save" at bounding box center [761, 538] width 34 height 24
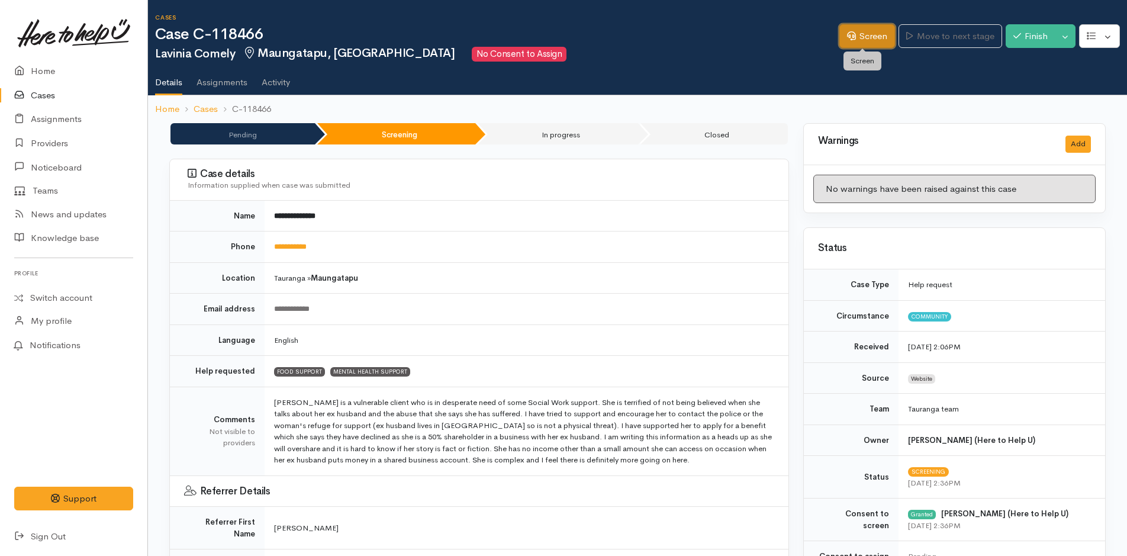
click at [859, 37] on link "Screen" at bounding box center [868, 36] width 56 height 24
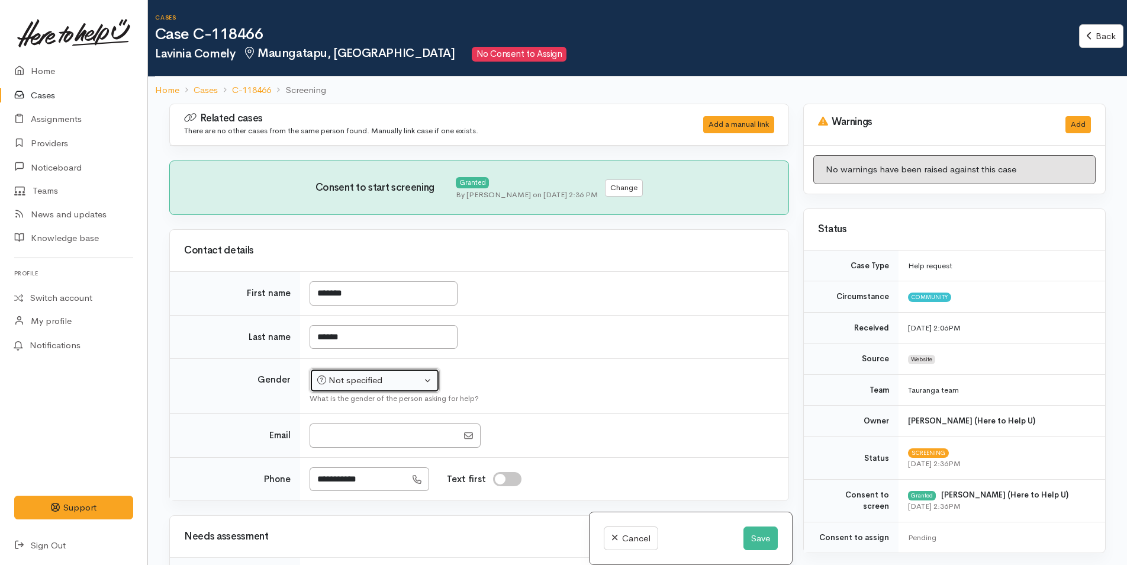
click at [363, 378] on div "Not specified" at bounding box center [369, 381] width 104 height 14
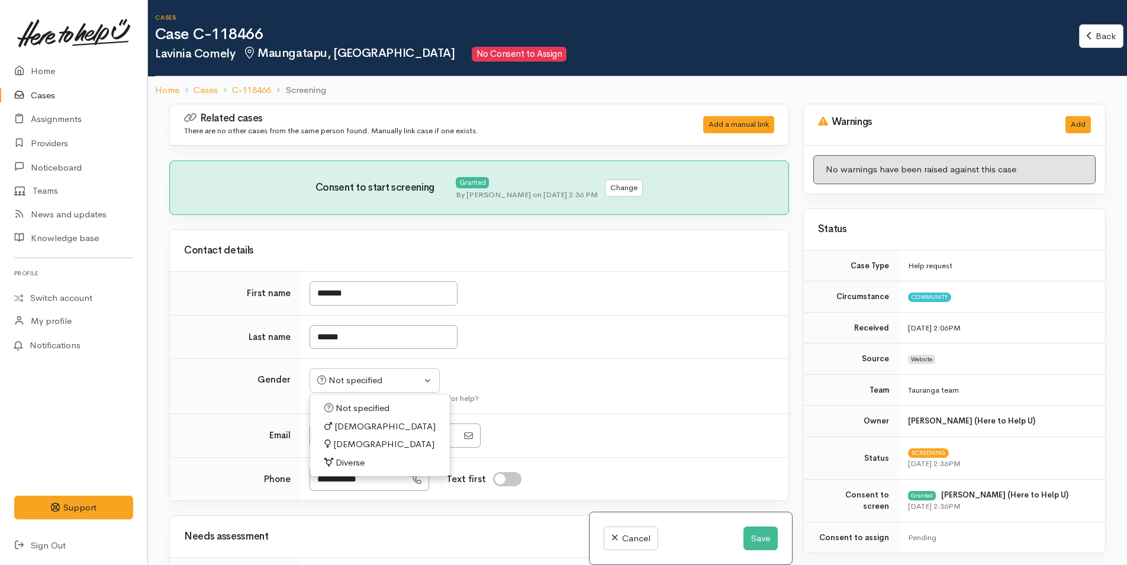
click at [353, 445] on span "Female" at bounding box center [383, 445] width 101 height 14
select select "[DEMOGRAPHIC_DATA]"
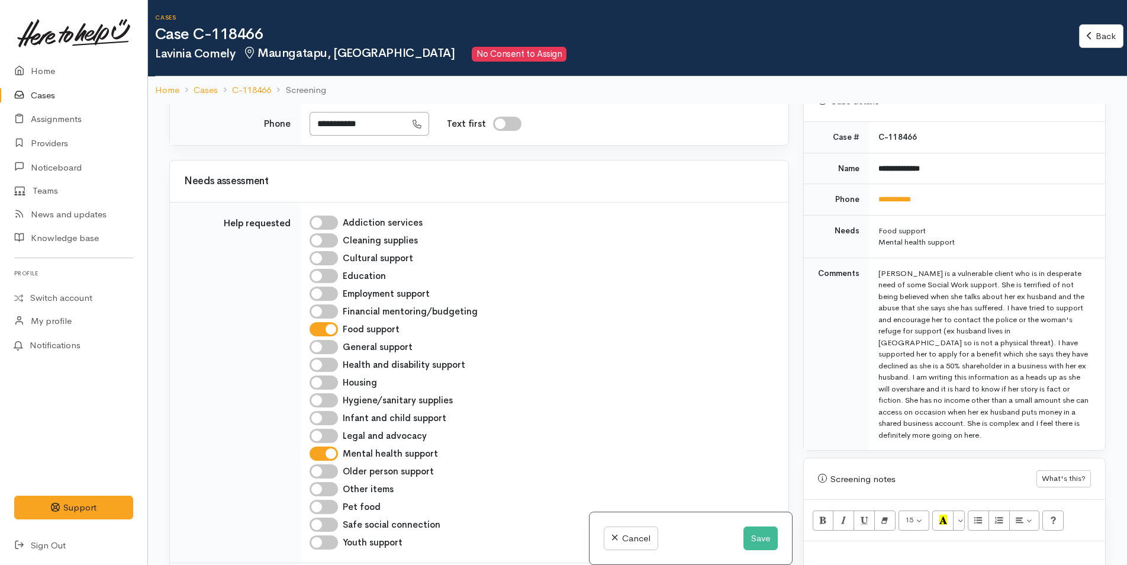
scroll to position [732, 0]
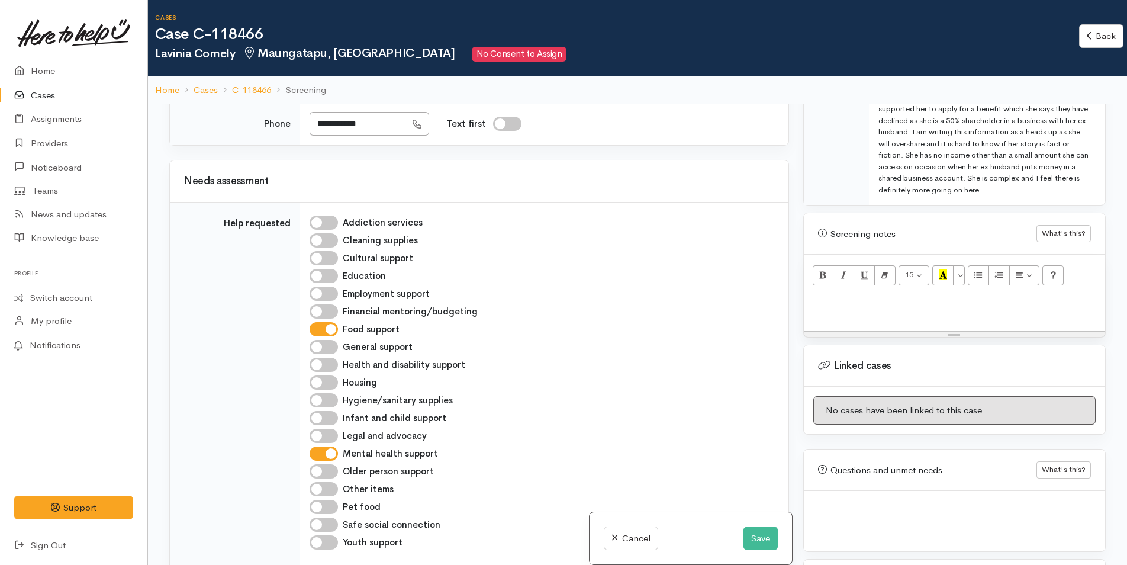
click at [867, 310] on p at bounding box center [955, 309] width 290 height 14
click at [846, 312] on p at bounding box center [955, 309] width 290 height 14
paste div
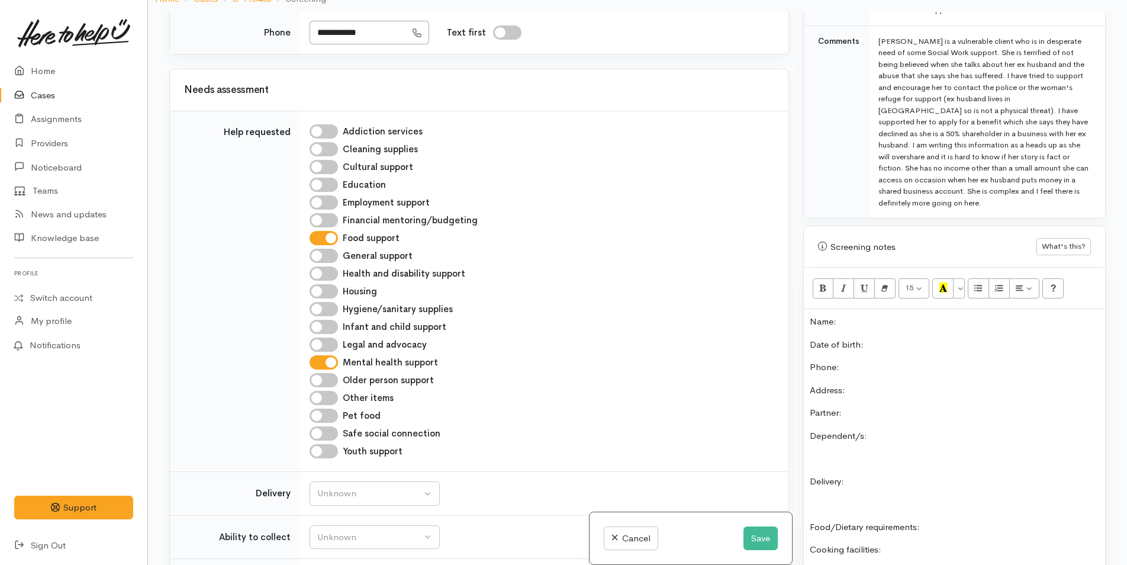
scroll to position [496, 0]
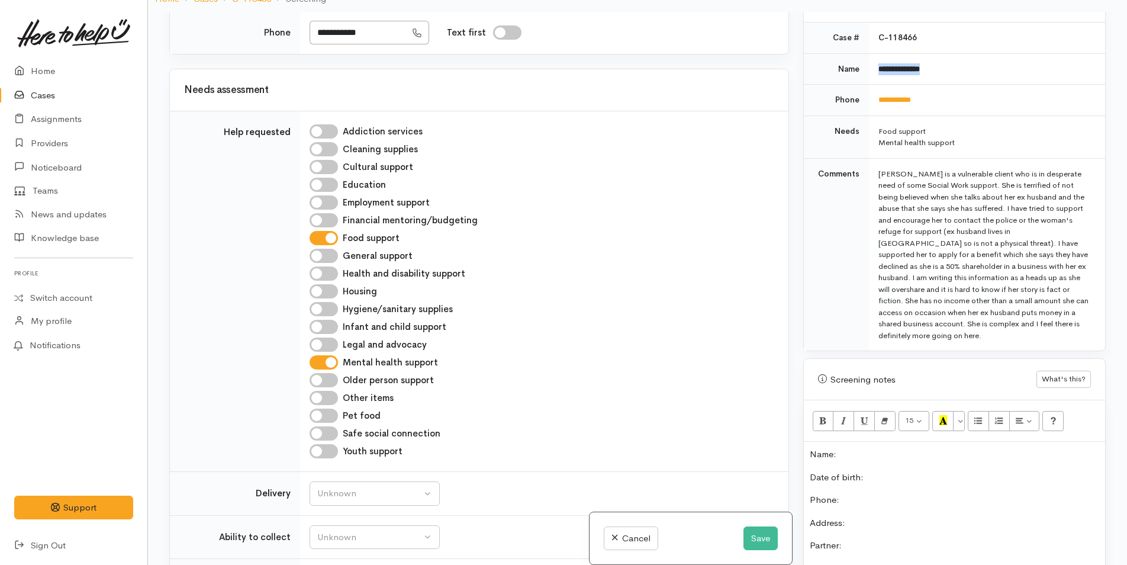
drag, startPoint x: 919, startPoint y: 67, endPoint x: 861, endPoint y: 68, distance: 58.0
click at [862, 72] on tr "**********" at bounding box center [954, 68] width 301 height 31
copy tr "**********"
click at [856, 455] on p "Name:" at bounding box center [955, 455] width 290 height 14
click at [753, 535] on button "Save" at bounding box center [761, 538] width 34 height 24
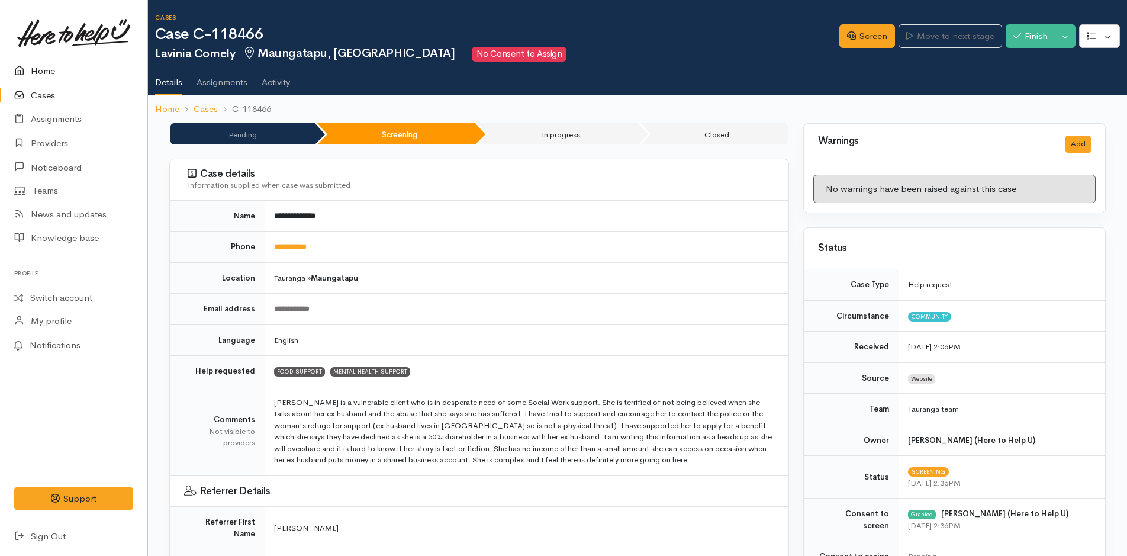
click at [50, 69] on link "Home" at bounding box center [73, 71] width 147 height 24
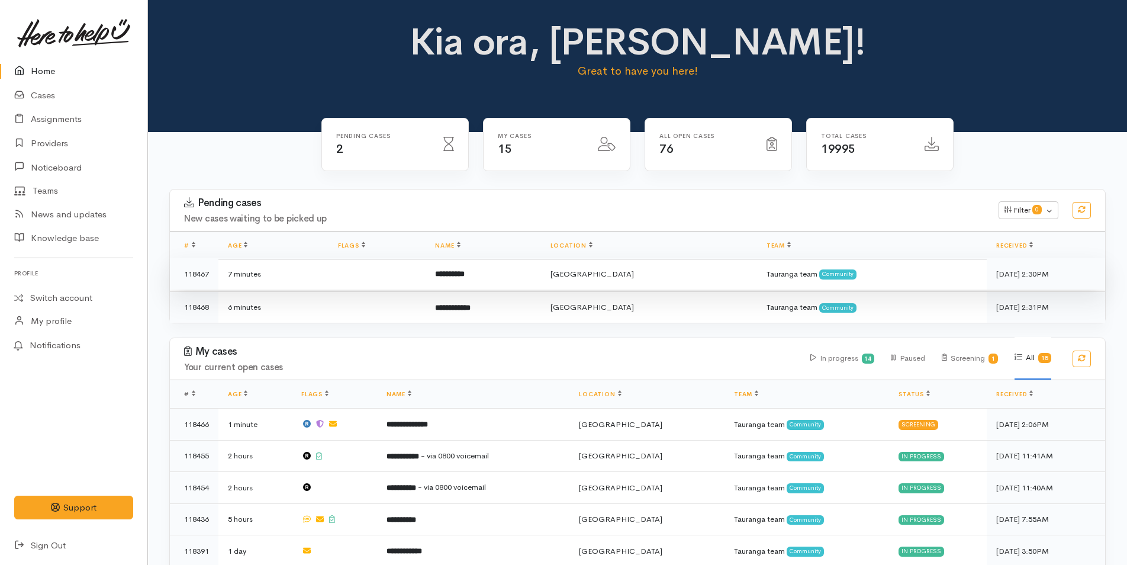
click at [519, 272] on td "**********" at bounding box center [483, 274] width 115 height 32
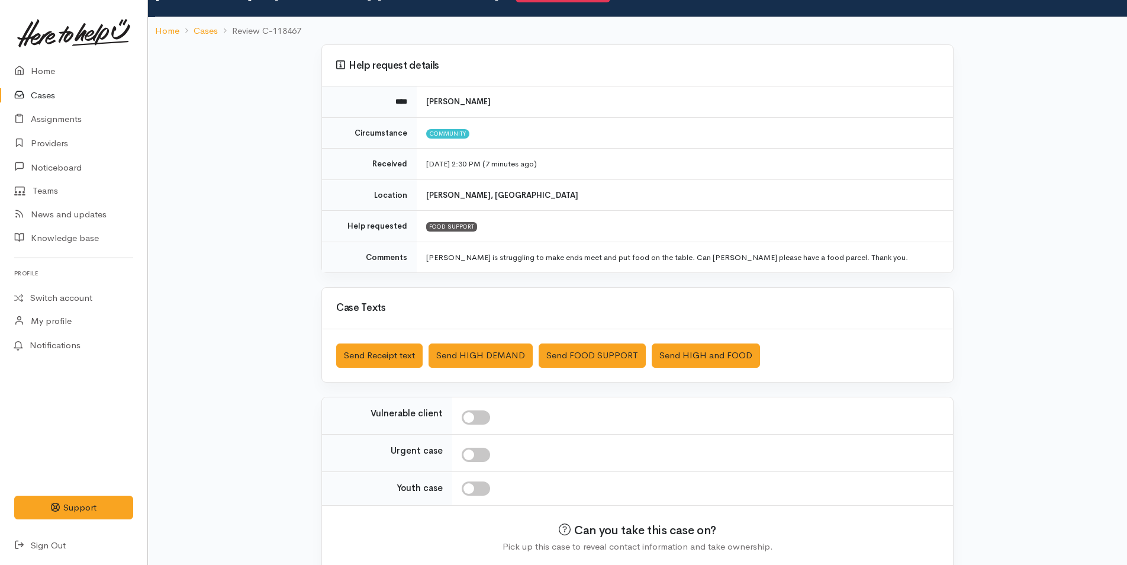
scroll to position [108, 0]
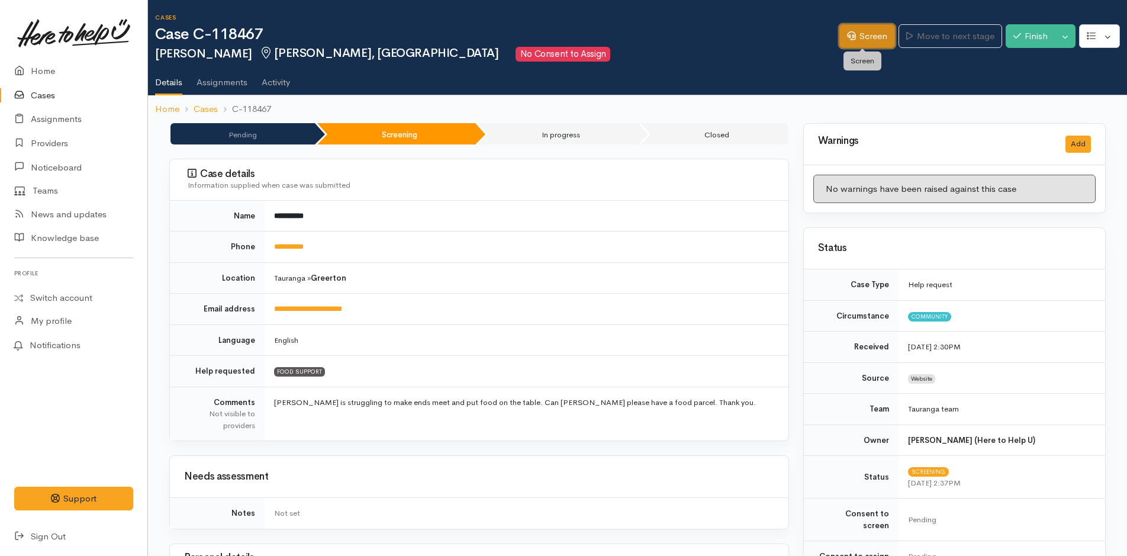
click at [867, 36] on link "Screen" at bounding box center [868, 36] width 56 height 24
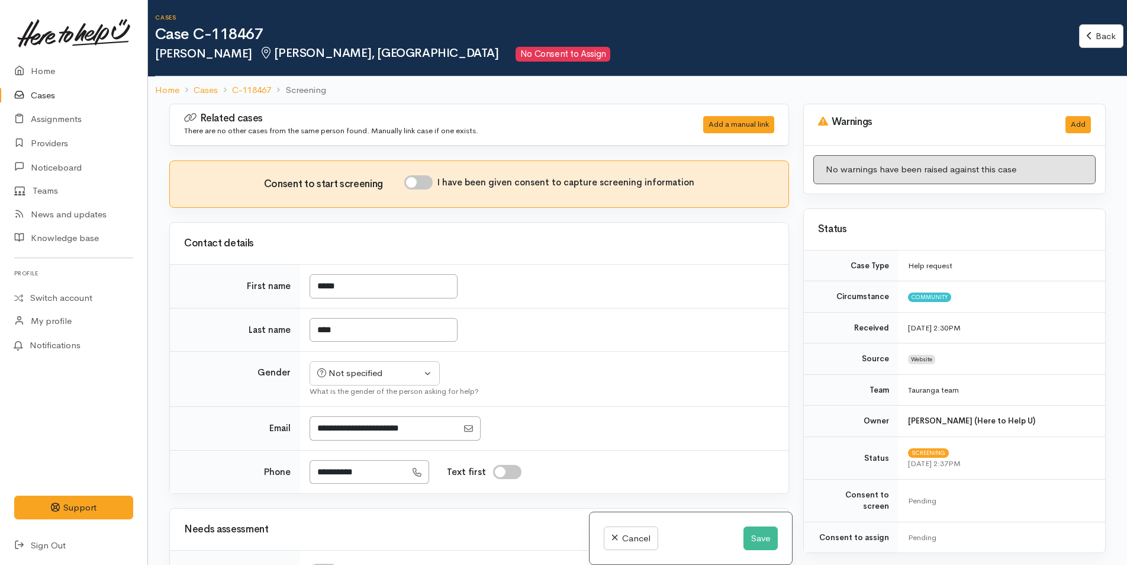
click at [429, 180] on input "I have been given consent to capture screening information" at bounding box center [418, 182] width 28 height 14
checkbox input "true"
click at [364, 375] on div "Not specified" at bounding box center [369, 373] width 104 height 14
click at [354, 434] on span "Female" at bounding box center [383, 437] width 101 height 14
select select "Female"
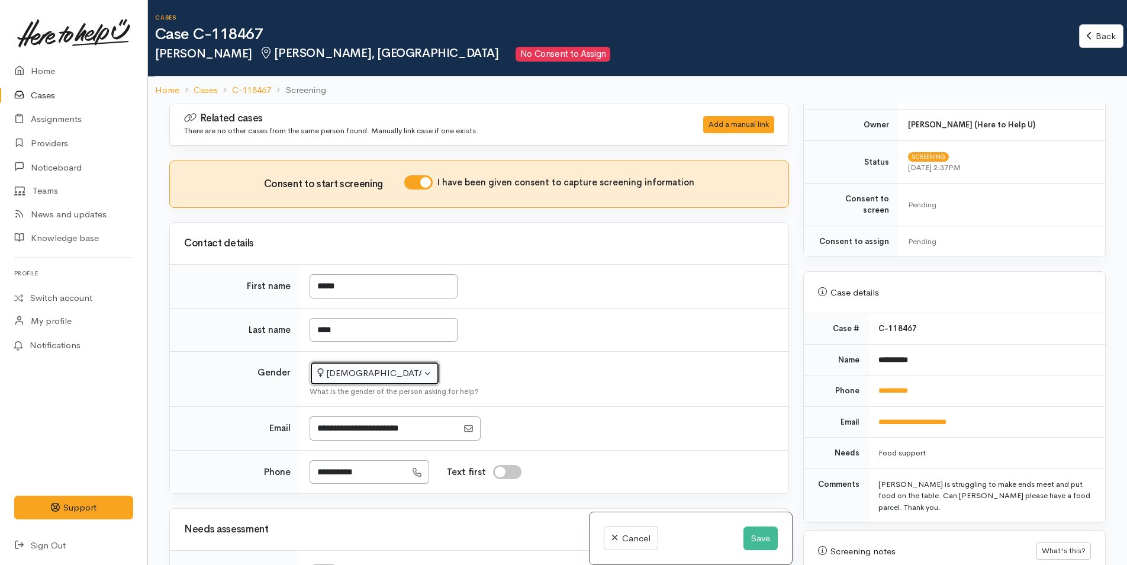
scroll to position [474, 0]
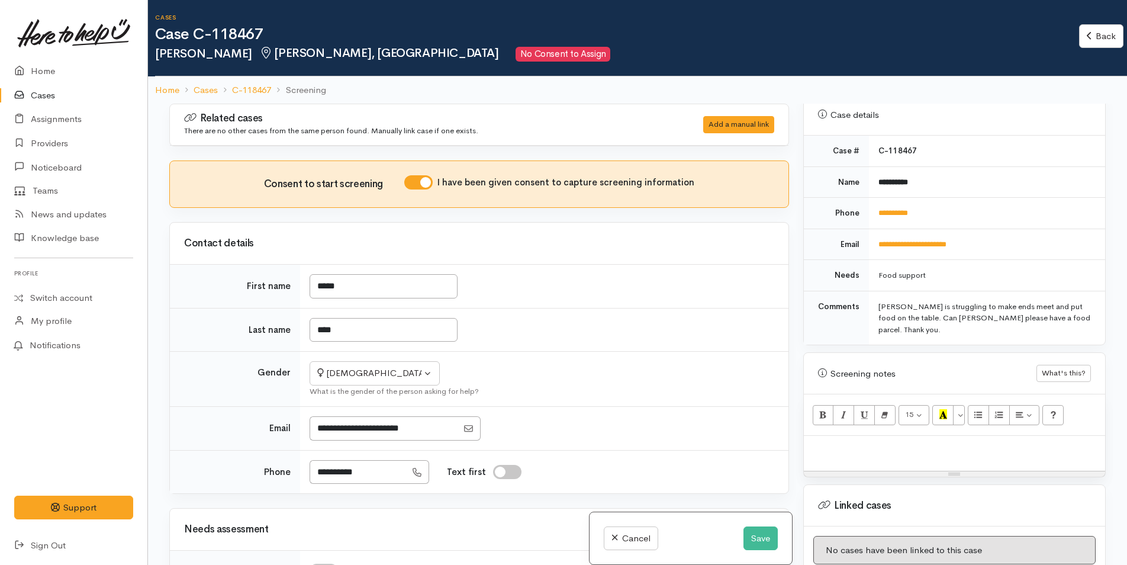
click at [891, 442] on p at bounding box center [955, 449] width 290 height 14
paste div
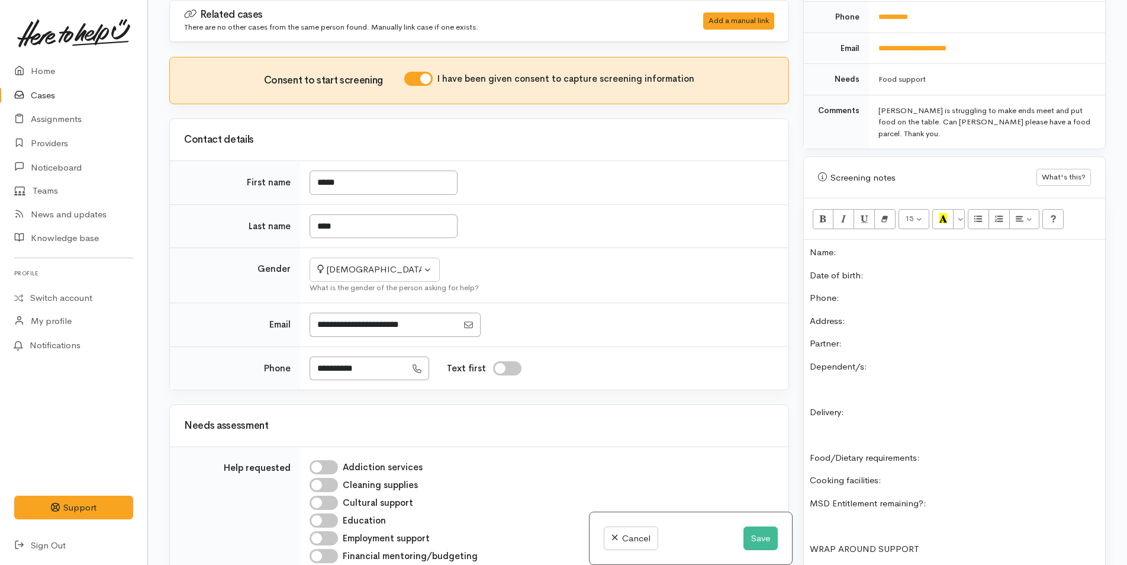
scroll to position [459, 0]
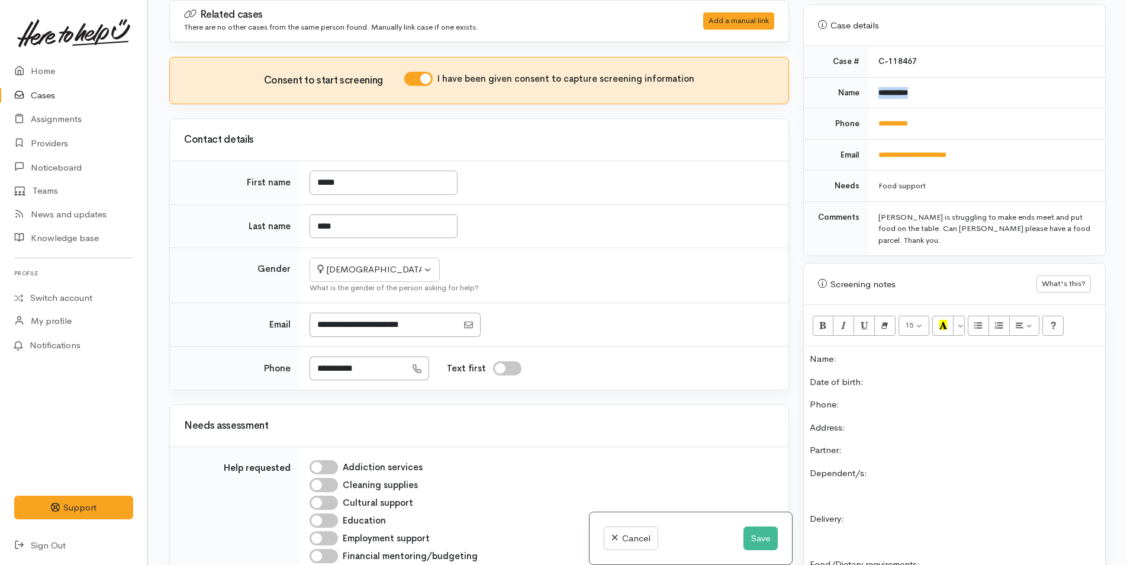
drag, startPoint x: 930, startPoint y: 76, endPoint x: 876, endPoint y: 78, distance: 53.3
click at [876, 78] on td "**********" at bounding box center [987, 92] width 236 height 31
copy b "**********"
click at [885, 346] on div "Name: Date of birth: Phone:  Address:  Partner: Dependent/s: Delivery: Food/Die…" at bounding box center [954, 534] width 301 height 377
click at [885, 352] on p "Name:" at bounding box center [955, 359] width 290 height 14
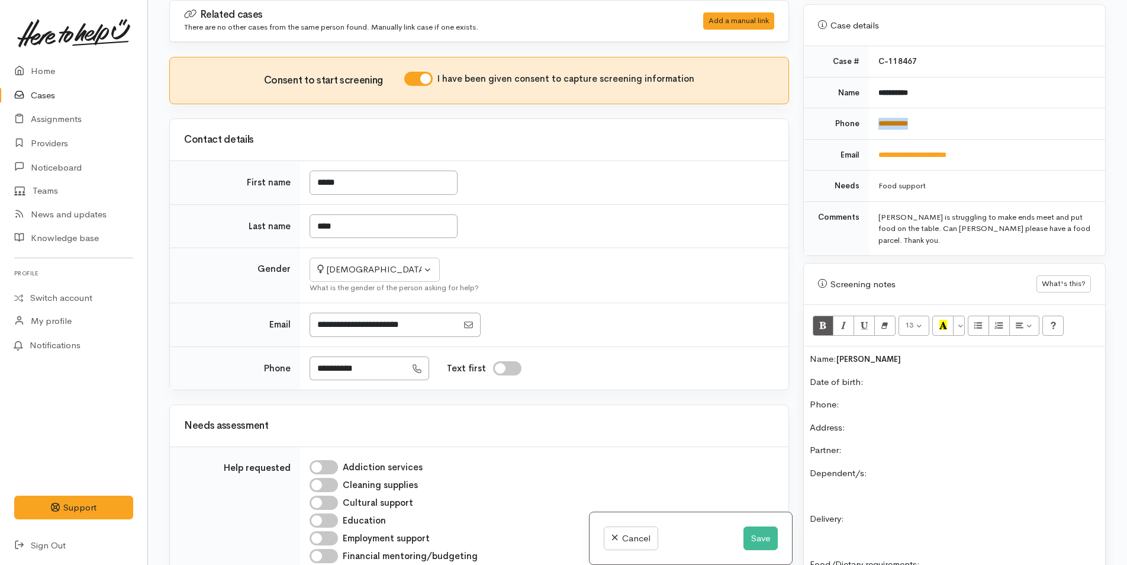
drag, startPoint x: 969, startPoint y: 112, endPoint x: 878, endPoint y: 115, distance: 91.2
click at [878, 115] on td "**********" at bounding box center [987, 123] width 236 height 31
copy link "**********"
click at [915, 373] on div "Name: Nicci Pill Date of birth: Phone:  Address:  Partner: Dependent/s: Deliver…" at bounding box center [954, 534] width 301 height 377
click at [758, 536] on button "Save" at bounding box center [761, 538] width 34 height 24
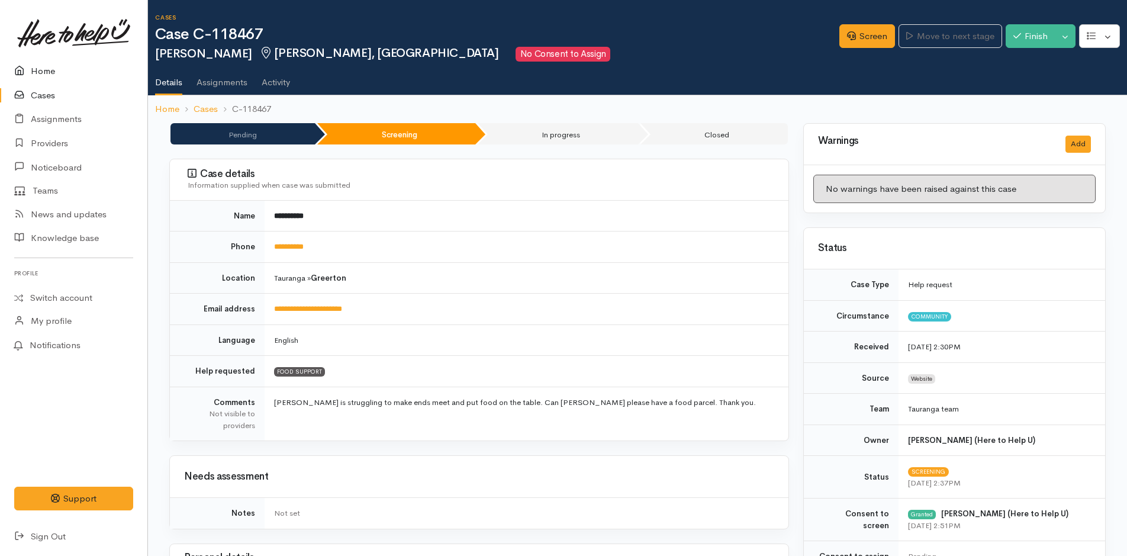
click at [42, 65] on link "Home" at bounding box center [73, 71] width 147 height 24
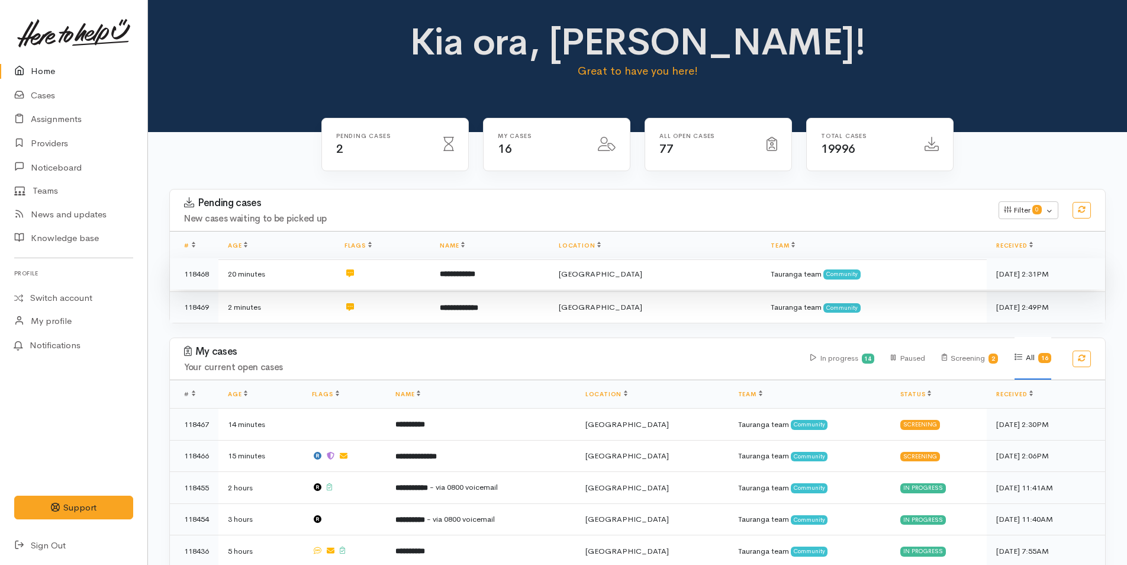
click at [512, 271] on td "**********" at bounding box center [489, 274] width 119 height 32
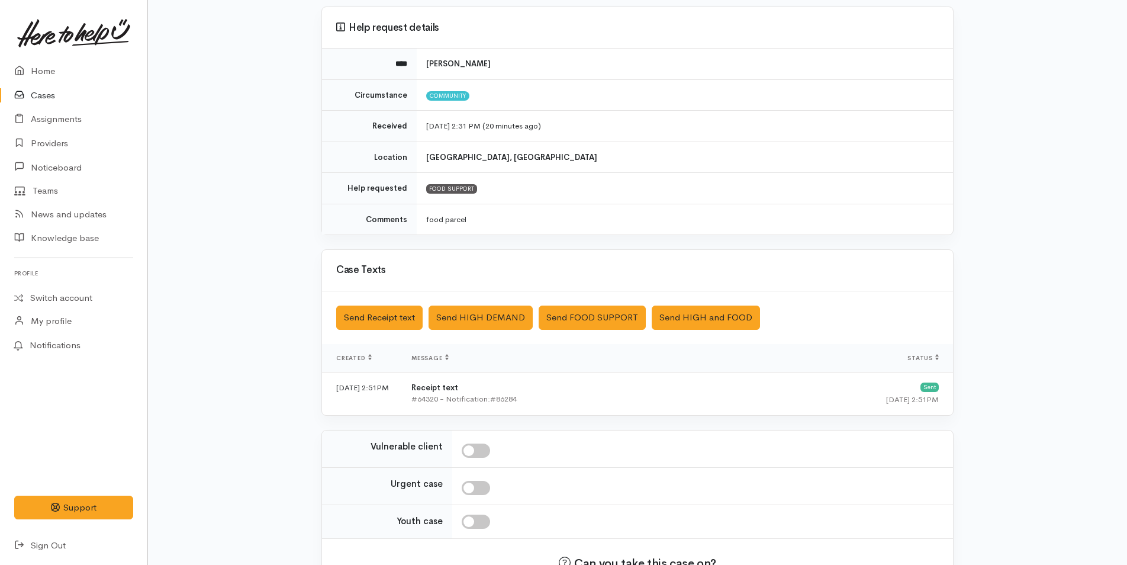
scroll to position [179, 0]
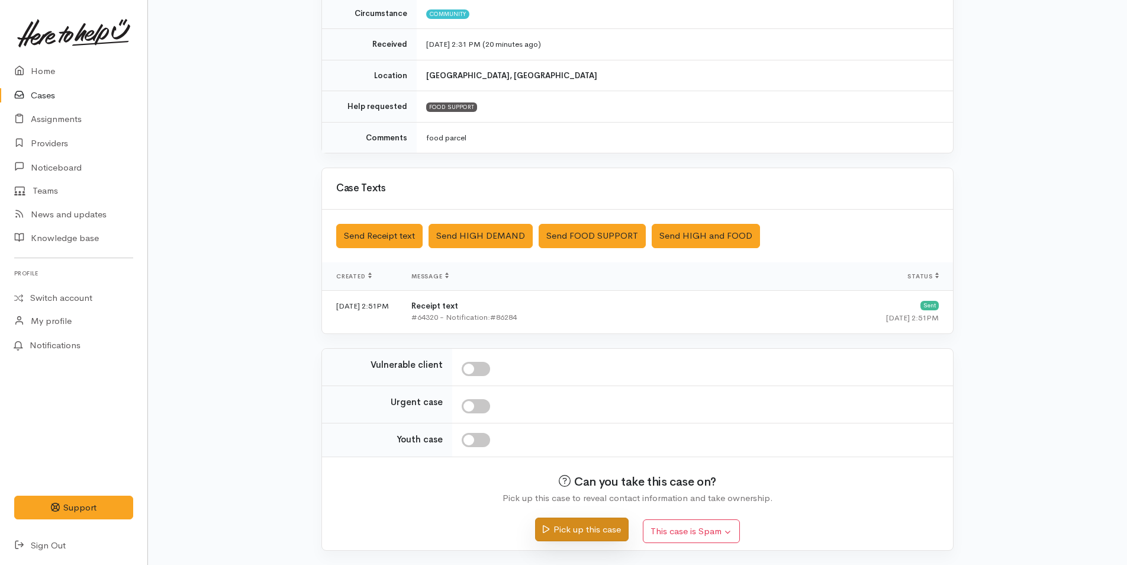
click at [606, 528] on button "Pick up this case" at bounding box center [581, 529] width 93 height 24
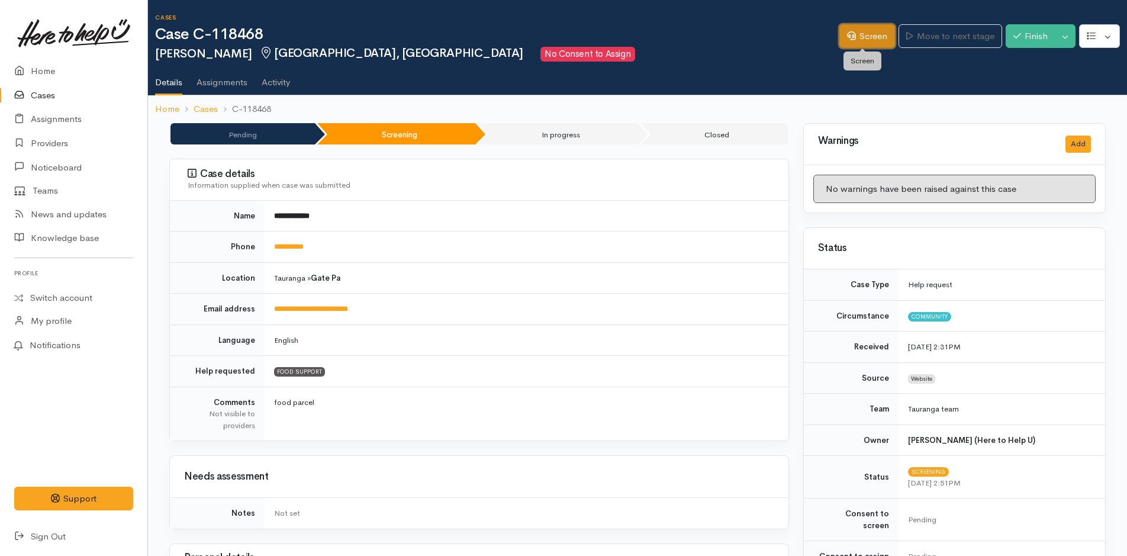
click at [870, 34] on link "Screen" at bounding box center [868, 36] width 56 height 24
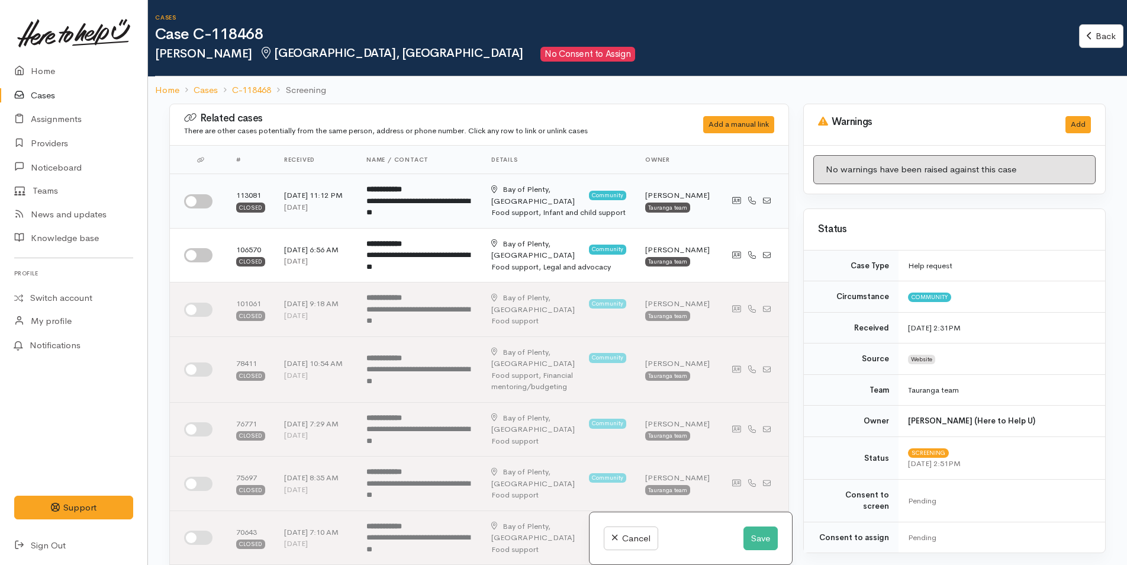
click at [210, 199] on input "checkbox" at bounding box center [198, 201] width 28 height 14
checkbox input "true"
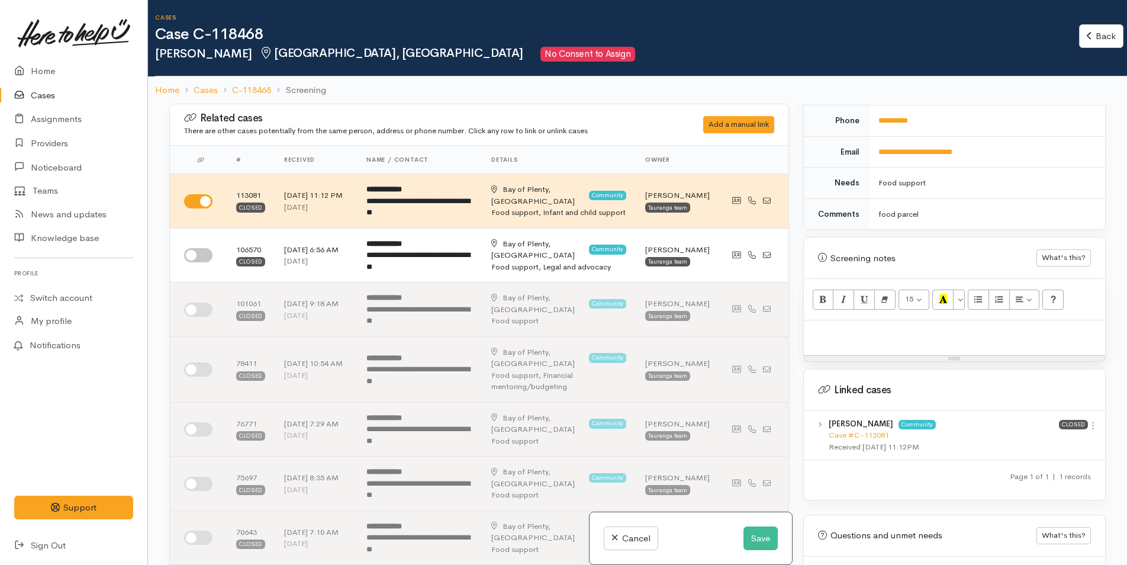
scroll to position [620, 0]
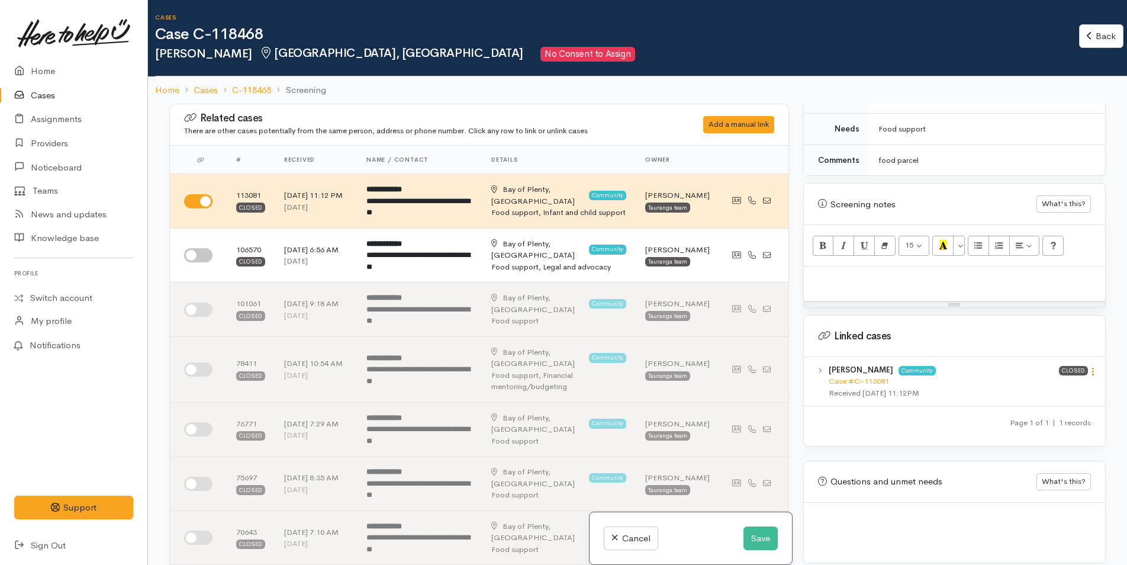
click at [1088, 366] on icon at bounding box center [1093, 371] width 10 height 10
click at [1046, 385] on link "View case" at bounding box center [1051, 394] width 94 height 18
click at [866, 272] on p at bounding box center [955, 279] width 290 height 14
paste div
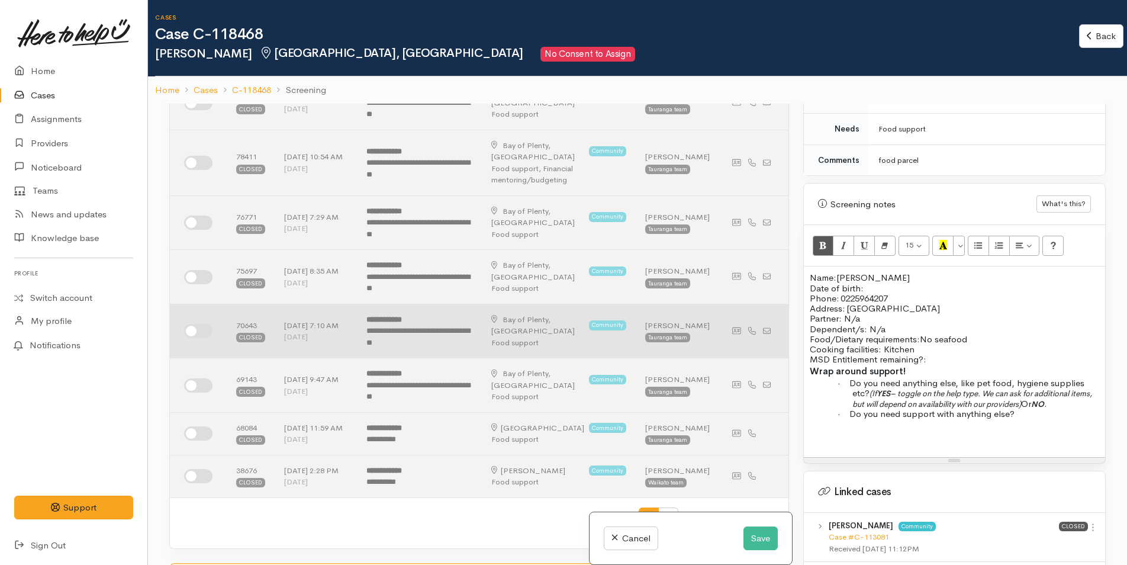
scroll to position [355, 0]
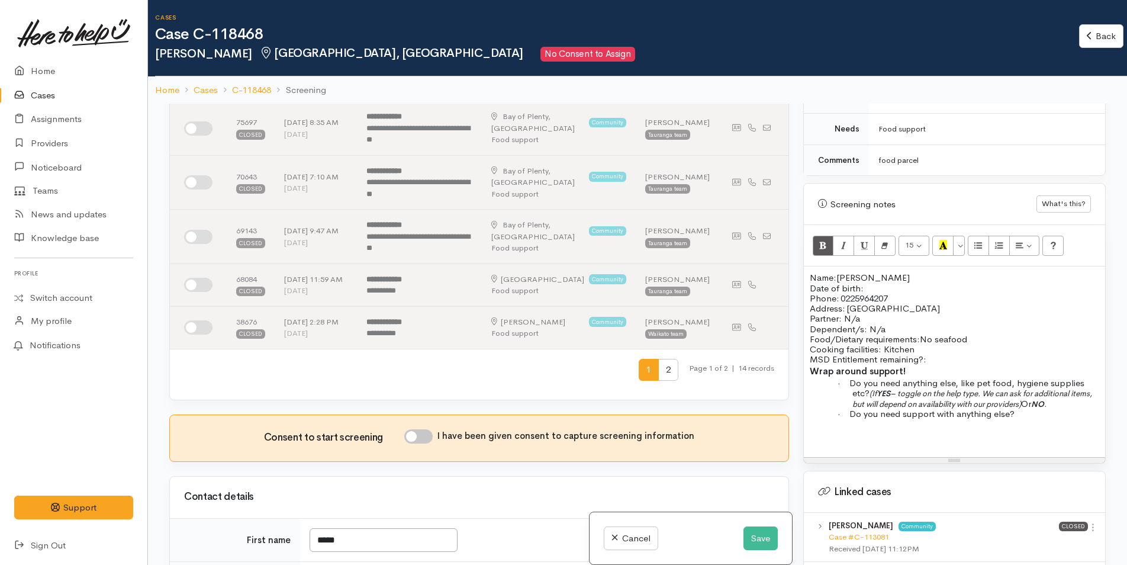
click at [425, 434] on input "I have been given consent to capture screening information" at bounding box center [418, 436] width 28 height 14
checkbox input "true"
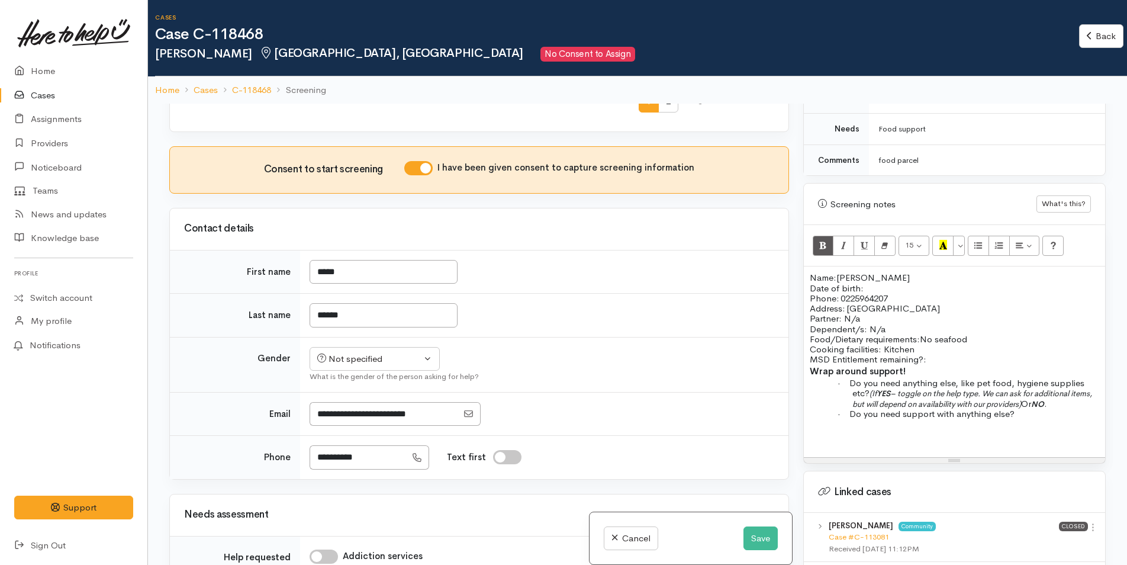
scroll to position [710, 0]
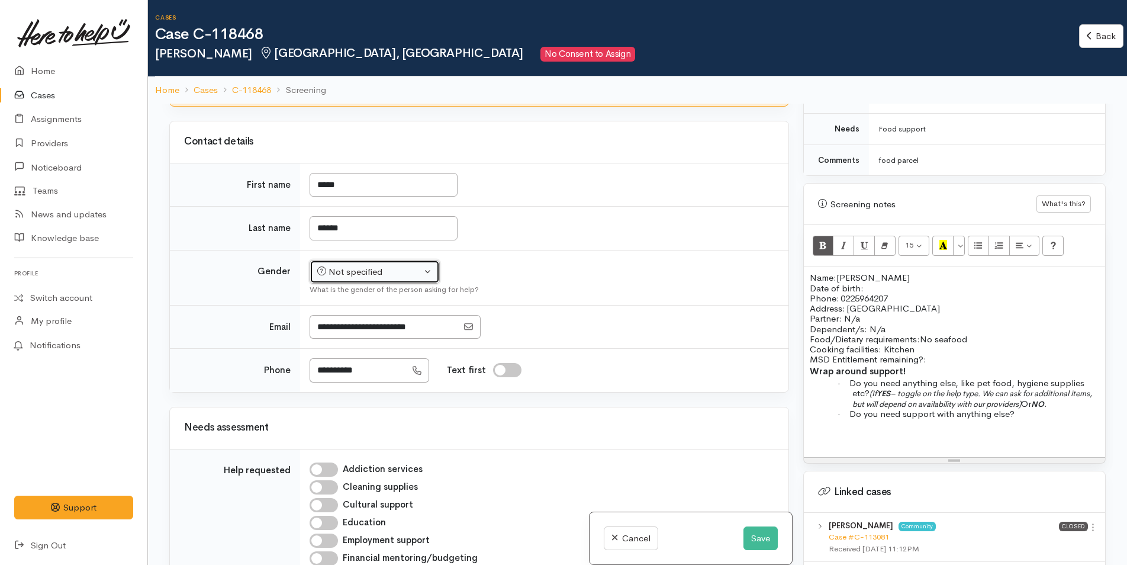
click at [370, 273] on div "Not specified" at bounding box center [369, 272] width 104 height 14
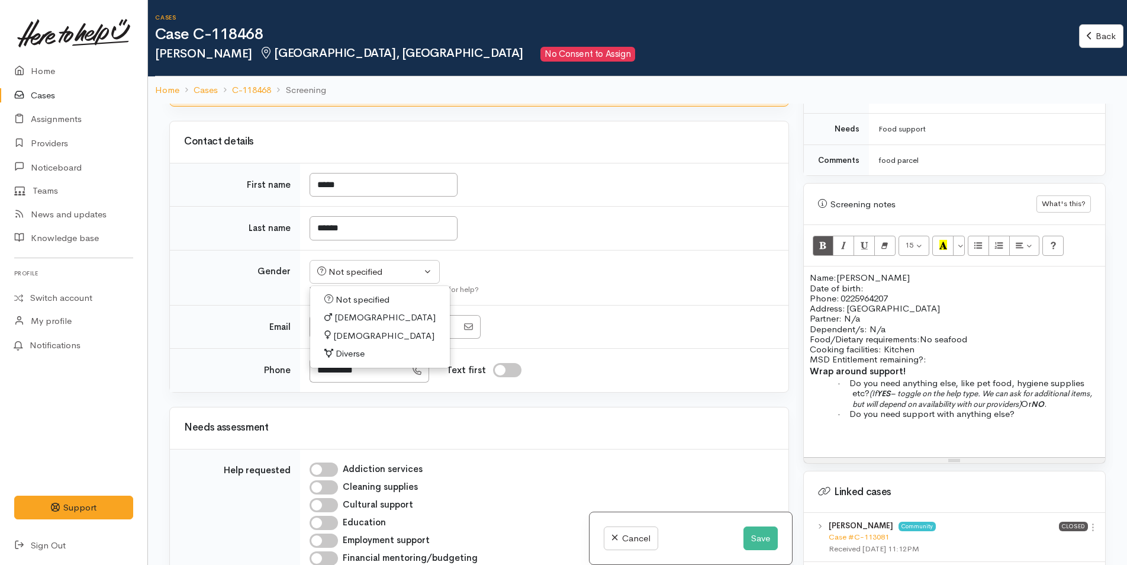
click at [355, 335] on span "Female" at bounding box center [383, 336] width 101 height 14
select select "Female"
click at [946, 348] on p "Food/Dietary requirements: No seafood Cooking facilities: Kitchen MSD Entitleme…" at bounding box center [955, 349] width 290 height 31
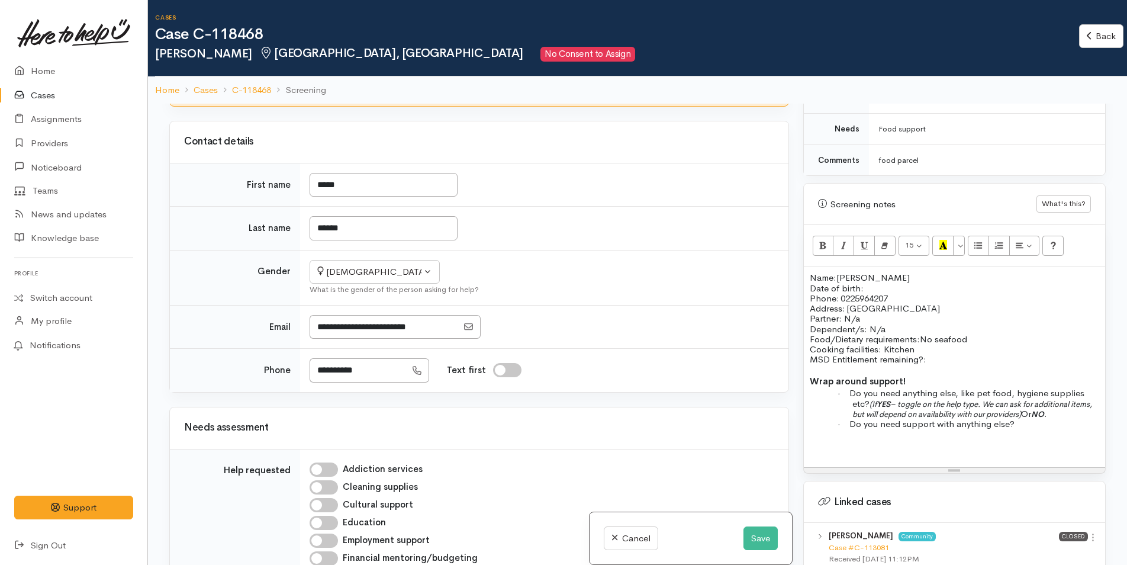
click at [968, 345] on p "Food/Dietary requirements: No seafood Cooking facilities: Kitchen MSD Entitleme…" at bounding box center [955, 349] width 290 height 31
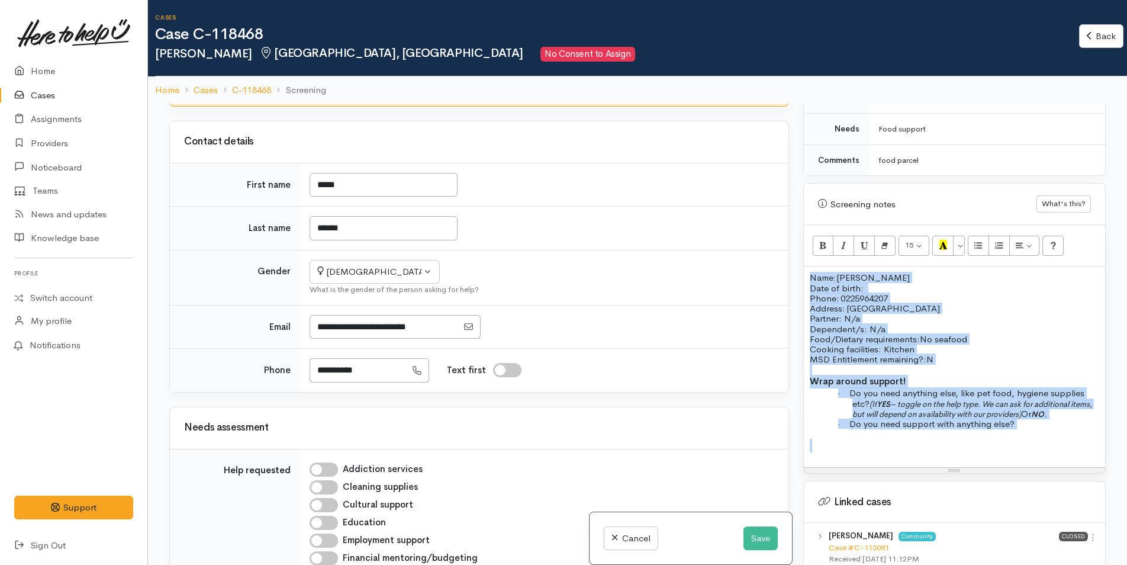
drag, startPoint x: 1049, startPoint y: 419, endPoint x: 774, endPoint y: 261, distance: 316.7
click at [774, 261] on div "Related cases There are other cases potentially from the same person, address o…" at bounding box center [637, 386] width 951 height 565
click at [883, 240] on icon "Remove Font Style (CTRL+\\)" at bounding box center [885, 245] width 8 height 10
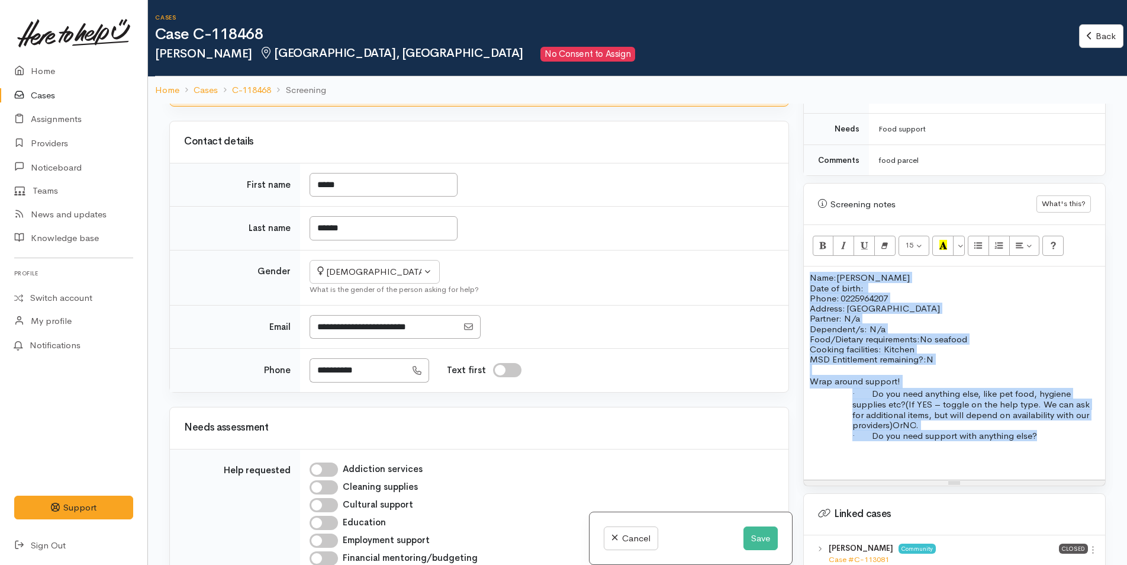
click at [1049, 435] on div "Name: Ferne Ngatai Date of birth: Phone:   0225964207 Address:   30 Twentythrid…" at bounding box center [954, 372] width 301 height 213
click at [1012, 398] on span "(If YES – toggle on the help type. We can ask for additional items, but will de…" at bounding box center [971, 414] width 237 height 32
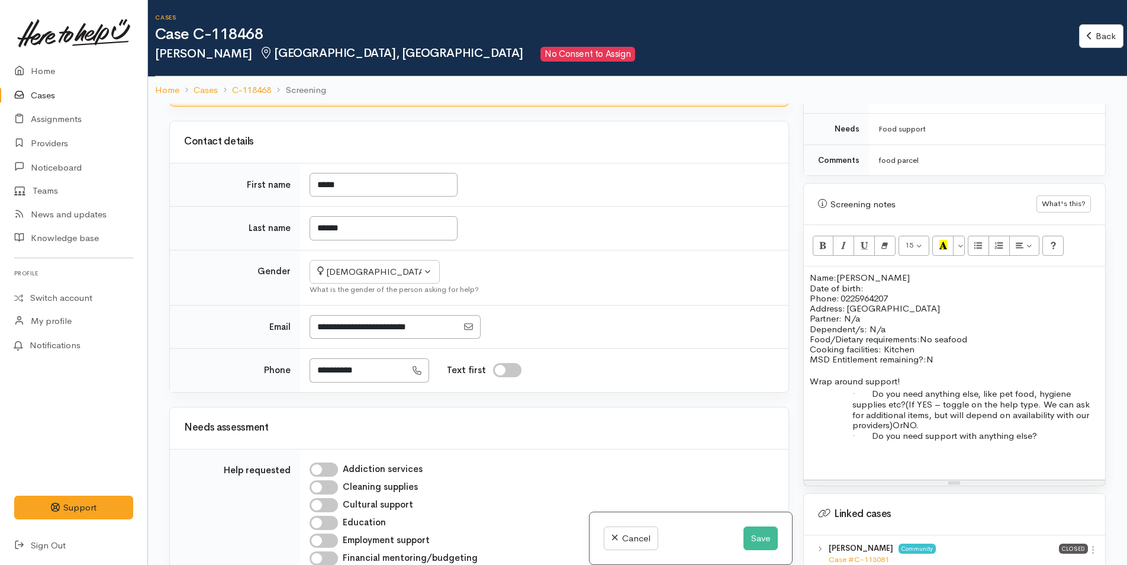
click at [1046, 430] on p "· Do you need support with anything else?" at bounding box center [976, 435] width 247 height 11
click at [758, 538] on button "Save" at bounding box center [761, 538] width 34 height 24
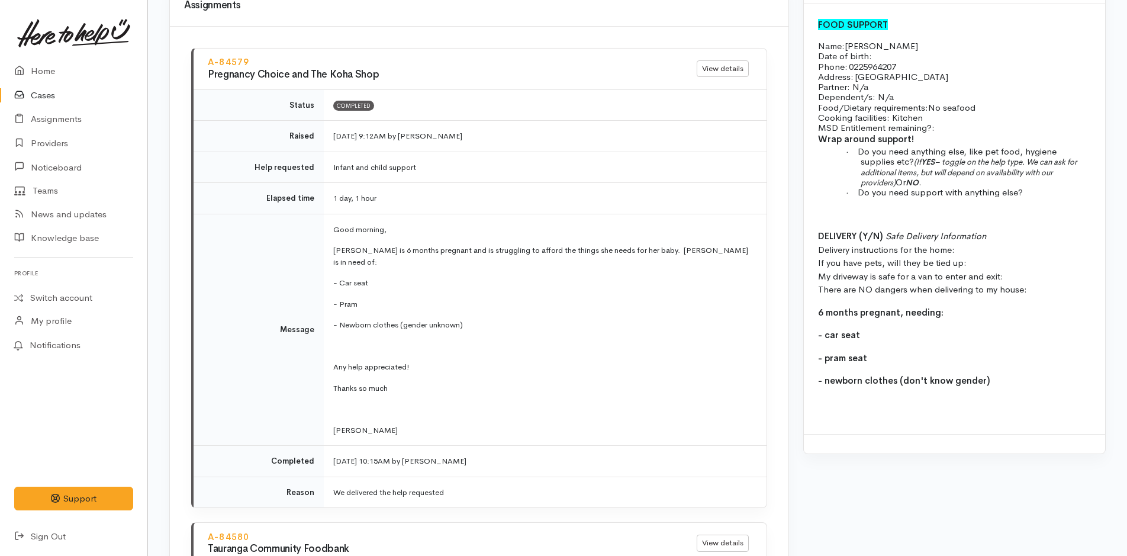
scroll to position [1066, 0]
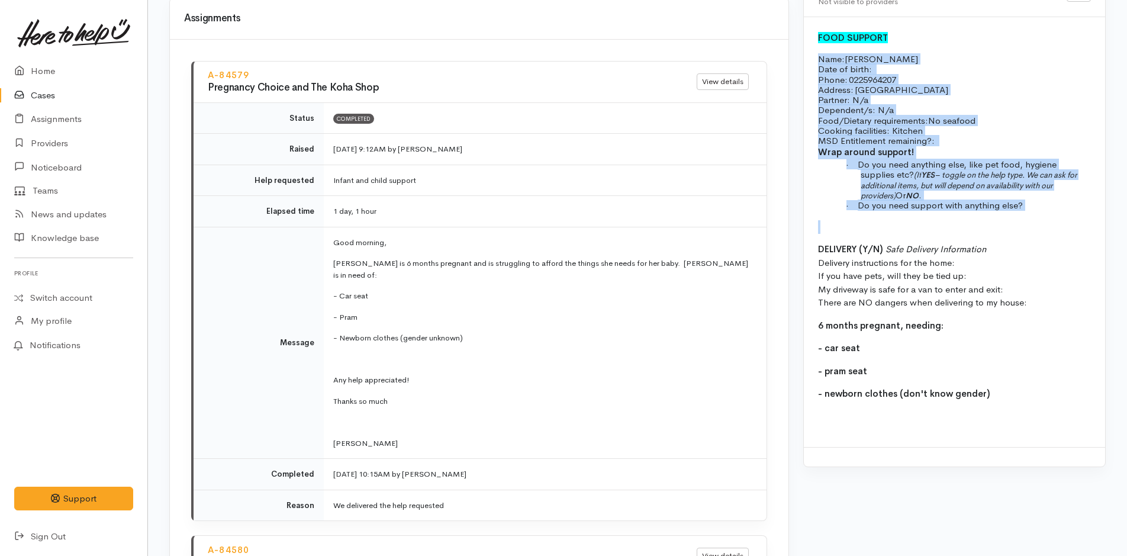
drag, startPoint x: 1041, startPoint y: 215, endPoint x: 815, endPoint y: 49, distance: 279.9
click at [815, 49] on div "FOOD SUPPORT Name: [PERSON_NAME] Date of birth: Phone:   0225964207 Address:   …" at bounding box center [954, 232] width 301 height 430
copy div "Name: [PERSON_NAME] Date of birth: Phone:   0225964207 Address:   [STREET_ADDRE…"
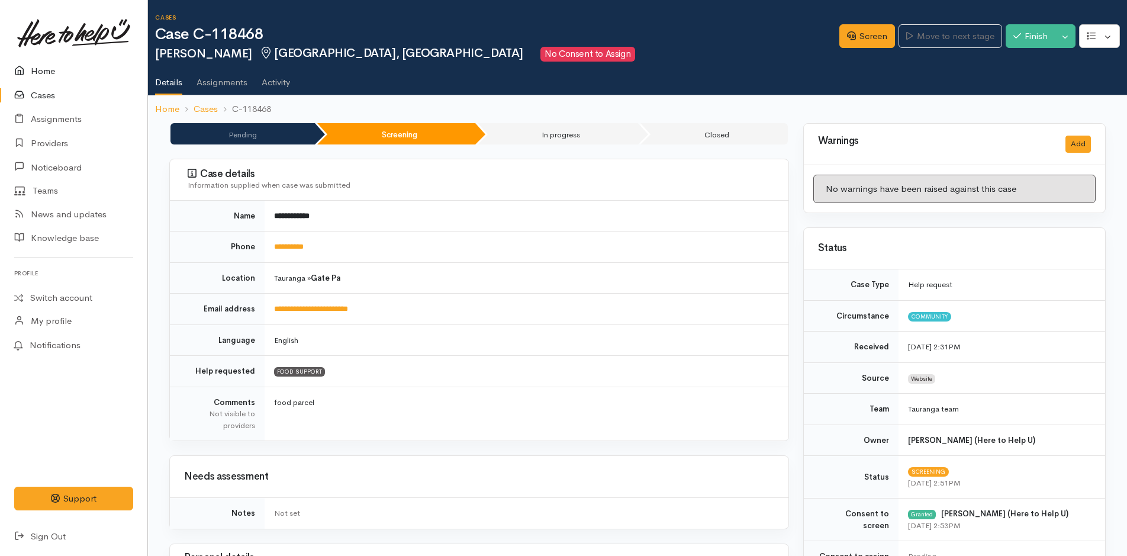
click at [43, 67] on link "Home" at bounding box center [73, 71] width 147 height 24
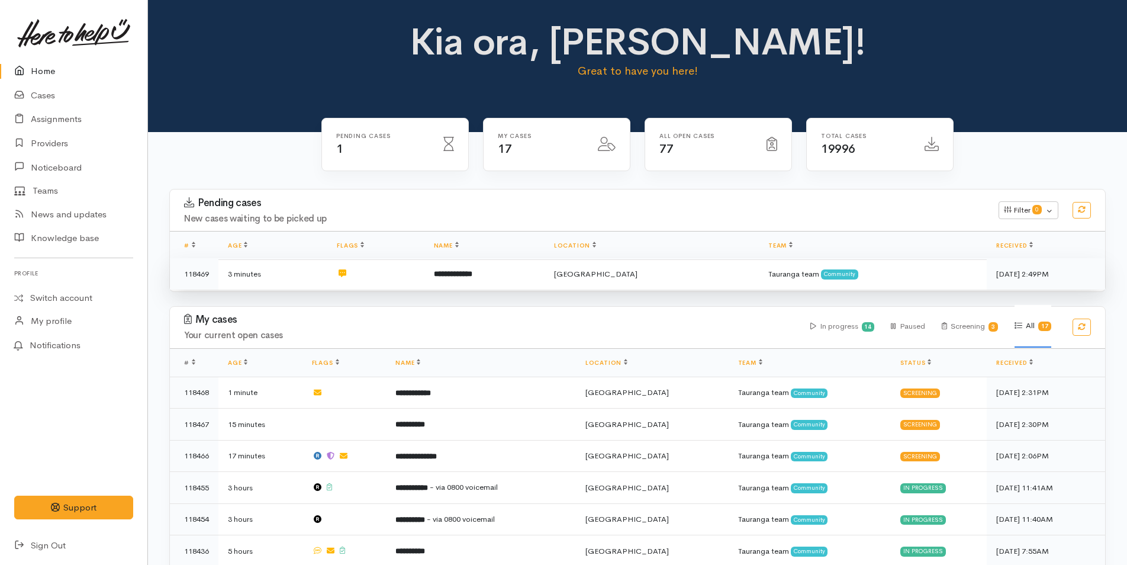
click at [472, 272] on b "**********" at bounding box center [453, 274] width 38 height 8
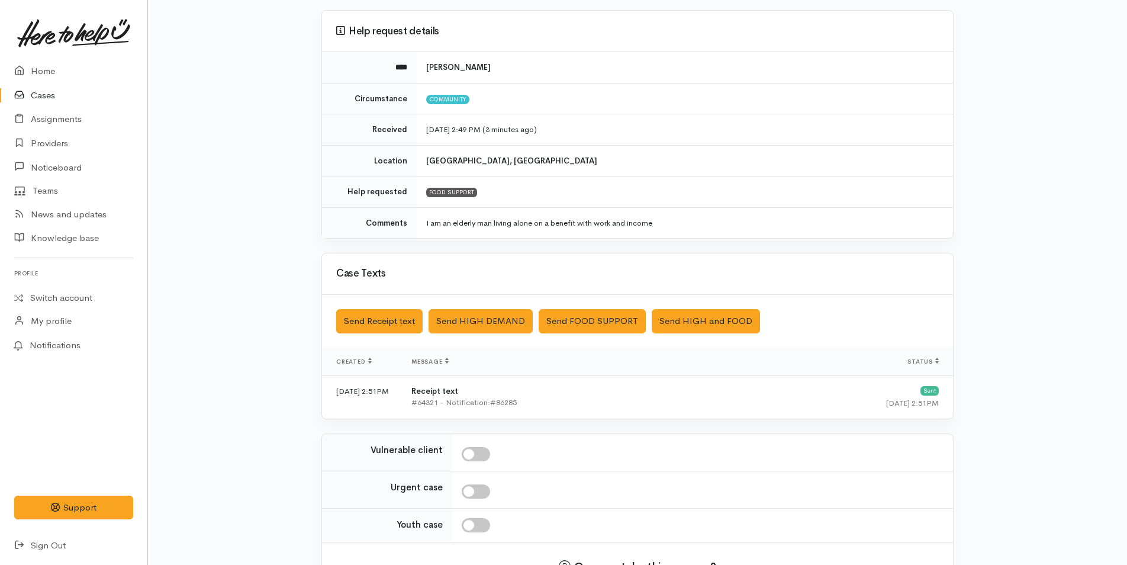
scroll to position [179, 0]
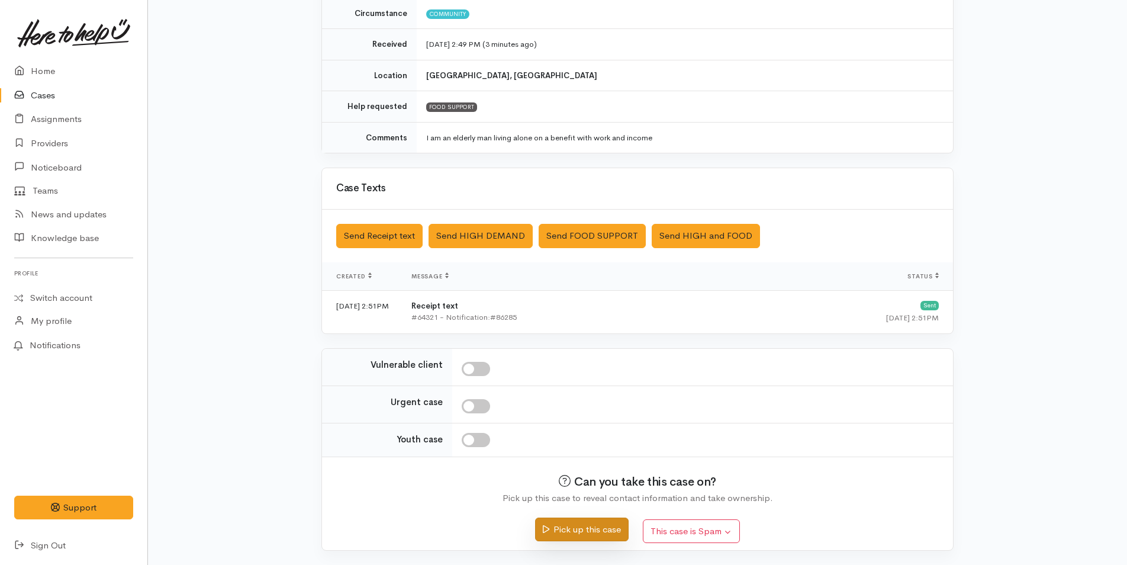
click at [613, 530] on button "Pick up this case" at bounding box center [581, 529] width 93 height 24
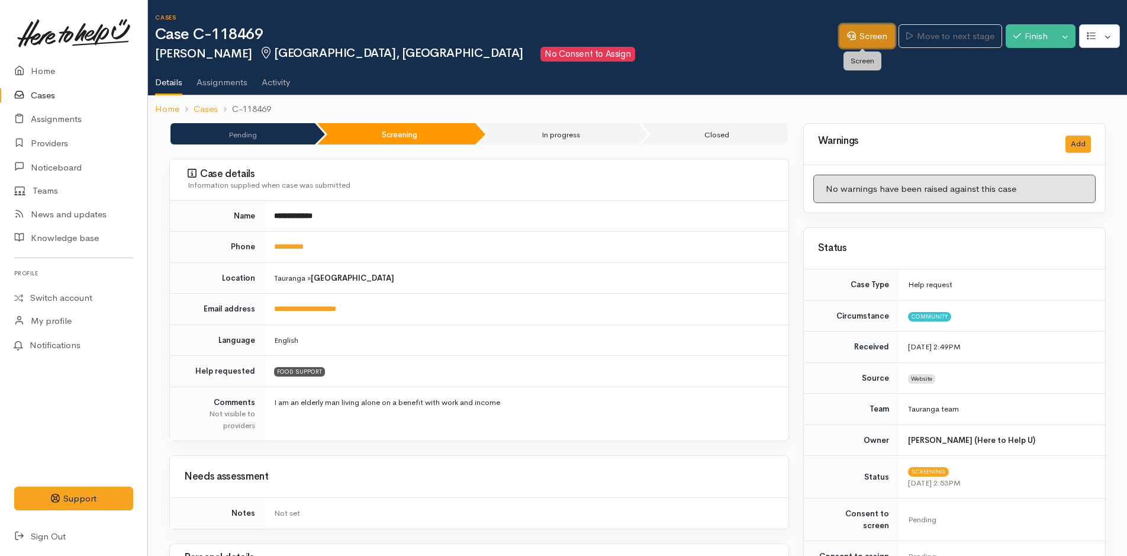
click at [862, 33] on link "Screen" at bounding box center [868, 36] width 56 height 24
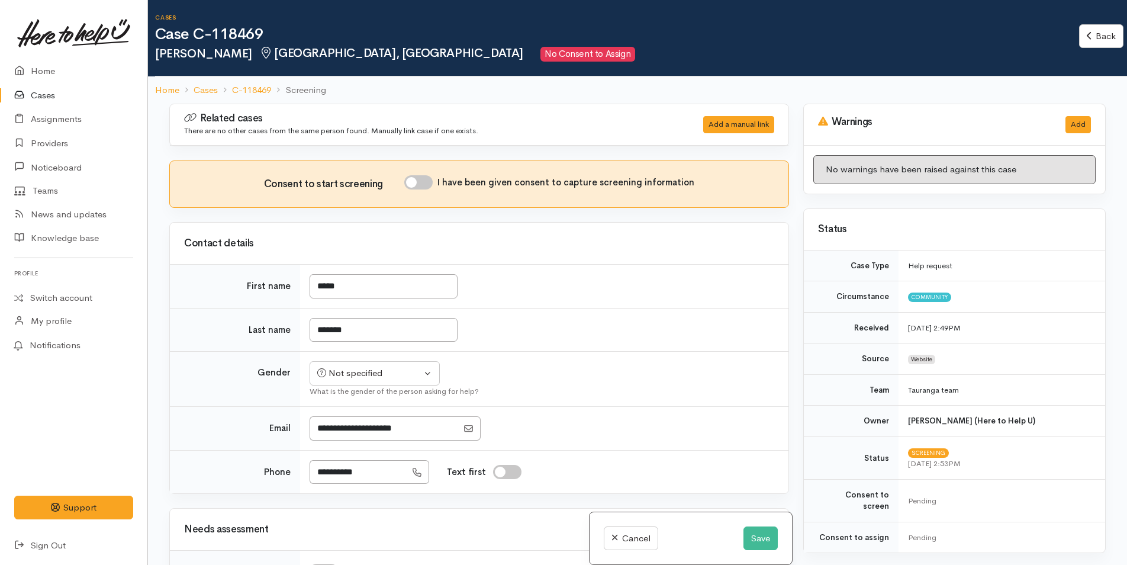
click at [429, 180] on input "I have been given consent to capture screening information" at bounding box center [418, 182] width 28 height 14
checkbox input "true"
click at [354, 370] on div "Not specified" at bounding box center [369, 373] width 104 height 14
click at [348, 417] on span "[DEMOGRAPHIC_DATA]" at bounding box center [385, 420] width 101 height 14
select select "[DEMOGRAPHIC_DATA]"
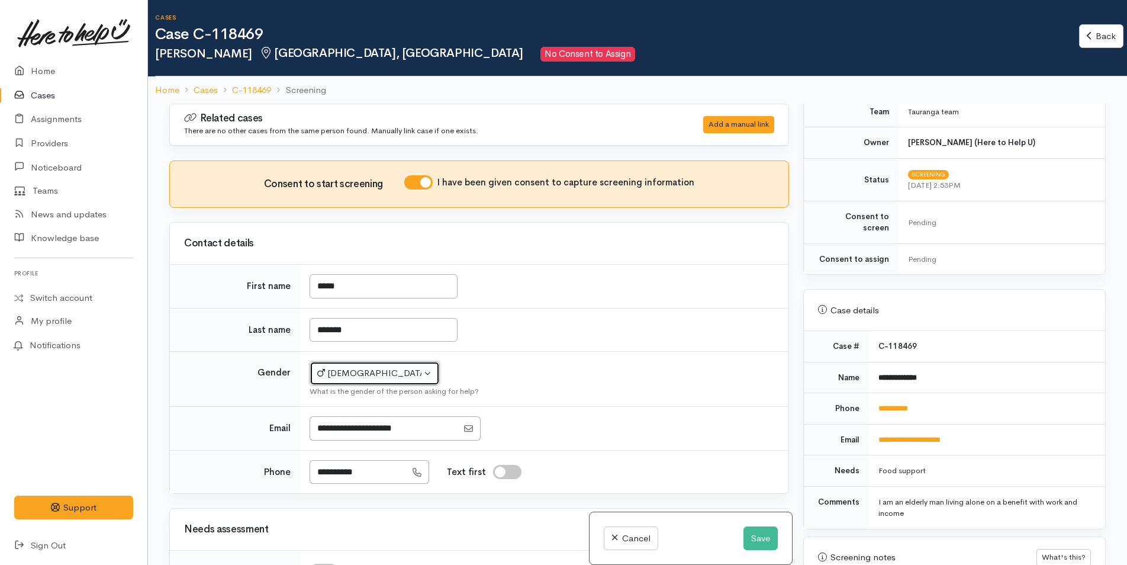
scroll to position [414, 0]
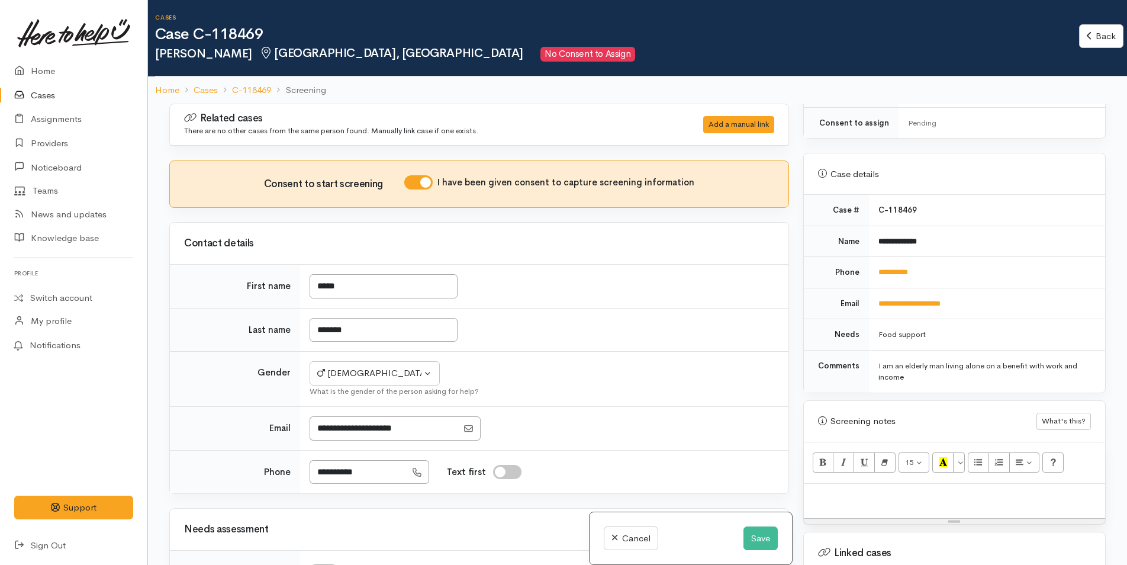
click at [847, 490] on p at bounding box center [955, 497] width 290 height 14
paste div
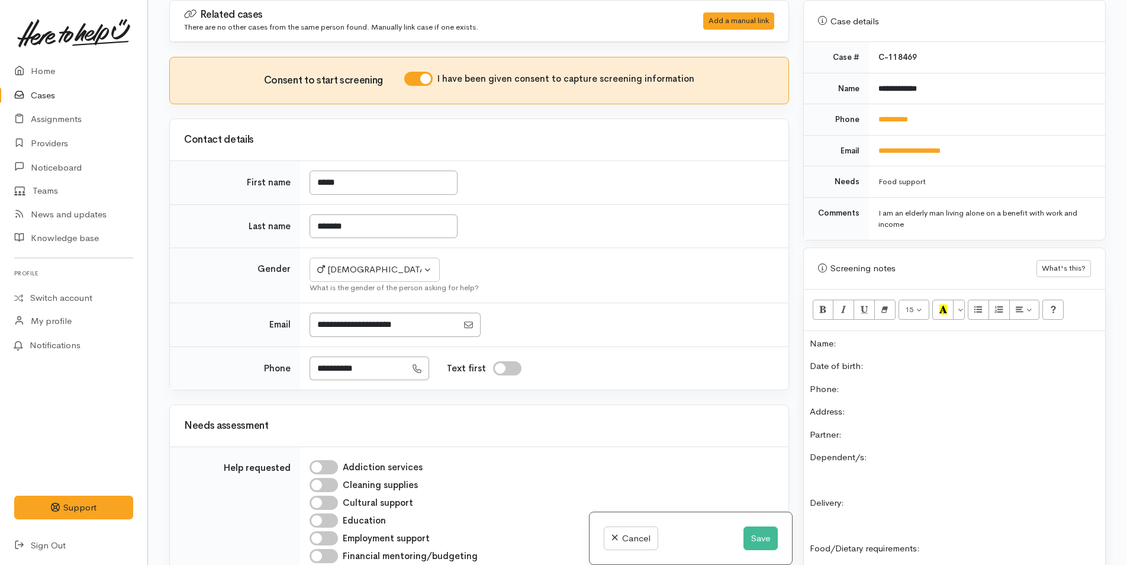
scroll to position [341, 0]
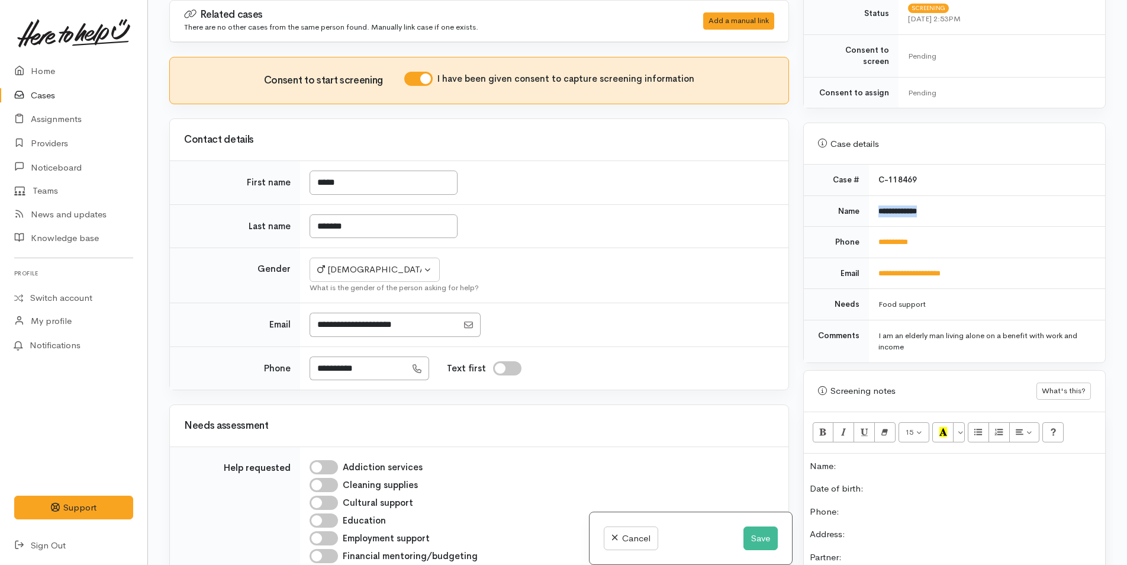
drag, startPoint x: 943, startPoint y: 192, endPoint x: 871, endPoint y: 197, distance: 72.4
click at [871, 197] on td "**********" at bounding box center [987, 210] width 236 height 31
copy b "**********"
click at [864, 459] on p "Name:" at bounding box center [955, 466] width 290 height 14
drag, startPoint x: 951, startPoint y: 234, endPoint x: 867, endPoint y: 235, distance: 84.7
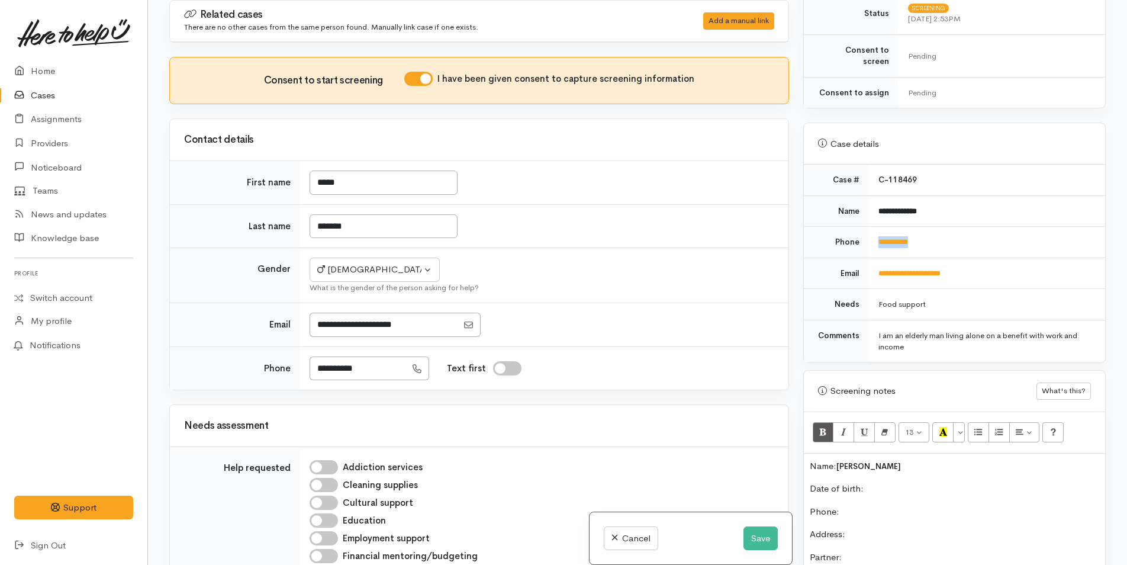
click at [869, 235] on td "**********" at bounding box center [987, 242] width 236 height 31
copy link "**********"
click at [880, 505] on p "Phone:" at bounding box center [955, 512] width 290 height 14
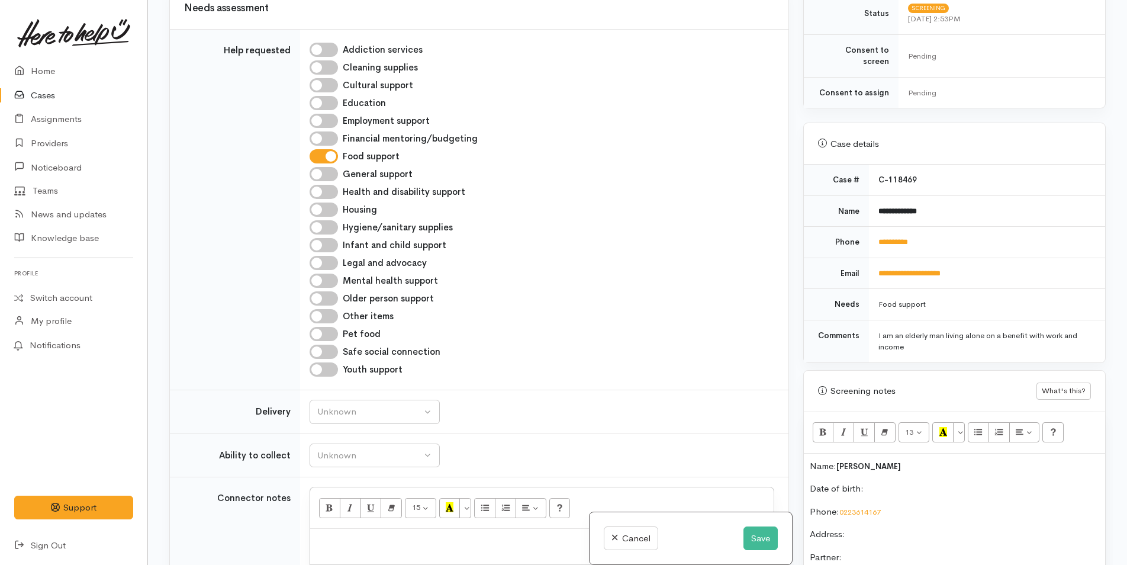
scroll to position [533, 0]
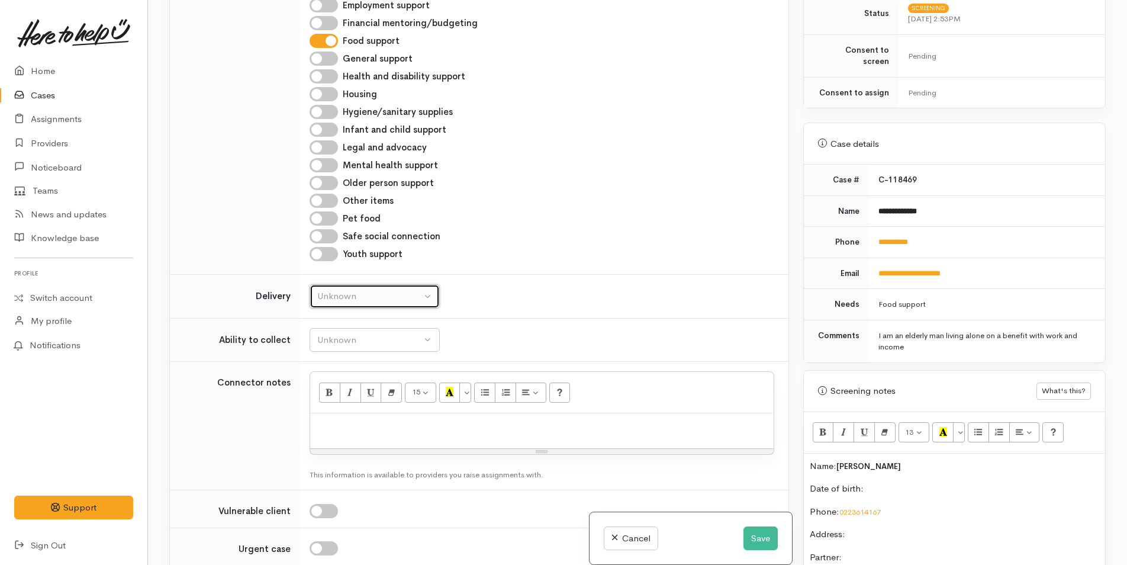
click at [343, 296] on div "Unknown" at bounding box center [369, 297] width 104 height 14
click at [336, 406] on span "No" at bounding box center [330, 407] width 12 height 14
select select "1"
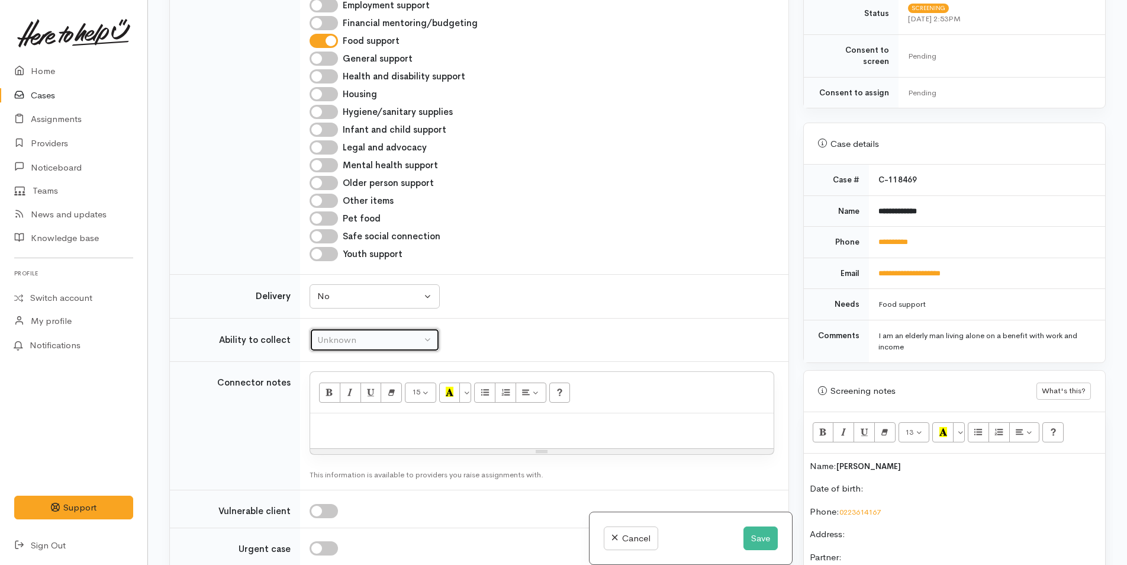
click at [358, 338] on div "Unknown" at bounding box center [369, 340] width 104 height 14
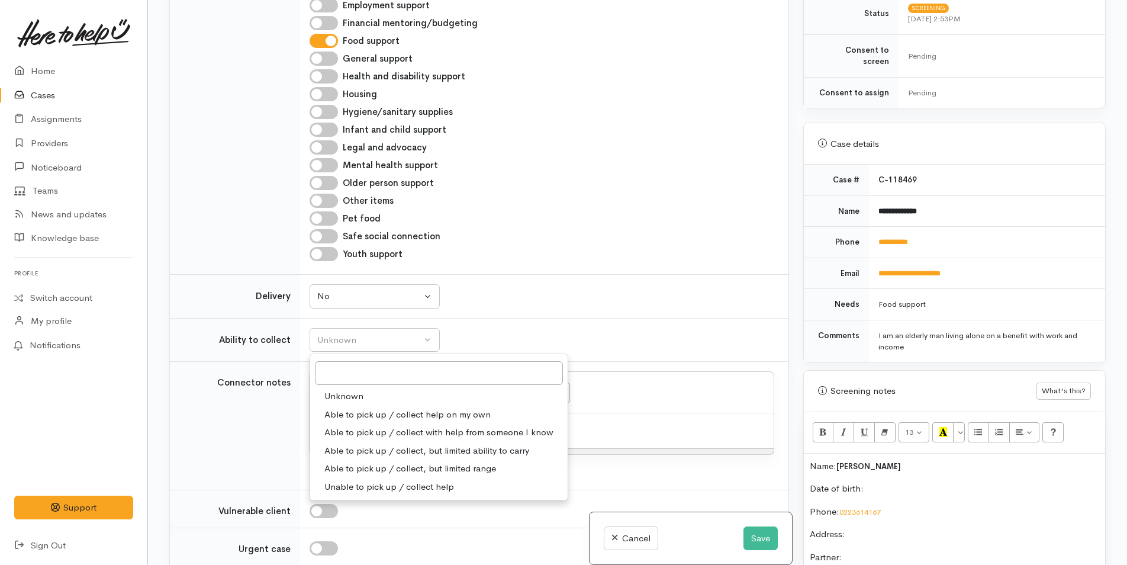
click at [373, 410] on span "Able to pick up / collect help on my own" at bounding box center [407, 415] width 166 height 14
select select "2"
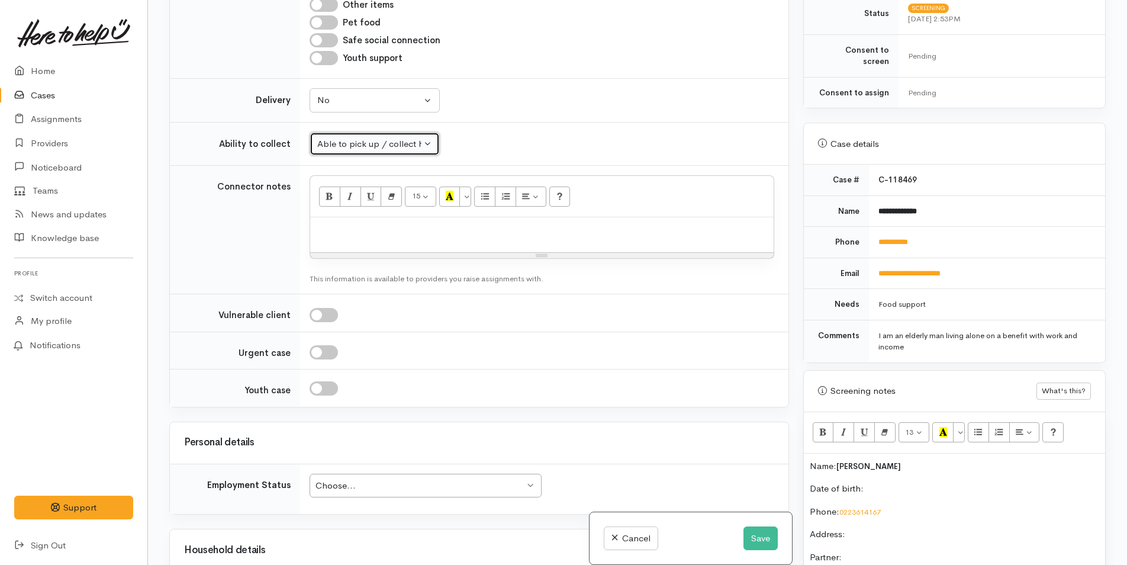
scroll to position [829, 0]
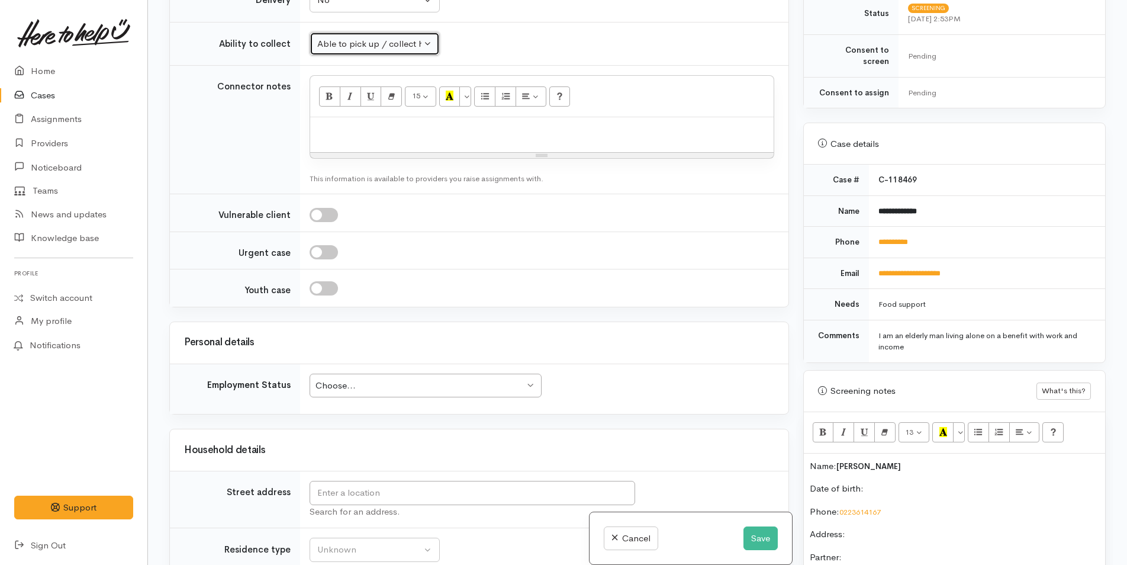
click at [403, 388] on div "Choose..." at bounding box center [420, 386] width 209 height 14
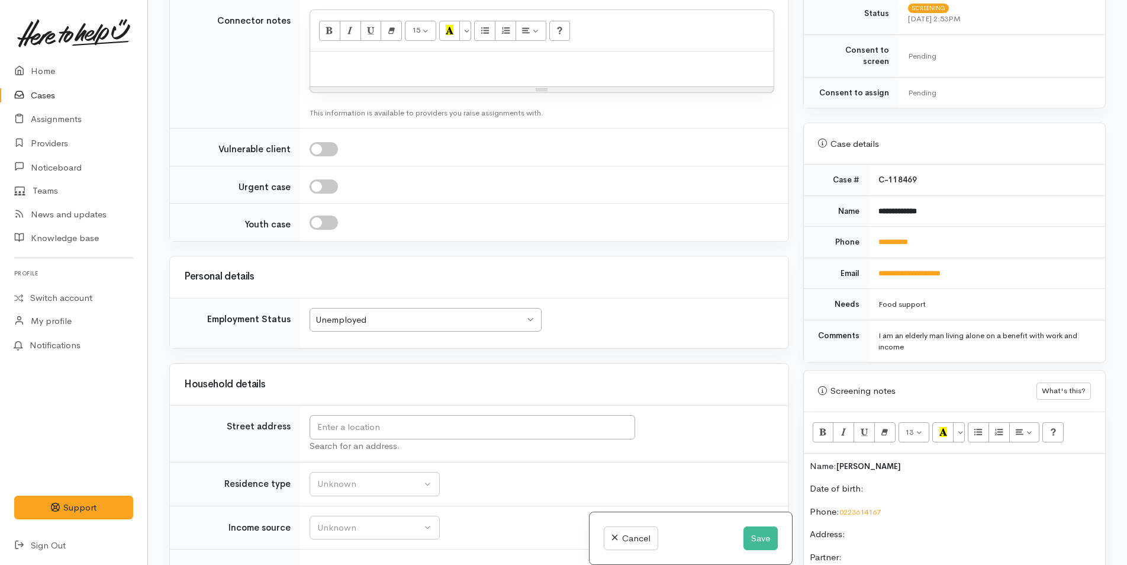
scroll to position [1066, 0]
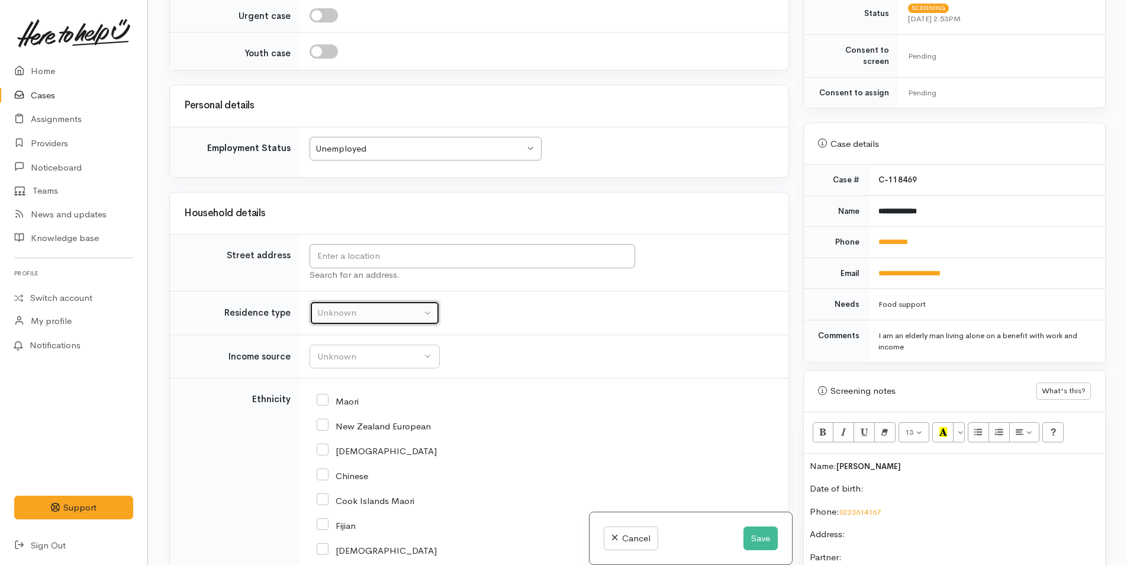
click at [387, 316] on div "Unknown" at bounding box center [369, 313] width 104 height 14
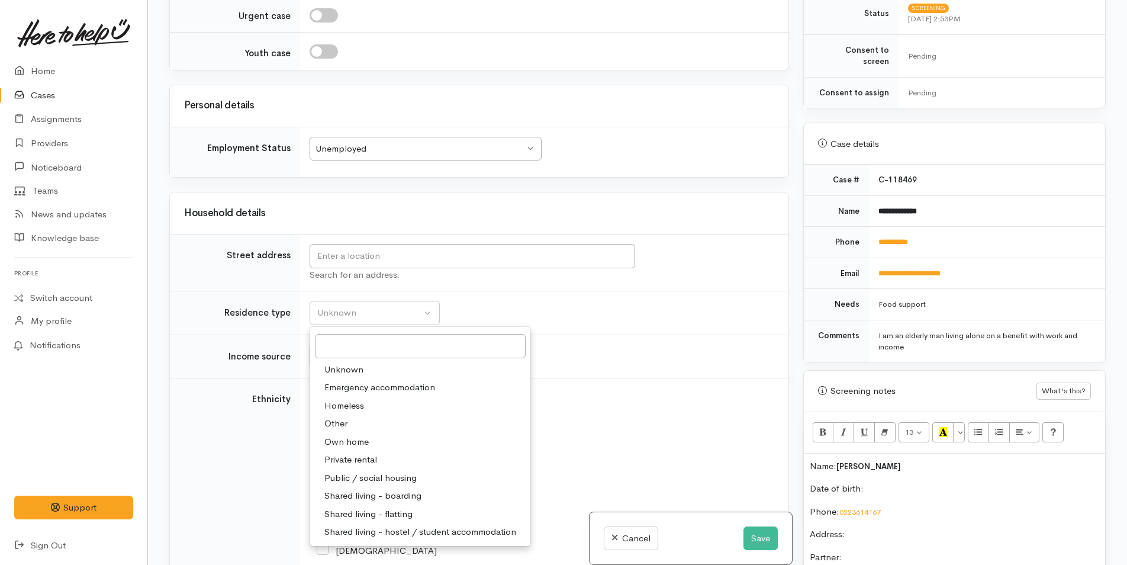
click at [372, 453] on span "Private rental" at bounding box center [350, 460] width 53 height 14
select select "2"
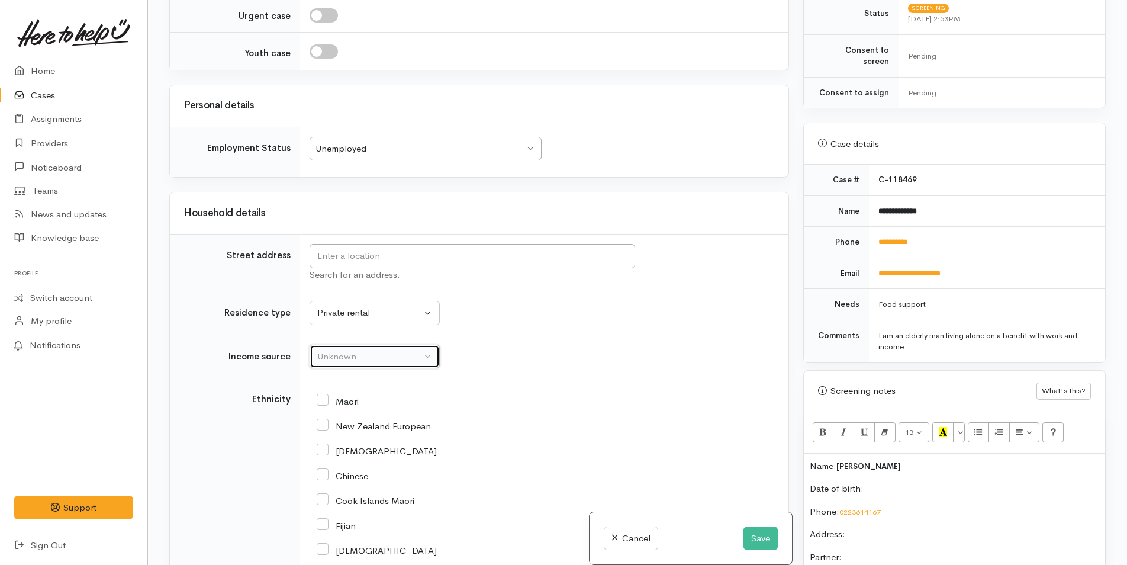
click at [386, 347] on button "Unknown" at bounding box center [375, 357] width 130 height 24
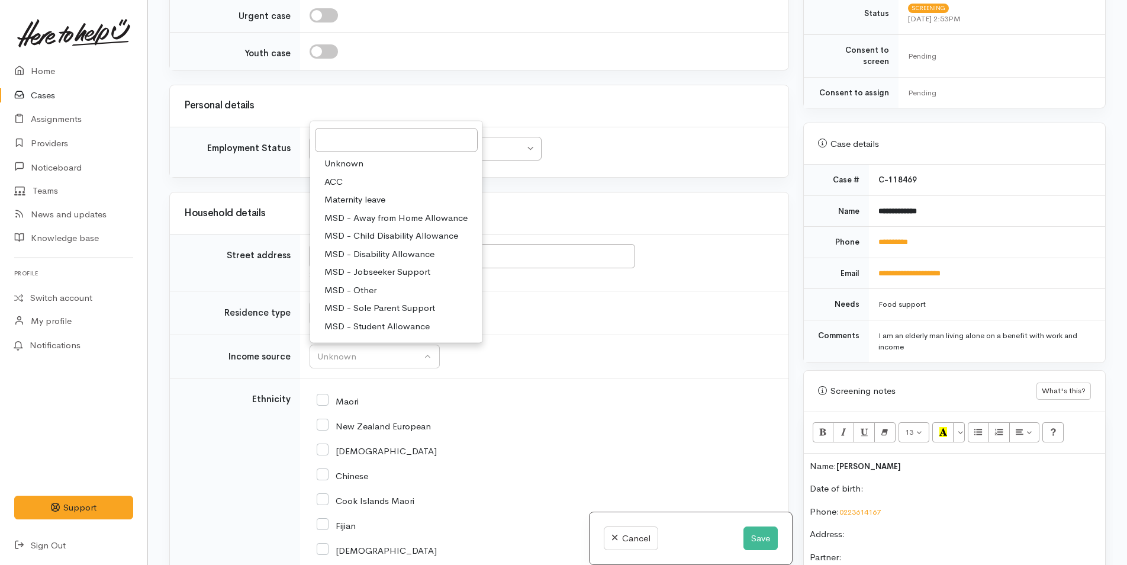
click at [419, 272] on span "MSD - Jobseeker Support" at bounding box center [377, 272] width 106 height 14
select select "4"
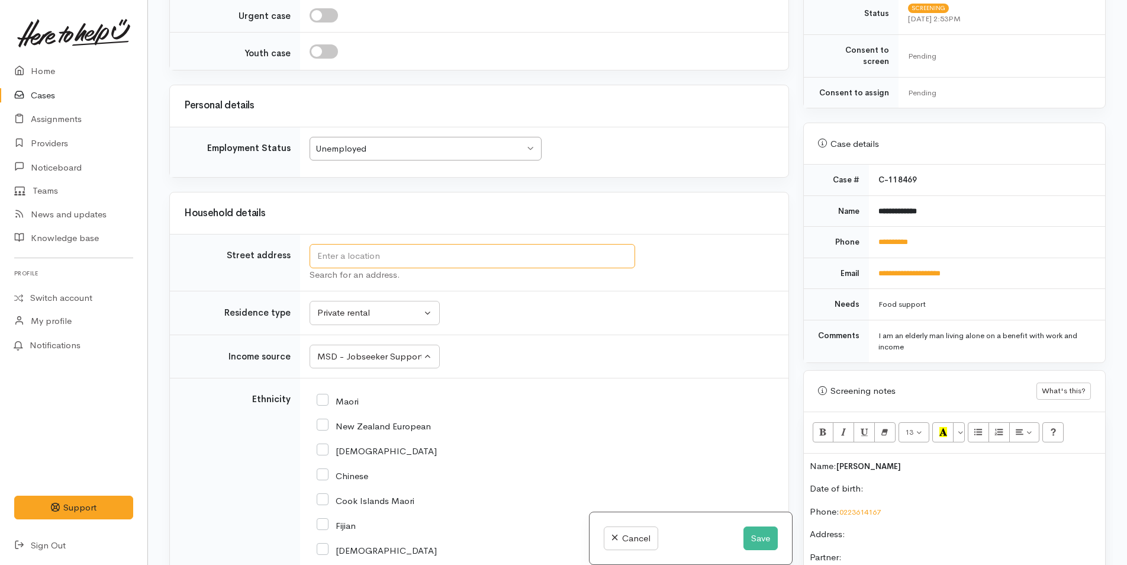
click at [609, 250] on input "text" at bounding box center [473, 256] width 326 height 24
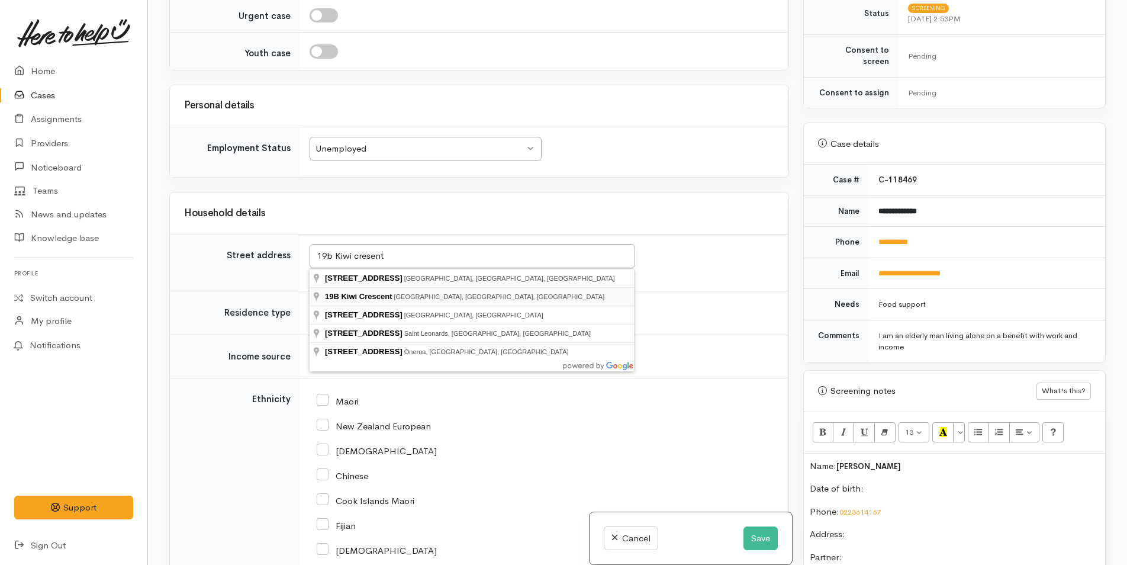
type input "19B Kiwi Crescent, Tauranga South, Tauranga, New Zealand"
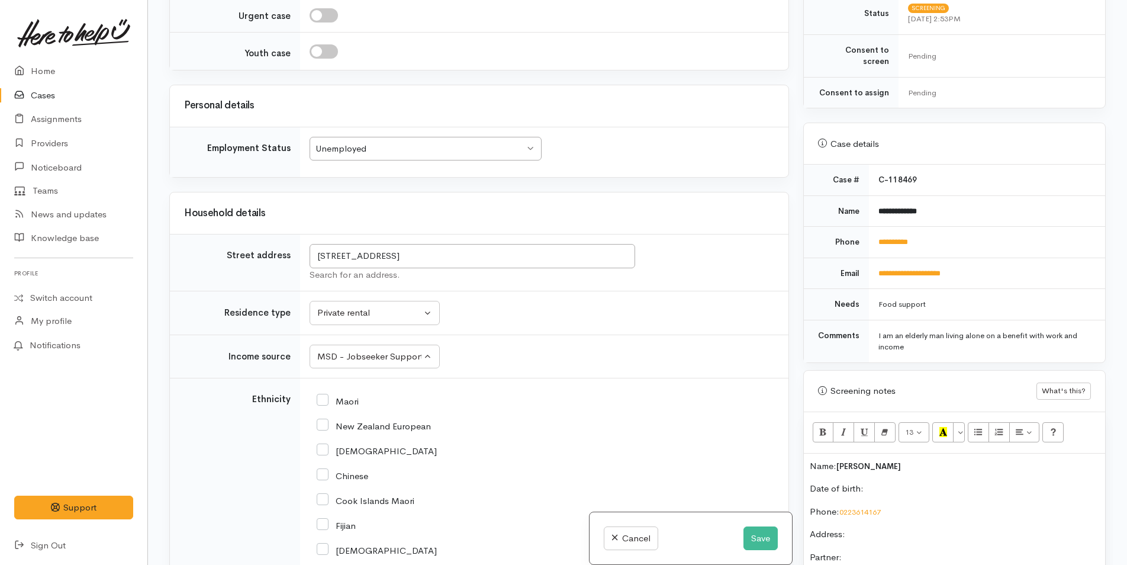
scroll to position [1243, 0]
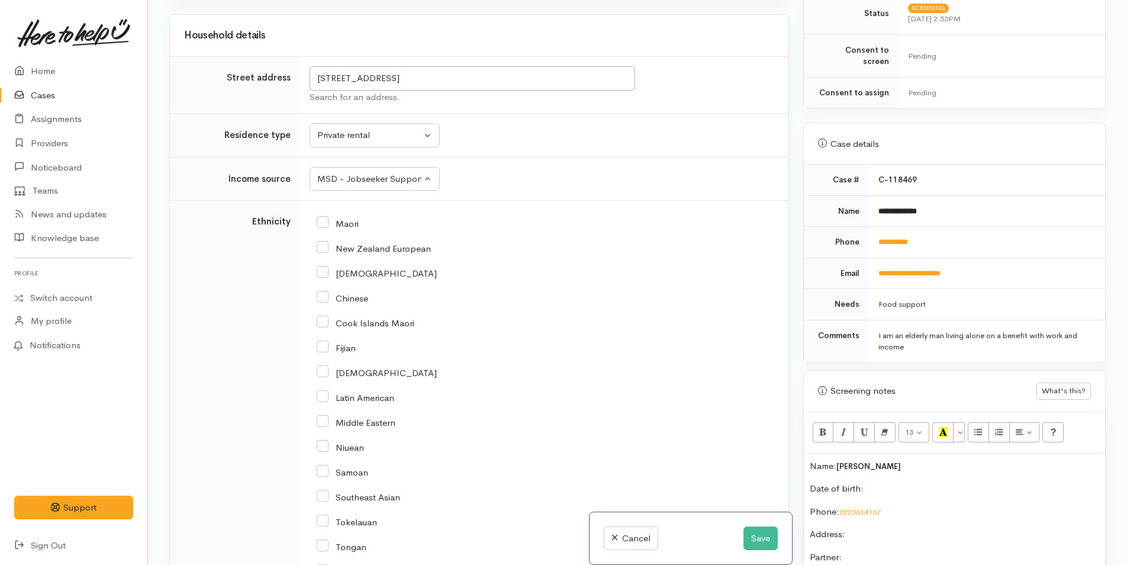
click at [322, 243] on input "New Zealand European" at bounding box center [374, 247] width 114 height 11
checkbox input "true"
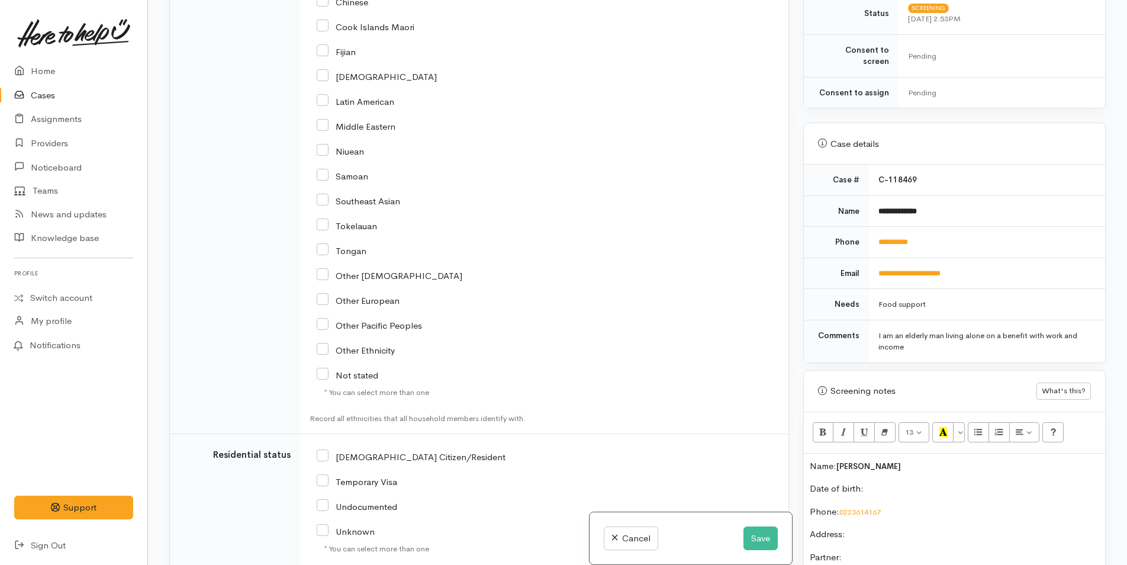
scroll to position [1658, 0]
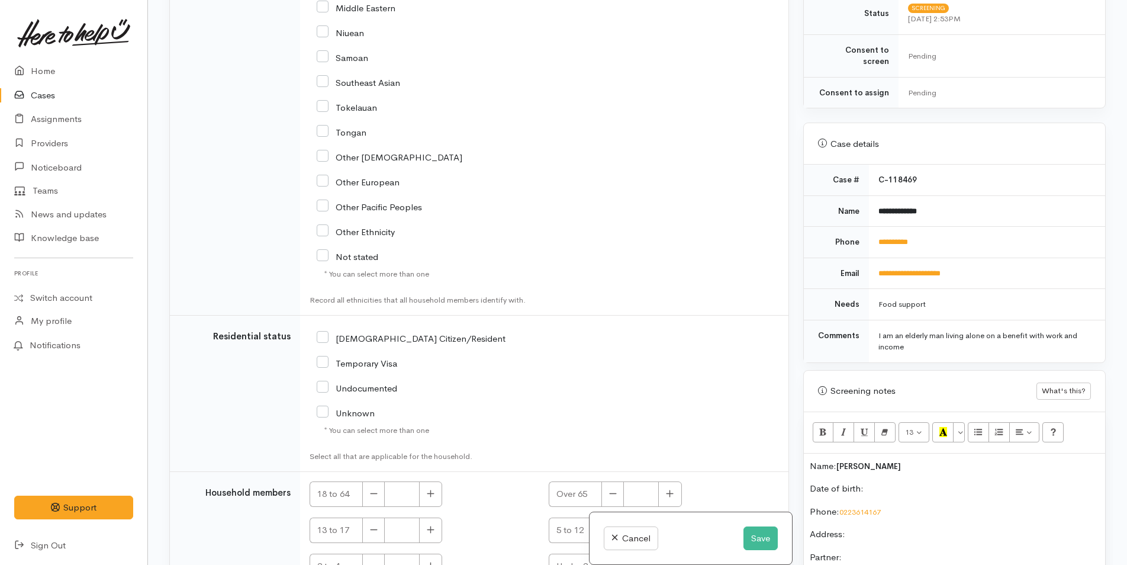
drag, startPoint x: 324, startPoint y: 336, endPoint x: 373, endPoint y: 332, distance: 48.7
click at [334, 336] on input "NZ Citizen/Resident" at bounding box center [411, 337] width 189 height 11
checkbox input "true"
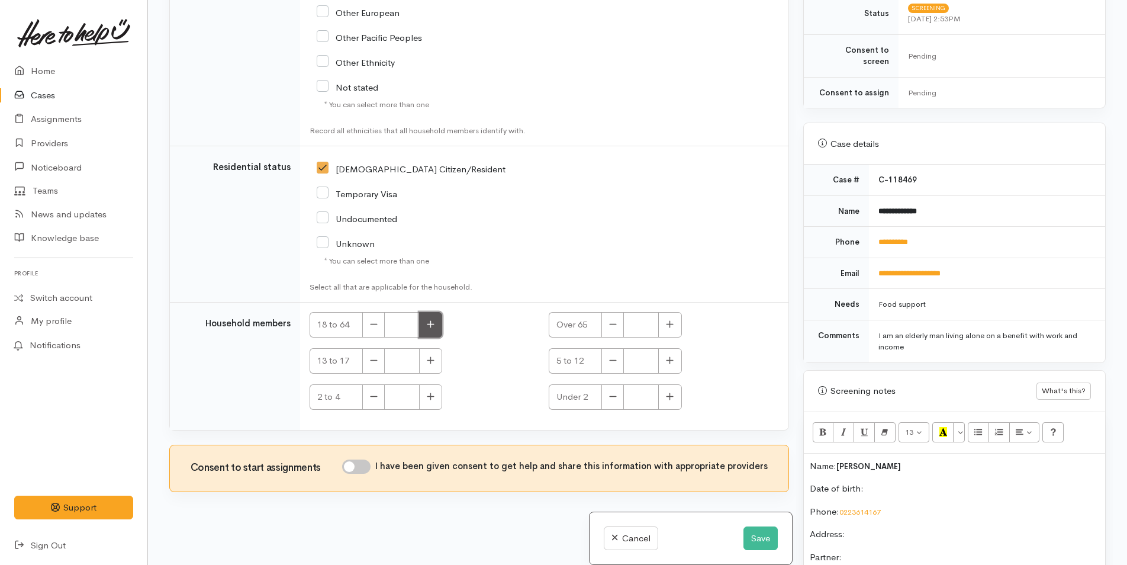
click at [433, 326] on button "button" at bounding box center [430, 324] width 23 height 25
type input "1"
click at [369, 464] on input "I have been given consent to get help and share this information with appropria…" at bounding box center [356, 466] width 28 height 14
checkbox input "true"
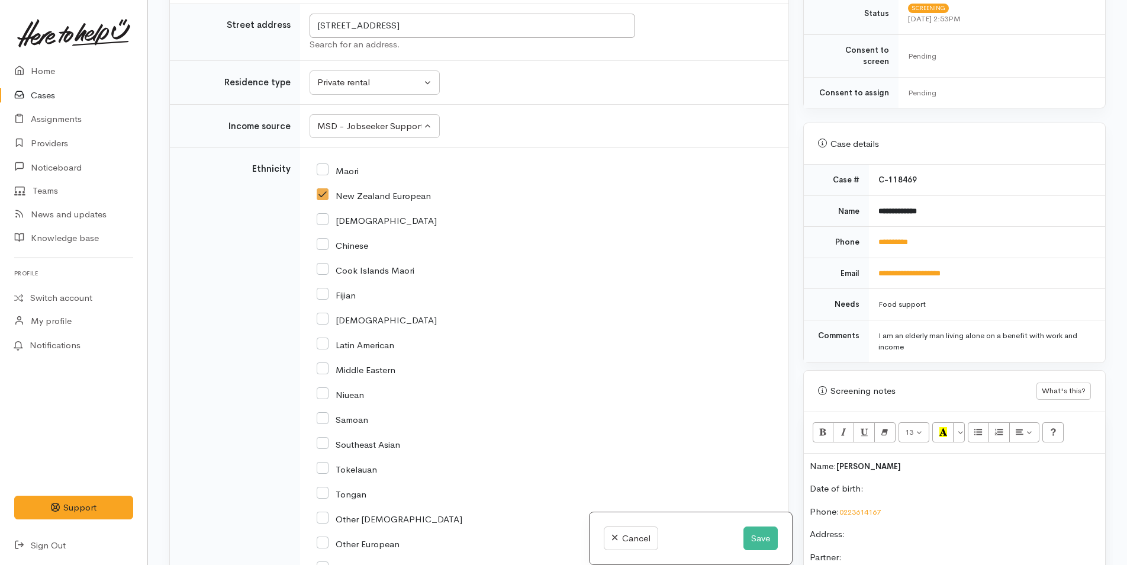
scroll to position [1176, 0]
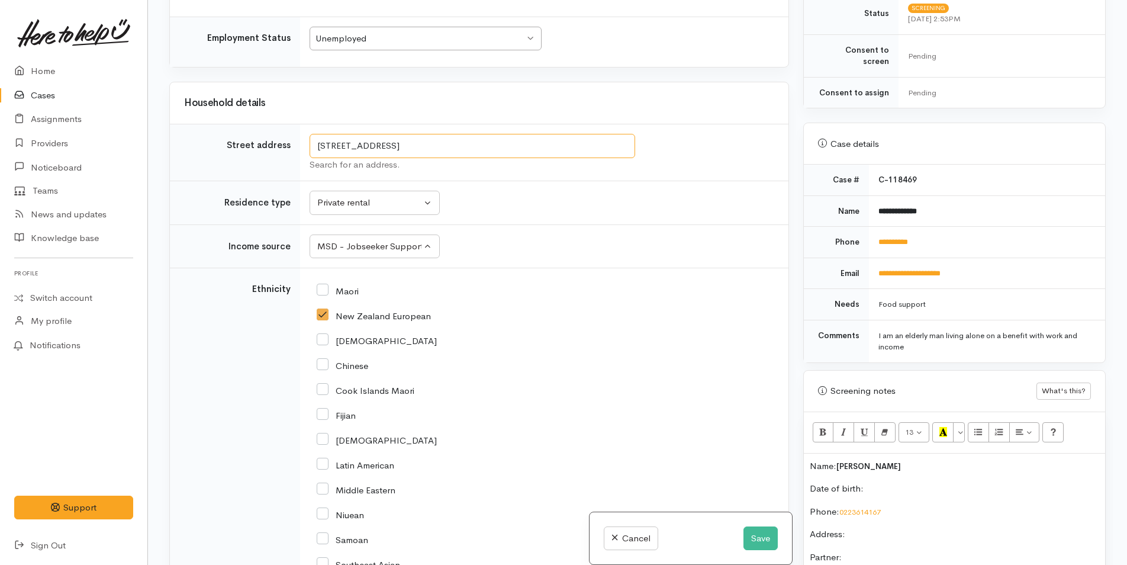
drag, startPoint x: 581, startPoint y: 143, endPoint x: 220, endPoint y: 139, distance: 360.6
click at [220, 139] on tr "Street address 19B Kiwi Crescent, Tauranga South, Tauranga, New Zealand Search …" at bounding box center [479, 152] width 619 height 57
click at [886, 528] on p "Address:" at bounding box center [955, 535] width 290 height 14
click at [894, 551] on p "Partner:" at bounding box center [955, 558] width 290 height 14
click at [941, 482] on p "Date of birth:" at bounding box center [955, 489] width 290 height 14
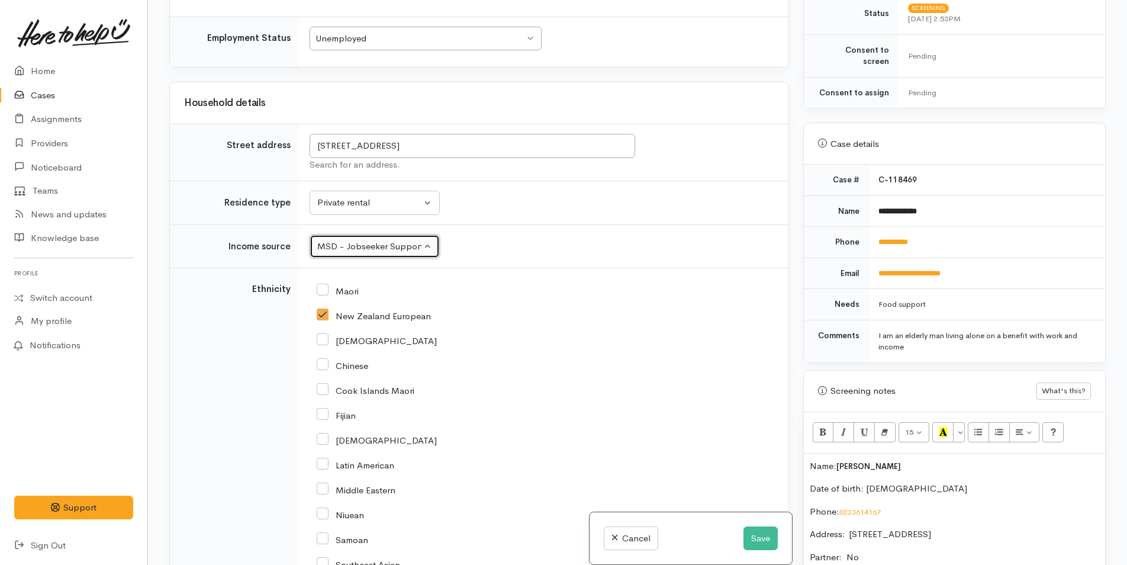
click at [365, 243] on div "MSD - Jobseeker Support" at bounding box center [369, 247] width 104 height 14
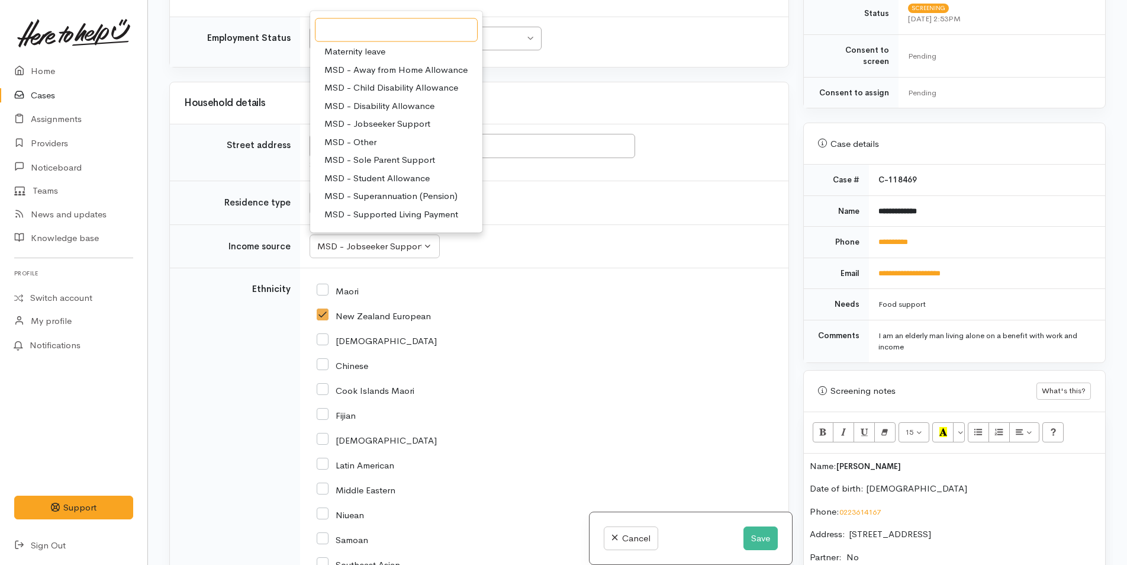
scroll to position [59, 0]
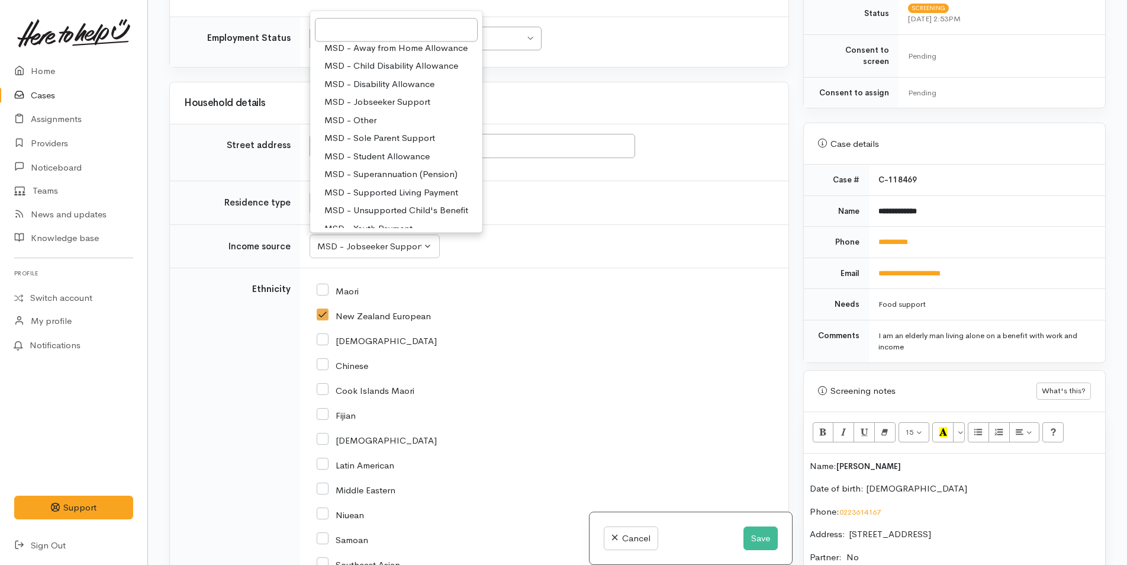
click at [385, 168] on span "MSD - Superannuation (Pension)" at bounding box center [390, 175] width 133 height 14
select select "2"
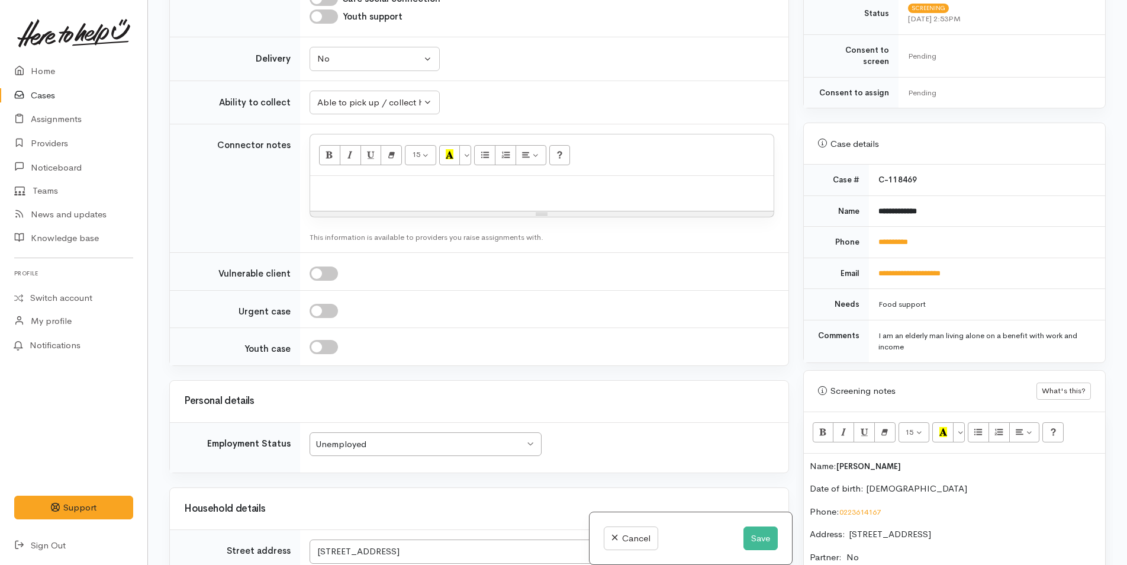
scroll to position [643, 0]
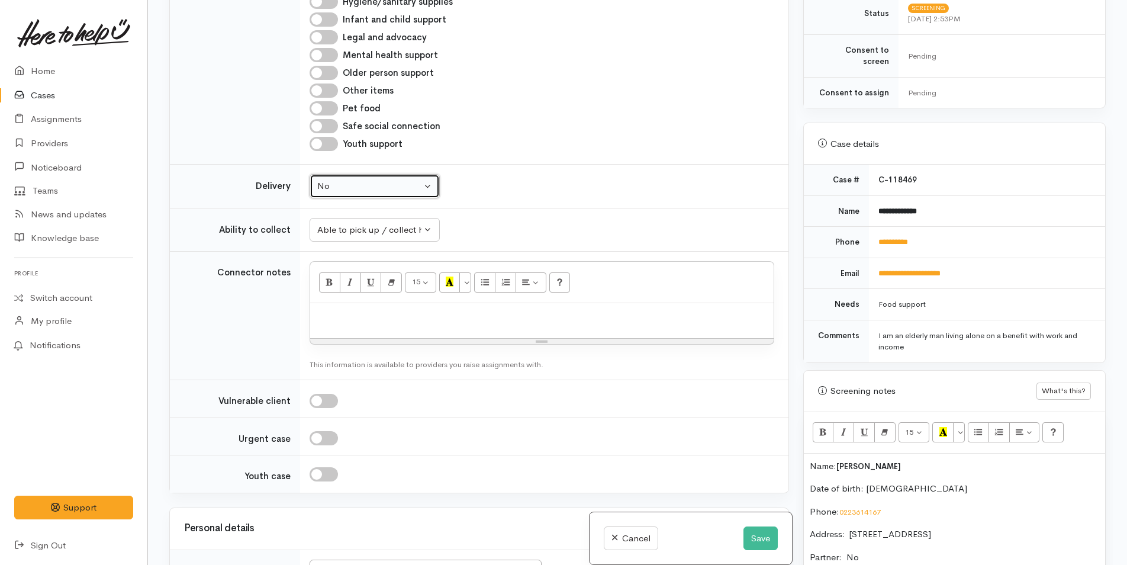
click at [331, 185] on div "No" at bounding box center [369, 186] width 104 height 14
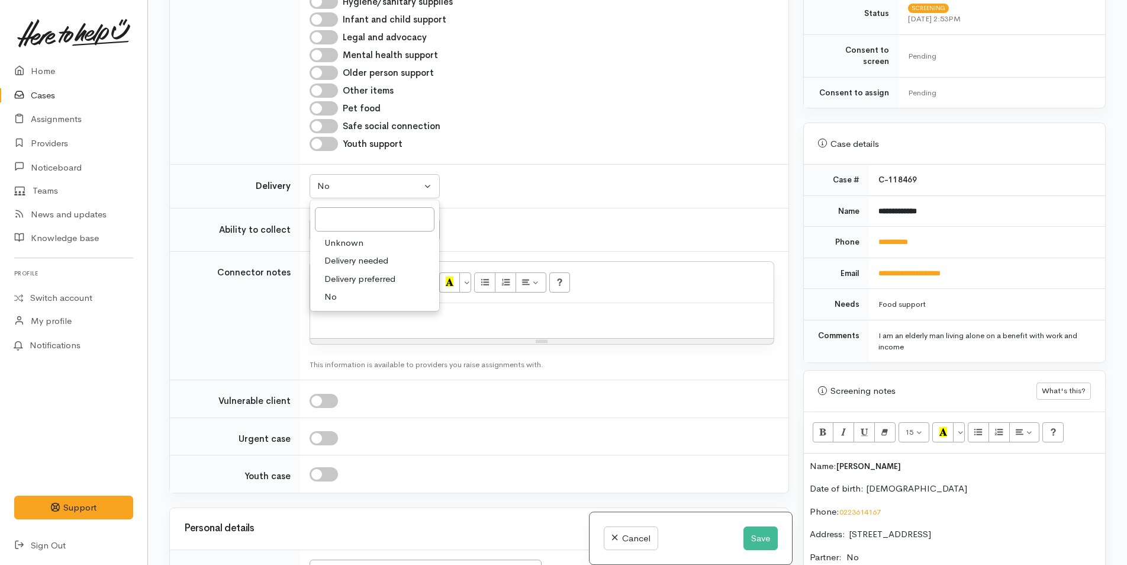
click at [359, 258] on span "Delivery needed" at bounding box center [356, 261] width 64 height 14
select select "3"
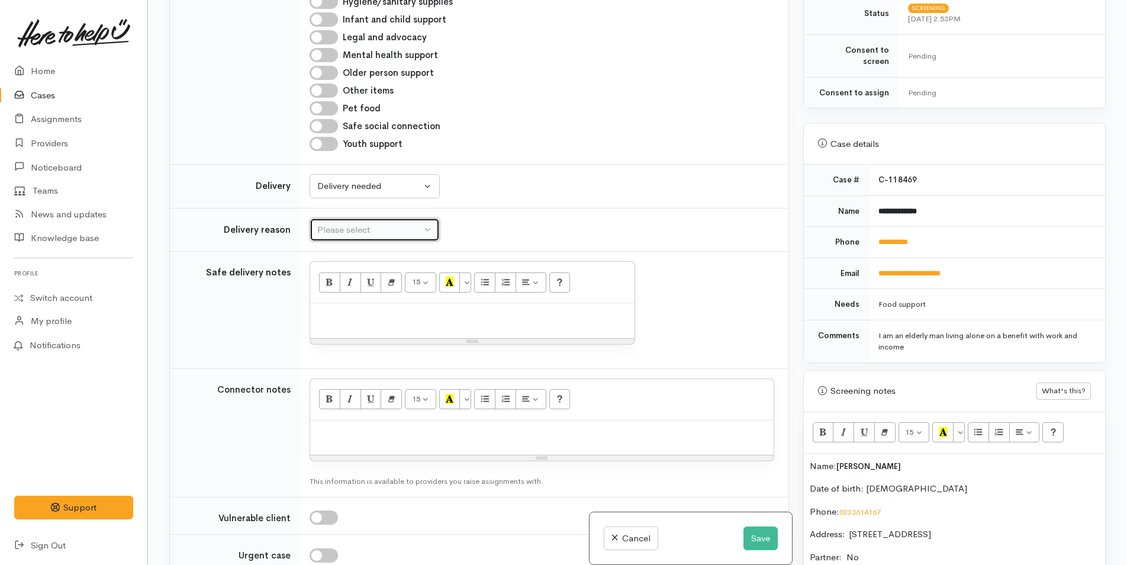
click at [351, 231] on div "Please select" at bounding box center [369, 230] width 104 height 14
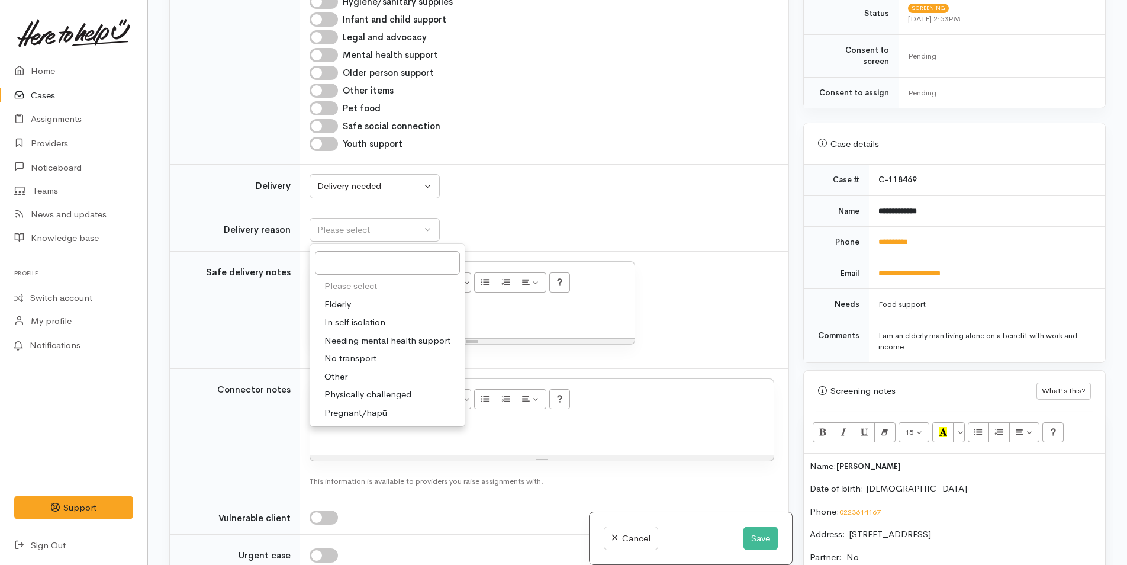
click at [356, 305] on link "Elderly" at bounding box center [387, 304] width 155 height 18
select select "6"
click at [351, 314] on p at bounding box center [472, 316] width 313 height 14
paste div
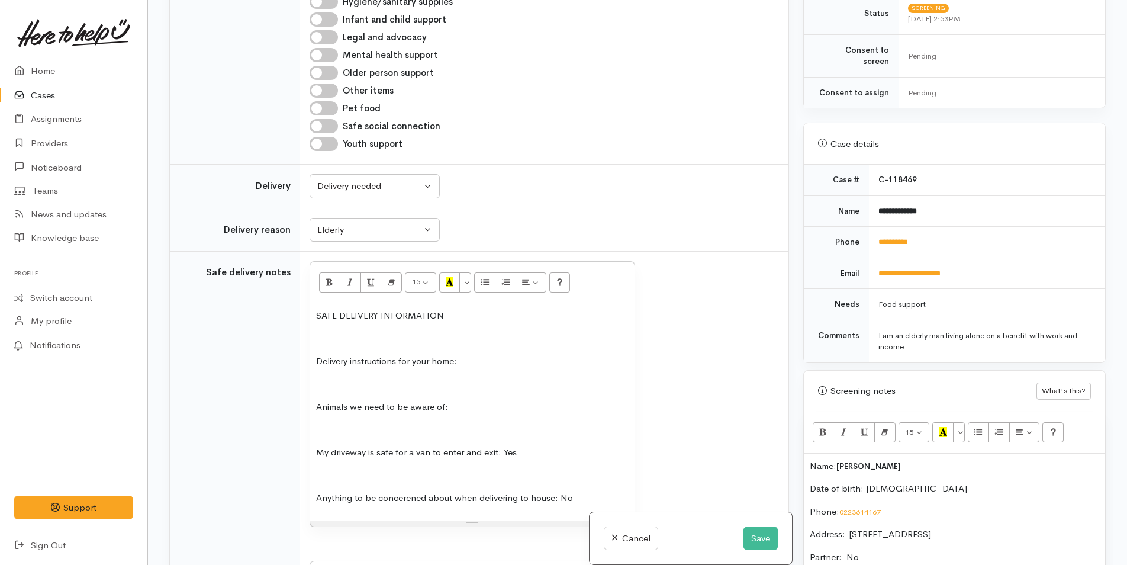
click at [521, 362] on p "Delivery instructions for your home:" at bounding box center [472, 362] width 313 height 14
click at [459, 358] on p "Delivery instructions for your home: Units B" at bounding box center [472, 362] width 313 height 14
click at [459, 360] on p "Delivery instructions for your home: 3 Units B" at bounding box center [472, 362] width 313 height 14
click at [471, 361] on p "Delivery instructions for your home: 3 Units B" at bounding box center [472, 362] width 313 height 14
click at [492, 361] on p "Delivery instructions for your home: 3 Units B" at bounding box center [472, 362] width 313 height 14
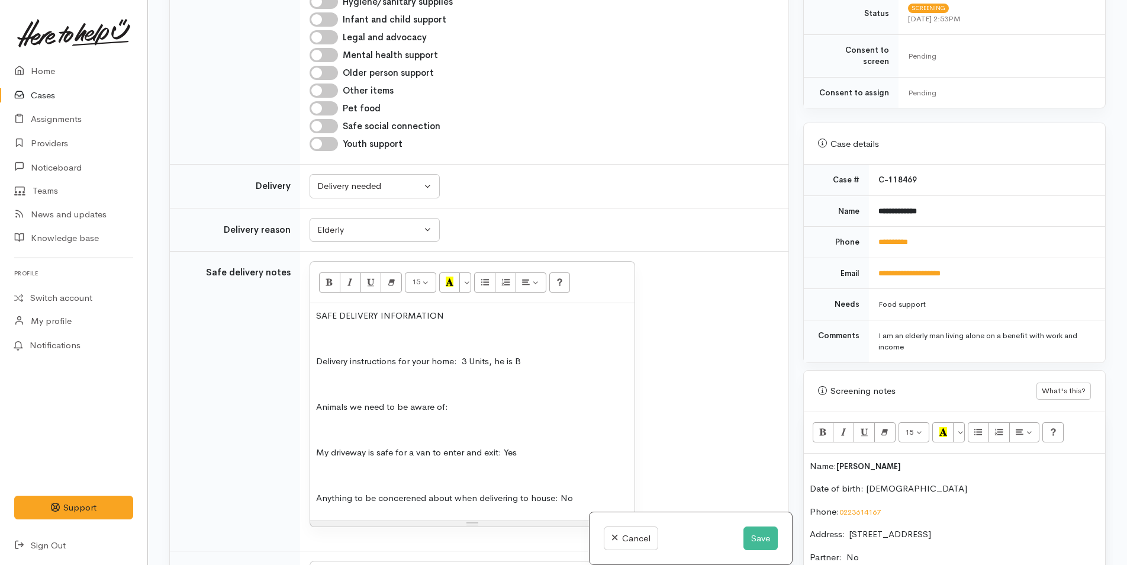
click at [496, 407] on p "Animals we need to be aware of:" at bounding box center [472, 407] width 313 height 14
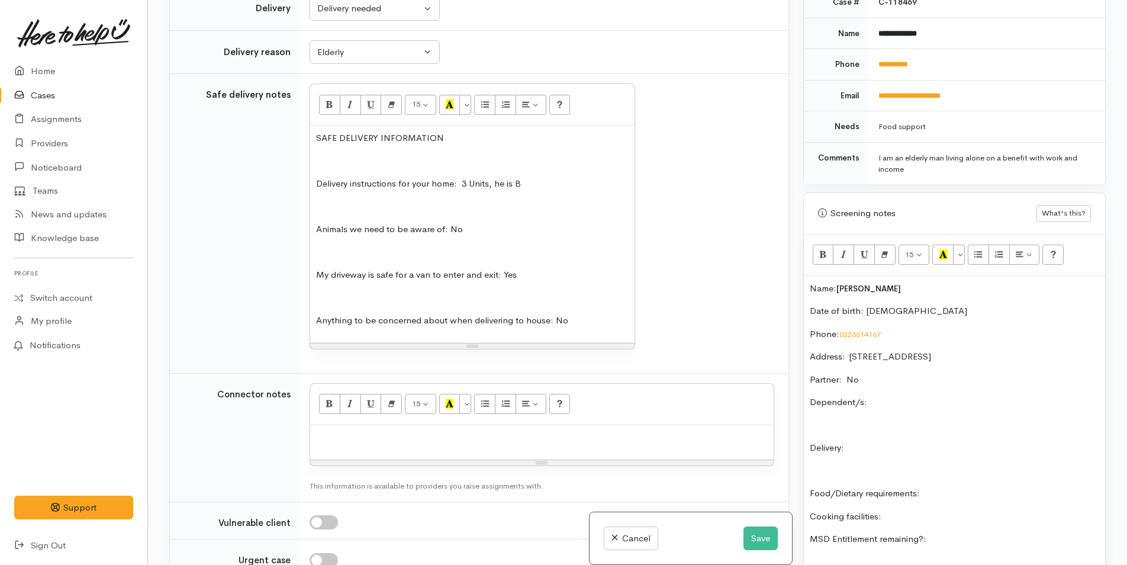
scroll to position [696, 0]
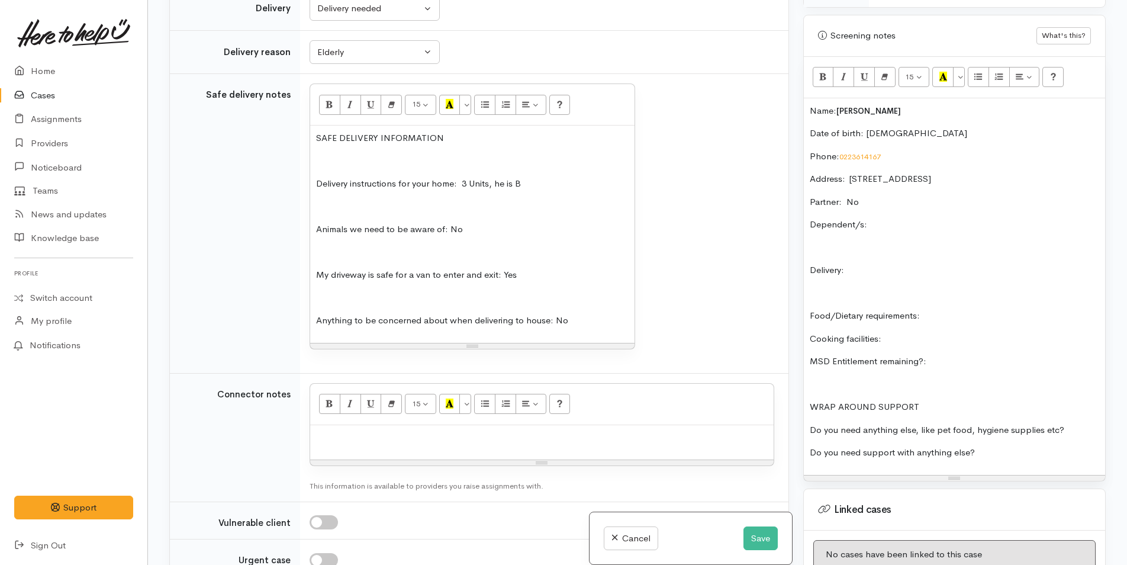
click at [919, 247] on div "Name: Kerry Bradley Date of birth: 10/9/1946 Phone:  0223614167 Address:  19B K…" at bounding box center [954, 286] width 301 height 377
click at [913, 205] on div "Name: Kerry Bradley Date of birth: 10/9/1946 Phone:  0223614167 Address:  19B K…" at bounding box center [954, 286] width 301 height 377
click at [999, 309] on p "Food/Dietary requirements:" at bounding box center [955, 316] width 290 height 14
click at [947, 333] on p "Cooking facilities:" at bounding box center [955, 339] width 290 height 14
click at [989, 336] on div "Name: Kerry Bradley Date of birth: 10/9/1946 Phone:  0223614167 Address:  19B K…" at bounding box center [954, 286] width 301 height 377
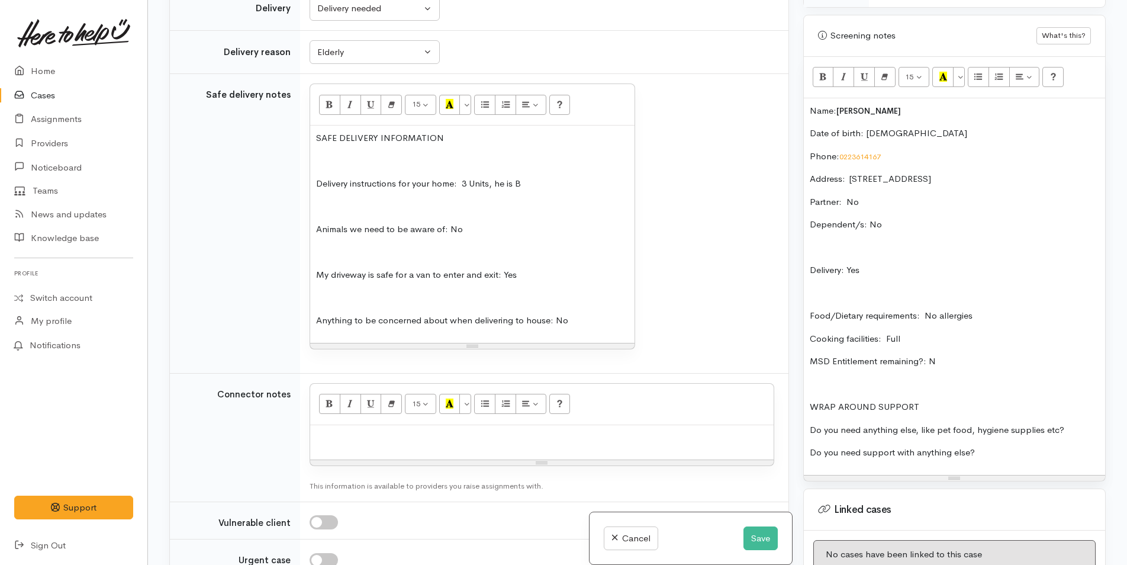
click at [1089, 409] on div "Name: Kerry Bradley Date of birth: 10/9/1946 Phone:  0223614167 Address:  19B K…" at bounding box center [954, 286] width 301 height 377
click at [1003, 446] on p "Do you need support with anything else?" at bounding box center [955, 453] width 290 height 14
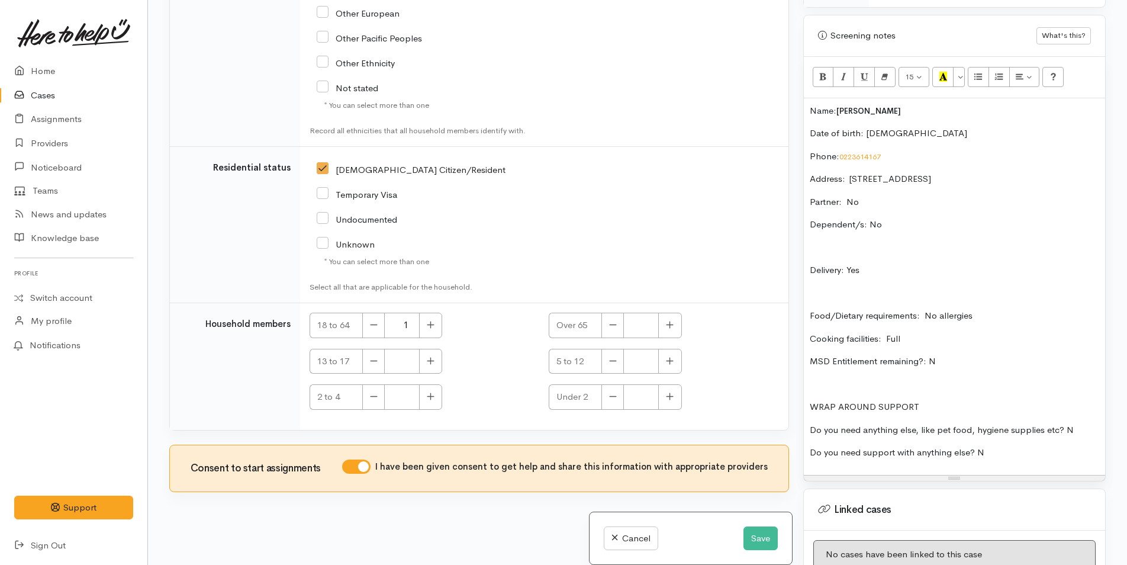
scroll to position [2127, 0]
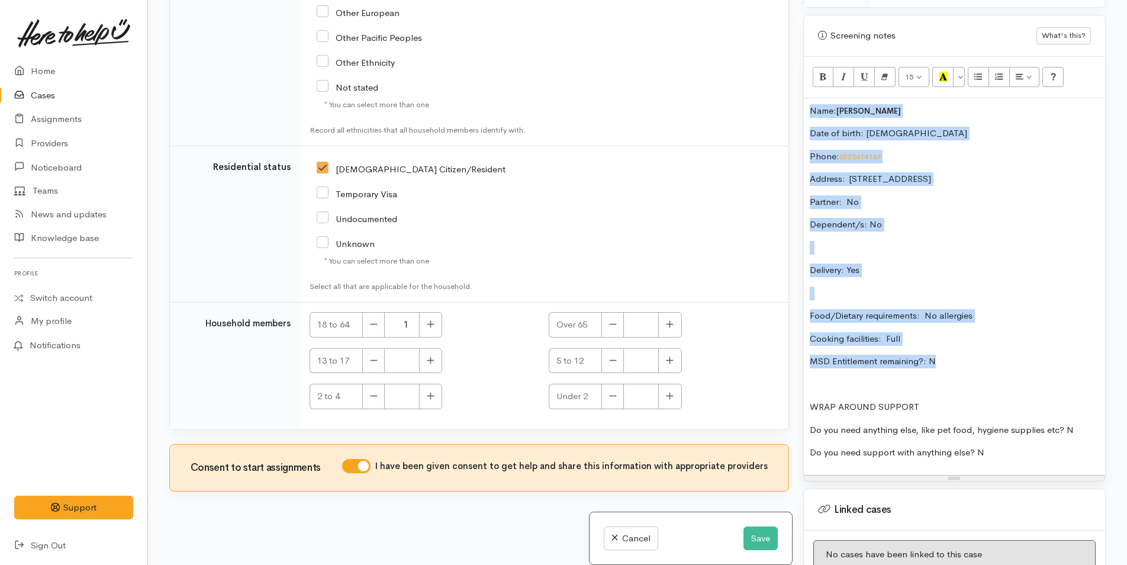
drag, startPoint x: 967, startPoint y: 349, endPoint x: 794, endPoint y: 97, distance: 306.1
click at [794, 97] on div "Related cases There are no other cases from the same person found. Manually lin…" at bounding box center [637, 282] width 951 height 565
click at [940, 104] on p "Name: Kerry Bradley" at bounding box center [955, 111] width 290 height 14
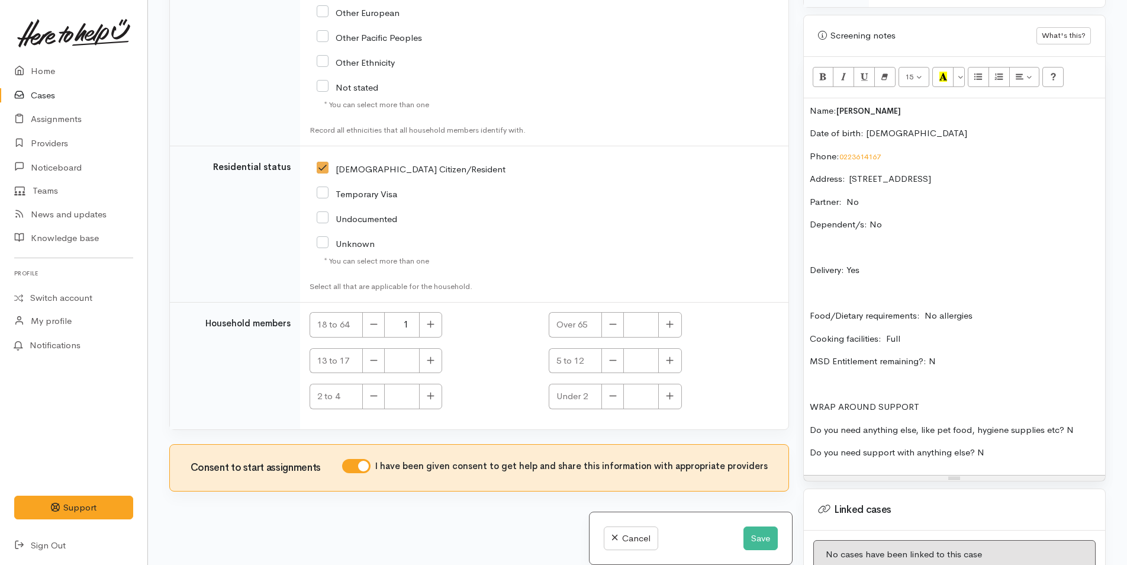
click at [808, 98] on div "Name: Kerry Bradley Date of birth: 10/9/1946 Phone:  0223614167 Address:  19B K…" at bounding box center [954, 286] width 301 height 377
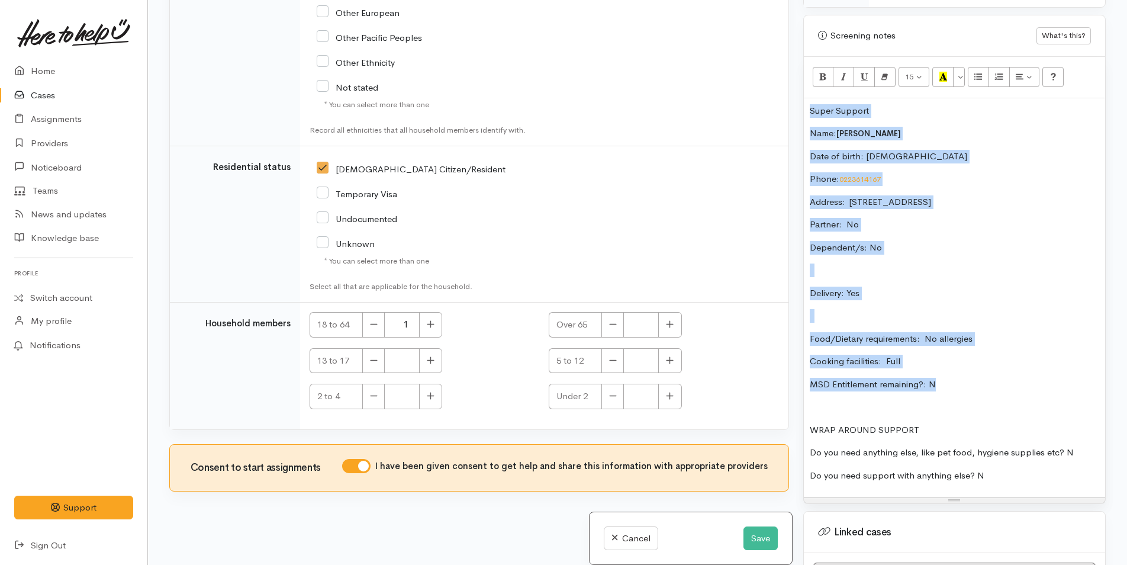
drag, startPoint x: 942, startPoint y: 372, endPoint x: 792, endPoint y: 99, distance: 311.6
click at [792, 99] on div "Related cases There are no other cases from the same person found. Manually lin…" at bounding box center [637, 282] width 951 height 565
copy div "Super Support Name: Kerry Bradley Date of birth: 10/9/1946 Phone:  0223614167 A…"
click at [763, 541] on button "Save" at bounding box center [761, 538] width 34 height 24
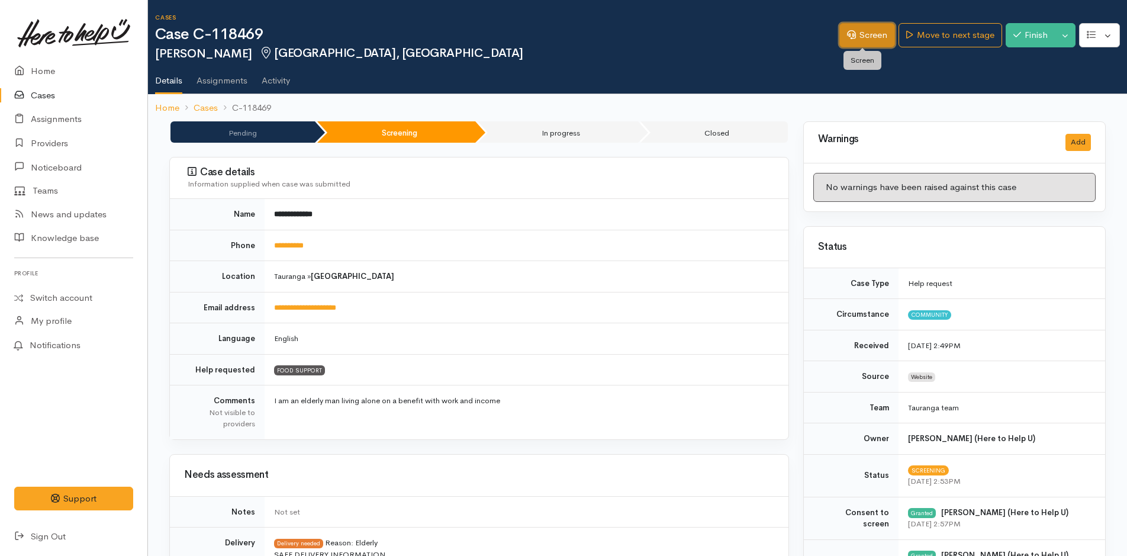
click at [853, 36] on link "Screen" at bounding box center [868, 35] width 56 height 24
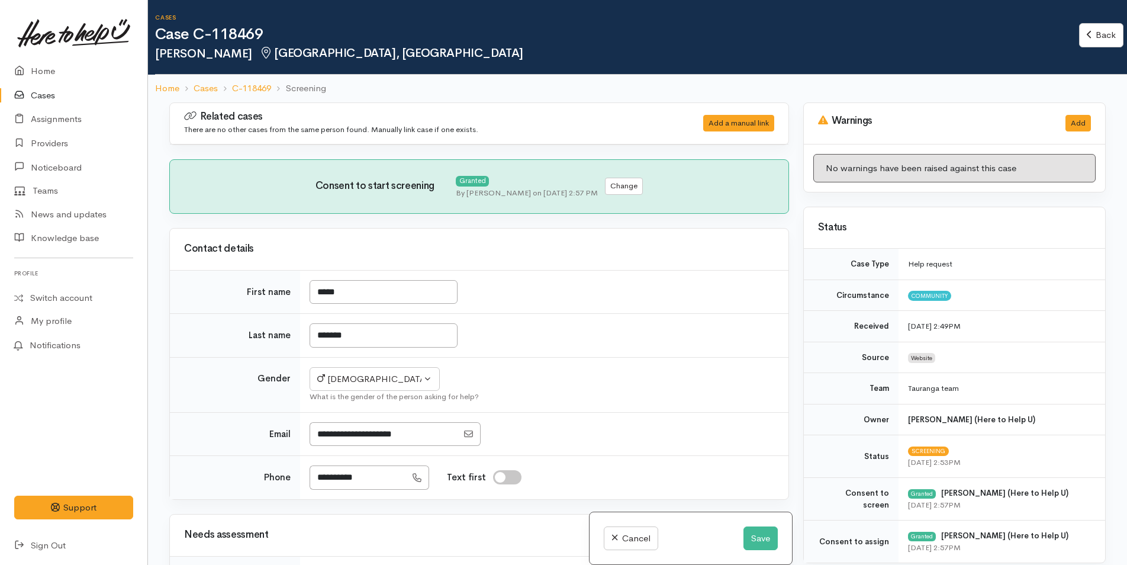
select select "6"
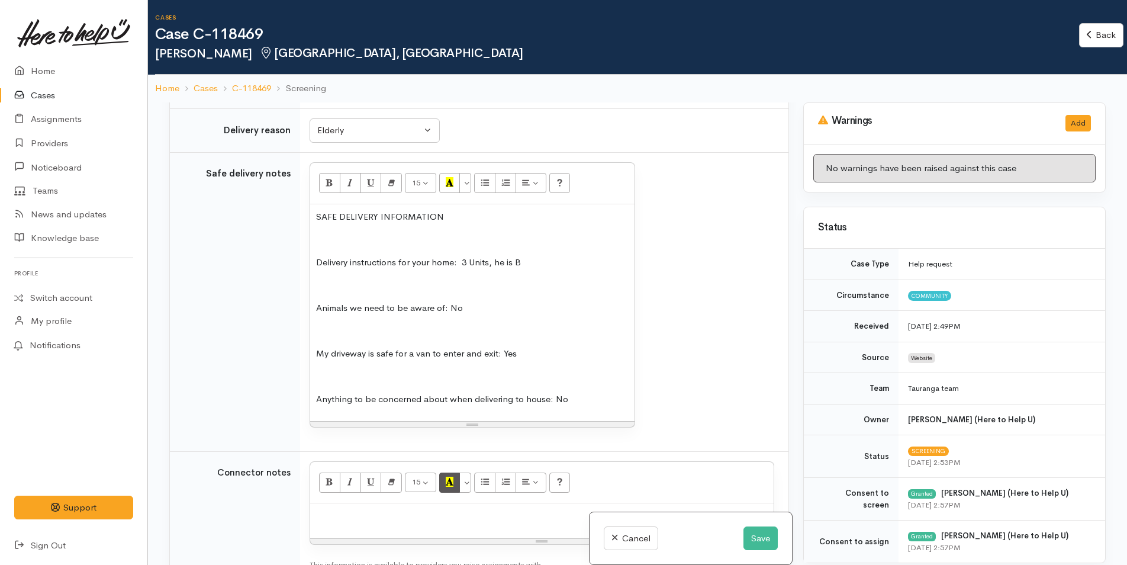
scroll to position [1066, 0]
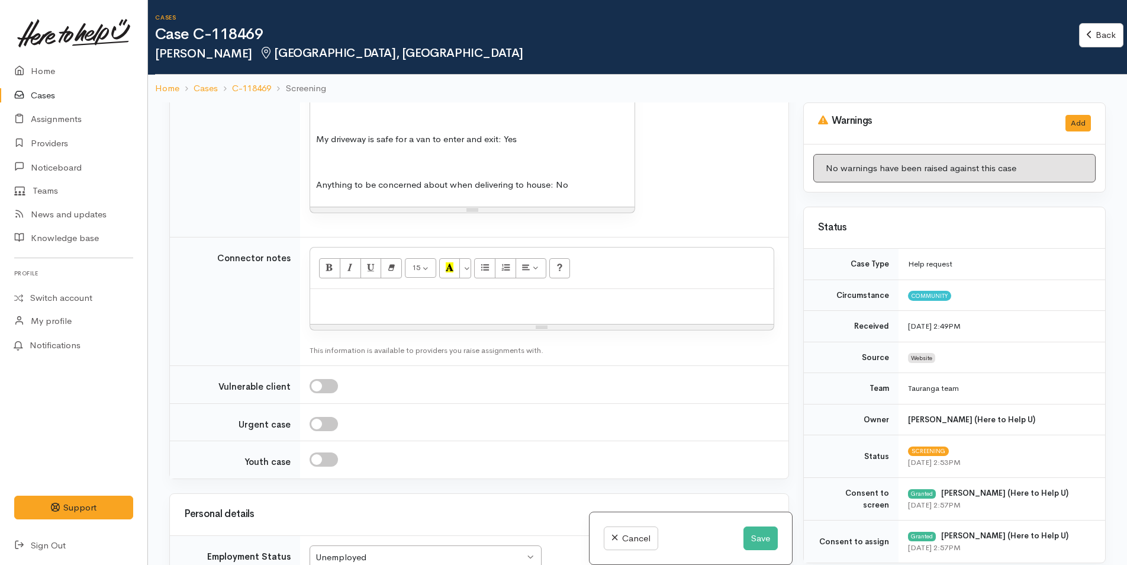
click at [435, 320] on div at bounding box center [542, 306] width 464 height 35
paste div
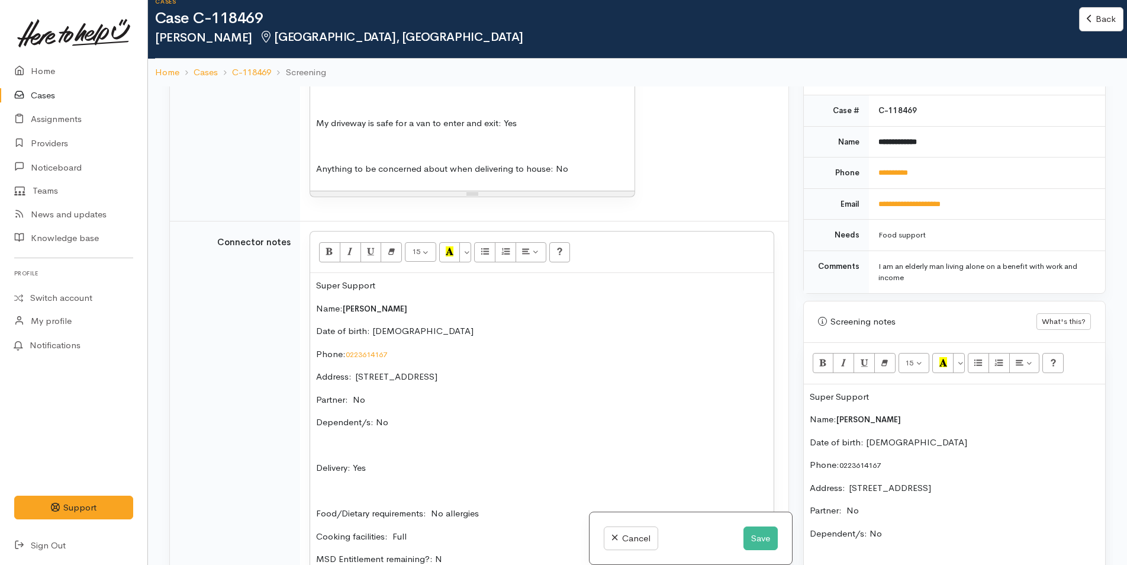
scroll to position [592, 0]
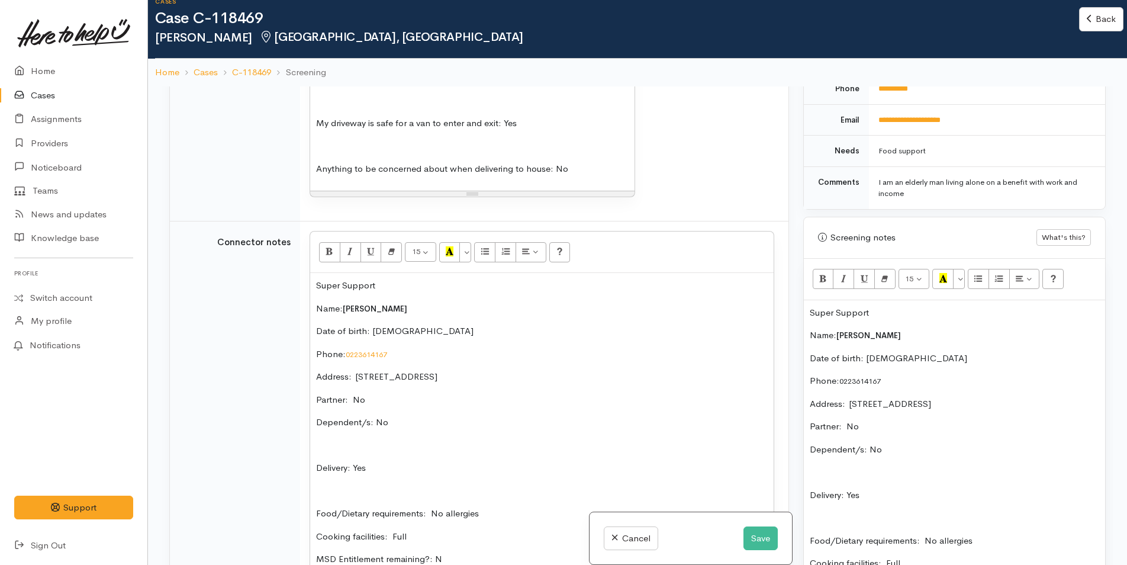
click at [810, 311] on p "Super Support" at bounding box center [955, 313] width 290 height 14
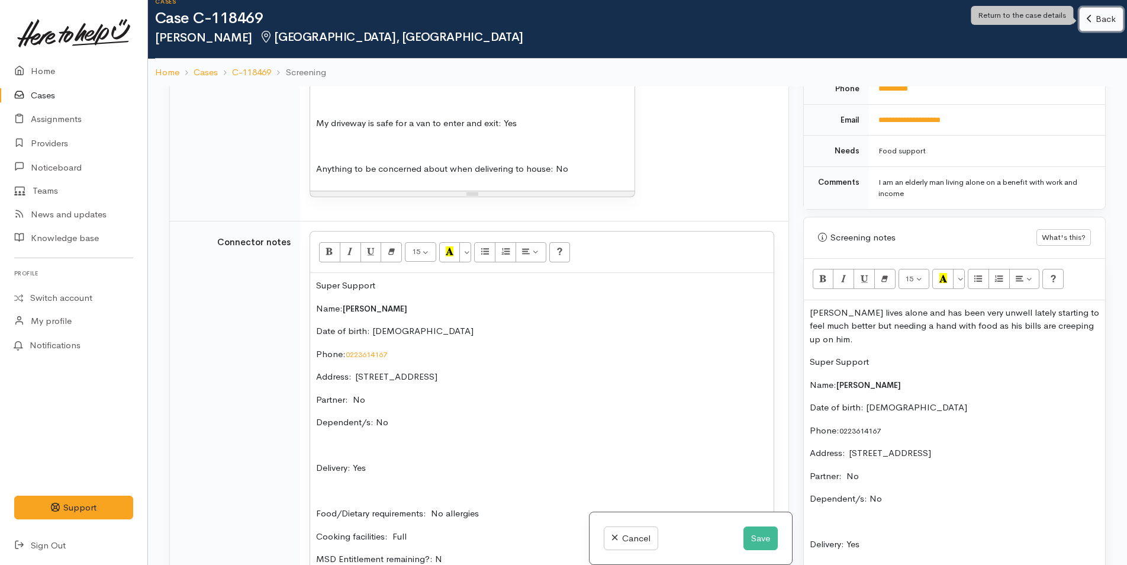
click at [1104, 20] on link "Back" at bounding box center [1101, 19] width 44 height 24
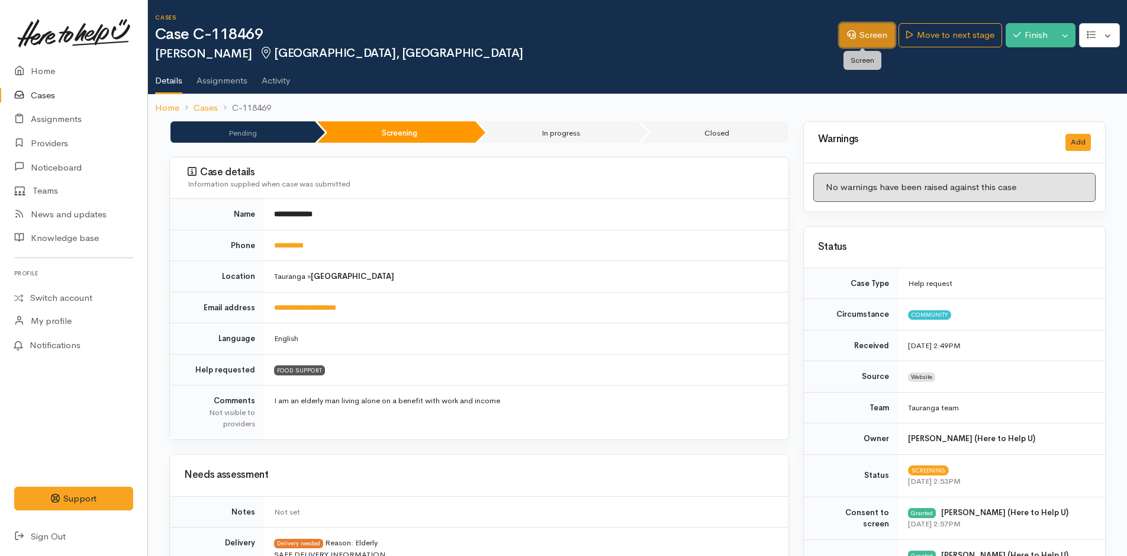
click at [879, 34] on link "Screen" at bounding box center [868, 35] width 56 height 24
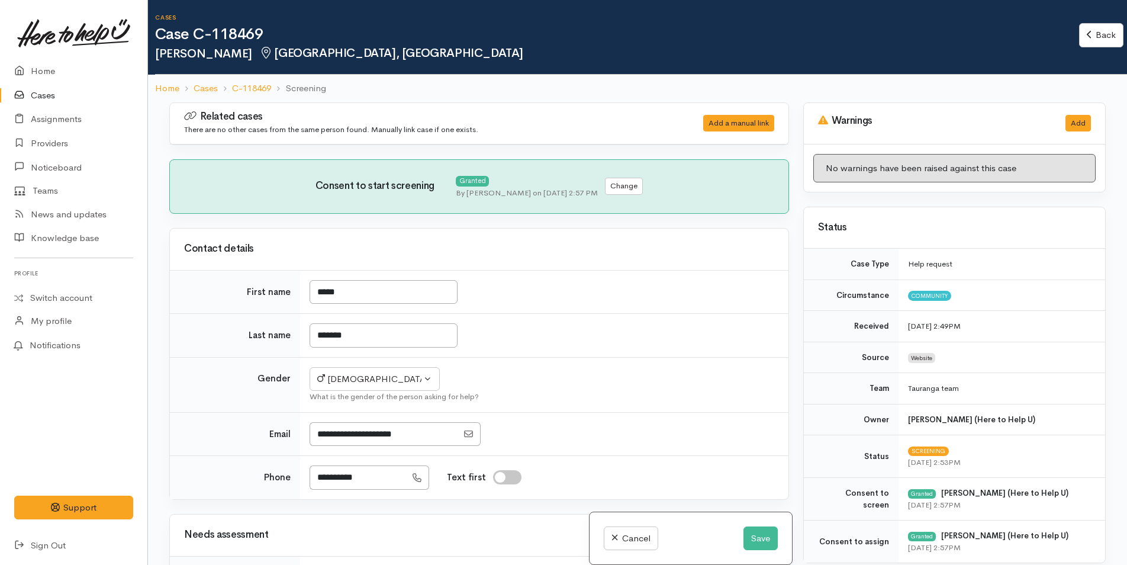
select select "6"
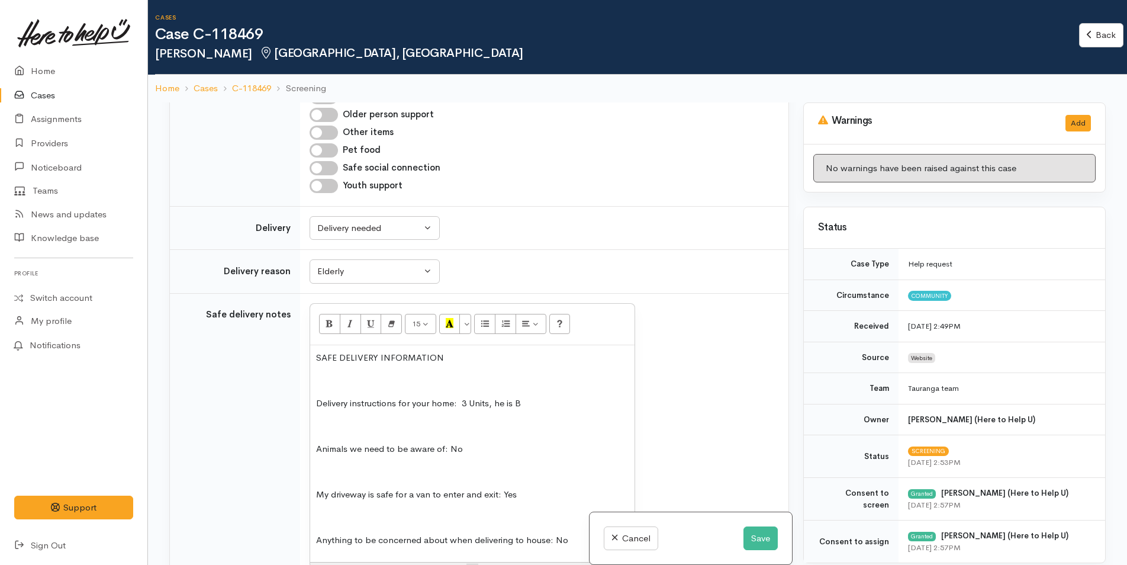
scroll to position [414, 0]
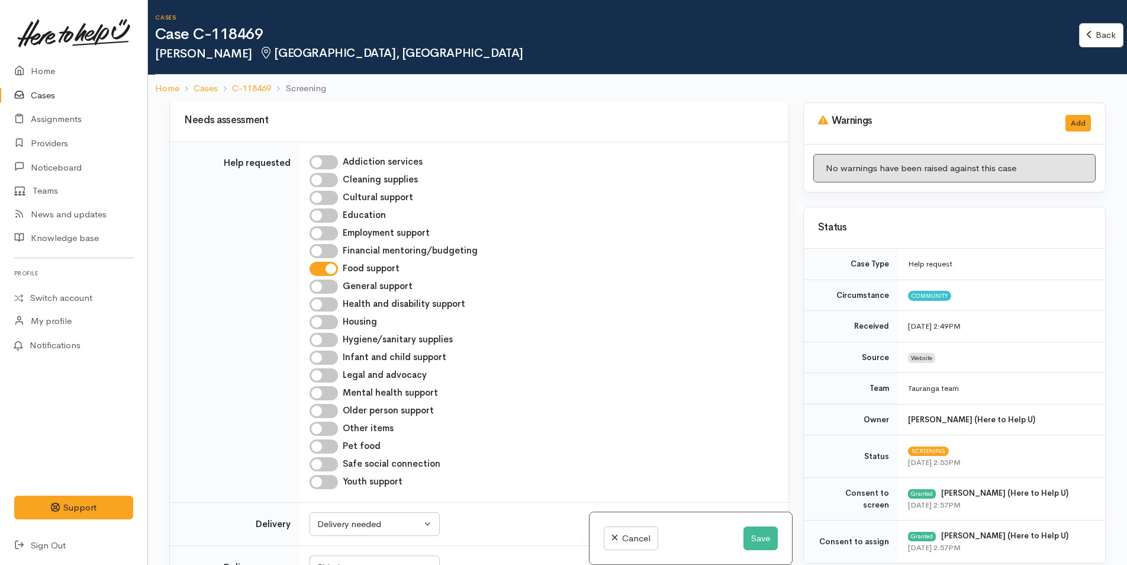
click at [326, 411] on input "Older person support" at bounding box center [324, 411] width 28 height 14
checkbox input "true"
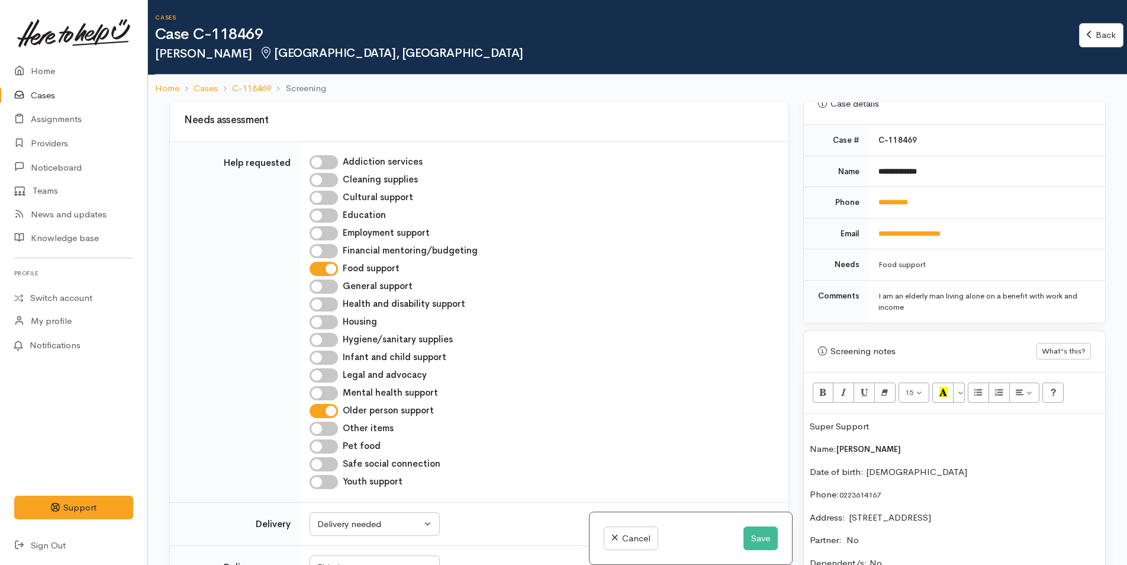
scroll to position [710, 0]
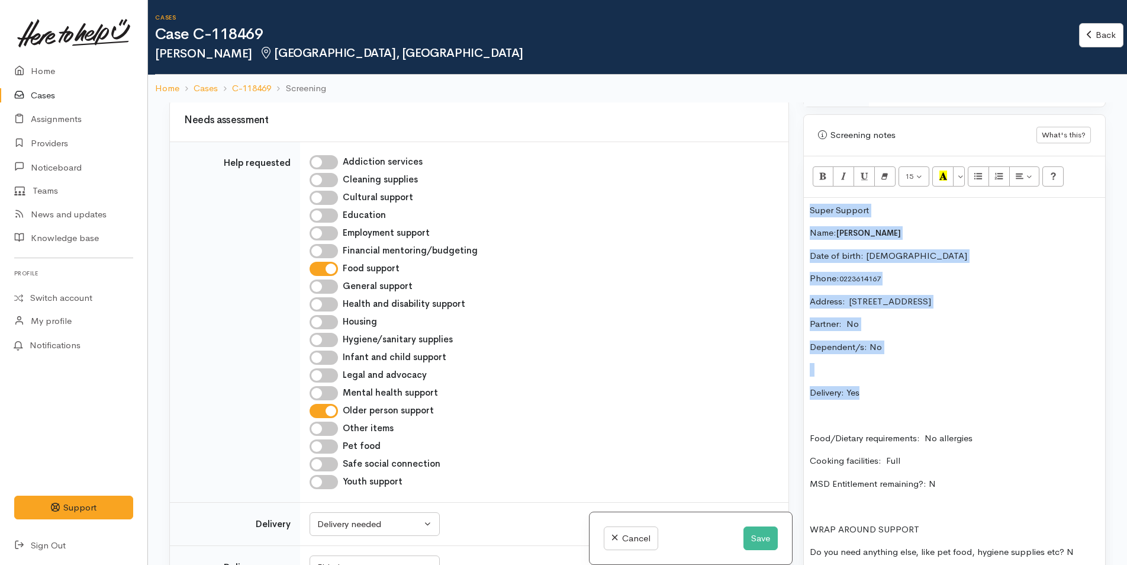
drag, startPoint x: 873, startPoint y: 397, endPoint x: 783, endPoint y: 207, distance: 210.8
click at [783, 207] on div "Related cases There are no other cases from the same person found. Manually lin…" at bounding box center [637, 384] width 951 height 565
copy div "Super Support Name: Kerry Bradley Date of birth: 10/9/1946 Phone:  0223614167 A…"
click at [755, 539] on button "Save" at bounding box center [761, 538] width 34 height 24
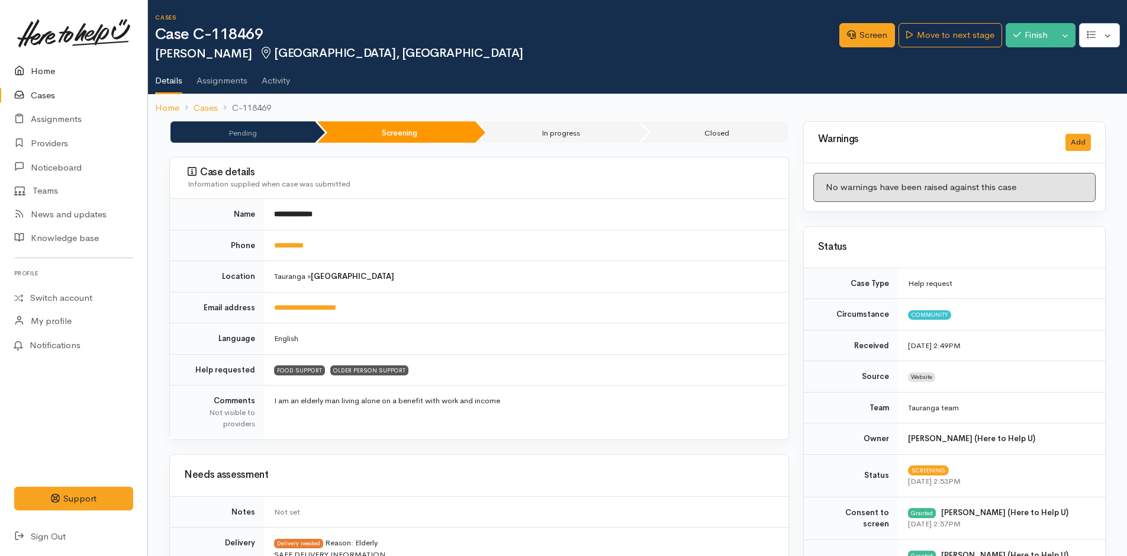
click at [44, 70] on link "Home" at bounding box center [73, 71] width 147 height 24
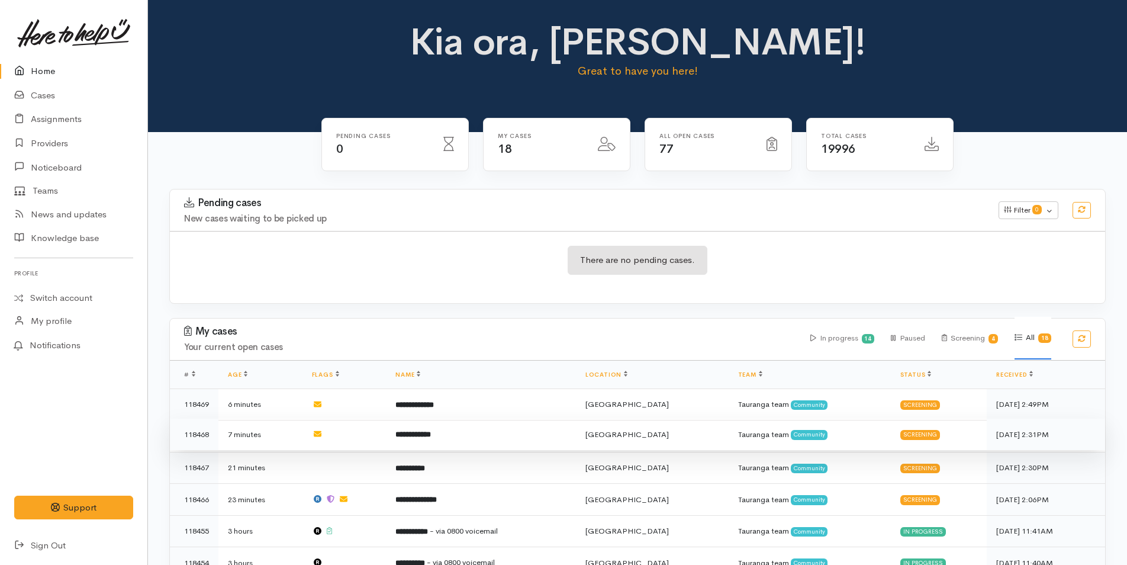
click at [431, 434] on b "**********" at bounding box center [414, 434] width 36 height 8
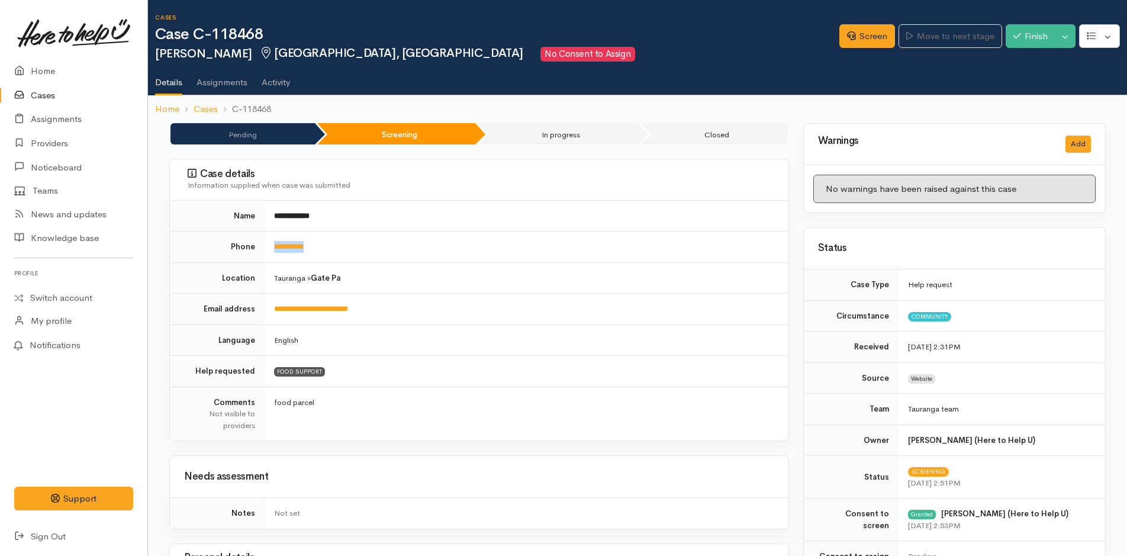
drag, startPoint x: 338, startPoint y: 251, endPoint x: 255, endPoint y: 250, distance: 83.5
click at [255, 250] on tr "**********" at bounding box center [479, 247] width 619 height 31
copy tr "**********"
click at [869, 28] on link "Screen" at bounding box center [868, 36] width 56 height 24
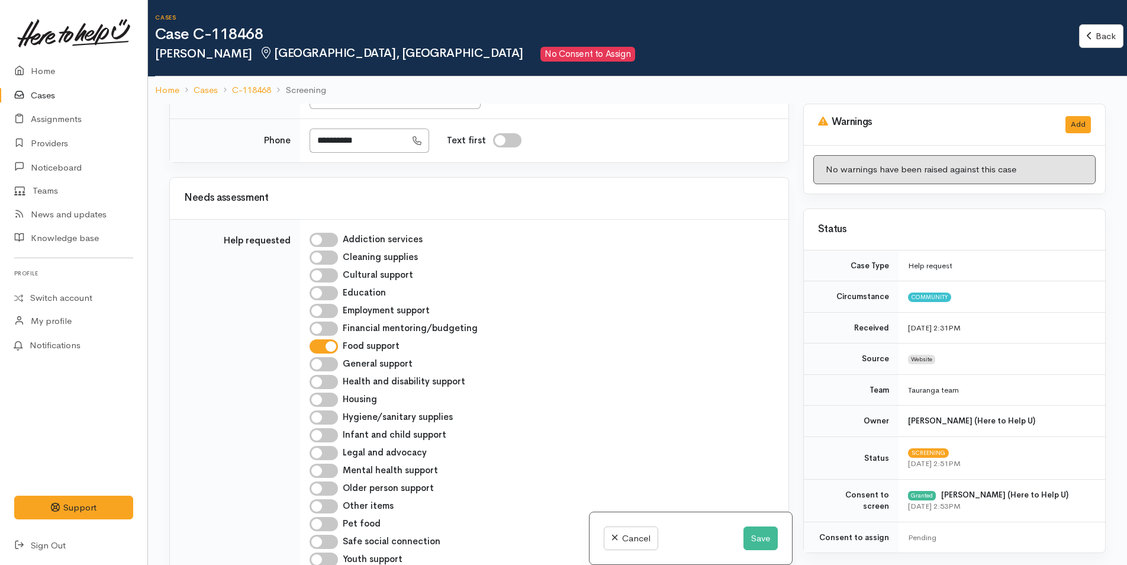
scroll to position [1243, 0]
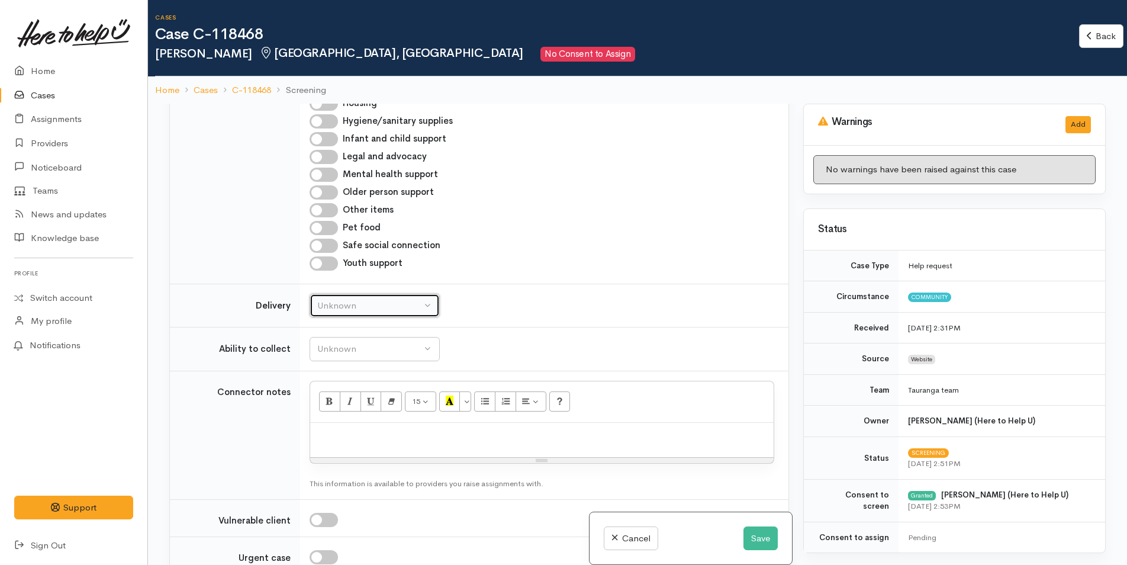
click at [359, 308] on div "Unknown" at bounding box center [369, 306] width 104 height 14
click at [333, 414] on span "No" at bounding box center [330, 417] width 12 height 14
select select "1"
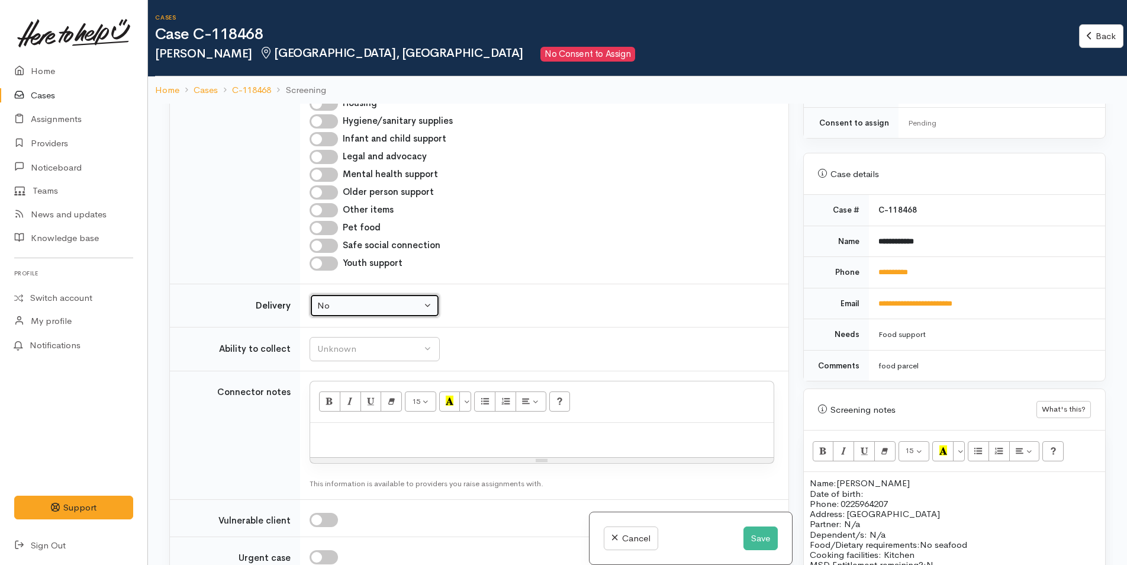
scroll to position [651, 0]
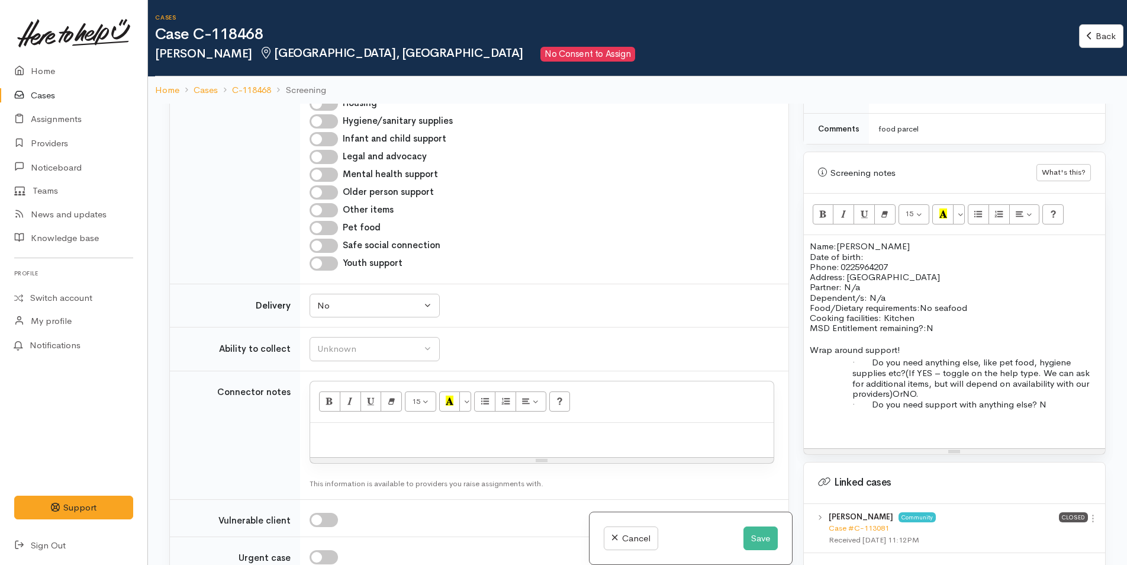
click at [890, 250] on p "Name: Ferne Ngatai Date of birth: Phone:   0225964207" at bounding box center [955, 256] width 290 height 31
click at [868, 261] on p "Name: Ferne Ngatai Date of birth: Phone:   0225964207" at bounding box center [955, 256] width 290 height 31
click at [891, 255] on p "Name: Ferne Ngatai Date of birth: Phone:   0225964207" at bounding box center [955, 256] width 290 height 31
click at [401, 352] on div "Unknown" at bounding box center [369, 349] width 104 height 14
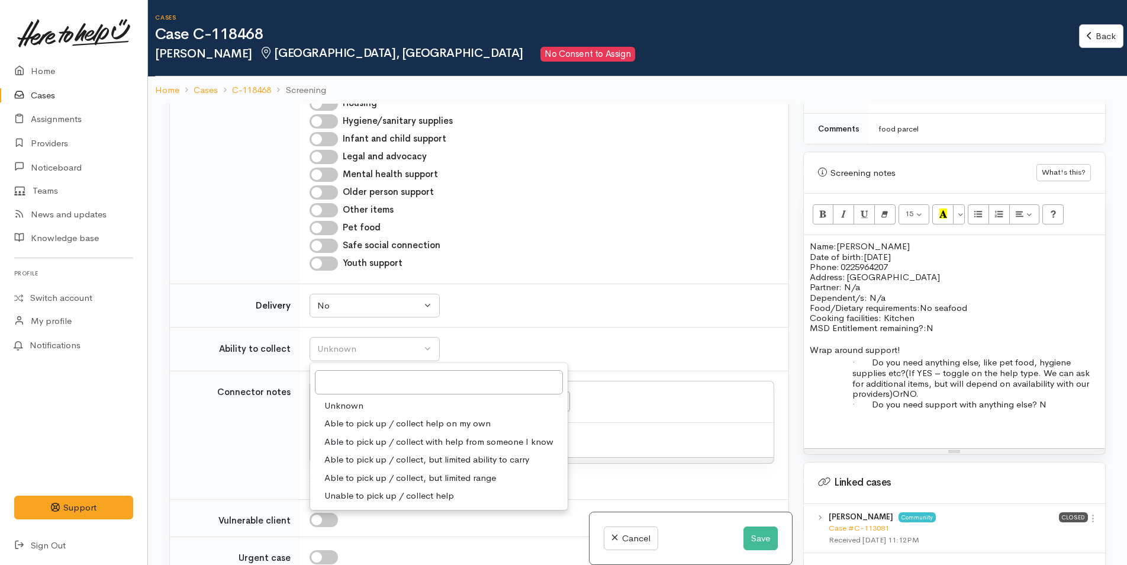
click at [361, 420] on span "Able to pick up / collect help on my own" at bounding box center [407, 424] width 166 height 14
select select "2"
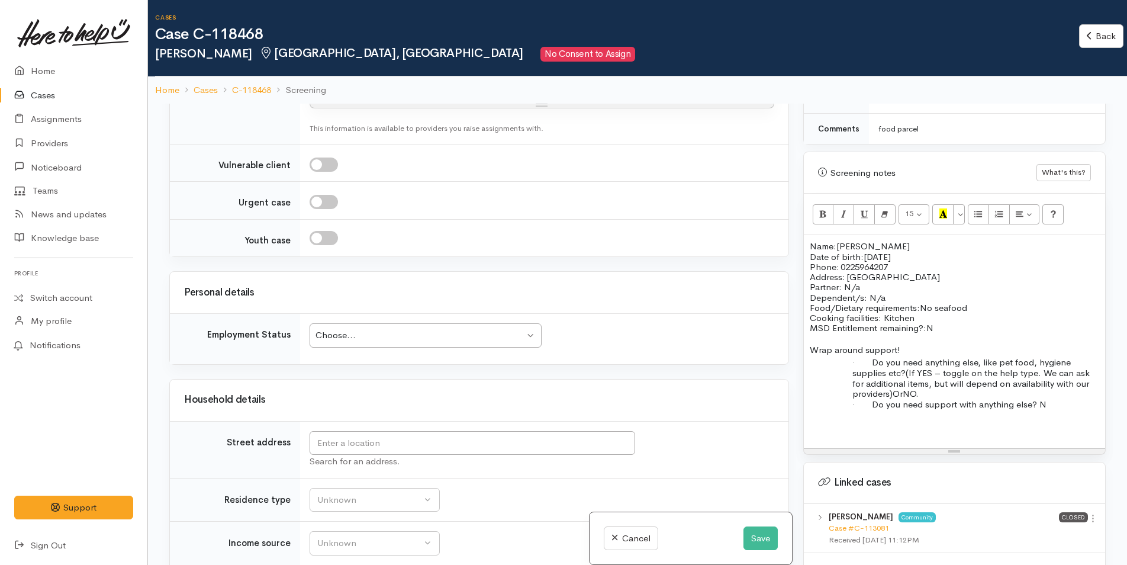
scroll to position [1658, 0]
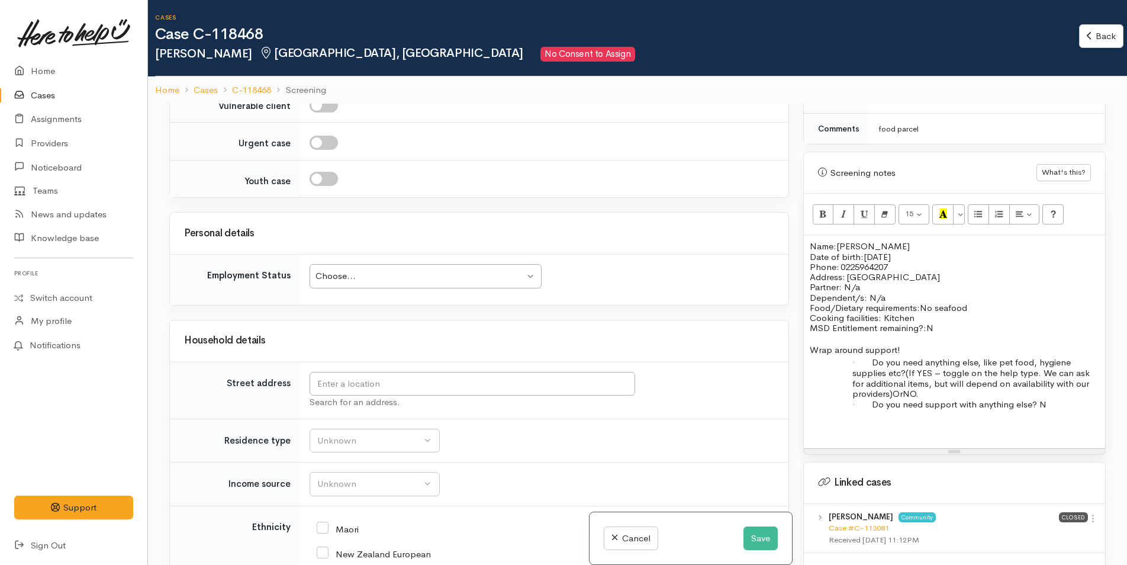
click at [396, 283] on div "Choose... Choose..." at bounding box center [426, 276] width 232 height 24
drag, startPoint x: 352, startPoint y: 422, endPoint x: 370, endPoint y: 413, distance: 19.6
click at [412, 388] on input "text" at bounding box center [473, 384] width 326 height 24
type input "30 Twentythird Avenue, Gate Pa, Tauranga, New Zealand"
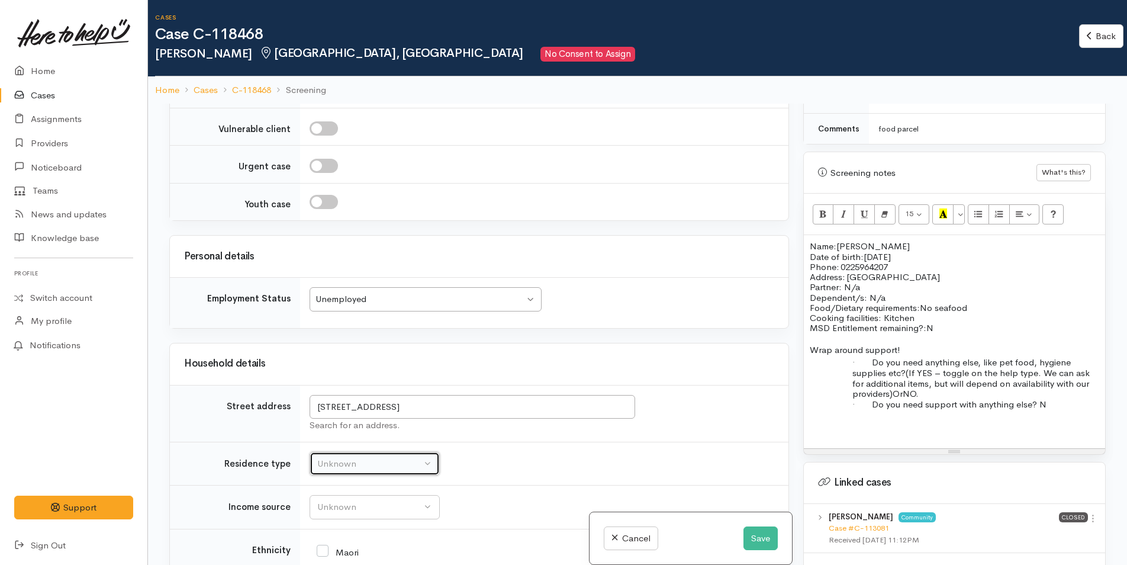
click at [362, 457] on div "Unknown" at bounding box center [369, 464] width 104 height 14
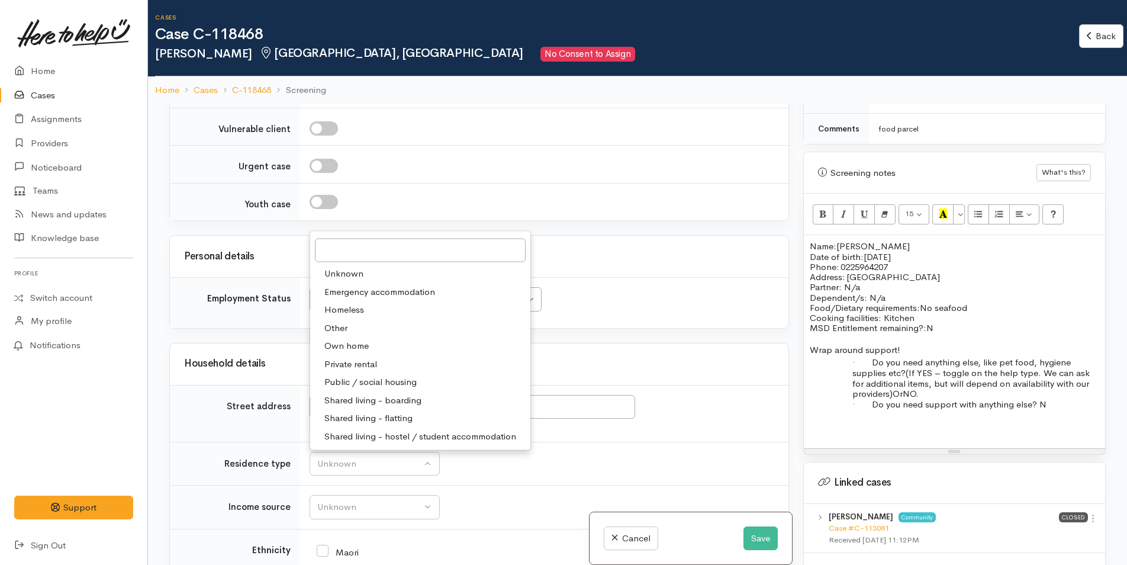
click at [371, 357] on span "Private rental" at bounding box center [350, 364] width 53 height 14
select select "2"
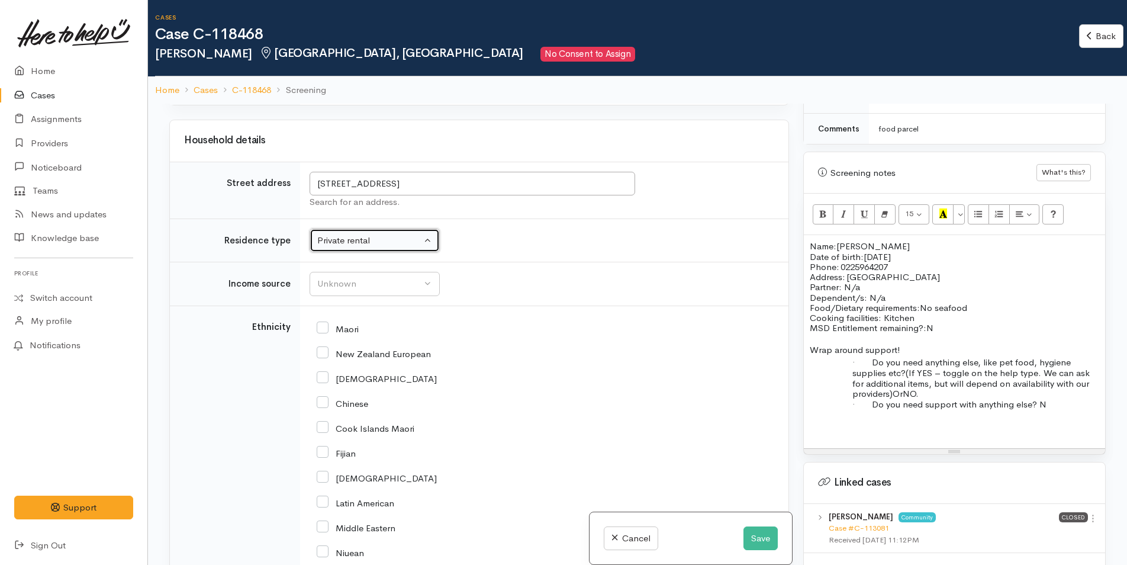
scroll to position [1954, 0]
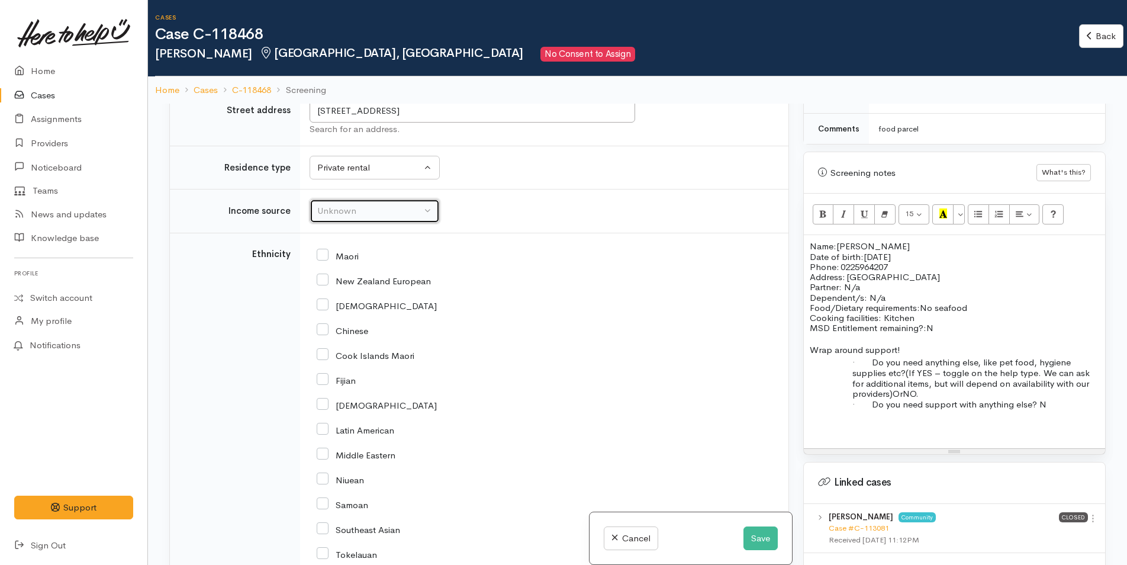
click at [356, 204] on div "Unknown" at bounding box center [369, 211] width 104 height 14
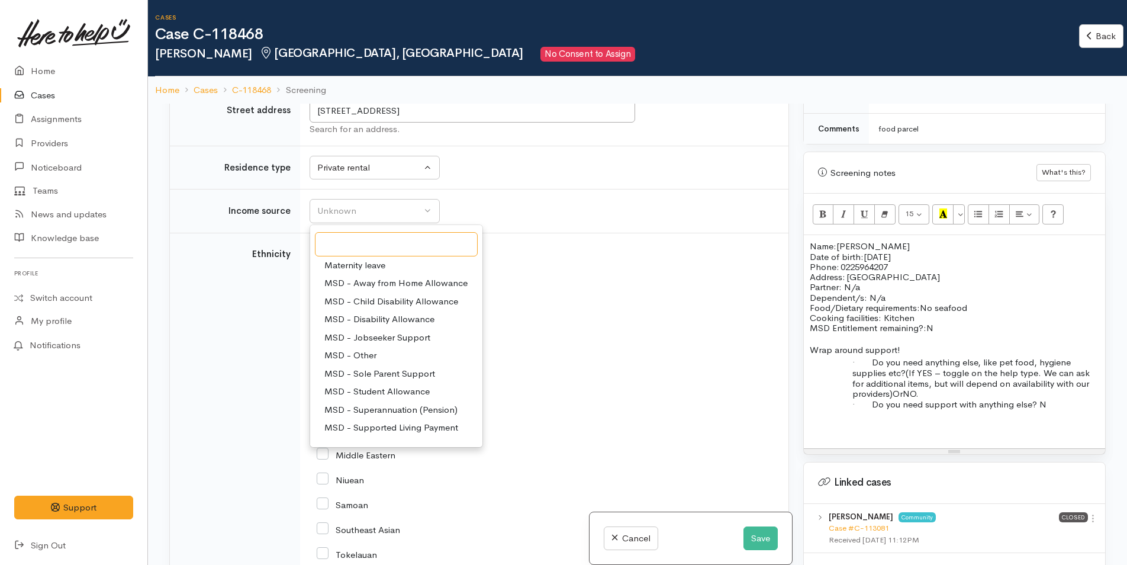
scroll to position [59, 0]
click at [384, 400] on span "MSD - Supported Living Payment" at bounding box center [391, 407] width 134 height 14
select select "3"
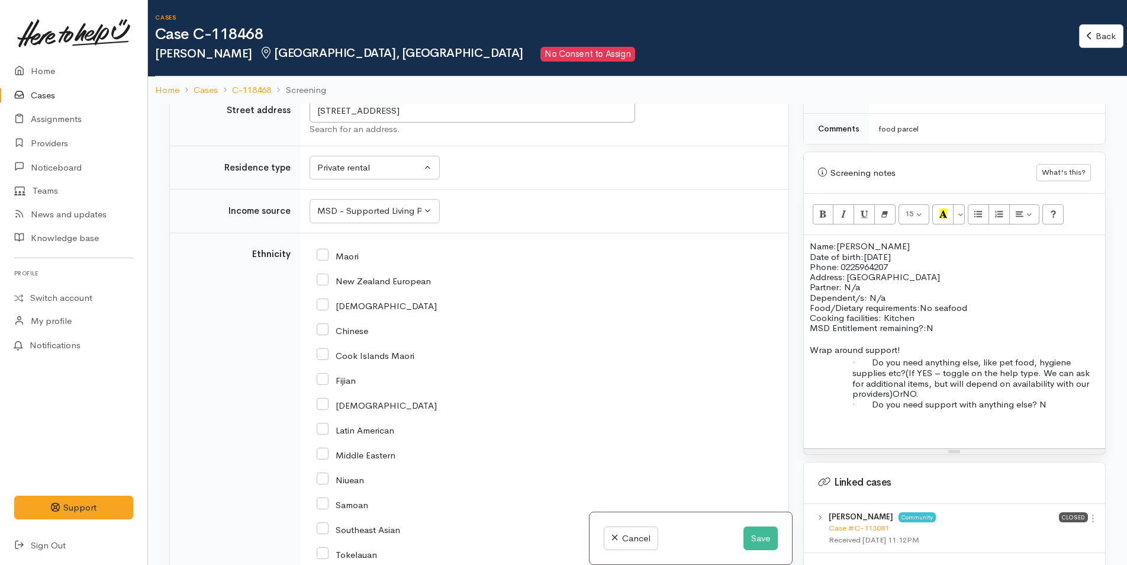
click at [324, 250] on input "Maori" at bounding box center [338, 255] width 42 height 11
checkbox input "true"
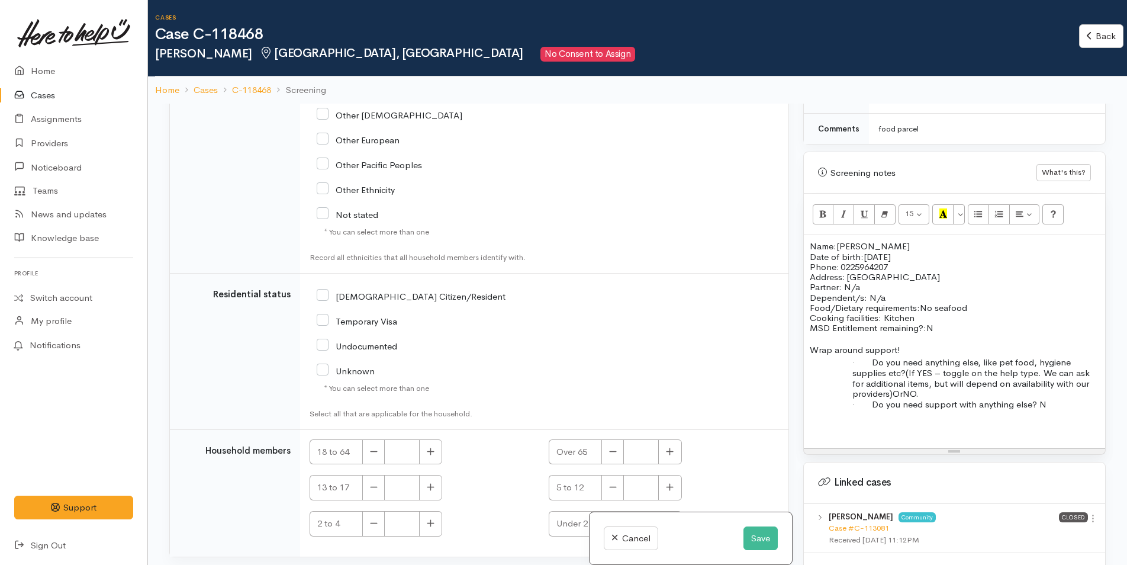
scroll to position [2443, 0]
click at [330, 290] on input "NZ Citizen/Resident" at bounding box center [411, 295] width 189 height 11
checkbox input "true"
click at [437, 439] on button "button" at bounding box center [430, 451] width 23 height 25
type input "1"
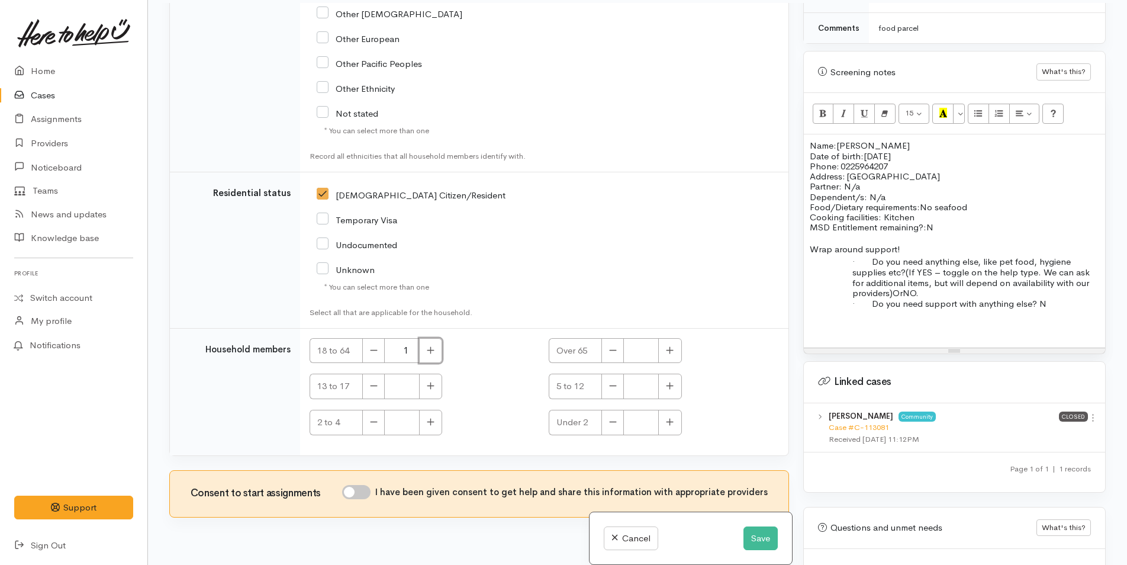
scroll to position [104, 0]
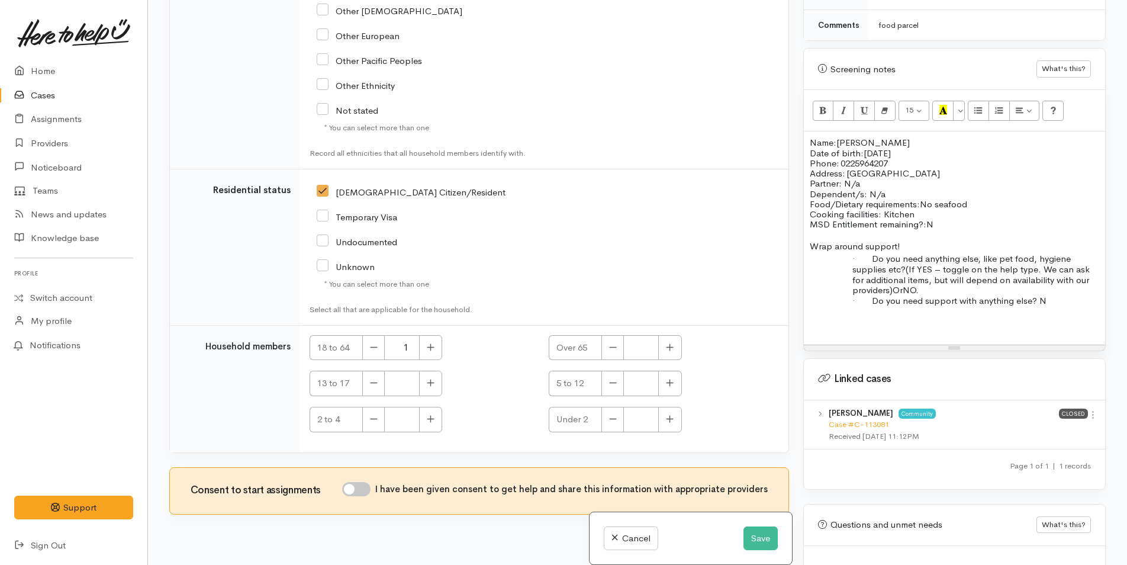
click at [367, 482] on input "I have been given consent to get help and share this information with appropria…" at bounding box center [356, 489] width 28 height 14
checkbox input "true"
click at [897, 195] on p "Partner: N/a Dependent/s: N/a" at bounding box center [955, 188] width 290 height 21
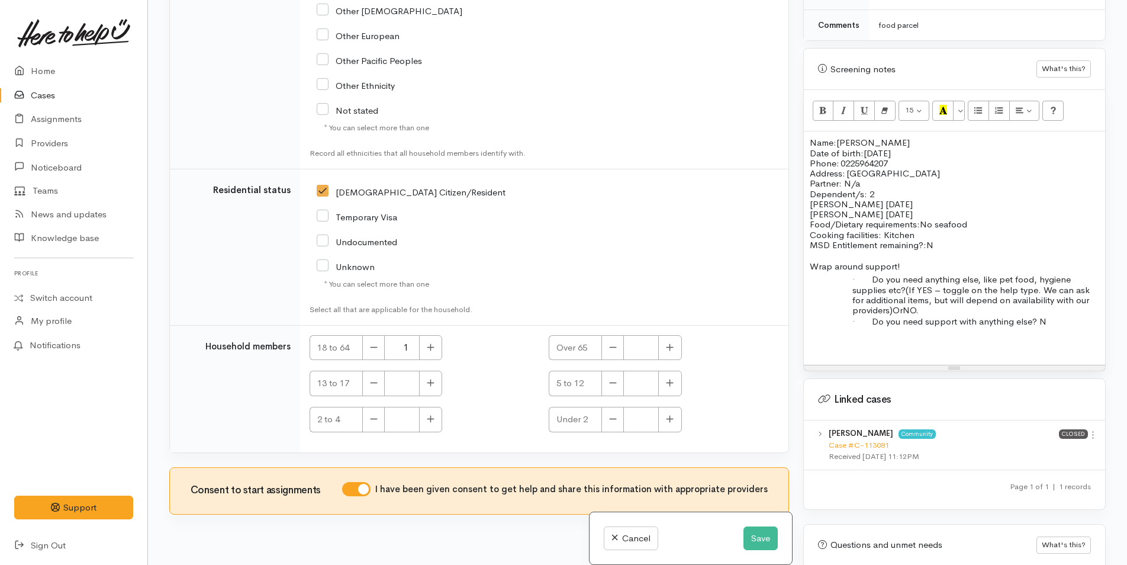
click at [949, 213] on p "Heni Kururango 27/7/25" at bounding box center [955, 214] width 290 height 10
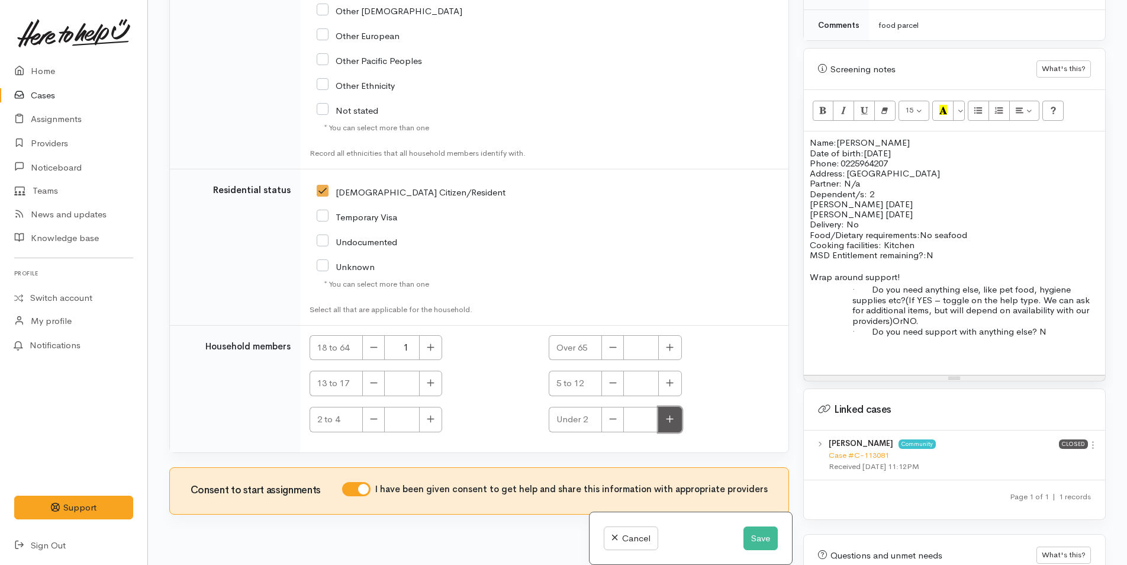
click at [666, 414] on icon "button" at bounding box center [670, 418] width 8 height 9
type input "1"
click at [427, 378] on icon "button" at bounding box center [431, 382] width 8 height 9
type input "1"
click at [922, 205] on p "Clara Hamers 21/4/20" at bounding box center [955, 204] width 290 height 10
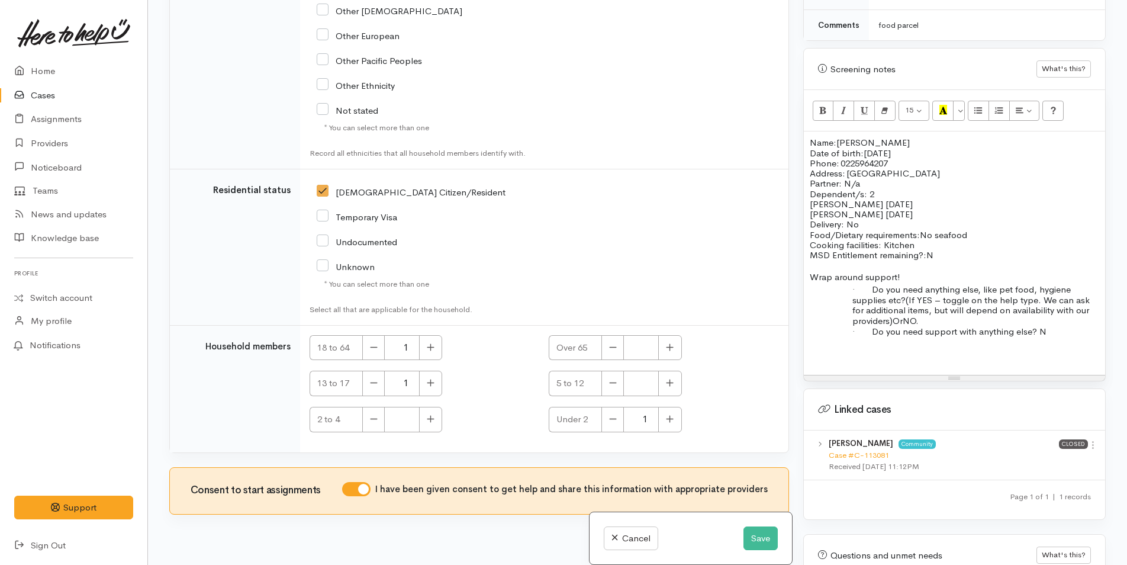
click at [992, 231] on p "Food/Dietary requirements: No seafood Cooking facilities: Kitchen MSD Entitleme…" at bounding box center [955, 245] width 290 height 31
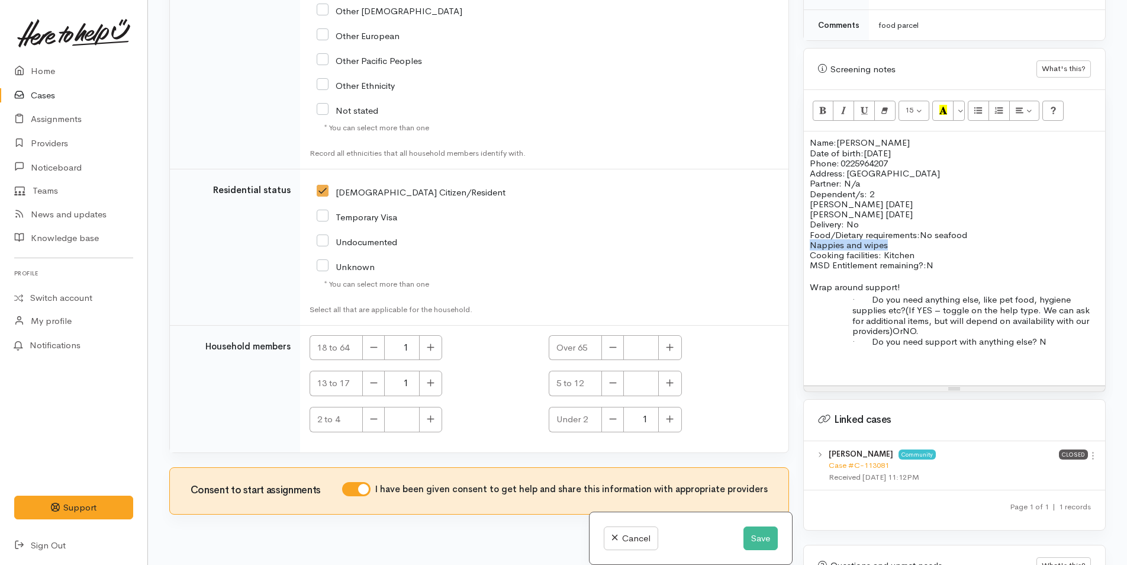
drag, startPoint x: 898, startPoint y: 243, endPoint x: 810, endPoint y: 245, distance: 87.6
click at [810, 245] on p "Nappies and wipes Cooking facilities: Kitchen MSD Entitlement remaining?: N" at bounding box center [955, 255] width 290 height 31
click at [974, 114] on button "Unordered list (CTRL+SHIFT+NUM7)" at bounding box center [978, 111] width 21 height 20
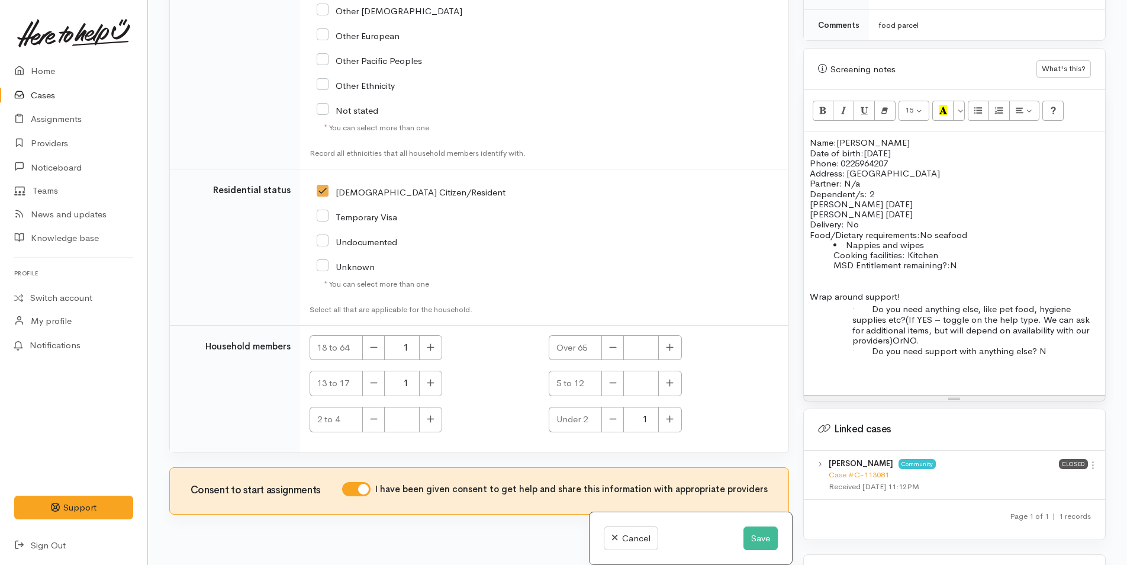
click at [833, 254] on ul "Nappies and wipes Cooking facilities: Kitchen MSD Entitlement remaining?: N" at bounding box center [955, 255] width 290 height 31
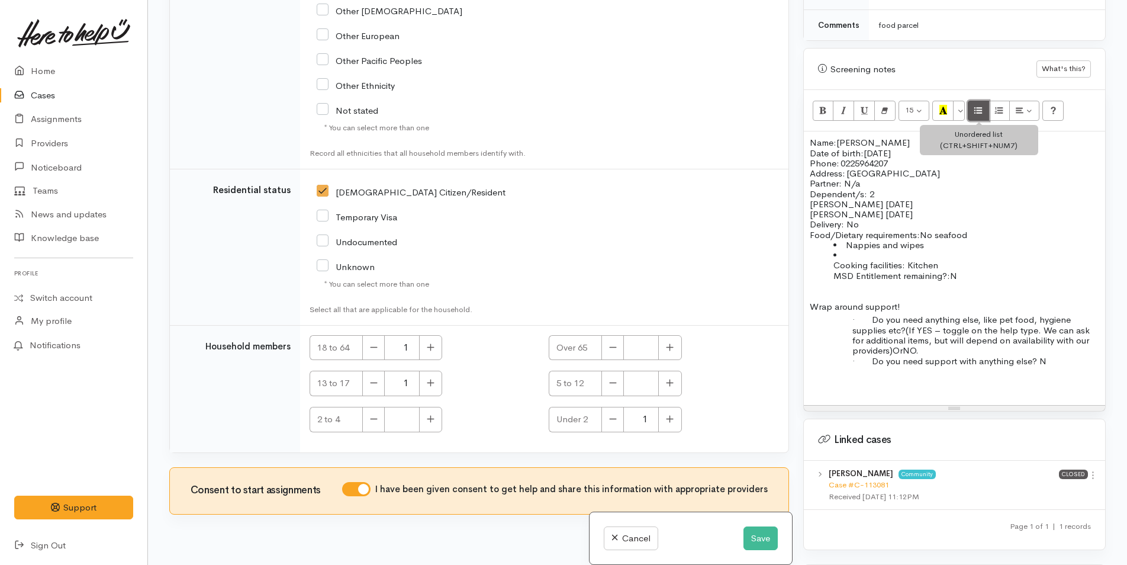
click at [978, 114] on icon "Unordered list (CTRL+SHIFT+NUM7)" at bounding box center [979, 110] width 8 height 10
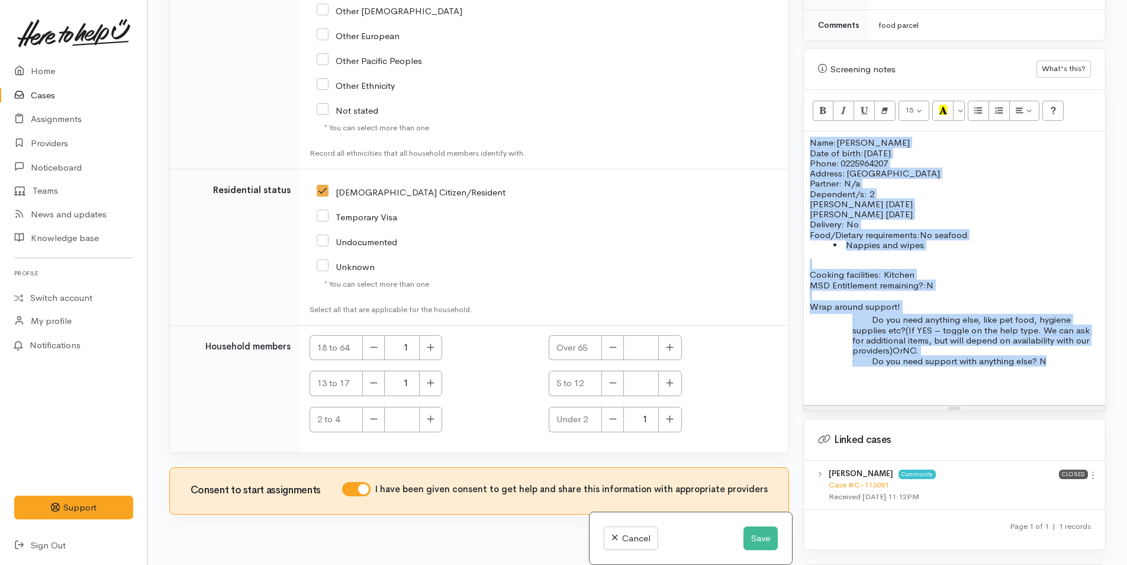
drag, startPoint x: 1059, startPoint y: 357, endPoint x: 808, endPoint y: 136, distance: 334.4
click at [808, 136] on div "Name: Ferne Ngatai Date of birth: 18/12/1986 Phone:   0225964207 Address:   30 …" at bounding box center [954, 268] width 301 height 274
click at [888, 106] on icon "Remove Font Style (CTRL+\\)" at bounding box center [885, 110] width 8 height 10
click at [884, 112] on icon "Remove Font Style (CTRL+\\)" at bounding box center [885, 110] width 8 height 10
click at [950, 172] on p "Address:   30 Twentythrid Ave" at bounding box center [955, 173] width 290 height 10
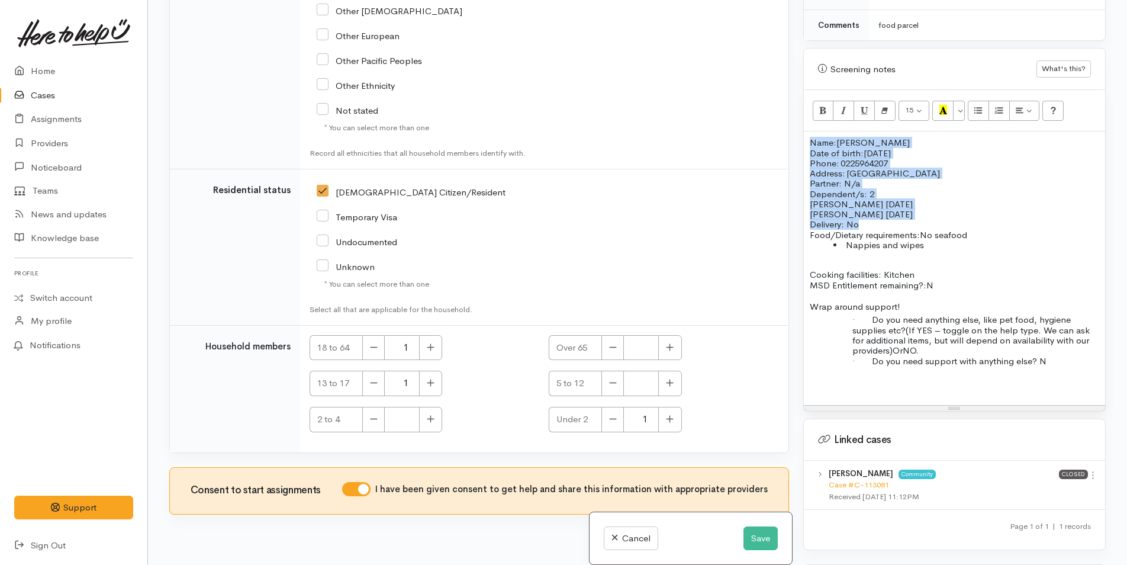
drag, startPoint x: 866, startPoint y: 223, endPoint x: 796, endPoint y: 137, distance: 110.6
click at [796, 137] on div "Related cases There are other cases potentially from the same person, address o…" at bounding box center [637, 282] width 951 height 565
copy div "Name: Ferne Ngatai Date of birth: 18/12/1986 Phone:   0225964207 Address:   30 …"
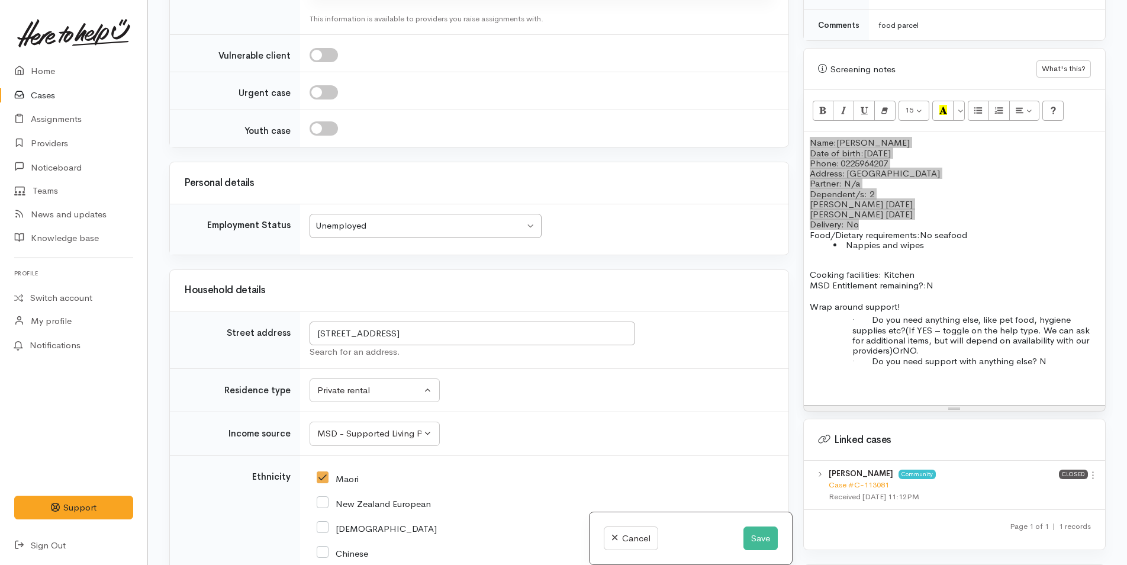
scroll to position [1437, 0]
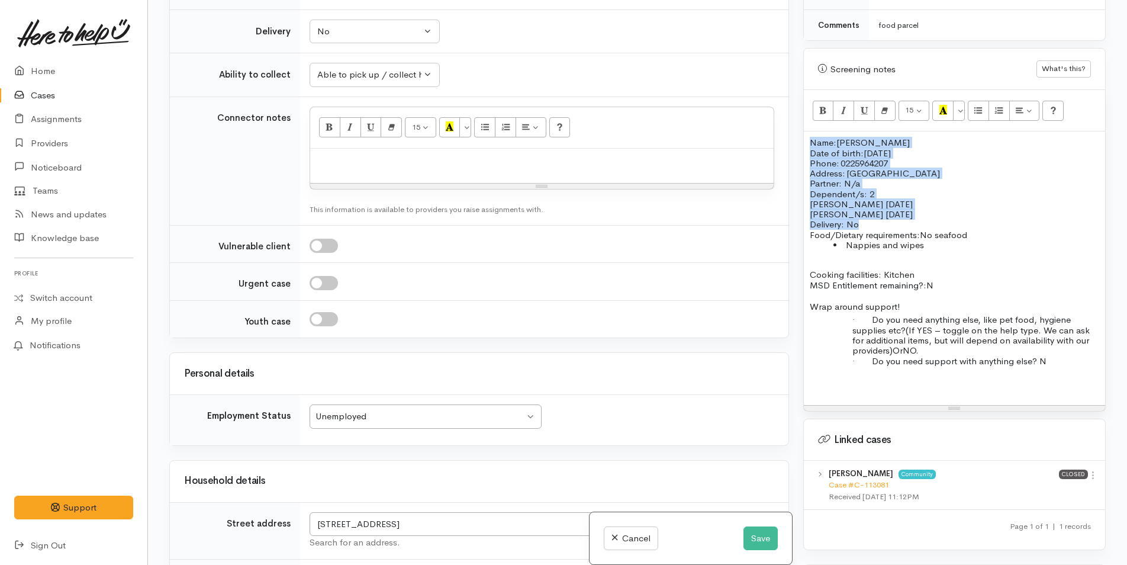
drag, startPoint x: 944, startPoint y: 287, endPoint x: 786, endPoint y: 142, distance: 215.0
click at [786, 142] on div "Related cases There are other cases potentially from the same person, address o…" at bounding box center [637, 282] width 951 height 565
copy div "Name: Ferne Ngatai Date of birth: 18/12/1986 Phone:   0225964207 Address:   30 …"
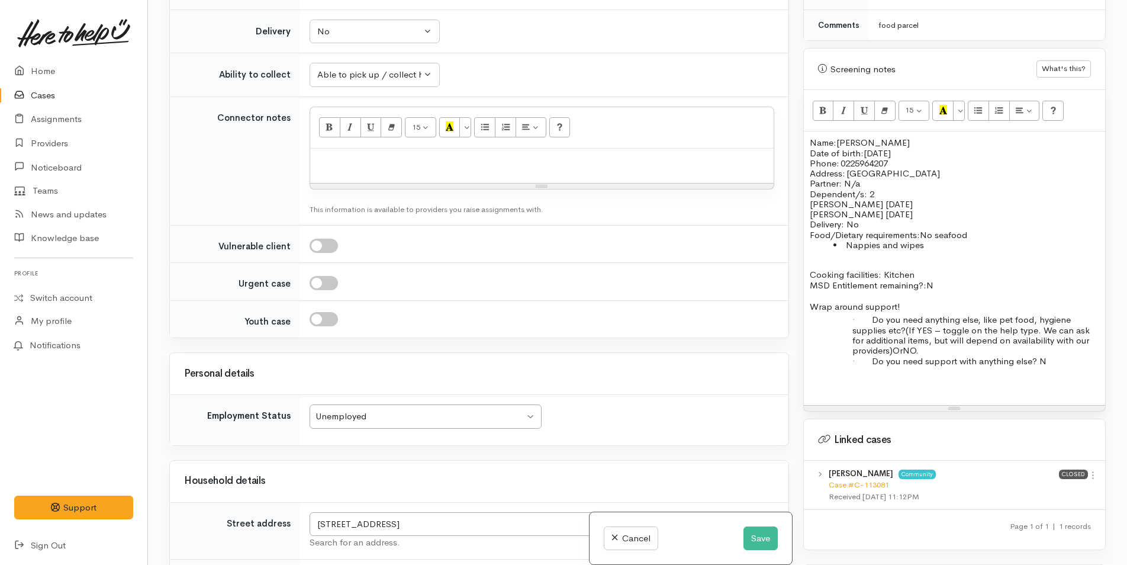
click at [425, 155] on p at bounding box center [542, 162] width 452 height 14
paste div
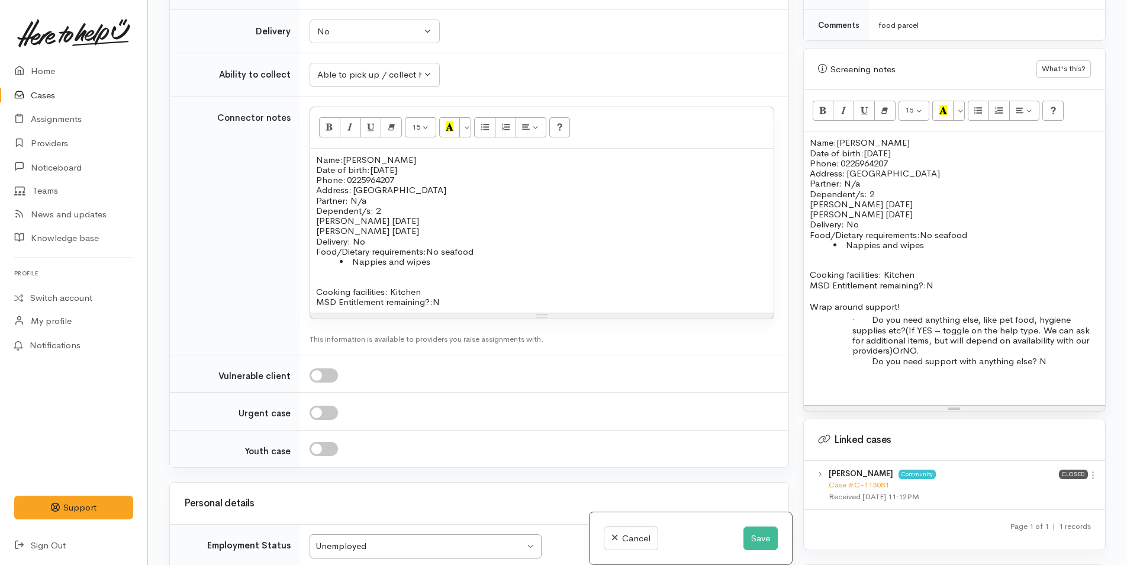
click at [808, 139] on div "Name: Ferne Ngatai Date of birth: 18/12/1986 Phone:   0225964207 Address:   30 …" at bounding box center [954, 268] width 301 height 274
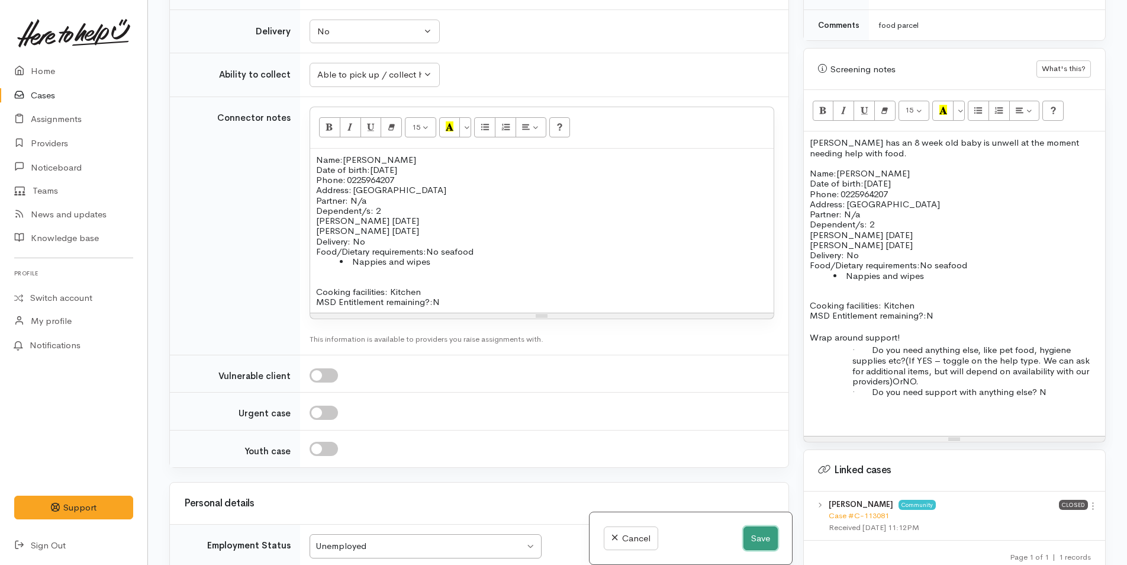
click at [751, 536] on button "Save" at bounding box center [761, 538] width 34 height 24
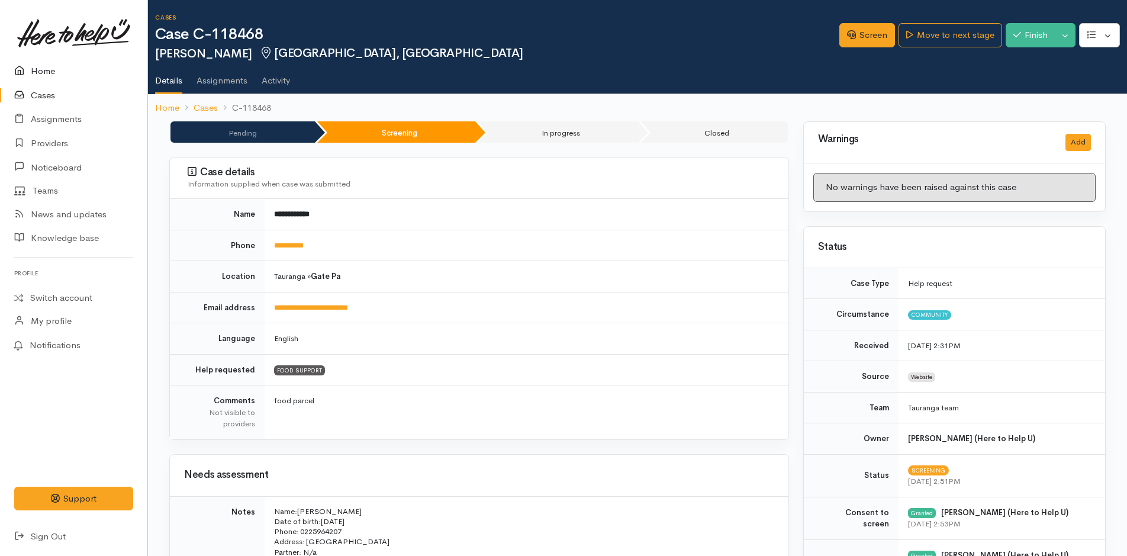
click at [53, 72] on link "Home" at bounding box center [73, 71] width 147 height 24
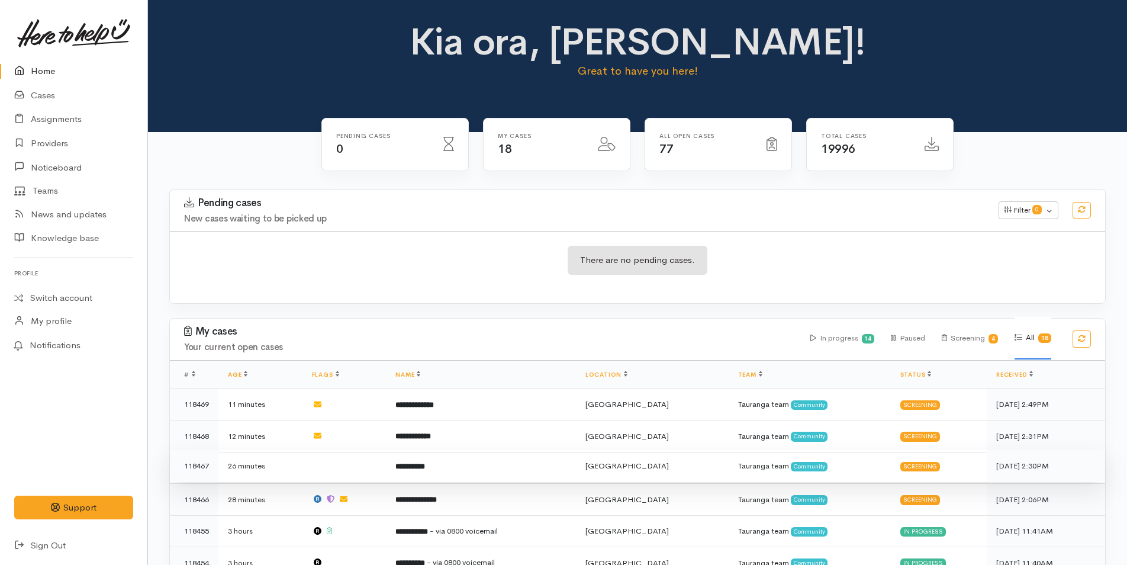
click at [461, 467] on td "**********" at bounding box center [480, 466] width 189 height 32
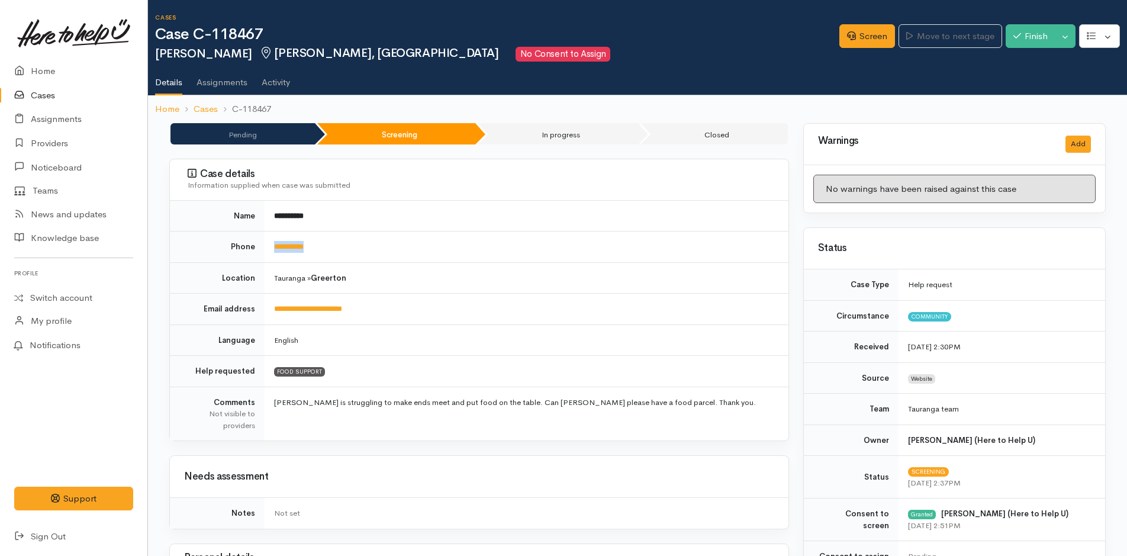
drag, startPoint x: 338, startPoint y: 250, endPoint x: 263, endPoint y: 254, distance: 75.3
click at [263, 254] on tr "**********" at bounding box center [479, 247] width 619 height 31
copy tr "**********"
click at [863, 31] on link "Screen" at bounding box center [868, 36] width 56 height 24
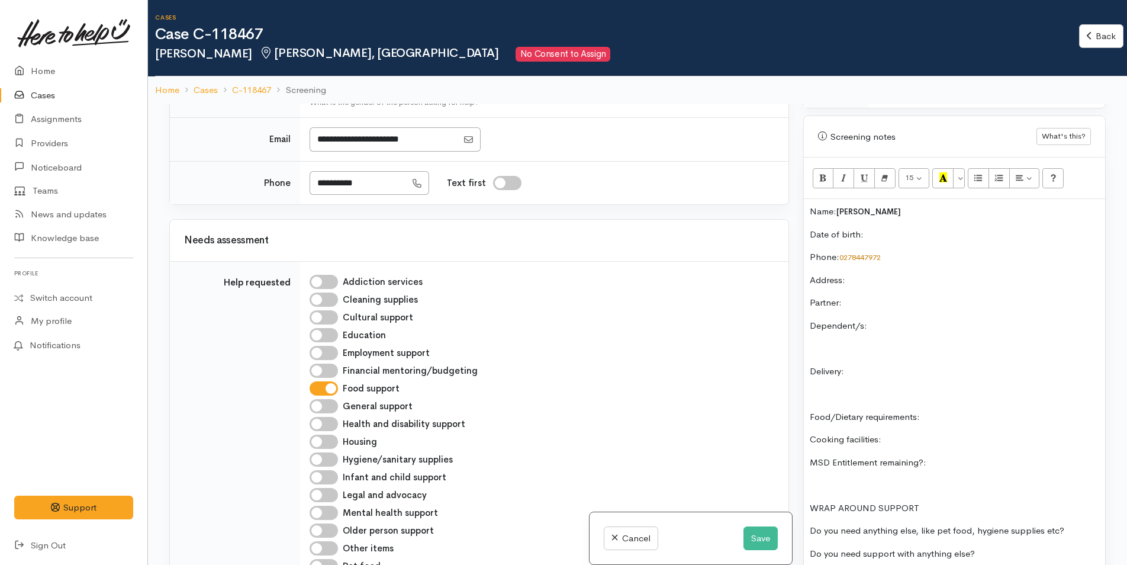
scroll to position [710, 0]
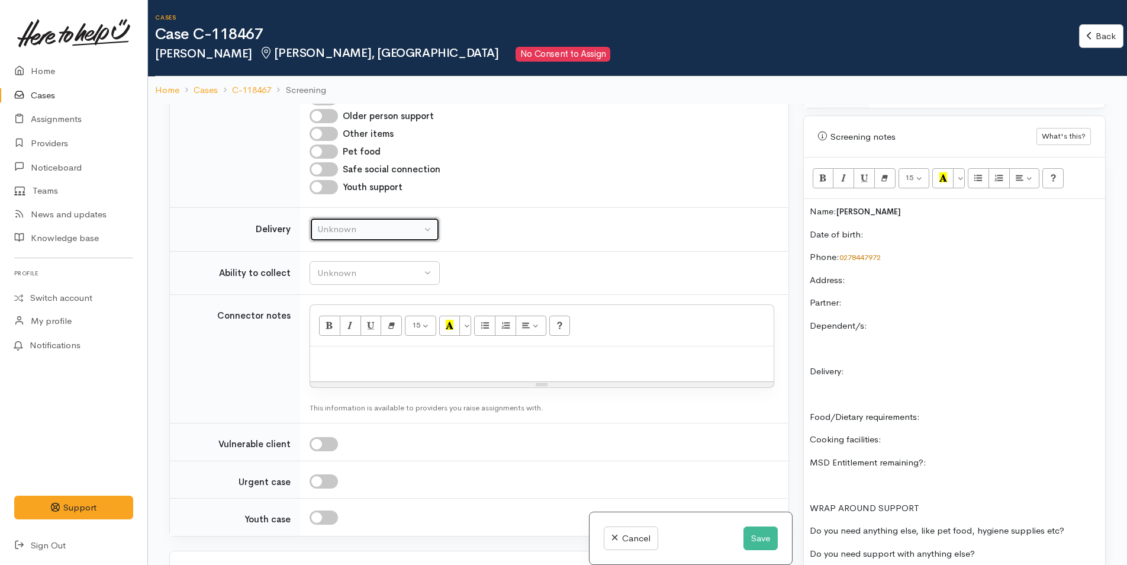
click at [339, 234] on div "Unknown" at bounding box center [369, 230] width 104 height 14
click at [329, 340] on span "No" at bounding box center [330, 340] width 12 height 14
select select "1"
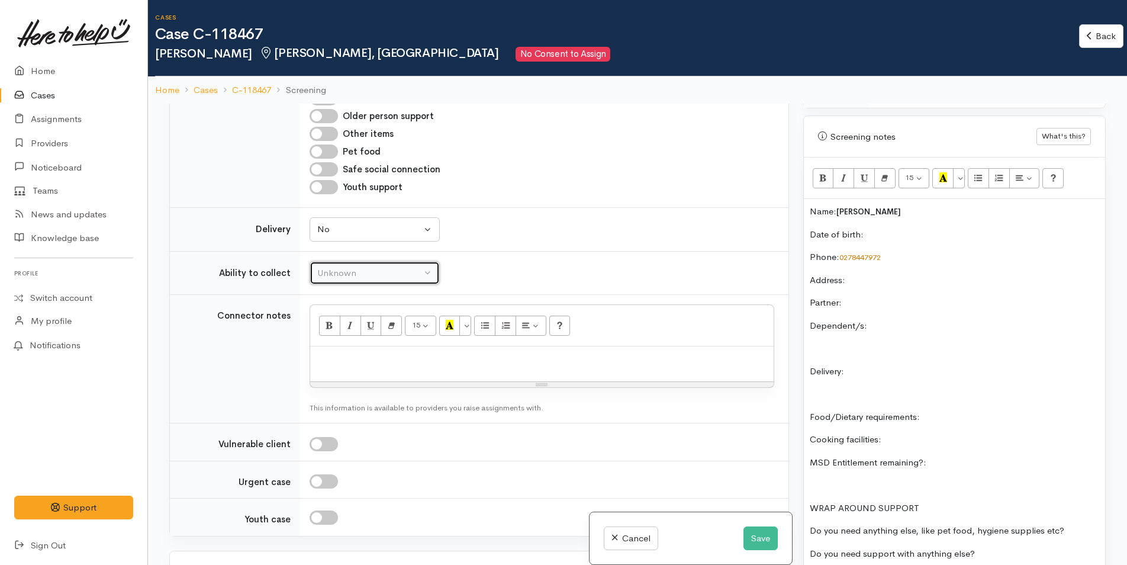
click at [346, 271] on div "Unknown" at bounding box center [369, 273] width 104 height 14
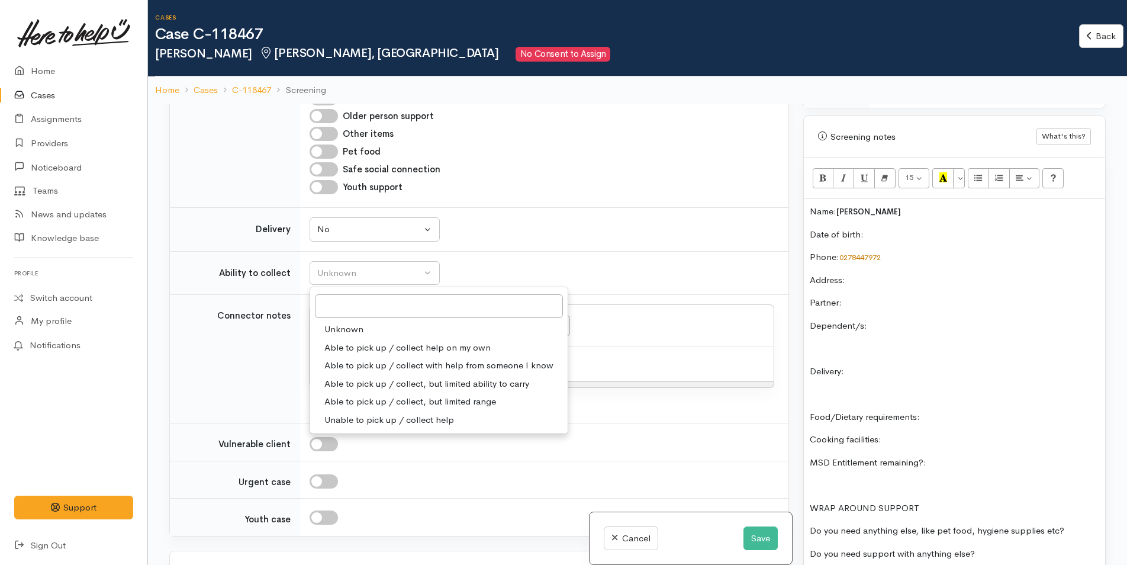
click at [359, 346] on span "Able to pick up / collect help on my own" at bounding box center [407, 348] width 166 height 14
select select "2"
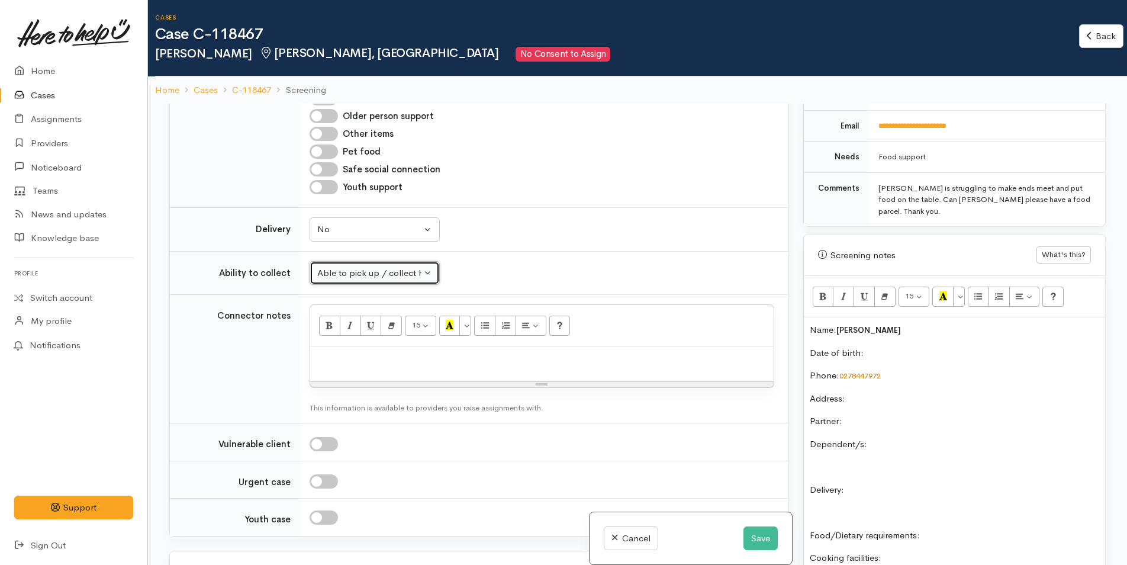
scroll to position [414, 0]
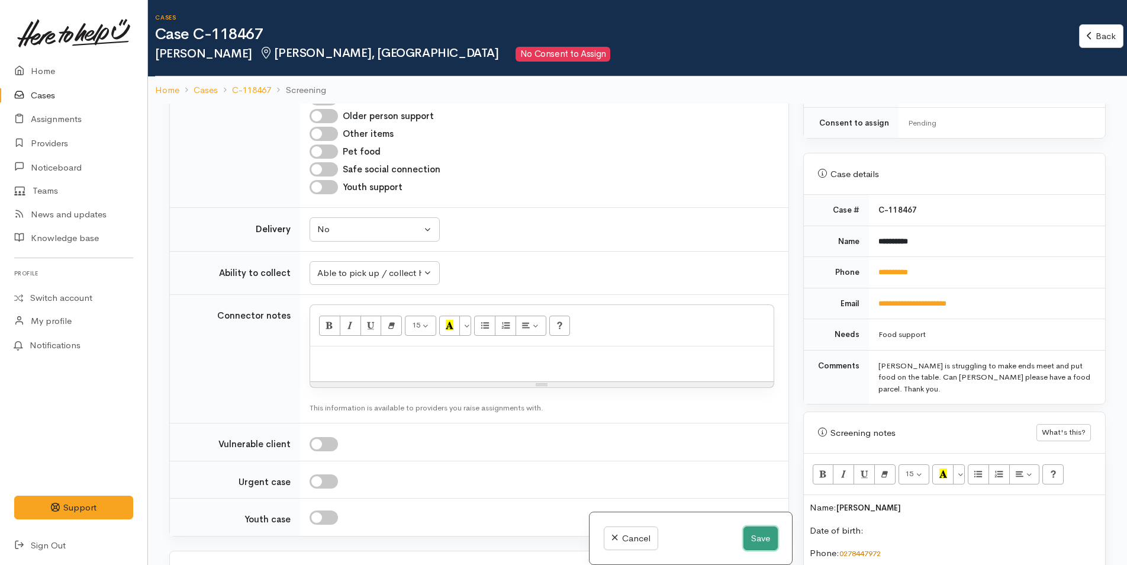
click at [766, 535] on button "Save" at bounding box center [761, 538] width 34 height 24
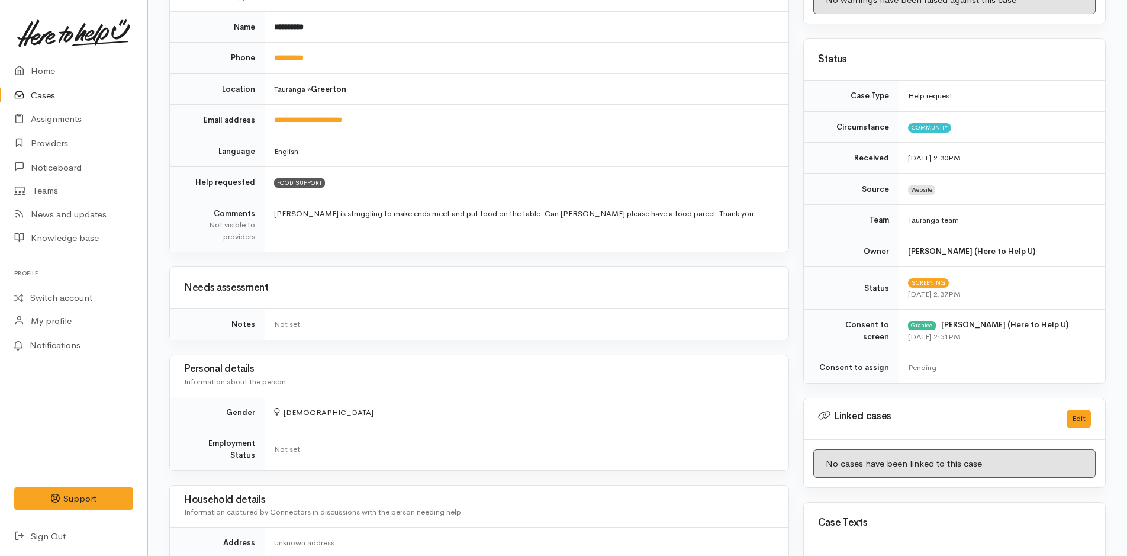
scroll to position [355, 0]
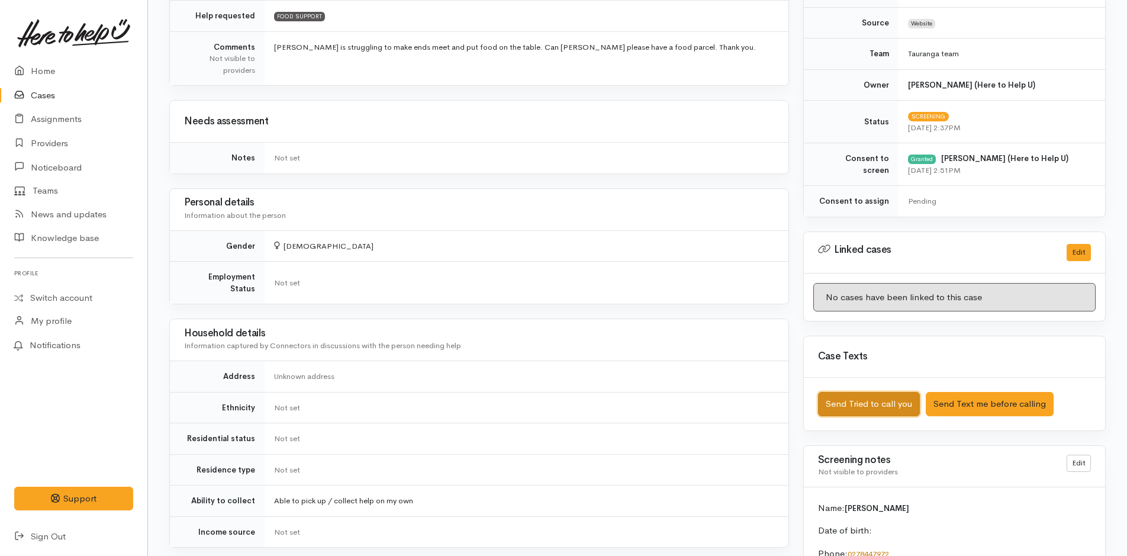
click at [860, 402] on button "Send Tried to call you" at bounding box center [869, 404] width 102 height 24
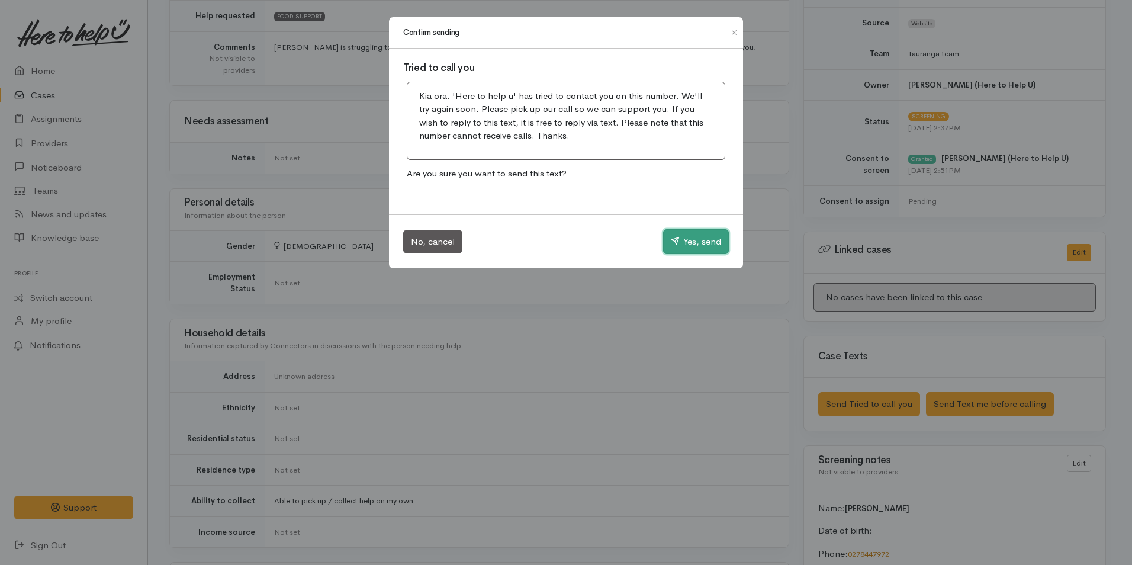
click at [700, 243] on button "Yes, send" at bounding box center [696, 241] width 66 height 25
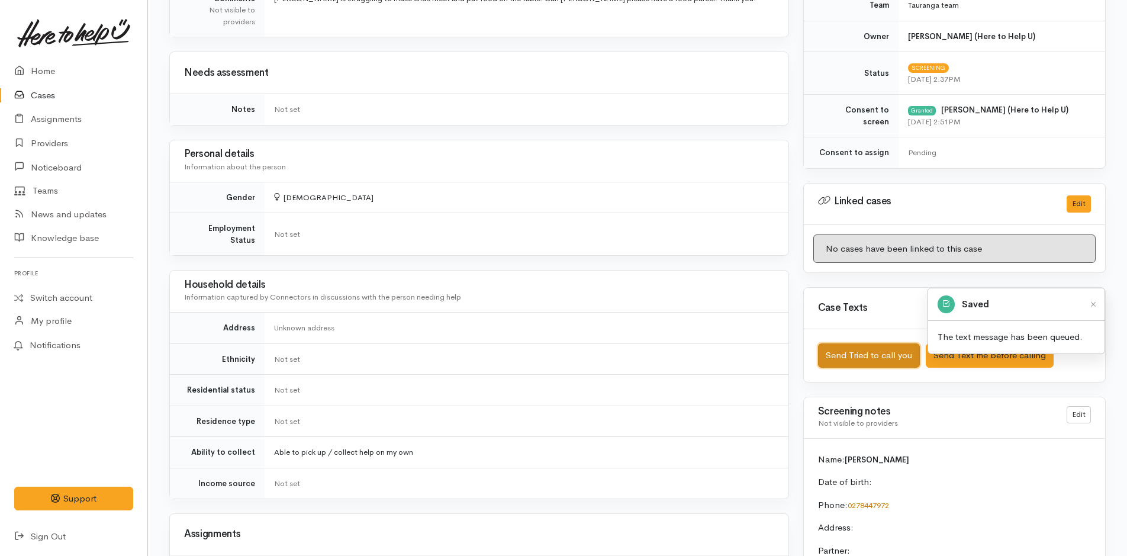
scroll to position [710, 0]
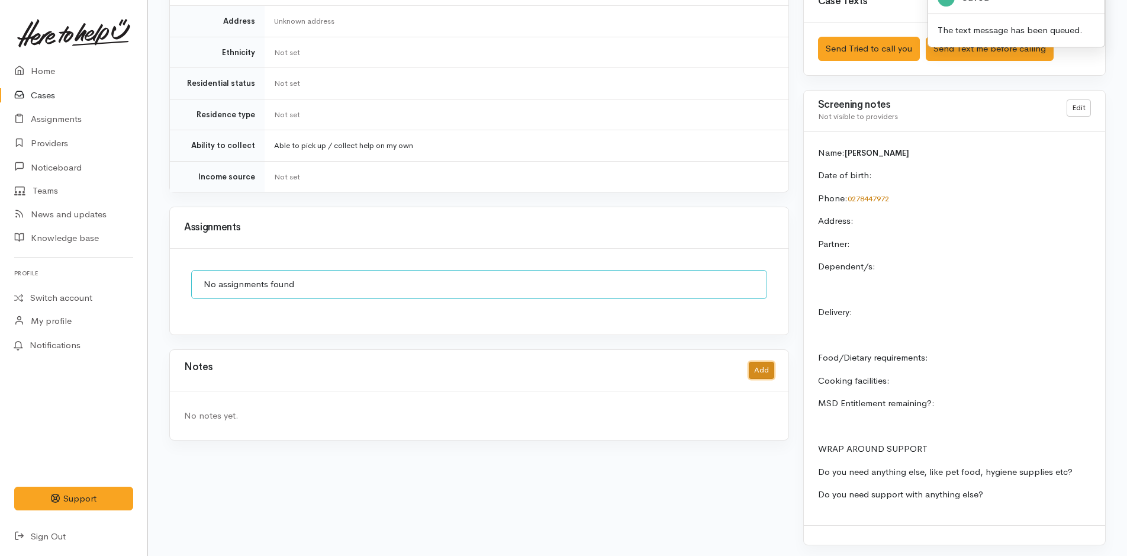
click at [761, 362] on button "Add" at bounding box center [761, 370] width 25 height 17
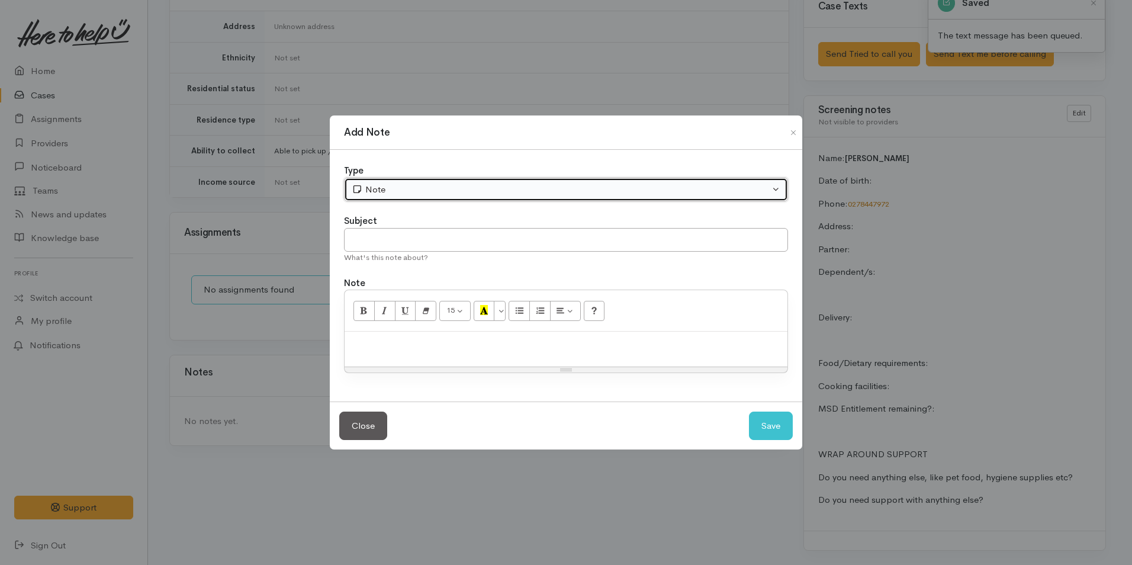
click at [387, 189] on div "Note" at bounding box center [561, 190] width 418 height 14
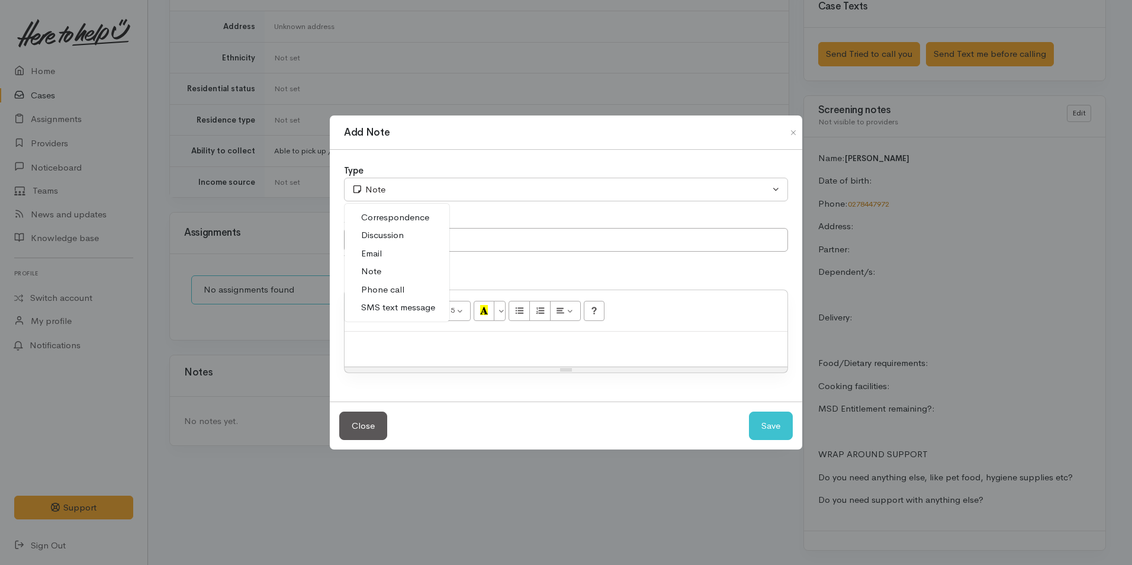
click at [401, 287] on span "Phone call" at bounding box center [382, 290] width 43 height 14
select select "3"
click at [537, 353] on div at bounding box center [566, 349] width 443 height 35
click at [615, 355] on div at bounding box center [566, 349] width 443 height 35
paste div
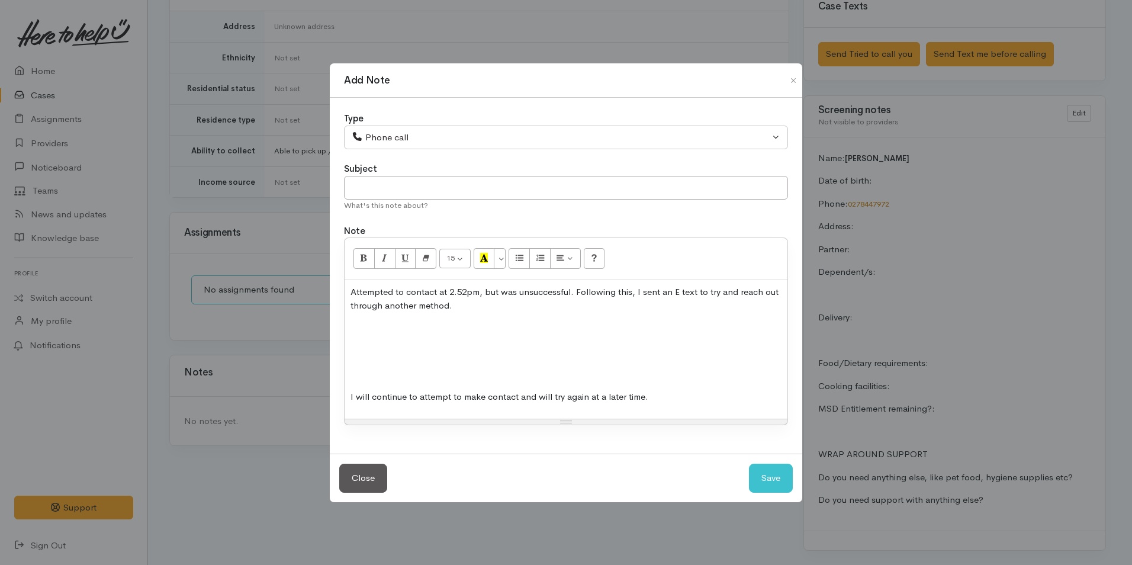
click at [411, 380] on div "Attempted to contact at 2.52pm, but was unsuccessful. Following this, I sent an…" at bounding box center [566, 348] width 443 height 139
click at [411, 365] on div "Attempted to contact at 2.52pm, but was unsuccessful. Following this, I sent an…" at bounding box center [566, 348] width 443 height 139
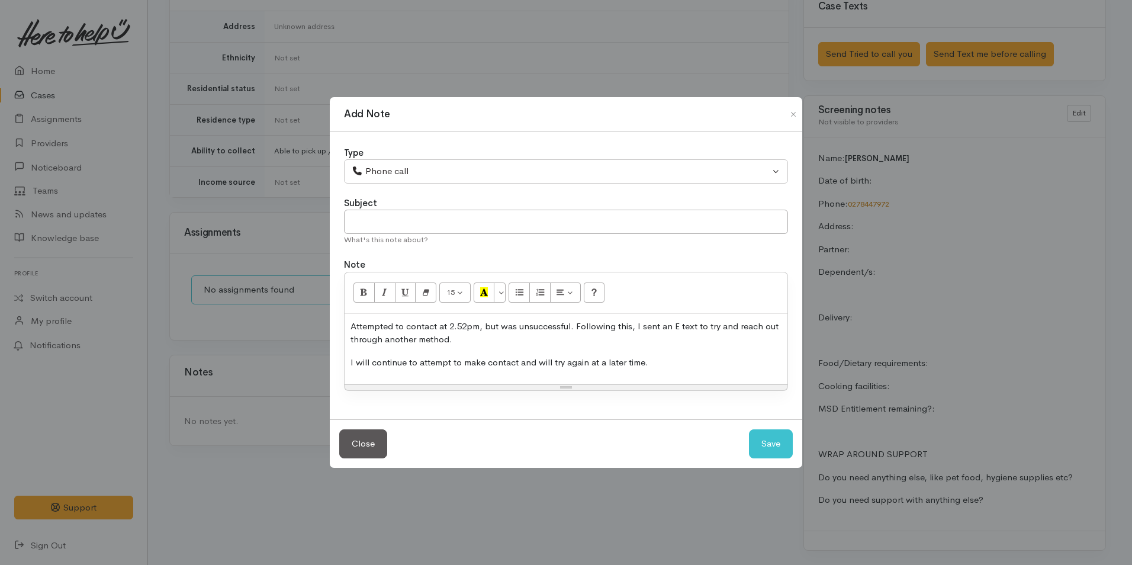
click at [470, 329] on p "Attempted to contact at 2.52pm, but was unsuccessful. Following this, I sent an…" at bounding box center [566, 333] width 431 height 27
click at [768, 441] on button "Save" at bounding box center [771, 443] width 44 height 29
select select "1"
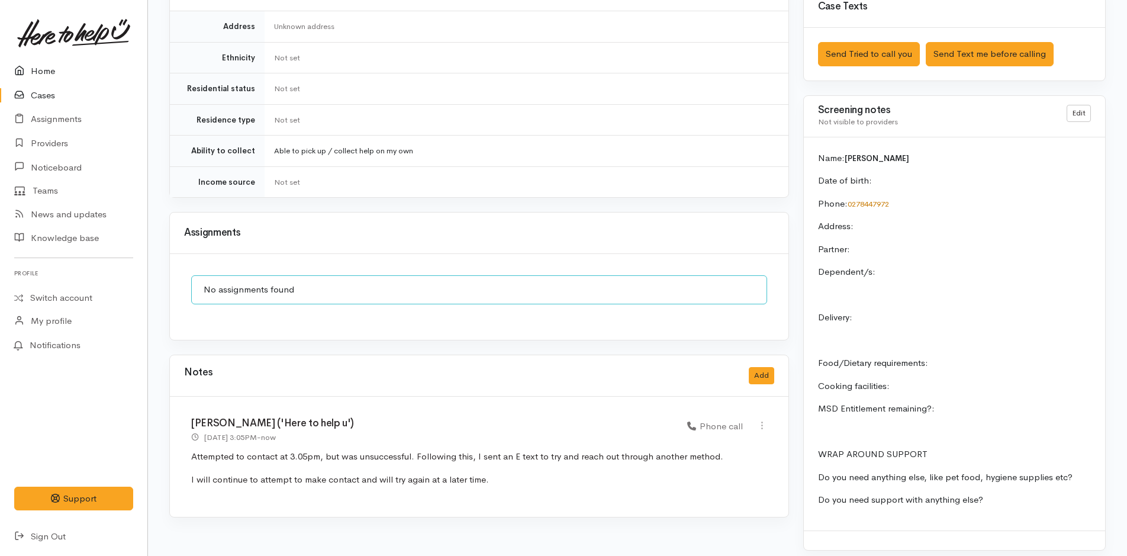
click at [43, 72] on link "Home" at bounding box center [73, 71] width 147 height 24
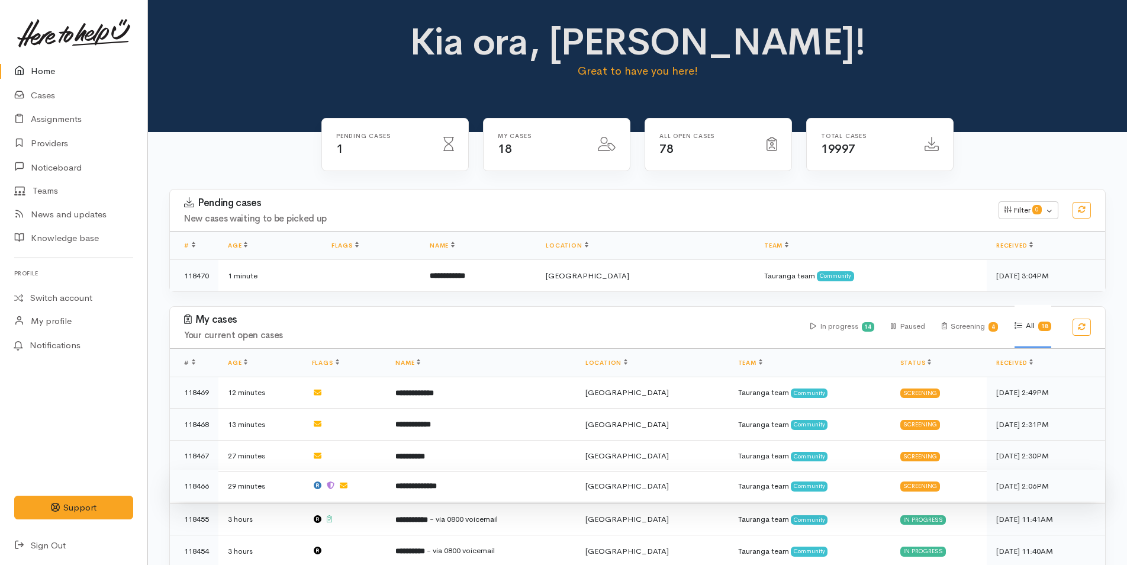
click at [437, 482] on b "**********" at bounding box center [416, 486] width 41 height 8
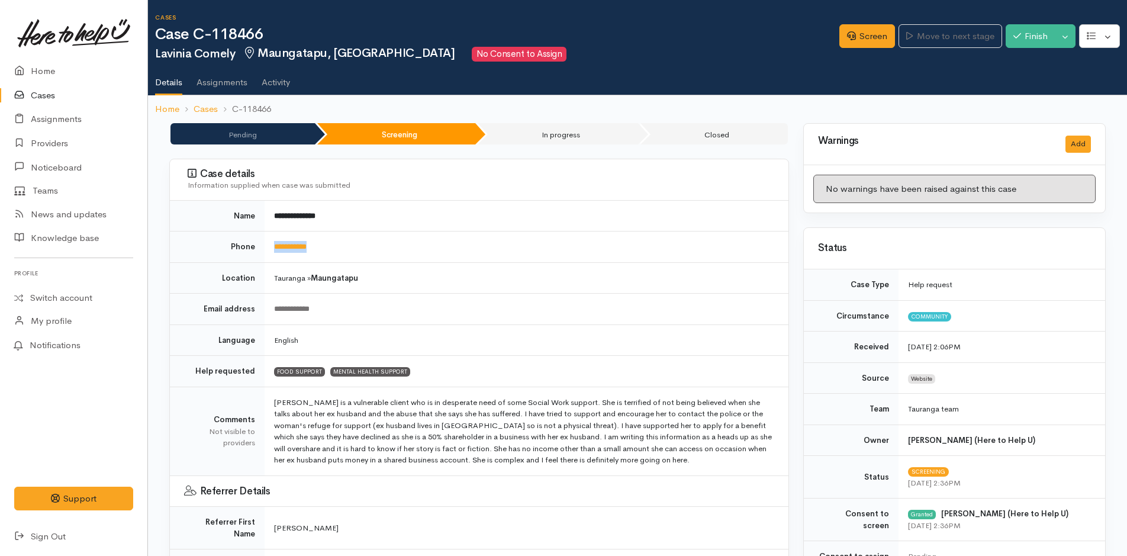
drag, startPoint x: 350, startPoint y: 247, endPoint x: 259, endPoint y: 250, distance: 91.2
click at [259, 250] on tr "**********" at bounding box center [479, 247] width 619 height 31
copy tr "**********"
drag, startPoint x: 867, startPoint y: 38, endPoint x: 874, endPoint y: 29, distance: 11.5
click at [867, 38] on link "Screen" at bounding box center [868, 36] width 56 height 24
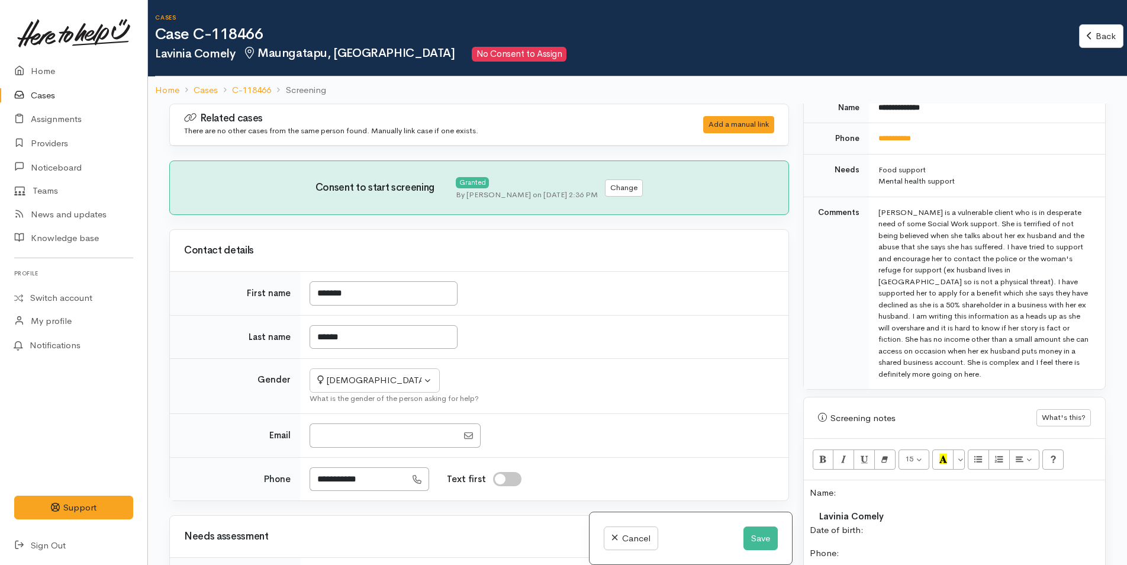
scroll to position [651, 0]
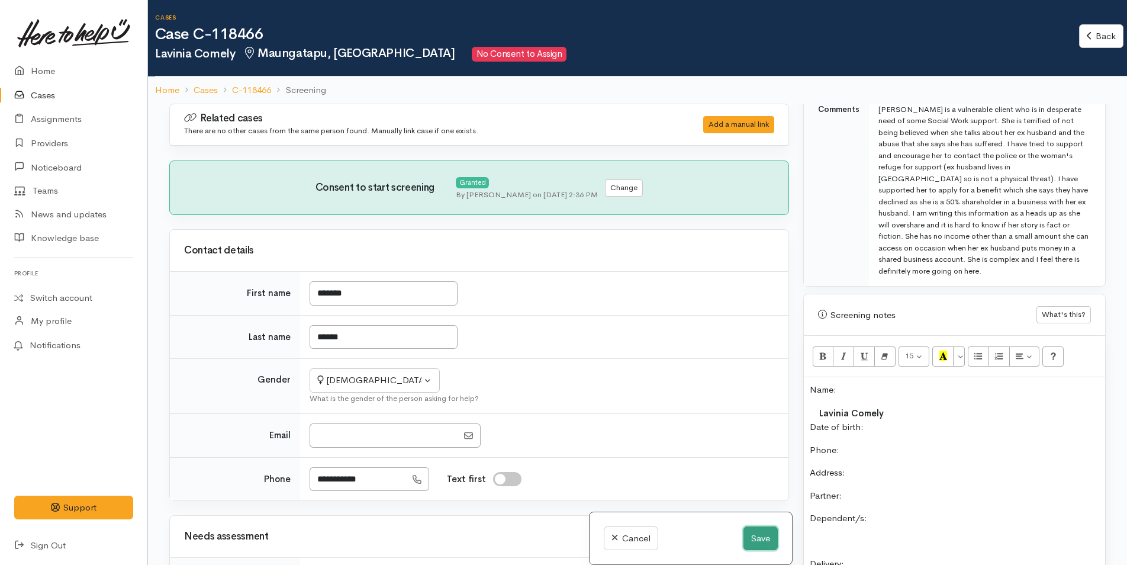
click at [759, 538] on button "Save" at bounding box center [761, 538] width 34 height 24
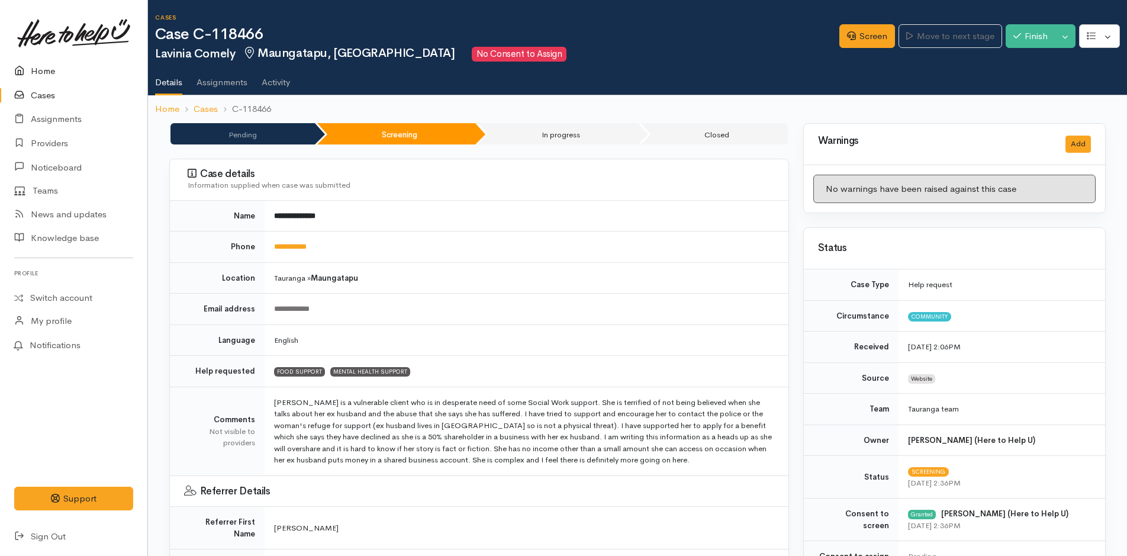
click at [37, 68] on link "Home" at bounding box center [73, 71] width 147 height 24
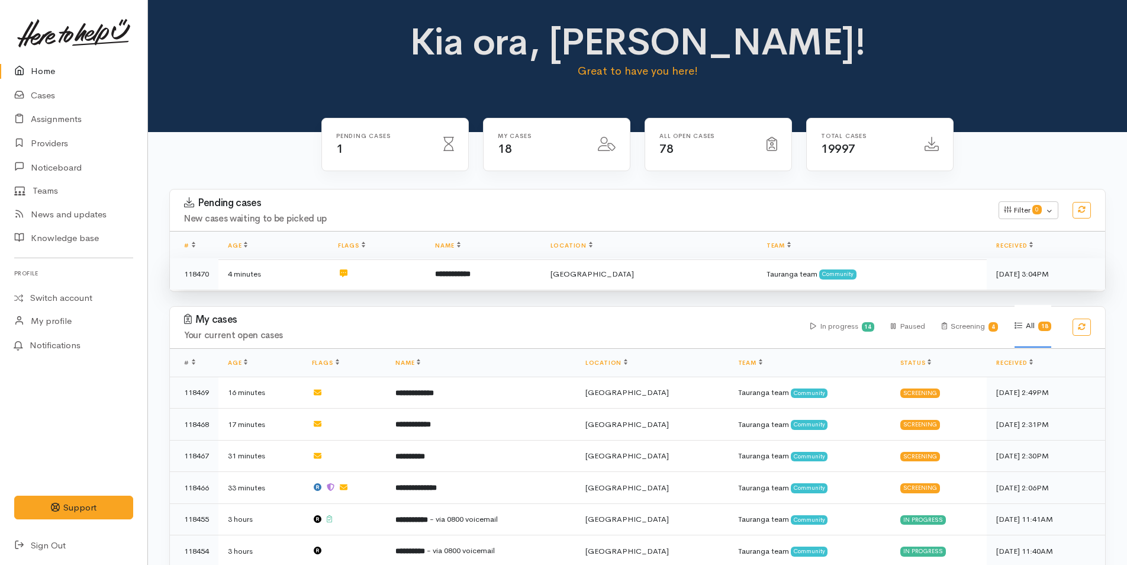
click at [471, 275] on b "**********" at bounding box center [453, 274] width 36 height 8
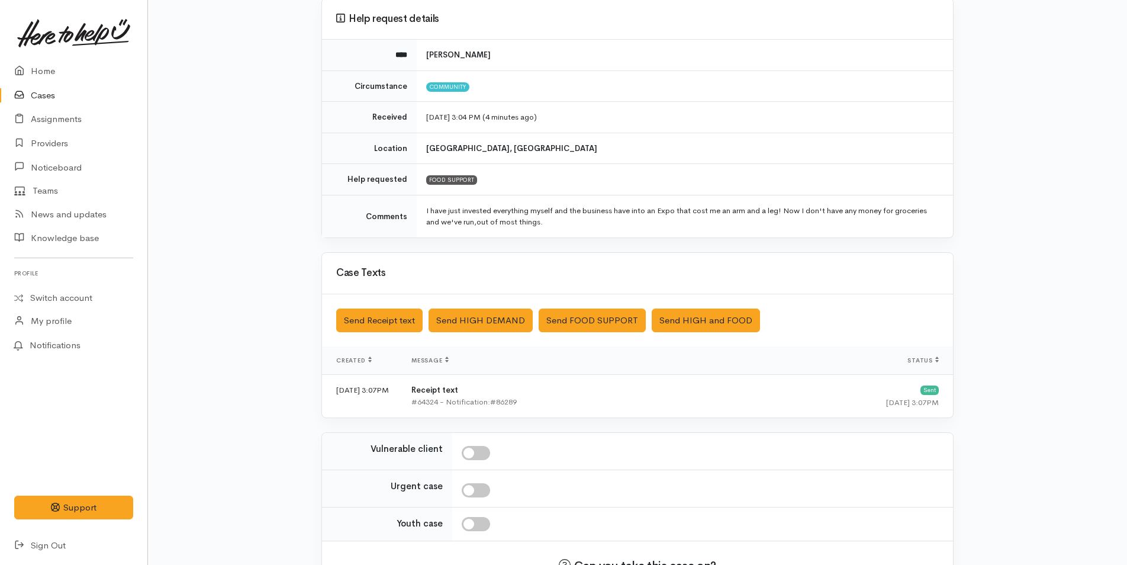
scroll to position [191, 0]
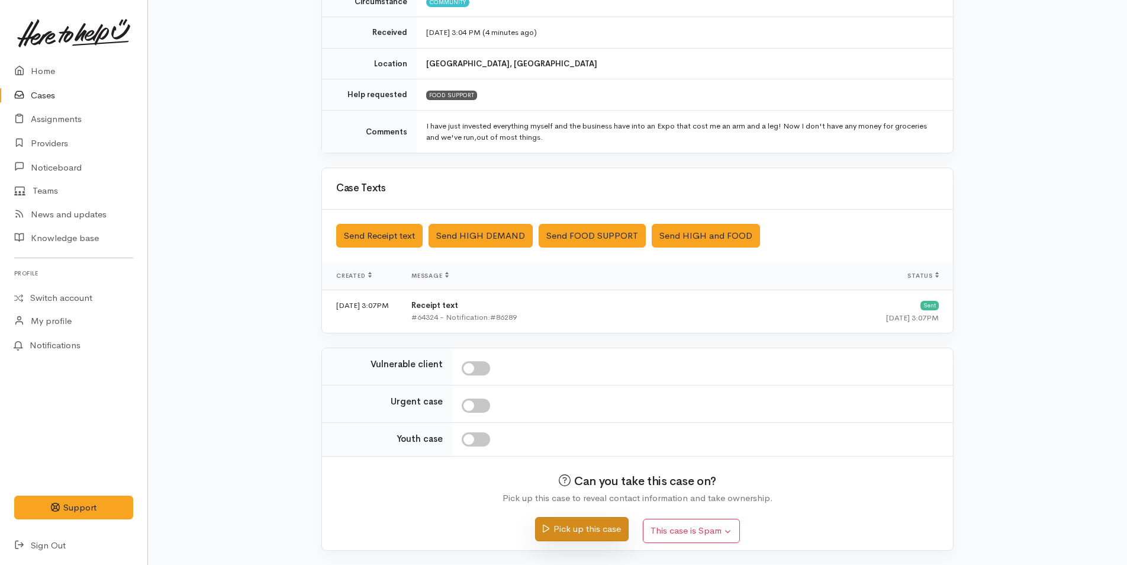
click at [592, 525] on button "Pick up this case" at bounding box center [581, 529] width 93 height 24
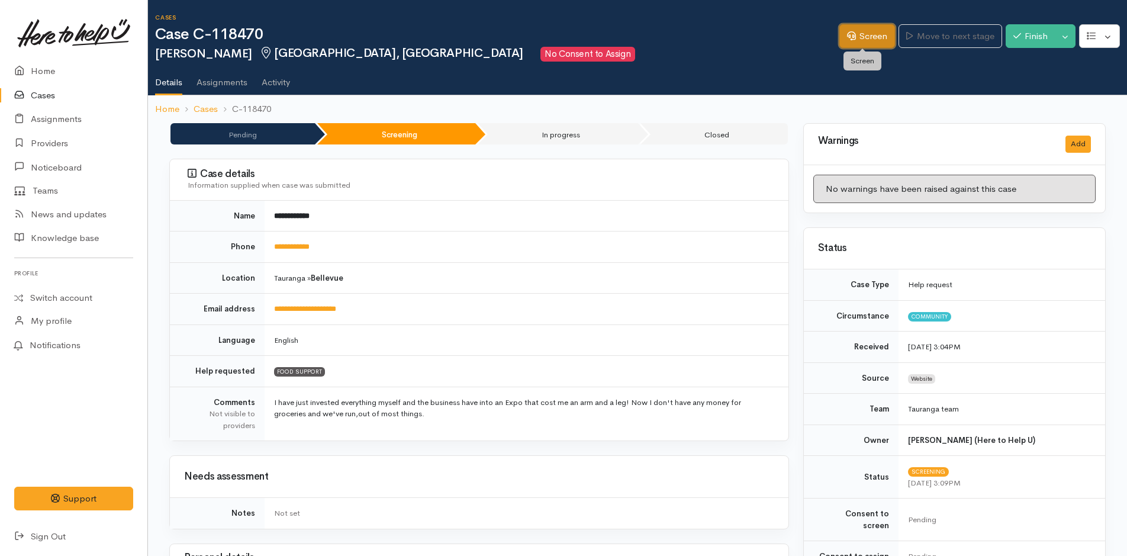
click at [864, 30] on link "Screen" at bounding box center [868, 36] width 56 height 24
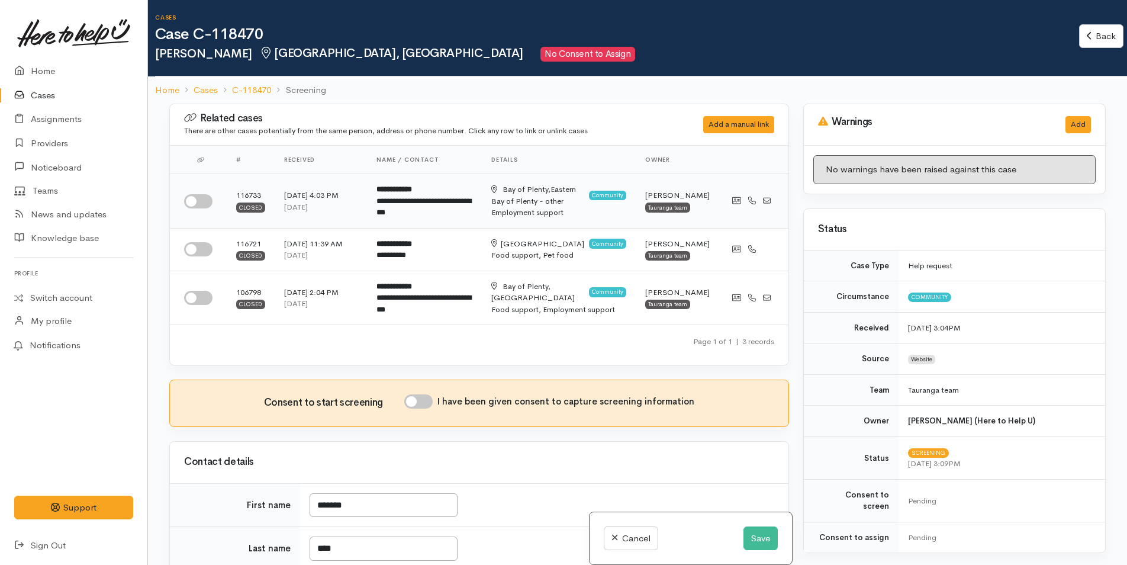
click at [198, 200] on input "checkbox" at bounding box center [198, 201] width 28 height 14
checkbox input "true"
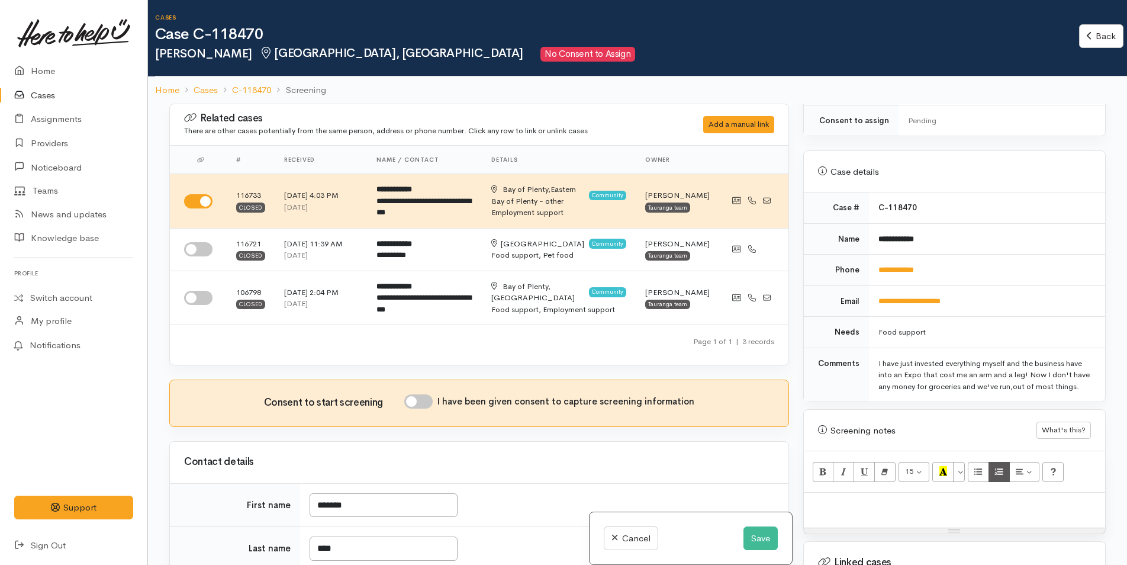
scroll to position [533, 0]
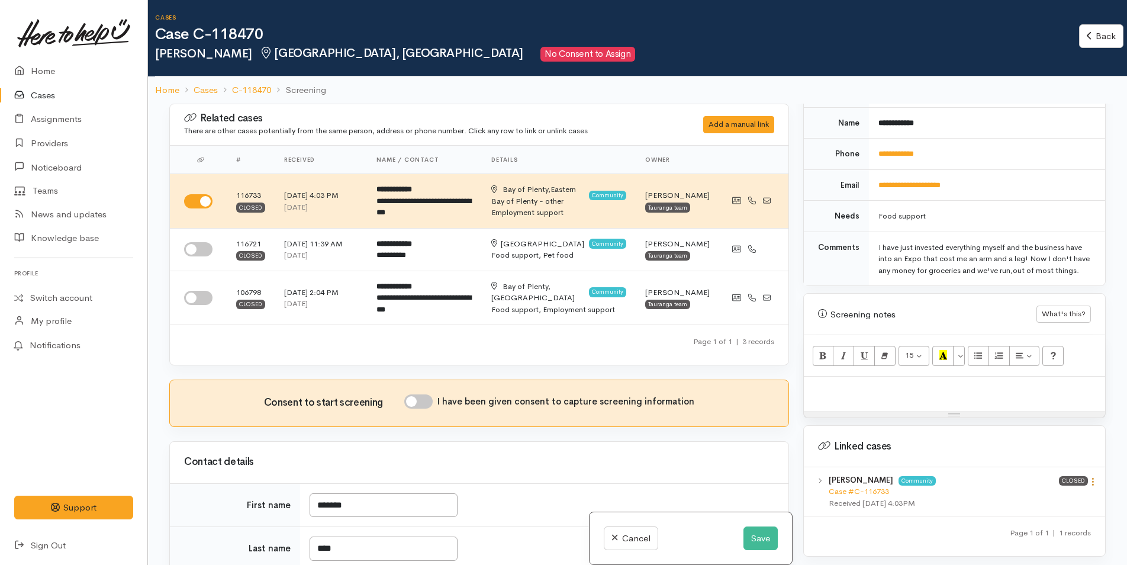
click at [1088, 483] on icon at bounding box center [1093, 482] width 10 height 10
click at [1043, 503] on link "View case" at bounding box center [1051, 505] width 94 height 18
click at [860, 395] on p at bounding box center [955, 389] width 290 height 14
paste div
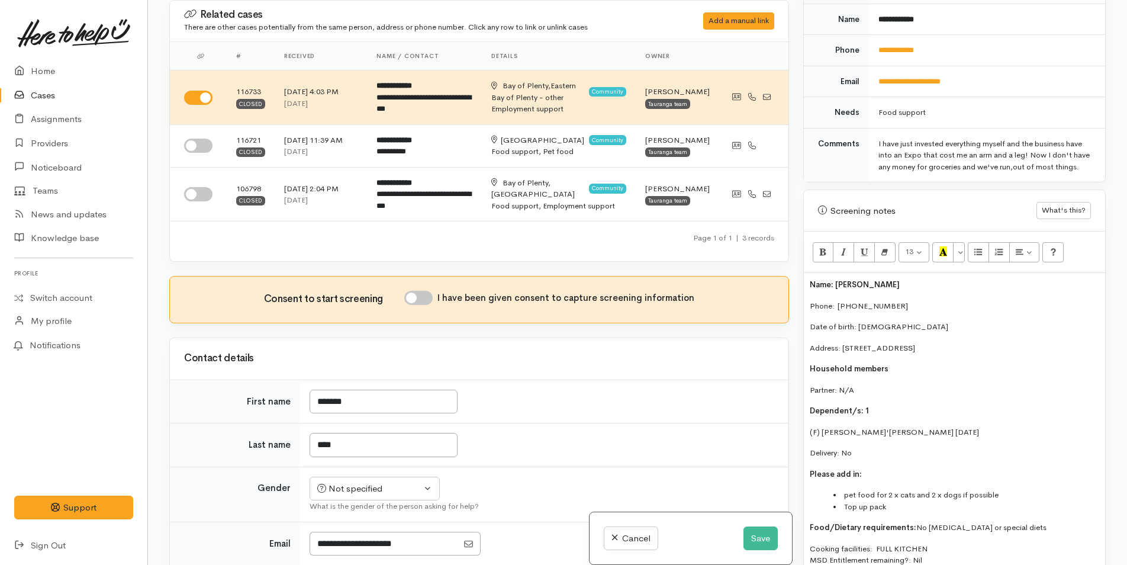
scroll to position [533, 0]
click at [423, 299] on input "I have been given consent to capture screening information" at bounding box center [418, 298] width 28 height 14
checkbox input "true"
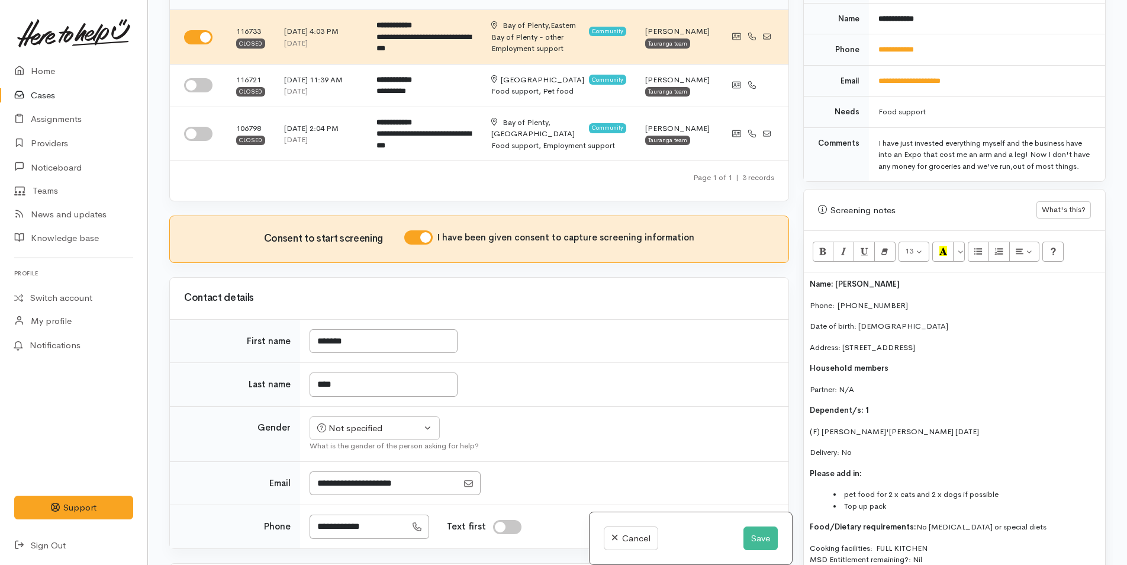
scroll to position [237, 0]
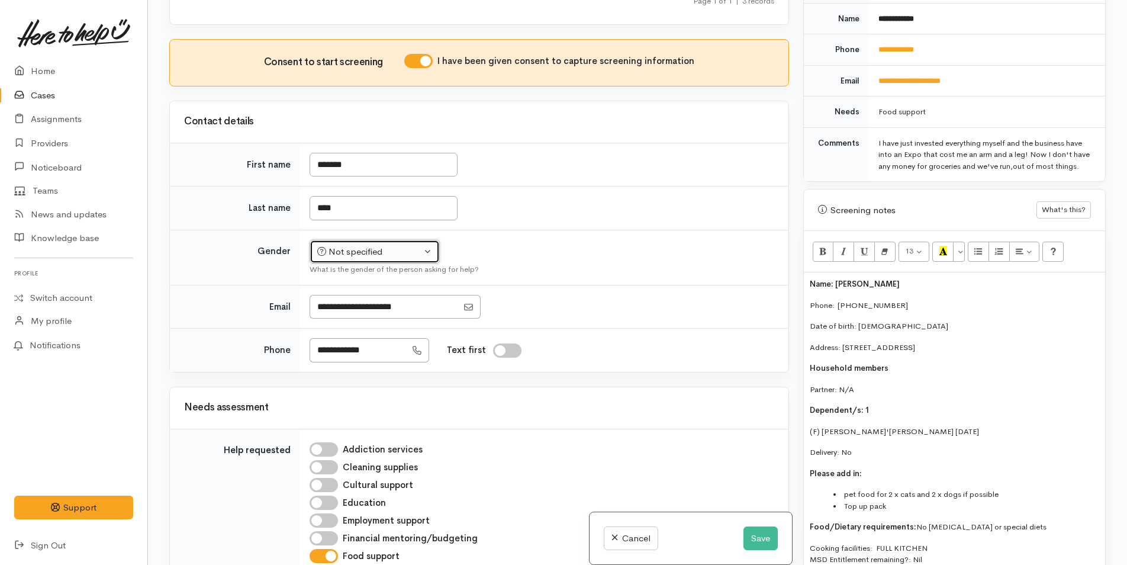
click at [342, 257] on div "Not specified" at bounding box center [369, 252] width 104 height 14
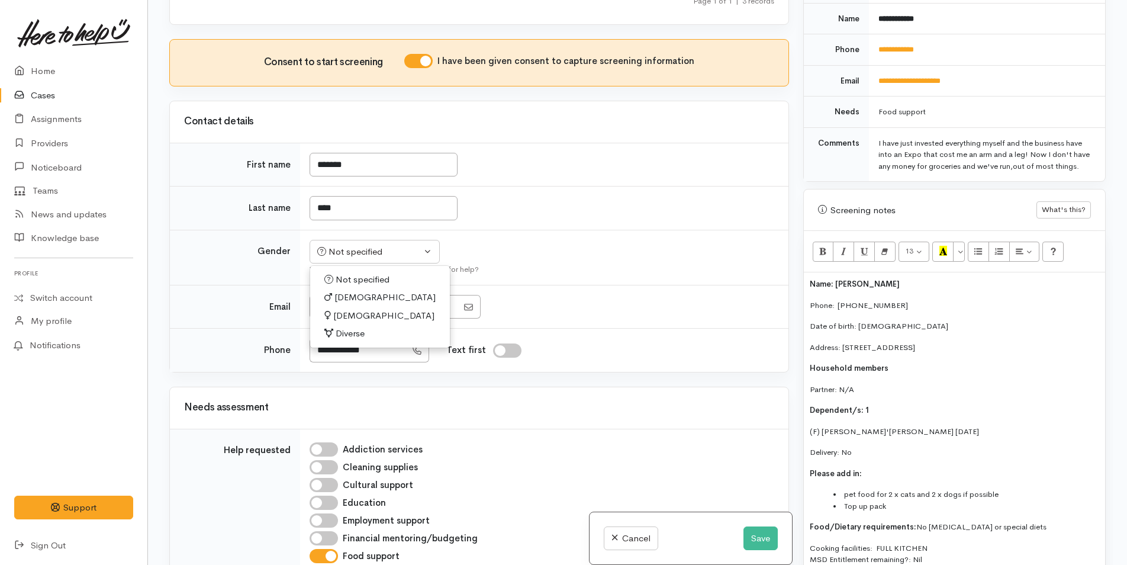
click at [354, 313] on span "[DEMOGRAPHIC_DATA]" at bounding box center [383, 316] width 101 height 14
select select "[DEMOGRAPHIC_DATA]"
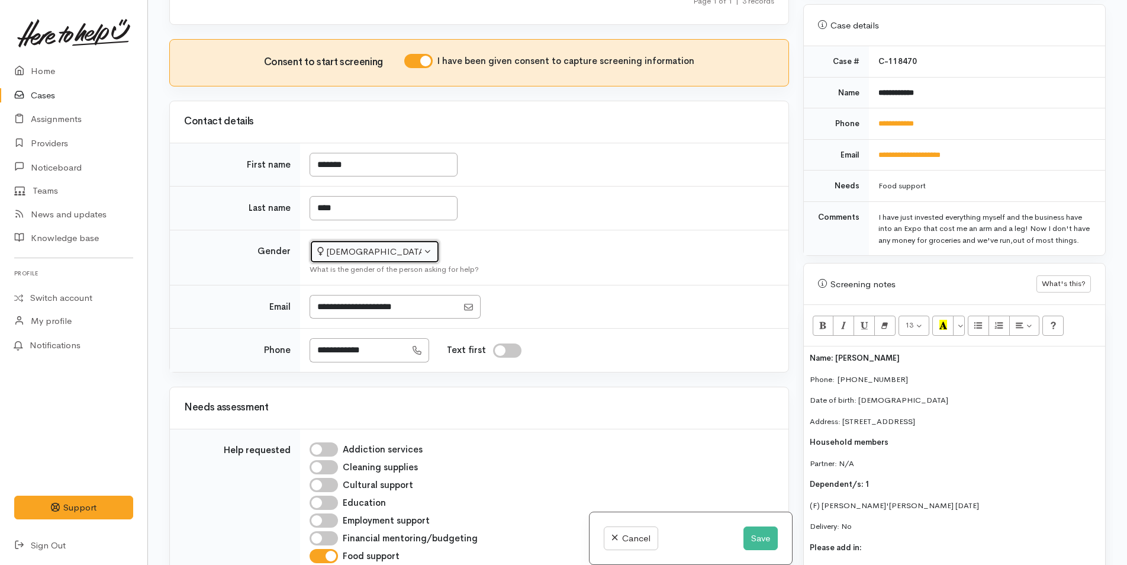
scroll to position [356, 0]
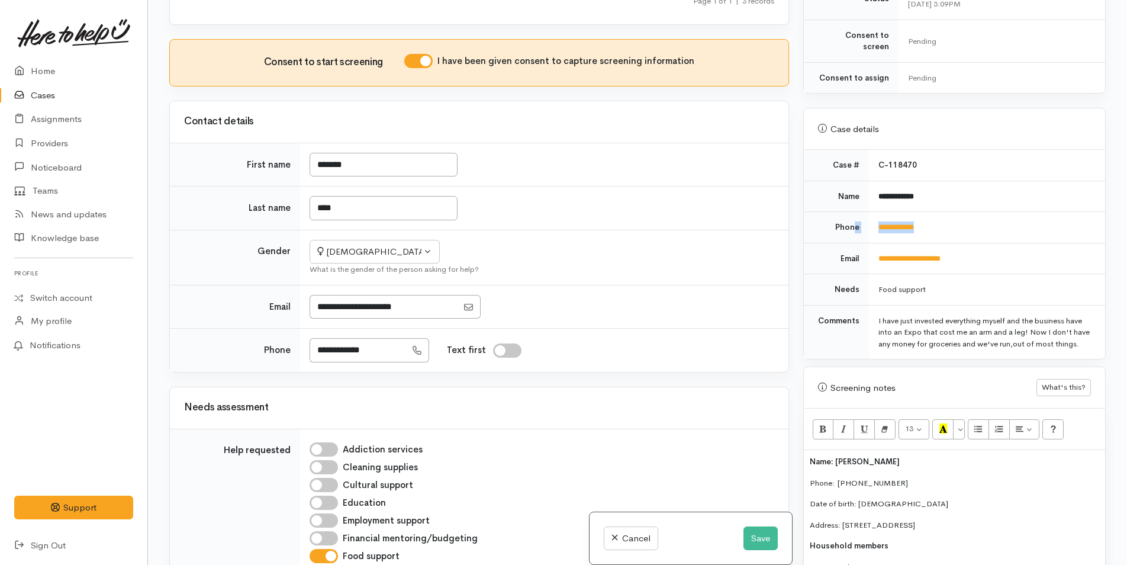
drag, startPoint x: 943, startPoint y: 217, endPoint x: 855, endPoint y: 217, distance: 87.6
click at [855, 217] on tr "**********" at bounding box center [954, 227] width 301 height 31
click at [946, 212] on td "**********" at bounding box center [987, 227] width 236 height 31
drag, startPoint x: 946, startPoint y: 214, endPoint x: 866, endPoint y: 221, distance: 79.7
click at [866, 221] on tr "**********" at bounding box center [954, 227] width 301 height 31
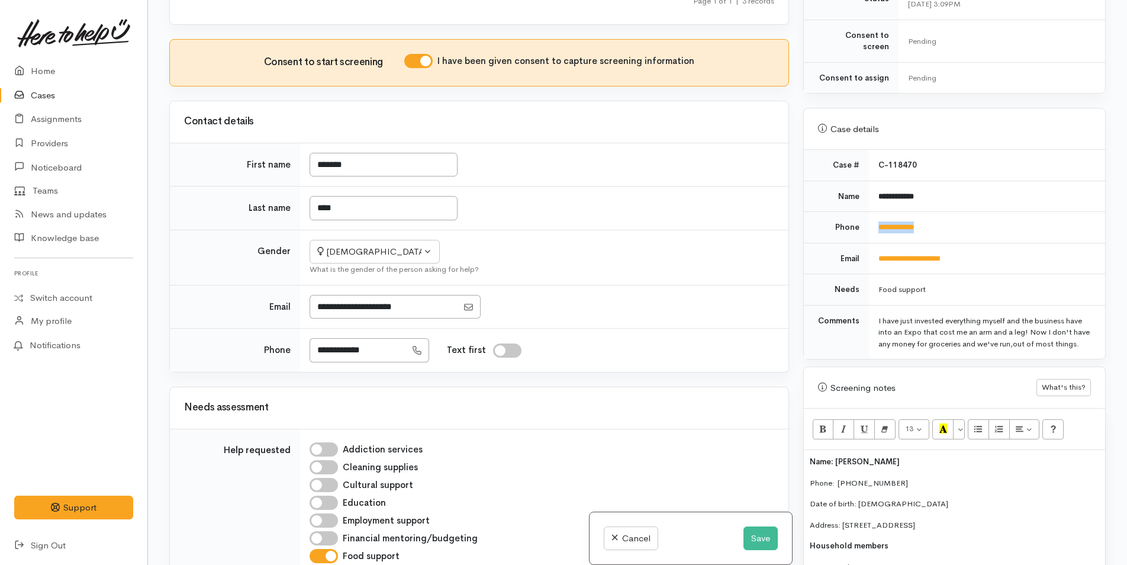
copy tr "**********"
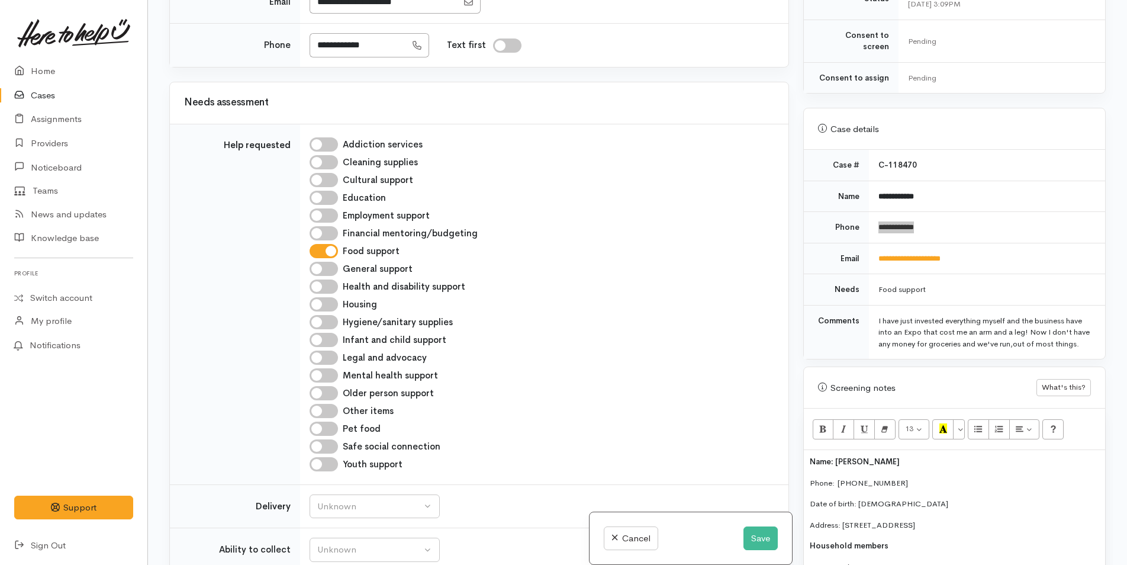
scroll to position [651, 0]
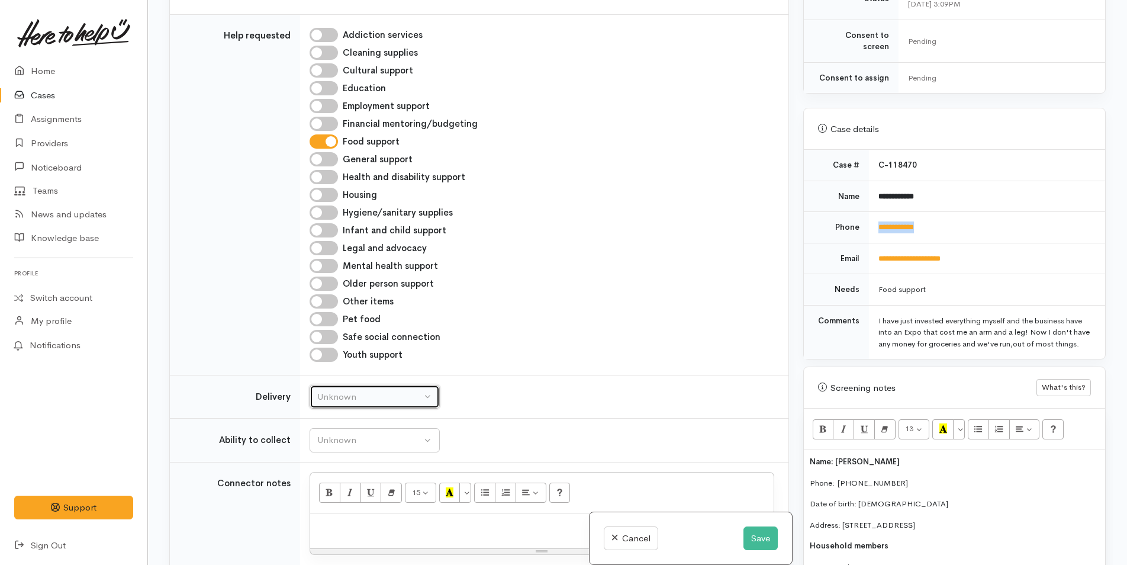
click at [345, 391] on div "Unknown" at bounding box center [369, 397] width 104 height 14
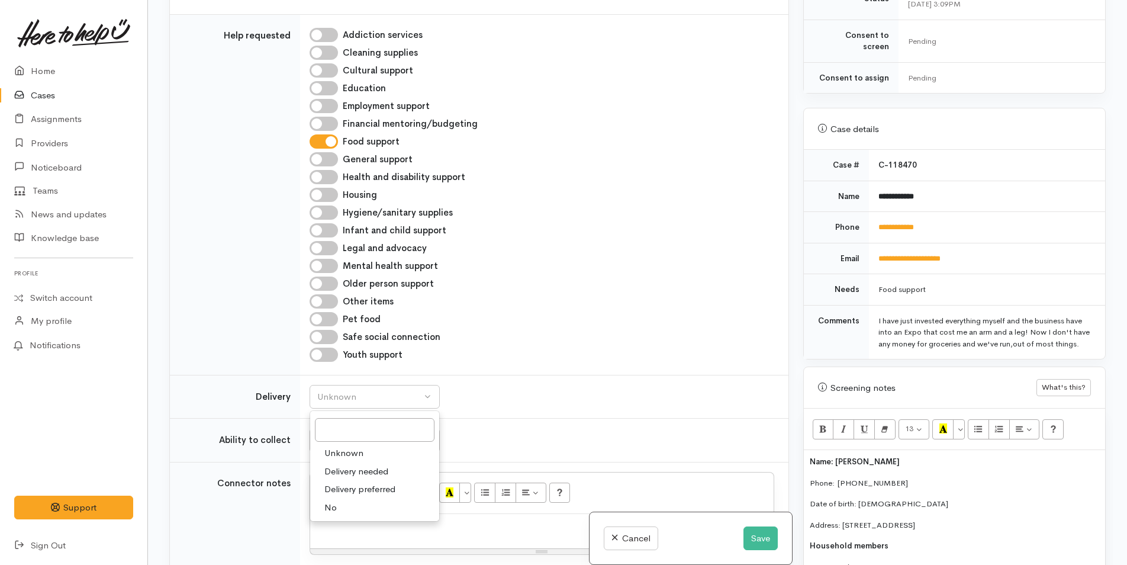
click at [330, 504] on span "No" at bounding box center [330, 508] width 12 height 14
select select "1"
click at [358, 438] on div "Unknown" at bounding box center [369, 440] width 104 height 14
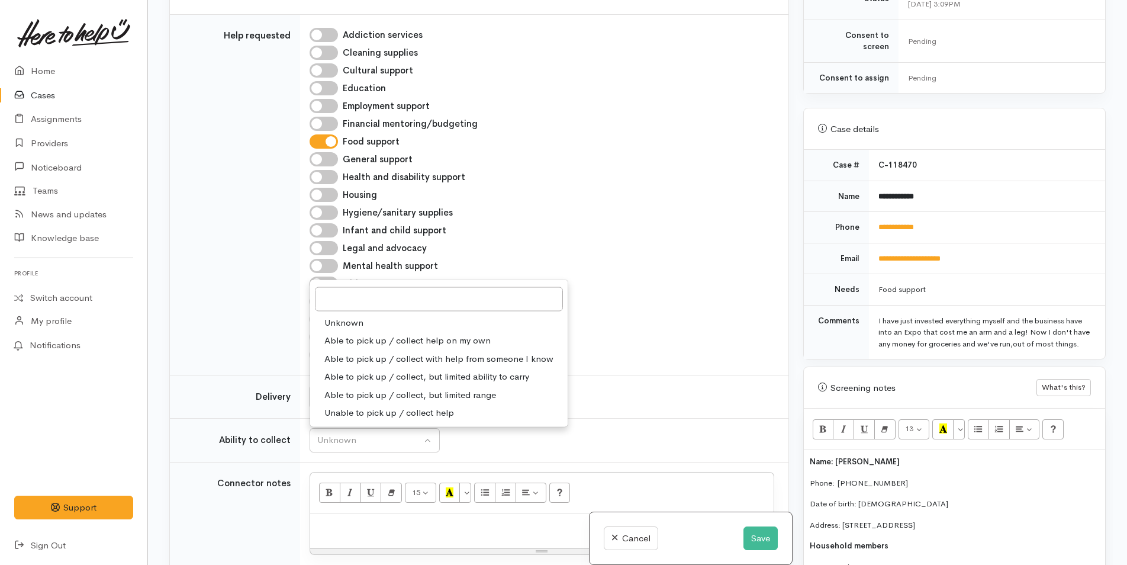
click at [351, 341] on span "Able to pick up / collect help on my own" at bounding box center [407, 341] width 166 height 14
select select "2"
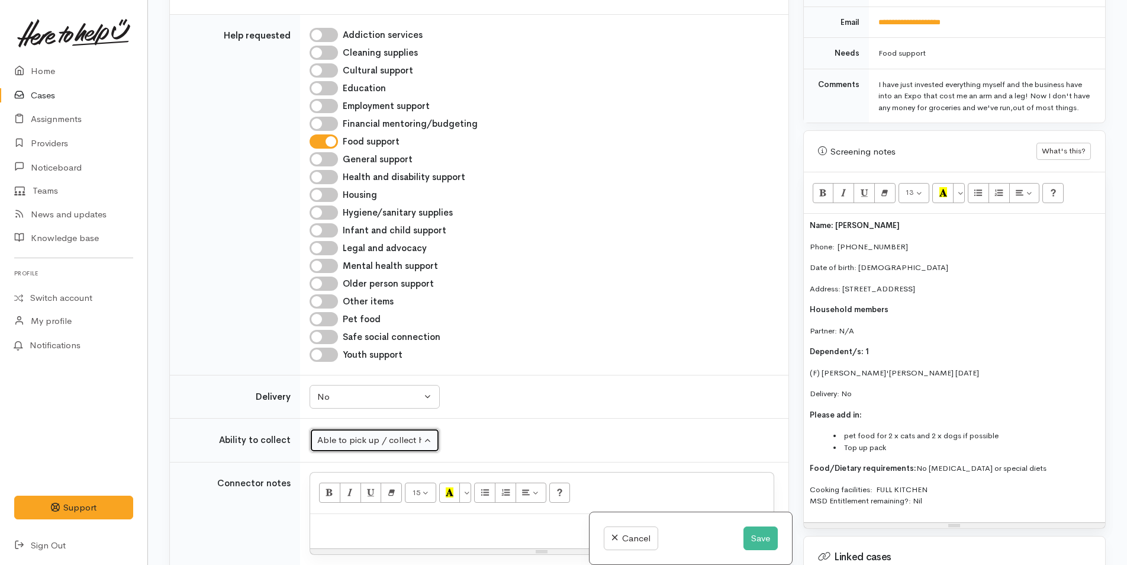
scroll to position [593, 0]
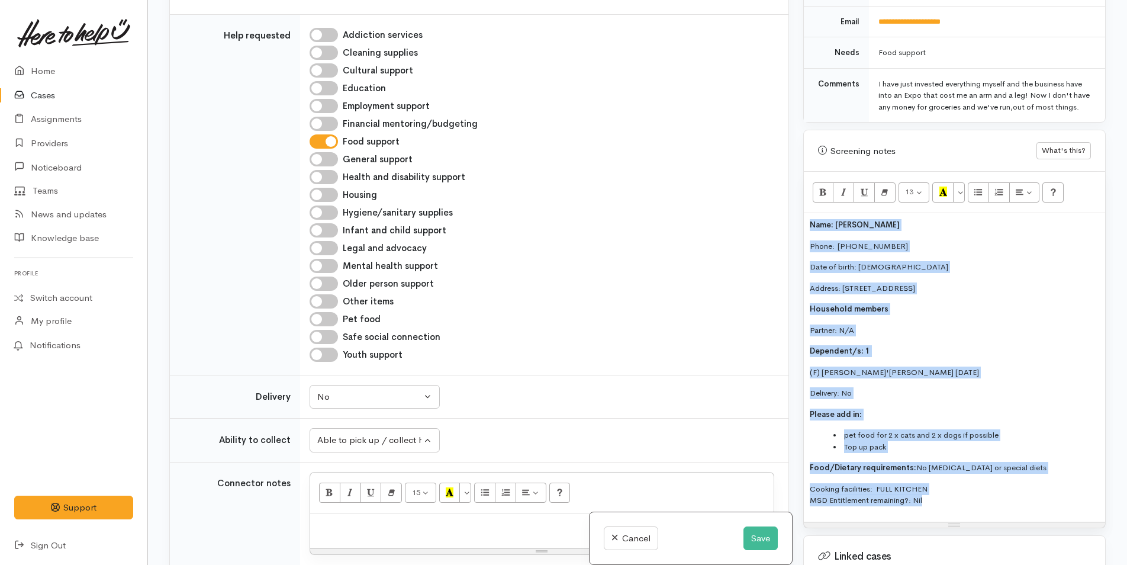
drag, startPoint x: 968, startPoint y: 506, endPoint x: 770, endPoint y: 230, distance: 339.5
click at [792, 220] on div "Related cases There are other cases potentially from the same person, address o…" at bounding box center [637, 282] width 951 height 565
copy div "Name: Melissa Win Phone:  0226980163 Date of birth: 25/03/1984 Address: 50 Sher…"
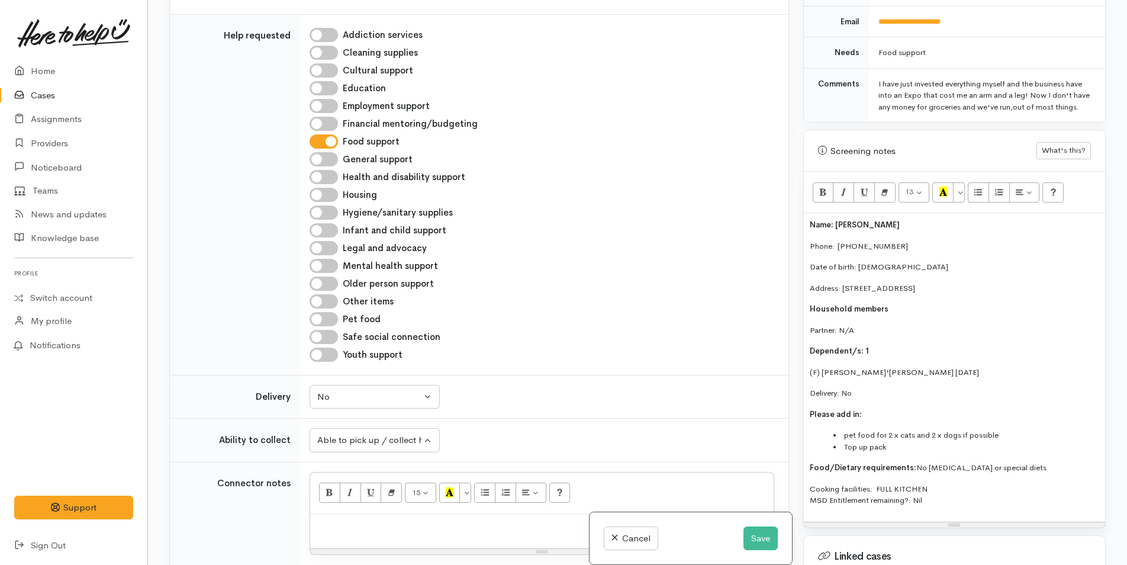
click at [404, 529] on p at bounding box center [542, 527] width 452 height 14
paste div
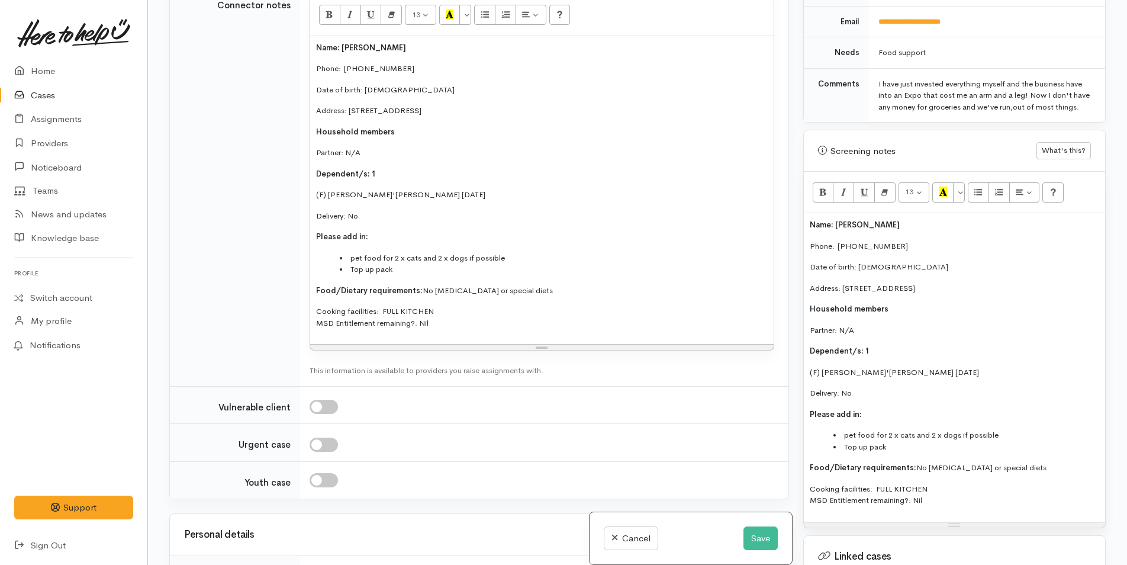
scroll to position [1247, 0]
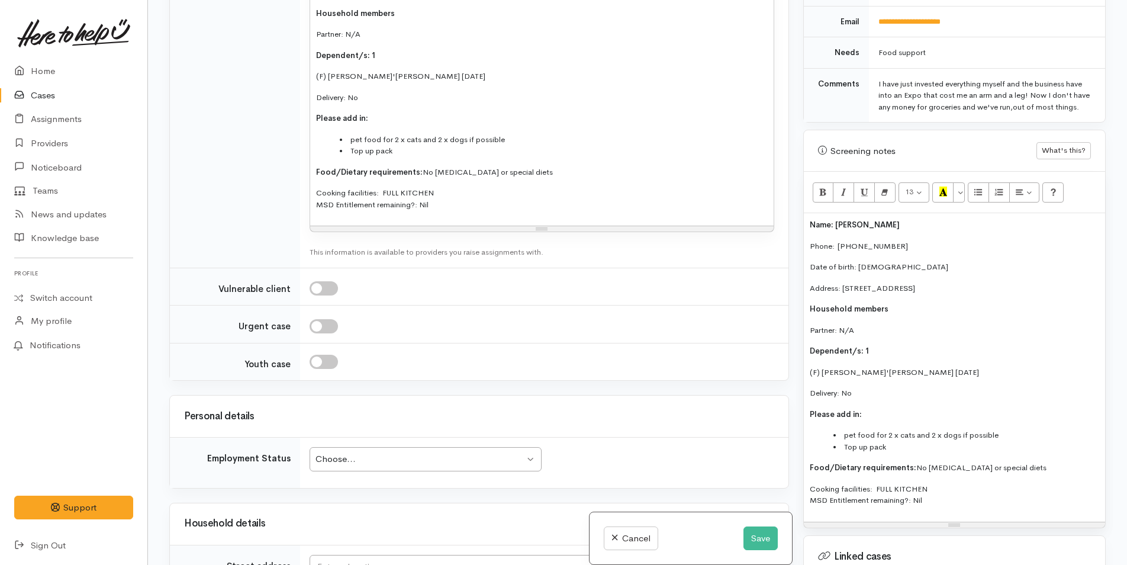
click at [416, 456] on div "Choose..." at bounding box center [420, 459] width 209 height 14
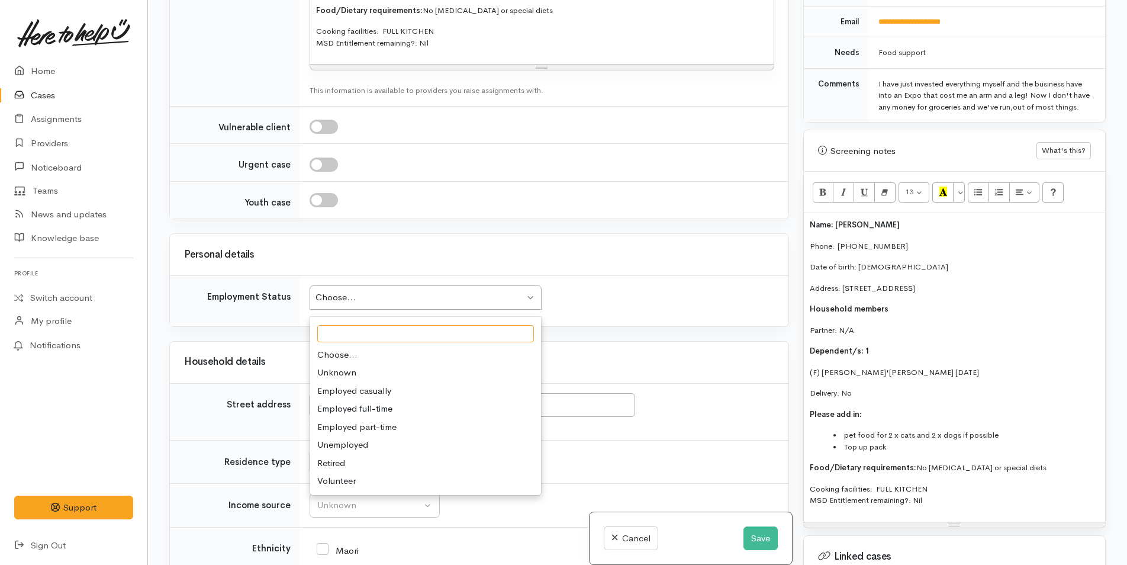
scroll to position [1425, 0]
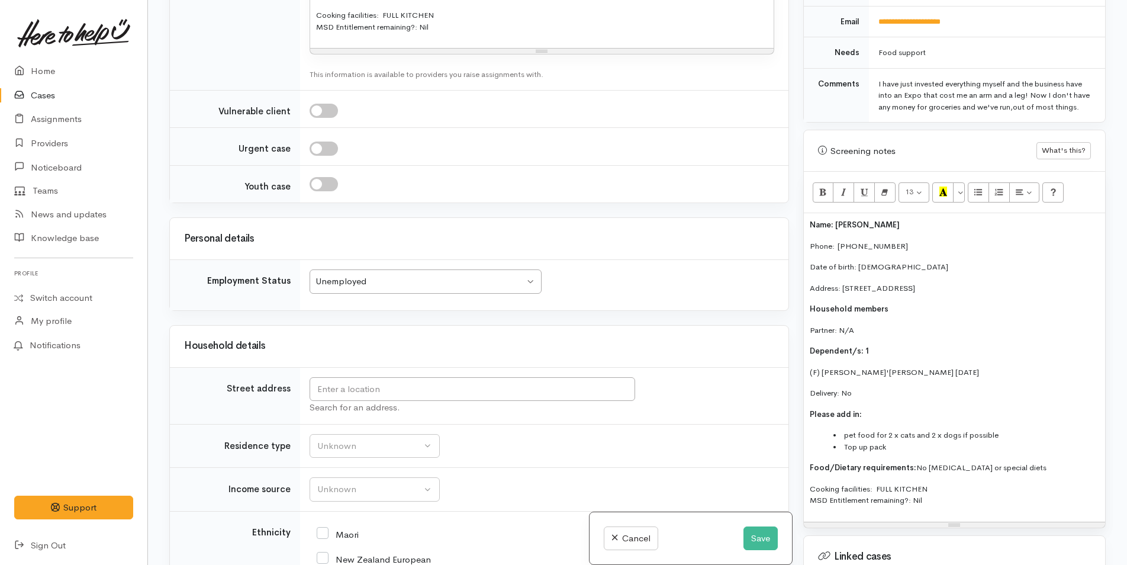
drag, startPoint x: 1054, startPoint y: 288, endPoint x: 845, endPoint y: 284, distance: 209.0
click at [844, 284] on p "Address: 50 Sherwood Street, Bellevue, Tauranga, New Zealand" at bounding box center [955, 288] width 290 height 12
copy p "50 Sherwood Street, Bellevue, Tauranga, New Zealand"
click at [436, 386] on input "text" at bounding box center [473, 389] width 326 height 24
paste input "50 Sherwood Street, Bellevue, Tauranga, New Zealand"
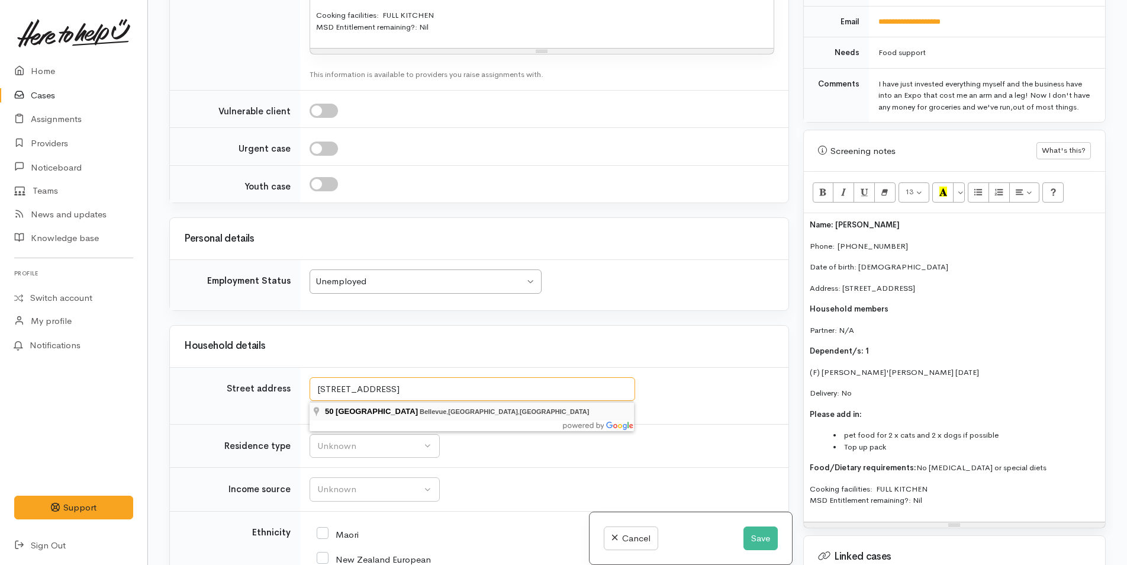
type input "50 Sherwood Street, Bellevue, Tauranga, New Zealand"
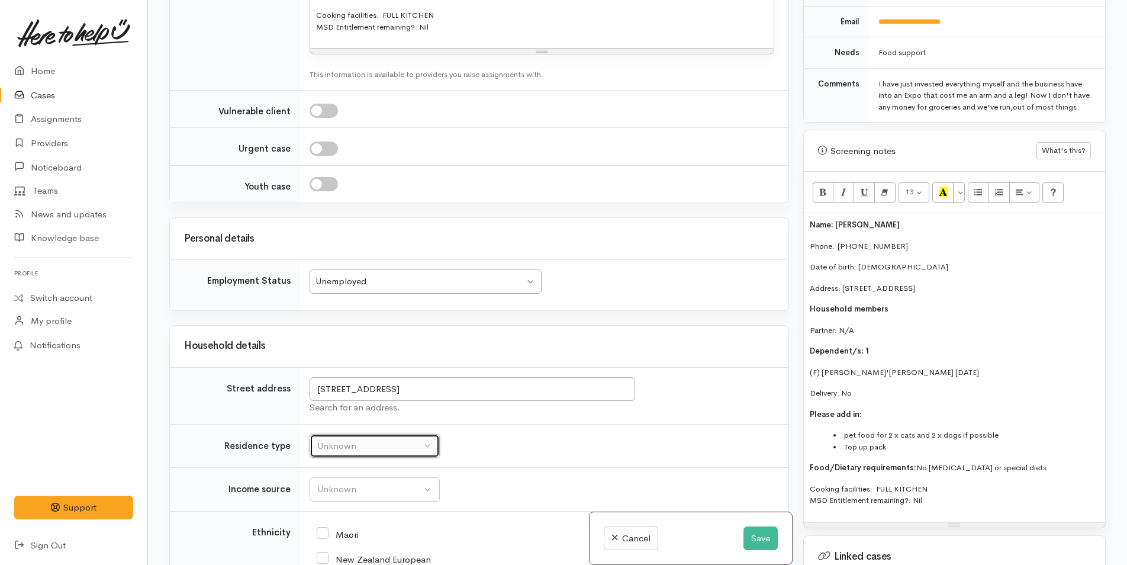
click at [369, 448] on div "Unknown" at bounding box center [369, 446] width 104 height 14
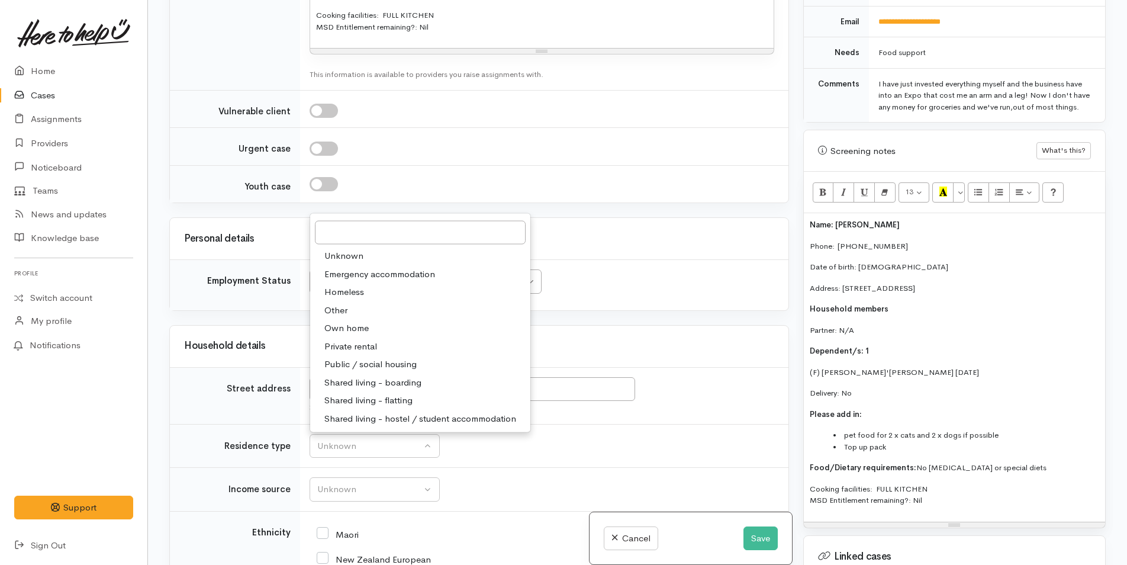
click at [369, 347] on span "Private rental" at bounding box center [350, 346] width 53 height 14
select select "2"
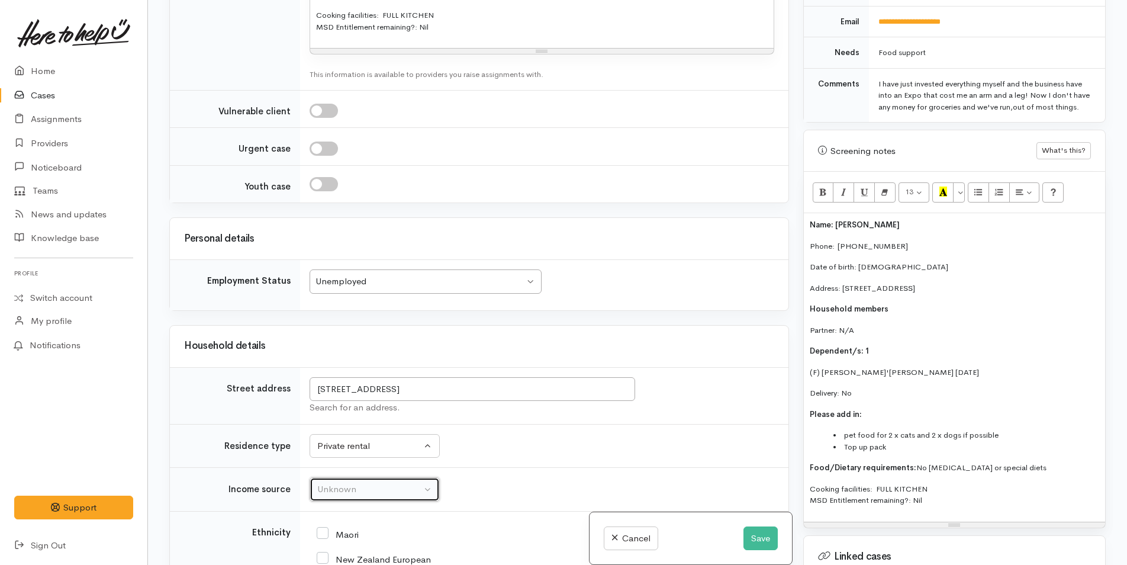
click at [371, 490] on div "Unknown" at bounding box center [369, 490] width 104 height 14
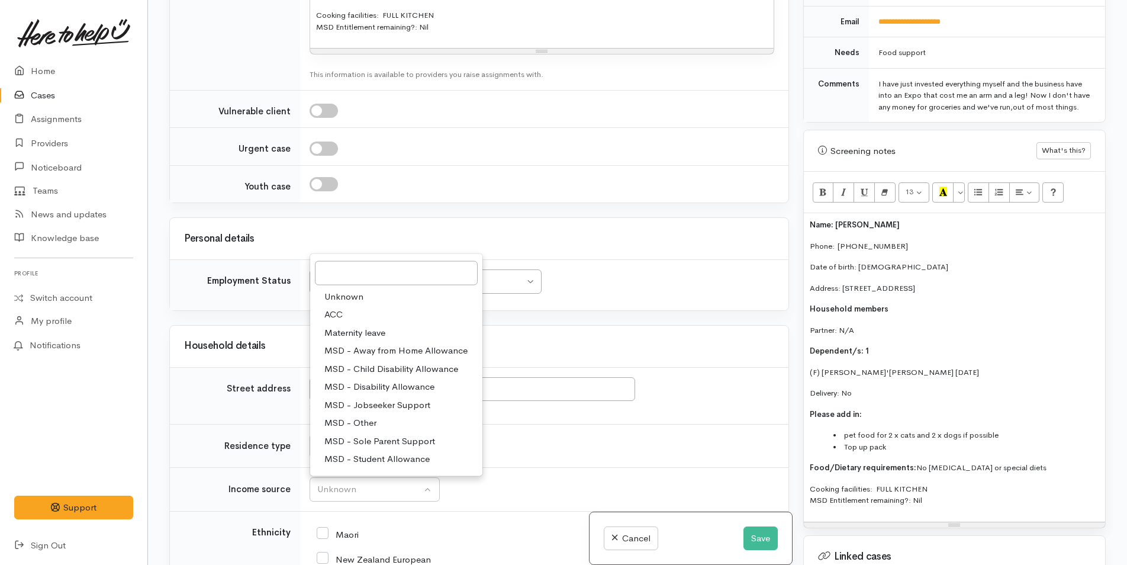
click at [371, 406] on span "MSD - Jobseeker Support" at bounding box center [377, 405] width 106 height 14
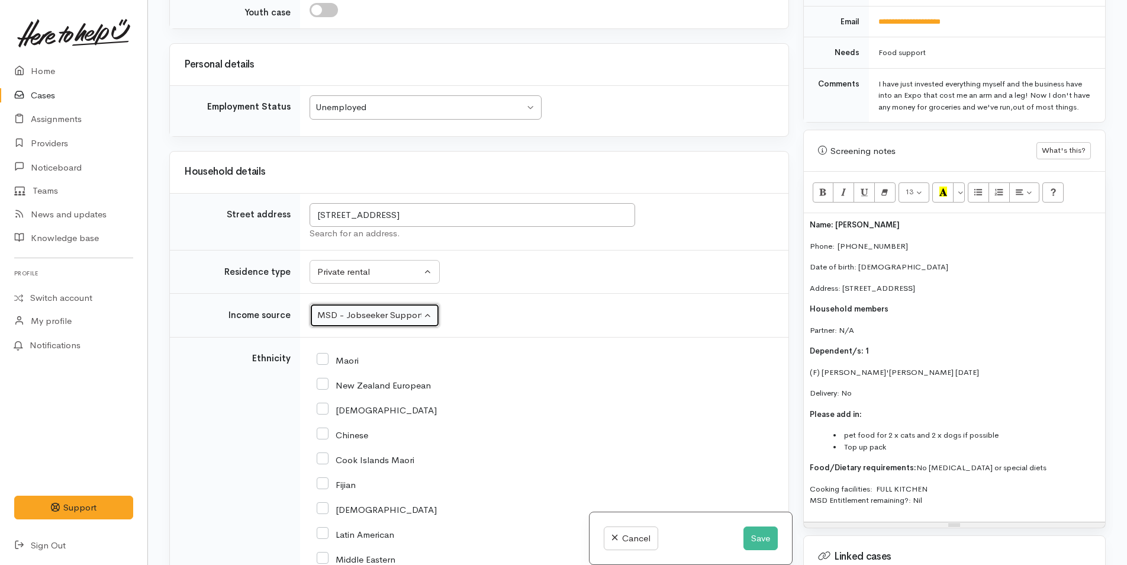
scroll to position [1603, 0]
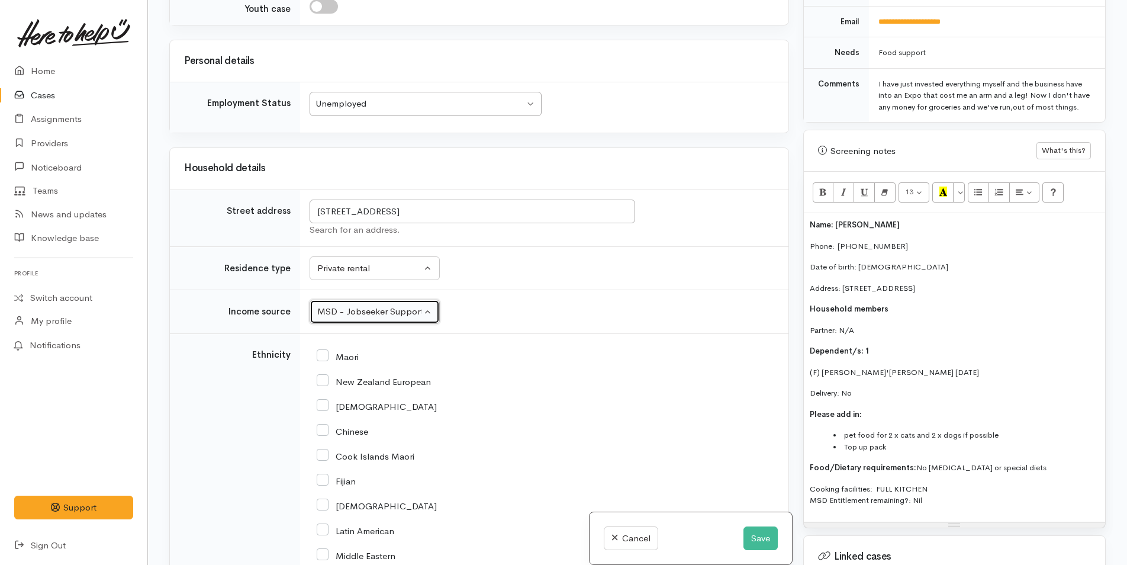
click at [385, 311] on div "MSD - Jobseeker Support" at bounding box center [369, 312] width 104 height 14
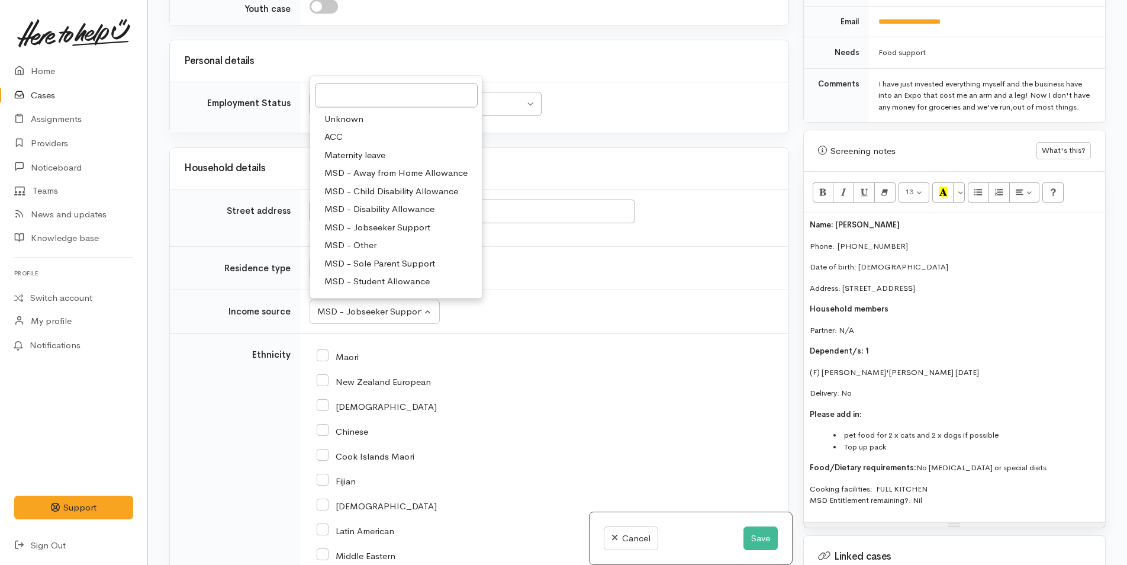
click at [379, 226] on span "MSD - Jobseeker Support" at bounding box center [377, 227] width 106 height 14
select select "4"
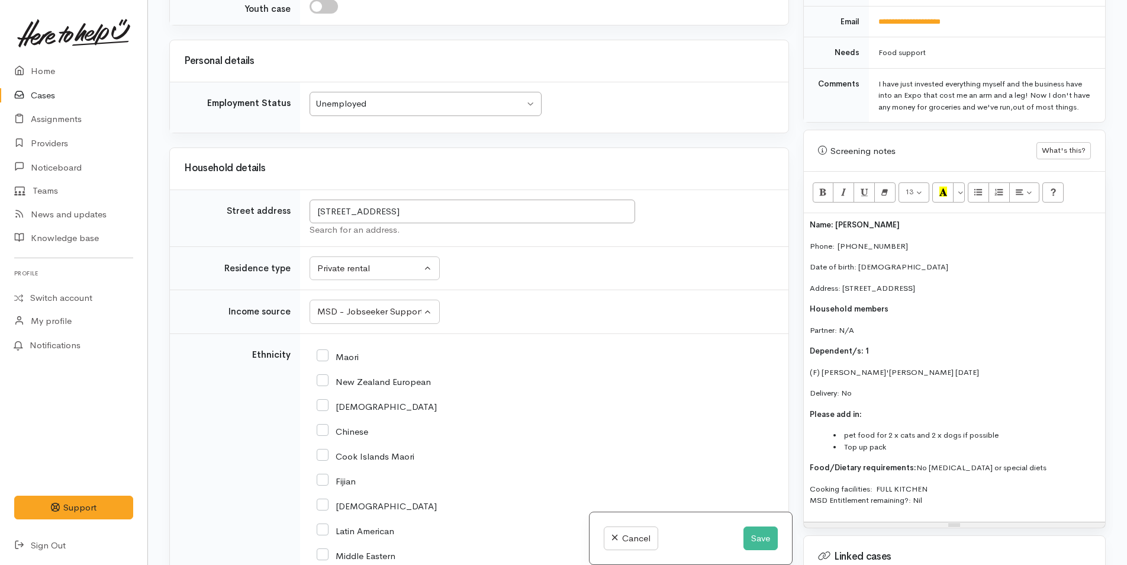
click at [320, 382] on input "New Zealand European" at bounding box center [374, 380] width 114 height 11
checkbox input "true"
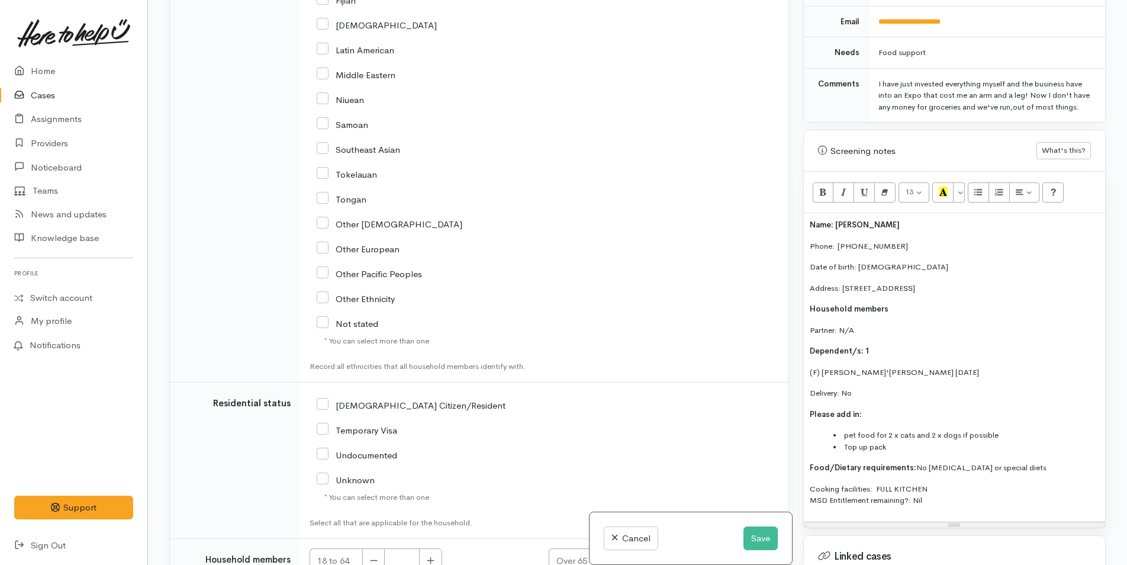
scroll to position [2195, 0]
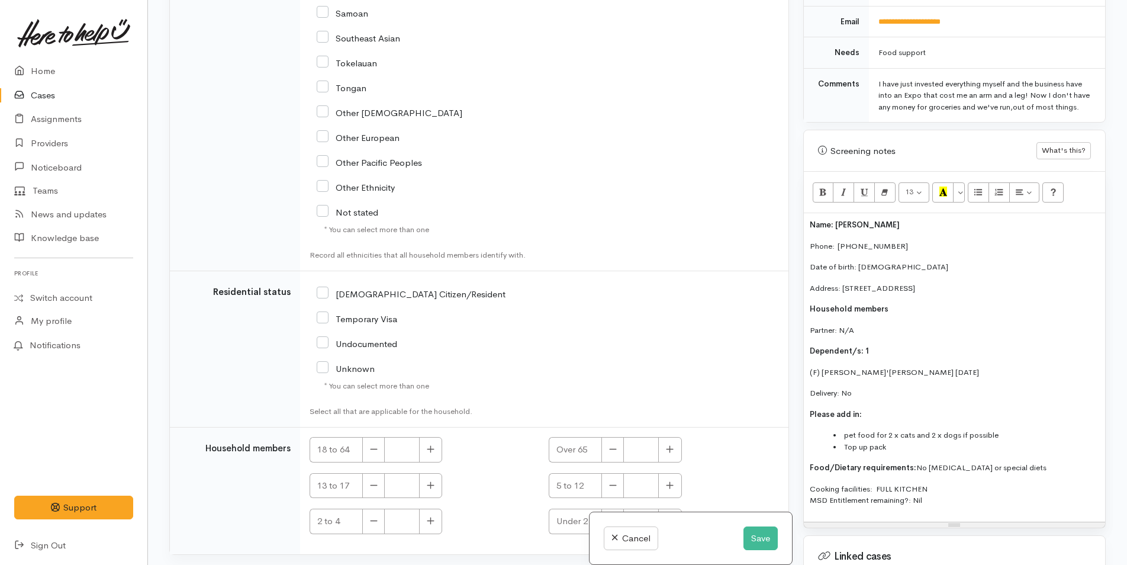
click at [321, 292] on input "NZ Citizen/Resident" at bounding box center [411, 293] width 189 height 11
checkbox input "true"
click at [432, 455] on button "button" at bounding box center [430, 449] width 23 height 25
type input "1"
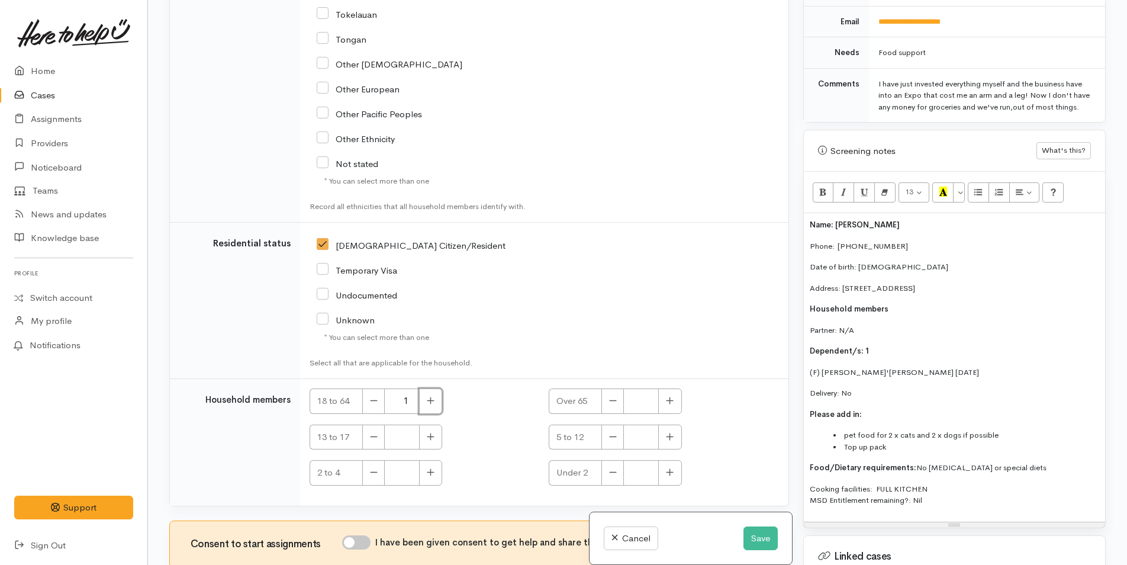
scroll to position [2313, 0]
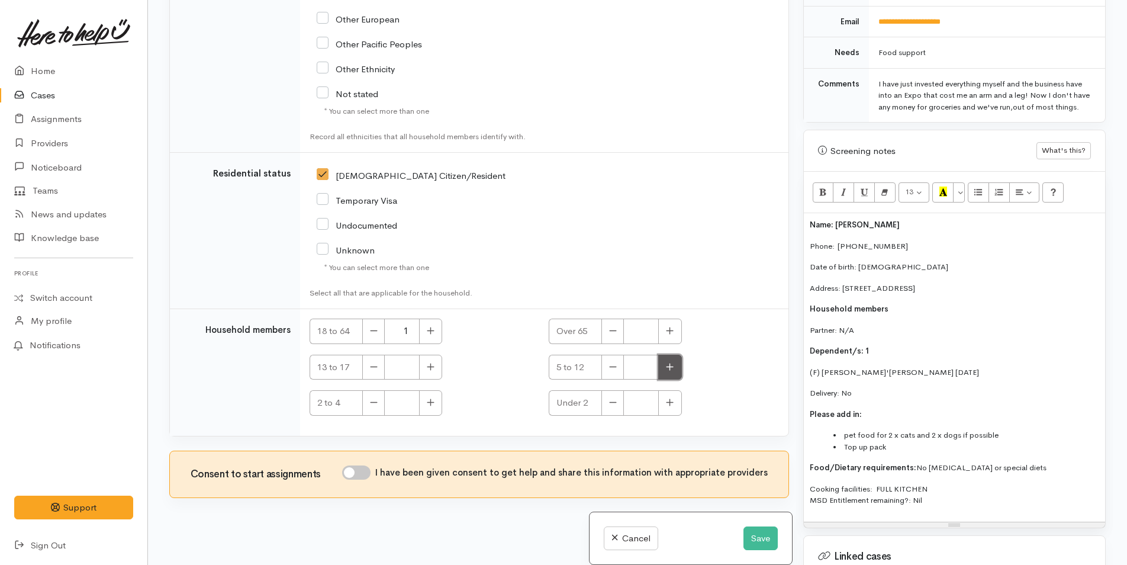
click at [668, 358] on button "button" at bounding box center [669, 367] width 23 height 25
type input "1"
click at [363, 468] on input "I have been given consent to get help and share this information with appropria…" at bounding box center [356, 472] width 28 height 14
checkbox input "true"
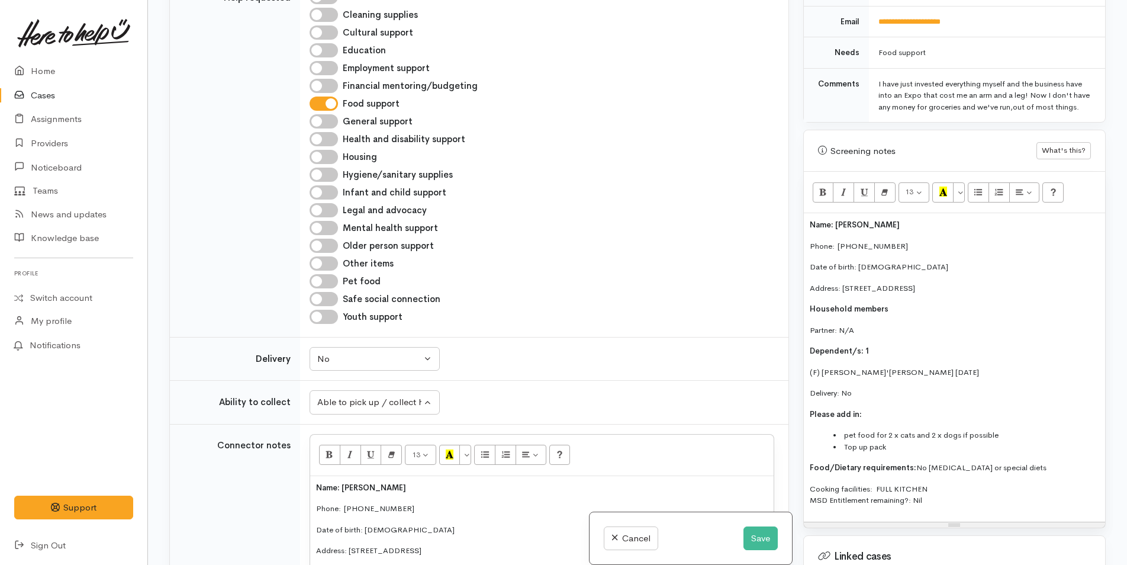
scroll to position [537, 0]
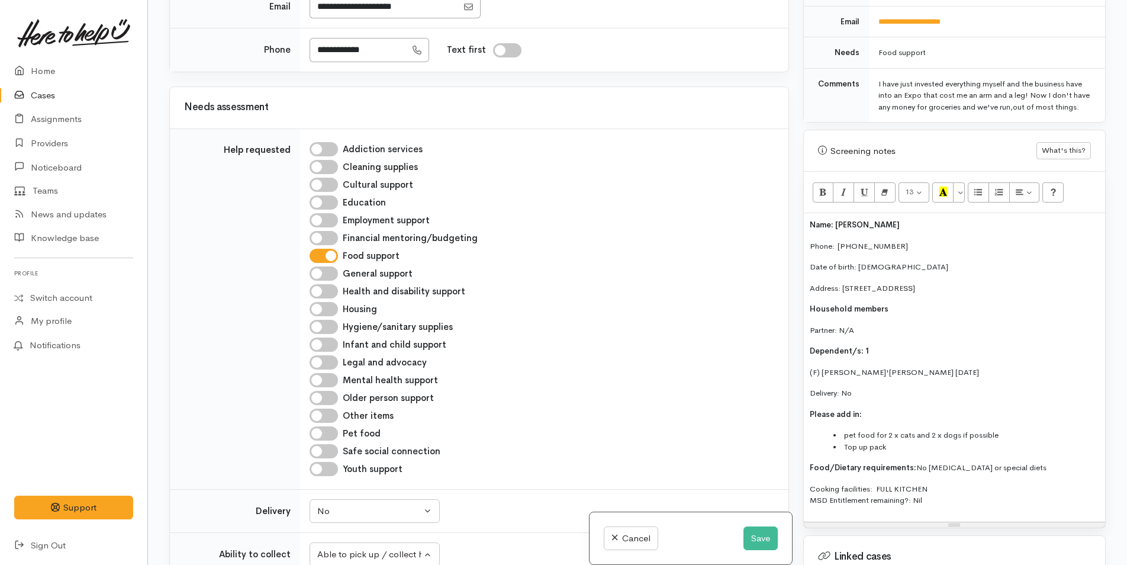
click at [327, 432] on input "Pet food" at bounding box center [324, 433] width 28 height 14
checkbox input "true"
click at [332, 327] on input "Hygiene/sanitary supplies" at bounding box center [324, 327] width 28 height 14
checkbox input "true"
drag, startPoint x: 864, startPoint y: 395, endPoint x: 798, endPoint y: 217, distance: 189.6
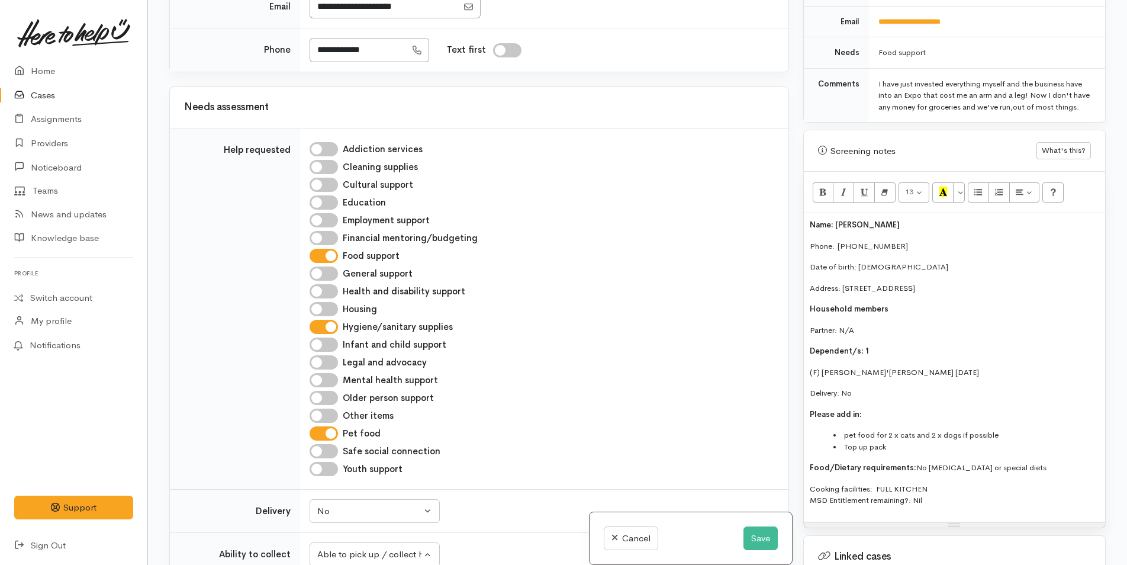
click at [798, 217] on div "Warnings Add No warnings have been raised against this case Add Warning Title ●…" at bounding box center [954, 282] width 317 height 565
copy div "Name: Melissa Win Phone:  0226980163 Date of birth: 25/03/1984 Address: 50 Sher…"
click at [761, 533] on button "Save" at bounding box center [761, 538] width 34 height 24
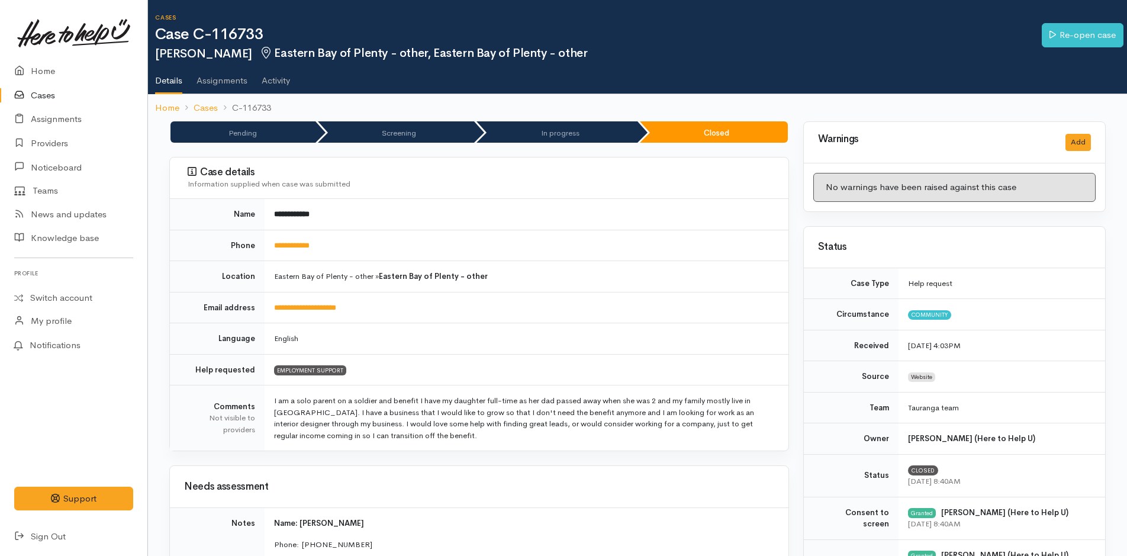
scroll to position [237, 0]
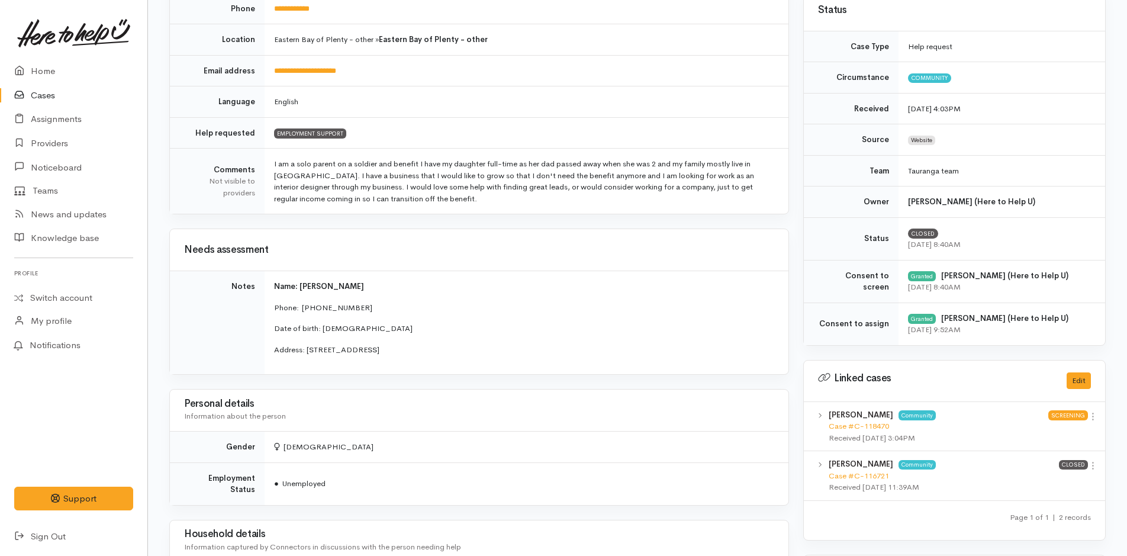
drag, startPoint x: 523, startPoint y: 350, endPoint x: 267, endPoint y: 292, distance: 262.3
click at [267, 292] on td "Name: [PERSON_NAME] Phone:  [PHONE_NUMBER] Date of birth: [DEMOGRAPHIC_DATA] Ad…" at bounding box center [527, 323] width 524 height 104
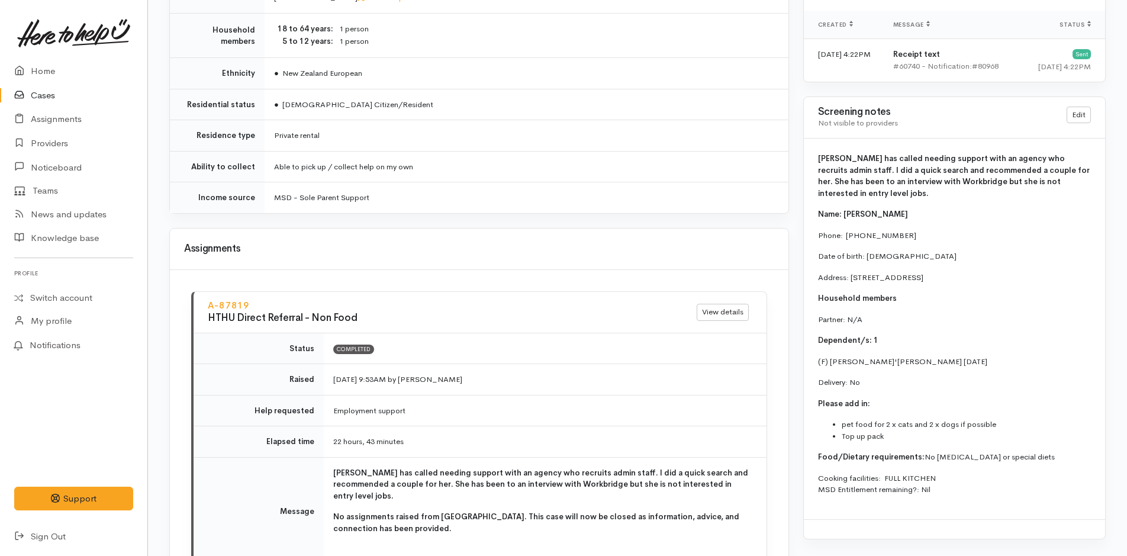
scroll to position [947, 0]
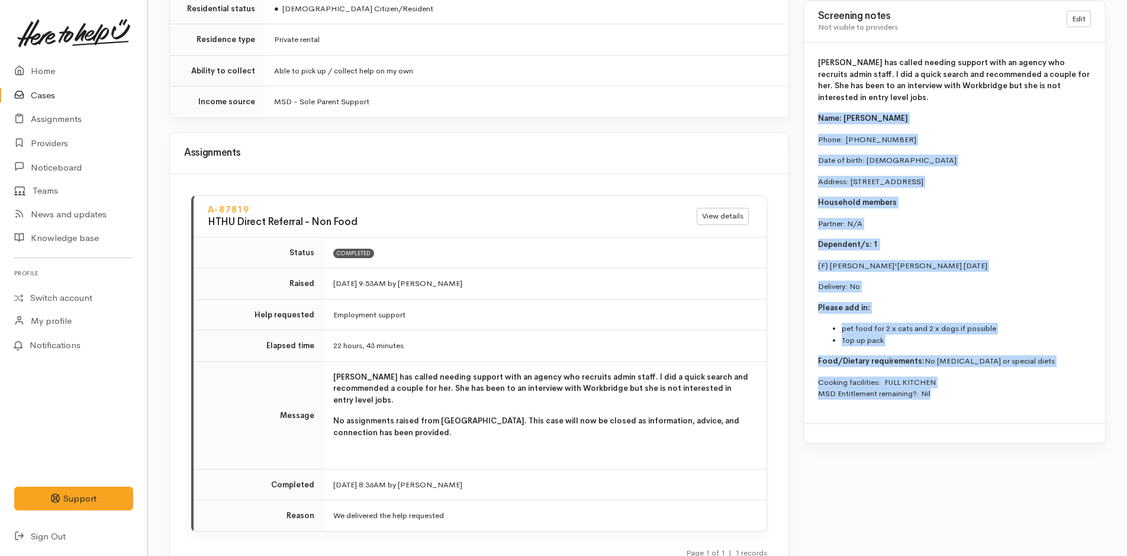
drag, startPoint x: 946, startPoint y: 402, endPoint x: 802, endPoint y: 115, distance: 320.7
copy div "Name: [PERSON_NAME] Phone:  [PHONE_NUMBER] Date of birth: [DEMOGRAPHIC_DATA] Ad…"
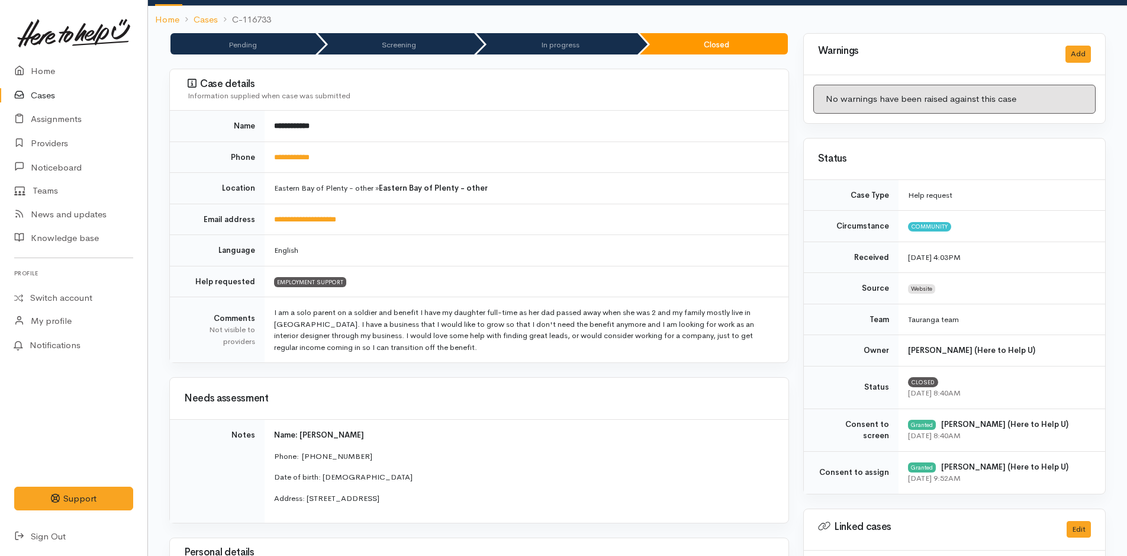
scroll to position [0, 0]
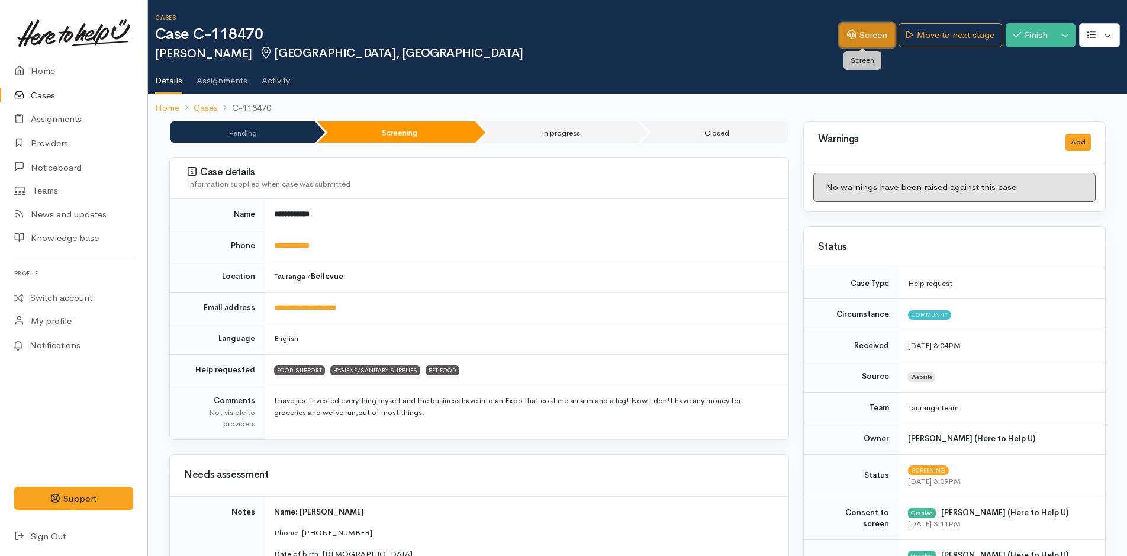
click at [884, 36] on link "Screen" at bounding box center [868, 35] width 56 height 24
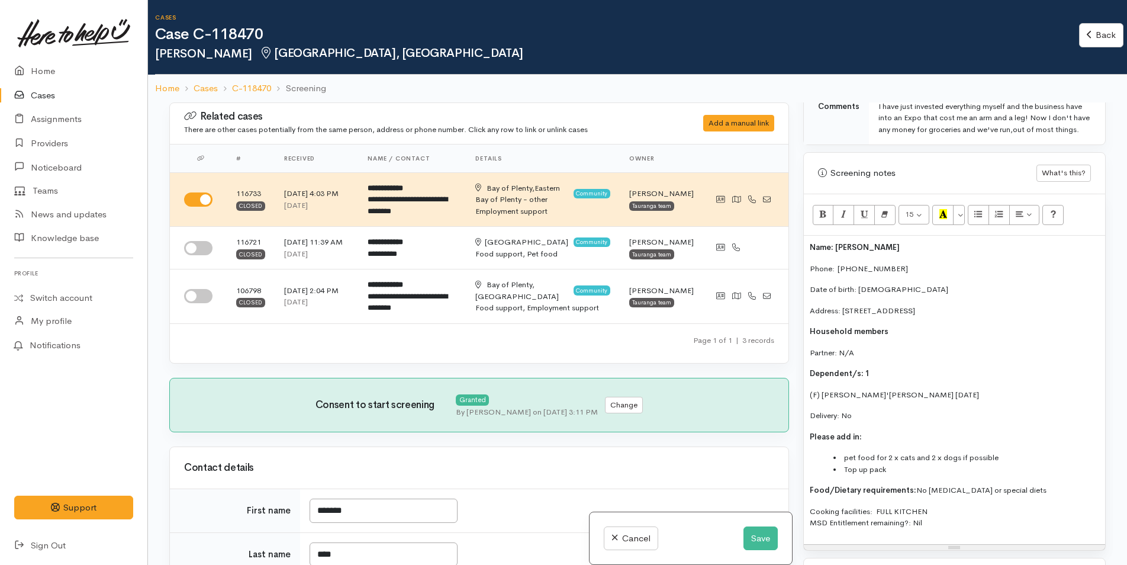
scroll to position [770, 0]
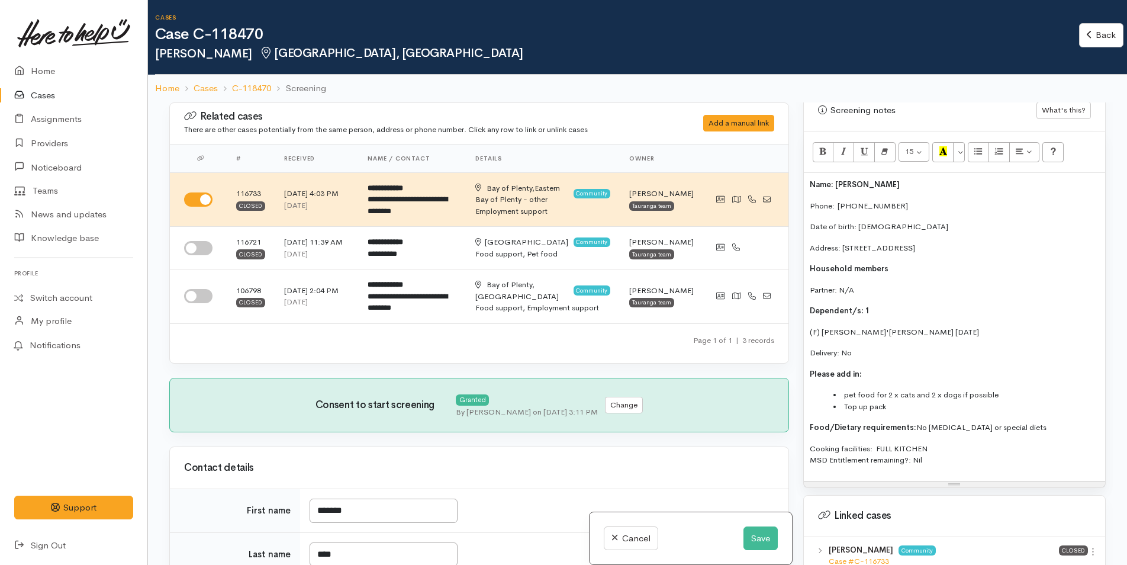
click at [812, 189] on span "Name: [PERSON_NAME]" at bounding box center [855, 184] width 90 height 10
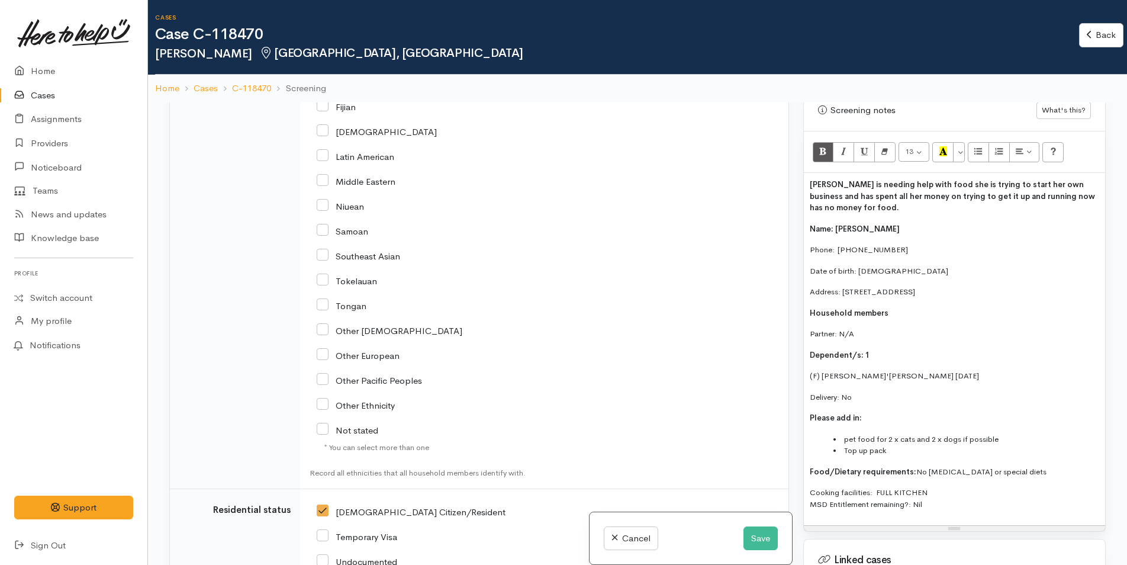
scroll to position [2191, 0]
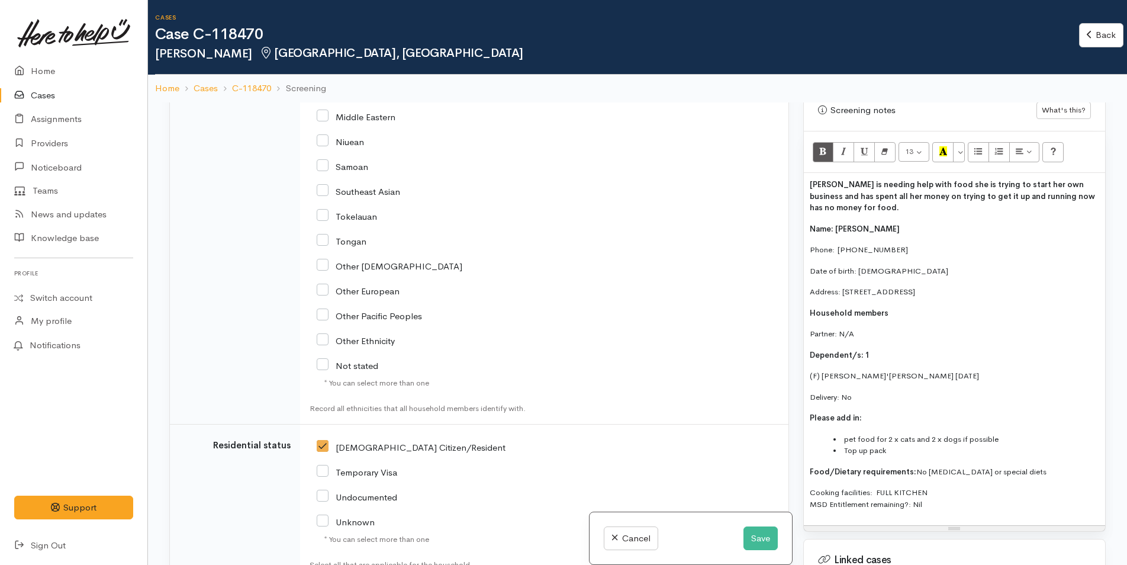
click at [1038, 445] on li "pet food for 2 x cats and 2 x dogs if possible" at bounding box center [967, 439] width 266 height 12
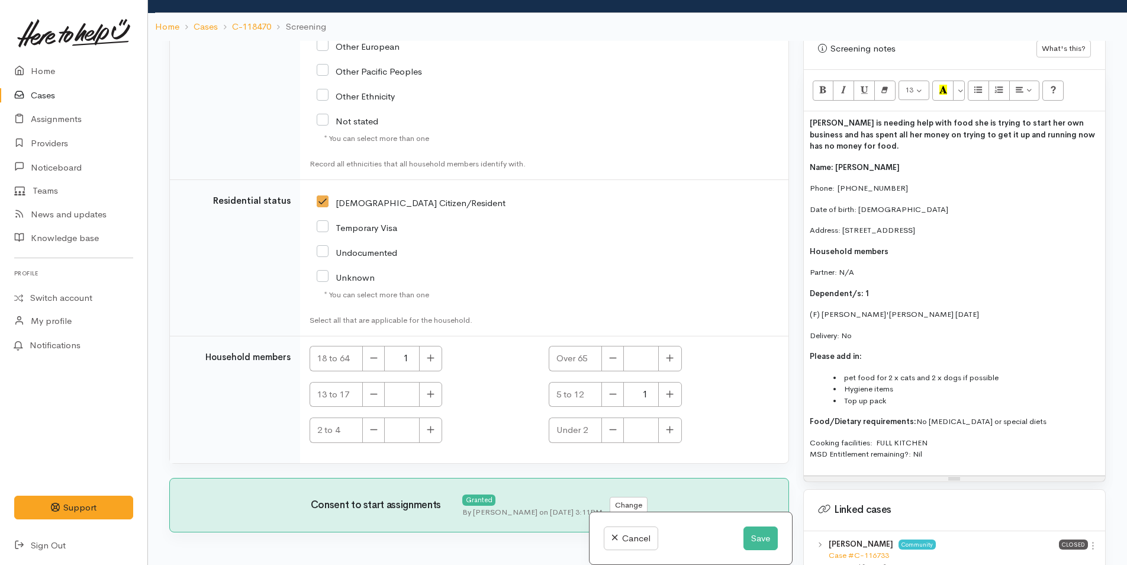
scroll to position [102, 0]
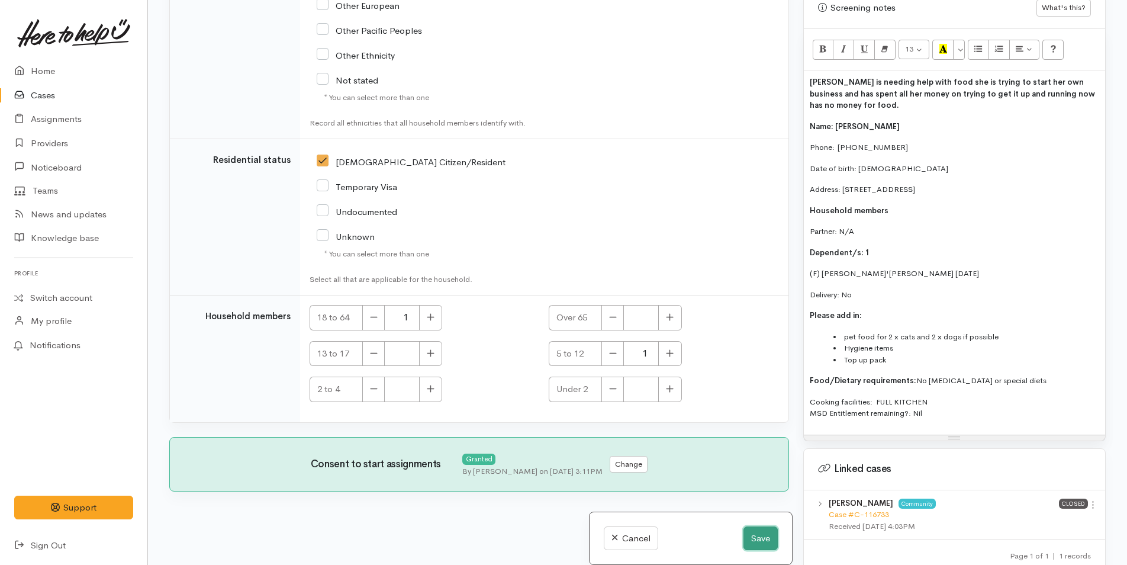
click at [760, 538] on button "Save" at bounding box center [761, 538] width 34 height 24
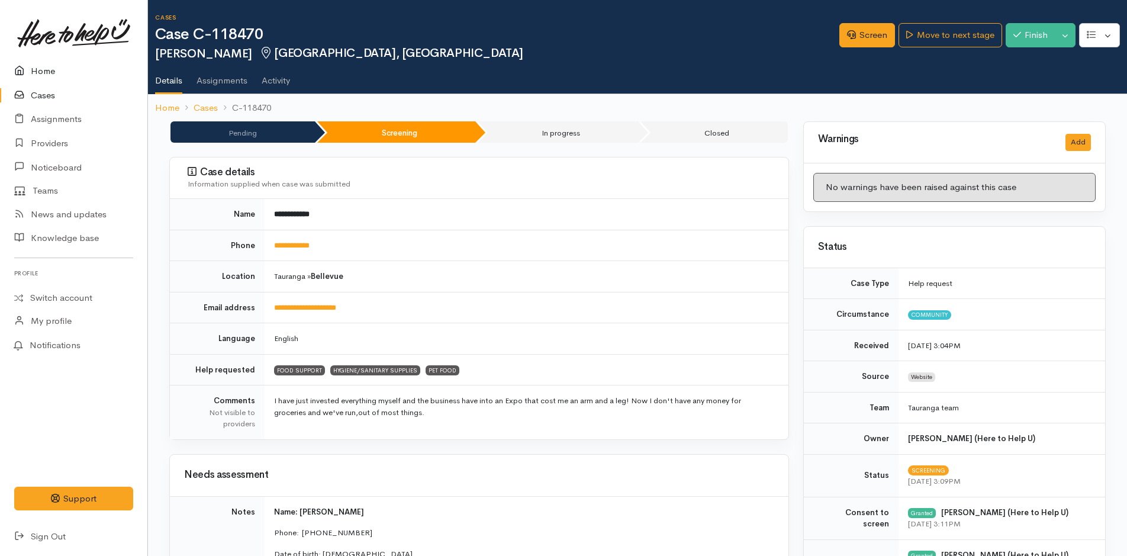
click at [38, 67] on link "Home" at bounding box center [73, 71] width 147 height 24
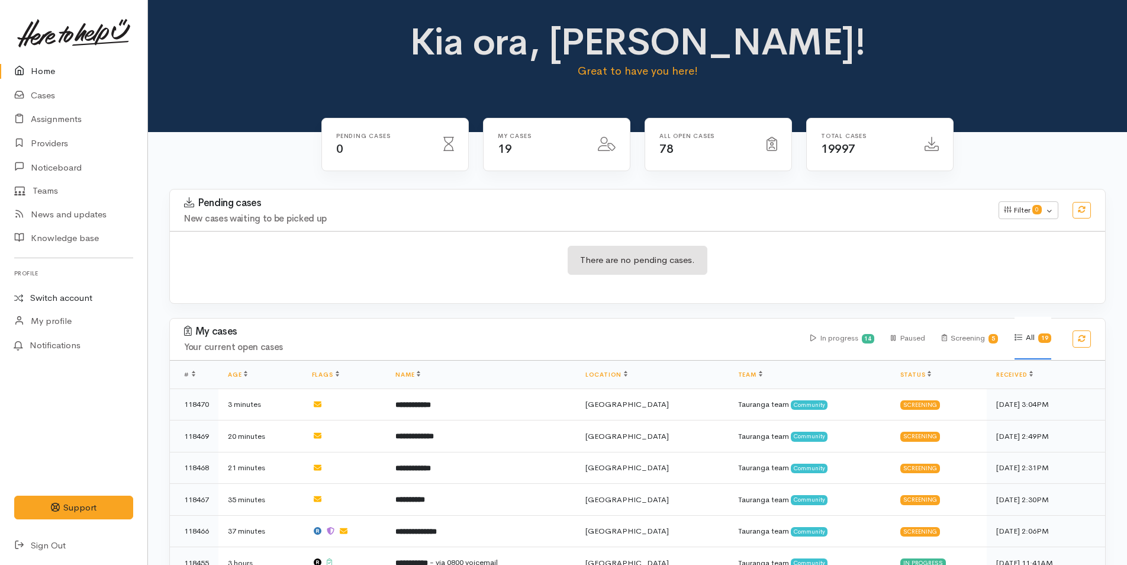
click at [66, 291] on link "Switch account" at bounding box center [73, 298] width 147 height 23
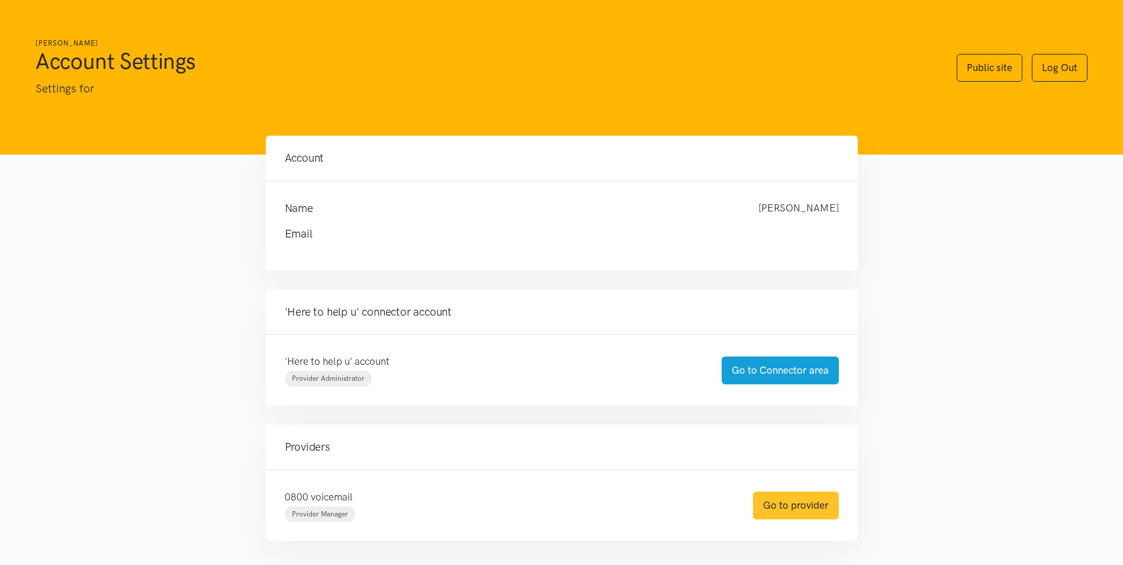
click at [788, 504] on link "Go to provider" at bounding box center [796, 505] width 86 height 28
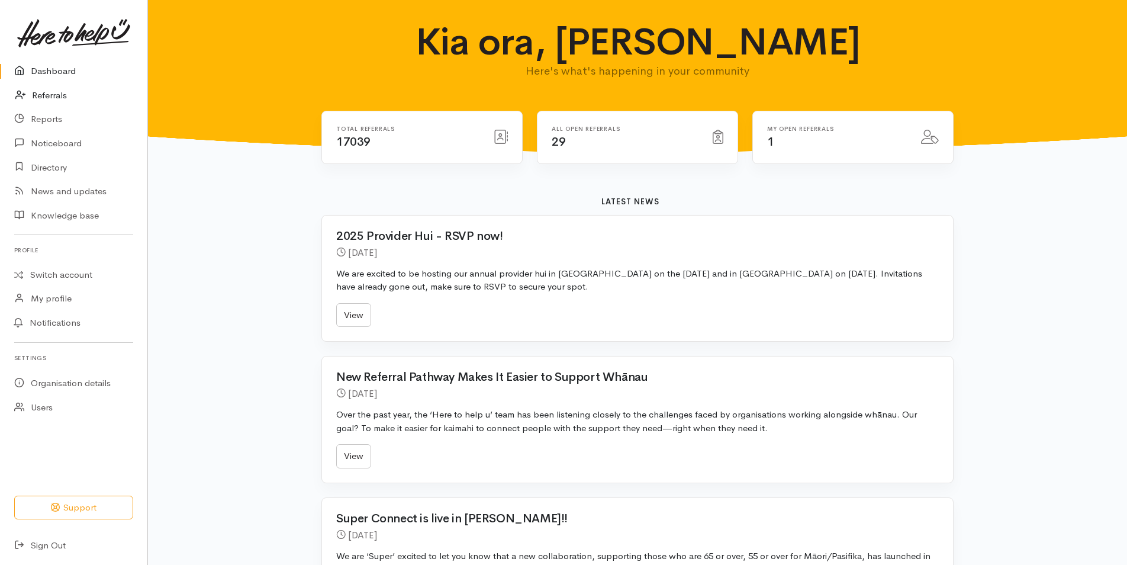
click at [54, 94] on link "Referrals" at bounding box center [73, 95] width 147 height 24
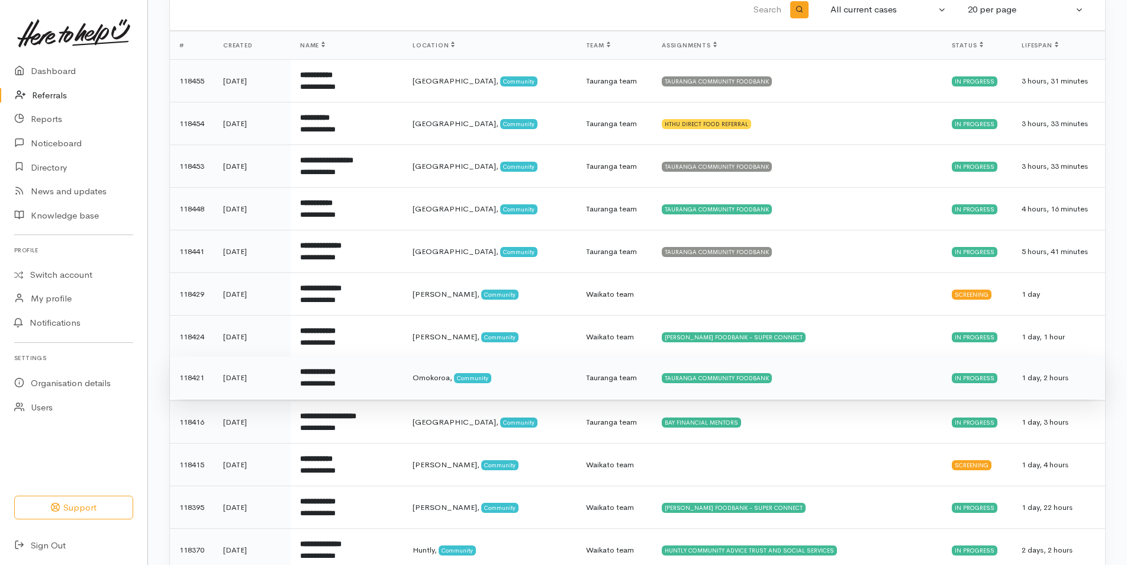
scroll to position [59, 0]
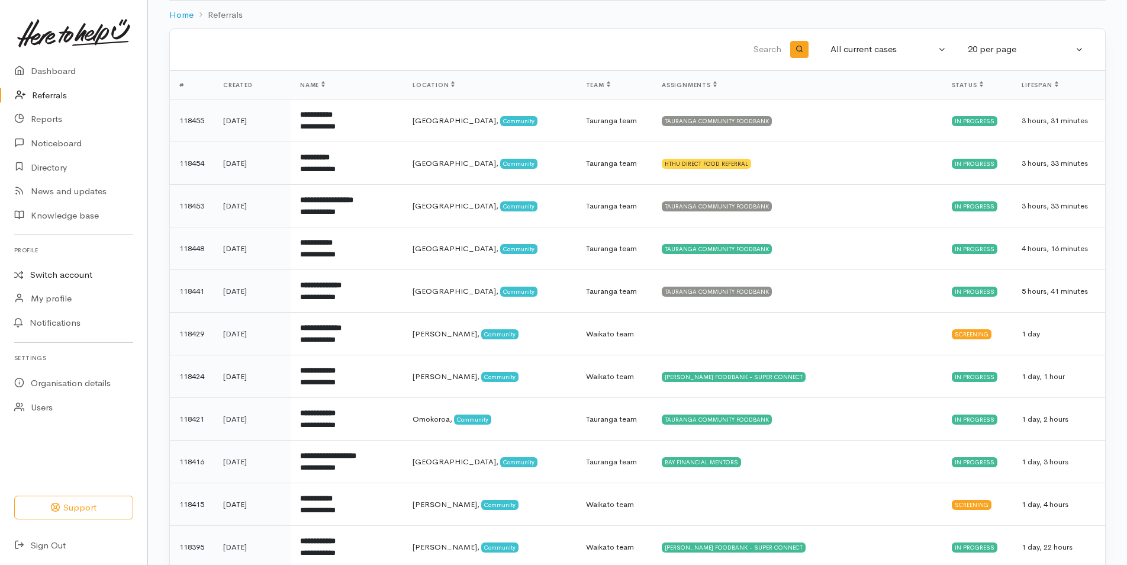
click at [70, 272] on link "Switch account" at bounding box center [73, 274] width 147 height 23
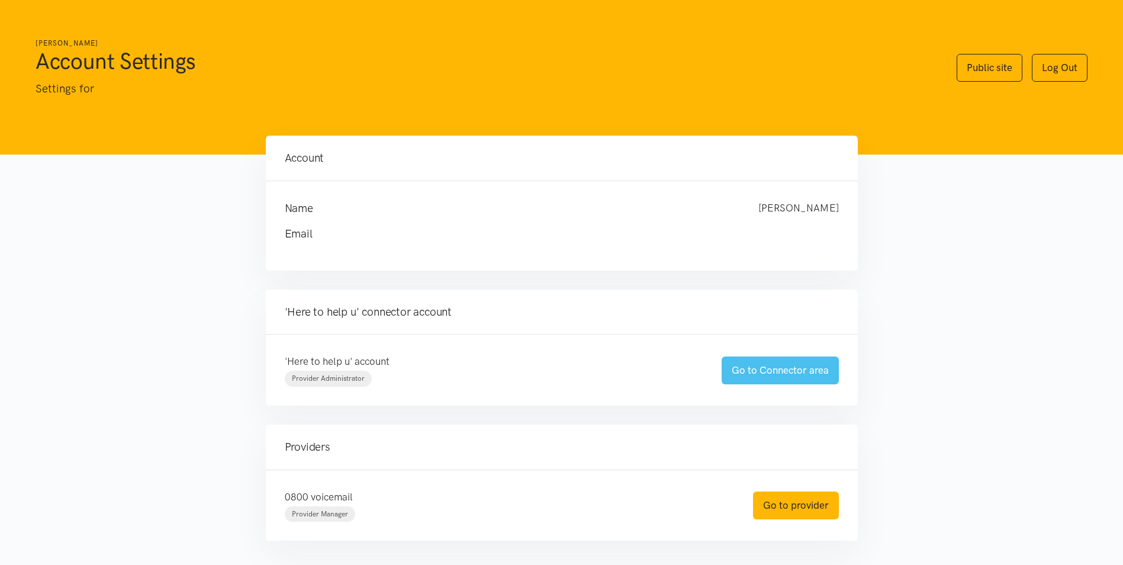
click at [781, 368] on link "Go to Connector area" at bounding box center [780, 370] width 117 height 28
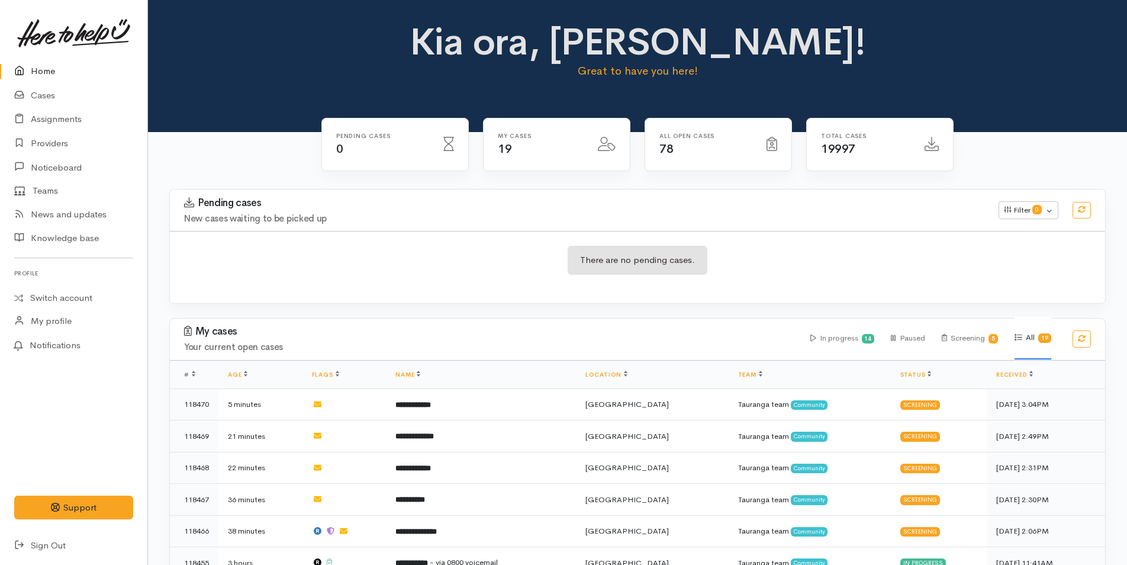
click at [31, 70] on link "Home" at bounding box center [73, 71] width 147 height 24
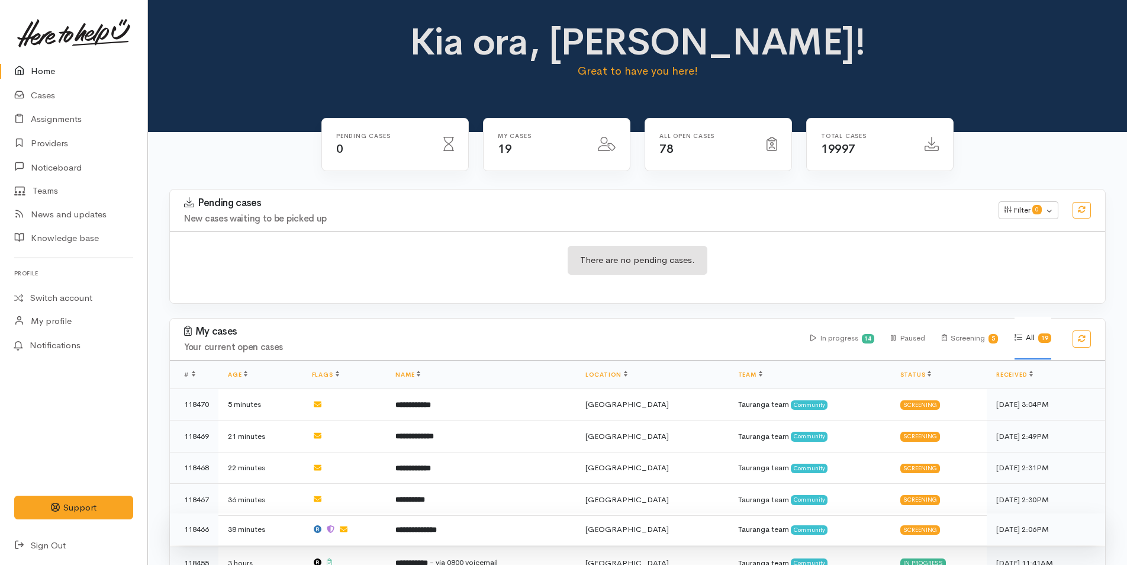
click at [437, 530] on b "**********" at bounding box center [416, 530] width 41 height 8
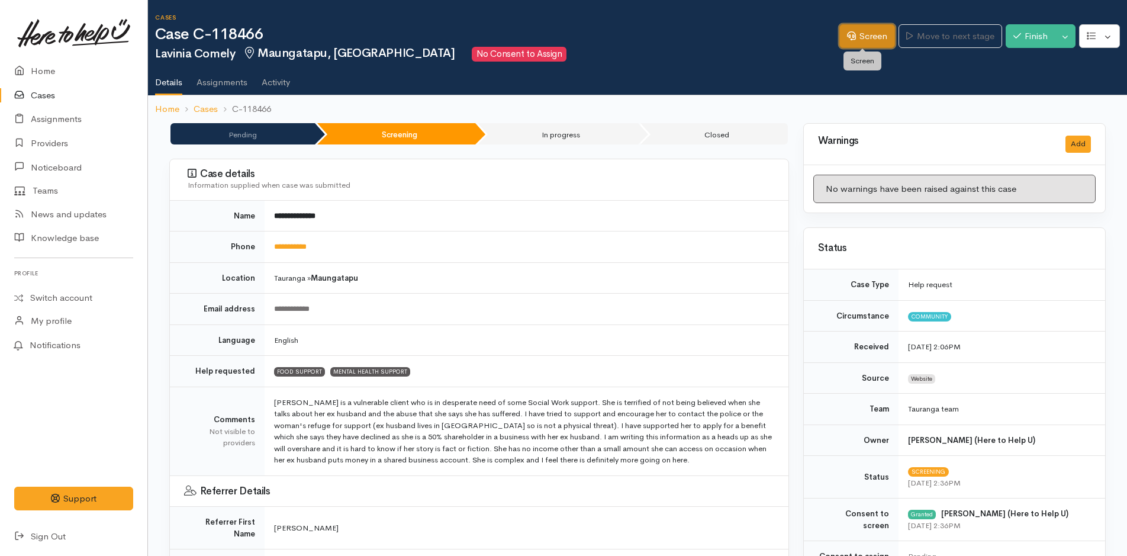
click at [873, 36] on link "Screen" at bounding box center [868, 36] width 56 height 24
